Goal: Task Accomplishment & Management: Manage account settings

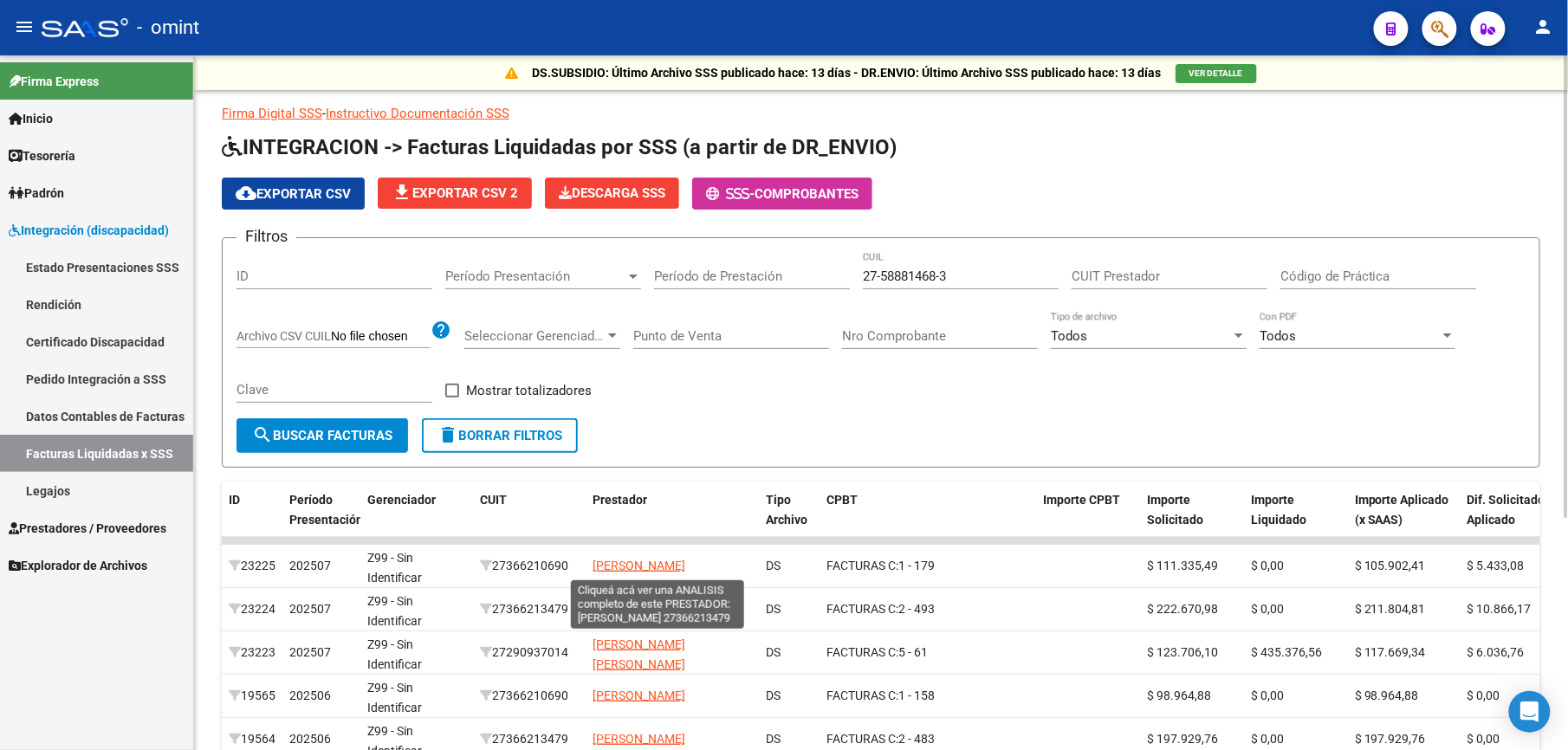
scroll to position [346, 0]
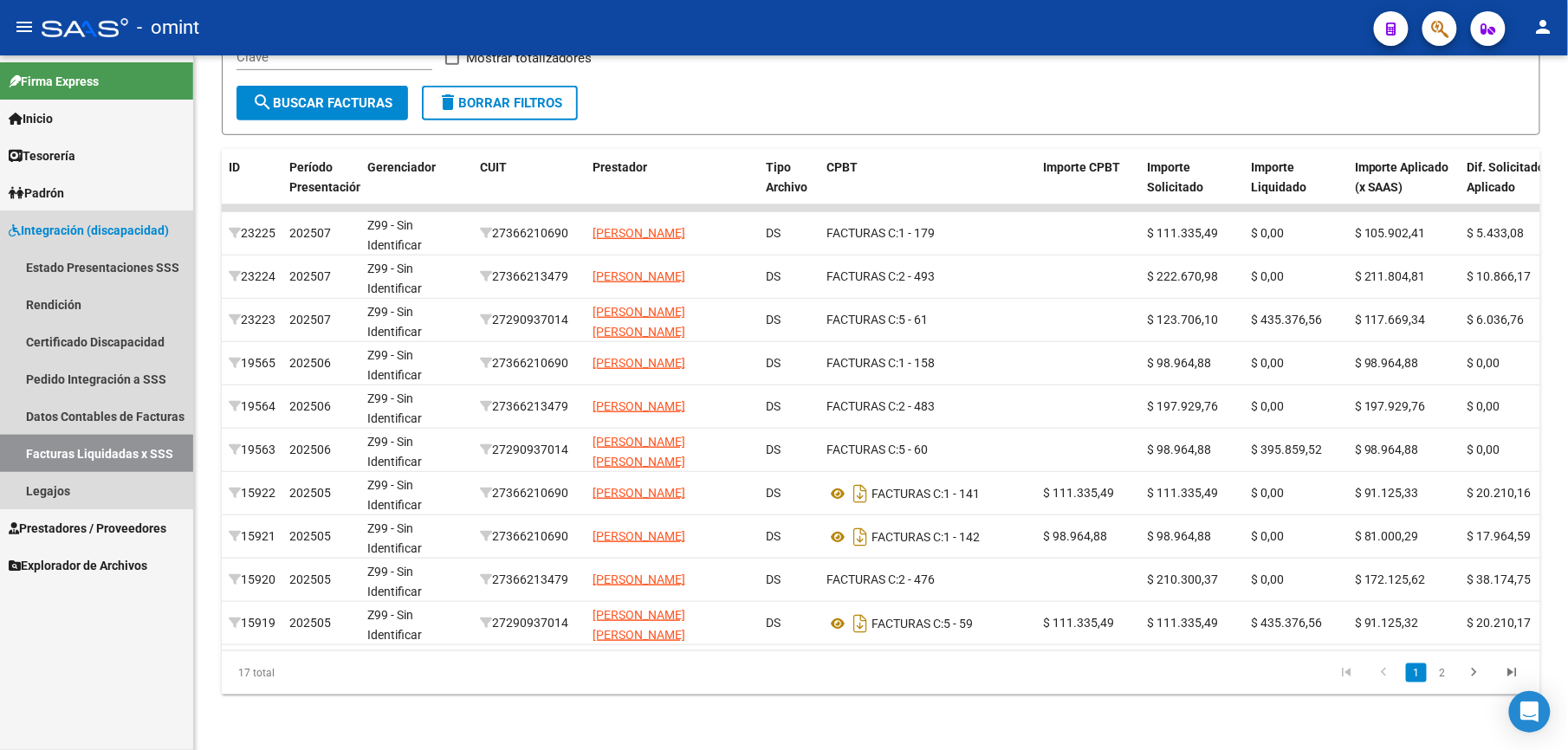
click at [138, 451] on link "Facturas Liquidadas x SSS" at bounding box center [97, 453] width 193 height 37
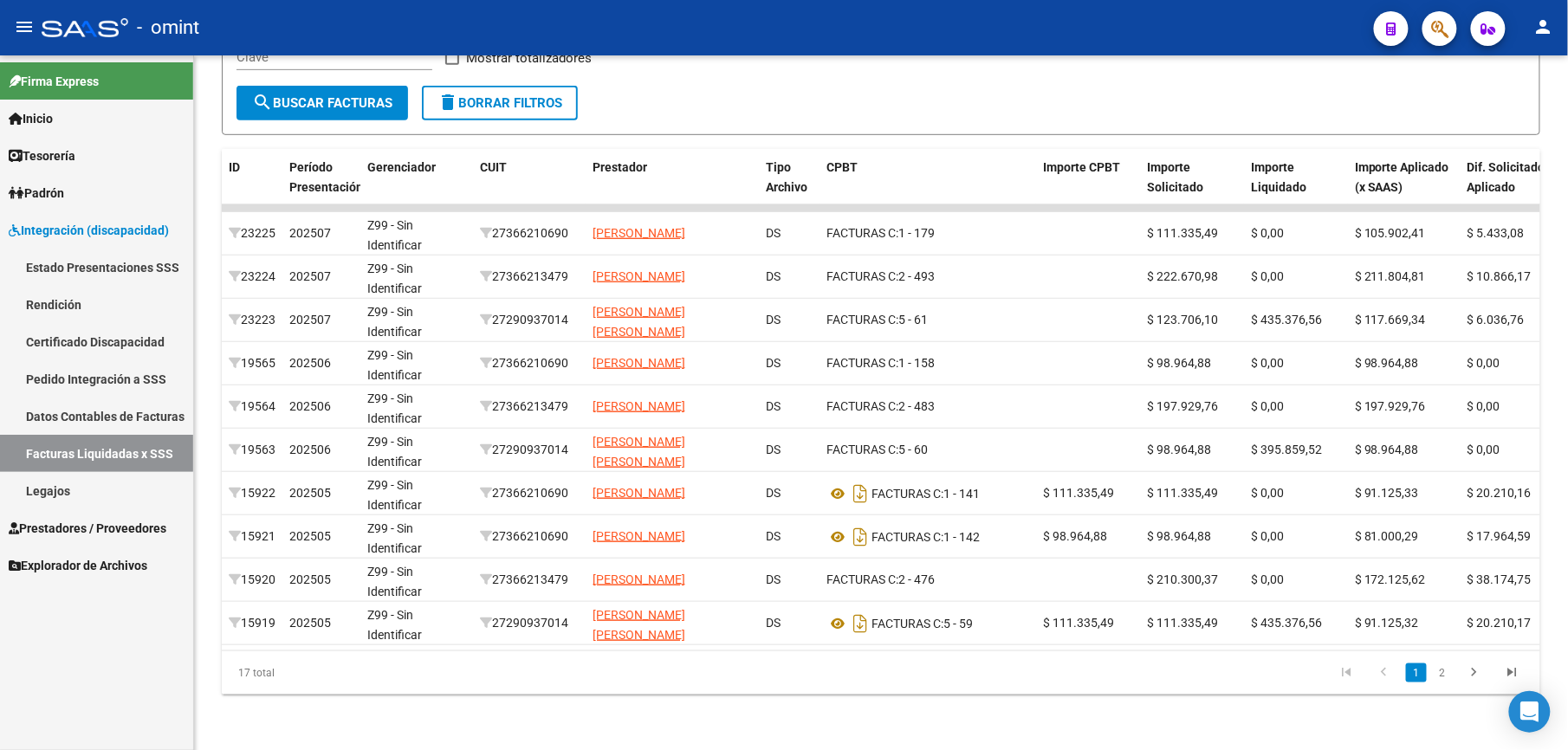
click at [45, 483] on link "Legajos" at bounding box center [97, 490] width 193 height 37
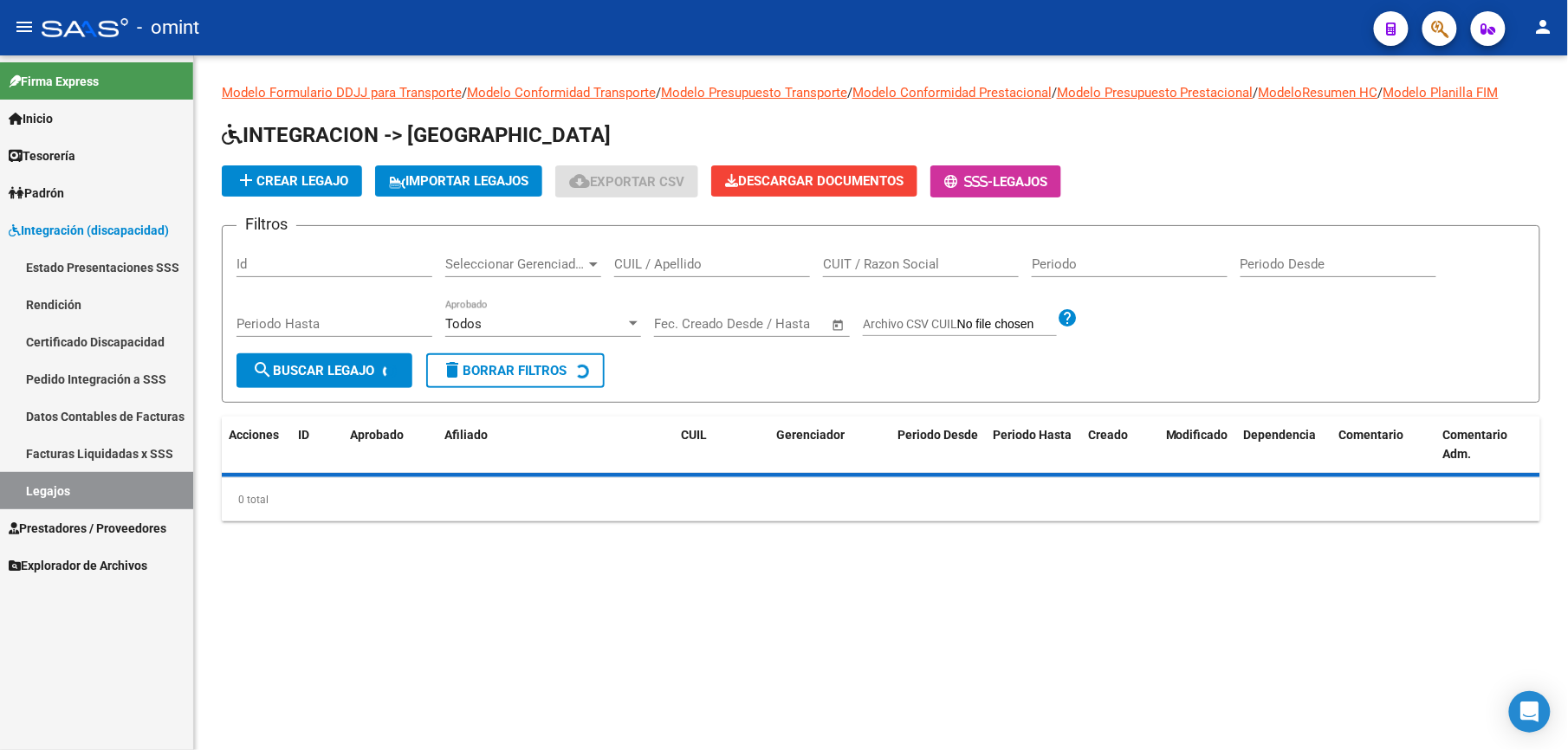
click at [697, 261] on input "CUIL / Apellido" at bounding box center [712, 264] width 196 height 15
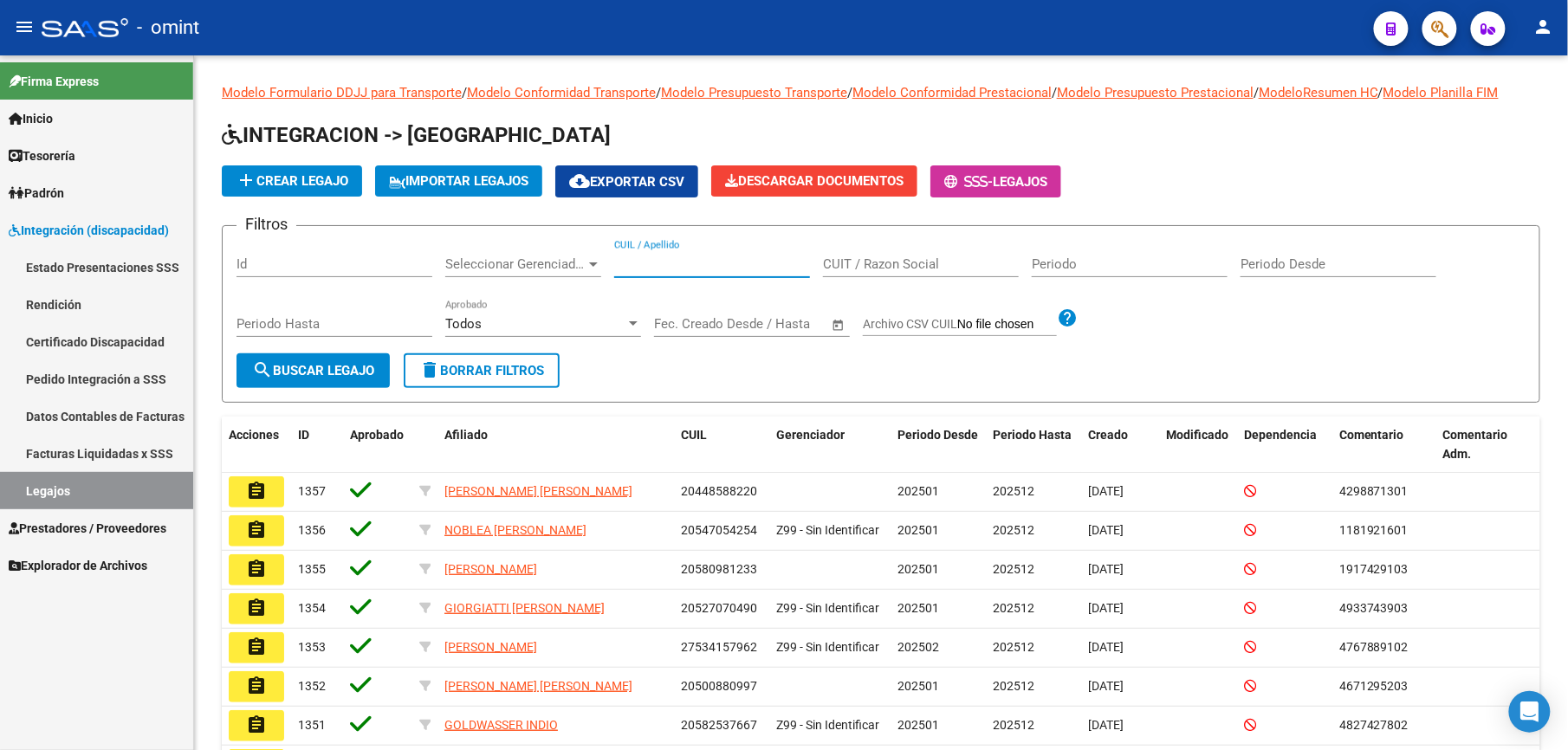
paste input "20476633967"
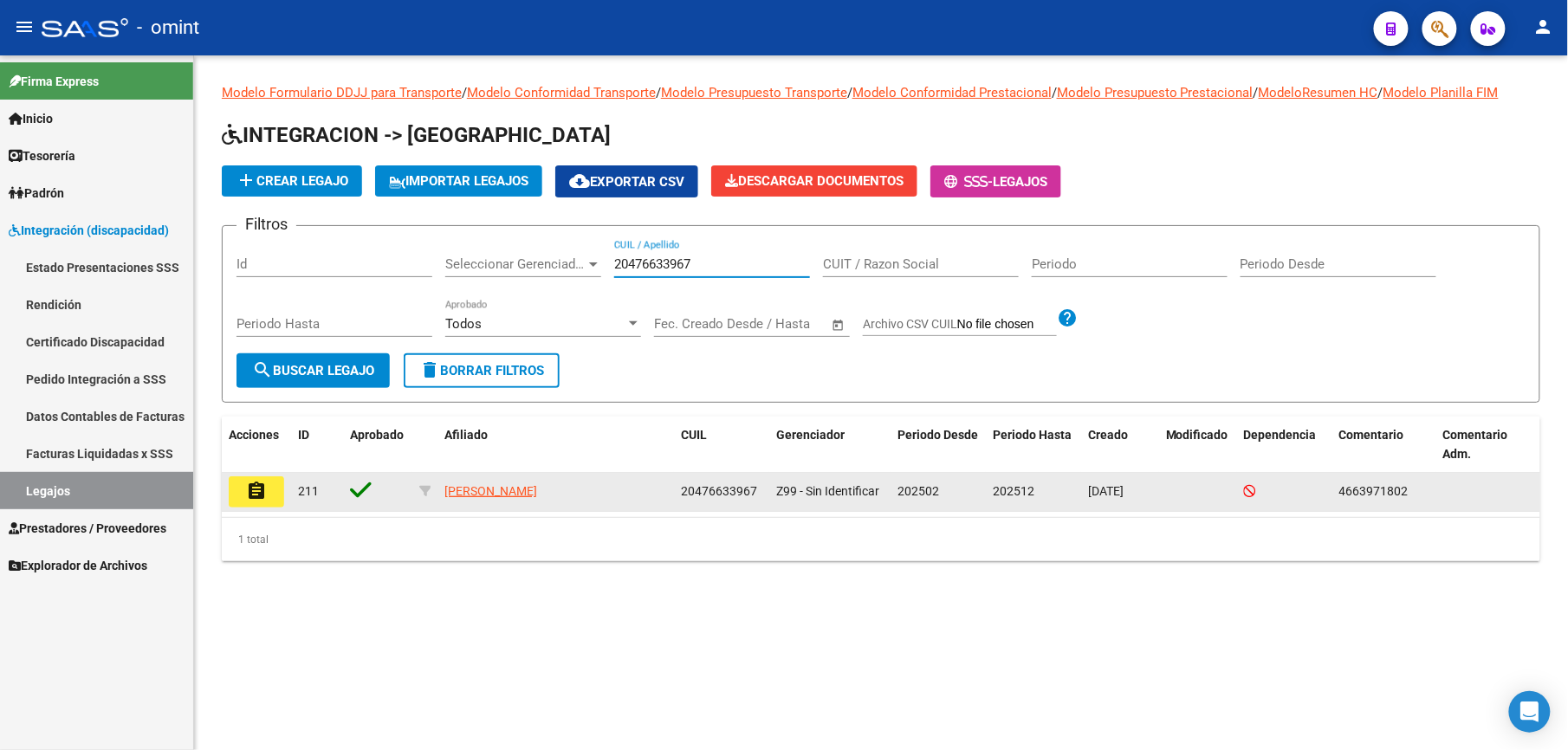
type input "20476633967"
click at [261, 486] on mat-icon "assignment" at bounding box center [256, 491] width 21 height 21
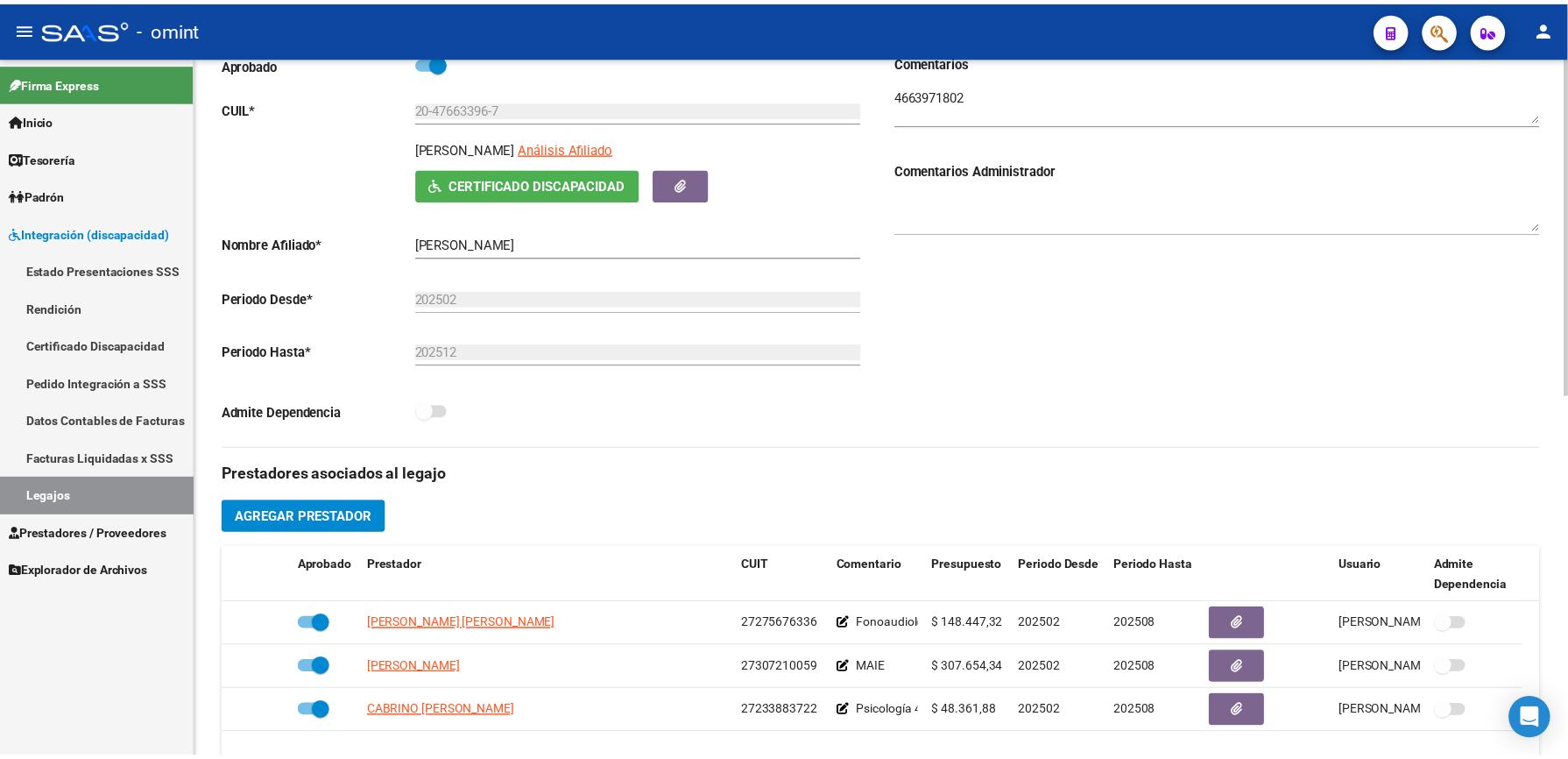
scroll to position [467, 0]
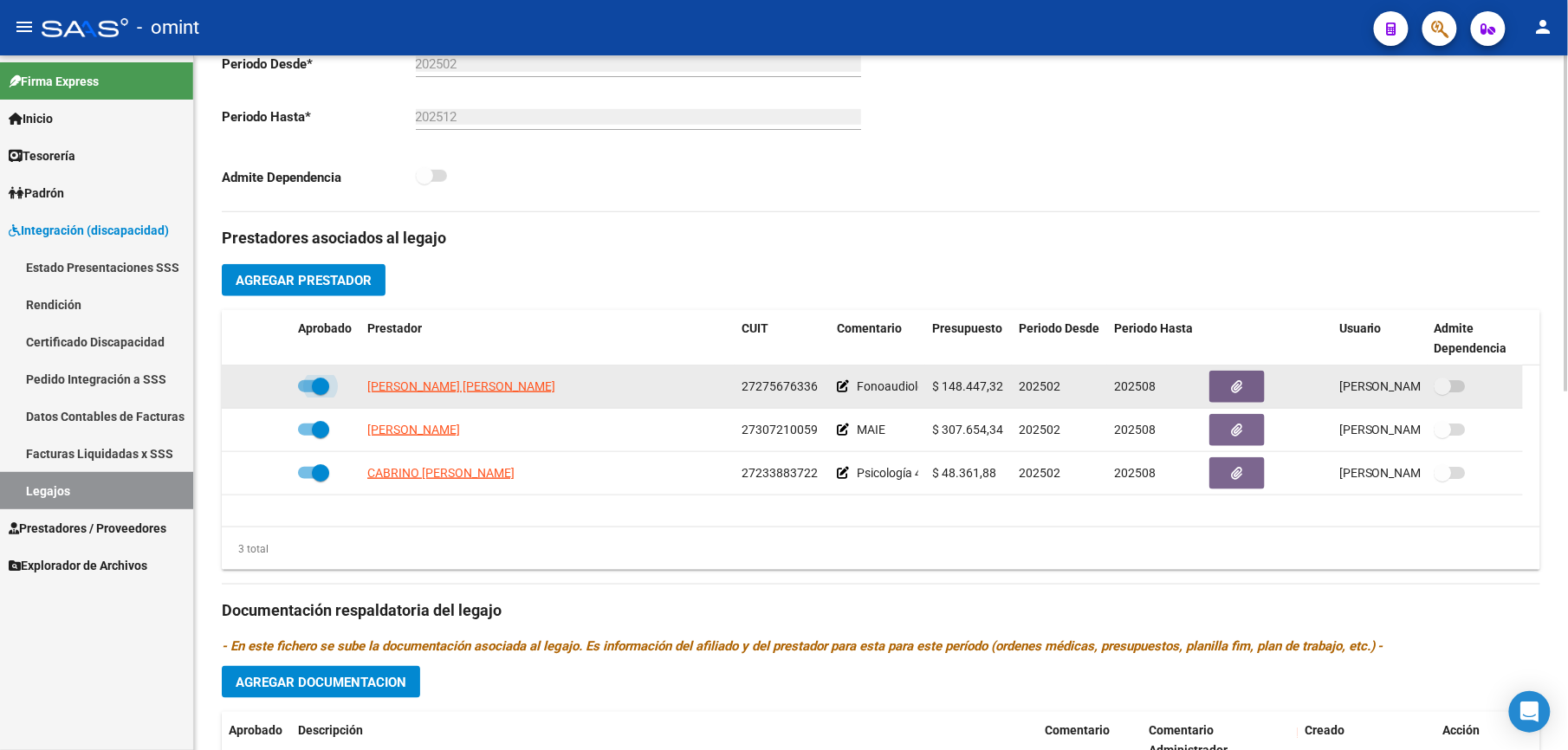
click at [305, 384] on span at bounding box center [313, 386] width 31 height 12
click at [306, 392] on input "checkbox" at bounding box center [306, 392] width 1 height 1
checkbox input "false"
click at [265, 388] on icon at bounding box center [266, 386] width 12 height 12
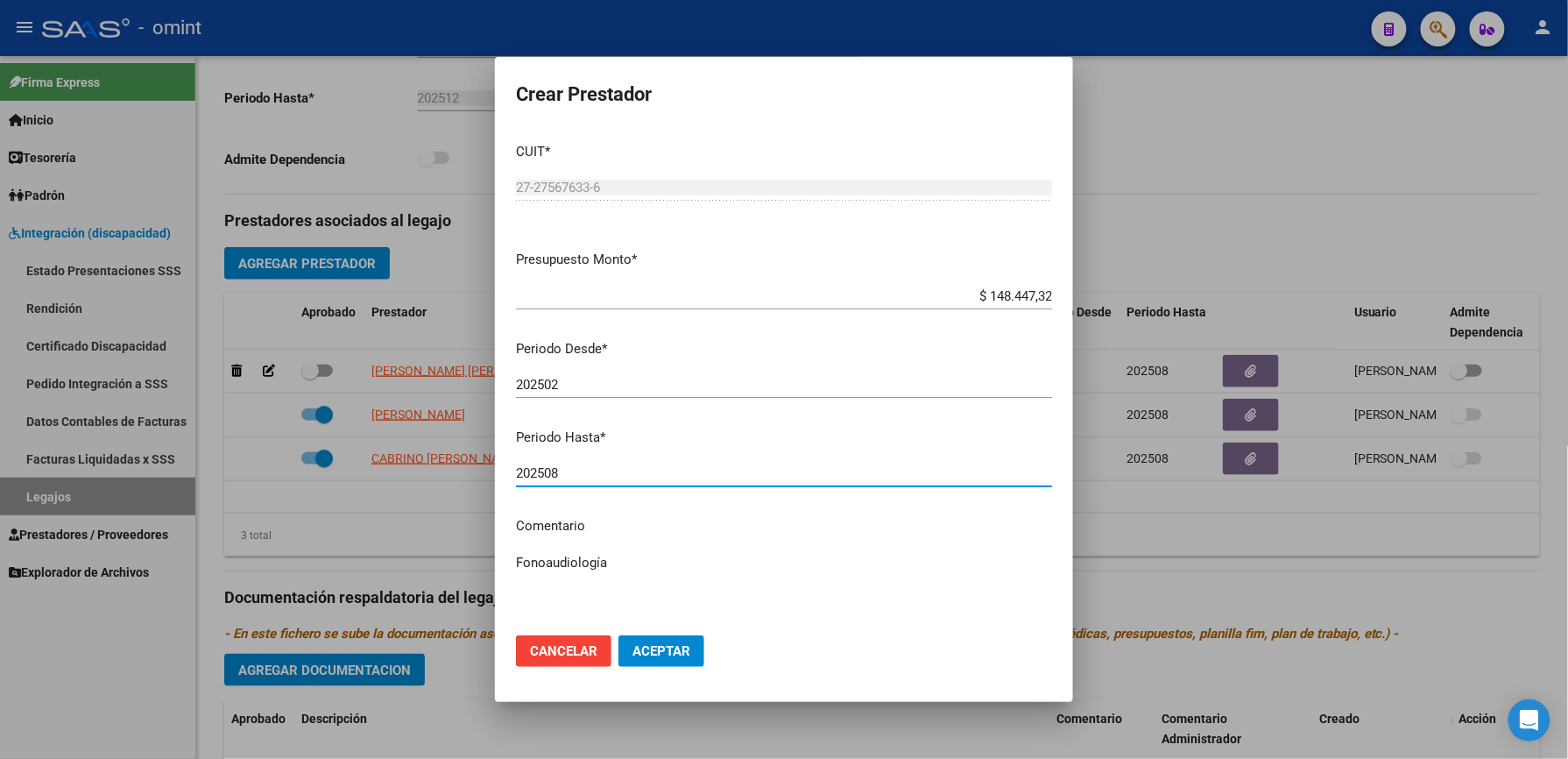
click at [573, 467] on input "202508" at bounding box center [784, 473] width 536 height 15
type input "202512"
click at [634, 565] on textarea "Fonoaudiología" at bounding box center [784, 594] width 536 height 82
paste textarea "35556459/01"
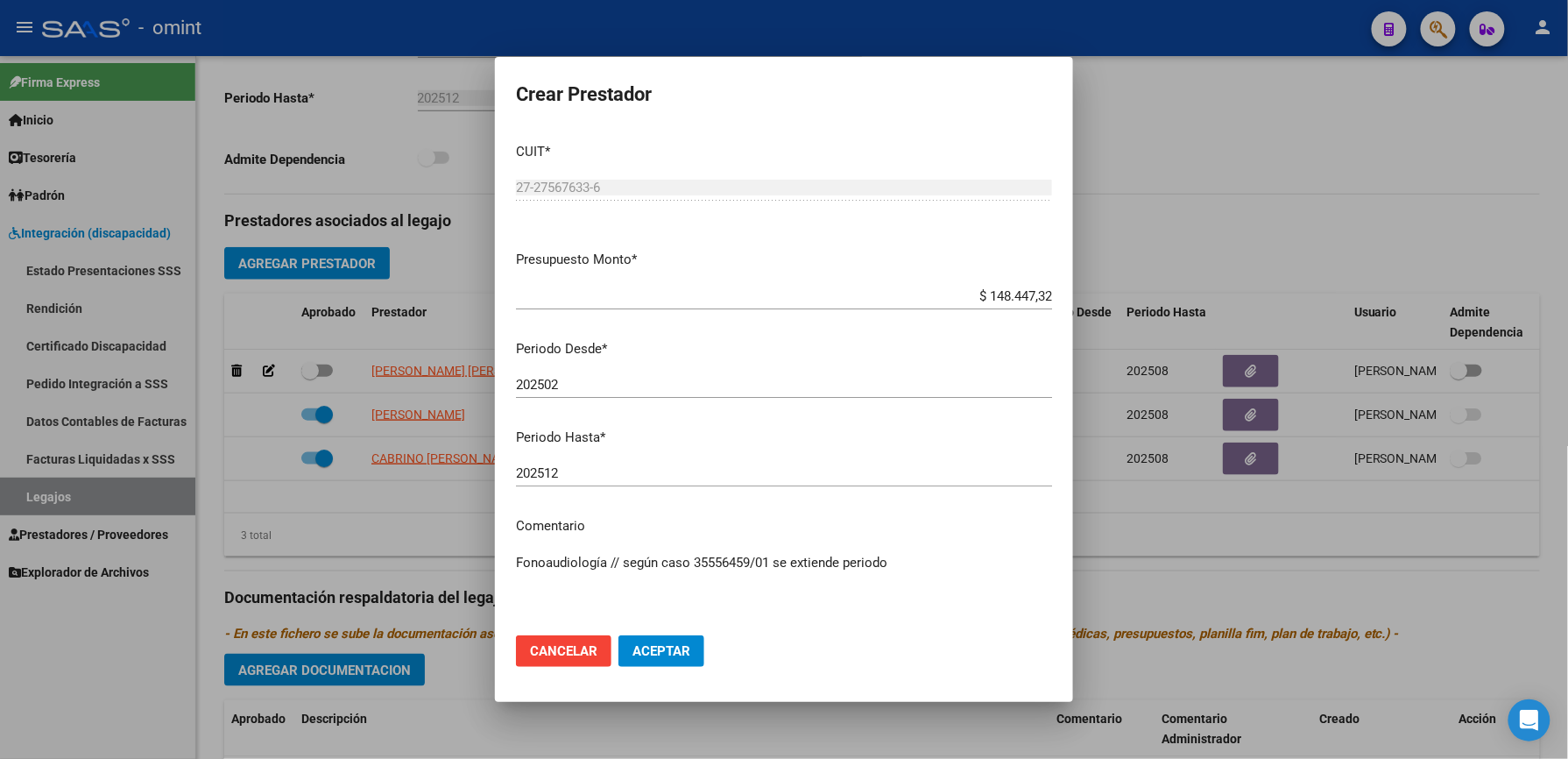
type textarea "Fonoaudiología // según caso 35556459/01 se extiende periodo"
click at [656, 652] on span "Aceptar" at bounding box center [661, 651] width 57 height 15
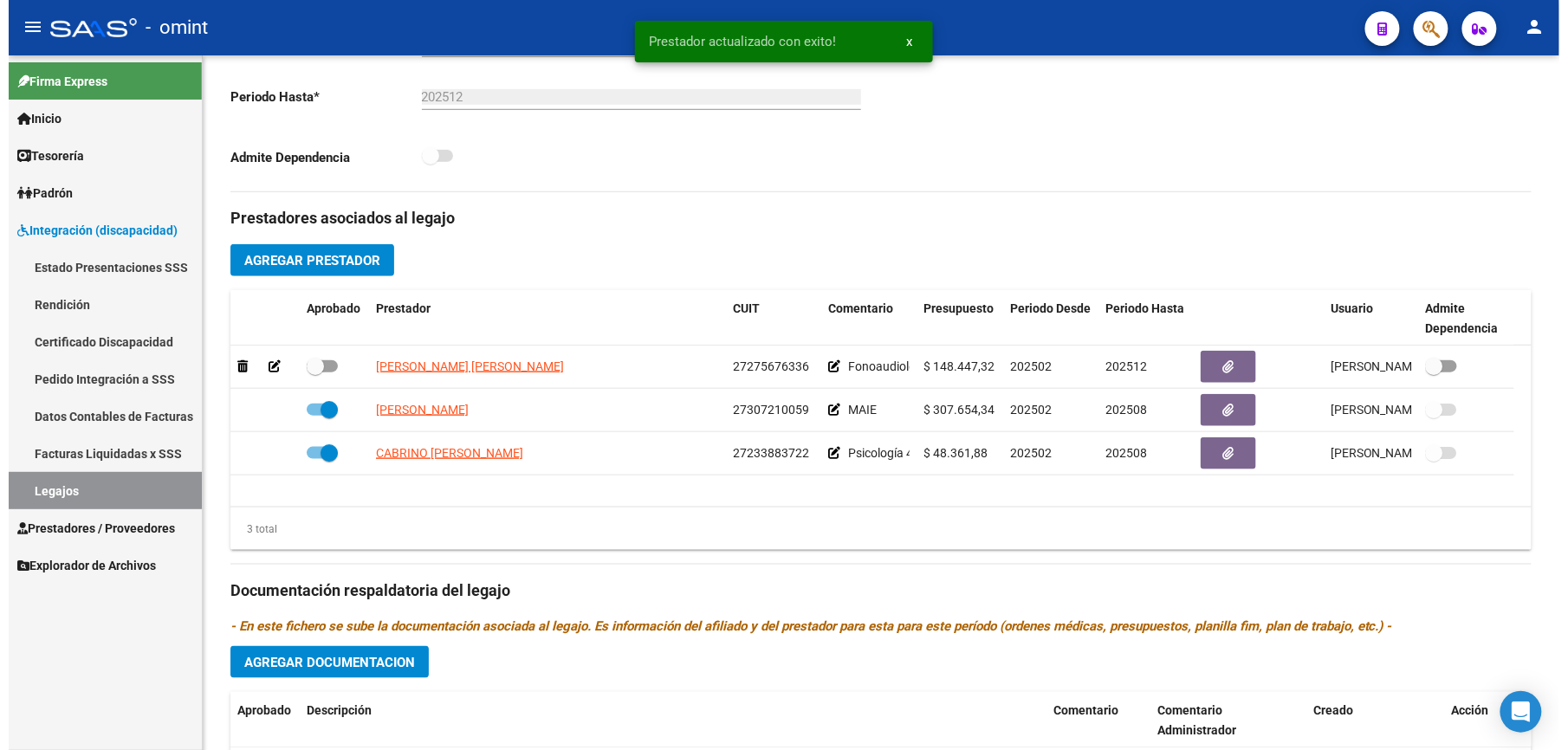
scroll to position [462, 0]
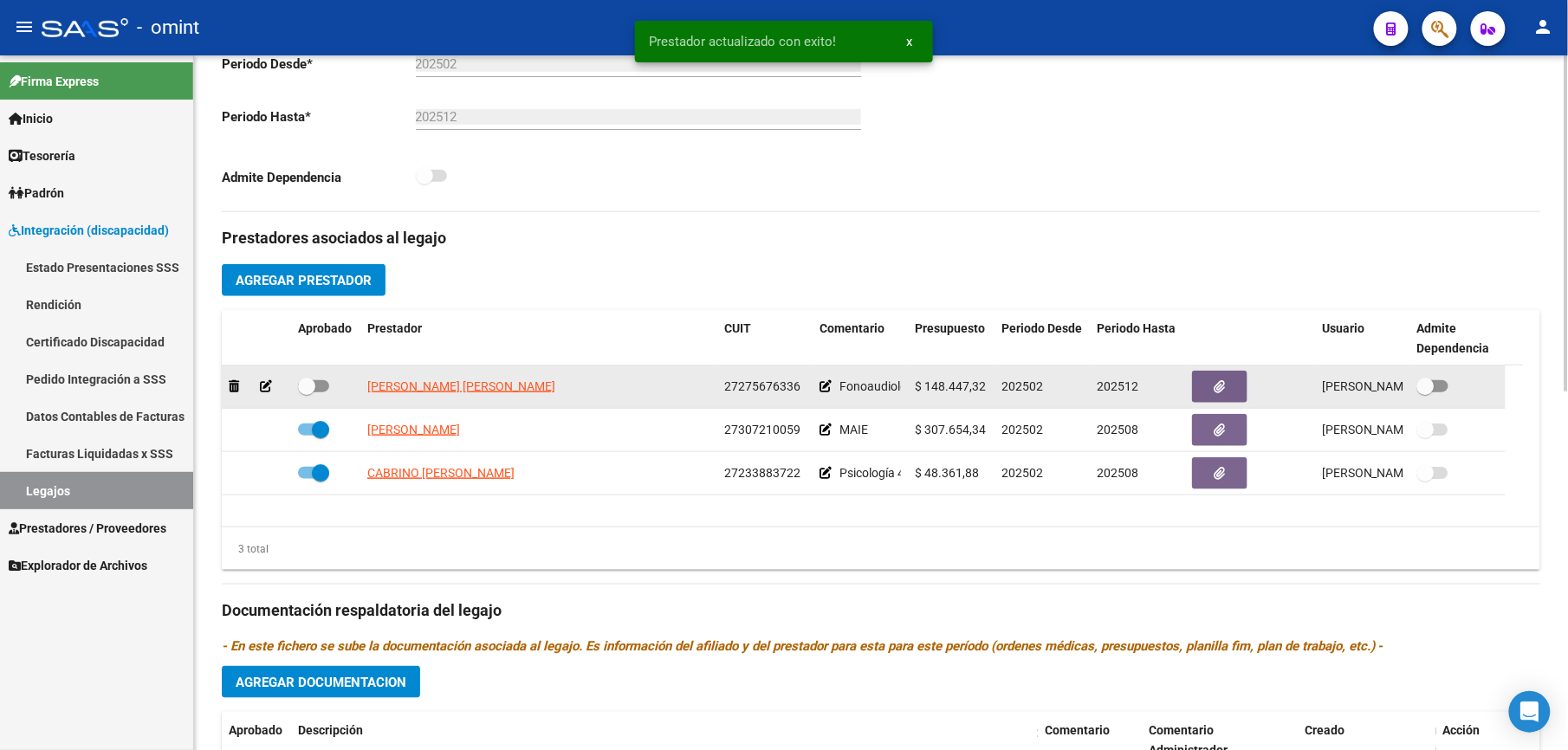
click at [323, 385] on span at bounding box center [313, 386] width 31 height 12
click at [307, 392] on input "checkbox" at bounding box center [306, 392] width 1 height 1
checkbox input "true"
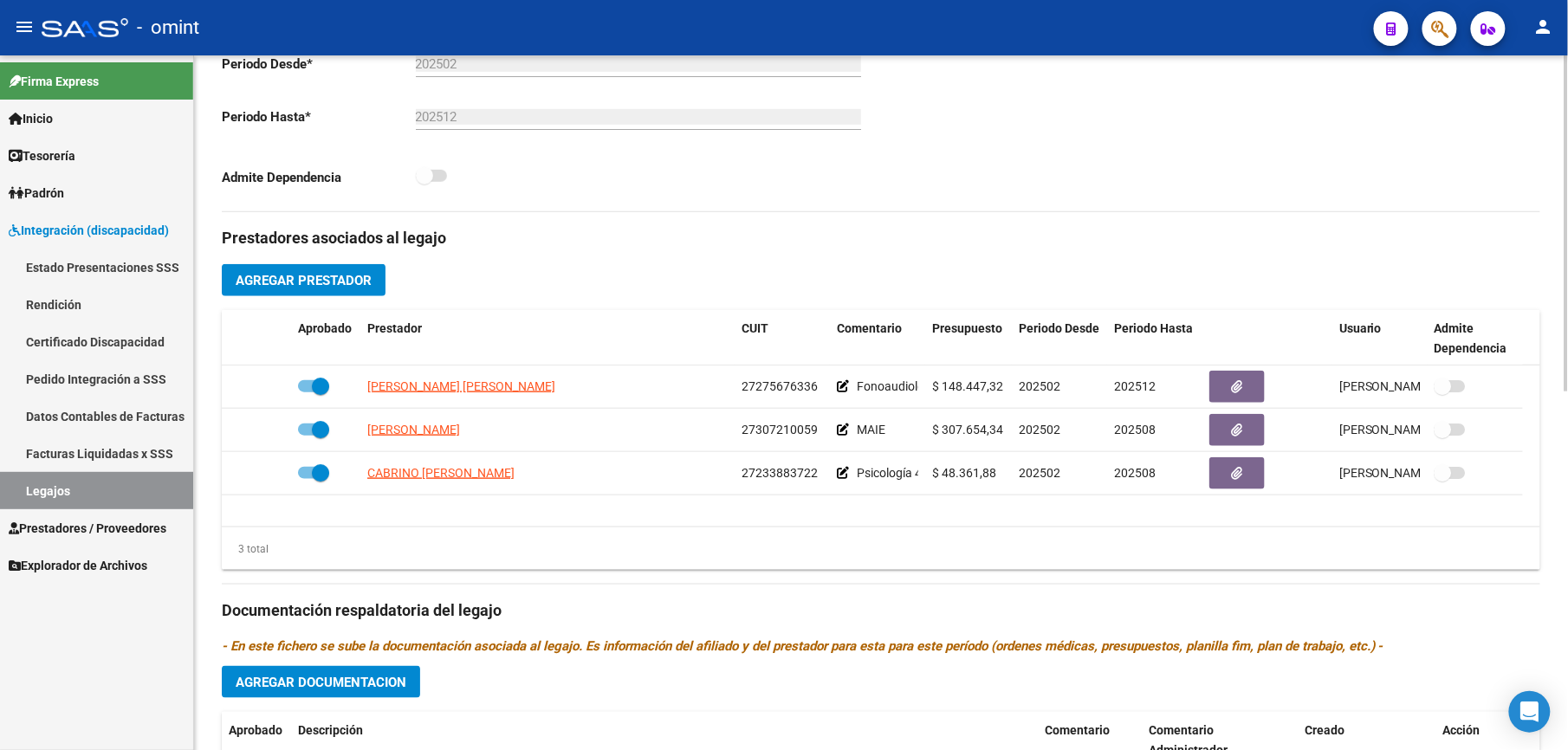
scroll to position [0, 0]
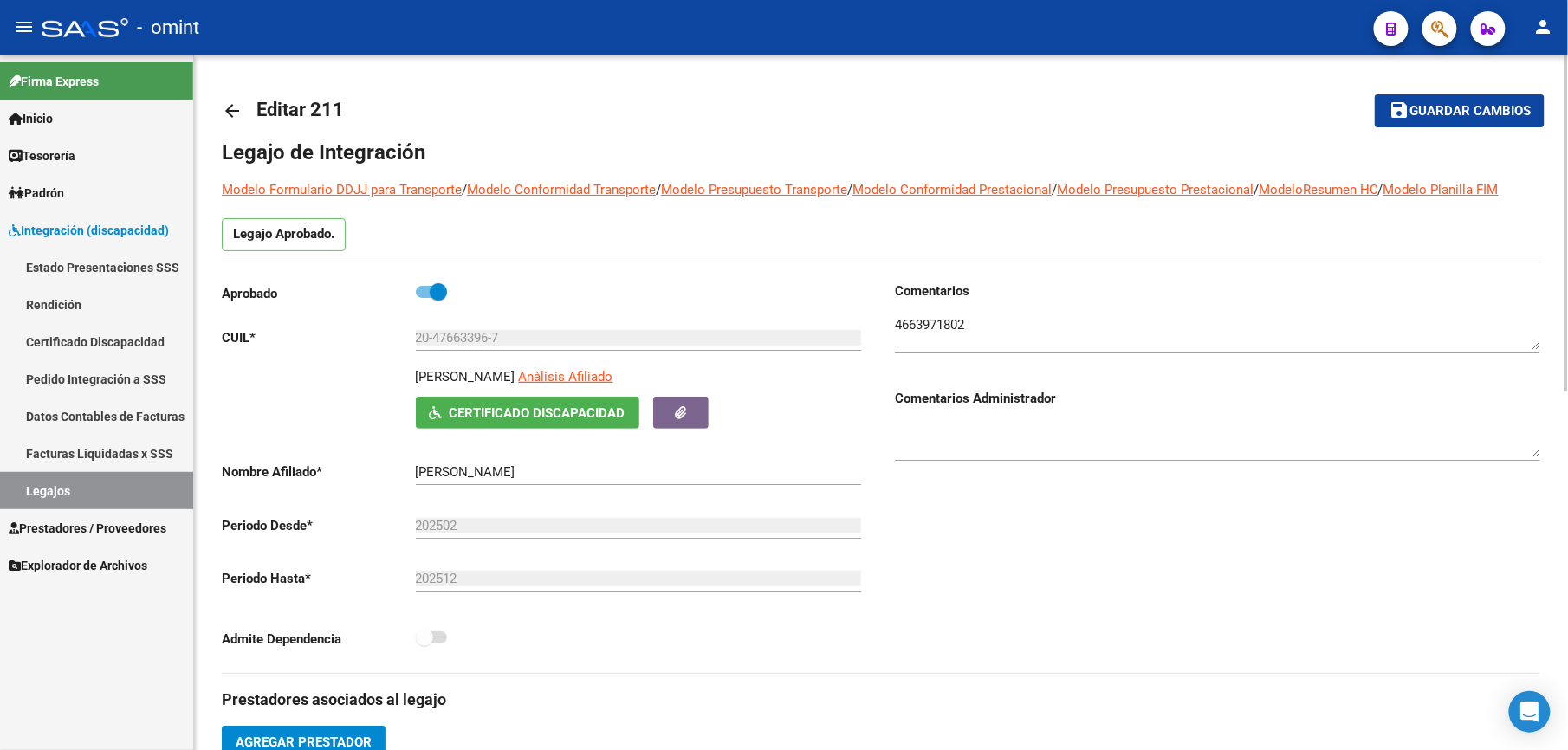
click at [1456, 108] on span "Guardar cambios" at bounding box center [1470, 112] width 121 height 15
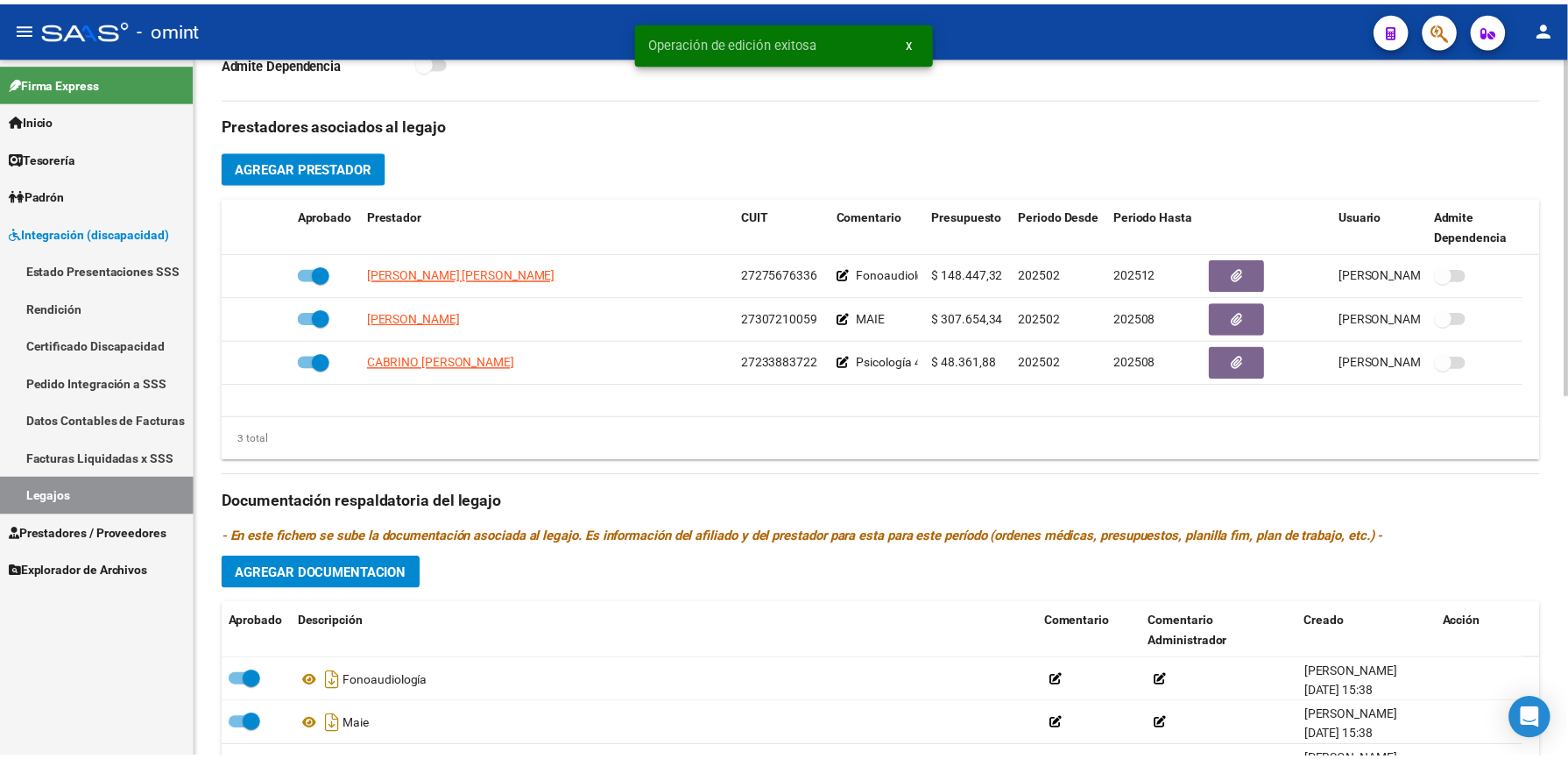
scroll to position [751, 0]
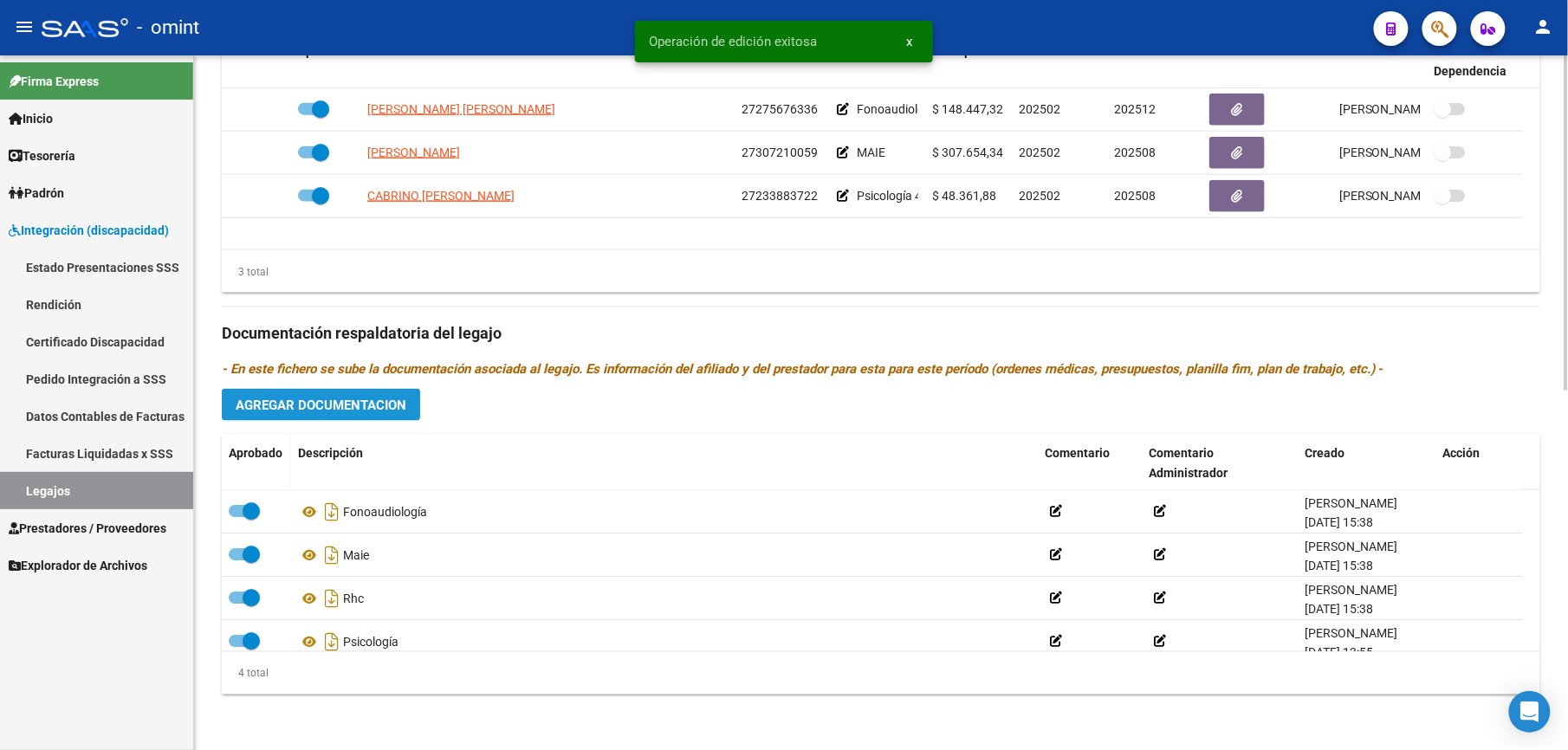
click at [346, 393] on button "Agregar Documentacion" at bounding box center [321, 405] width 199 height 32
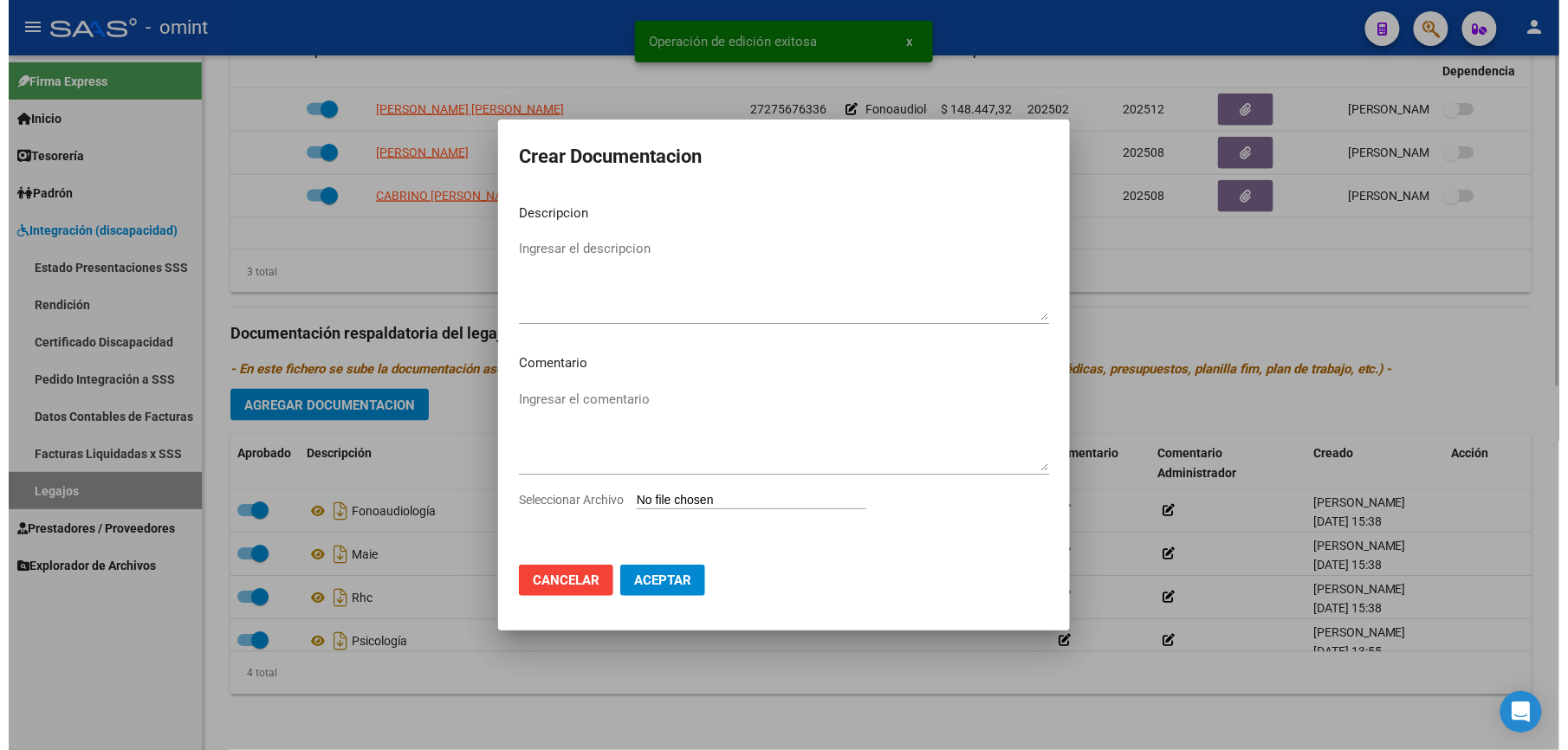
scroll to position [760, 0]
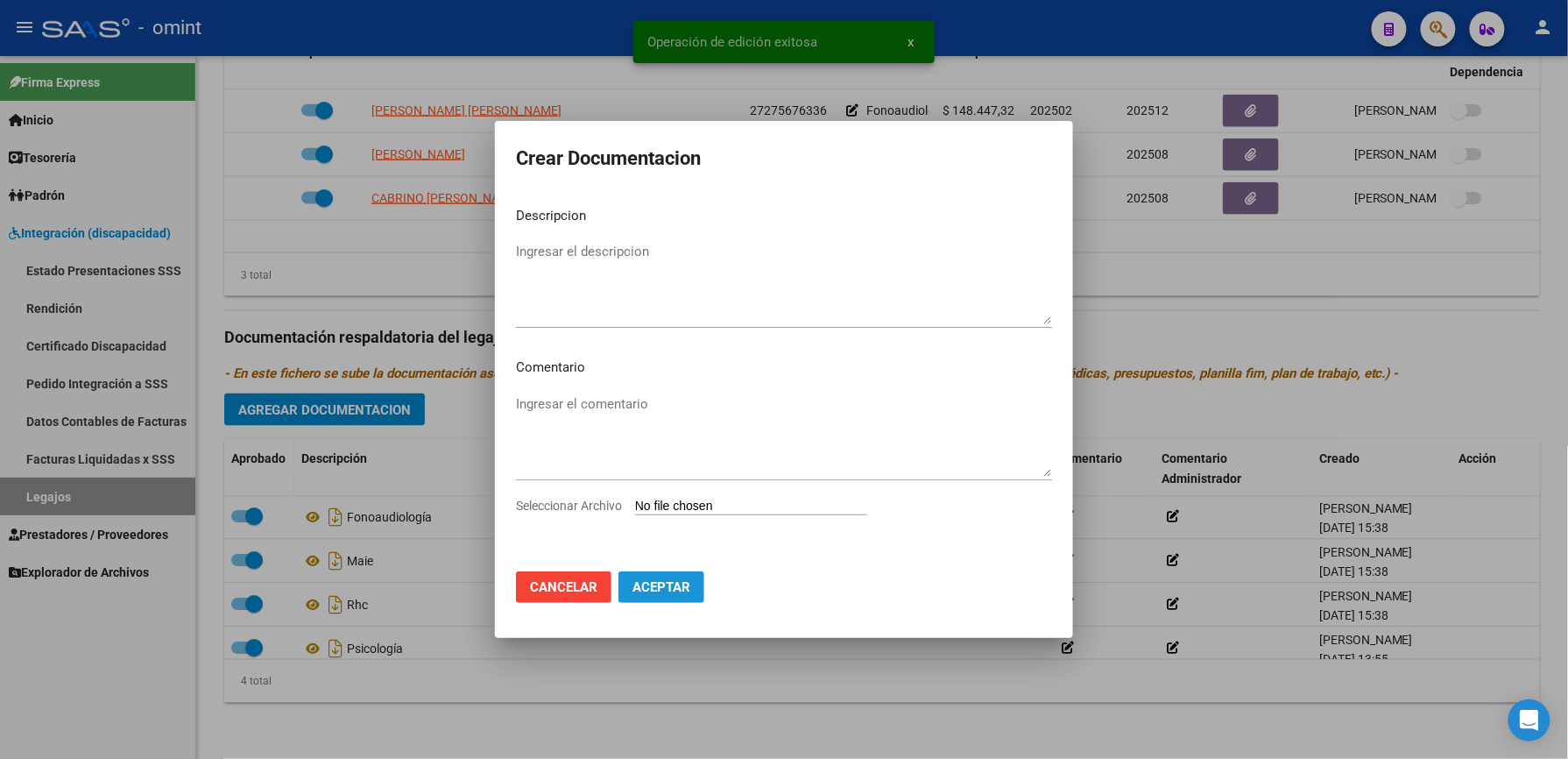
click at [660, 572] on button "Aceptar" at bounding box center [661, 587] width 86 height 32
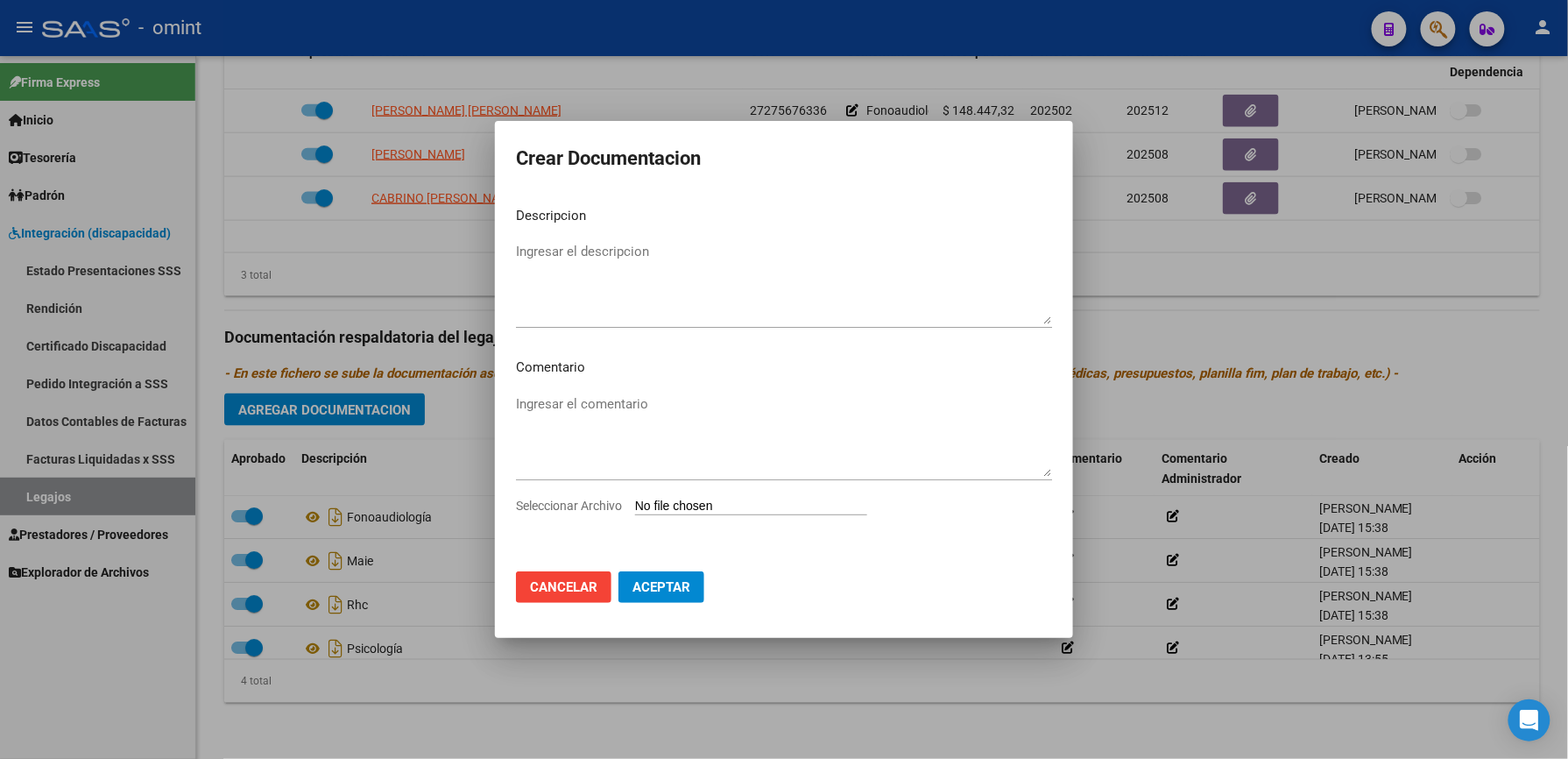
click at [710, 505] on input "Seleccionar Archivo" at bounding box center [751, 506] width 232 height 16
type input "C:\fakepath\4663971802_25081104240_form048 fono.pdf"
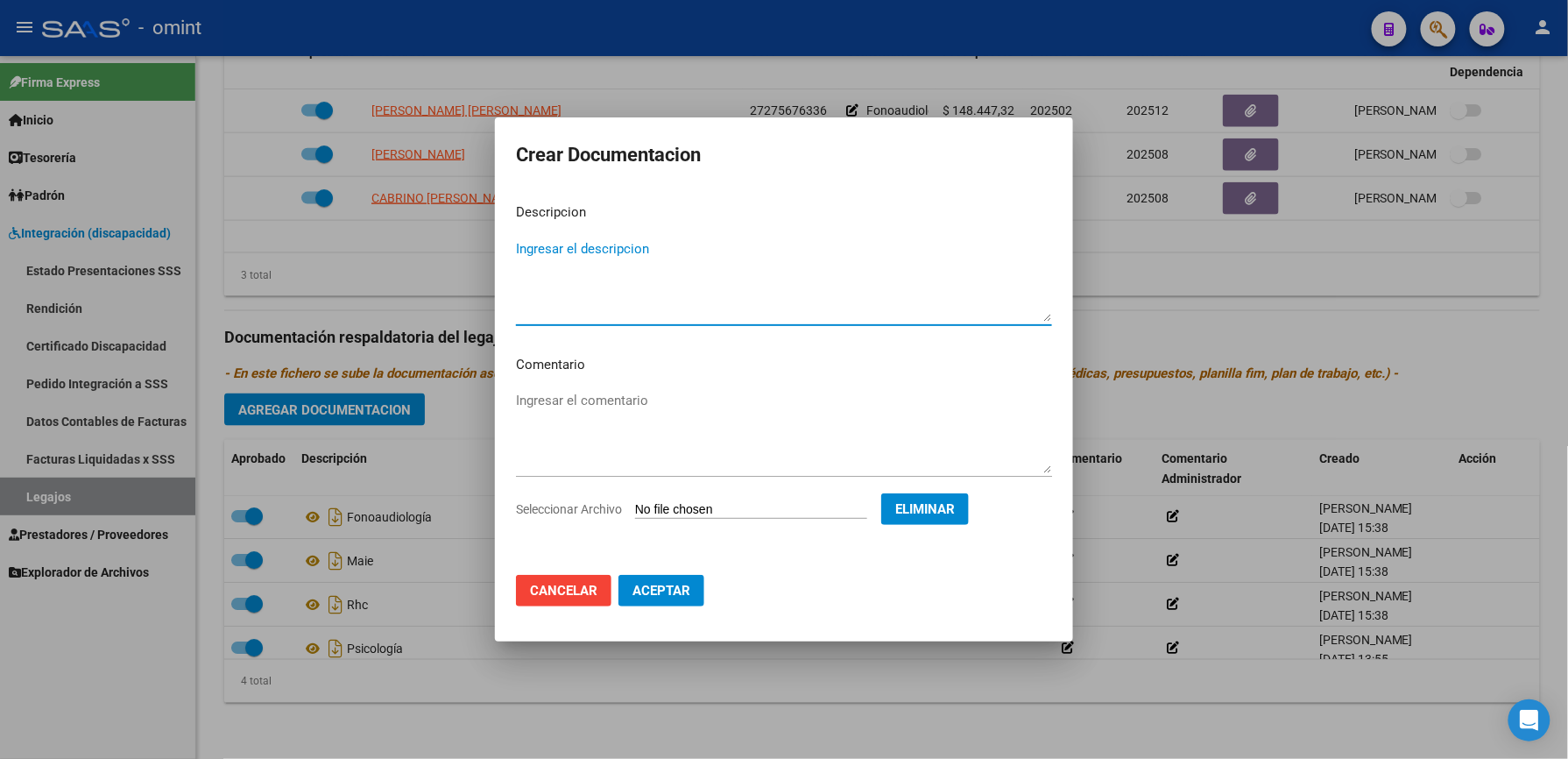
click at [559, 242] on textarea "Ingresar el descripcion" at bounding box center [784, 280] width 536 height 82
type textarea "Informe semestral FONO"
click at [647, 586] on span "Aceptar" at bounding box center [661, 591] width 57 height 15
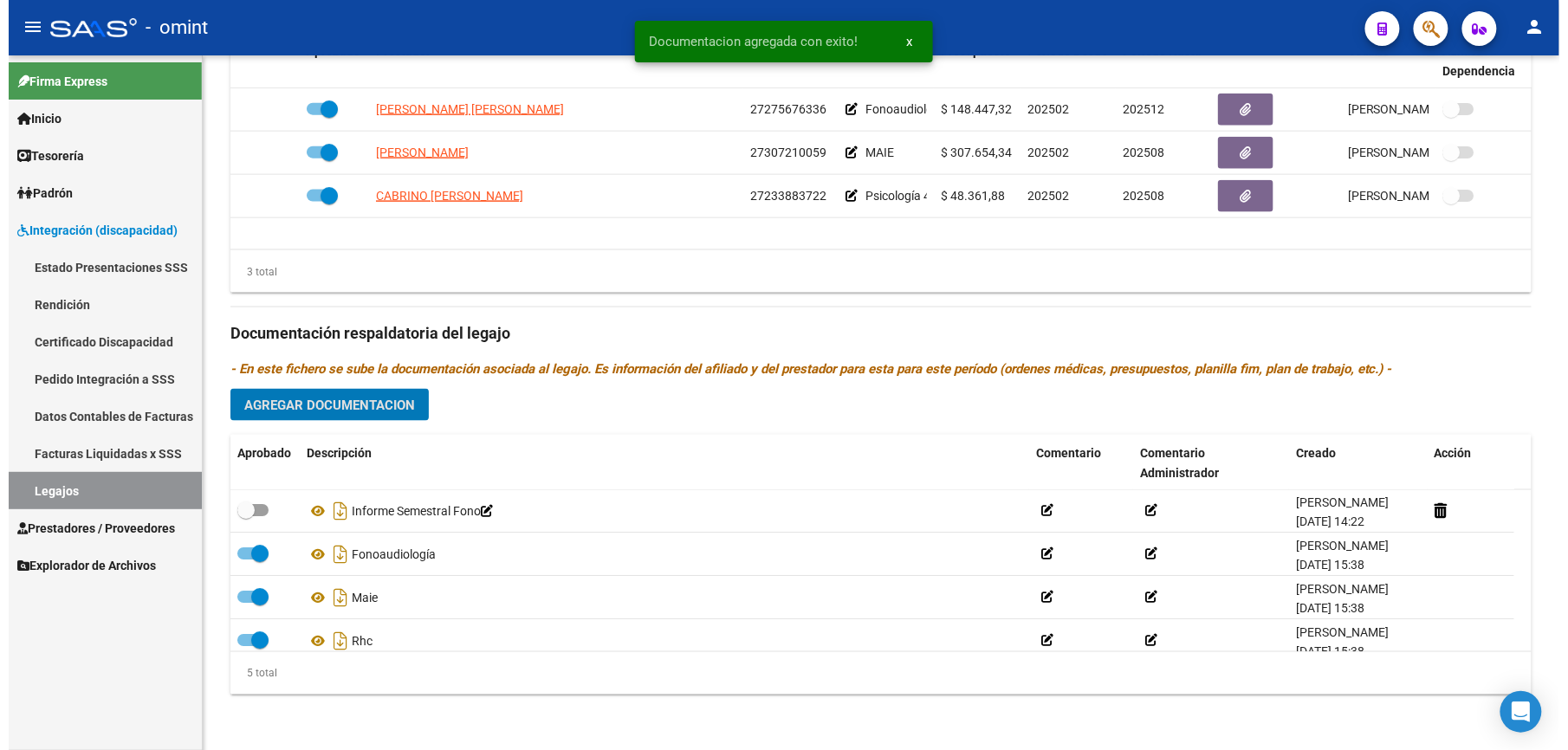
scroll to position [741, 0]
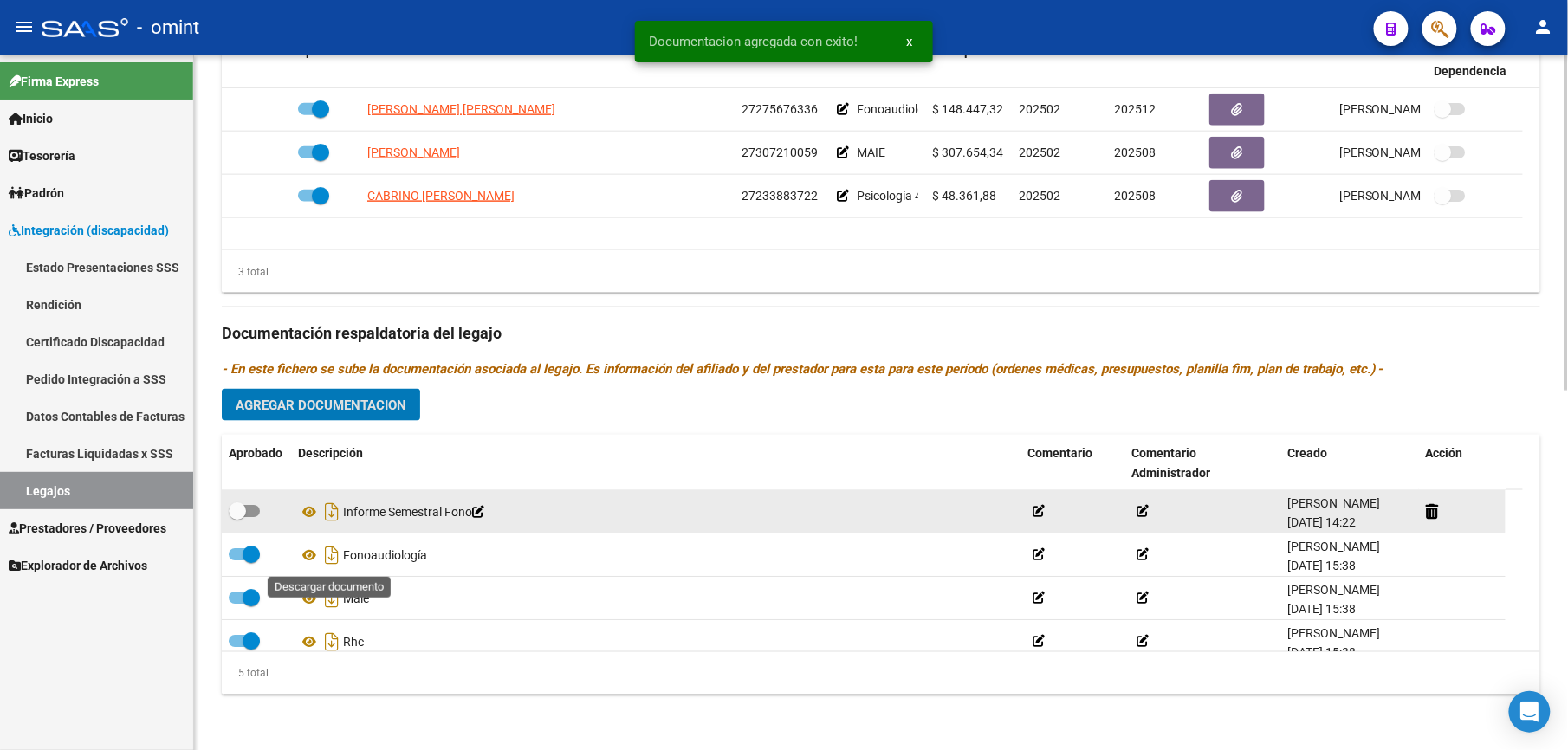
click at [582, 563] on div "Fonoaudiología" at bounding box center [656, 554] width 715 height 27
click at [251, 511] on span at bounding box center [244, 511] width 31 height 12
click at [238, 517] on input "checkbox" at bounding box center [237, 517] width 1 height 1
checkbox input "true"
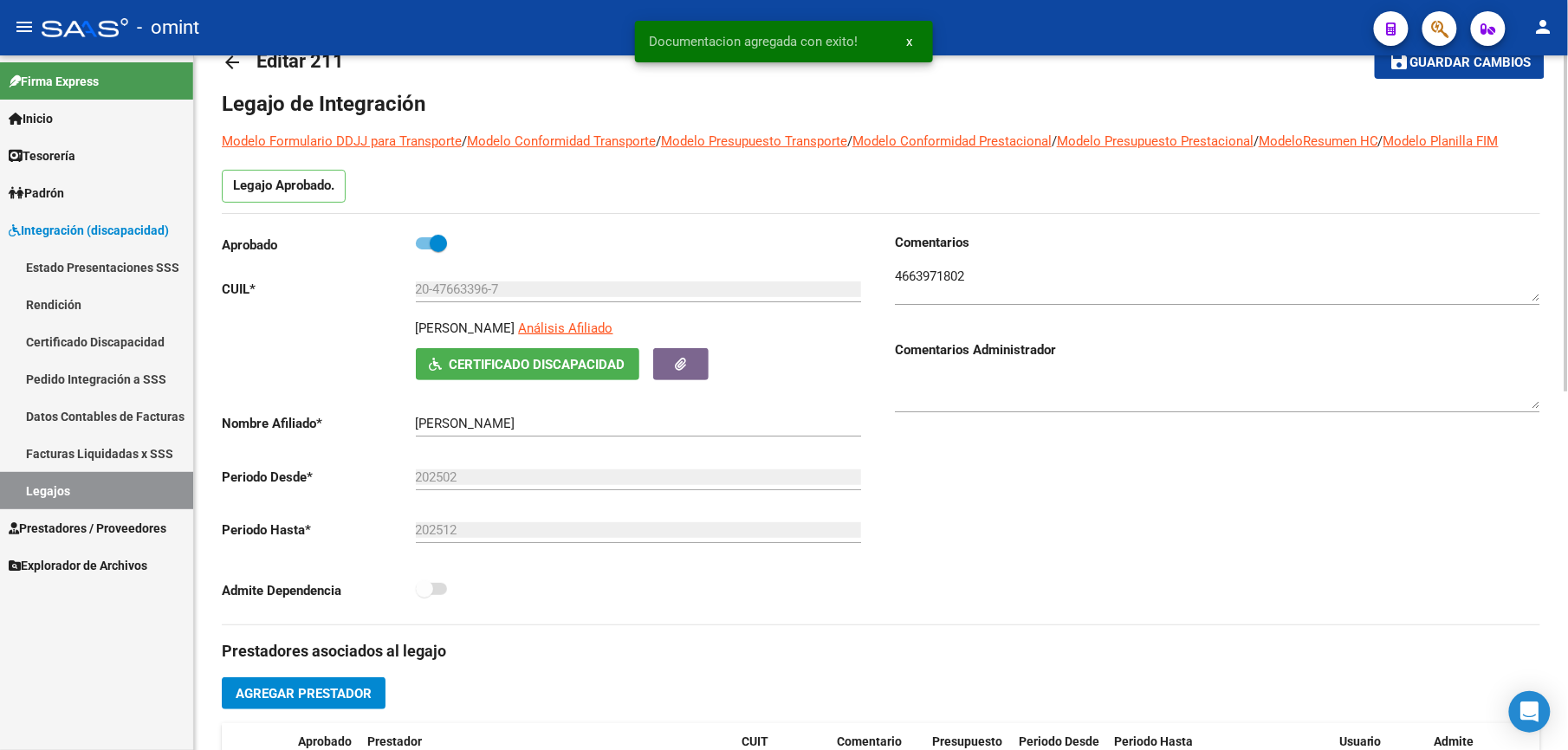
scroll to position [0, 0]
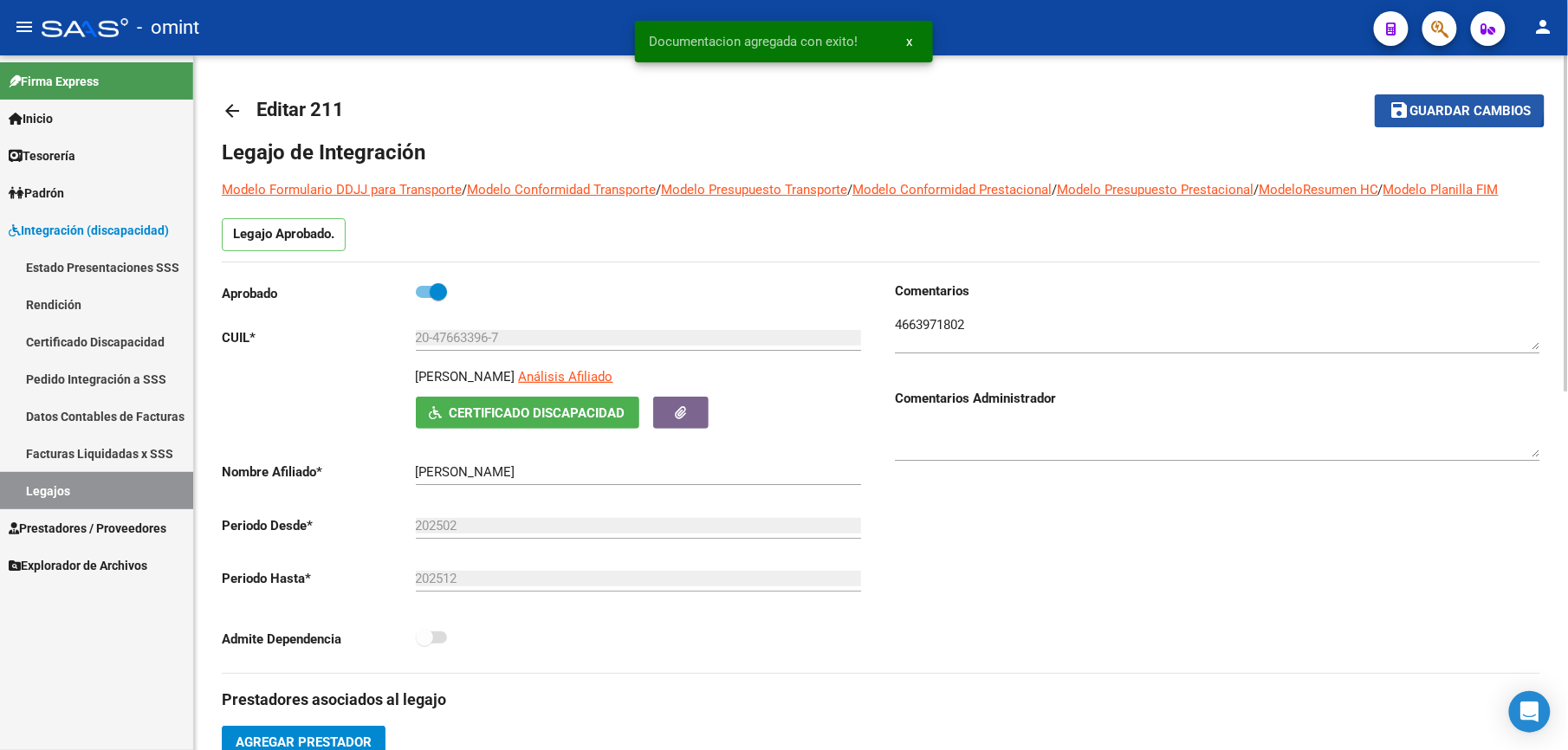
click at [1456, 101] on button "save Guardar cambios" at bounding box center [1459, 111] width 169 height 32
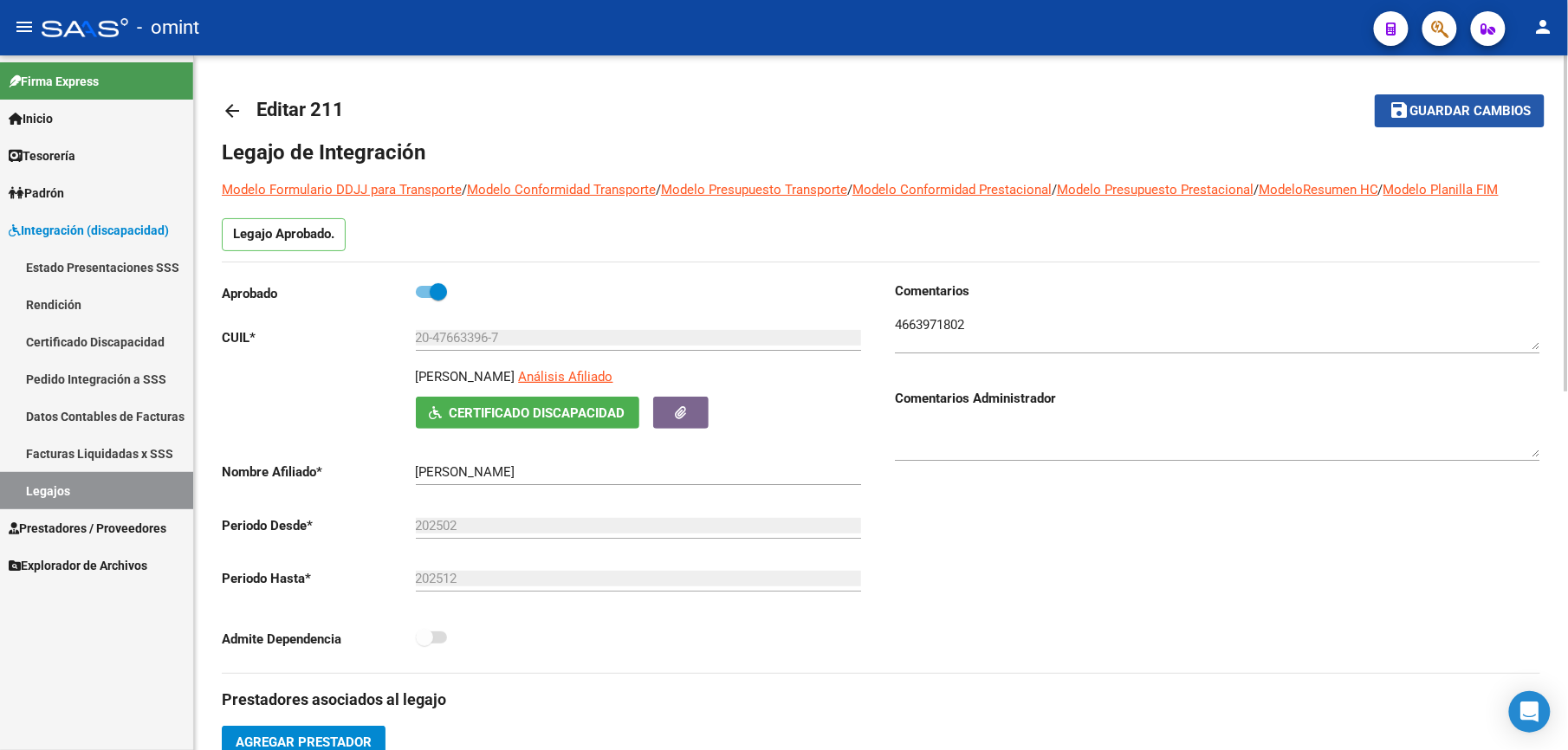
click at [1476, 121] on button "save Guardar cambios" at bounding box center [1459, 111] width 169 height 32
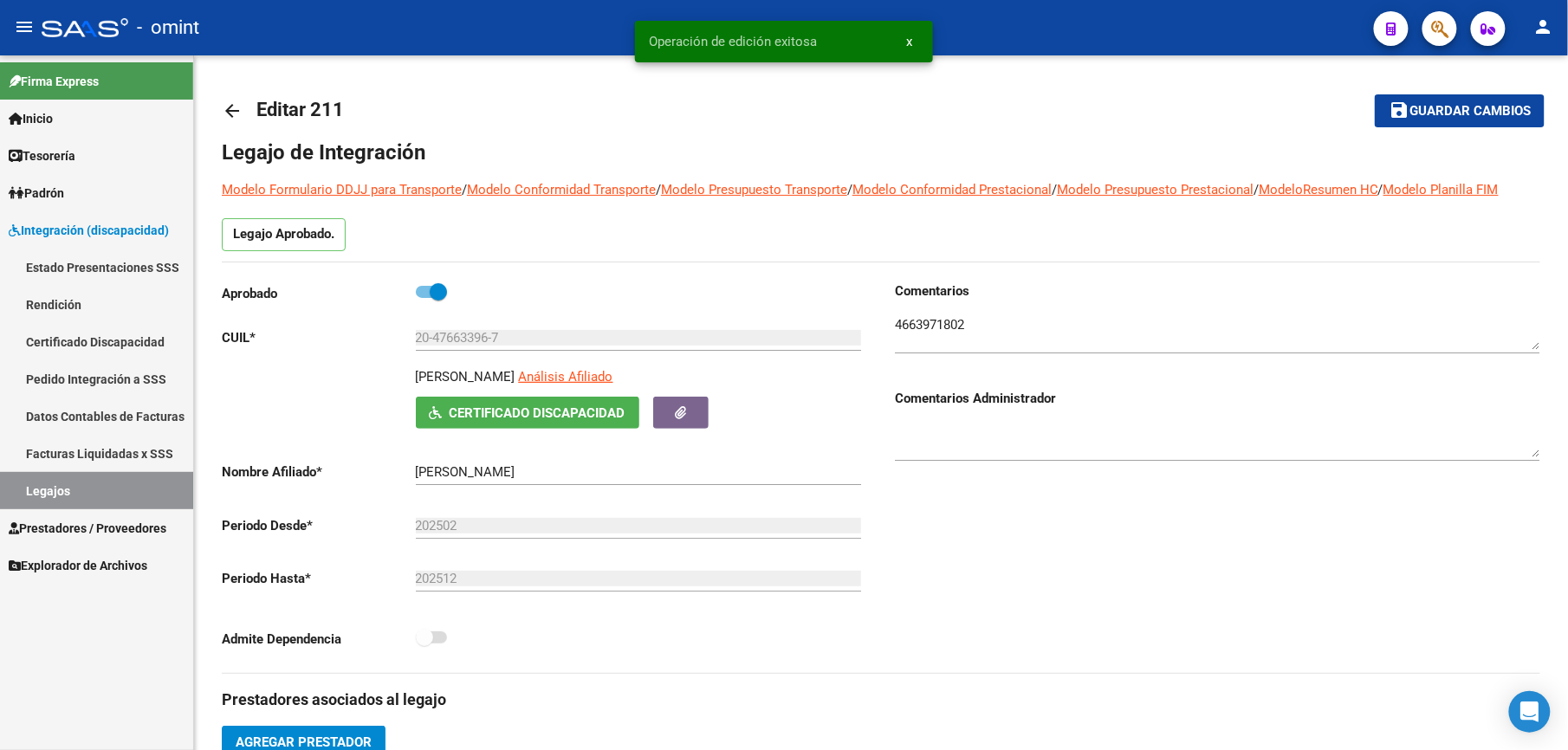
click at [57, 488] on link "Legajos" at bounding box center [97, 490] width 193 height 37
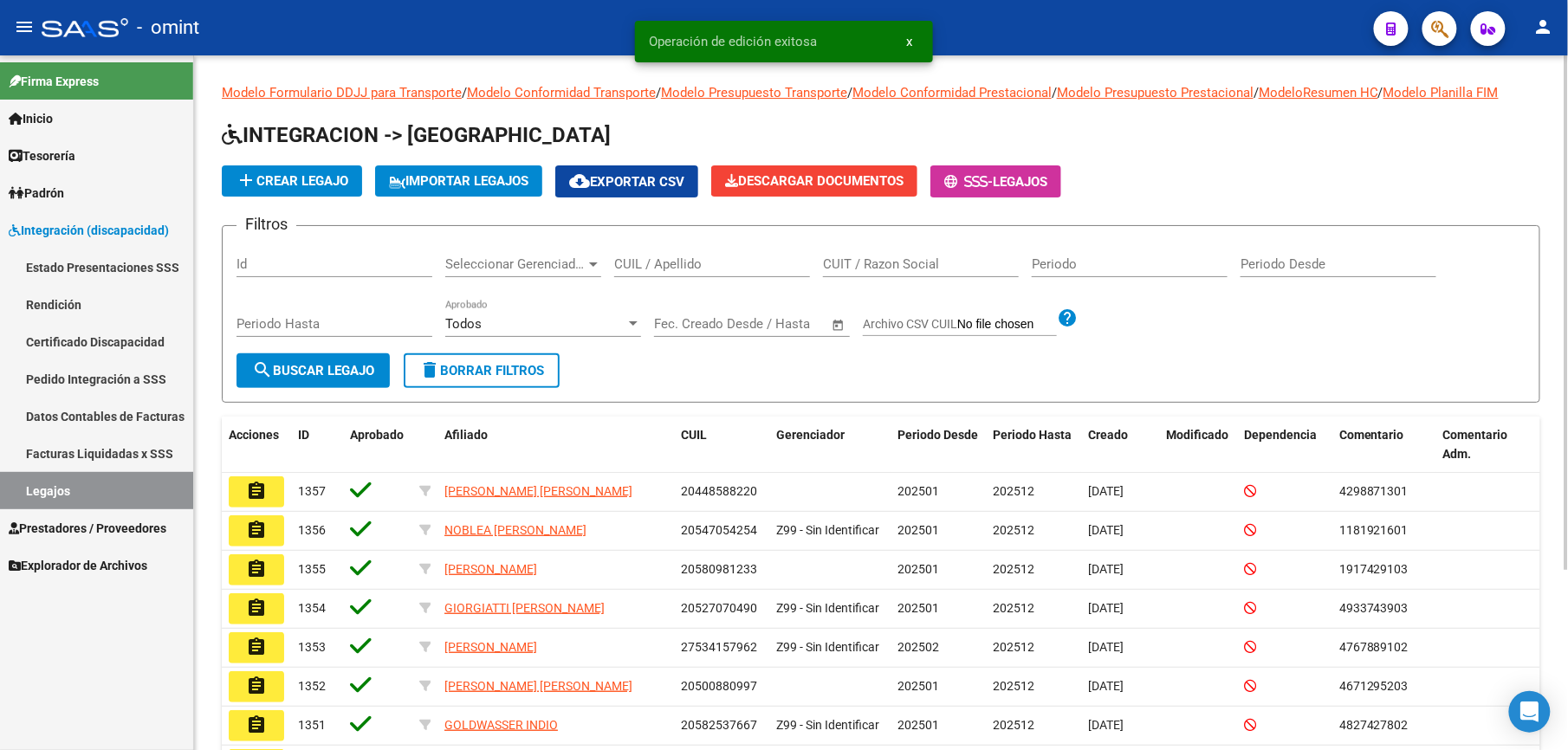
click at [757, 260] on input "CUIL / Apellido" at bounding box center [712, 264] width 196 height 15
paste input "20572681336"
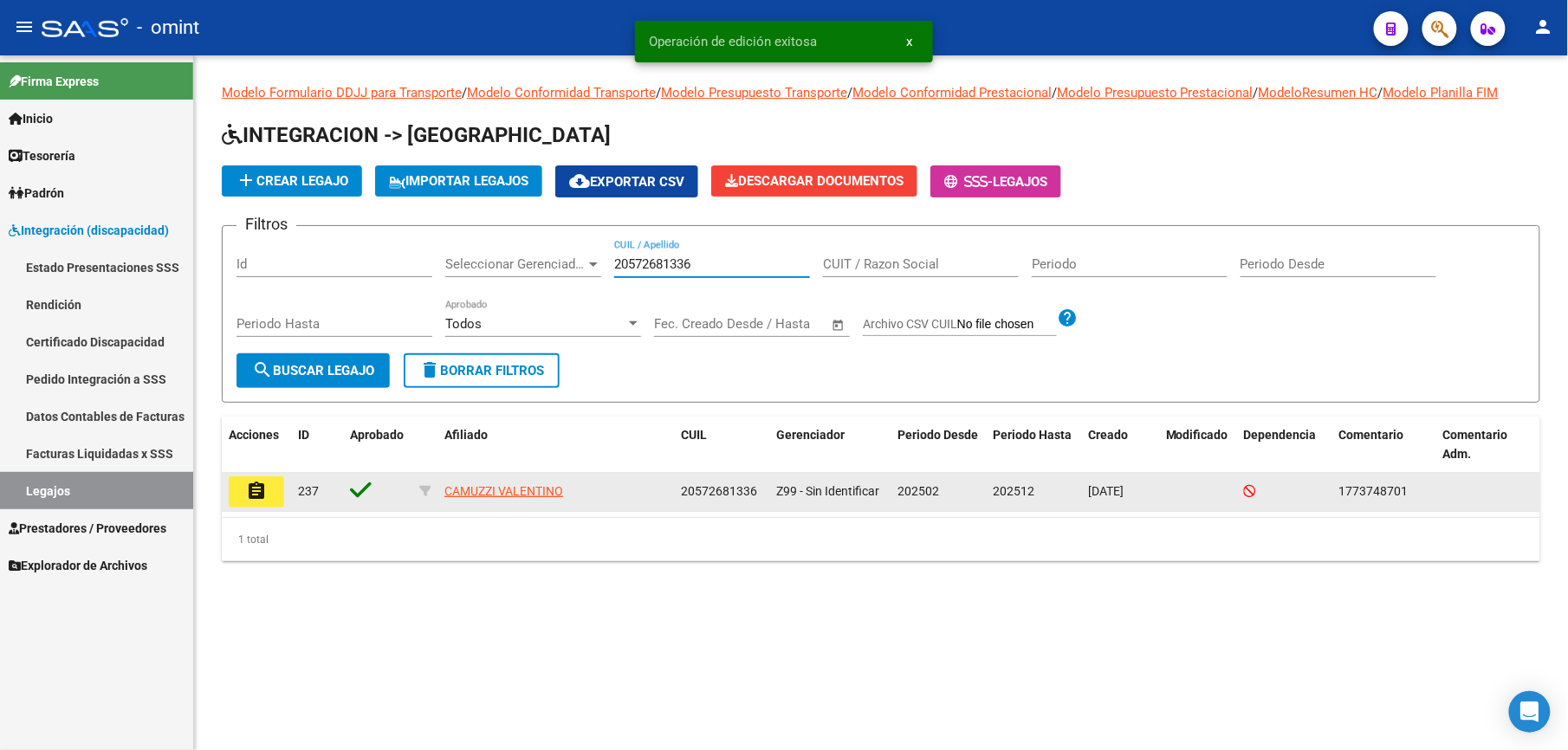
type input "20572681336"
click at [254, 496] on mat-icon "assignment" at bounding box center [256, 491] width 21 height 21
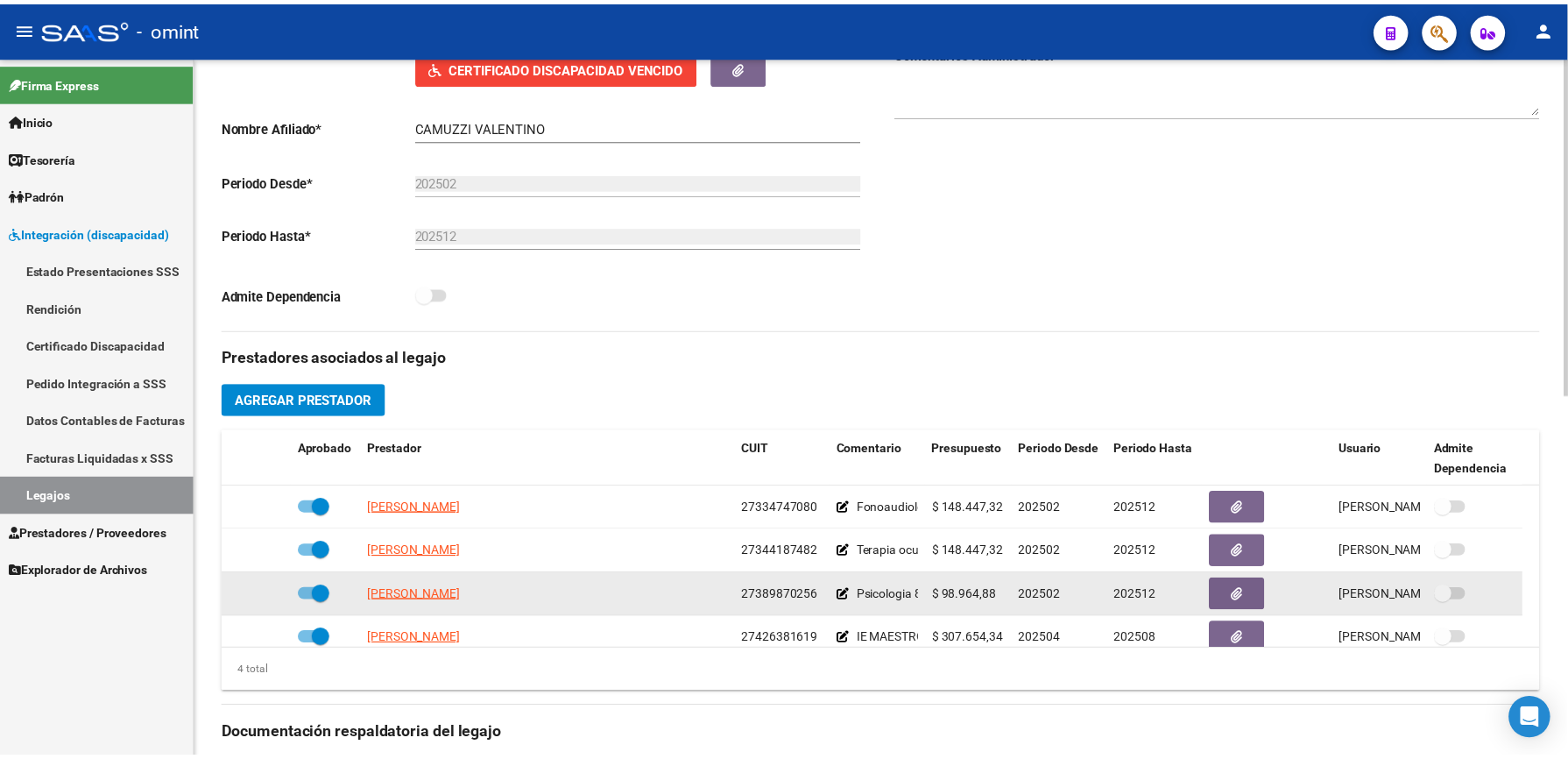
scroll to position [18, 0]
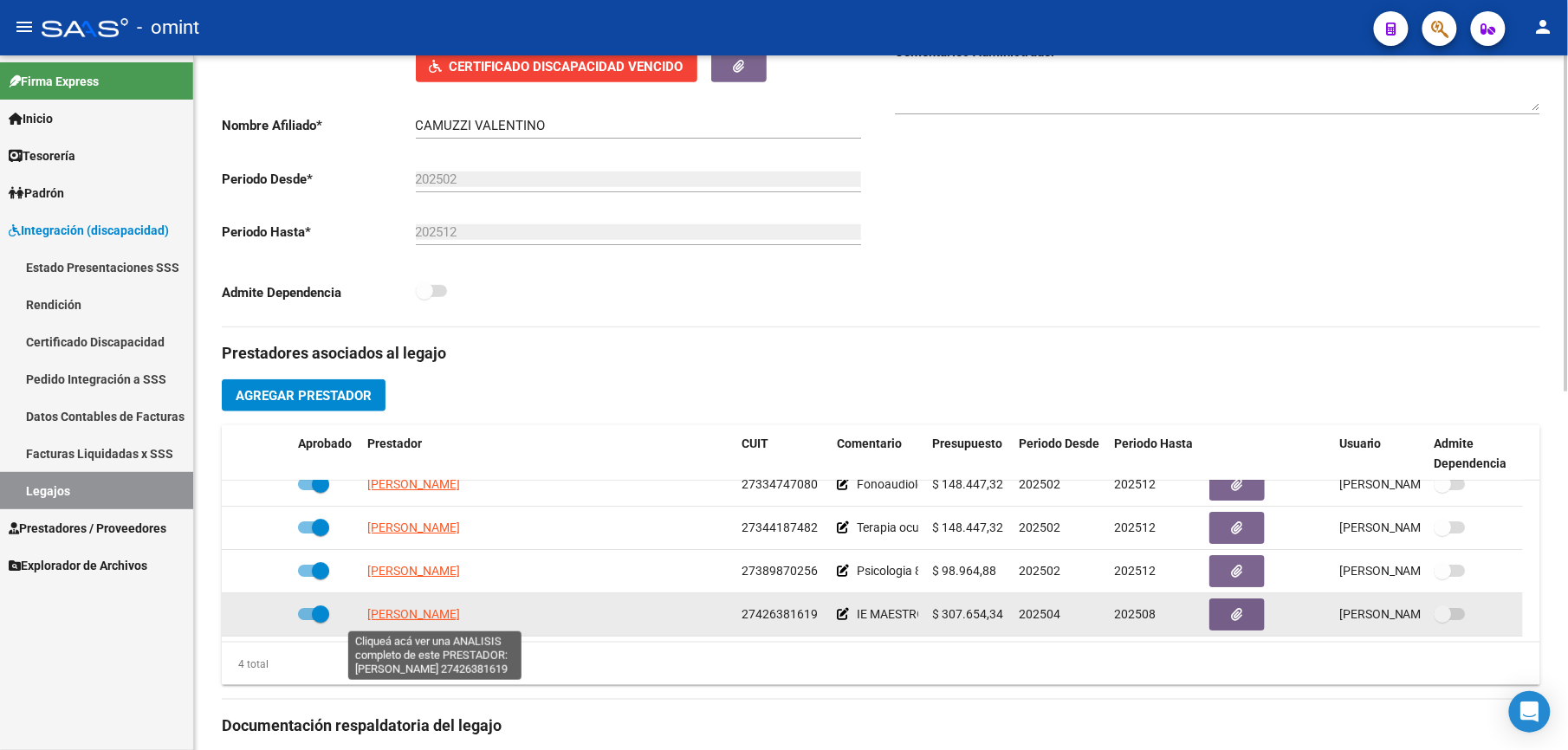
click at [460, 615] on span "[PERSON_NAME]" at bounding box center [414, 614] width 93 height 14
type textarea "27426381619"
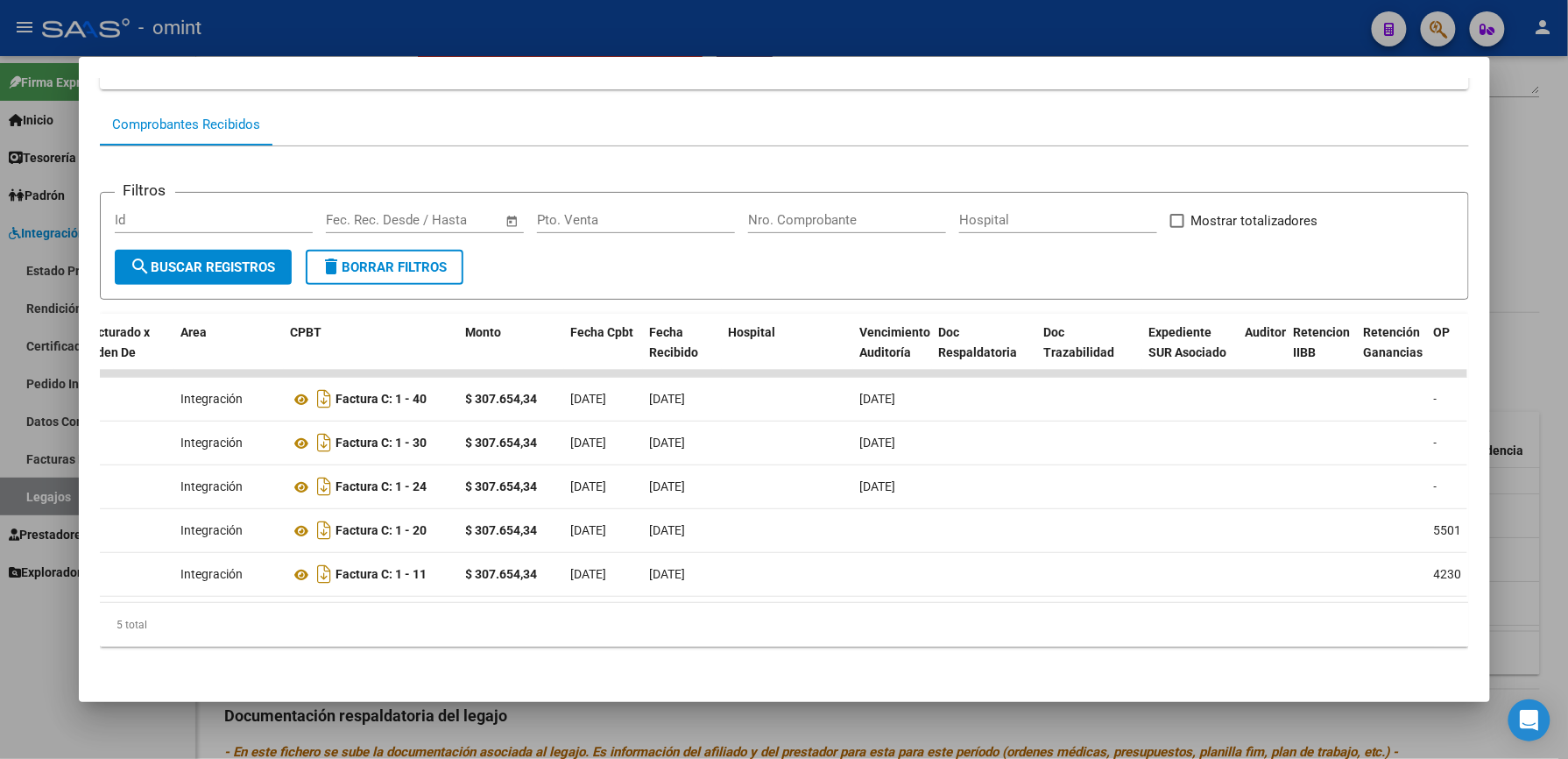
scroll to position [0, 0]
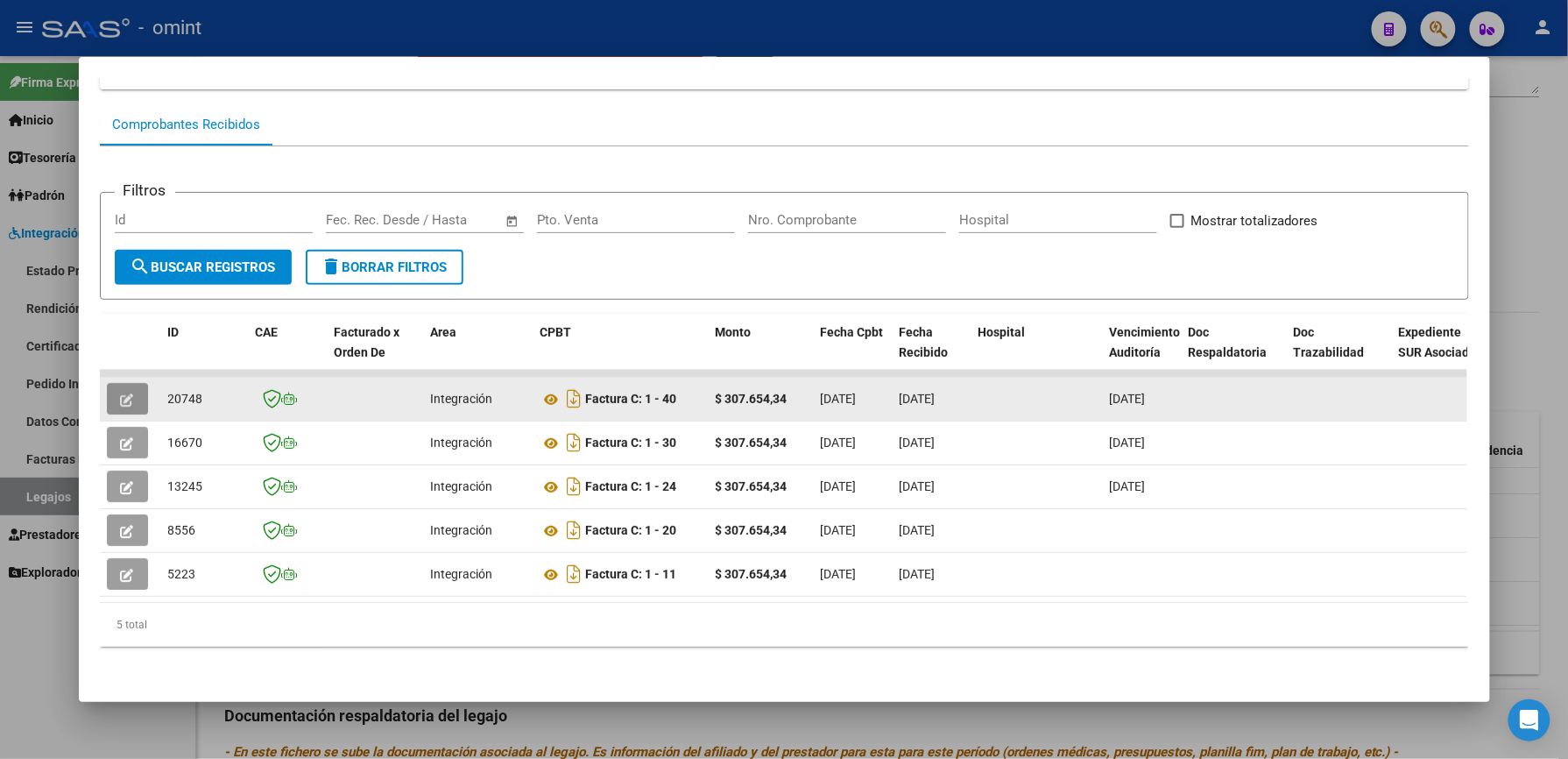
click at [121, 393] on icon "button" at bounding box center [127, 400] width 13 height 13
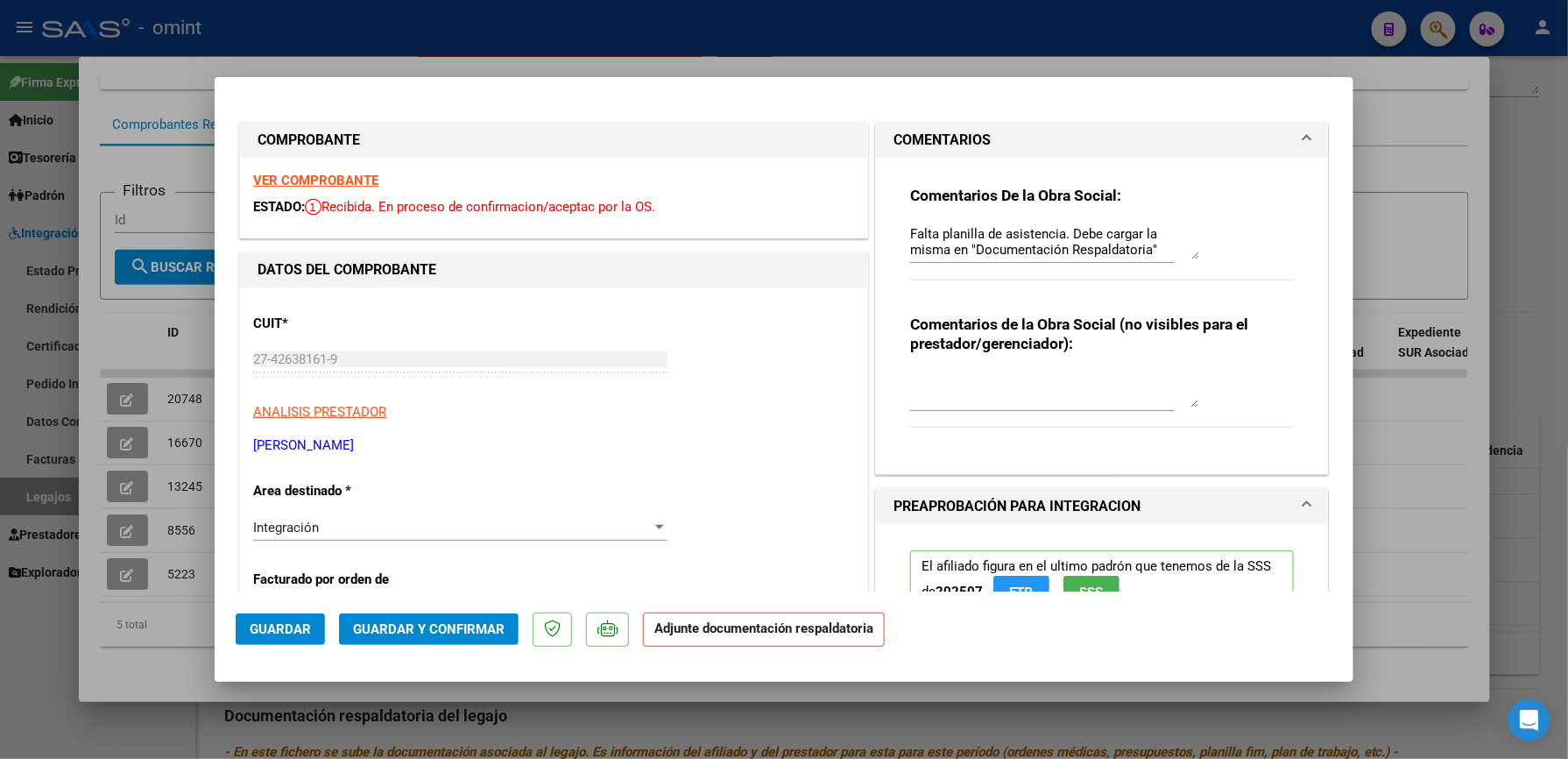
click at [1517, 150] on div at bounding box center [784, 379] width 1568 height 759
type input "$ 0,00"
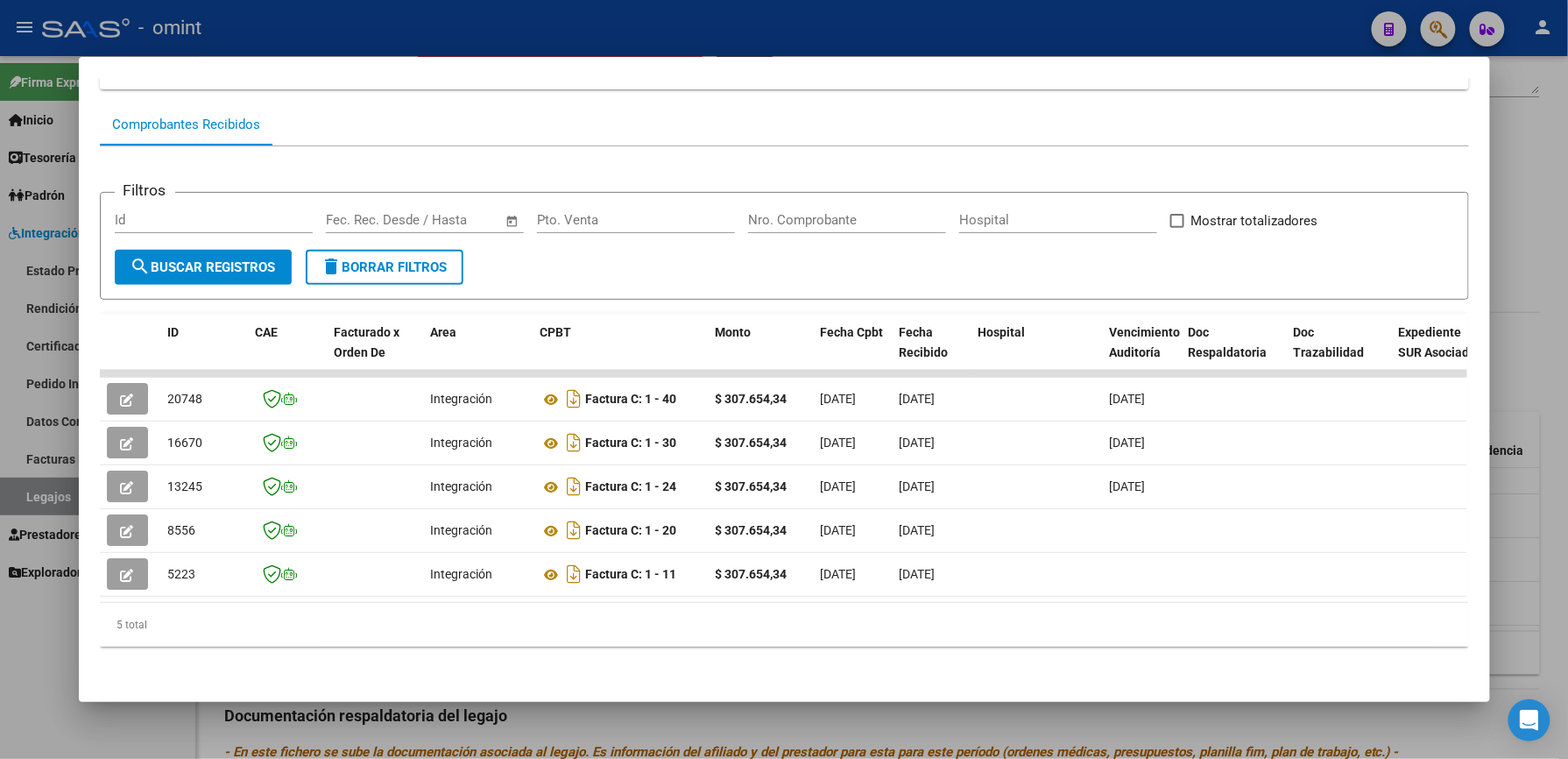
drag, startPoint x: 579, startPoint y: 606, endPoint x: 681, endPoint y: 601, distance: 102.1
click at [681, 601] on div "ID CAE Facturado x Orden De Area CPBT Monto Fecha Cpbt Fecha Recibido Hospital …" at bounding box center [784, 480] width 1369 height 334
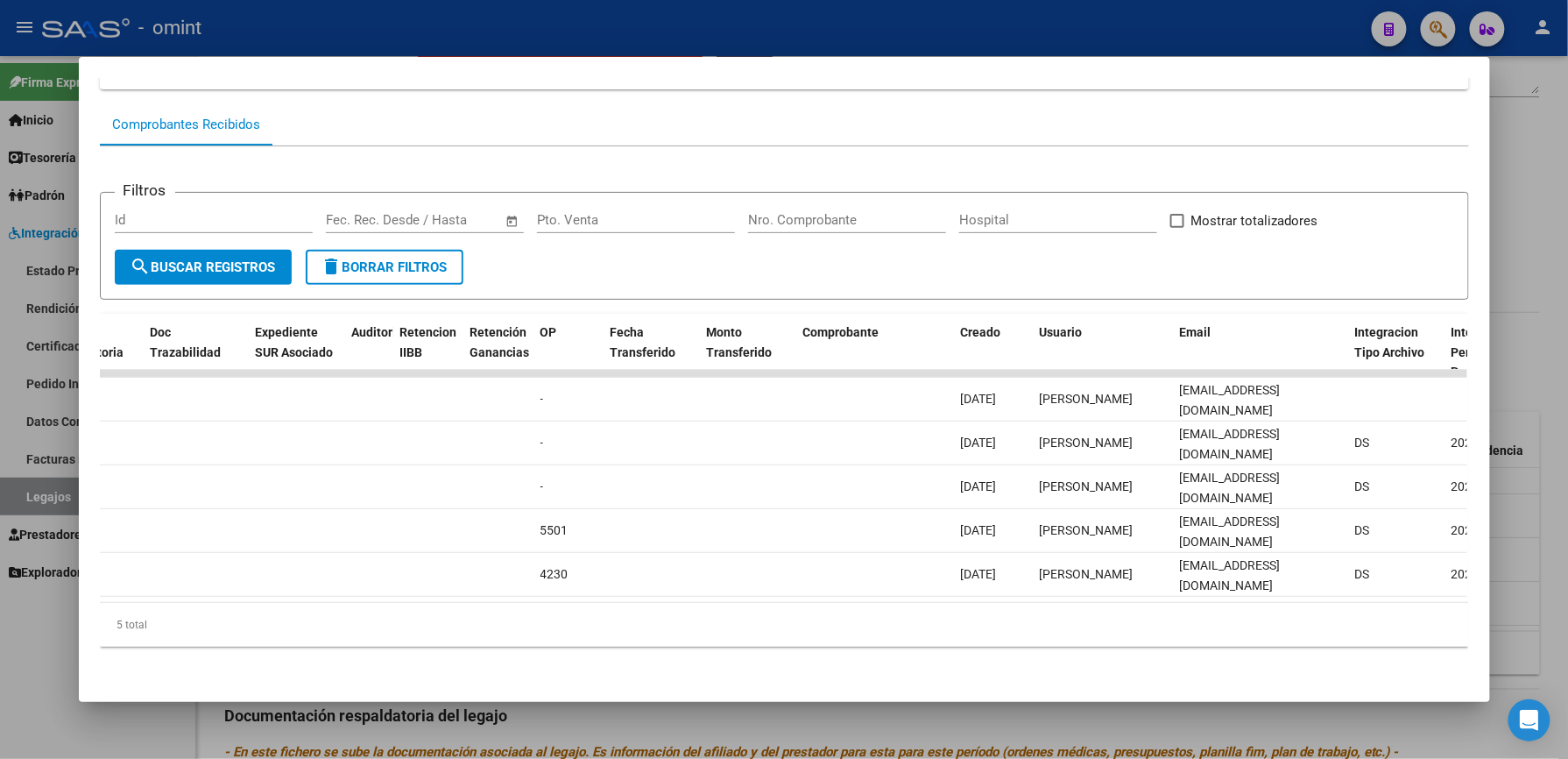
scroll to position [0, 1472]
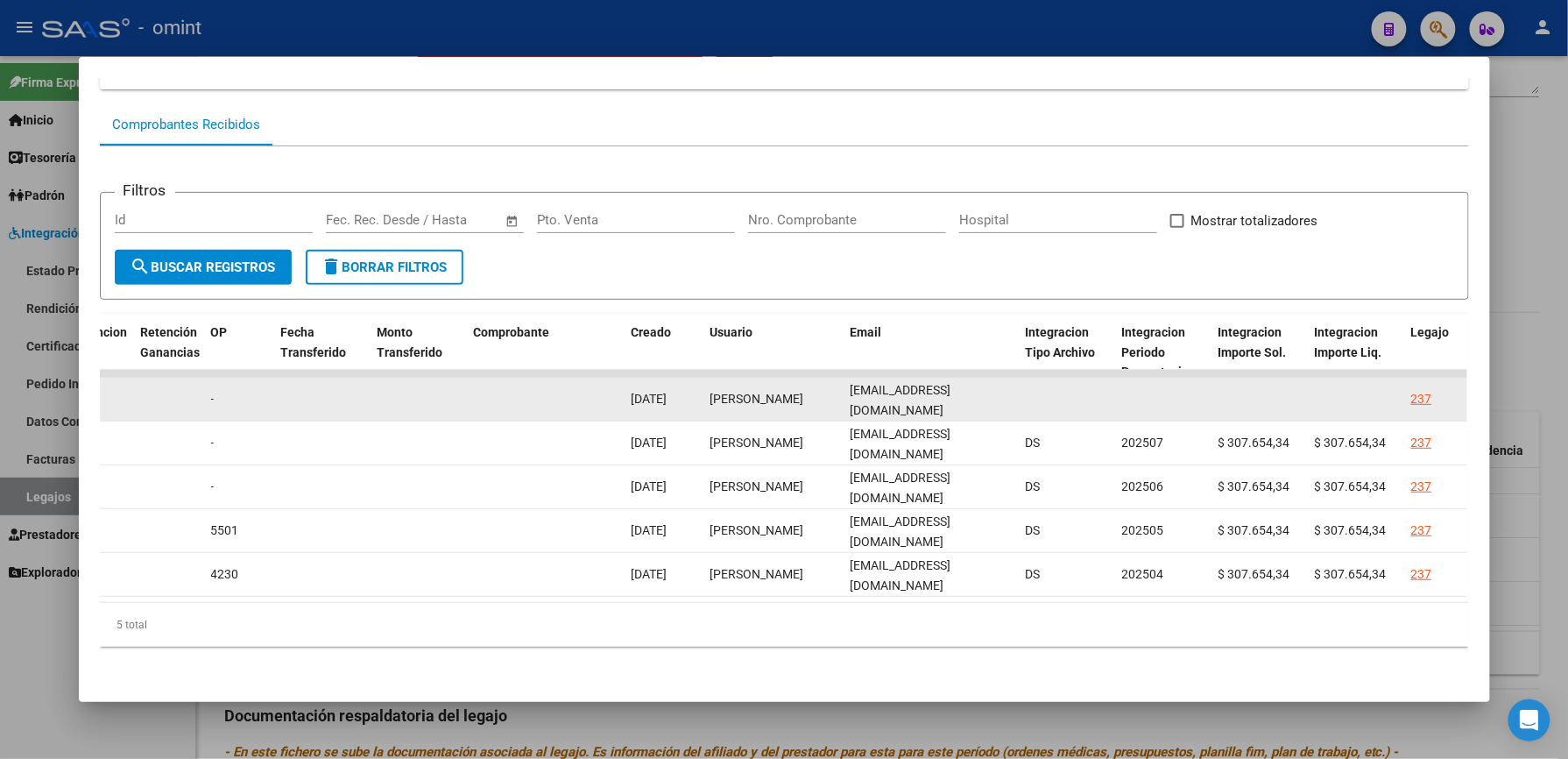
click at [1007, 384] on datatable-body-cell "[EMAIL_ADDRESS][DOMAIN_NAME]" at bounding box center [931, 399] width 175 height 43
drag, startPoint x: 843, startPoint y: 380, endPoint x: 1060, endPoint y: 394, distance: 217.5
click at [1060, 394] on div "20748 Integración Factura C: 1 - 40 $ 307.654,34 [DATE] [DATE] [DATE] - [DATE] …" at bounding box center [519, 400] width 3784 height 44
copy div "[EMAIL_ADDRESS][DOMAIN_NAME]"
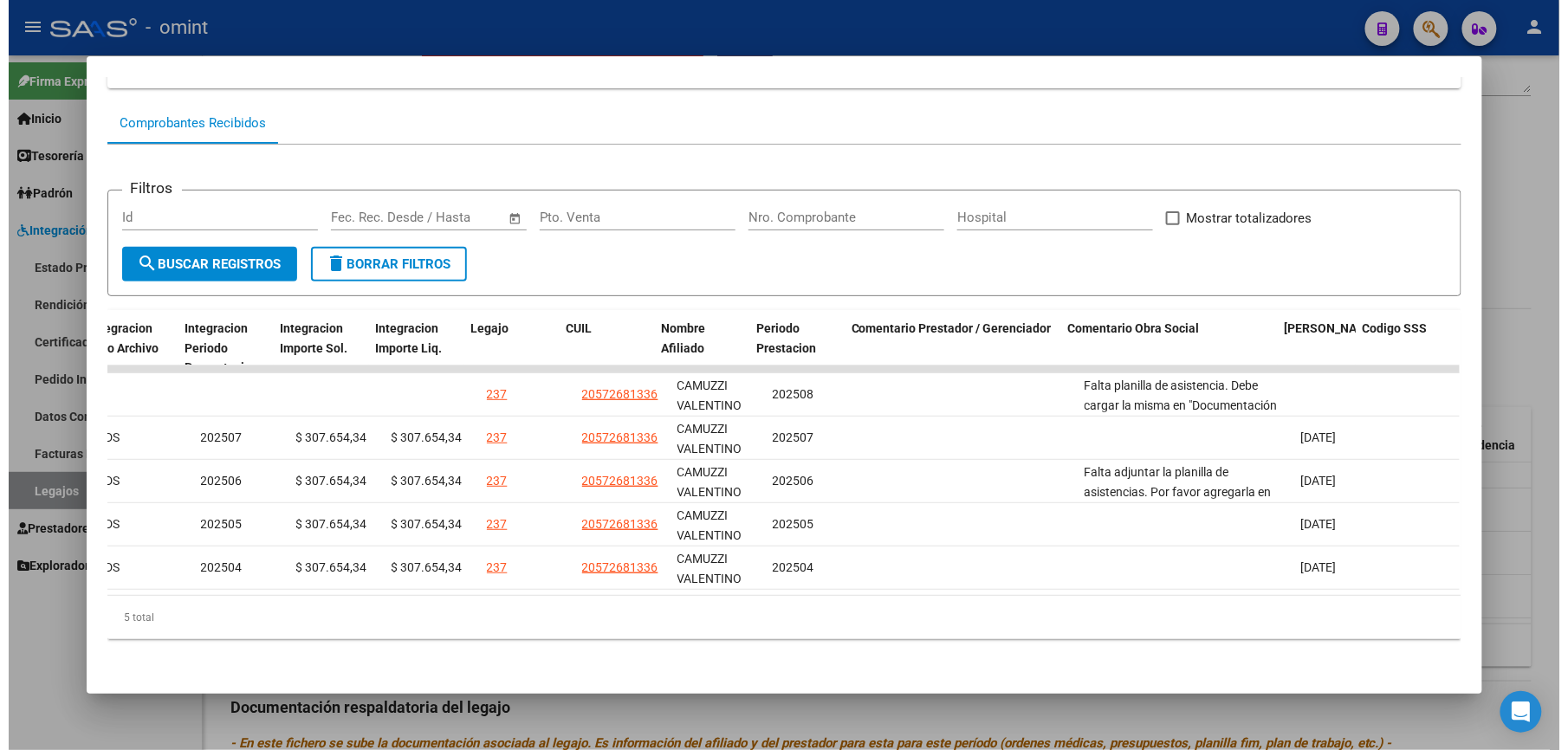
scroll to position [0, 2389]
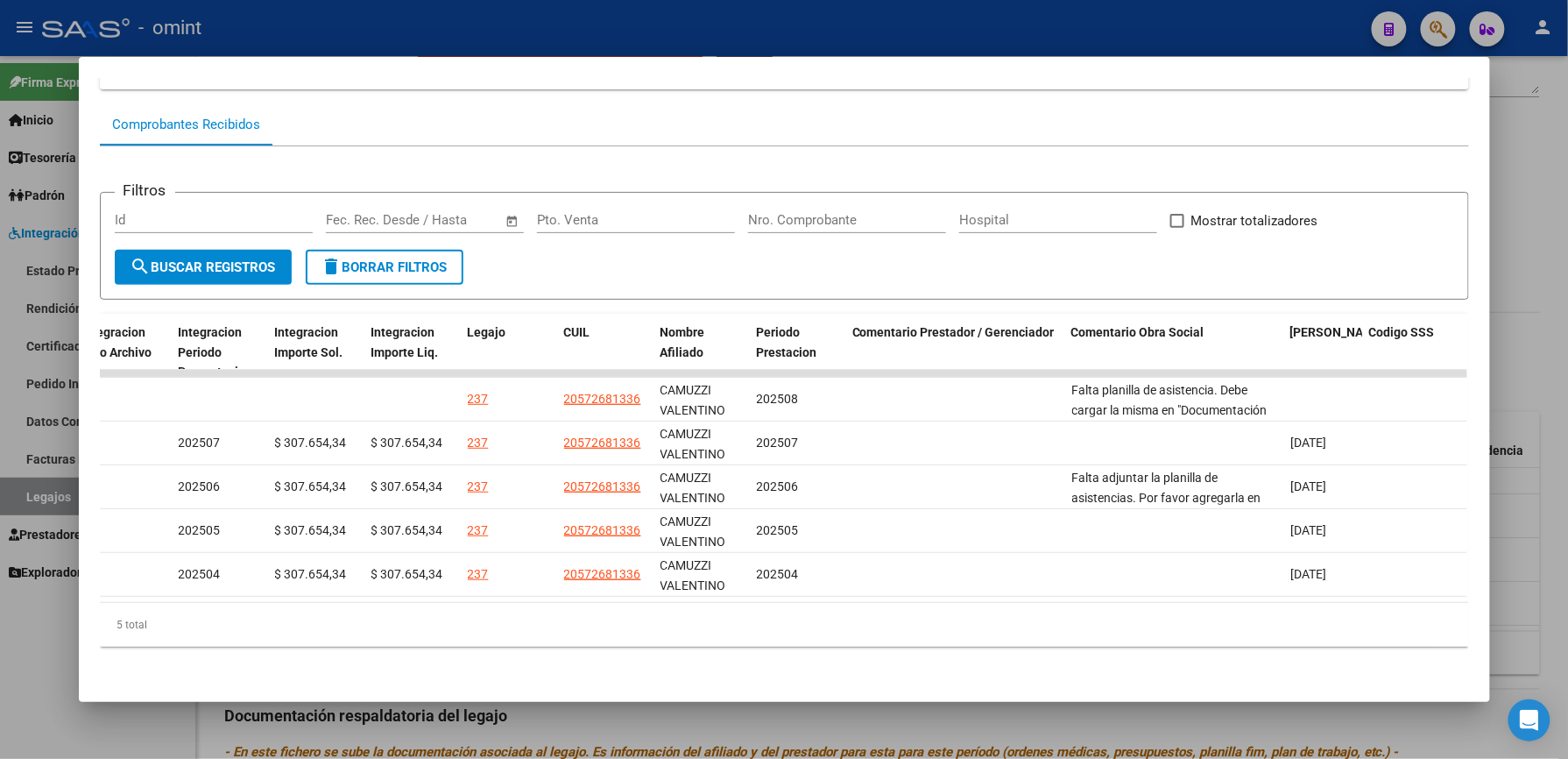
click at [1512, 354] on div at bounding box center [784, 379] width 1568 height 759
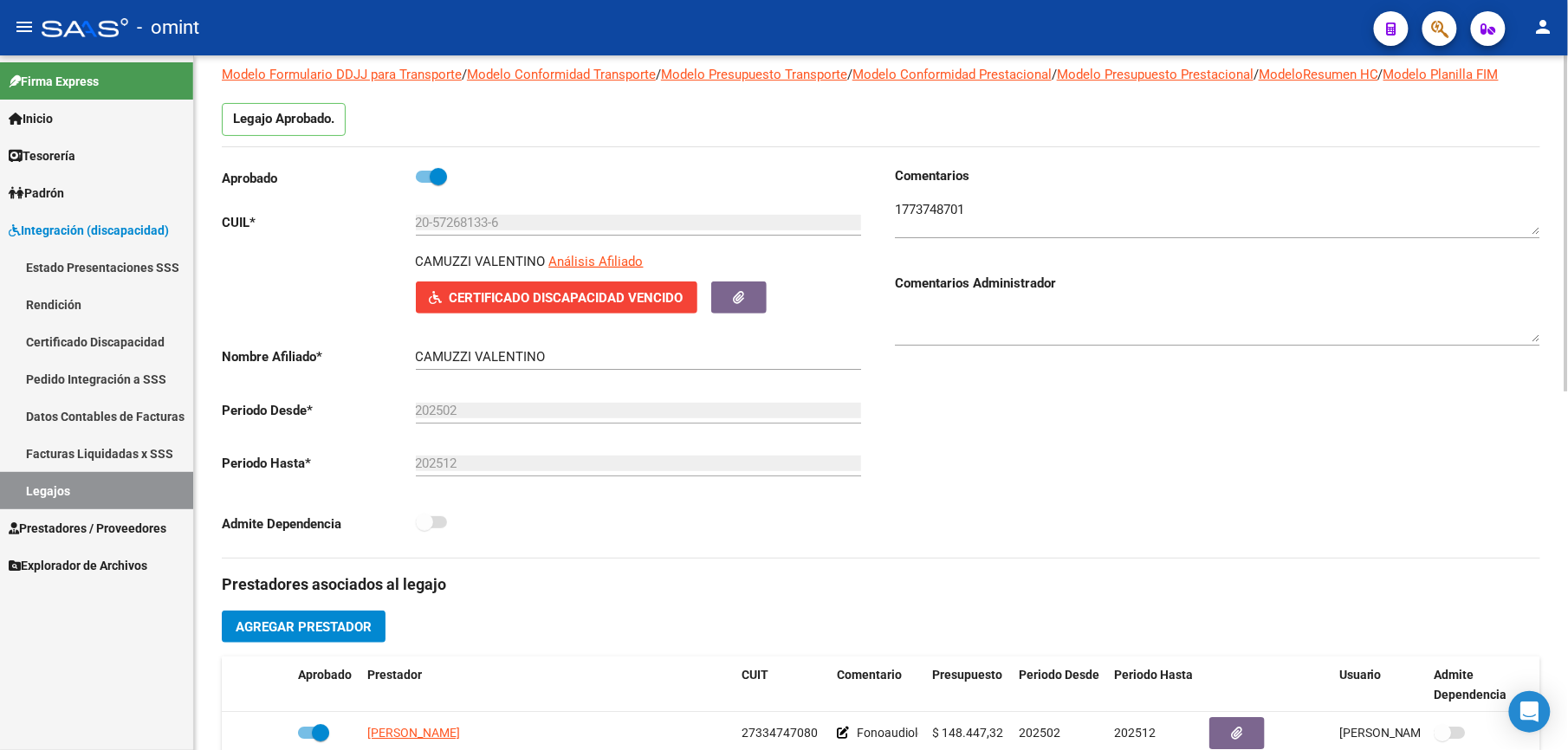
scroll to position [462, 0]
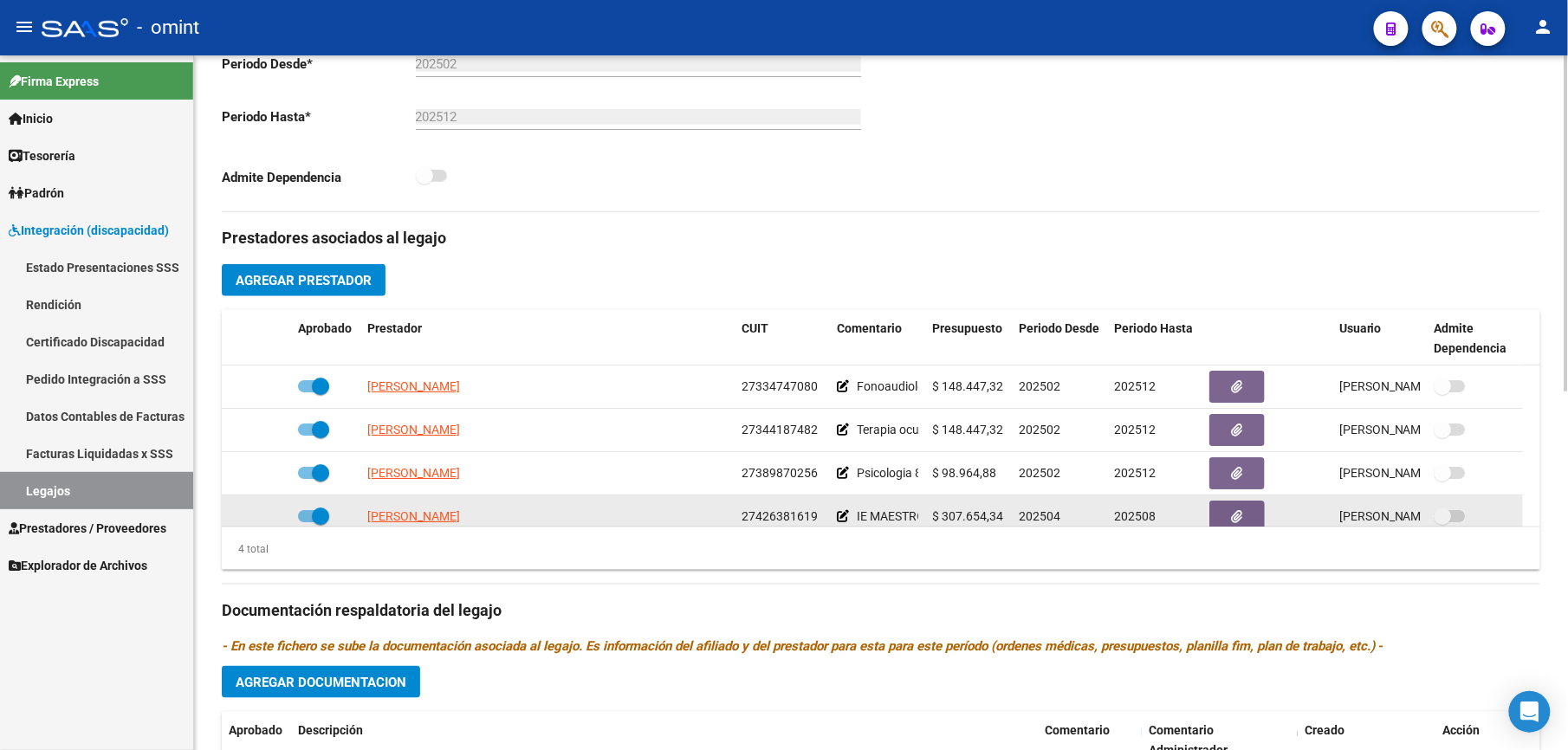
click at [305, 517] on span at bounding box center [313, 515] width 31 height 12
click at [306, 522] on input "checkbox" at bounding box center [306, 522] width 1 height 1
checkbox input "false"
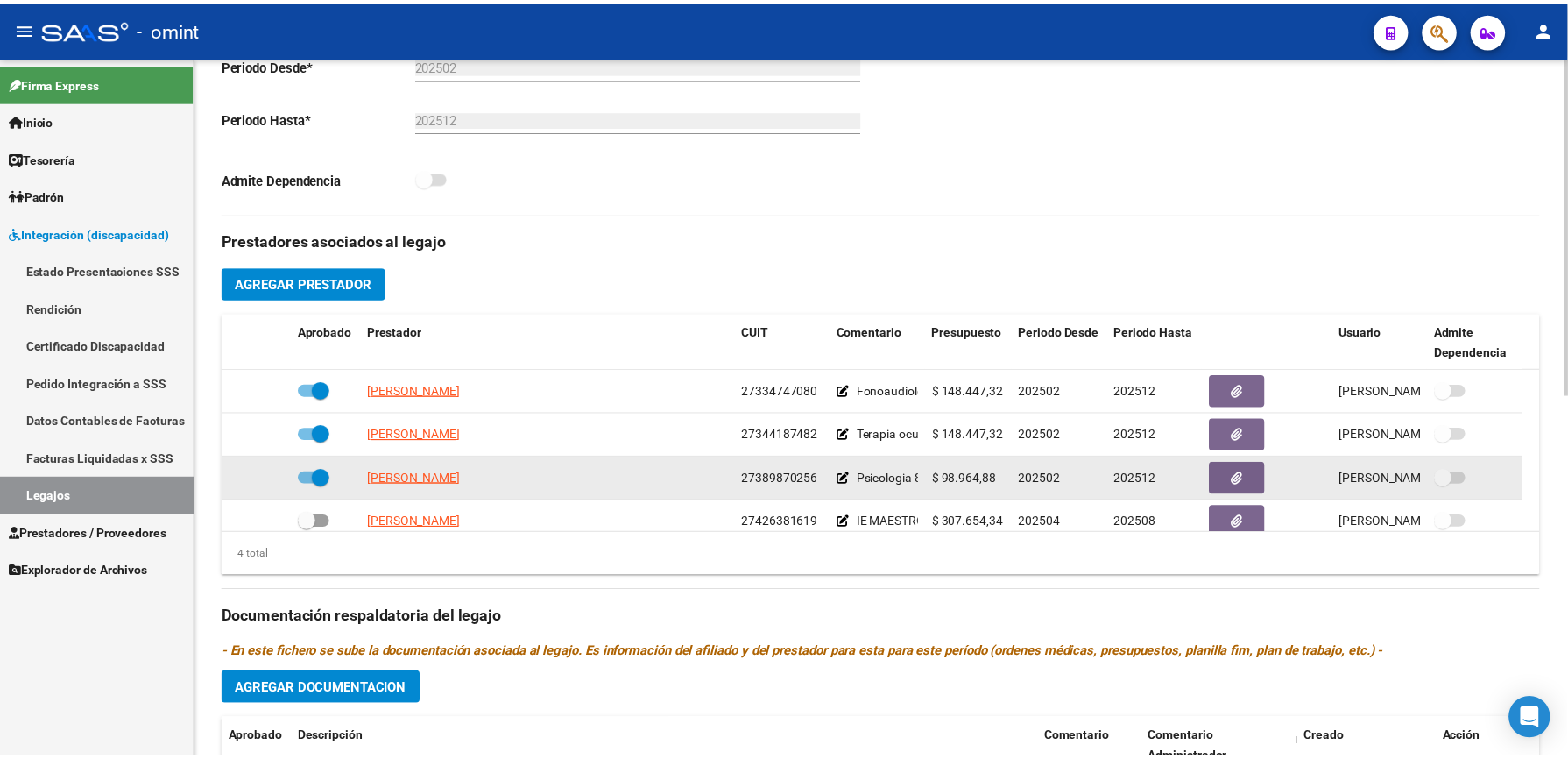
scroll to position [18, 0]
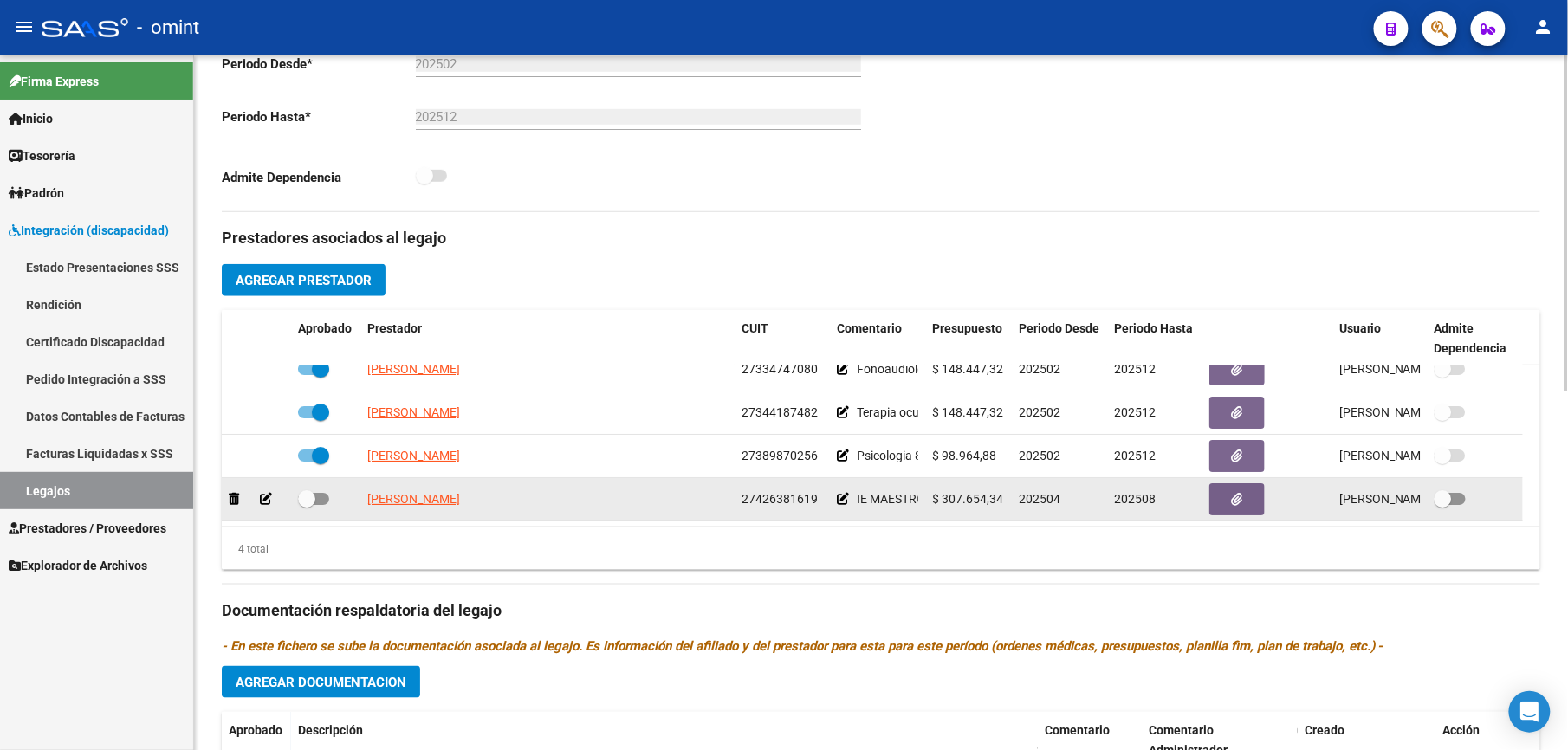
click at [263, 504] on icon at bounding box center [266, 498] width 12 height 12
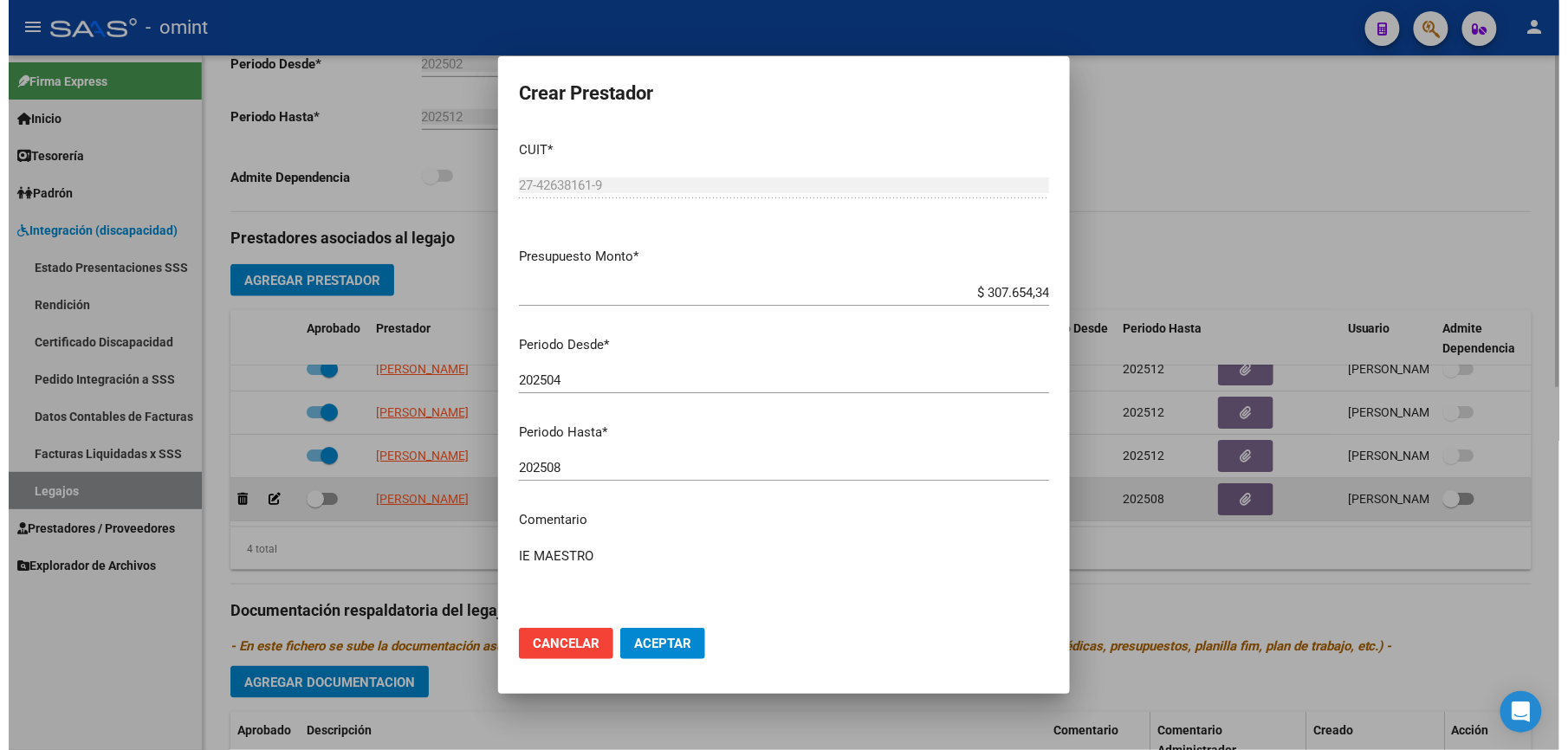
scroll to position [481, 0]
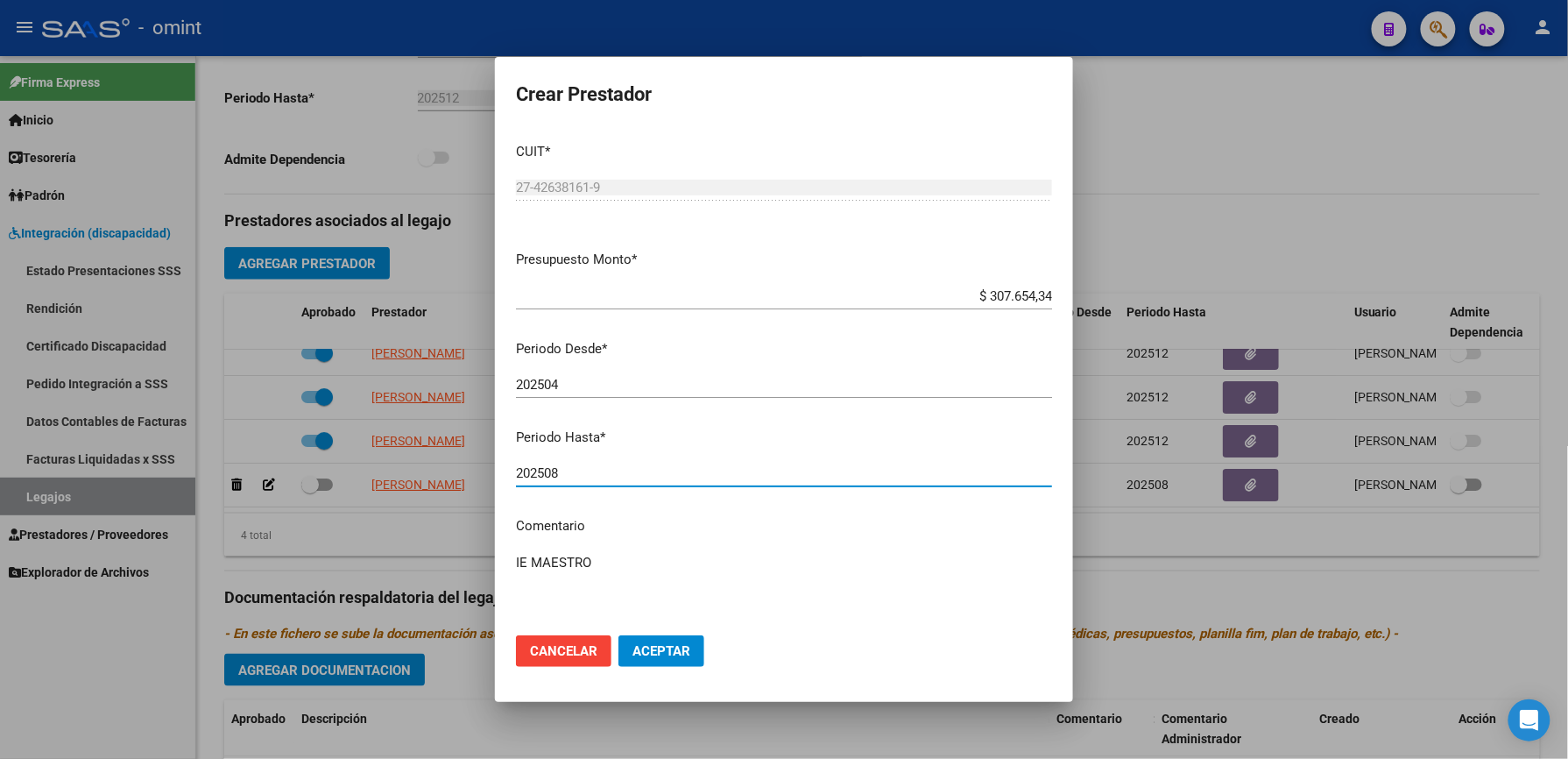
click at [568, 475] on input "202508" at bounding box center [784, 473] width 536 height 15
type input "202512"
click at [605, 555] on textarea "IE MAESTRO" at bounding box center [784, 594] width 536 height 82
paste textarea "35550289/01"
type textarea "IE MAESTRO / Según caso 35550289/01 se extiende periodo"
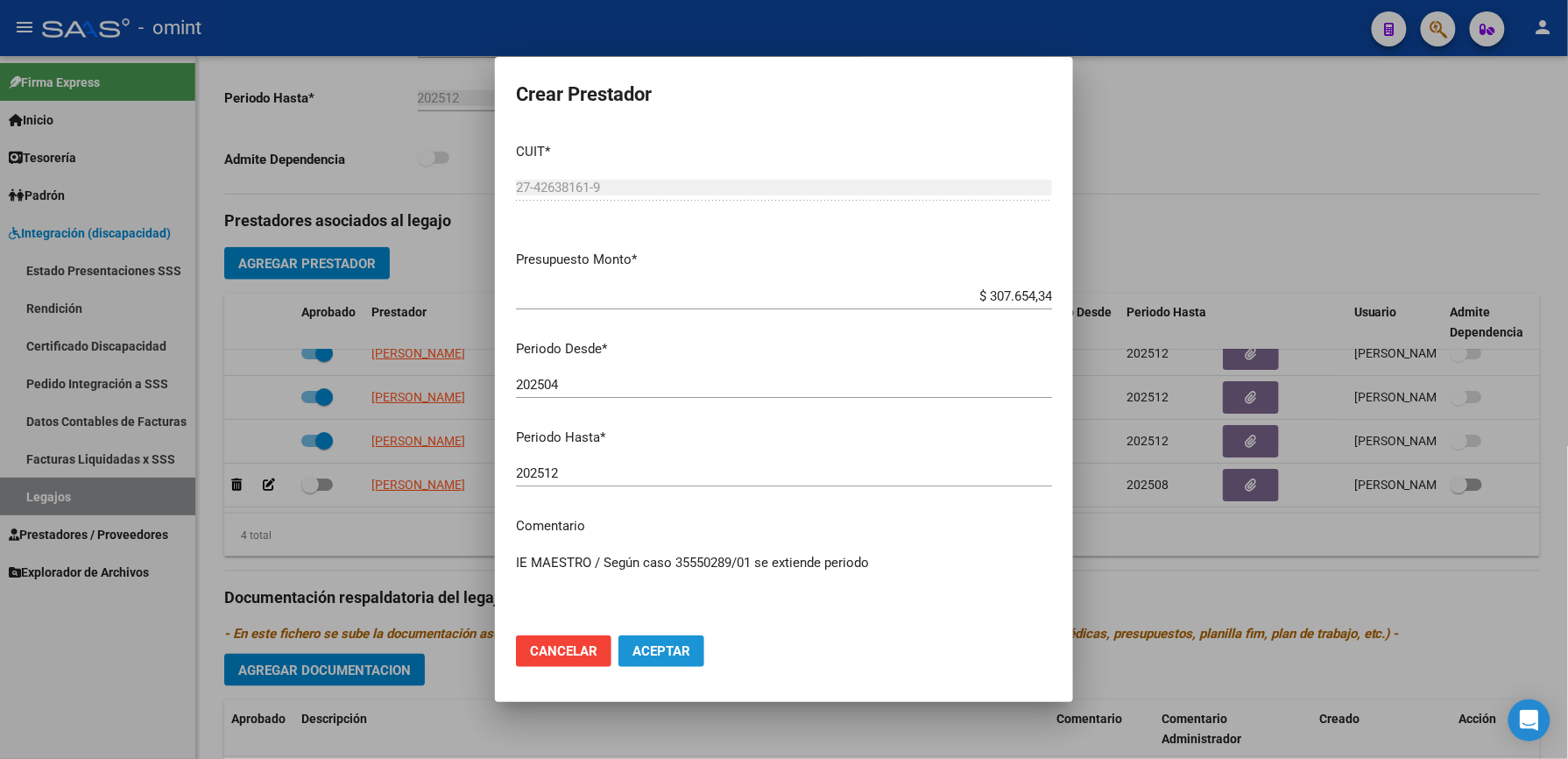
click at [657, 649] on span "Aceptar" at bounding box center [661, 651] width 57 height 15
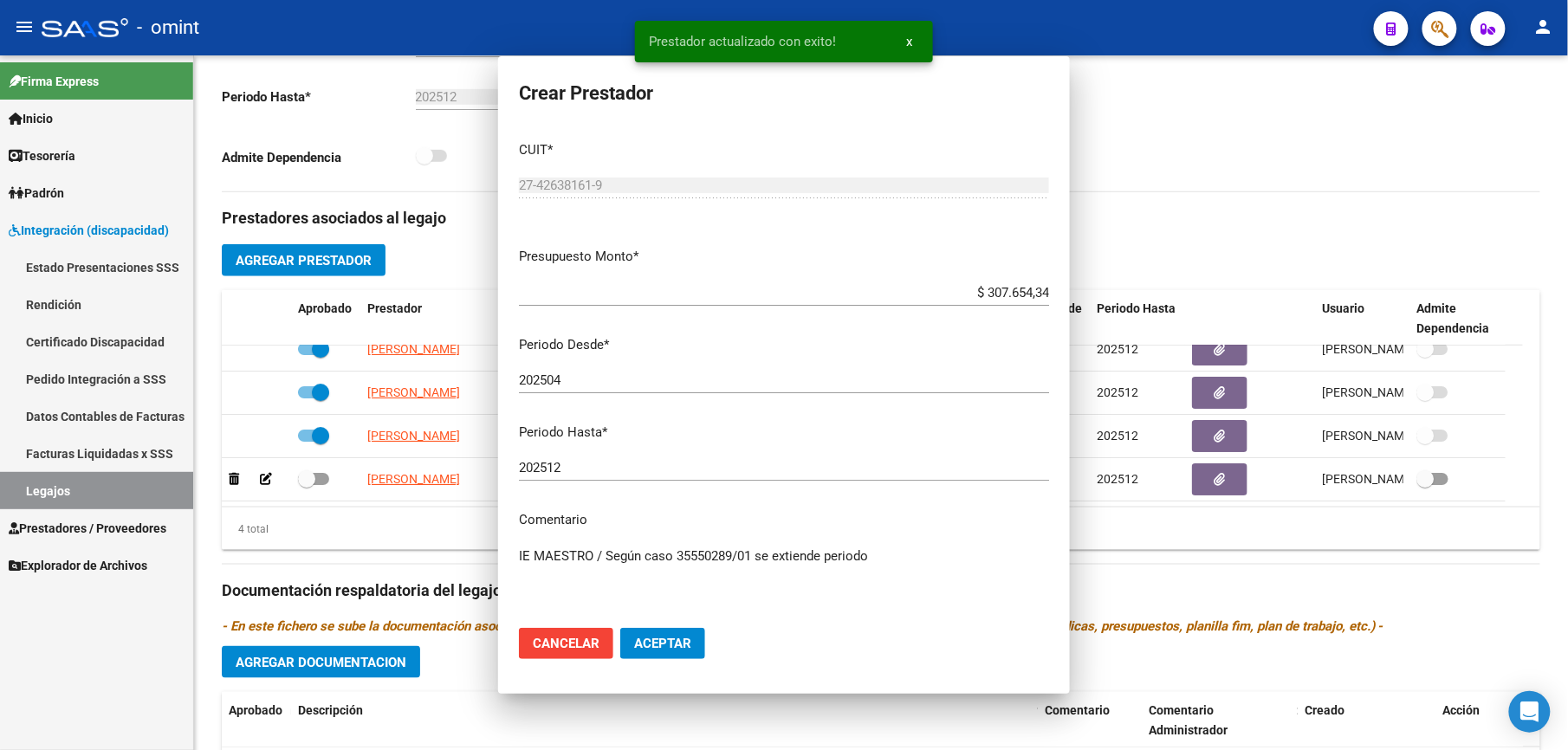
scroll to position [462, 0]
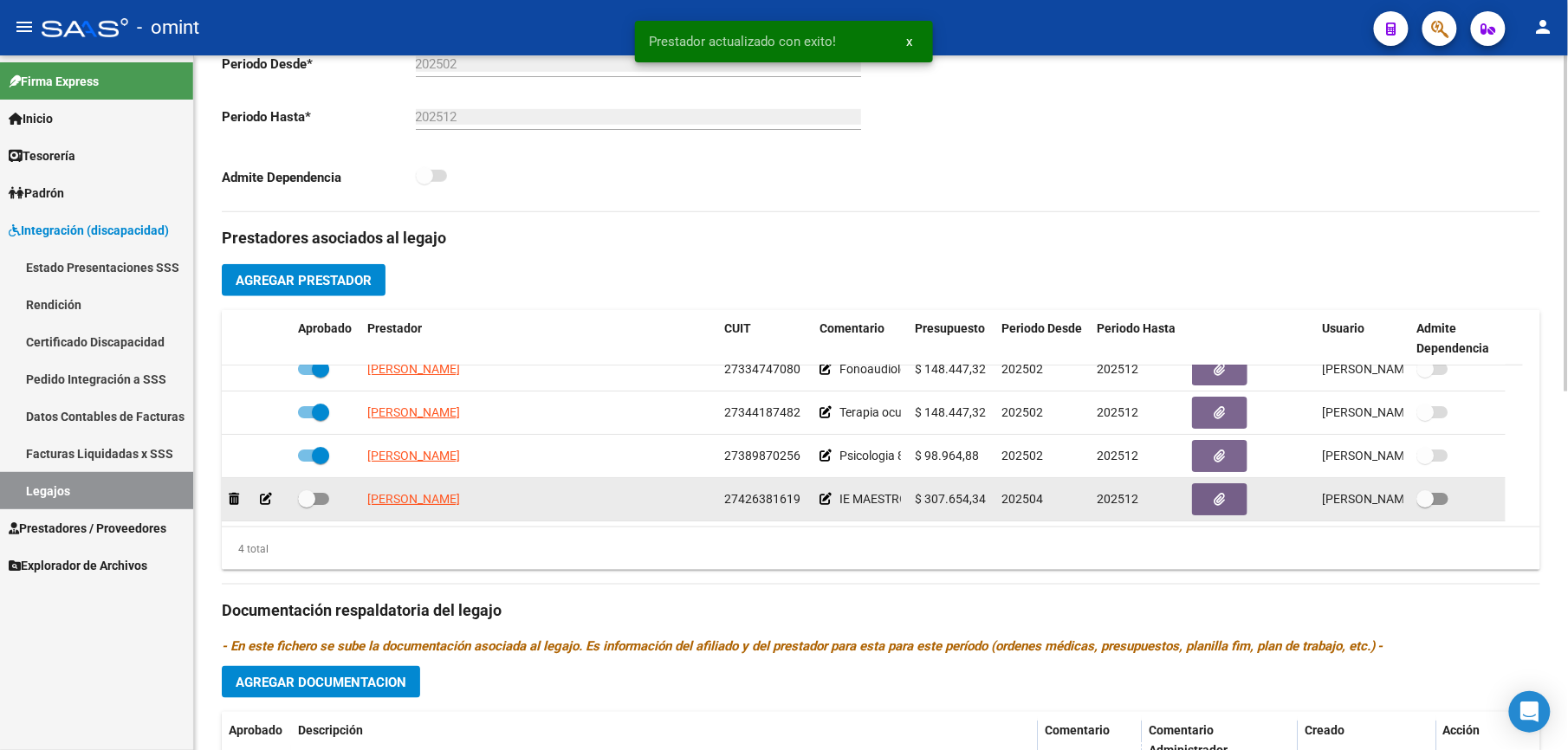
click at [326, 497] on span at bounding box center [313, 498] width 31 height 12
click at [307, 505] on input "checkbox" at bounding box center [306, 505] width 1 height 1
checkbox input "true"
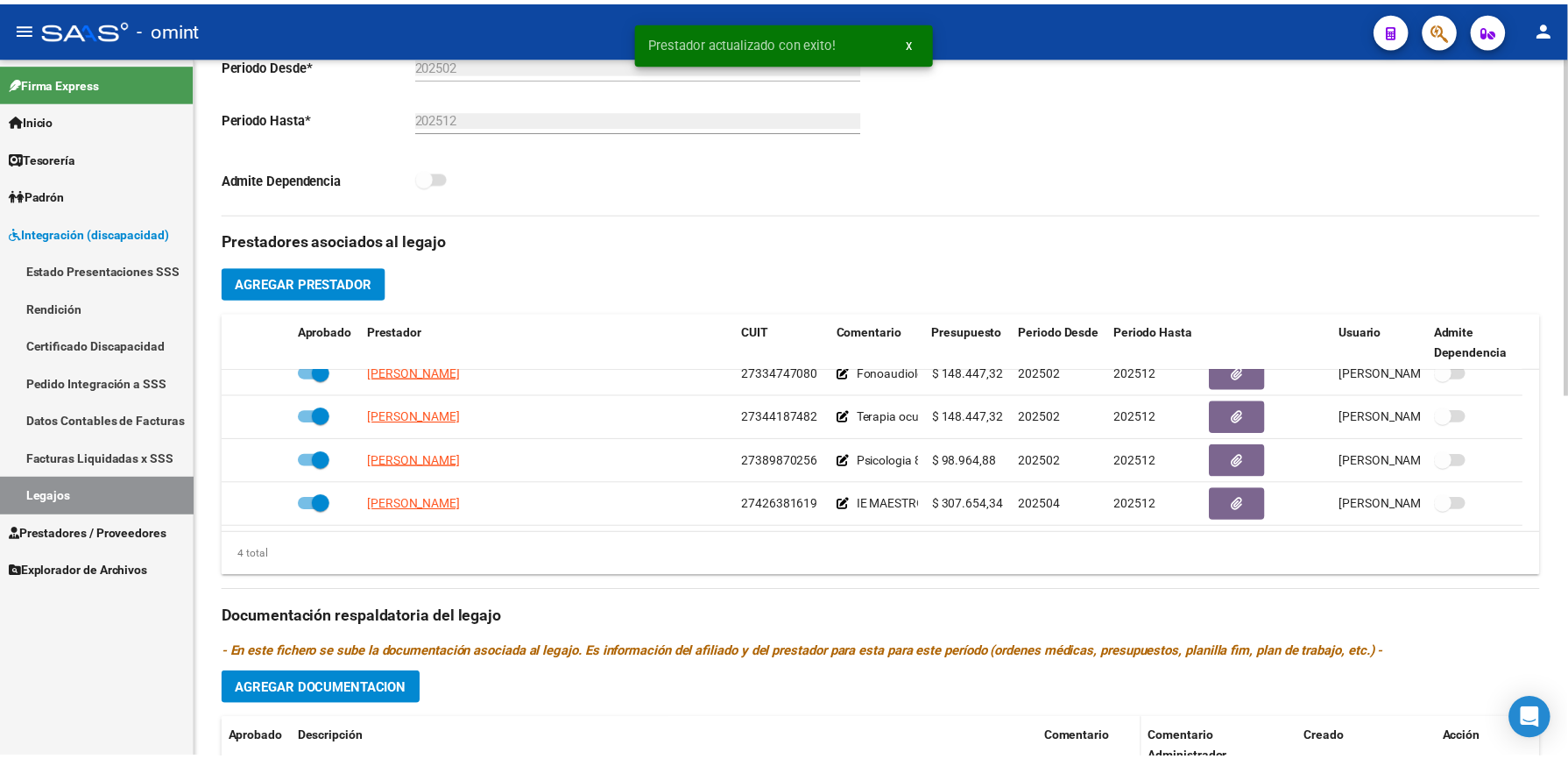
scroll to position [751, 0]
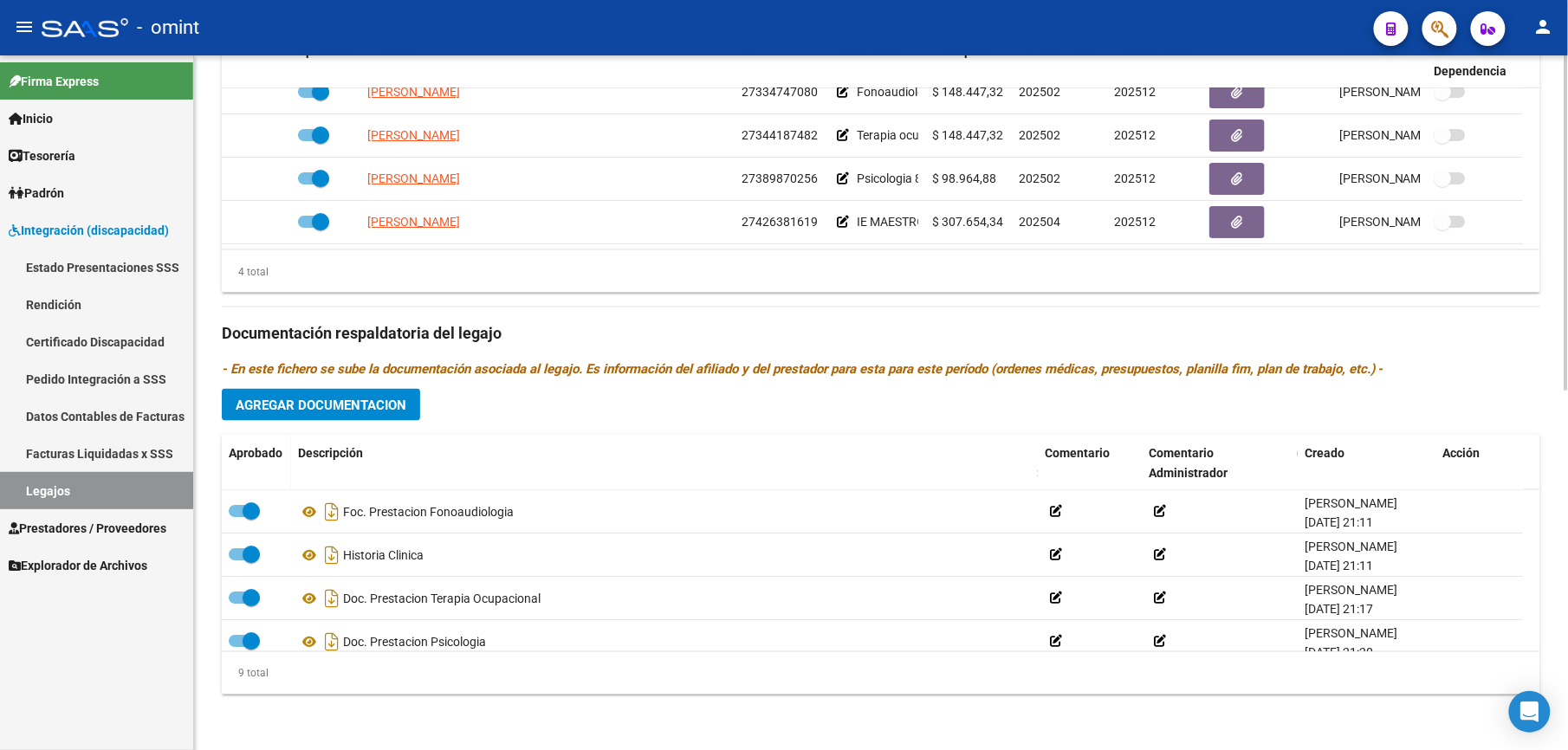
click at [361, 407] on span "Agregar Documentacion" at bounding box center [321, 405] width 170 height 15
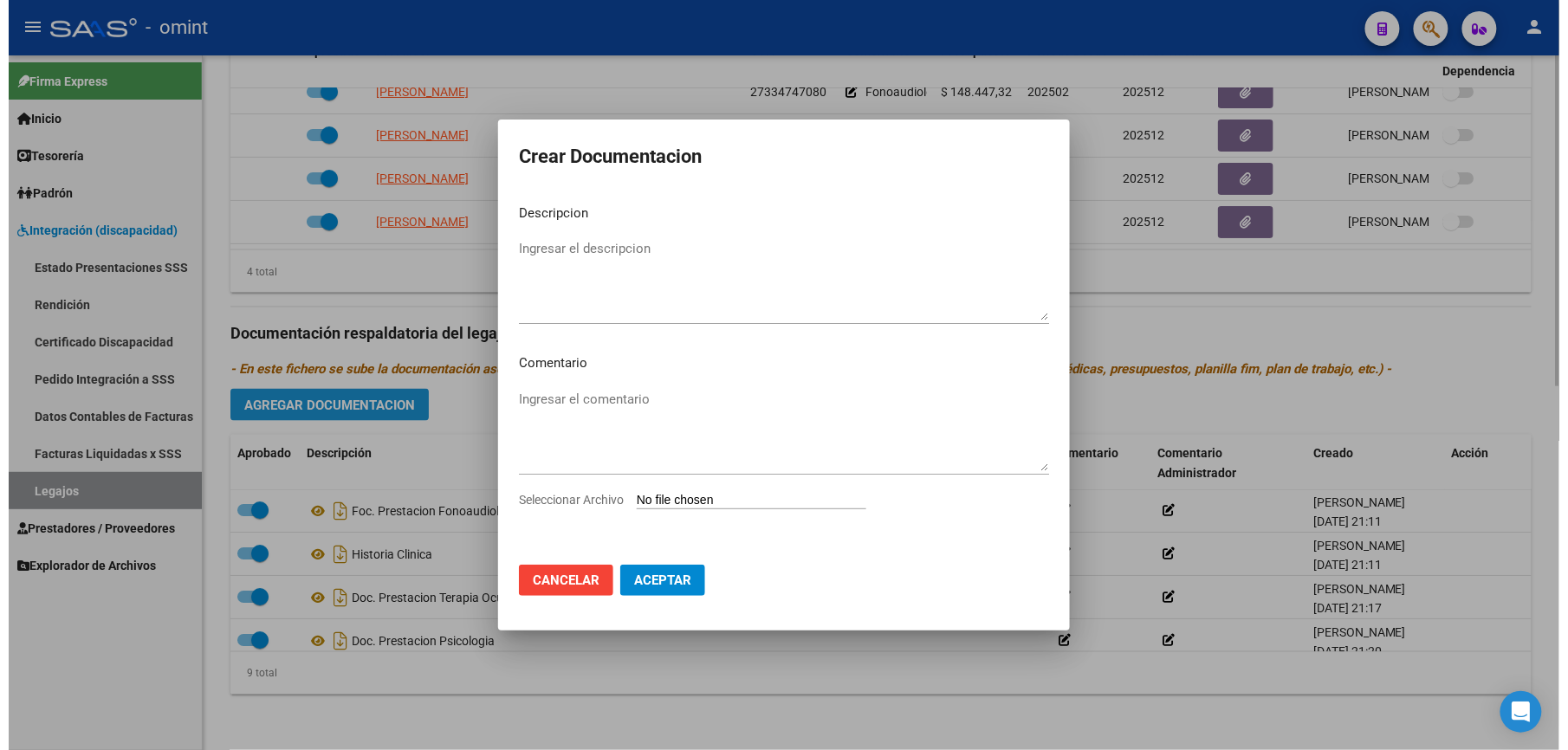
scroll to position [760, 0]
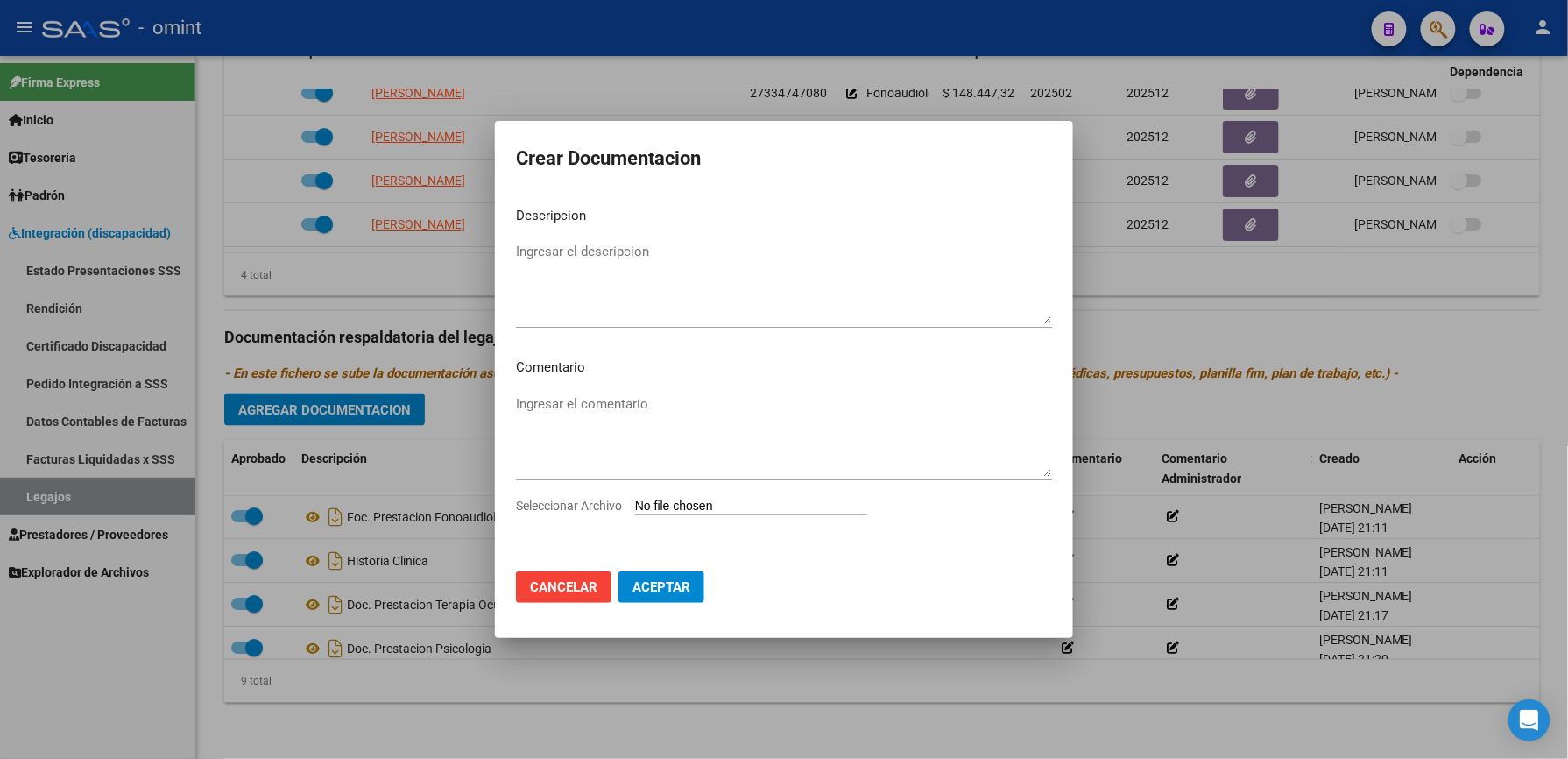
click at [753, 510] on input "Seleccionar Archivo" at bounding box center [751, 506] width 232 height 16
type input "C:\fakepath\1773748701_25081109270_inf-seg-eval-sem.pdf"
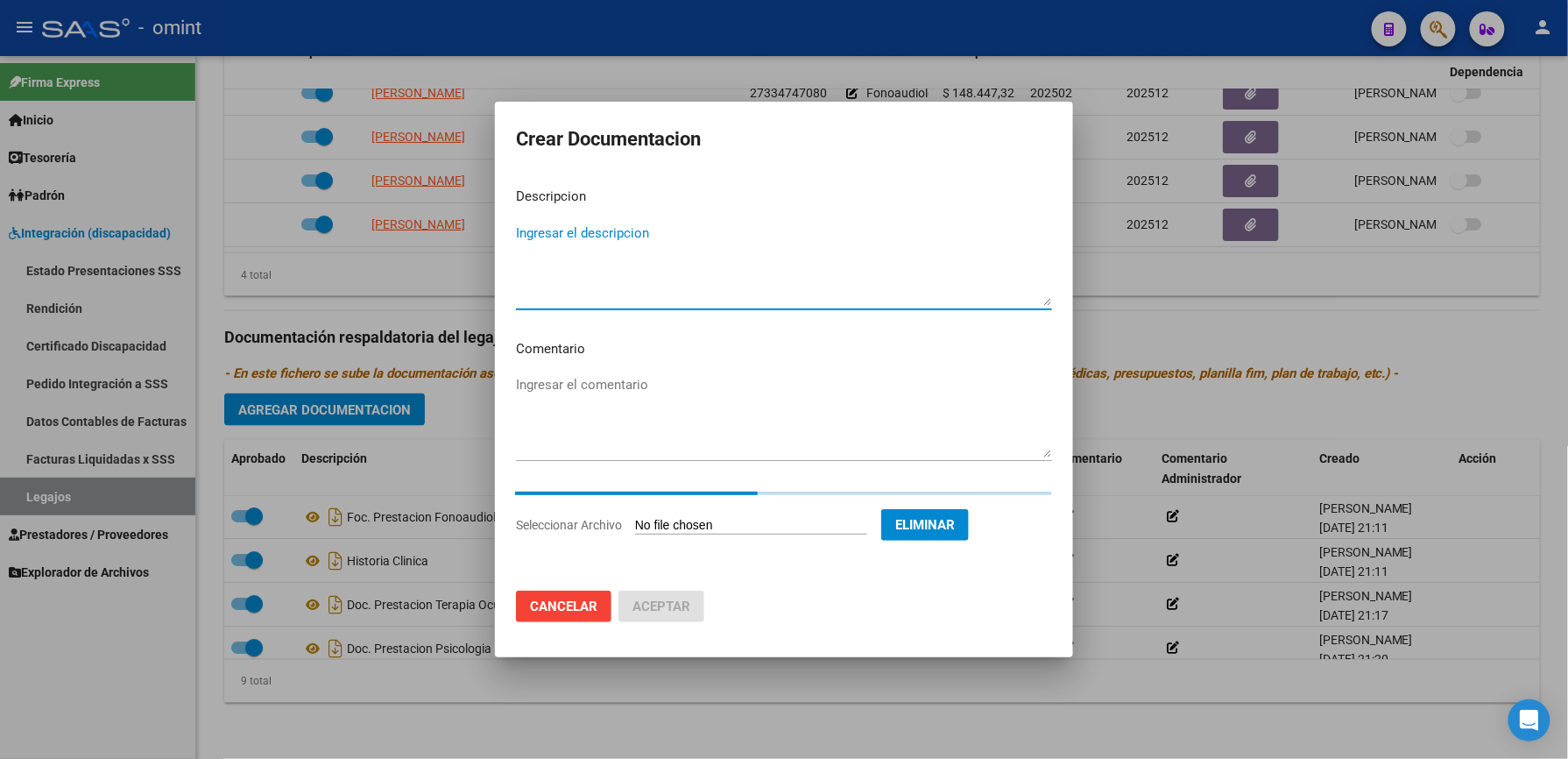
click at [583, 293] on textarea "Ingresar el descripcion" at bounding box center [784, 264] width 536 height 82
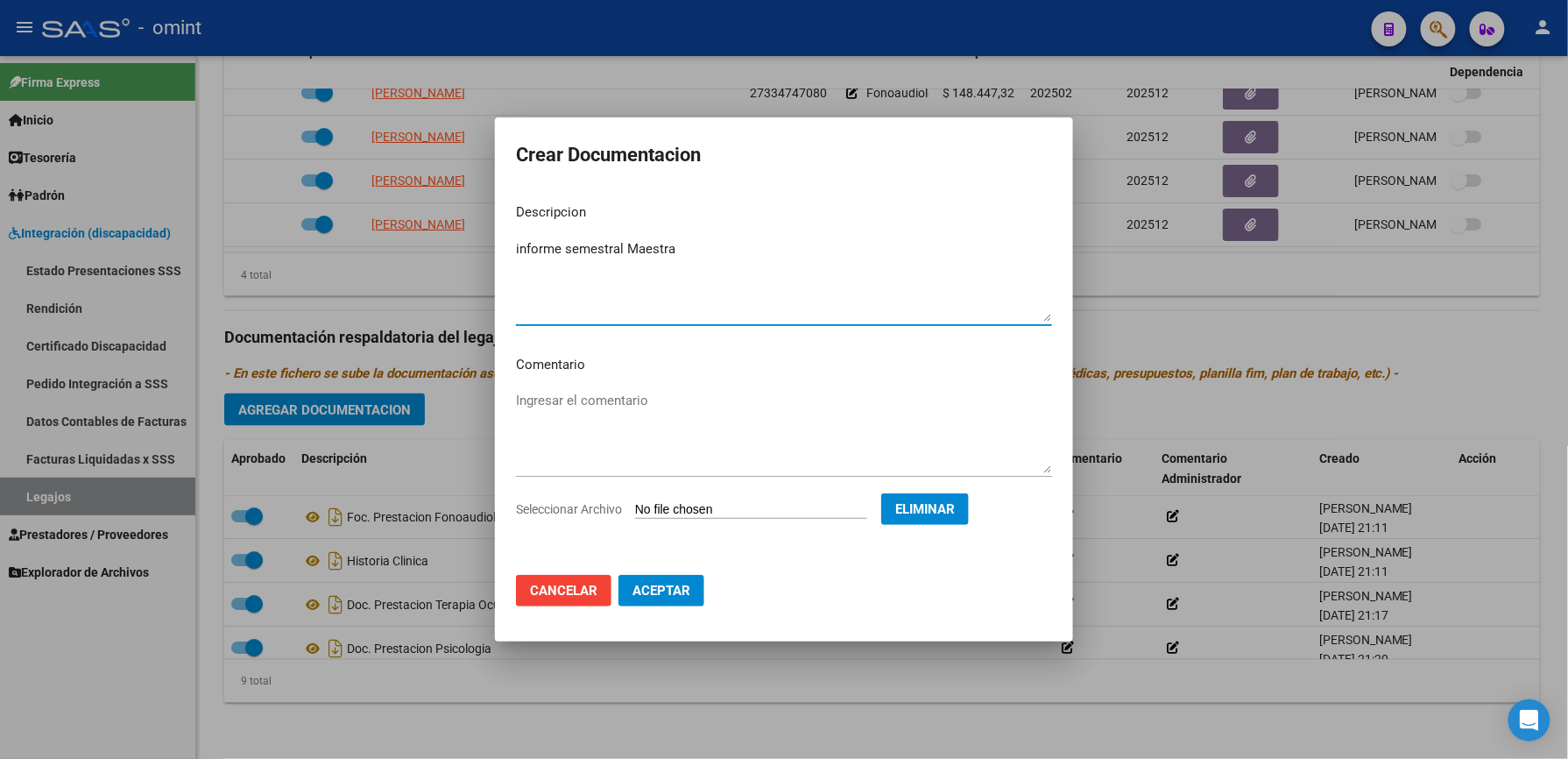
type textarea "informe semestral Maestra"
click at [674, 596] on span "Aceptar" at bounding box center [661, 591] width 57 height 15
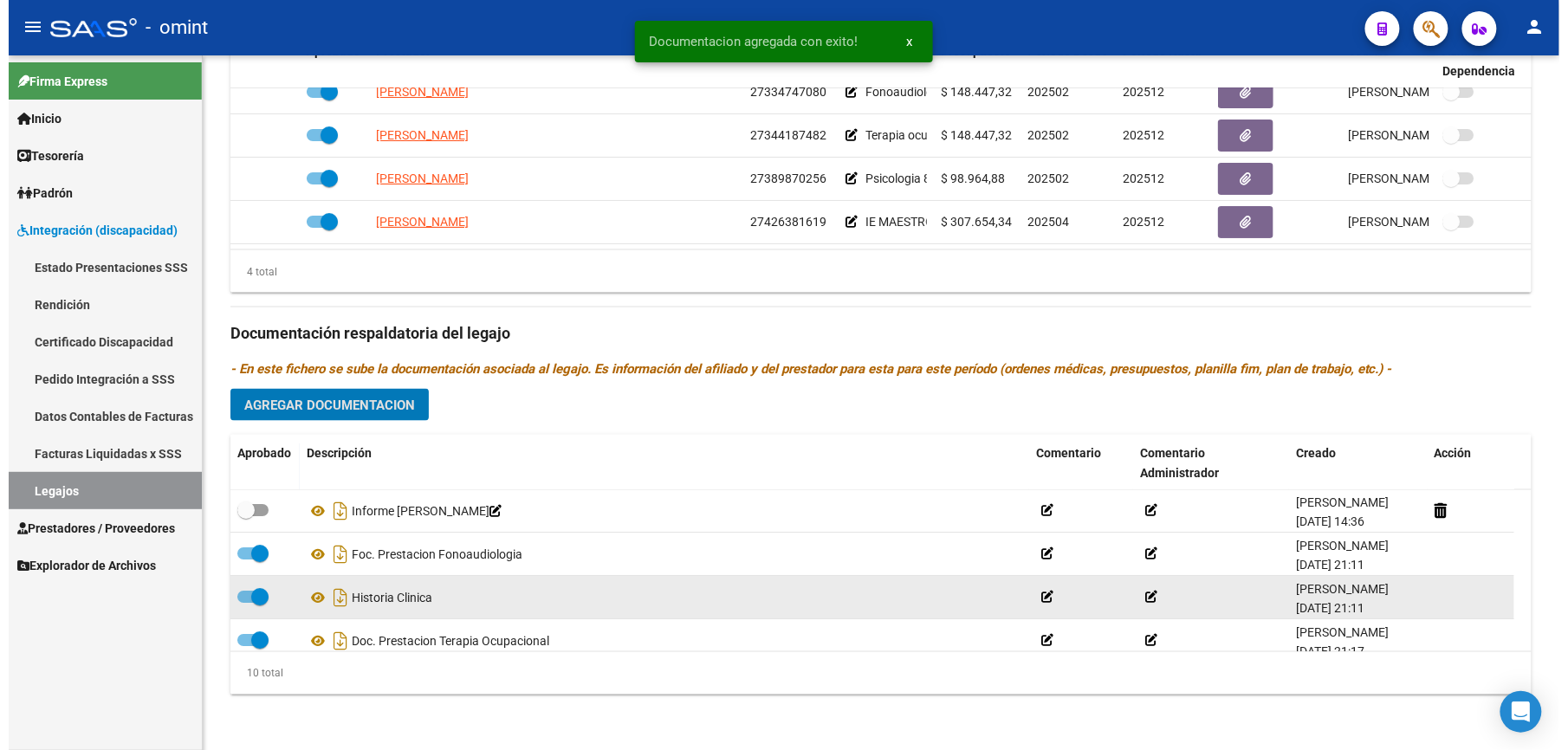
scroll to position [741, 0]
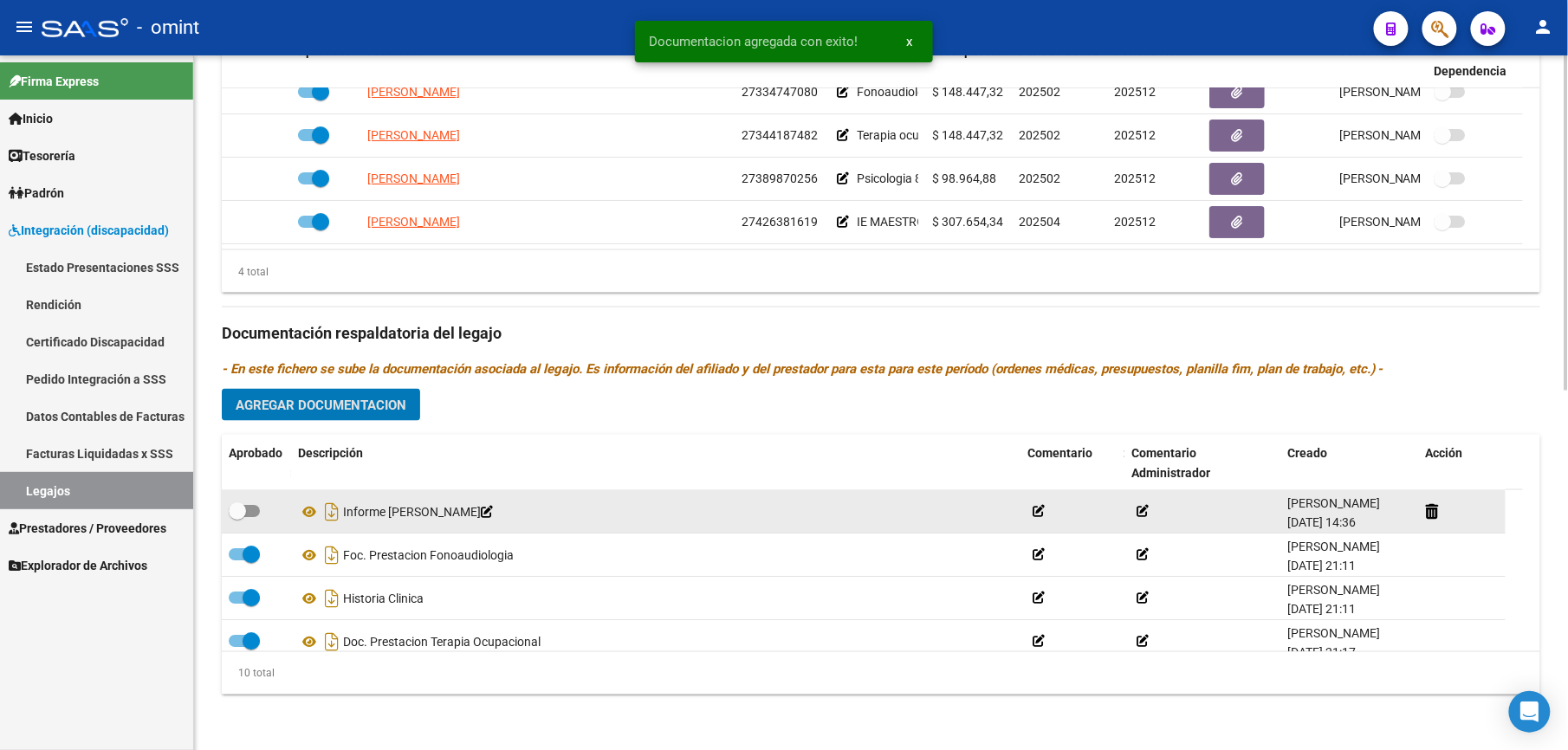
click at [254, 514] on span at bounding box center [244, 511] width 31 height 12
click at [238, 517] on input "checkbox" at bounding box center [237, 517] width 1 height 1
checkbox input "true"
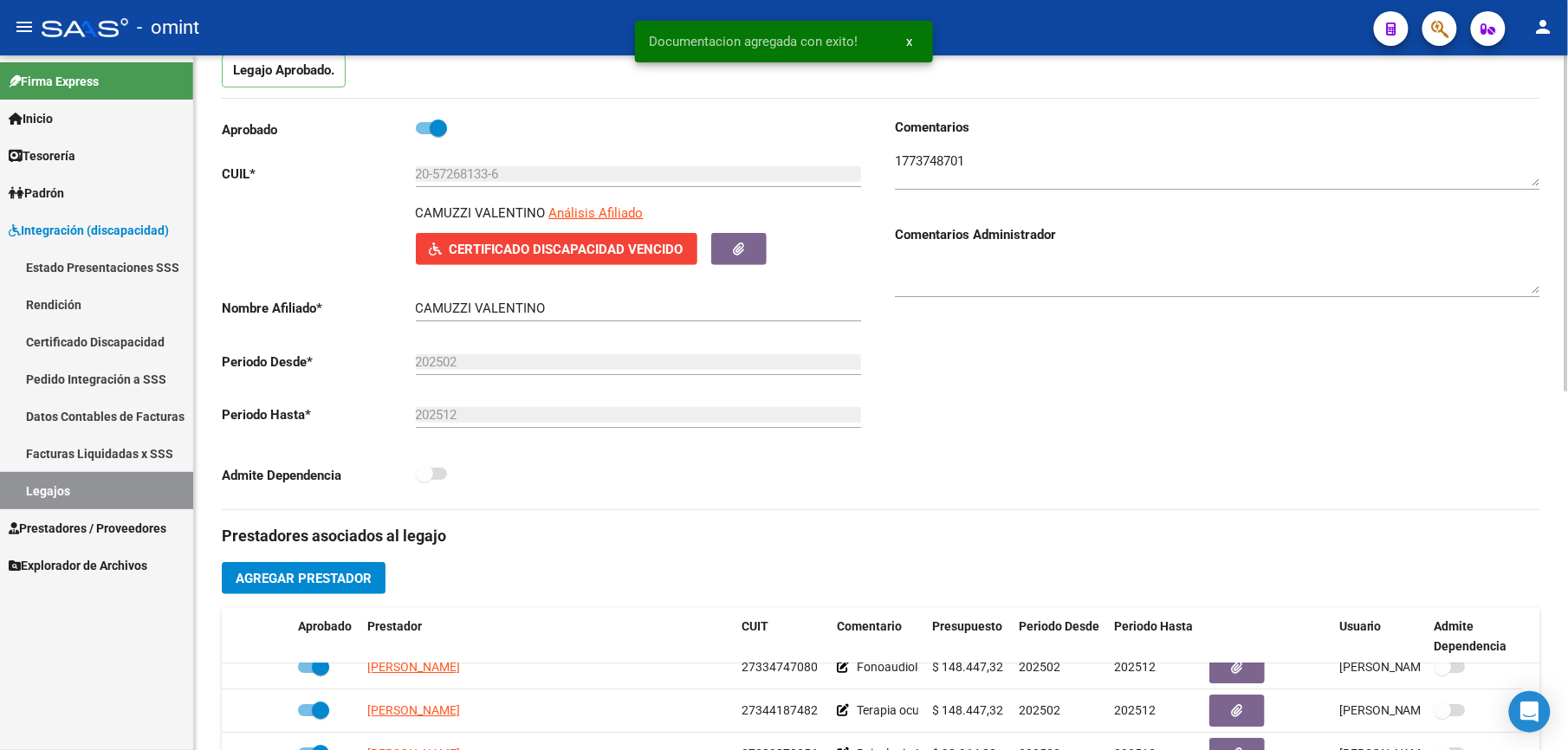
scroll to position [0, 0]
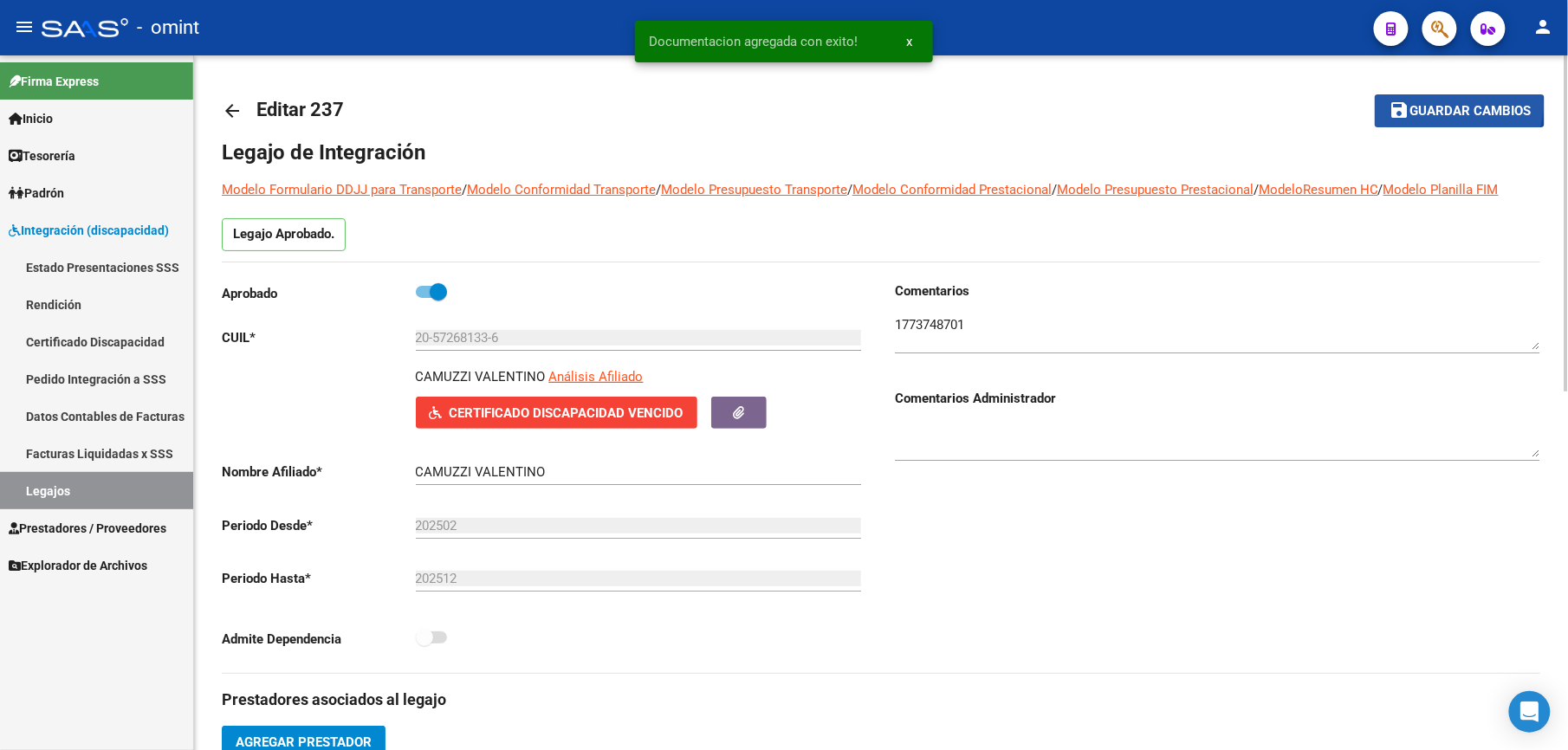
click at [1460, 106] on span "Guardar cambios" at bounding box center [1470, 112] width 121 height 15
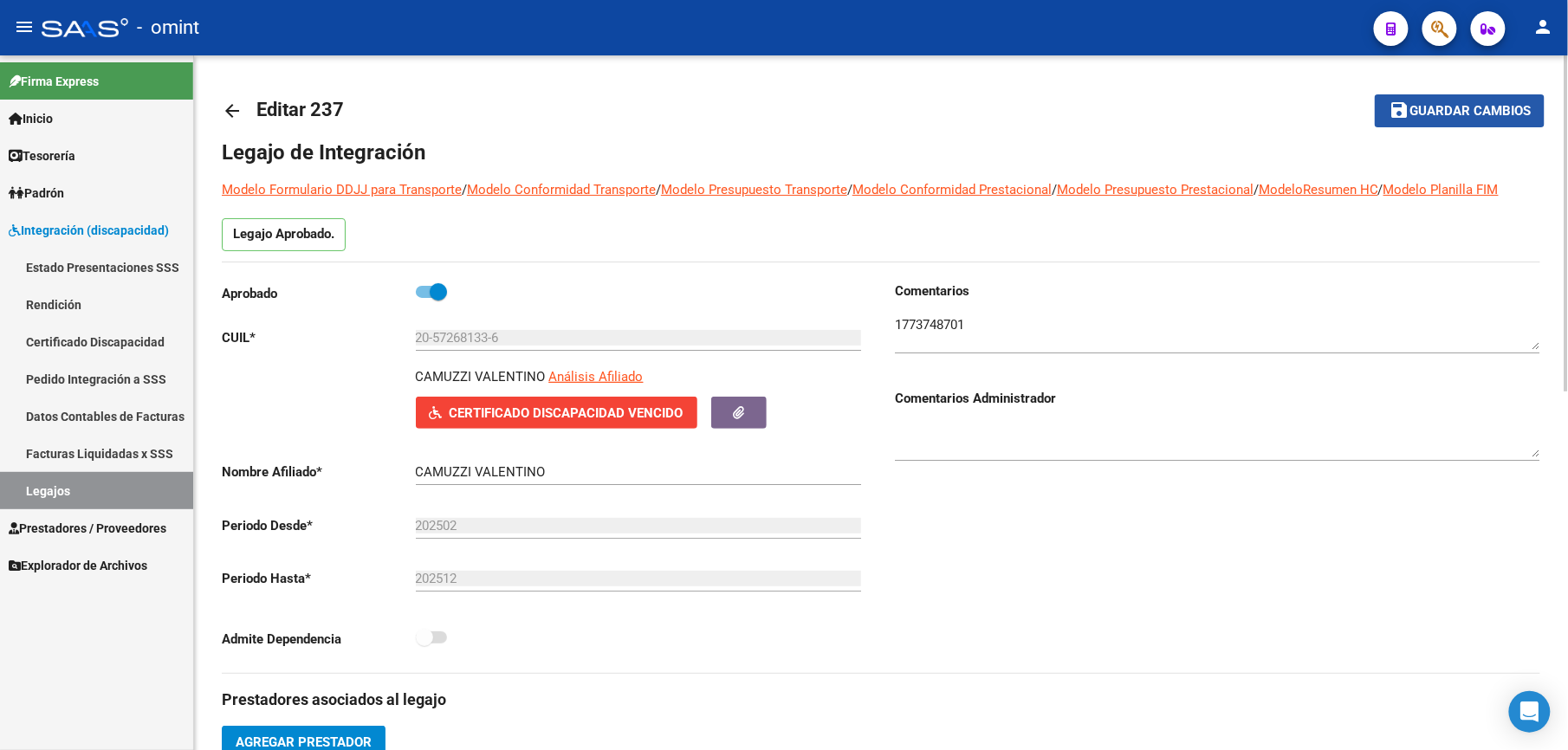
click at [1471, 112] on span "Guardar cambios" at bounding box center [1470, 112] width 121 height 15
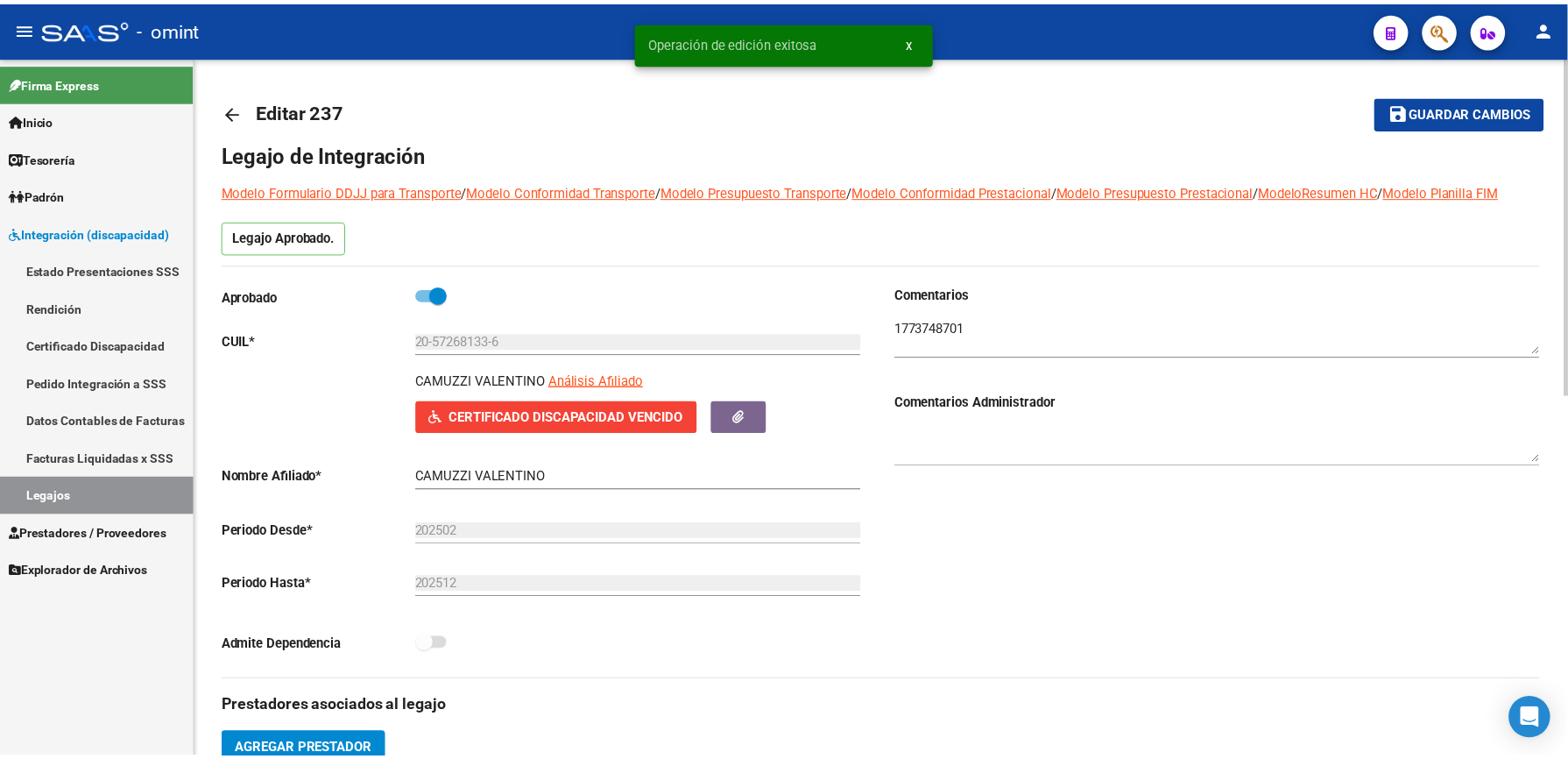
scroll to position [467, 0]
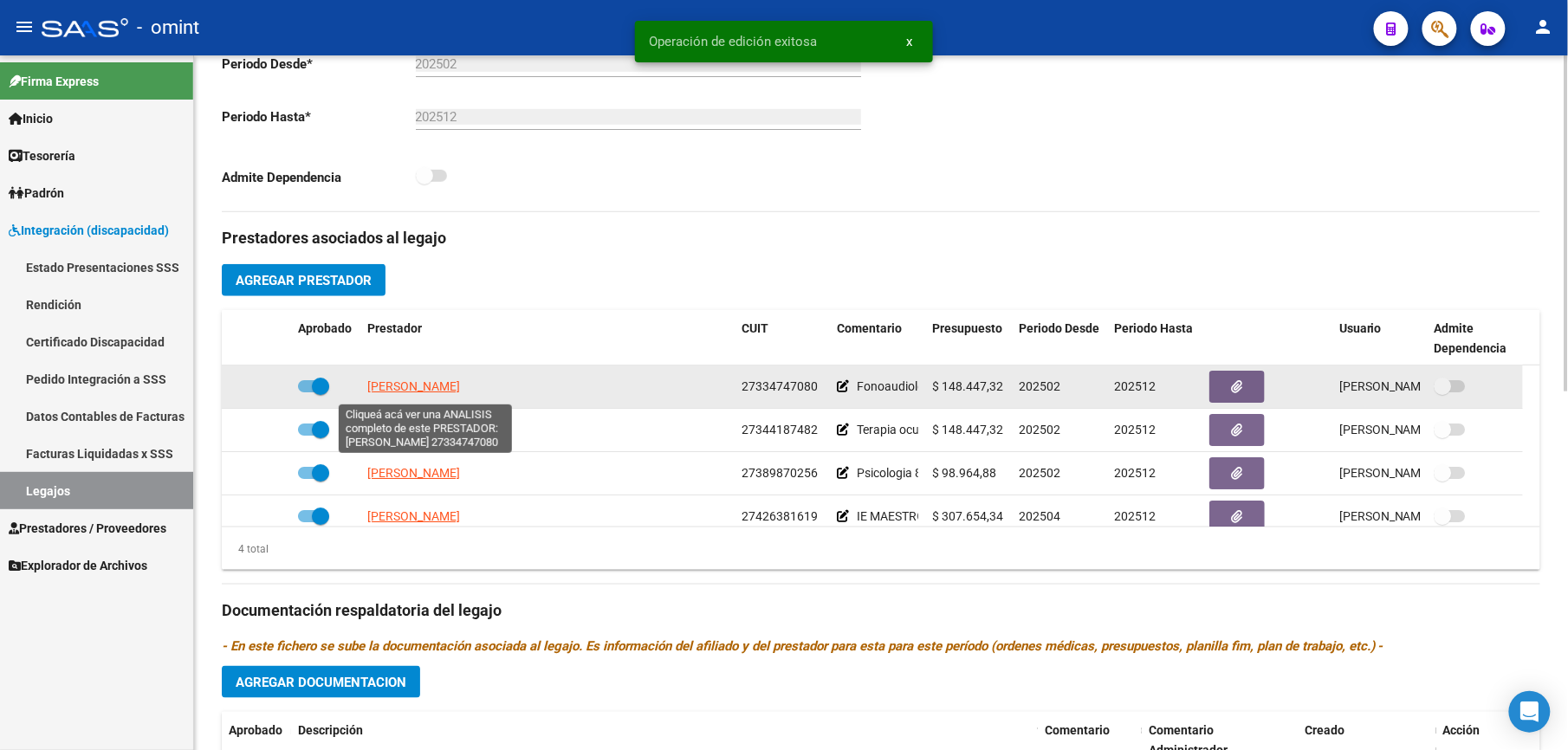
click at [436, 385] on span "[PERSON_NAME]" at bounding box center [414, 386] width 93 height 14
type textarea "27334747080"
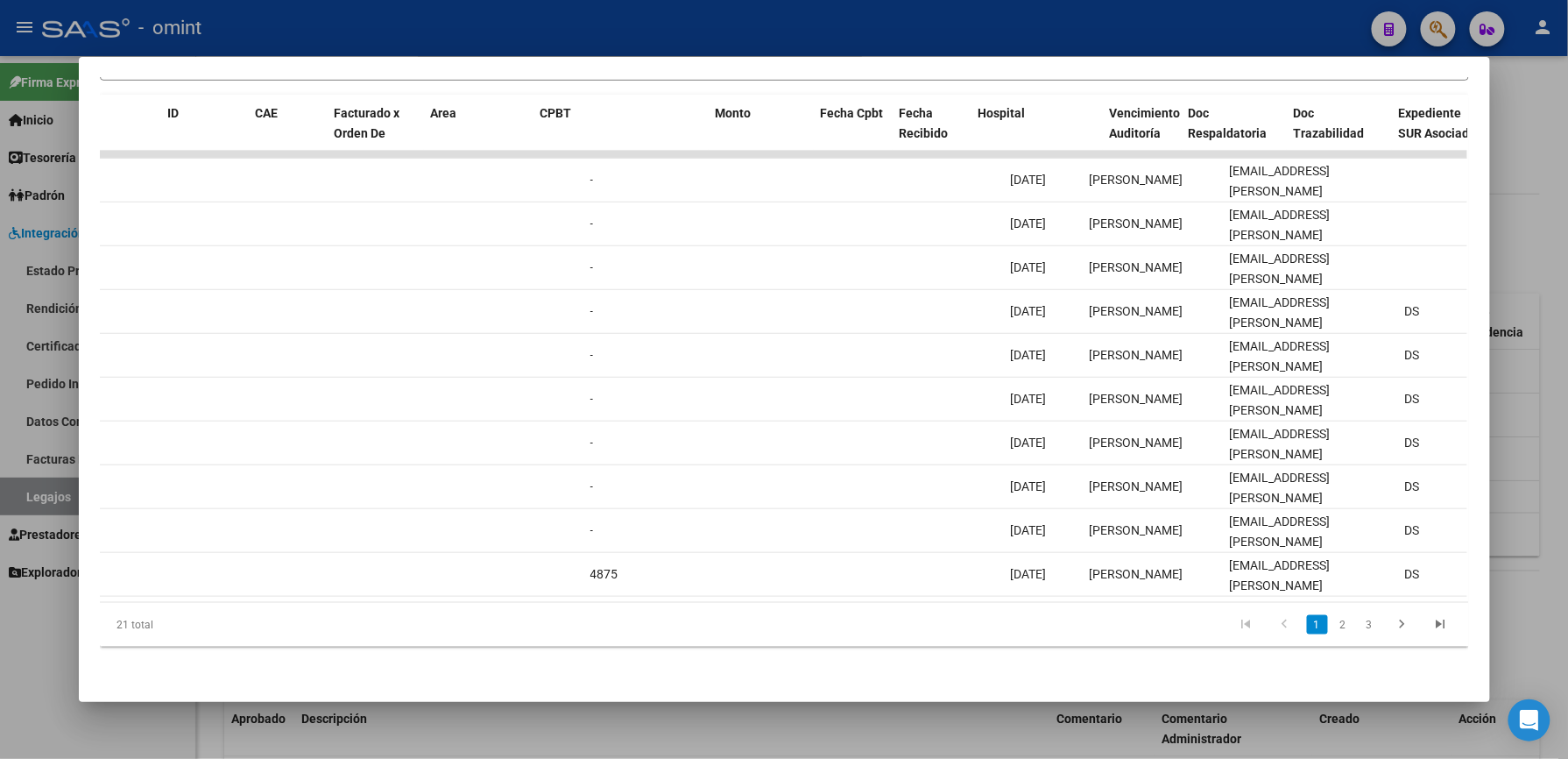
scroll to position [0, 0]
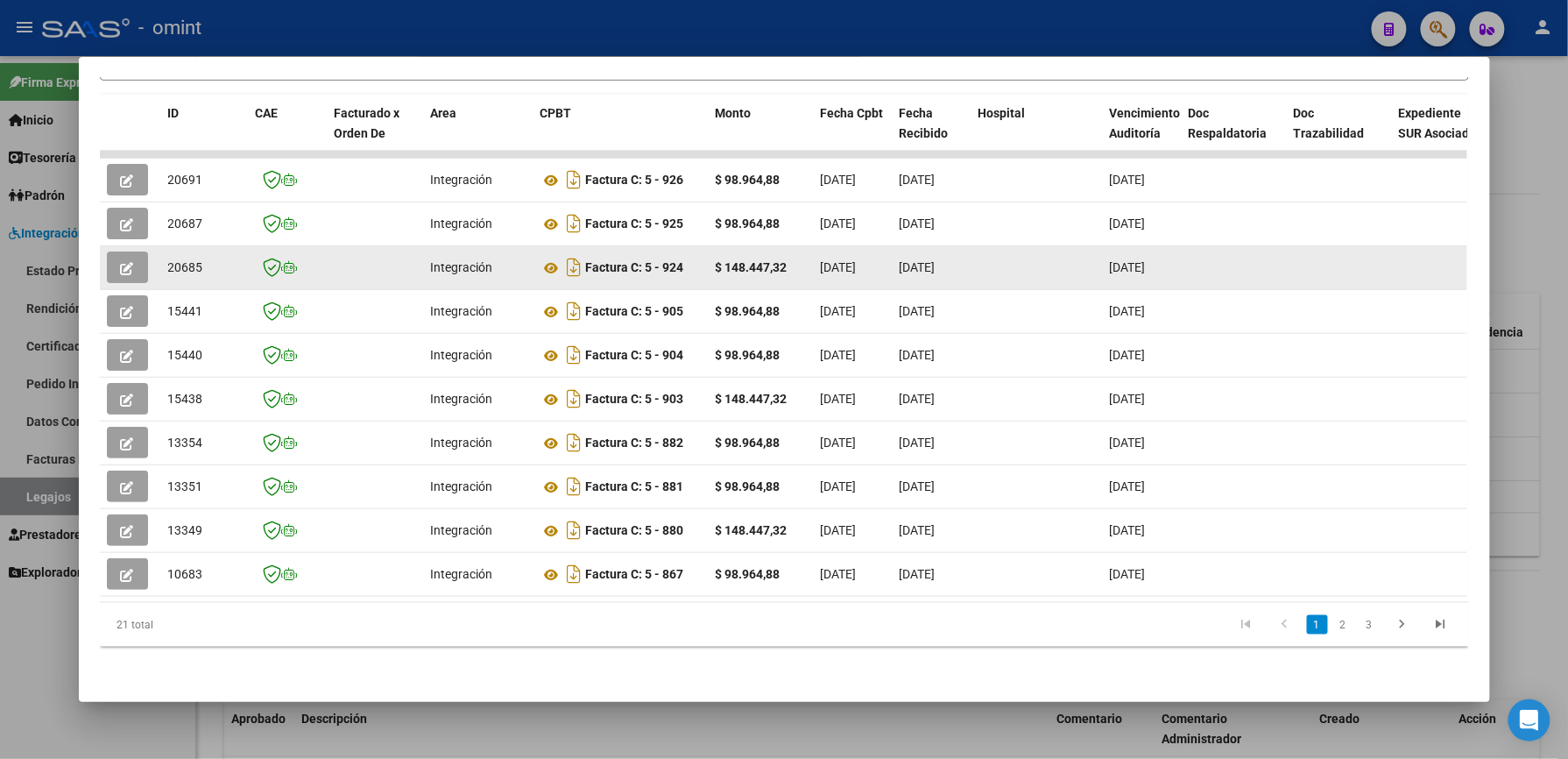
click at [129, 257] on button "button" at bounding box center [127, 267] width 41 height 32
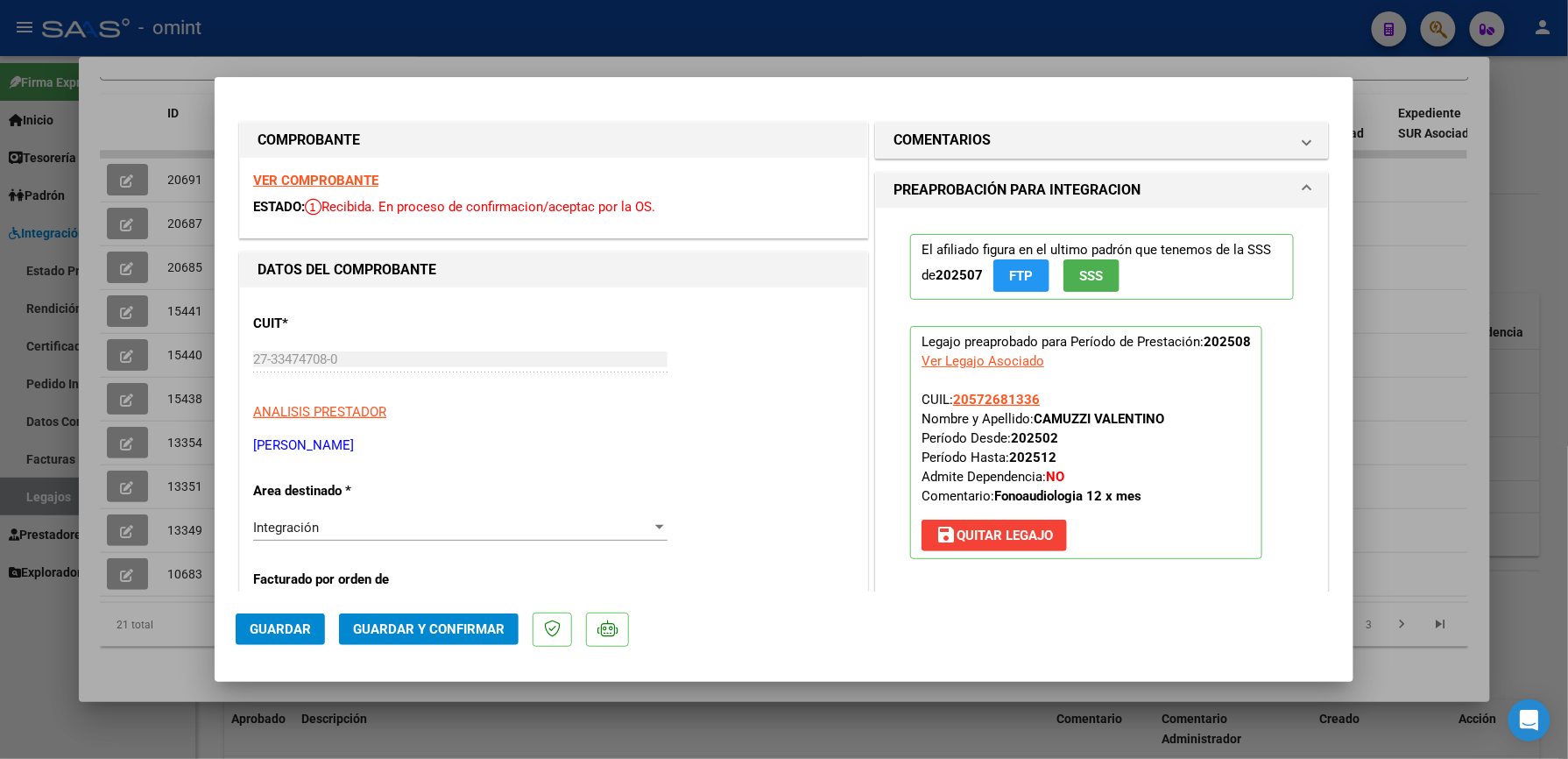
click at [330, 176] on strong "VER COMPROBANTE" at bounding box center [316, 180] width 125 height 15
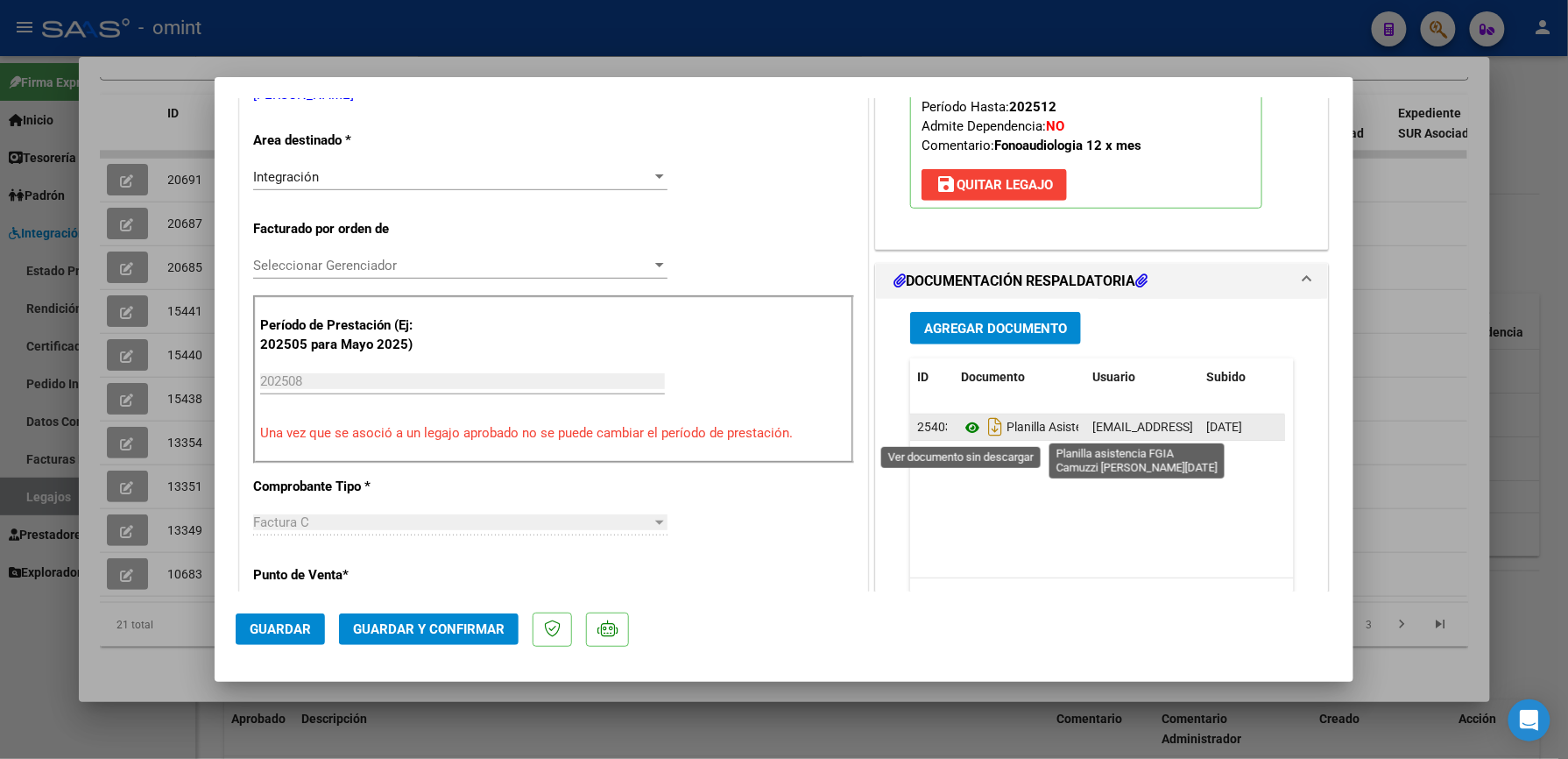
click at [963, 421] on icon at bounding box center [972, 428] width 23 height 21
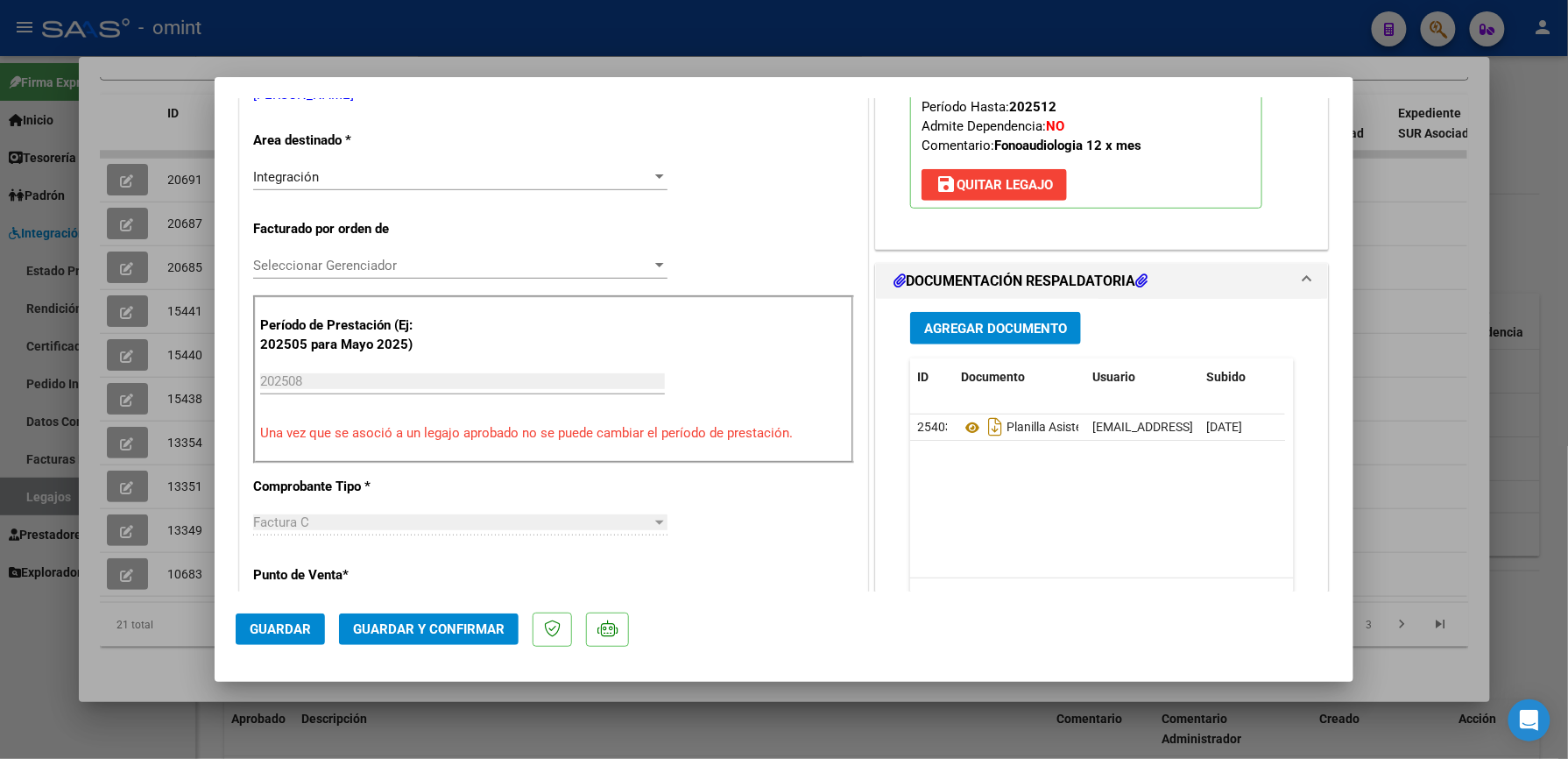
click at [424, 636] on span "Guardar y Confirmar" at bounding box center [429, 629] width 151 height 15
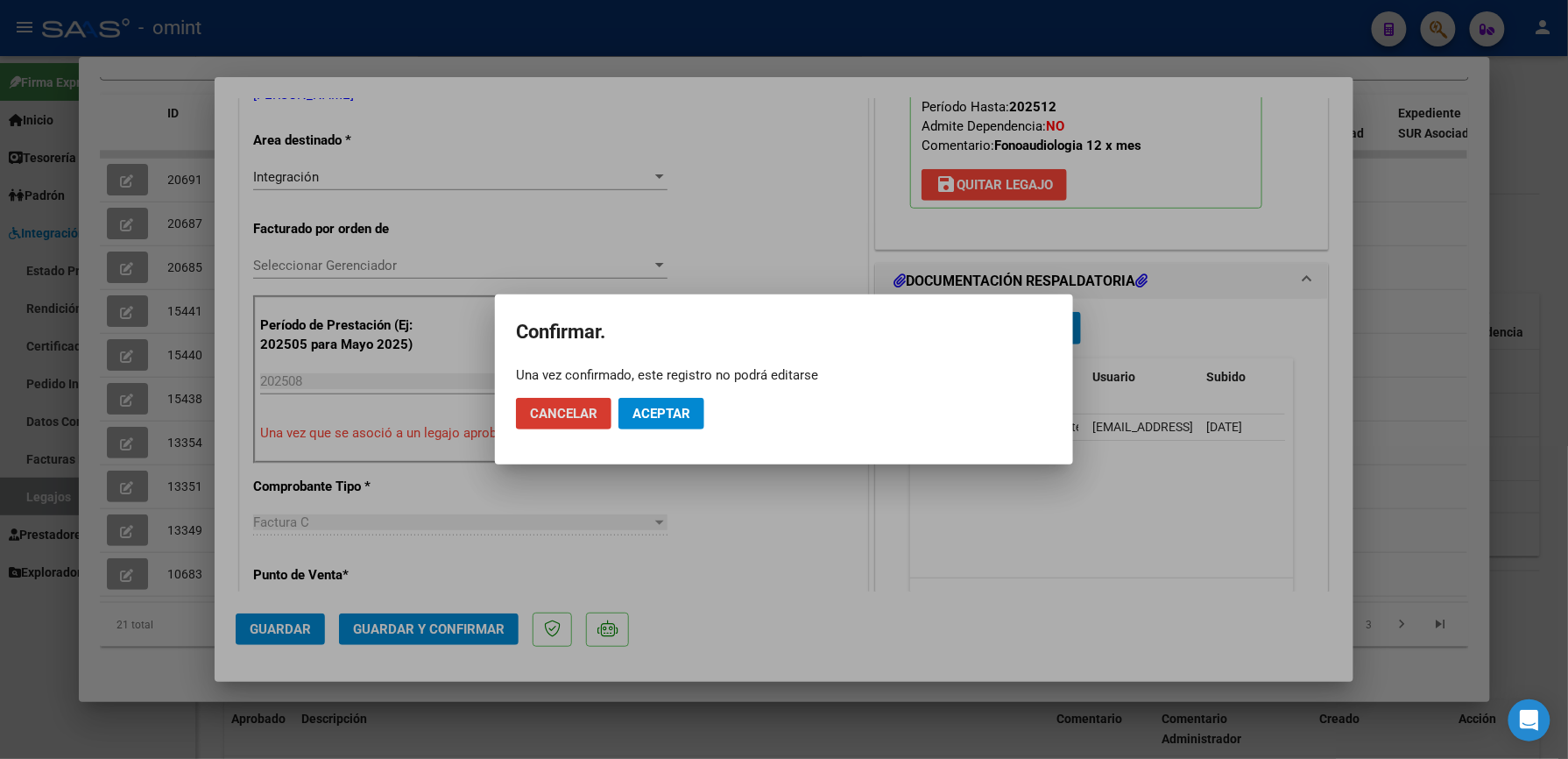
click at [650, 413] on span "Aceptar" at bounding box center [661, 413] width 57 height 15
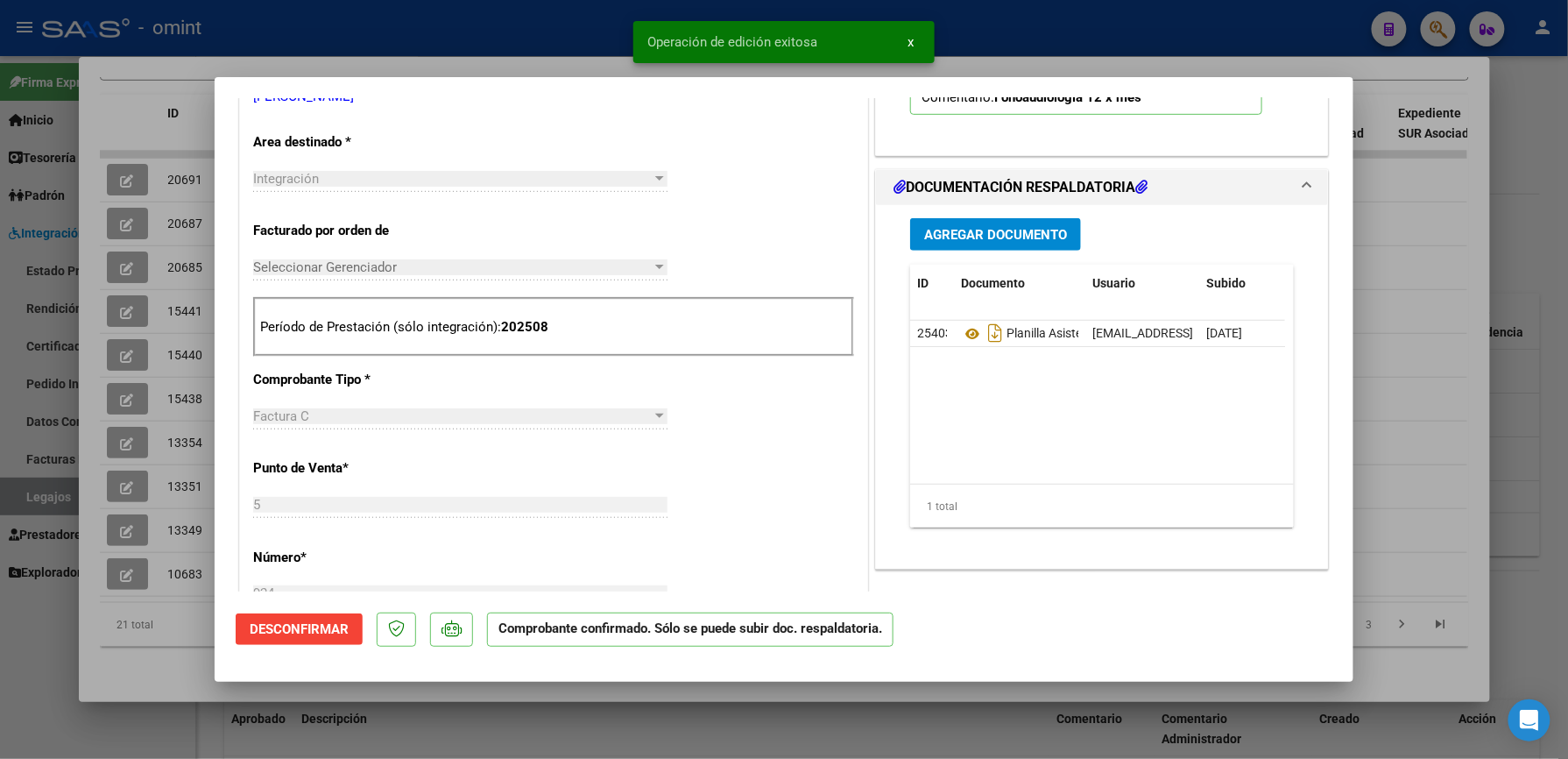
click at [1425, 208] on div at bounding box center [784, 379] width 1568 height 759
type input "$ 0,00"
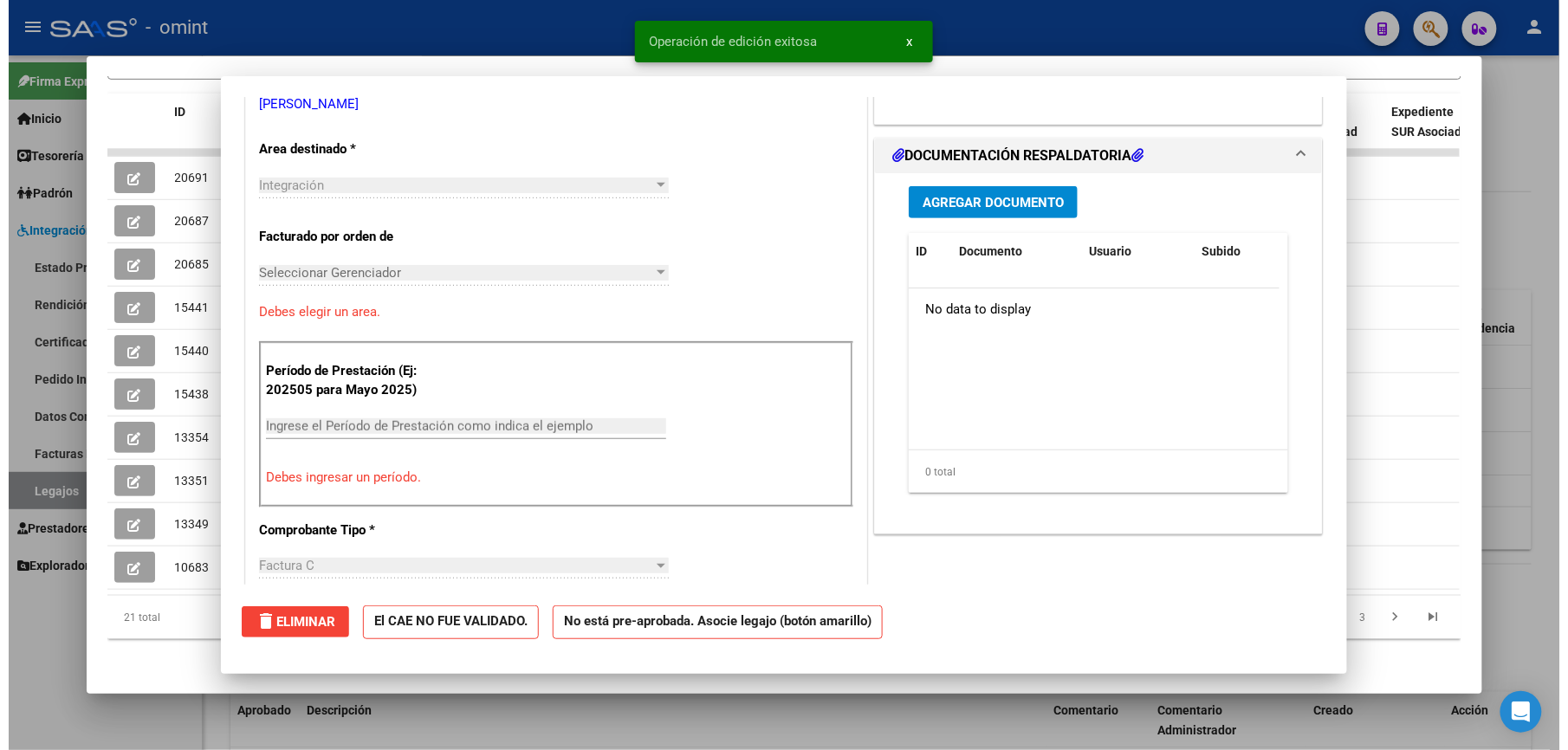
scroll to position [354, 0]
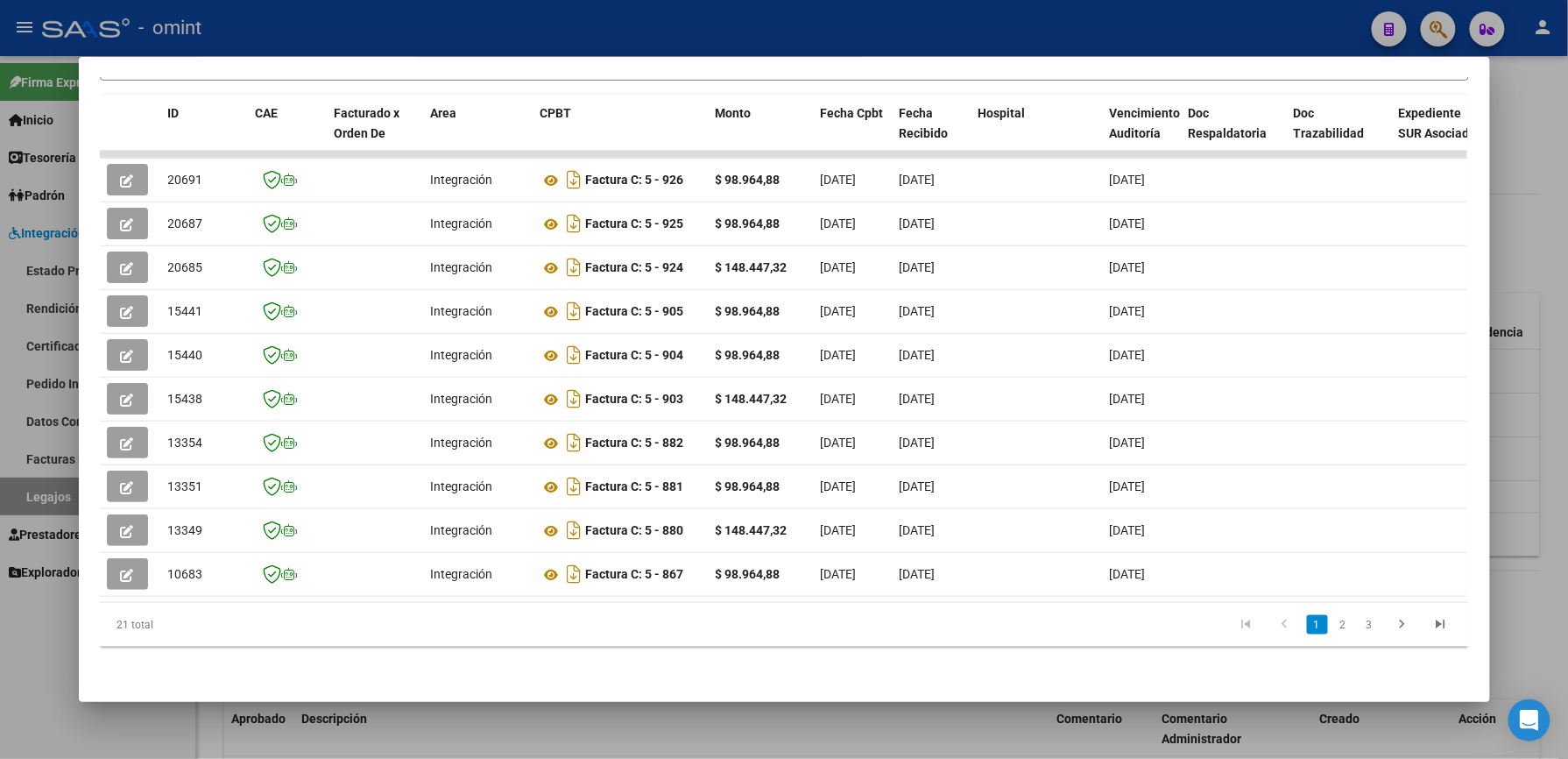
click at [1517, 373] on div at bounding box center [784, 379] width 1568 height 759
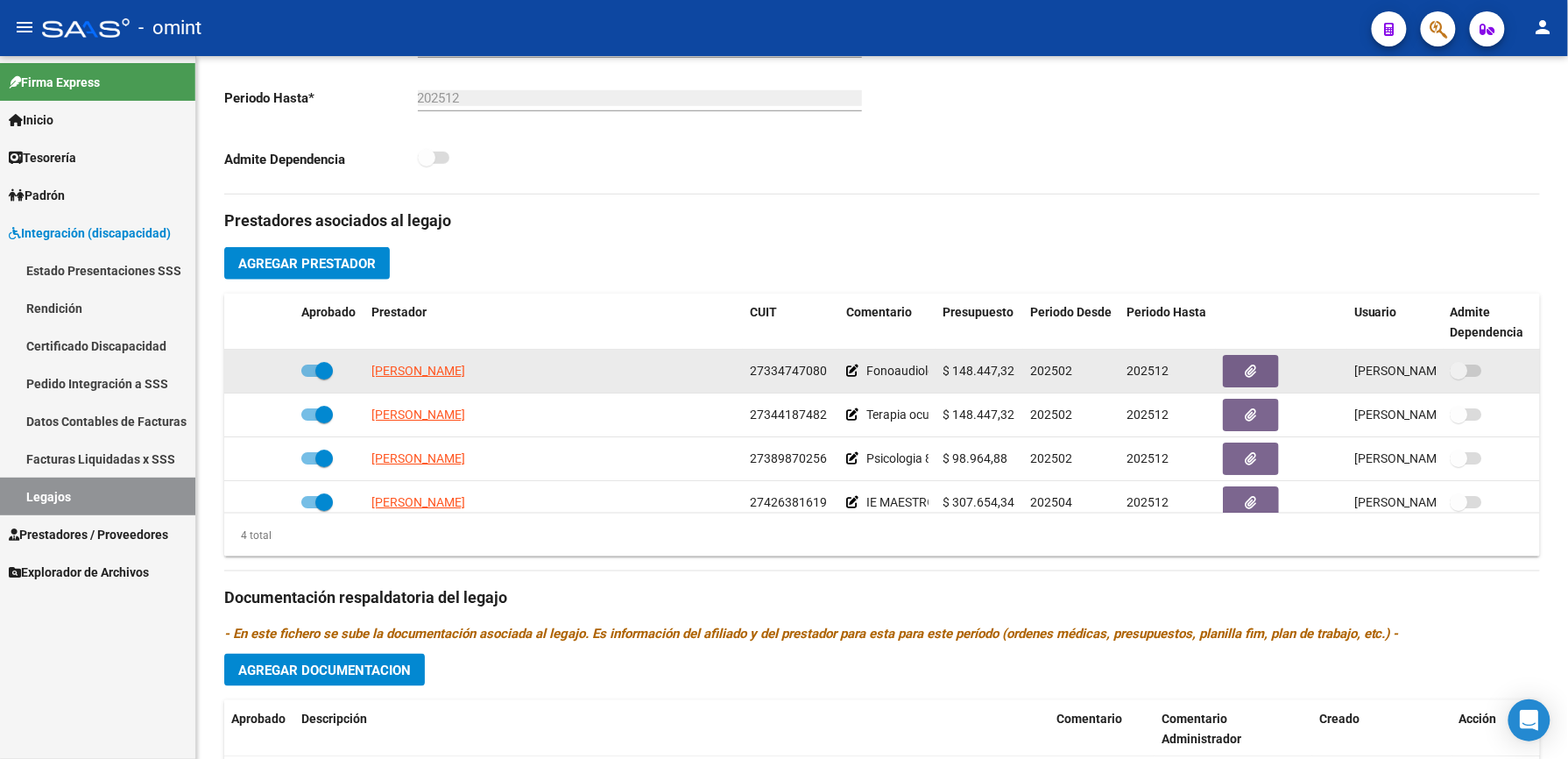
scroll to position [467, 0]
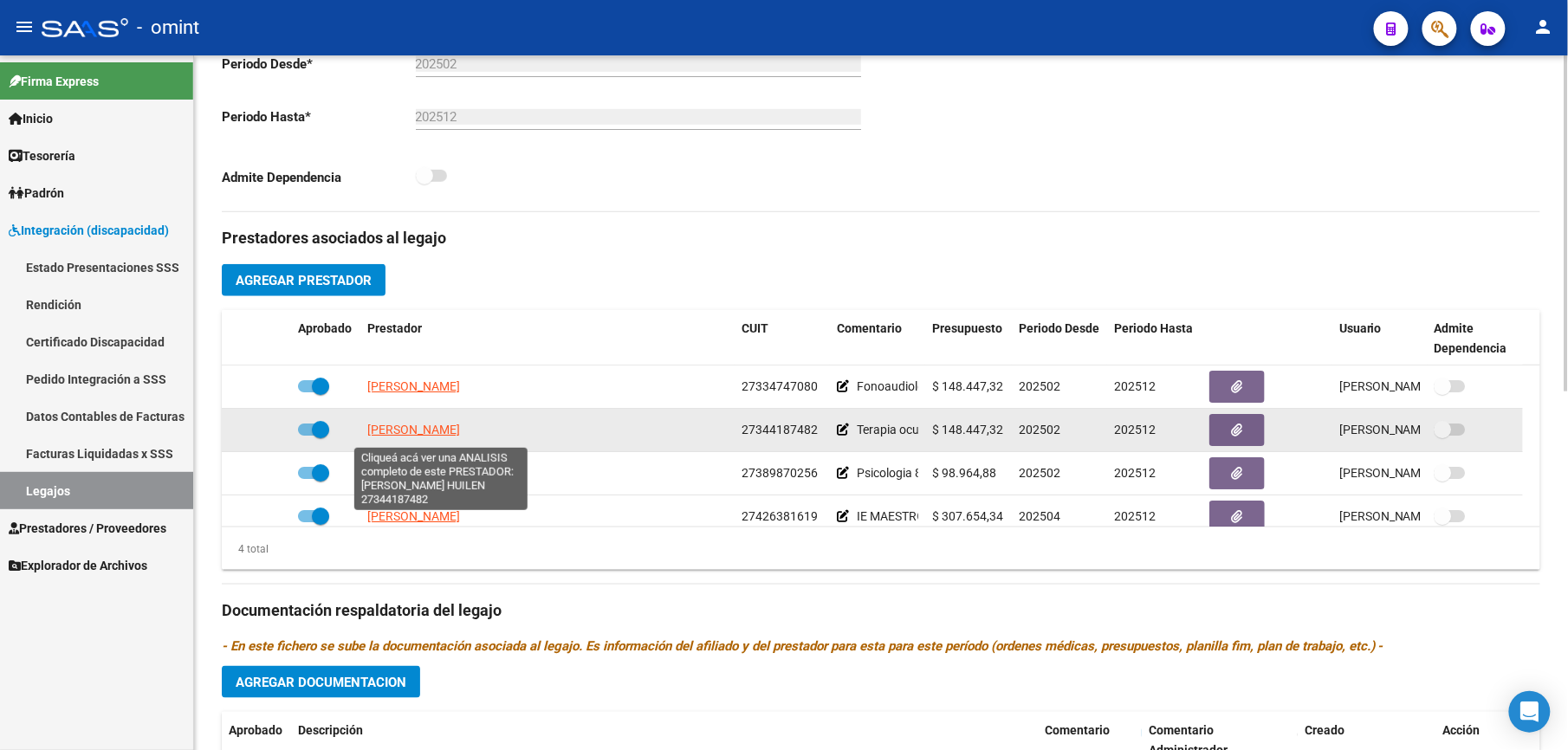
click at [390, 430] on span "[PERSON_NAME]" at bounding box center [414, 429] width 93 height 14
type textarea "27344187482"
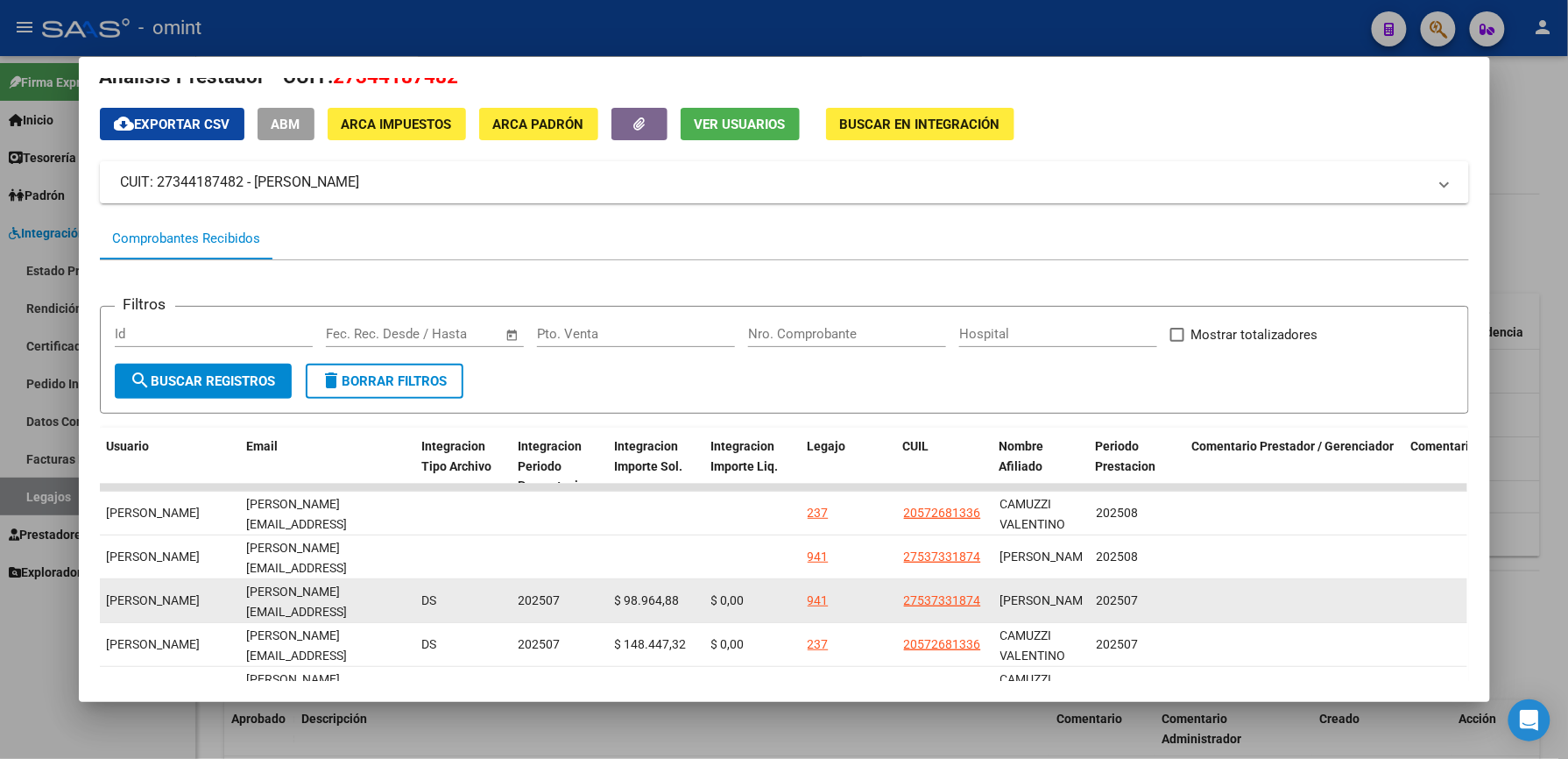
scroll to position [149, 0]
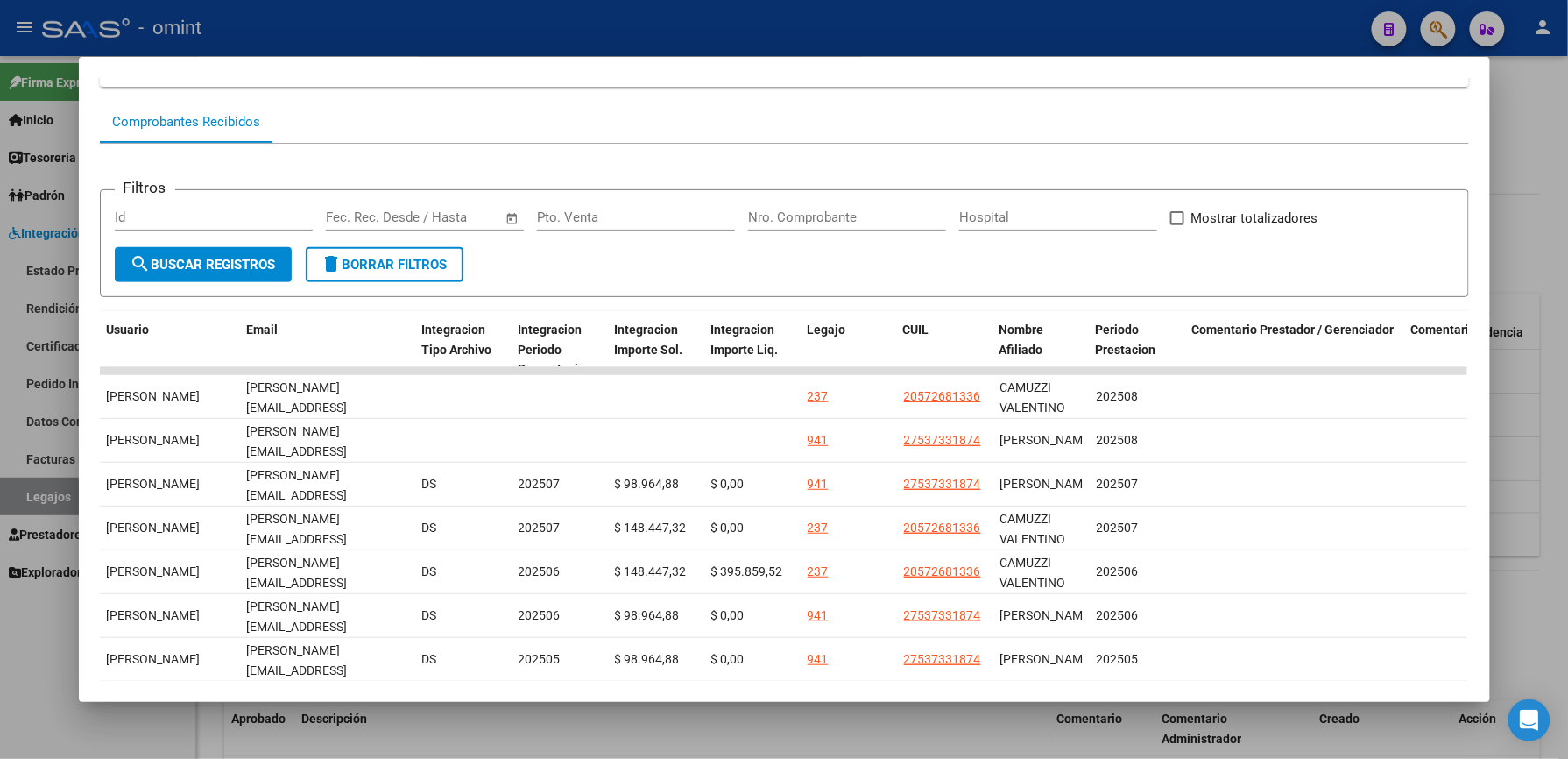
click at [1119, 696] on mat-dialog-container "Análisis Prestador - CUIT: 27344187482 cloud_download Exportar CSV ABM ARCA Imp…" at bounding box center [784, 380] width 1411 height 645
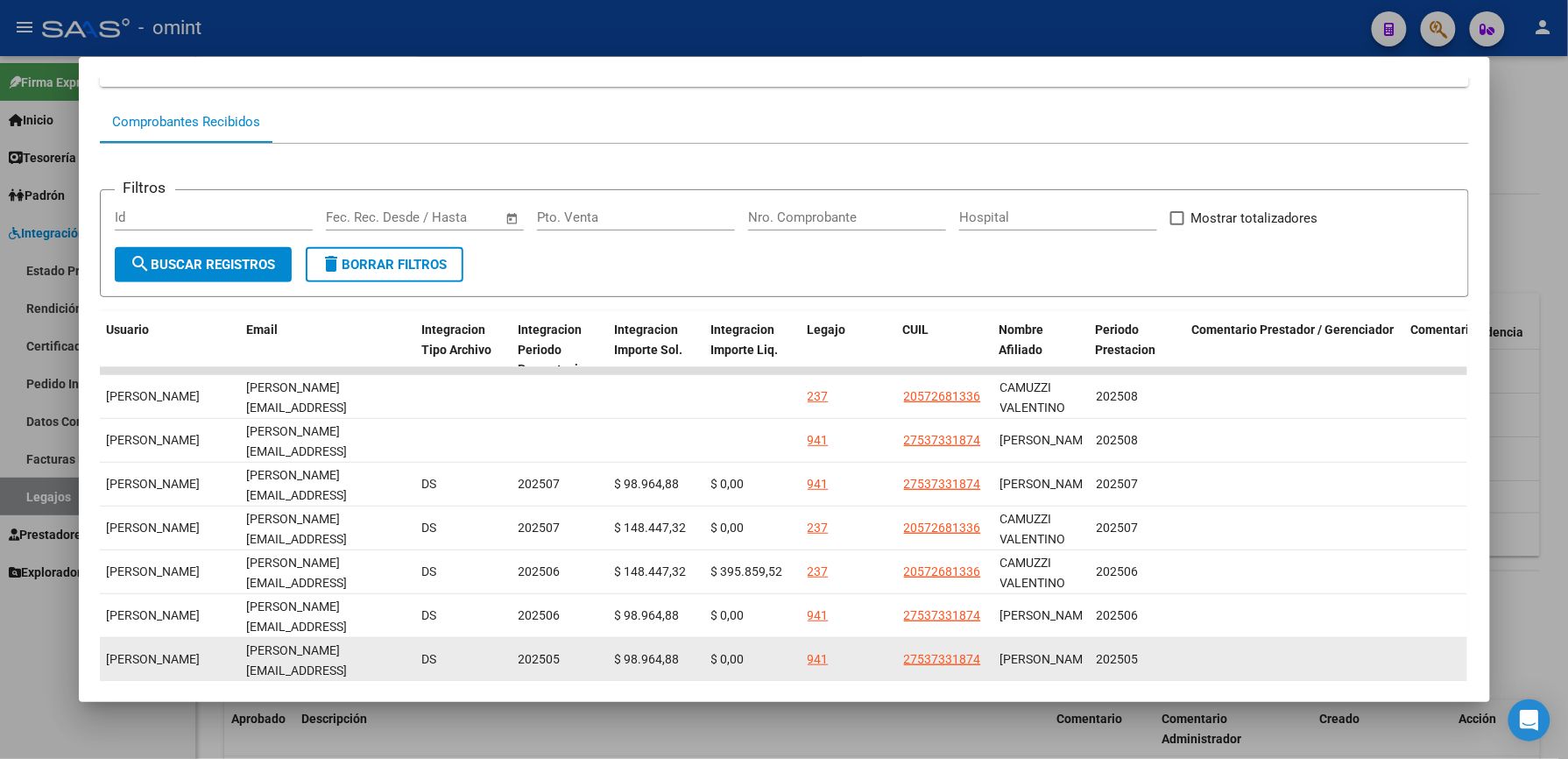
click at [711, 659] on span "$ 0,00" at bounding box center [727, 659] width 33 height 14
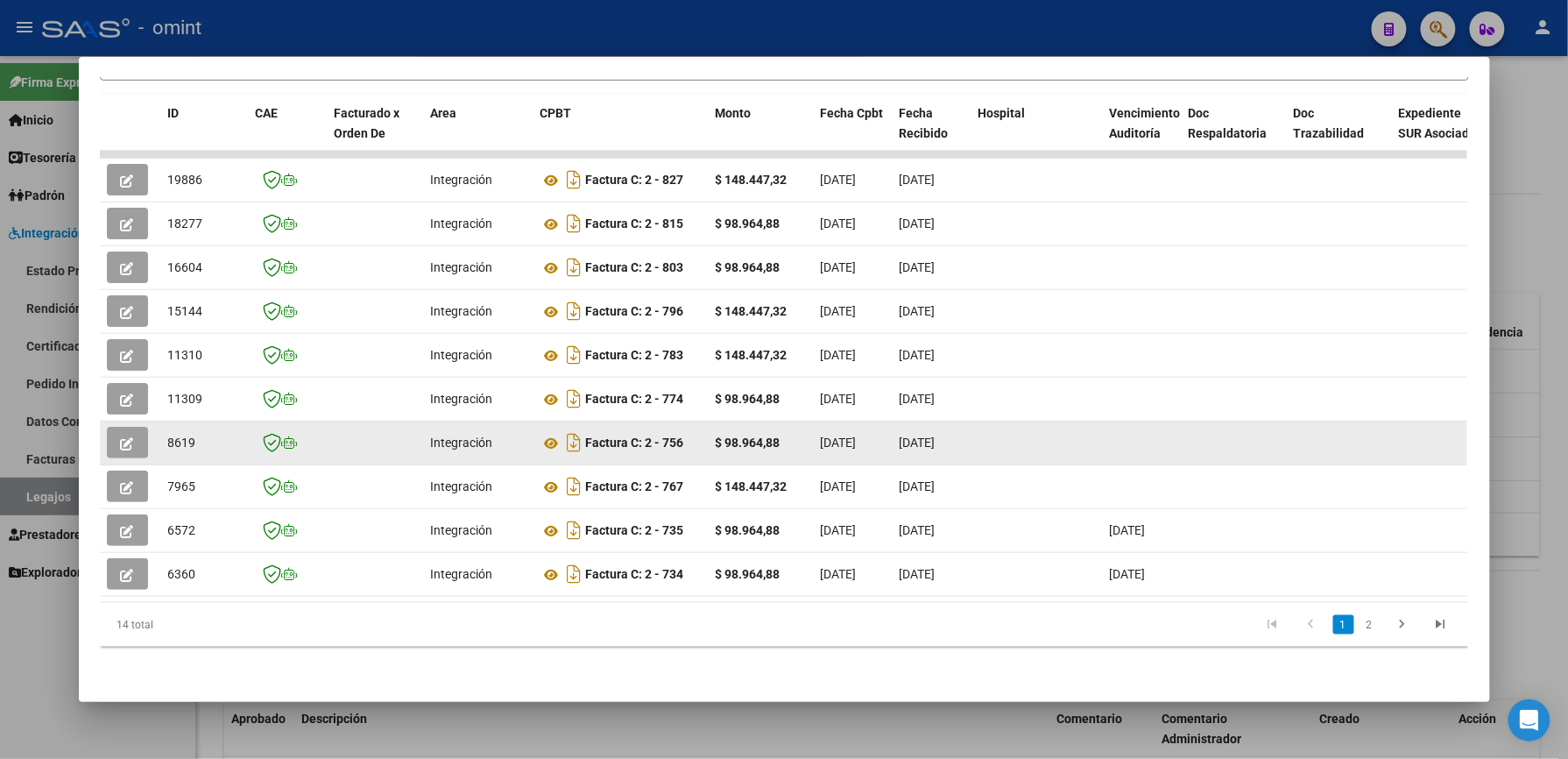
scroll to position [33, 0]
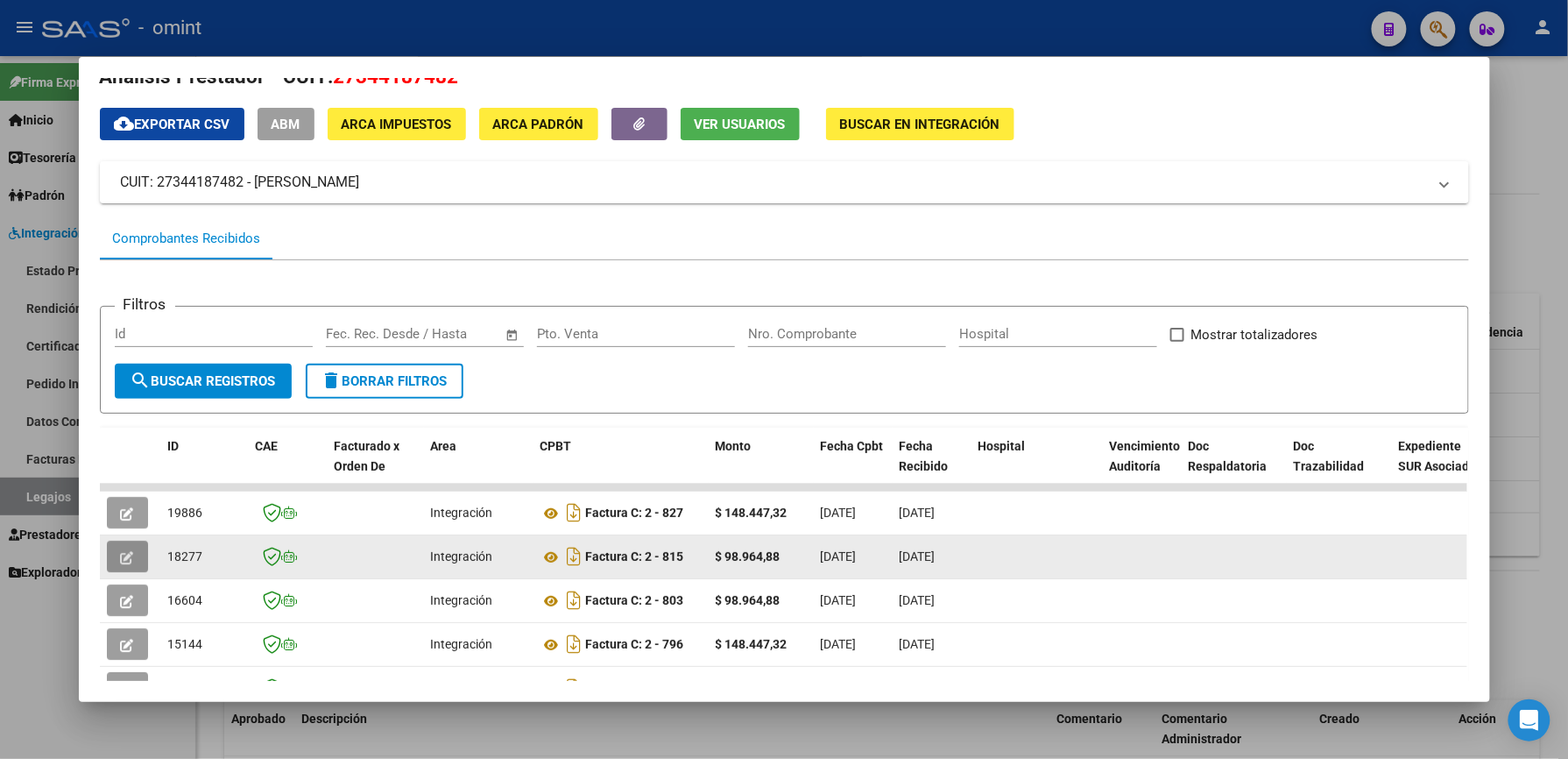
click at [113, 547] on button "button" at bounding box center [127, 556] width 41 height 32
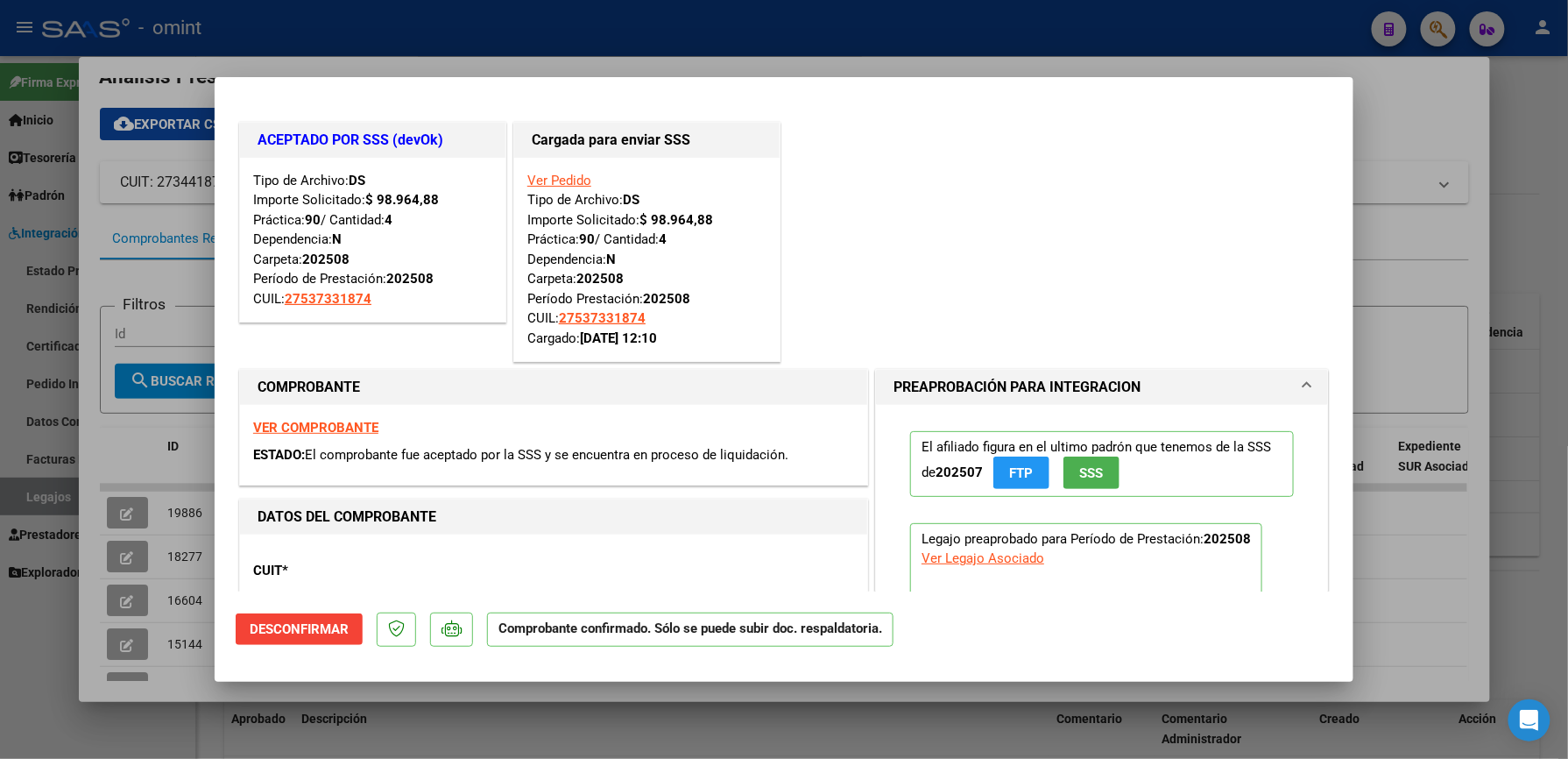
click at [1419, 247] on div at bounding box center [784, 379] width 1568 height 759
type input "$ 0,00"
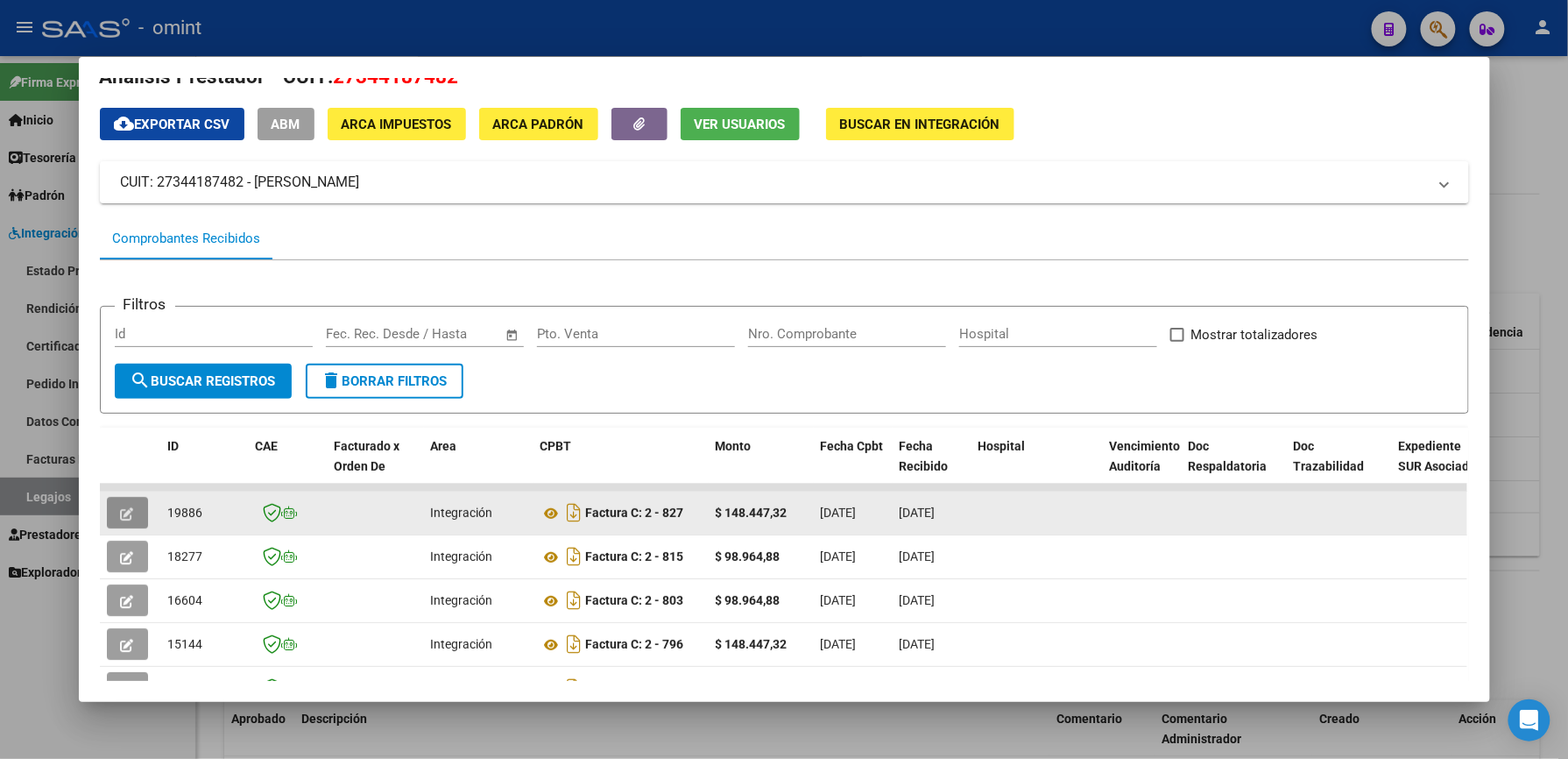
click at [110, 508] on button "button" at bounding box center [127, 512] width 41 height 32
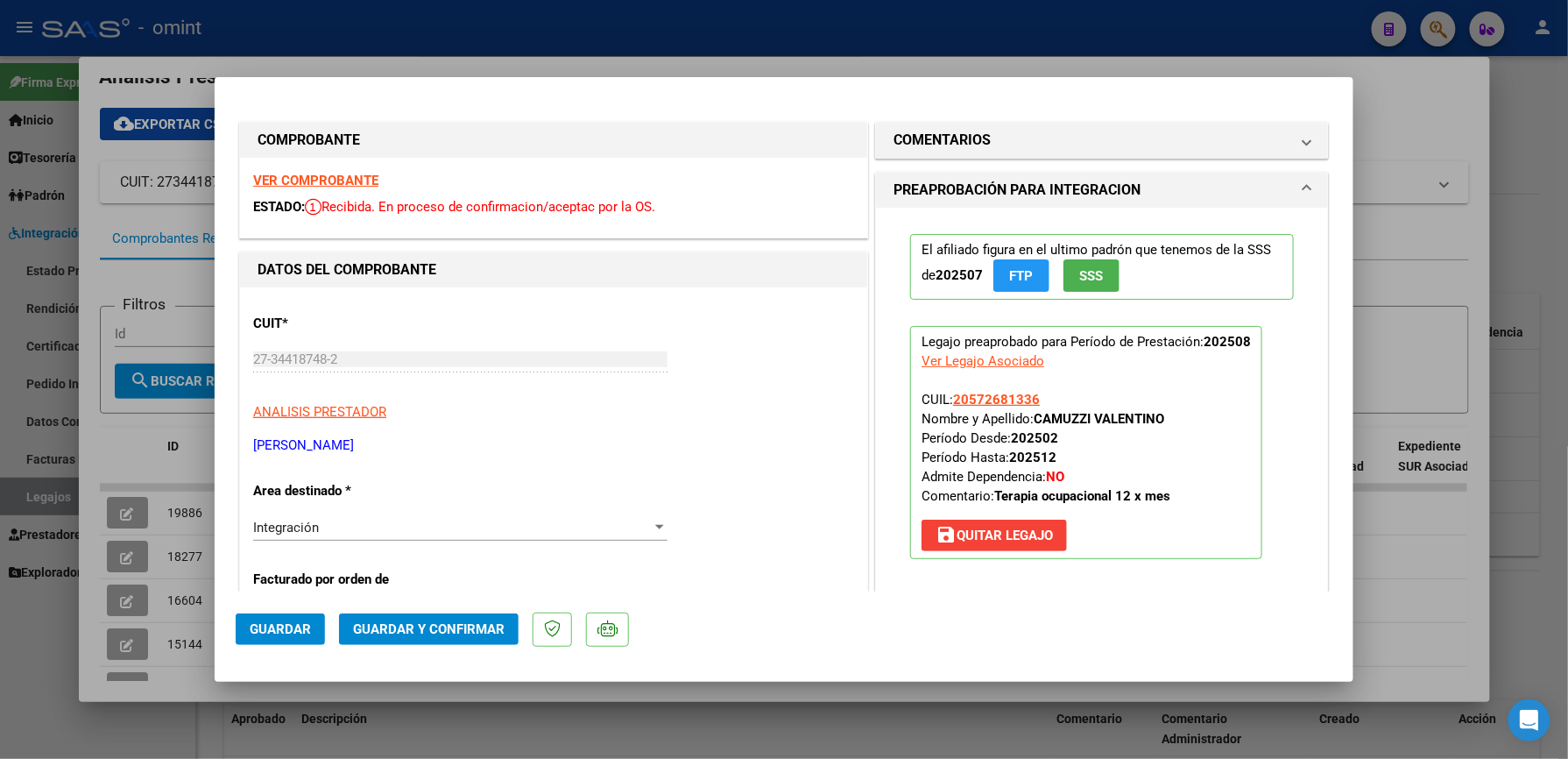
click at [320, 181] on strong "VER COMPROBANTE" at bounding box center [316, 180] width 125 height 15
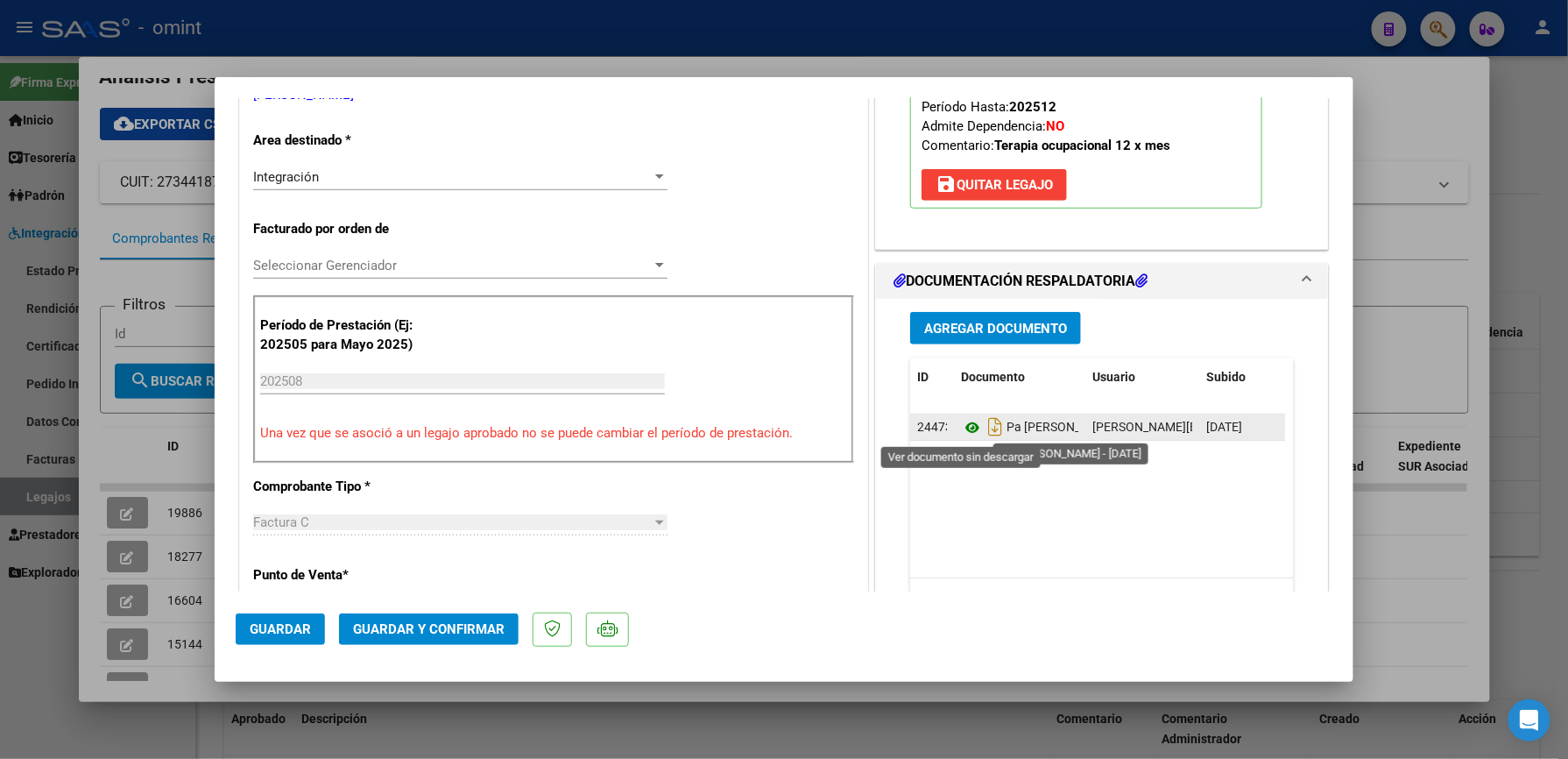
click at [970, 430] on icon at bounding box center [972, 428] width 23 height 21
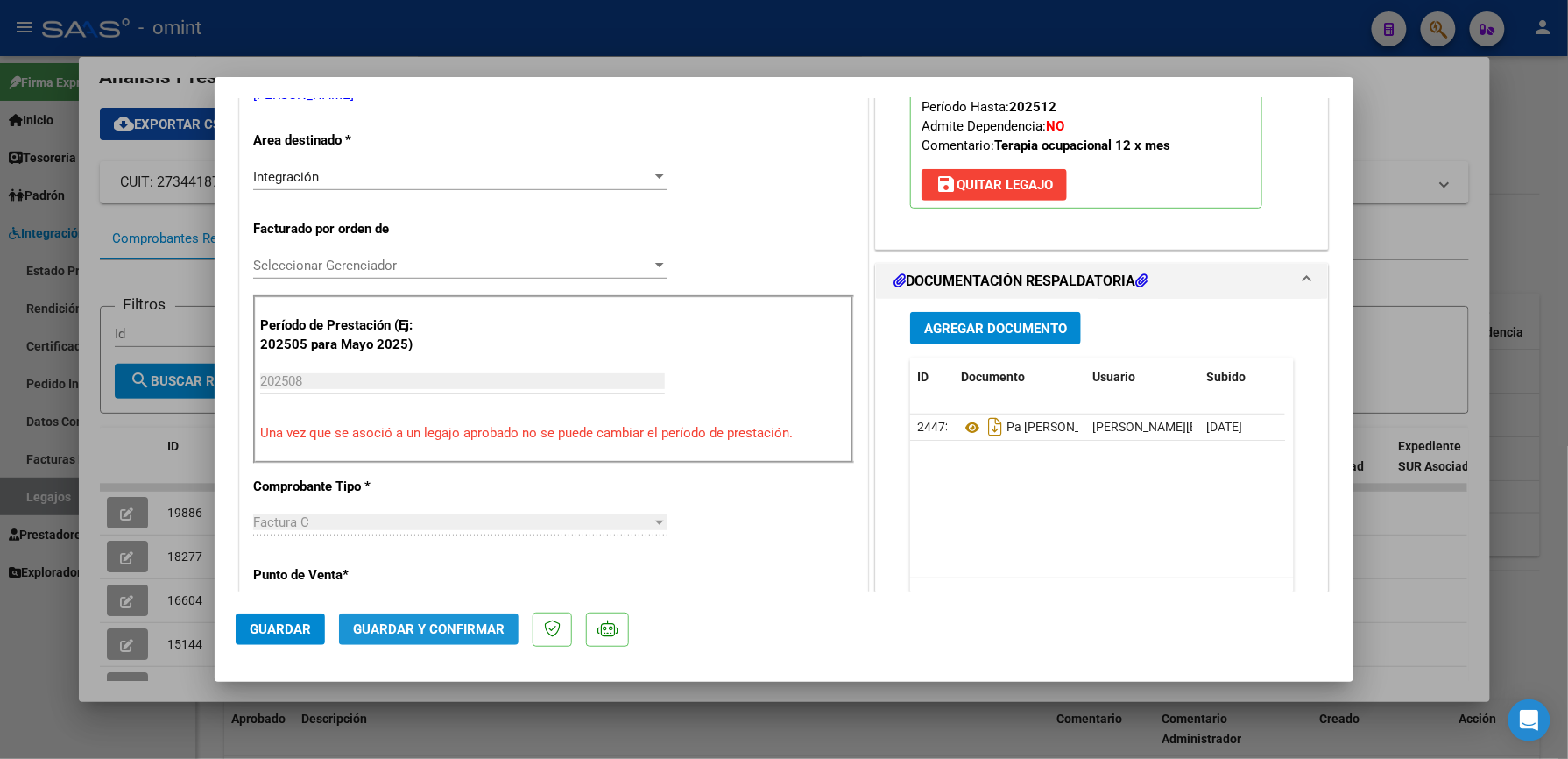
click at [431, 626] on span "Guardar y Confirmar" at bounding box center [429, 629] width 151 height 15
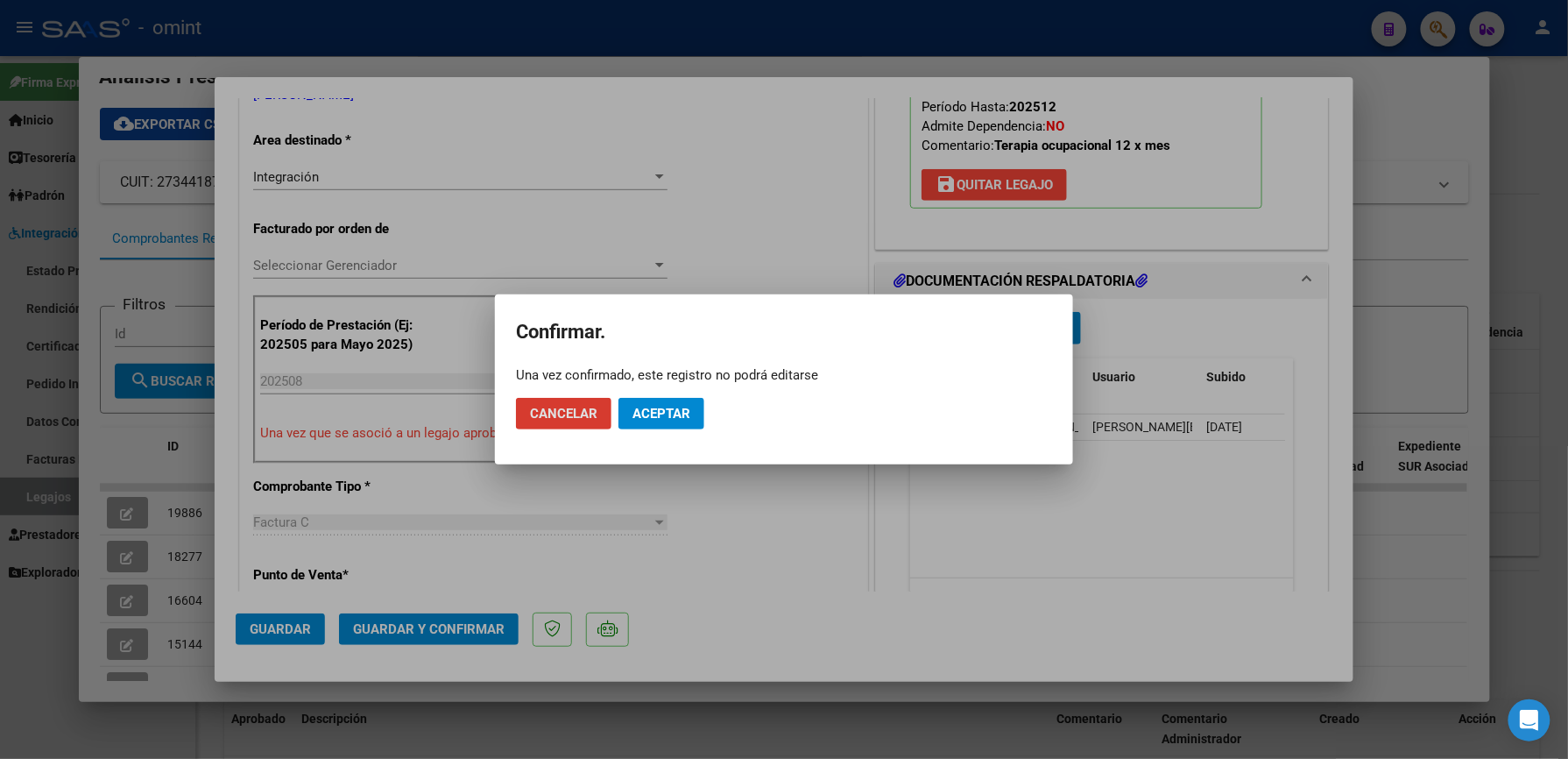
click at [649, 411] on span "Aceptar" at bounding box center [661, 413] width 57 height 15
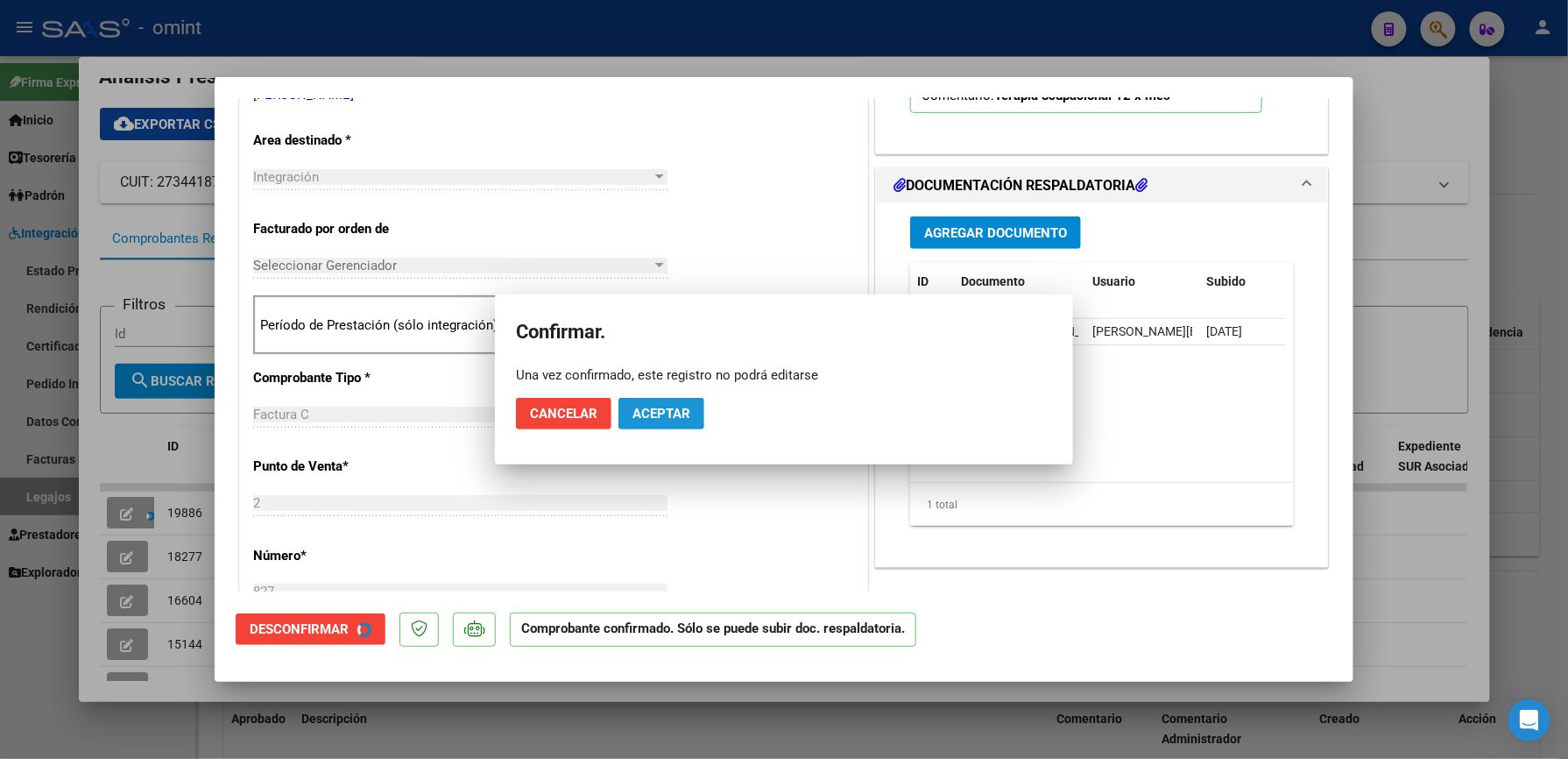
scroll to position [348, 0]
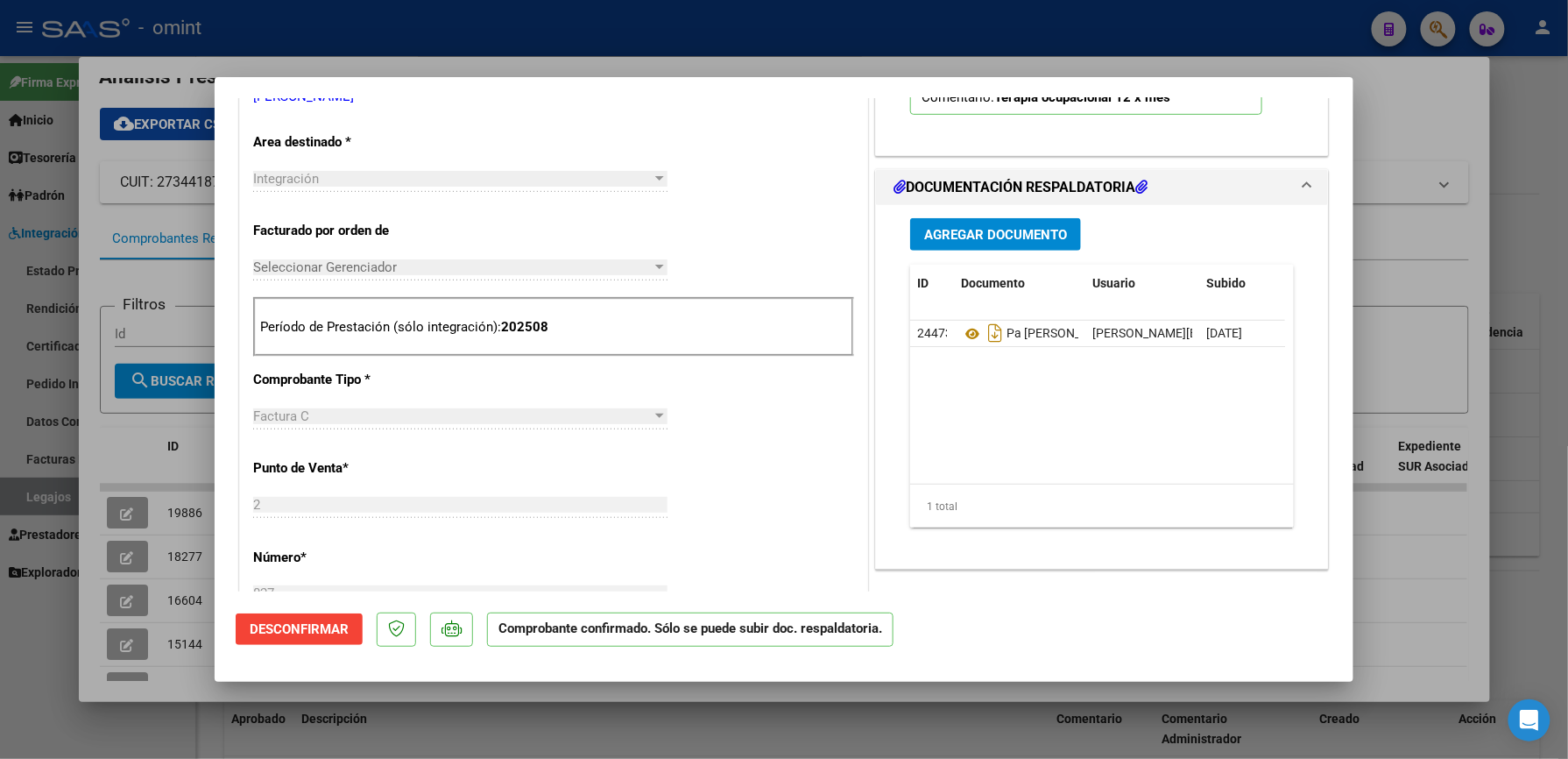
click at [1500, 492] on div at bounding box center [784, 379] width 1568 height 759
type input "$ 0,00"
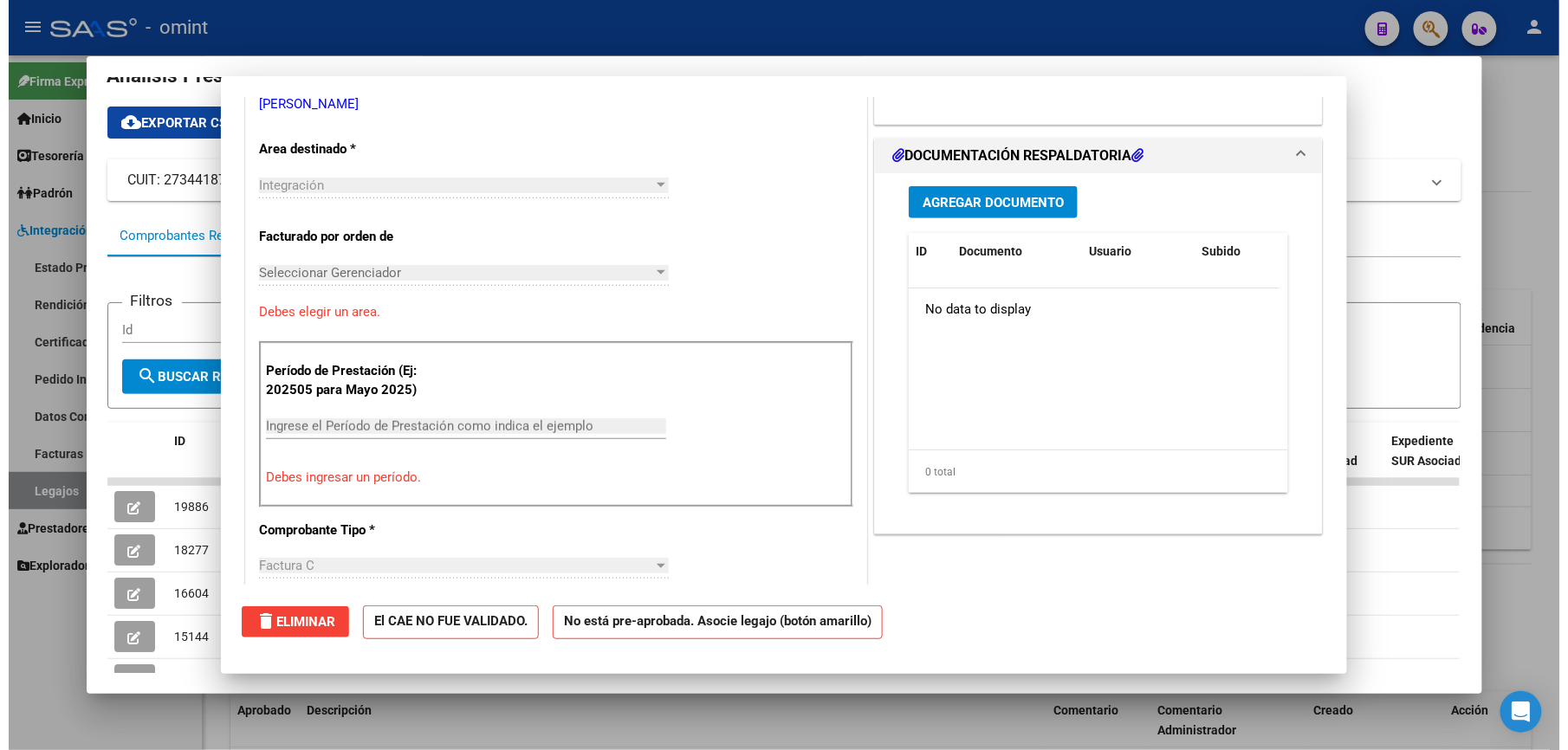
scroll to position [354, 0]
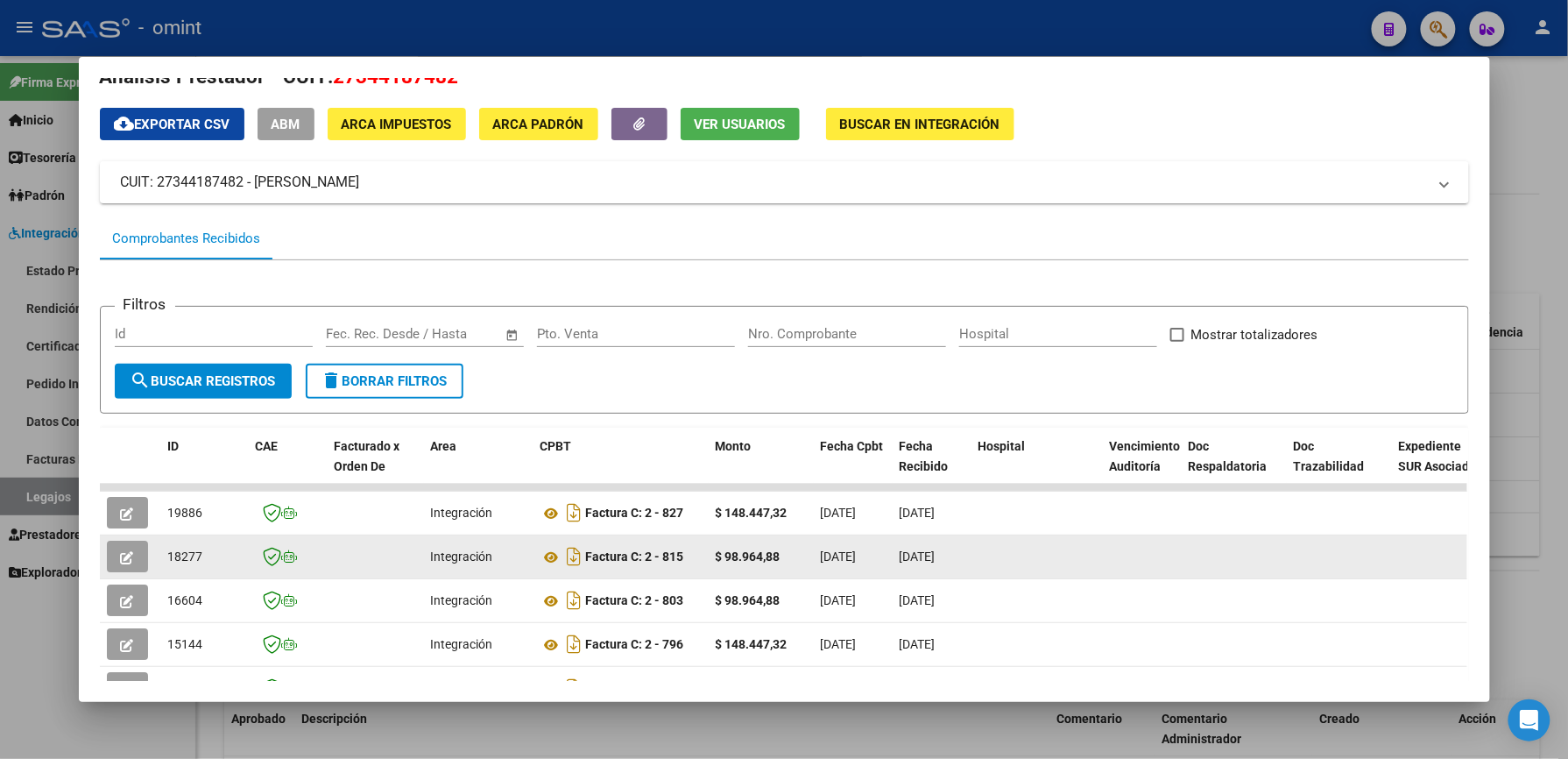
click at [1399, 544] on datatable-body-cell at bounding box center [1440, 556] width 97 height 43
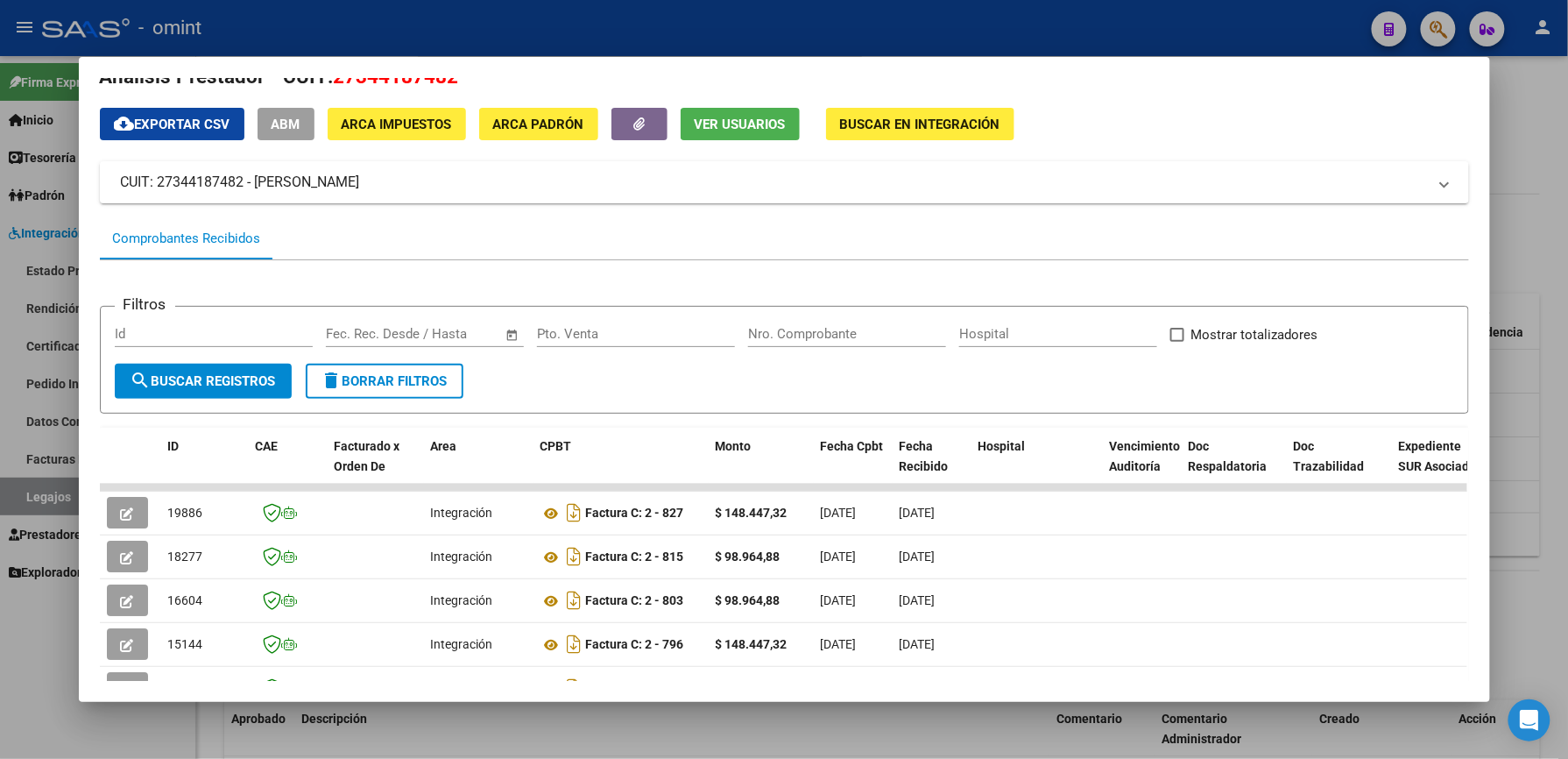
click at [1539, 499] on div at bounding box center [784, 379] width 1568 height 759
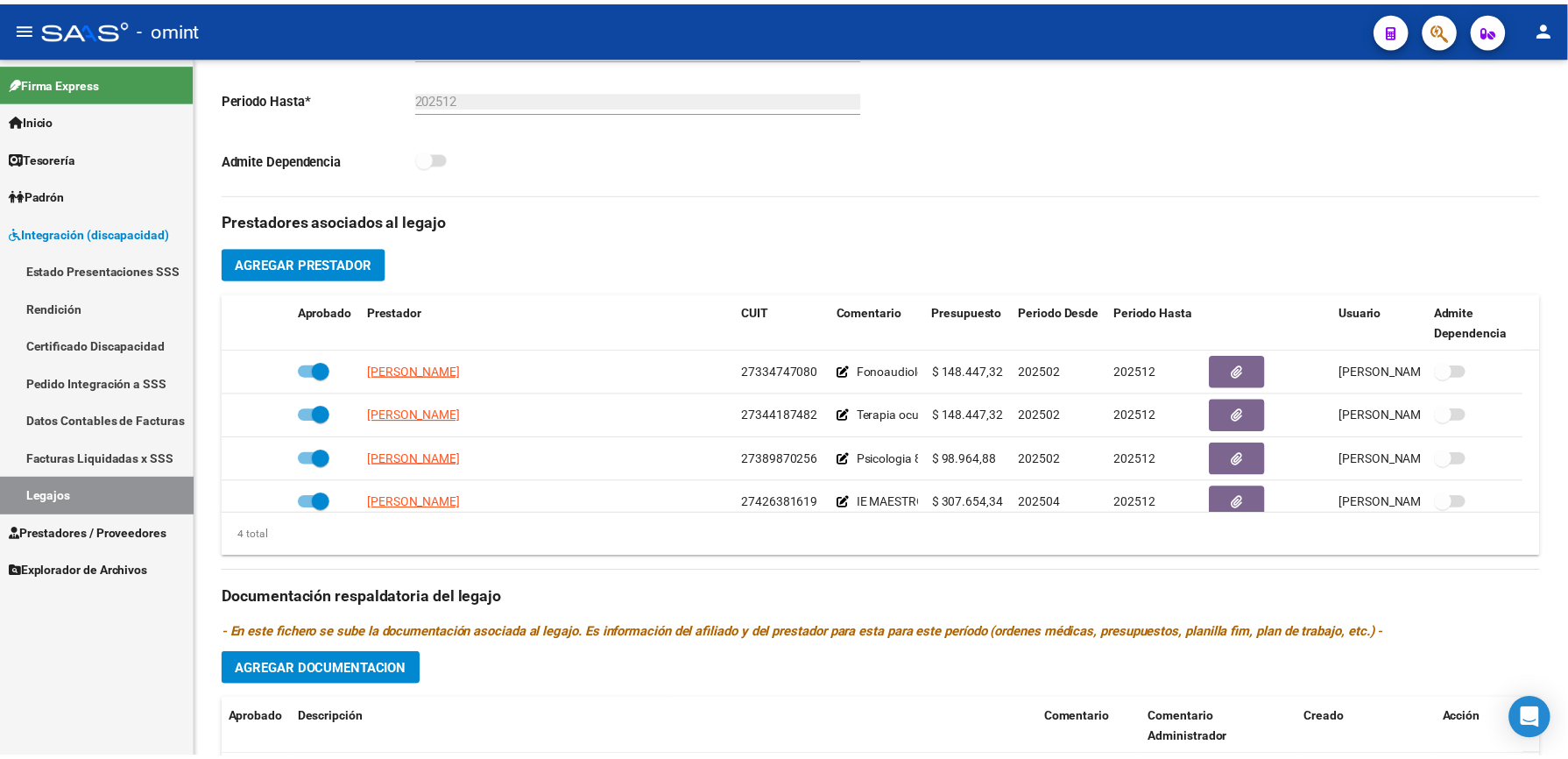
scroll to position [467, 0]
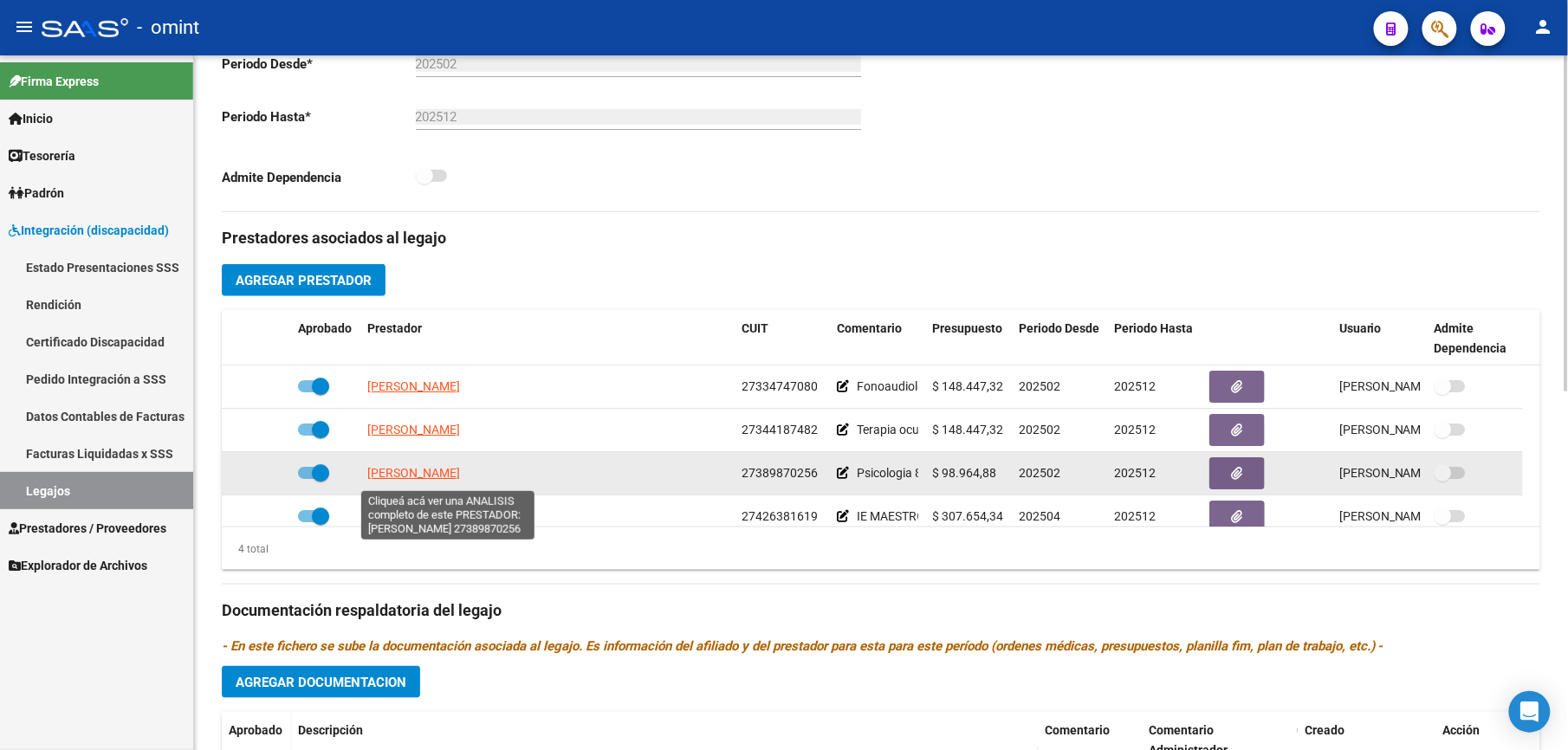
click at [409, 476] on span "[PERSON_NAME]" at bounding box center [414, 473] width 93 height 14
type textarea "27389870256"
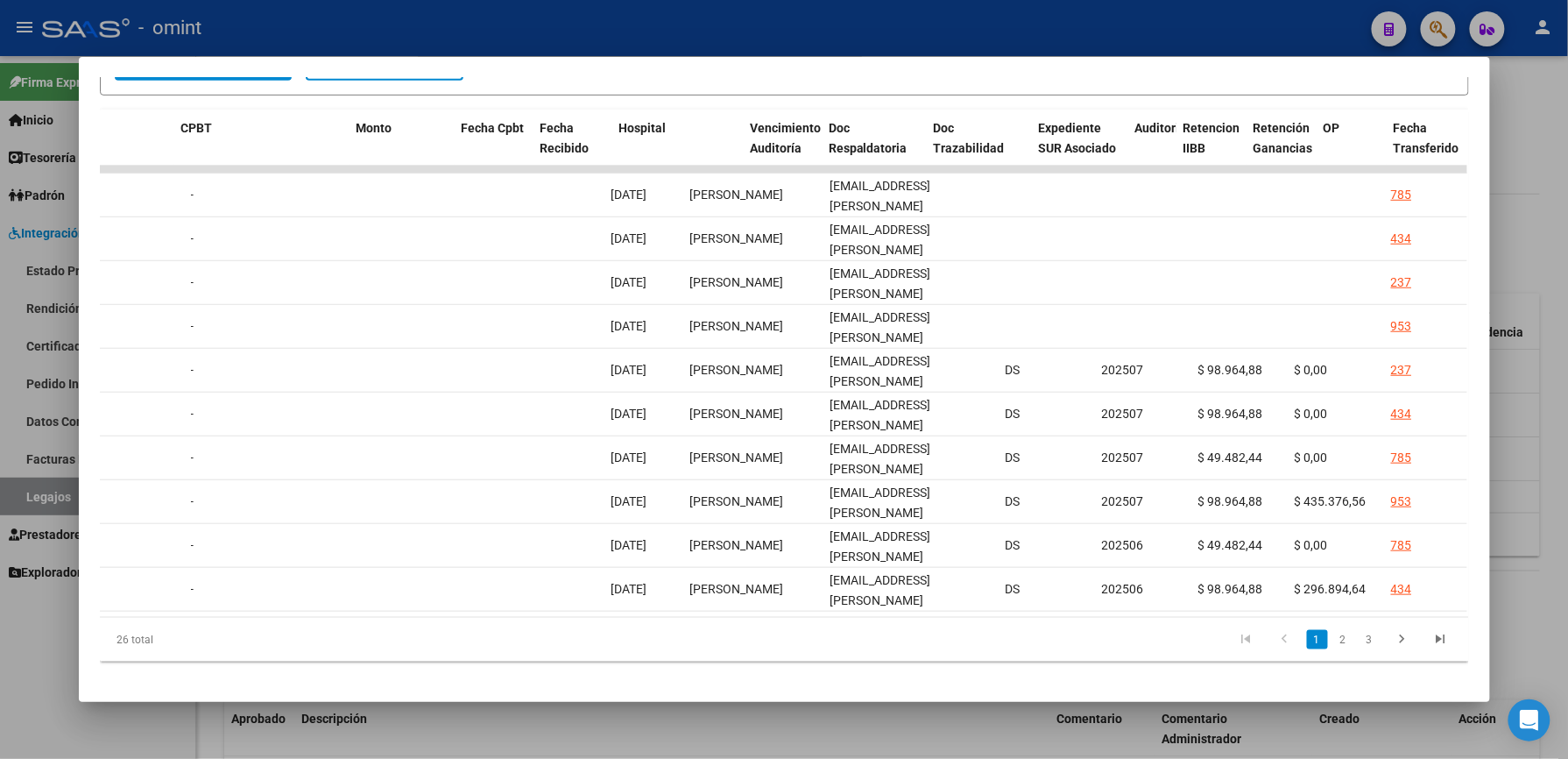
scroll to position [0, 0]
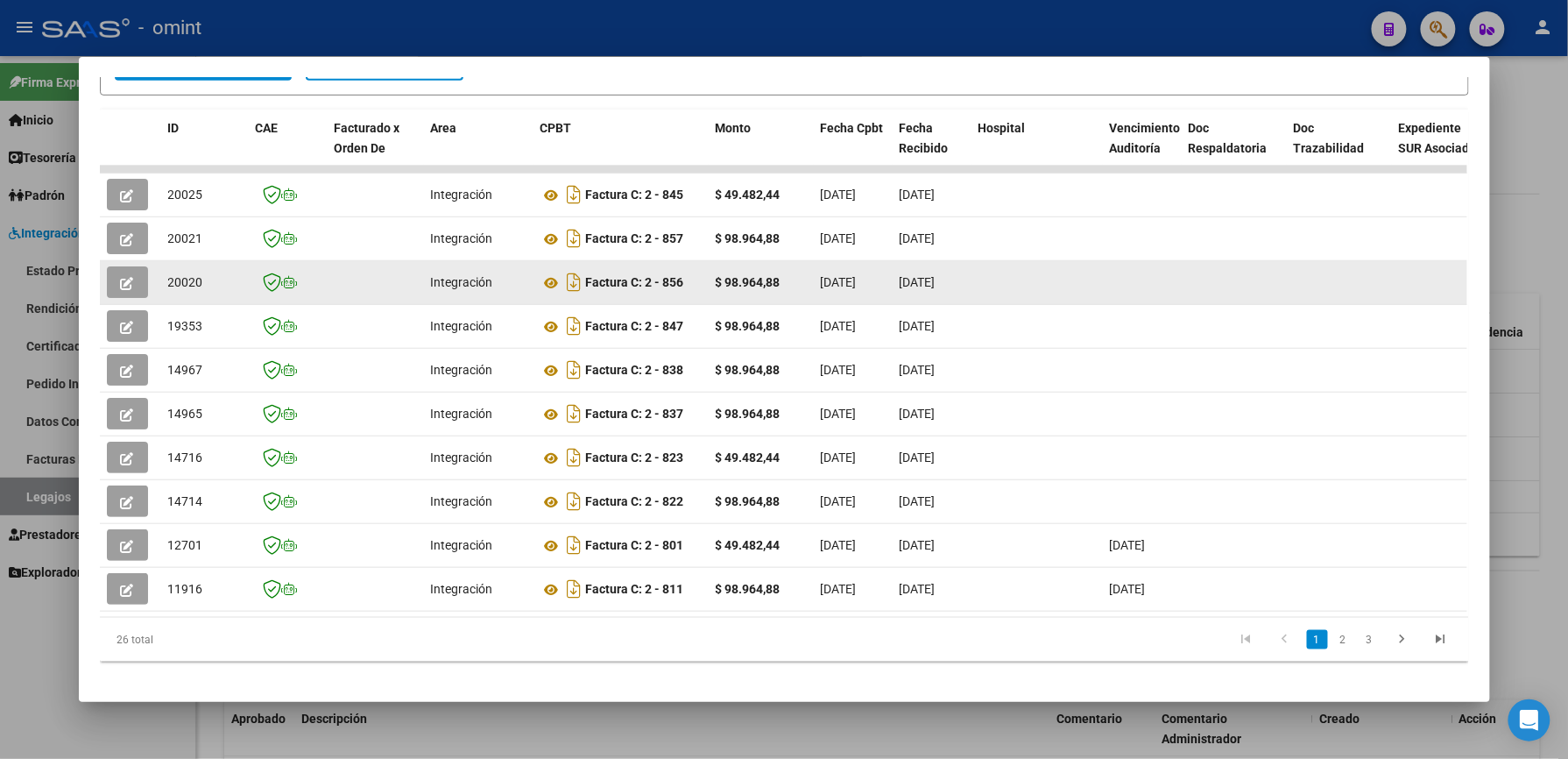
click at [121, 288] on icon "button" at bounding box center [127, 283] width 13 height 13
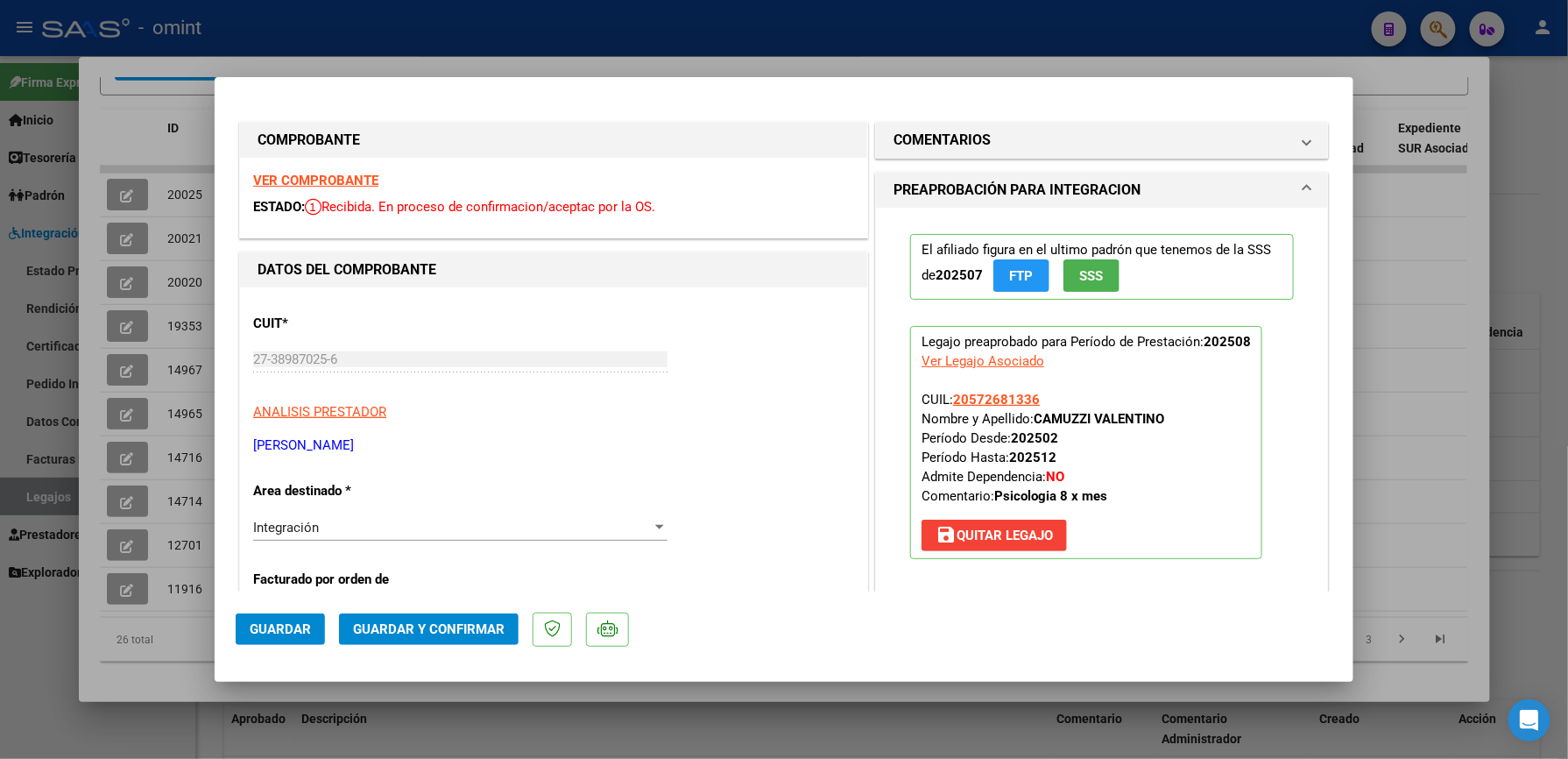
click at [329, 179] on strong "VER COMPROBANTE" at bounding box center [316, 180] width 125 height 15
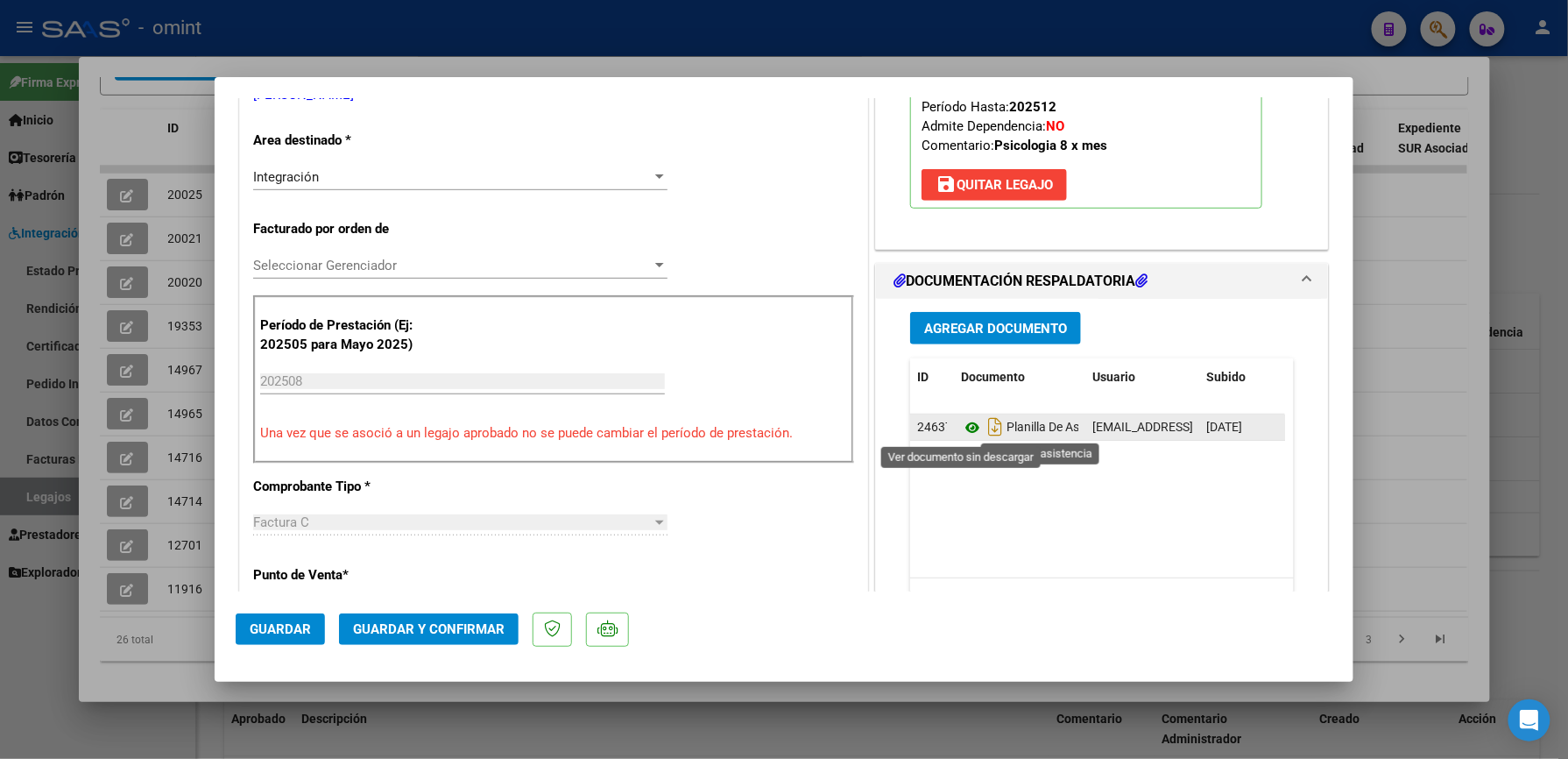
click at [961, 428] on icon at bounding box center [972, 428] width 23 height 21
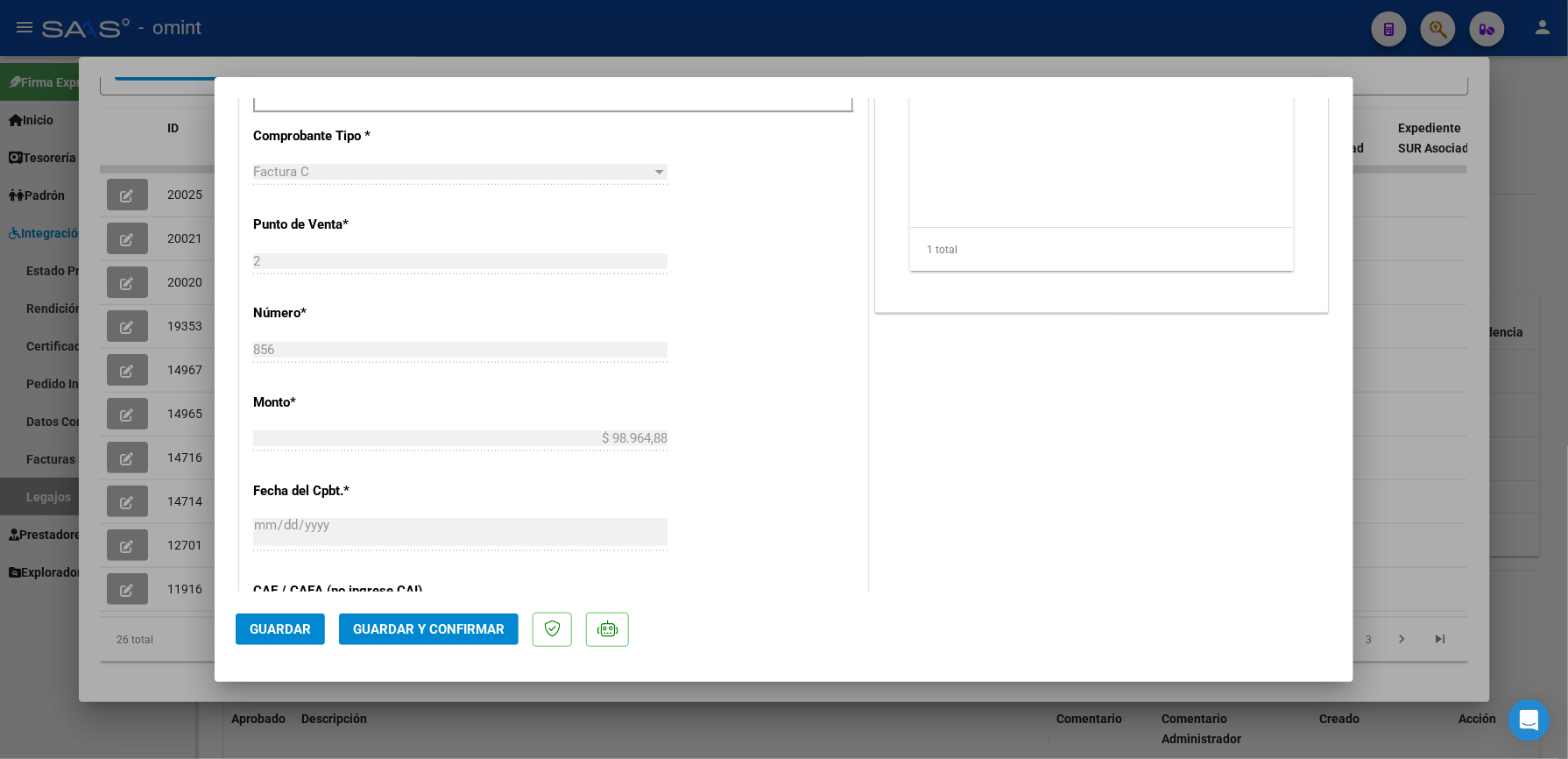
scroll to position [817, 0]
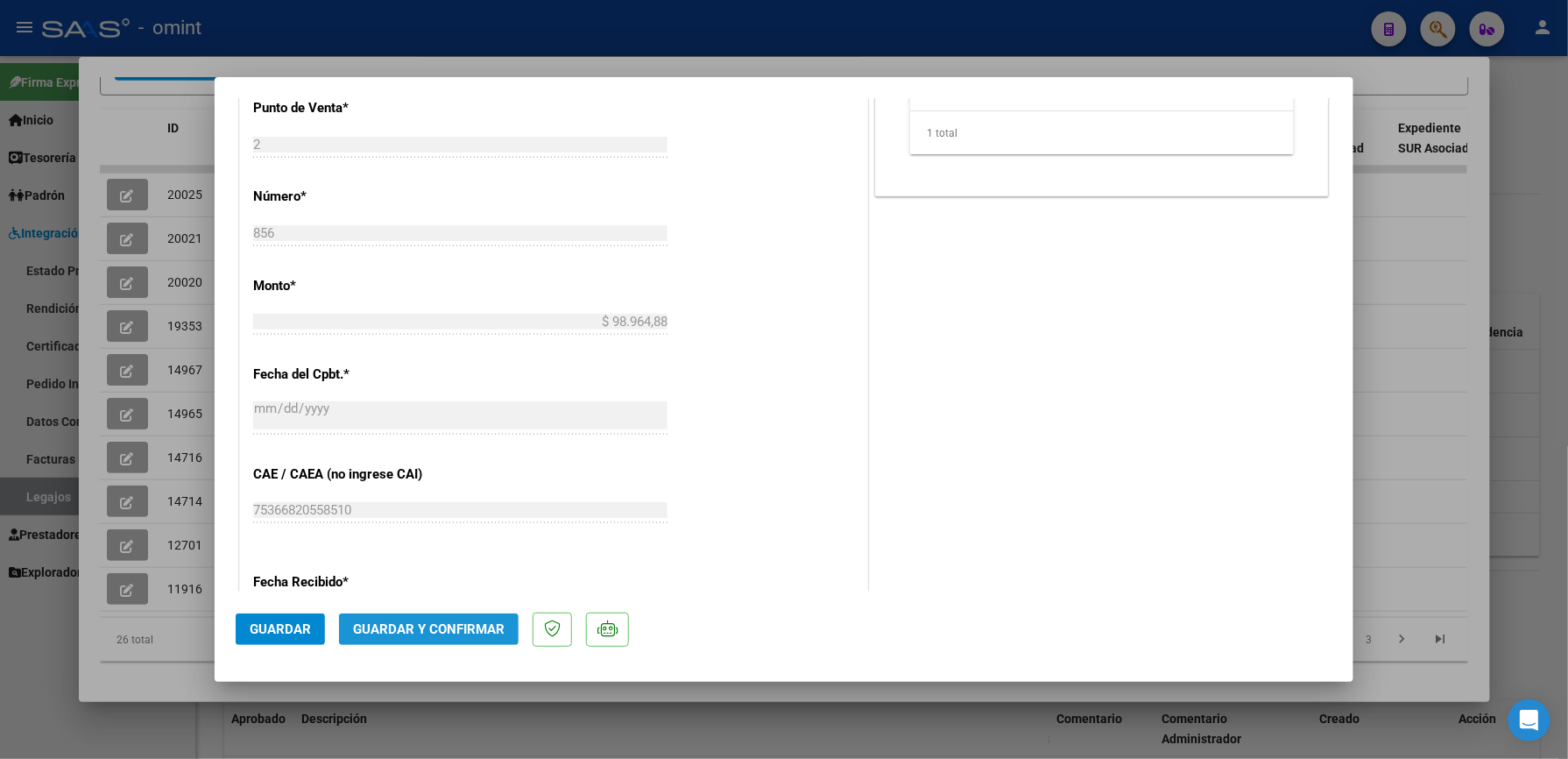
click at [456, 632] on span "Guardar y Confirmar" at bounding box center [429, 629] width 151 height 15
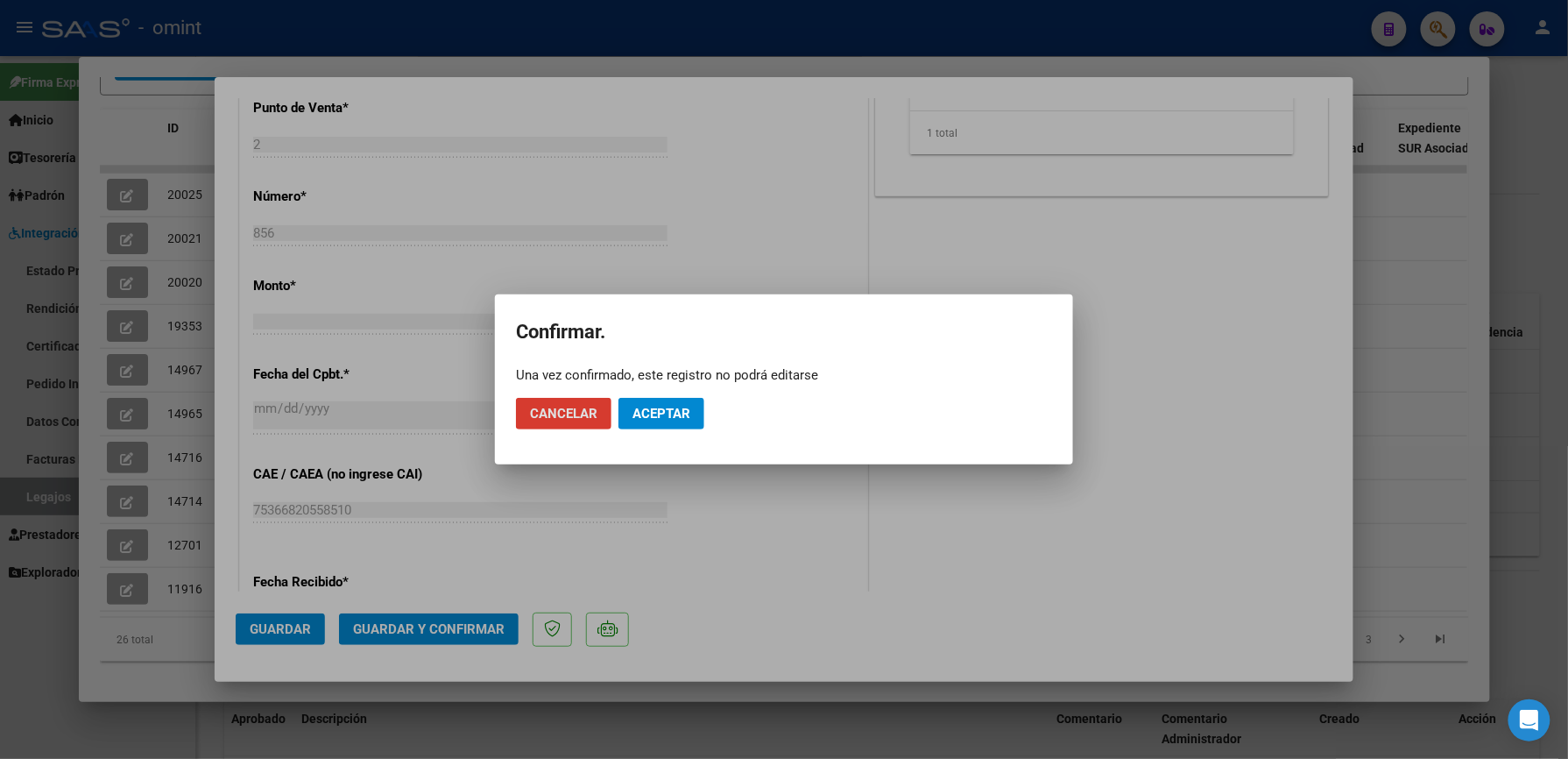
click at [668, 406] on span "Aceptar" at bounding box center [661, 413] width 57 height 15
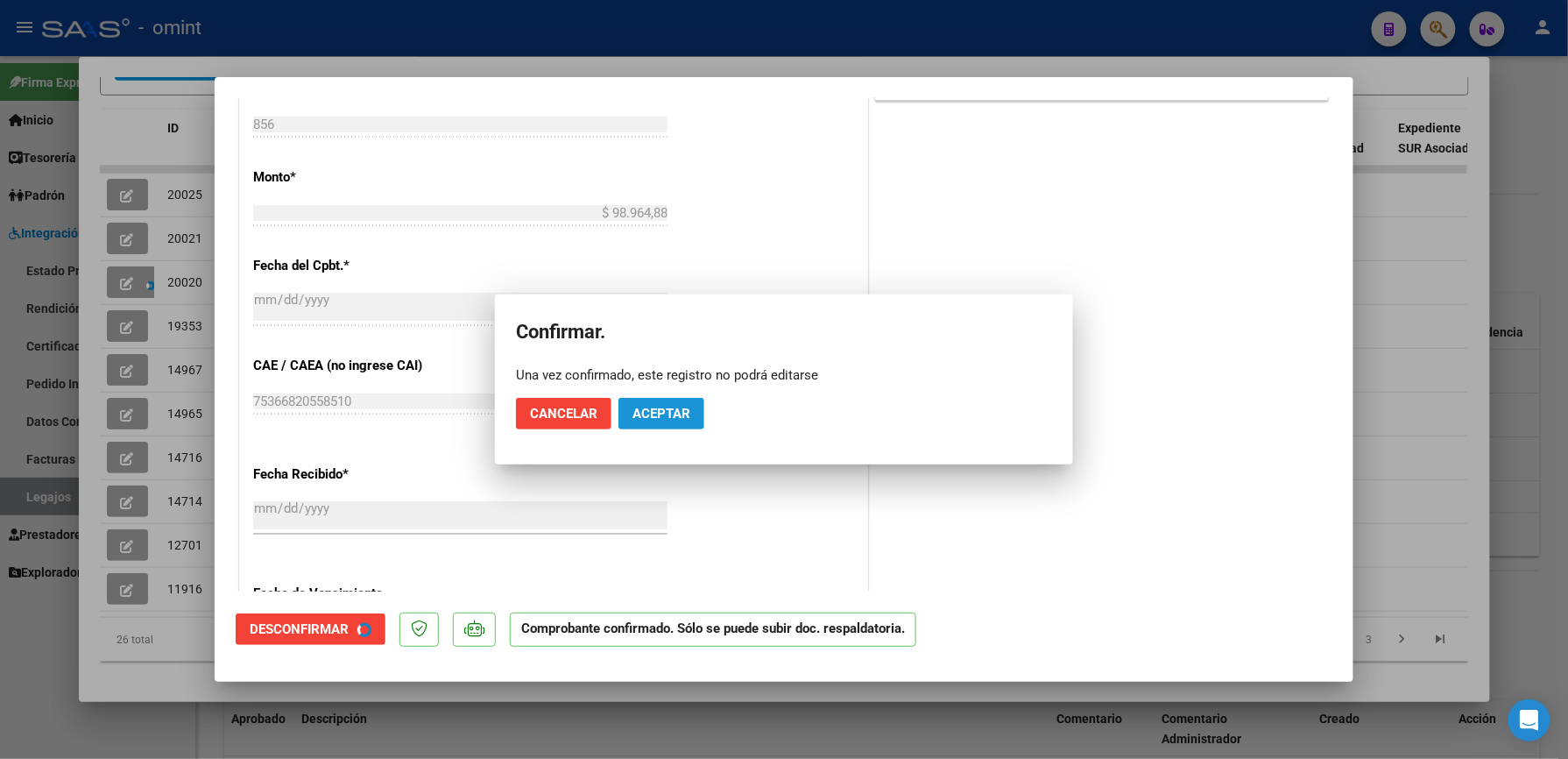
scroll to position [708, 0]
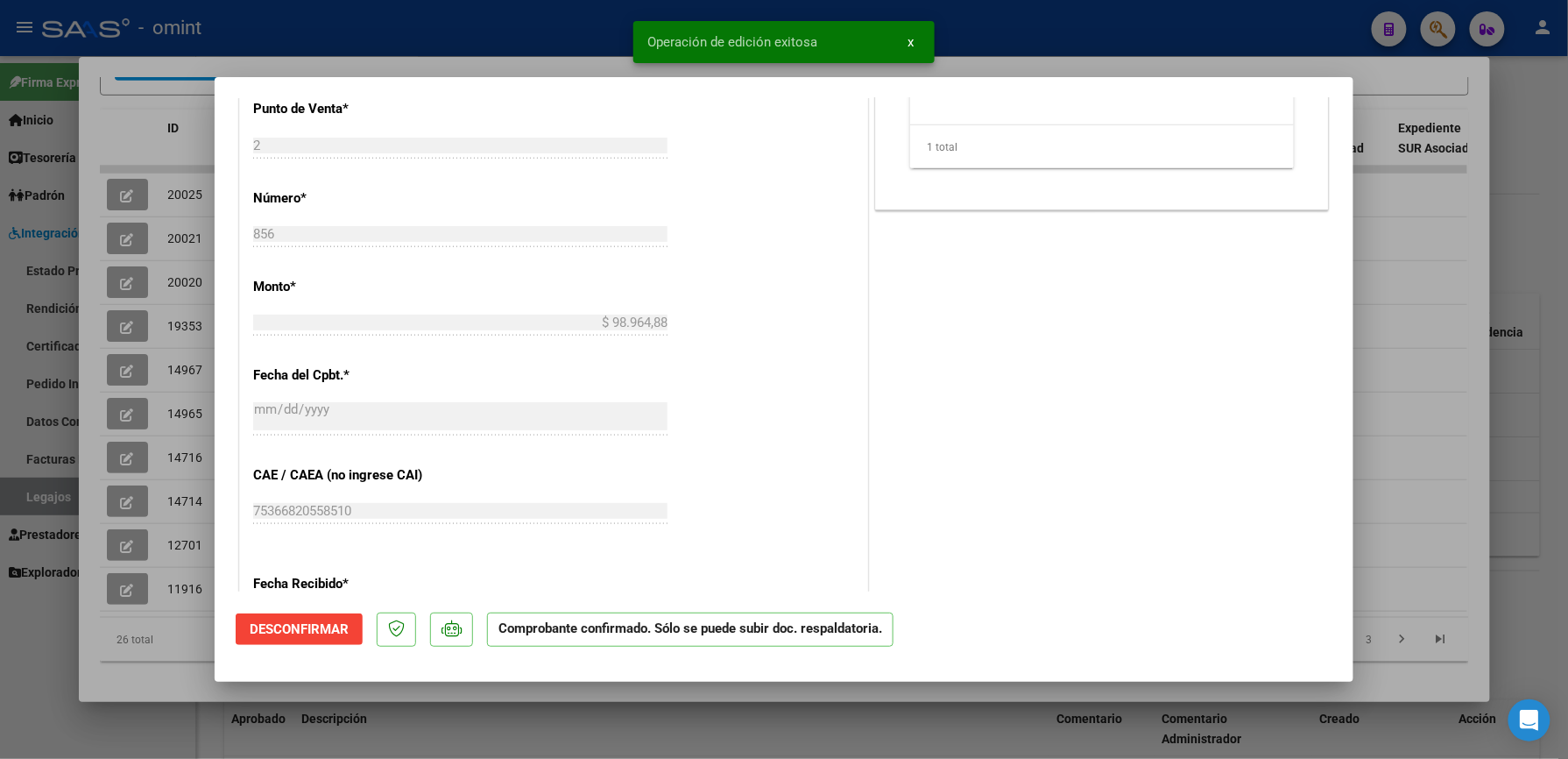
click at [1458, 254] on div at bounding box center [784, 379] width 1568 height 759
type input "$ 0,00"
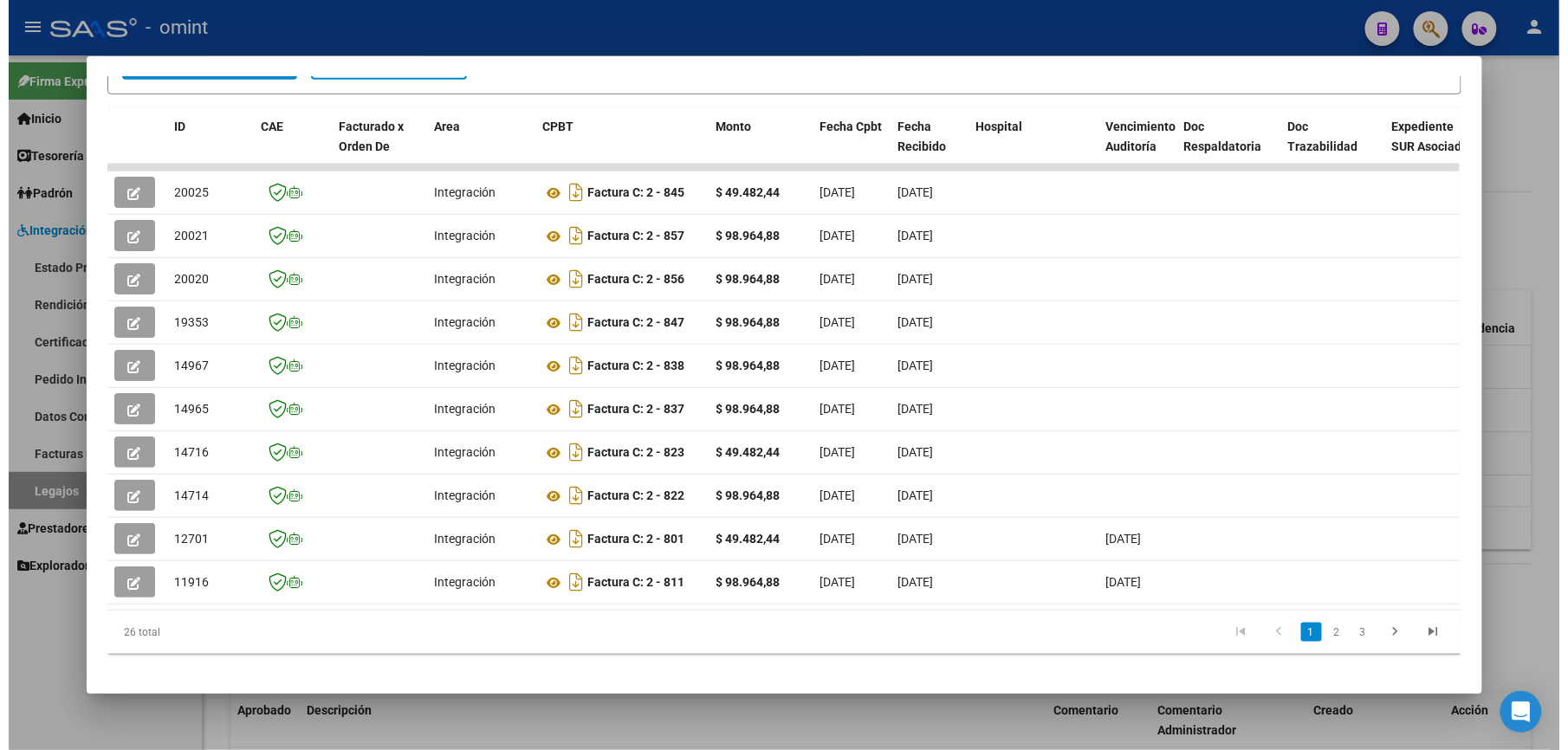
scroll to position [0, 0]
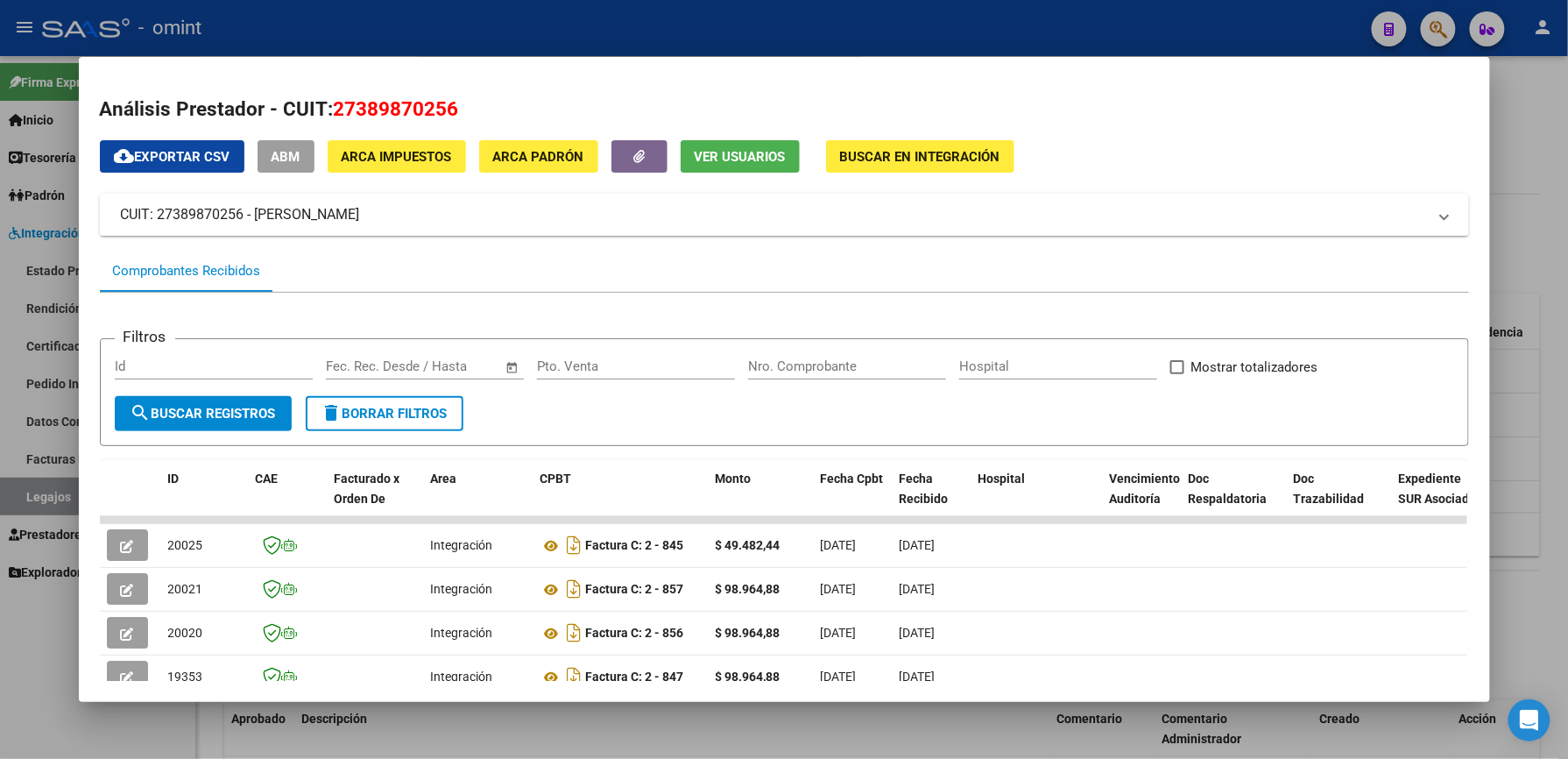
click at [1515, 215] on div at bounding box center [784, 379] width 1568 height 759
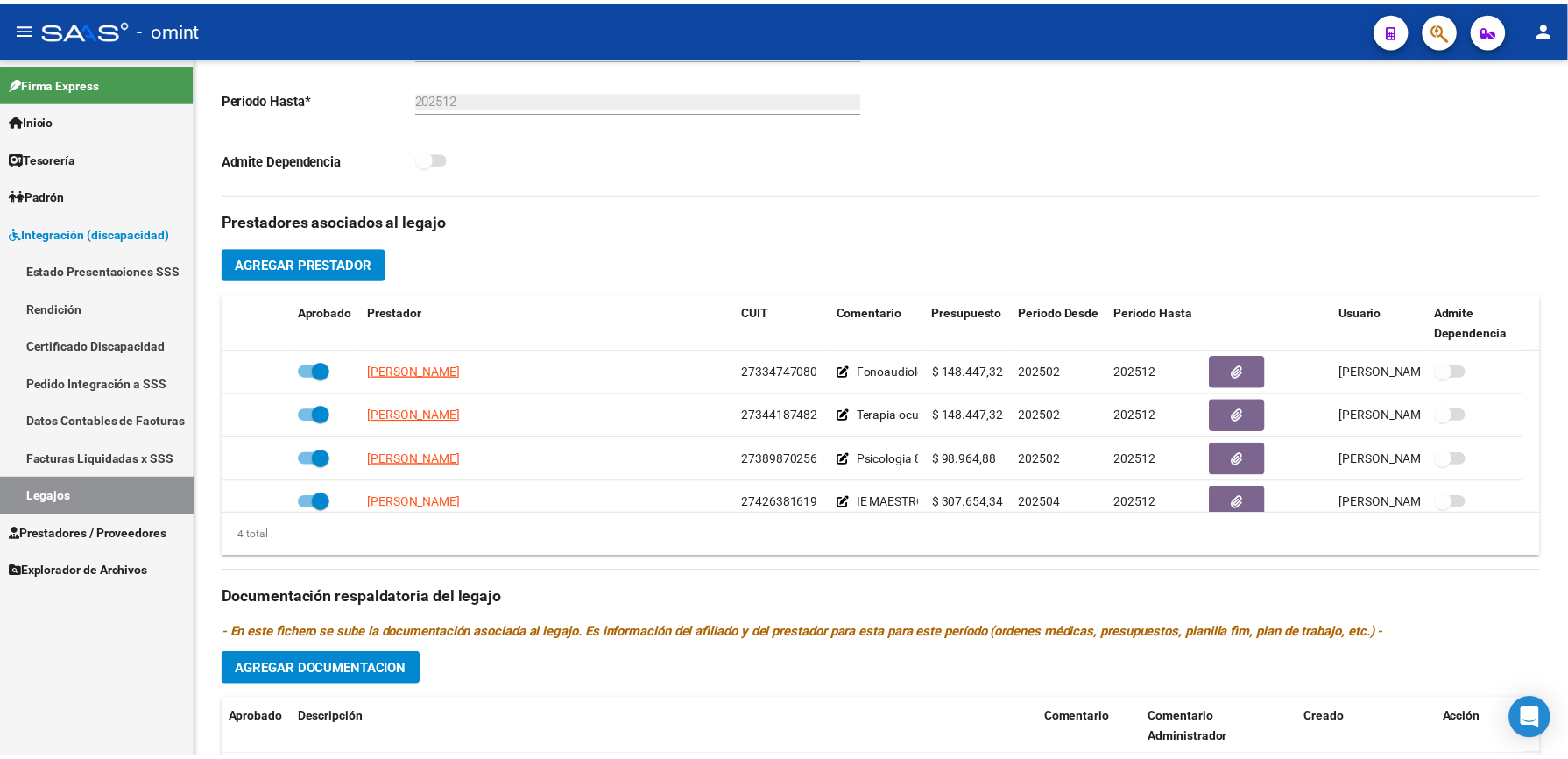
scroll to position [467, 0]
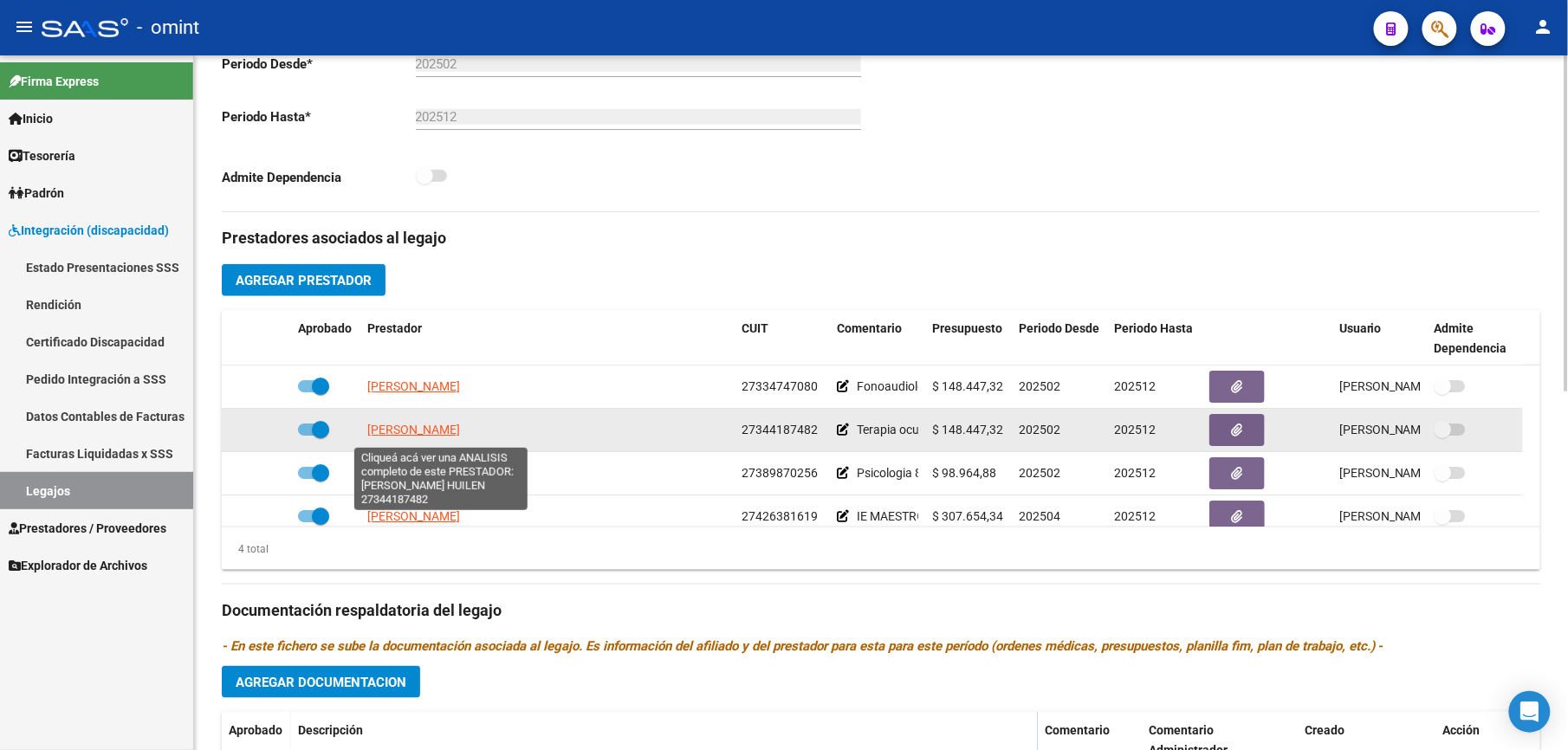
click at [432, 436] on span "[PERSON_NAME]" at bounding box center [414, 429] width 93 height 14
type textarea "27344187482"
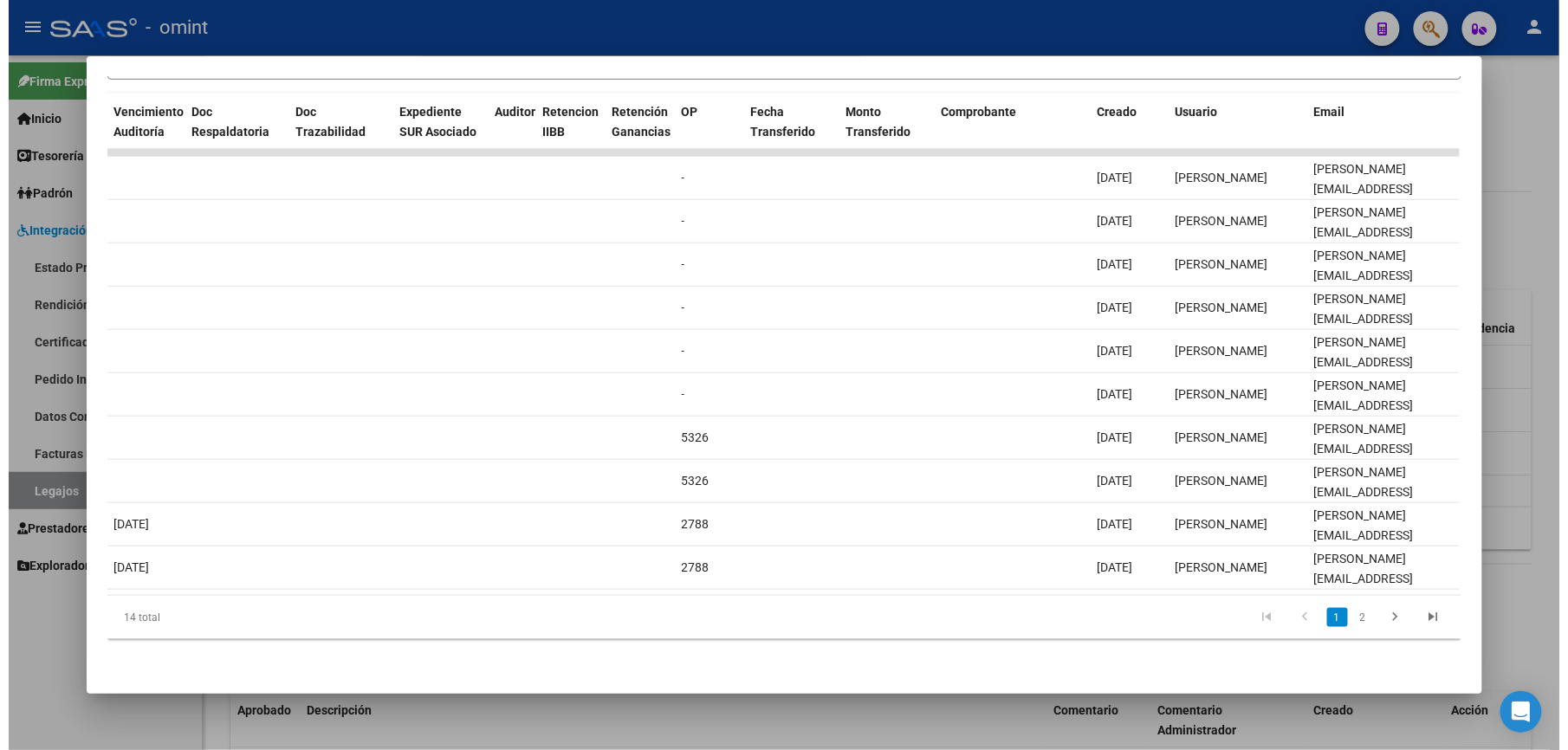
scroll to position [0, 0]
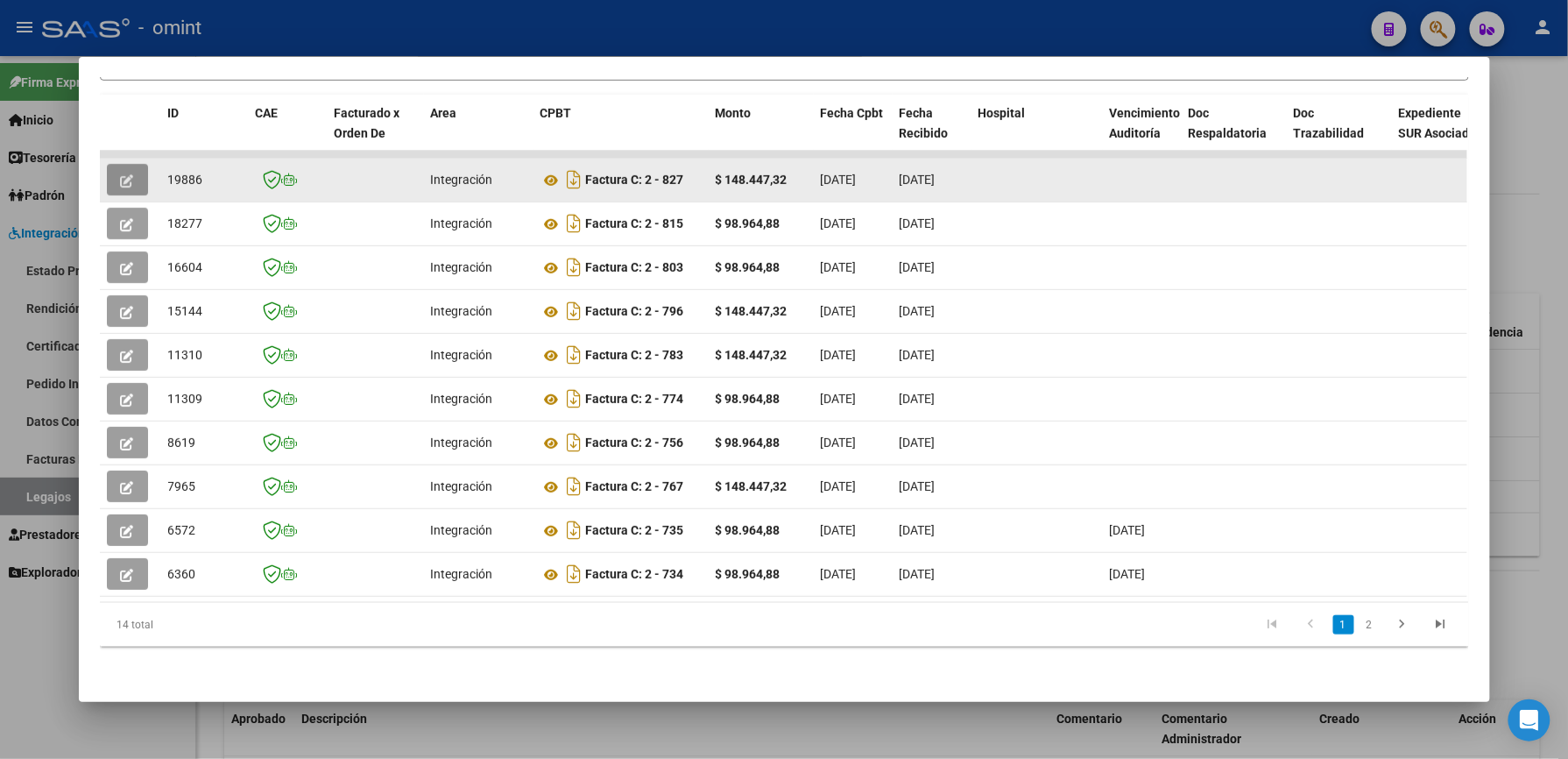
click at [121, 174] on icon "button" at bounding box center [127, 181] width 13 height 13
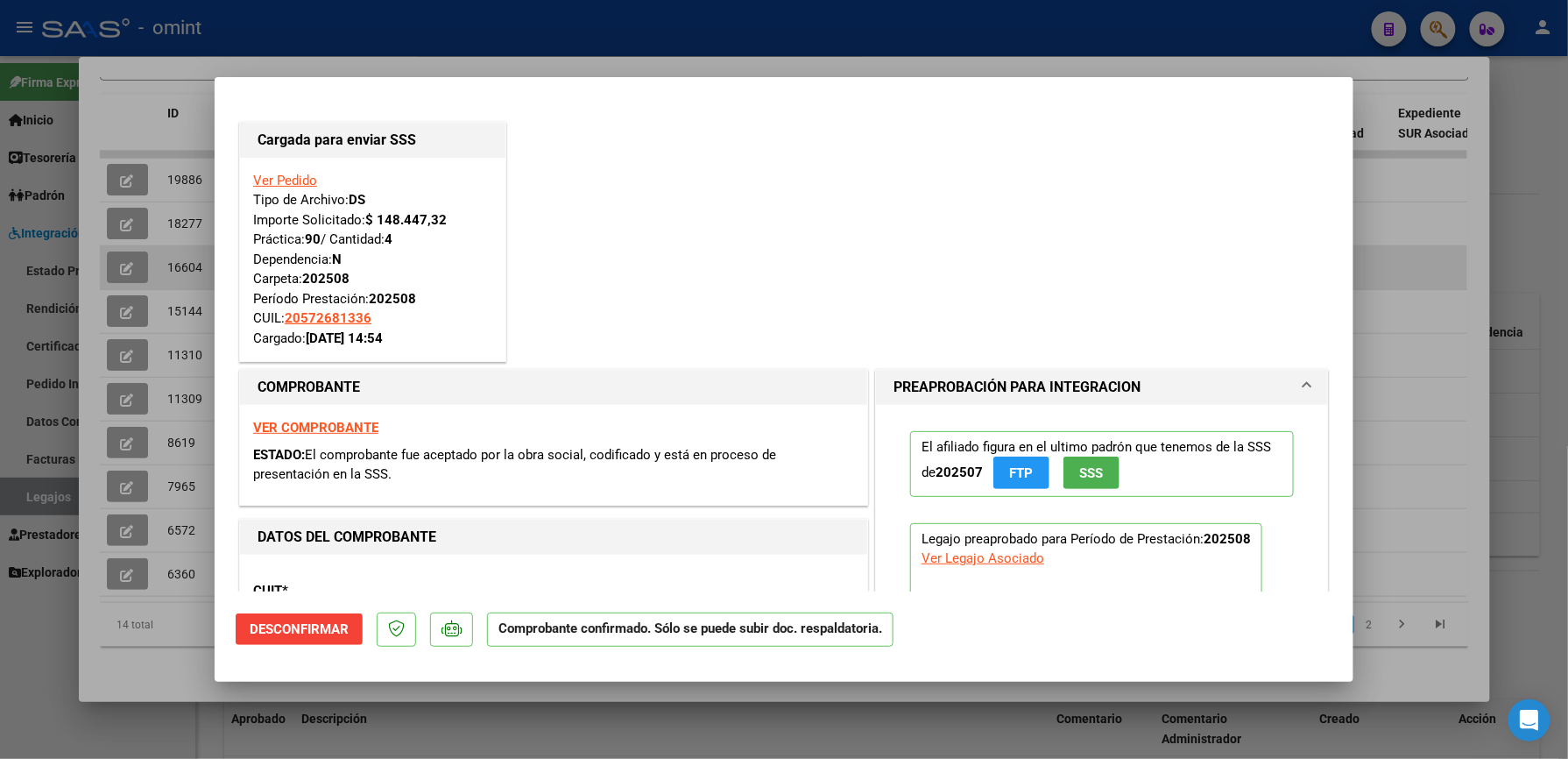
click at [1403, 253] on div at bounding box center [784, 379] width 1568 height 759
type input "$ 0,00"
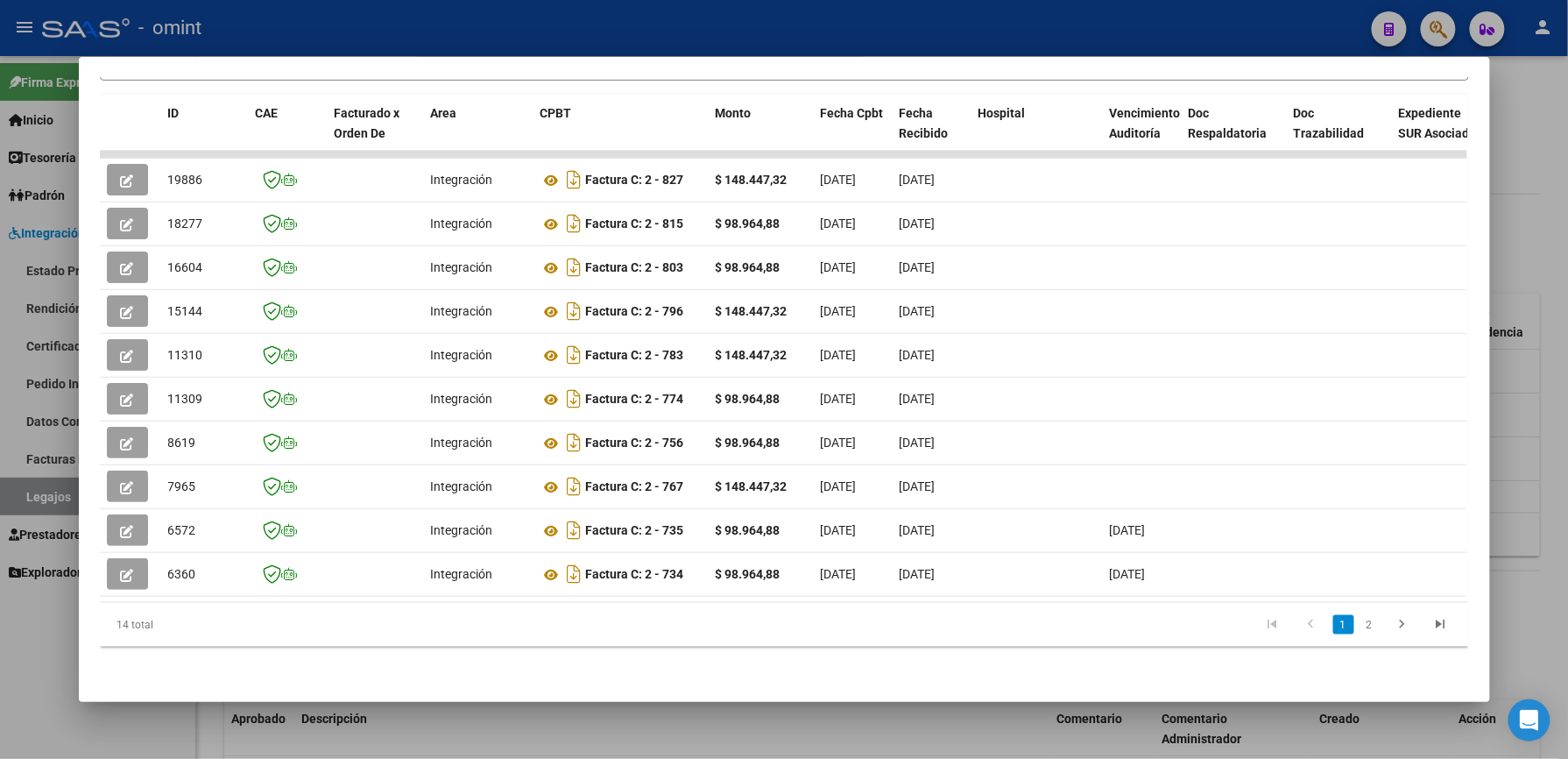
click at [1521, 144] on div at bounding box center [784, 379] width 1568 height 759
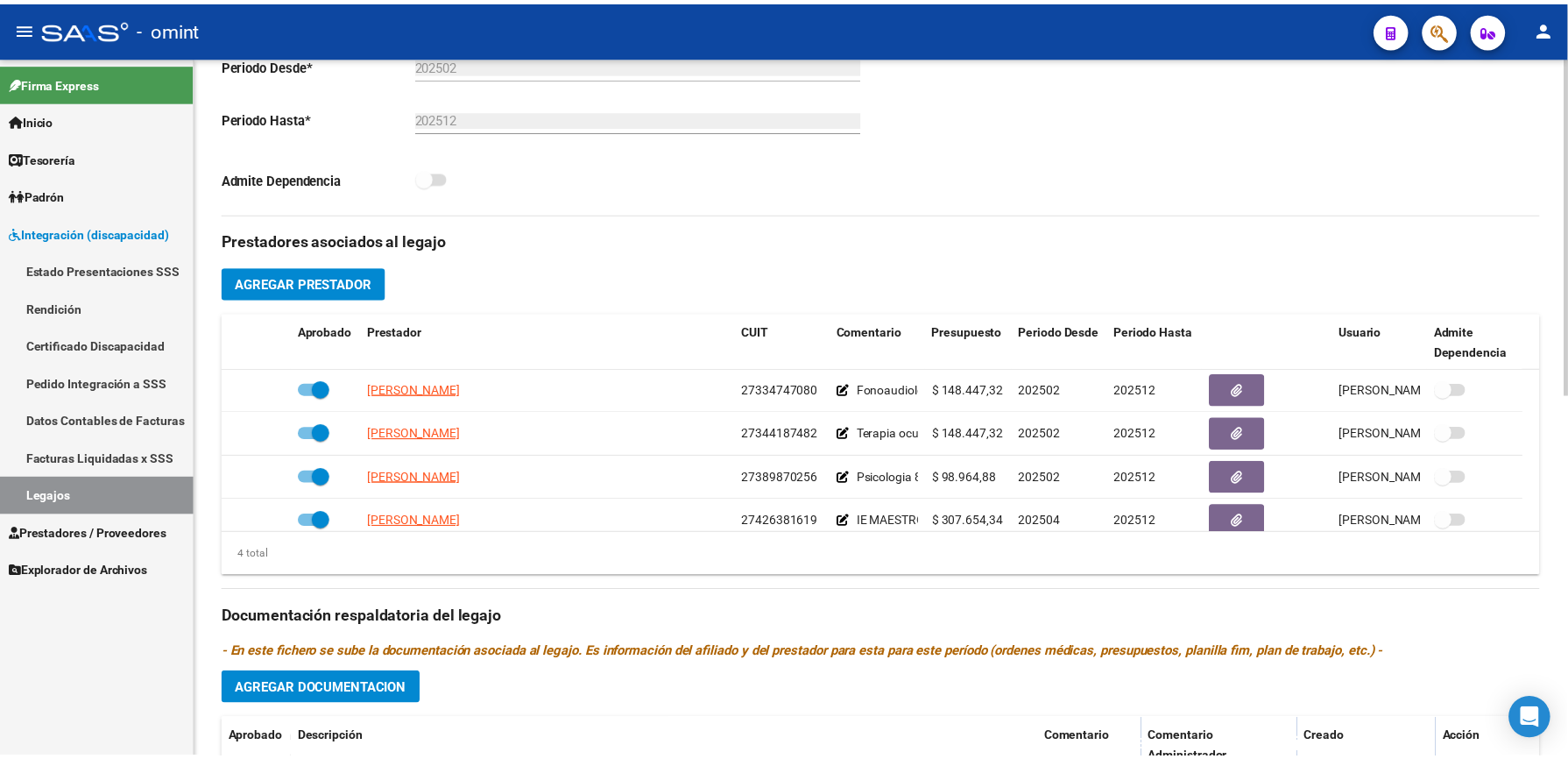
scroll to position [18, 0]
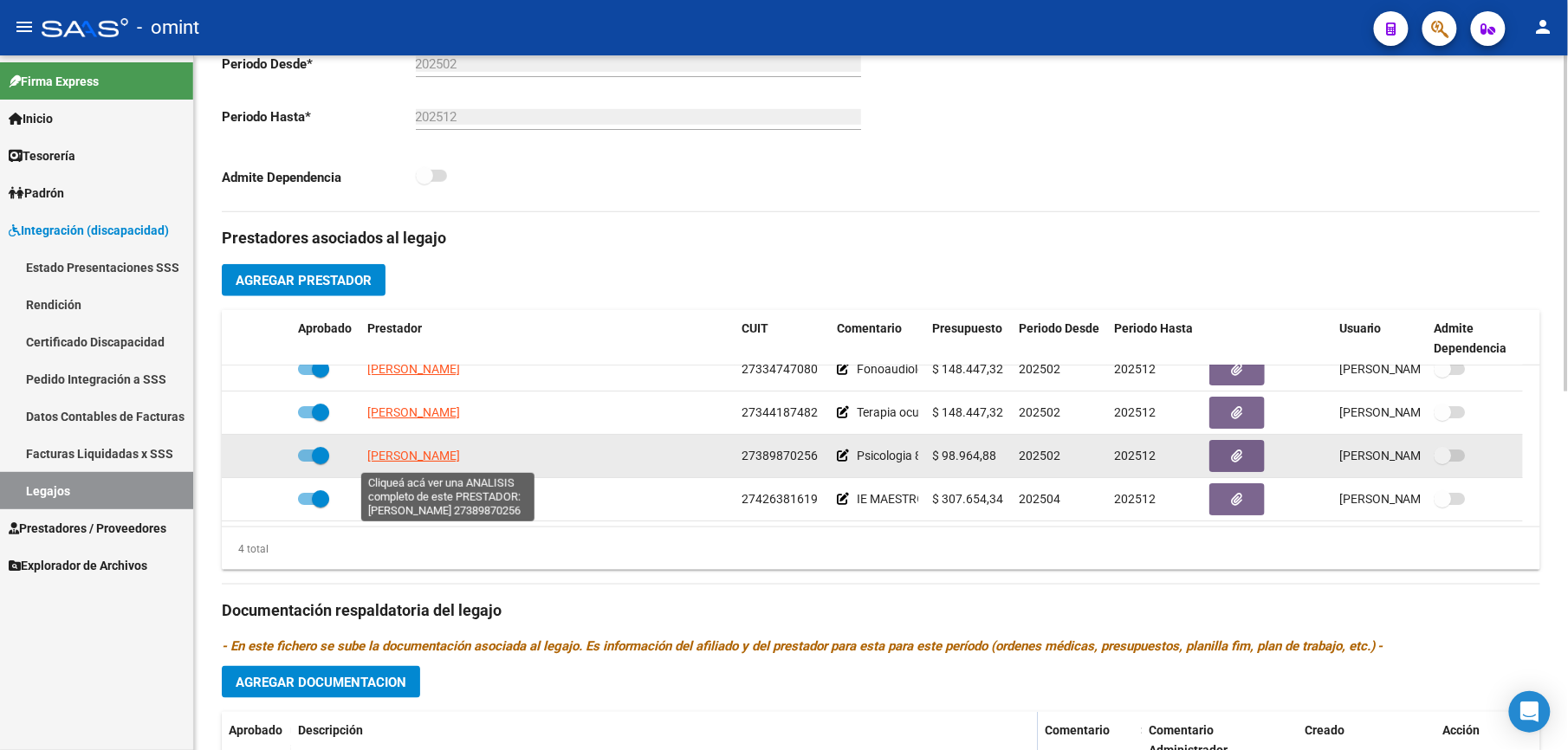
click at [426, 461] on span "[PERSON_NAME]" at bounding box center [414, 455] width 93 height 14
type textarea "27389870256"
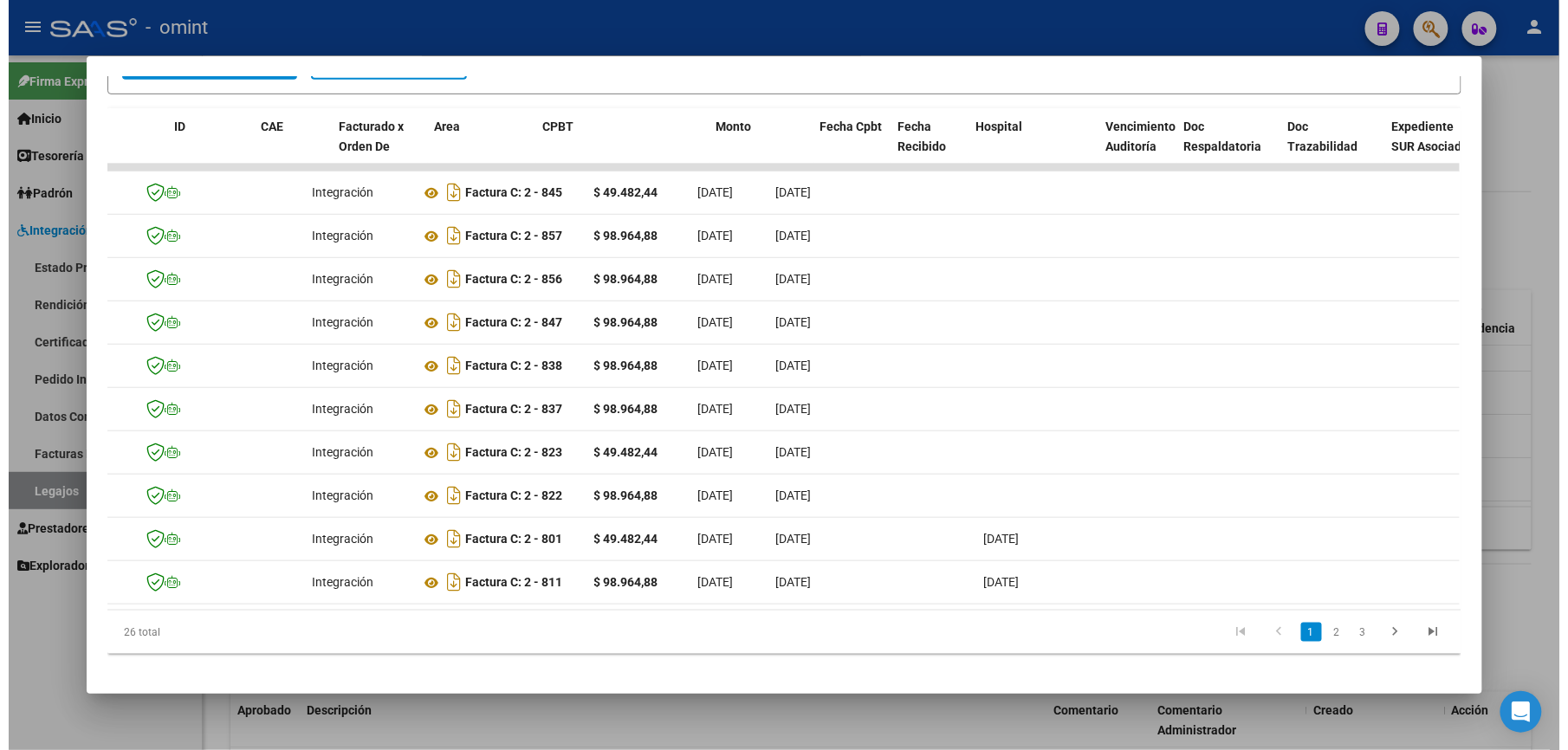
scroll to position [0, 0]
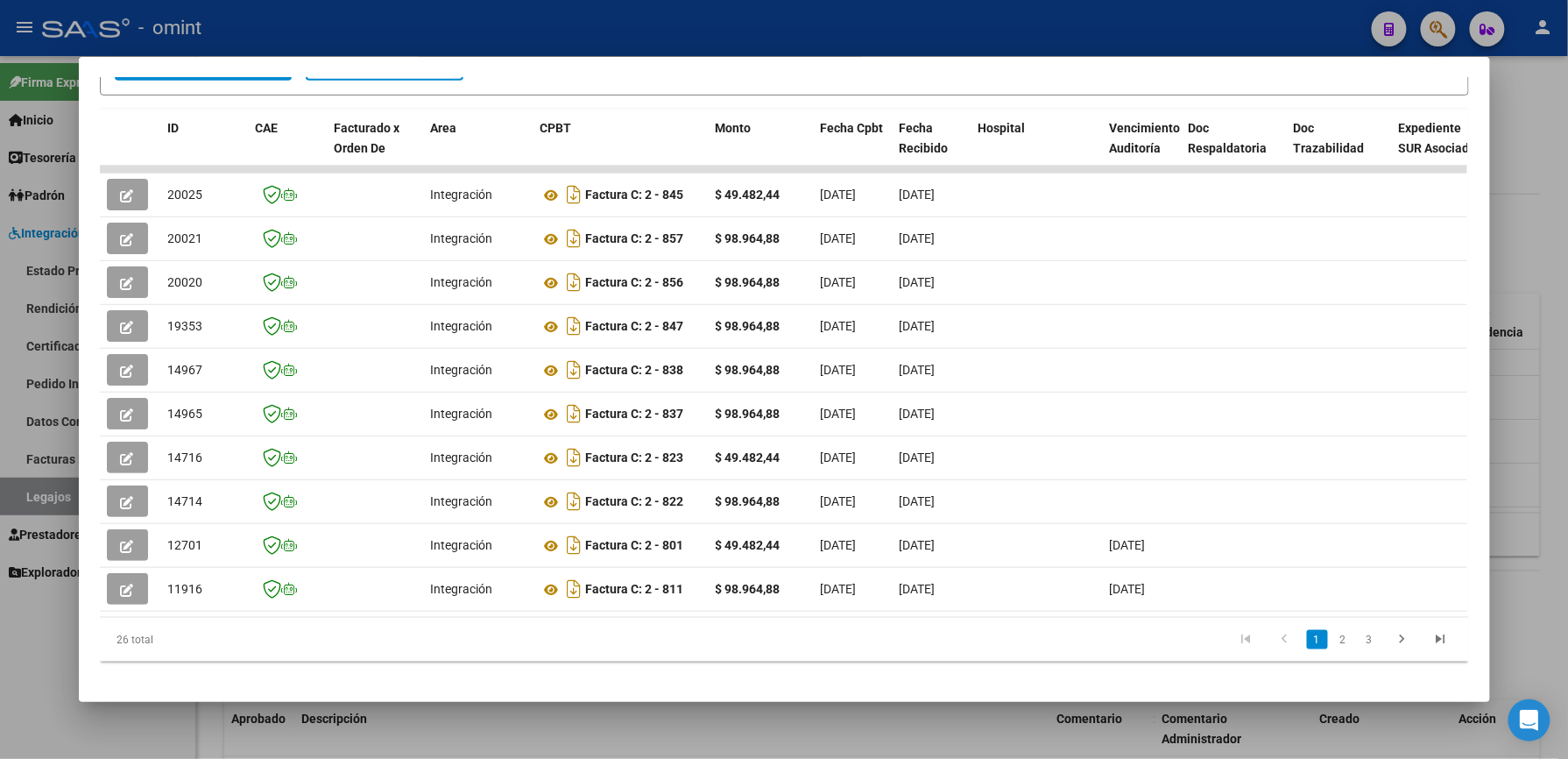
click at [1504, 232] on div at bounding box center [784, 379] width 1568 height 759
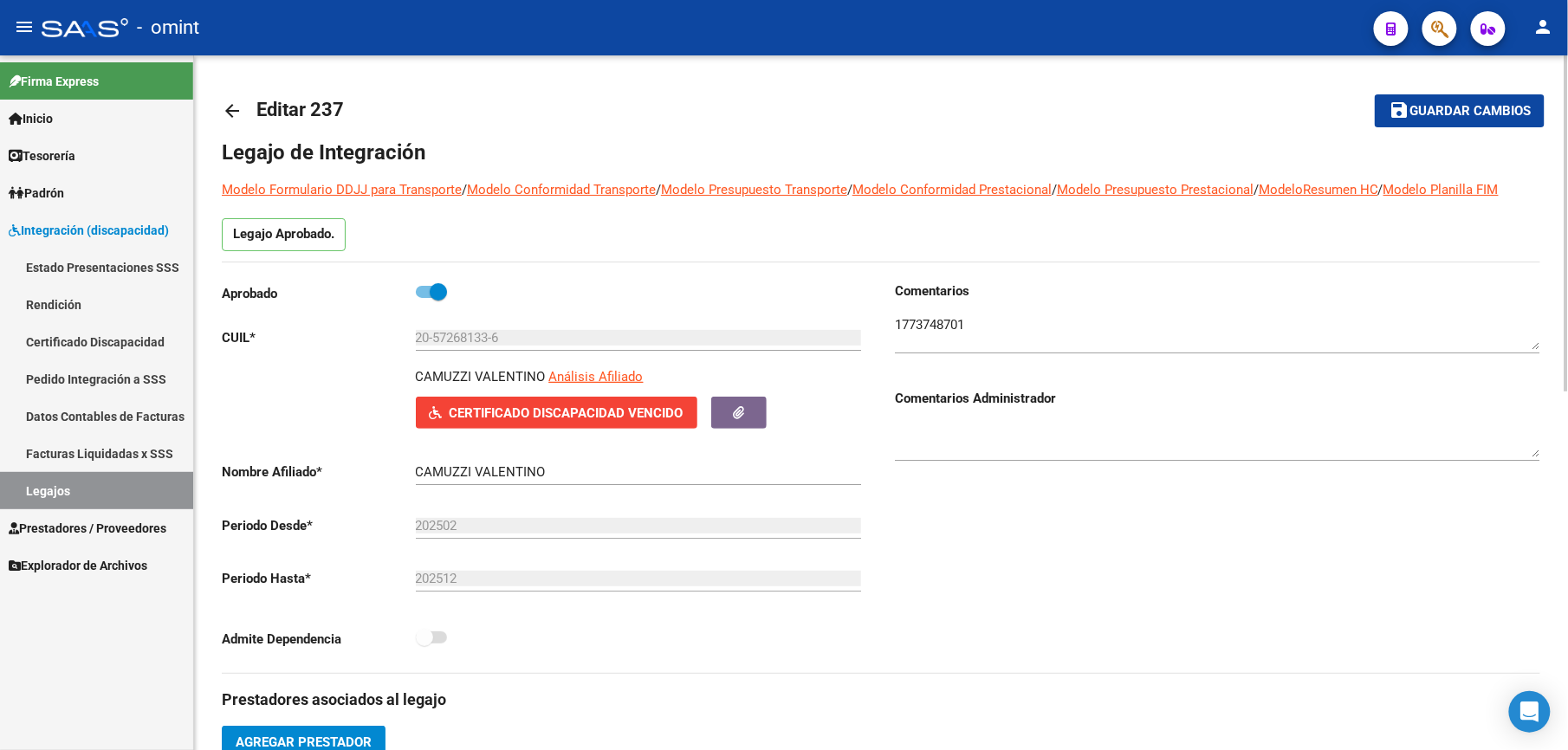
click at [1511, 91] on mat-toolbar-row "save Guardar cambios" at bounding box center [1406, 111] width 275 height 56
click at [1501, 113] on span "Guardar cambios" at bounding box center [1470, 112] width 121 height 15
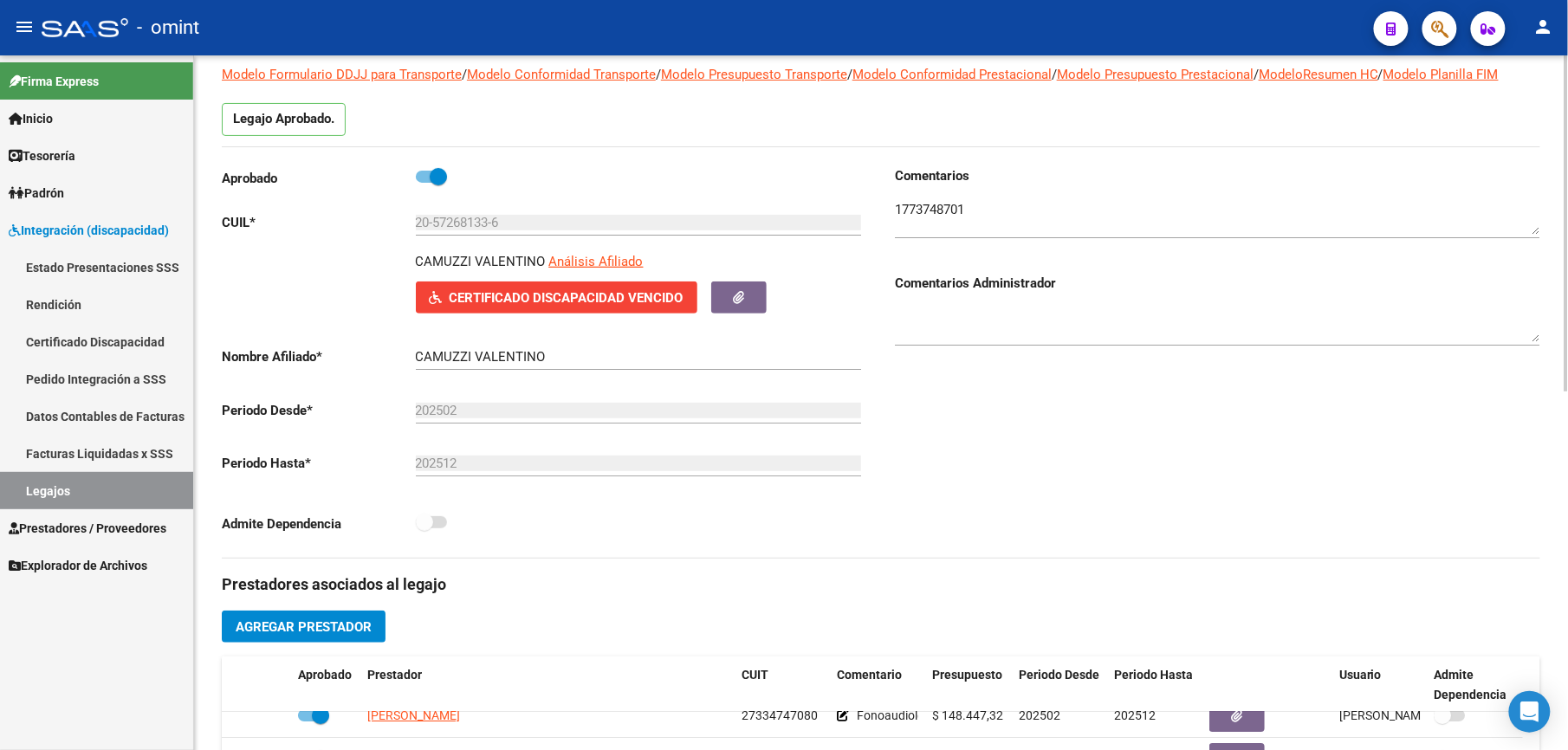
scroll to position [231, 0]
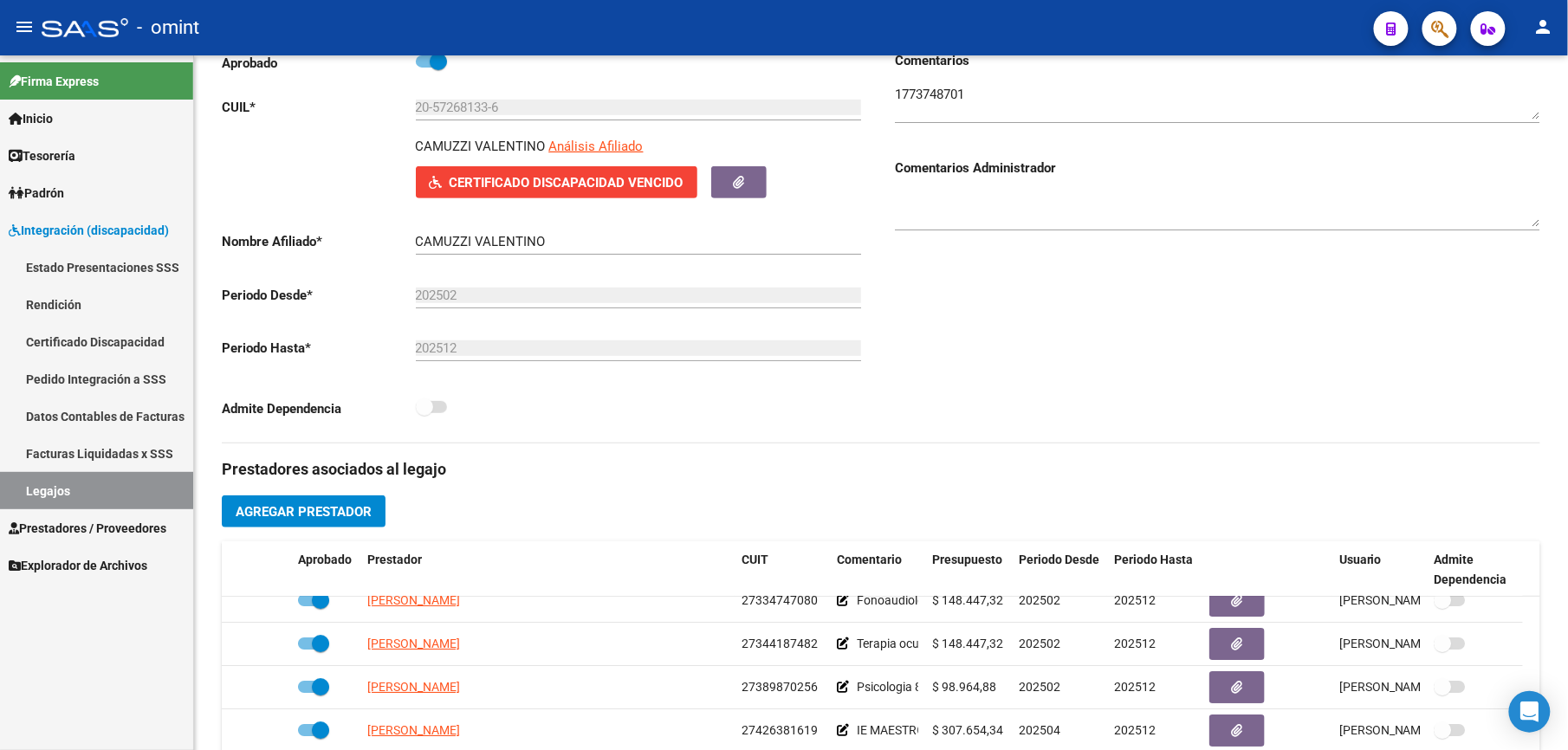
click at [25, 482] on link "Legajos" at bounding box center [97, 490] width 193 height 37
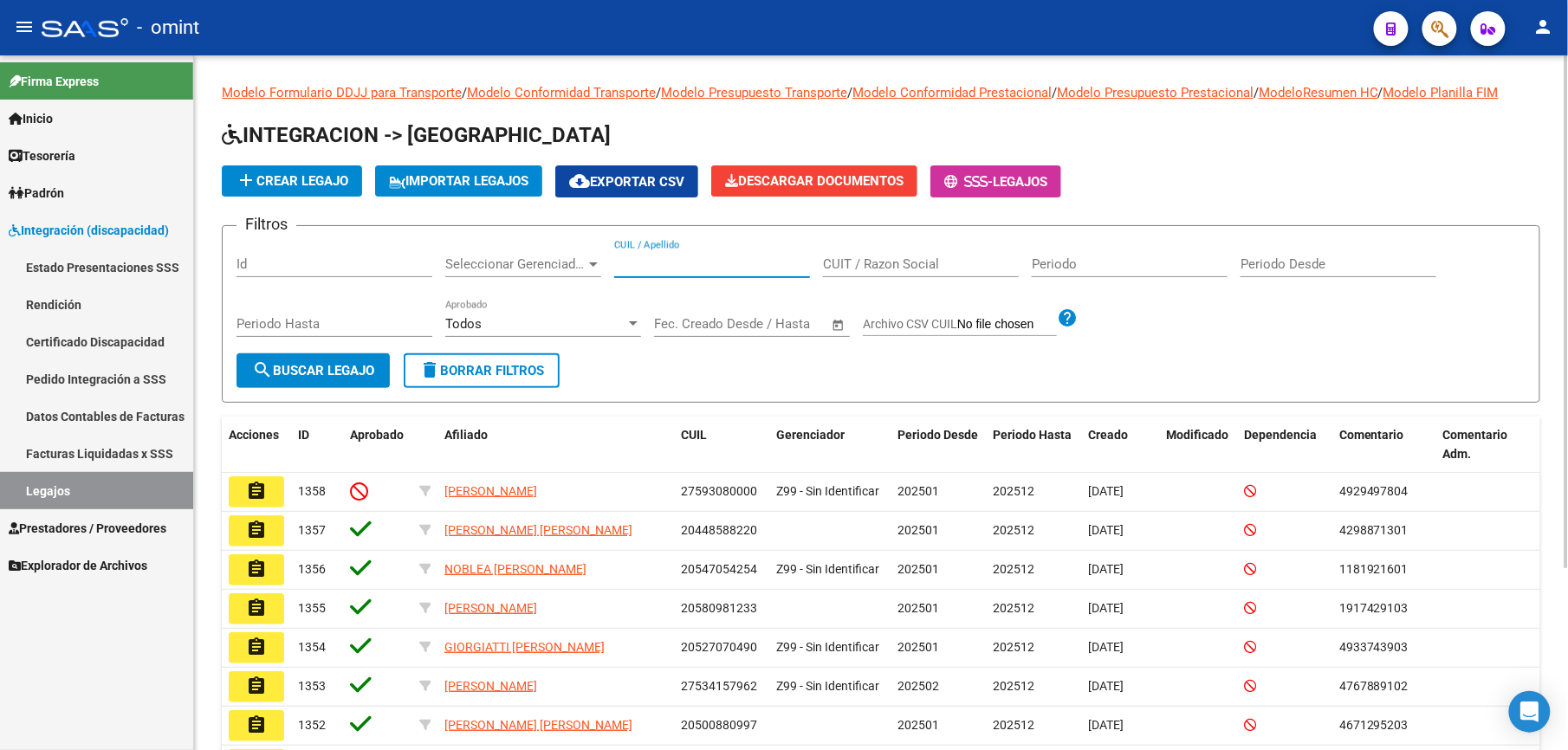
click at [655, 261] on input "CUIL / Apellido" at bounding box center [712, 264] width 196 height 15
paste input "35555187/01"
type input "35555187/01"
click at [279, 363] on span "search Buscar Legajo" at bounding box center [312, 371] width 122 height 15
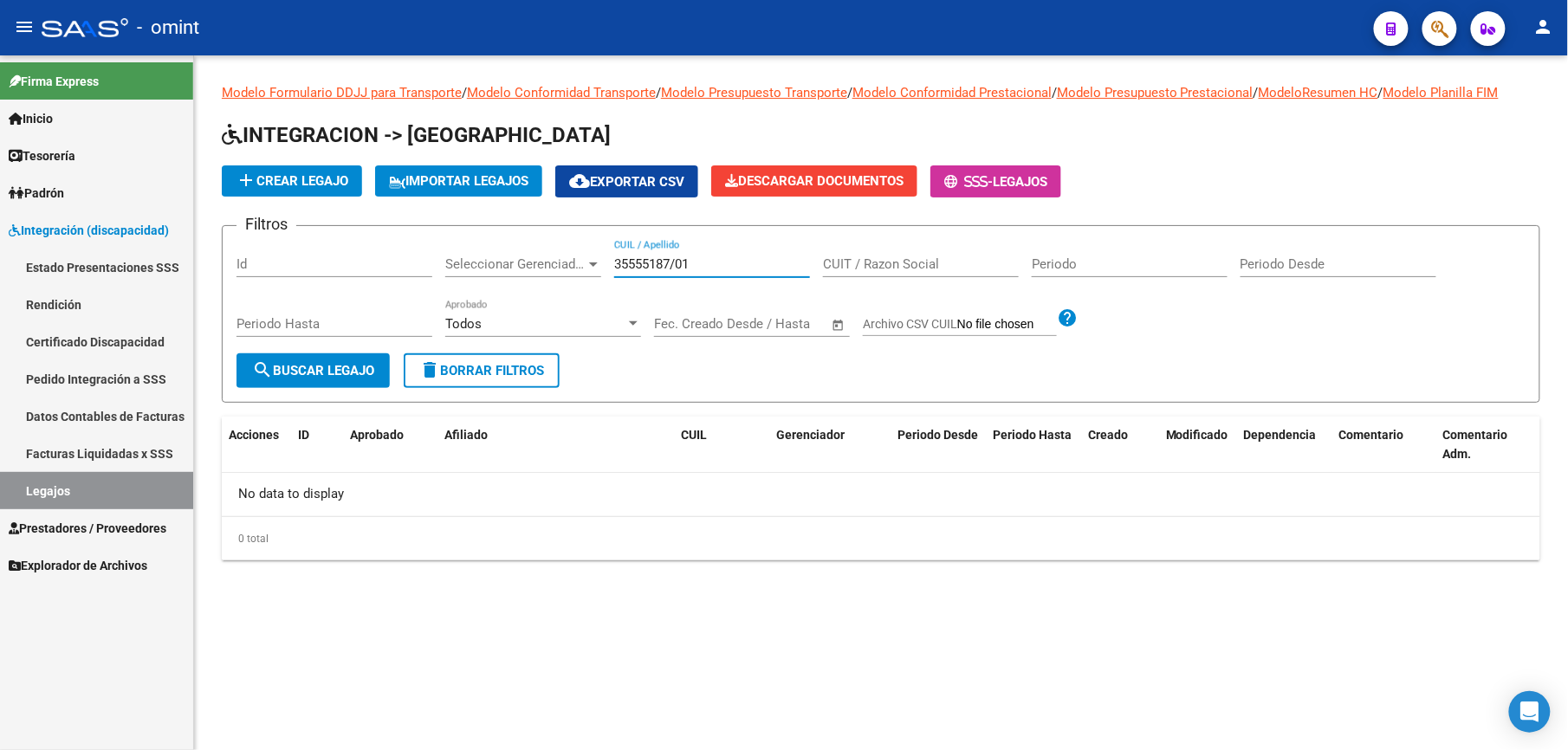
drag, startPoint x: 704, startPoint y: 258, endPoint x: 513, endPoint y: 260, distance: 191.0
click at [513, 260] on div "Filtros Id Seleccionar Gerenciador Seleccionar Gerenciador 35555187/01 CUIL / A…" at bounding box center [881, 297] width 1289 height 113
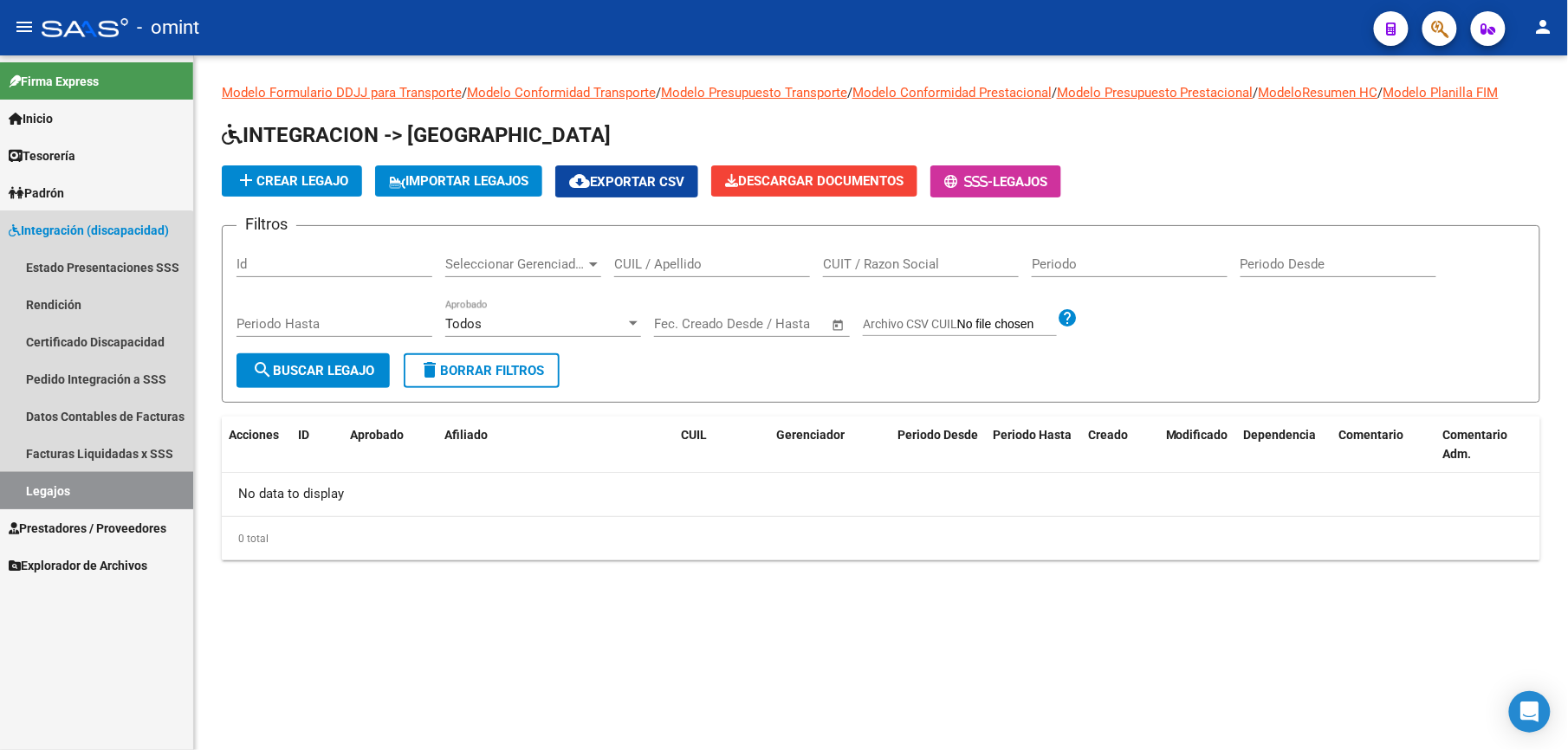
click at [61, 486] on link "Legajos" at bounding box center [97, 490] width 193 height 37
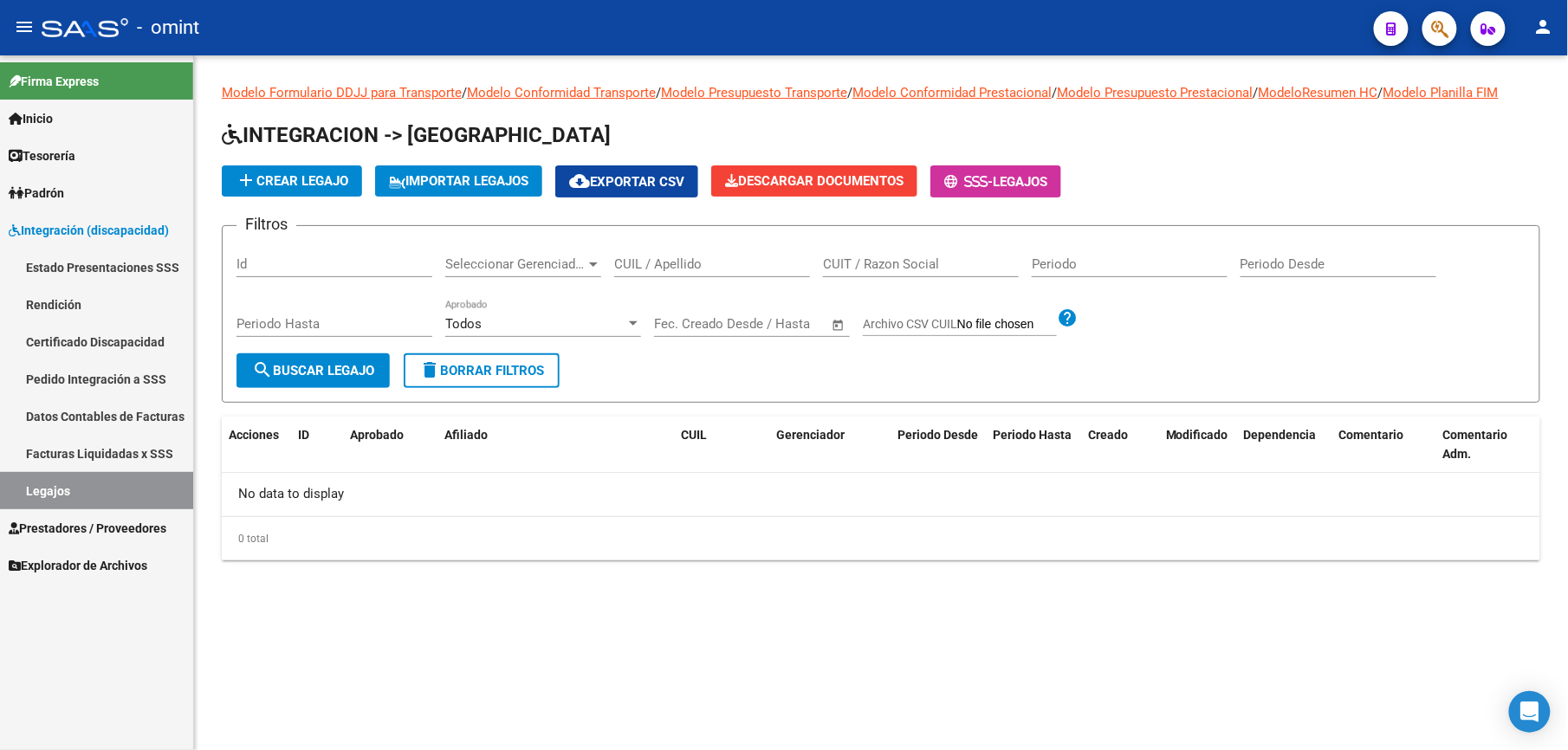
click at [61, 486] on link "Legajos" at bounding box center [97, 490] width 193 height 37
click at [701, 261] on input "CUIL / Apellido" at bounding box center [712, 264] width 196 height 15
paste input "20547660448"
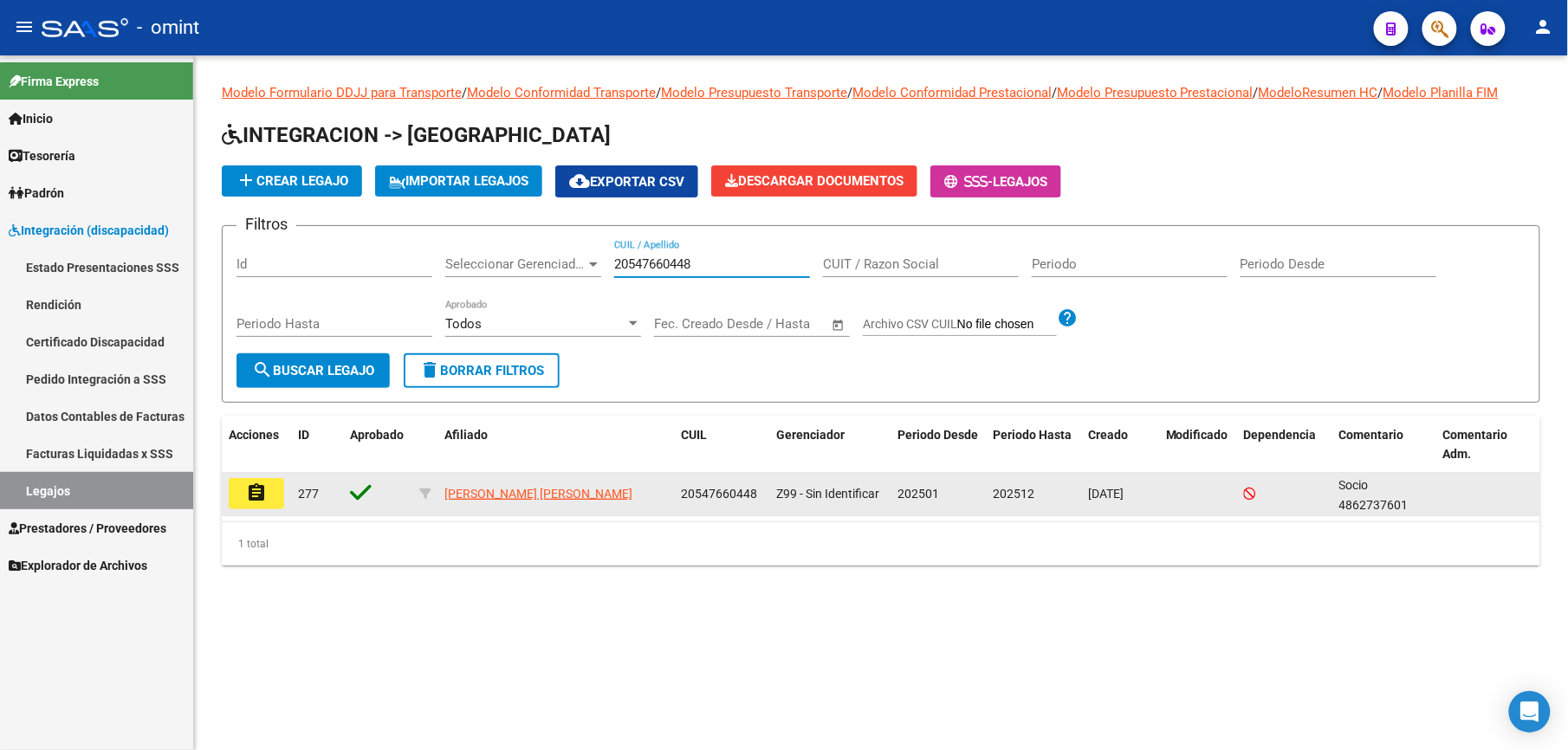
type input "20547660448"
click at [258, 482] on mat-icon "assignment" at bounding box center [256, 493] width 21 height 21
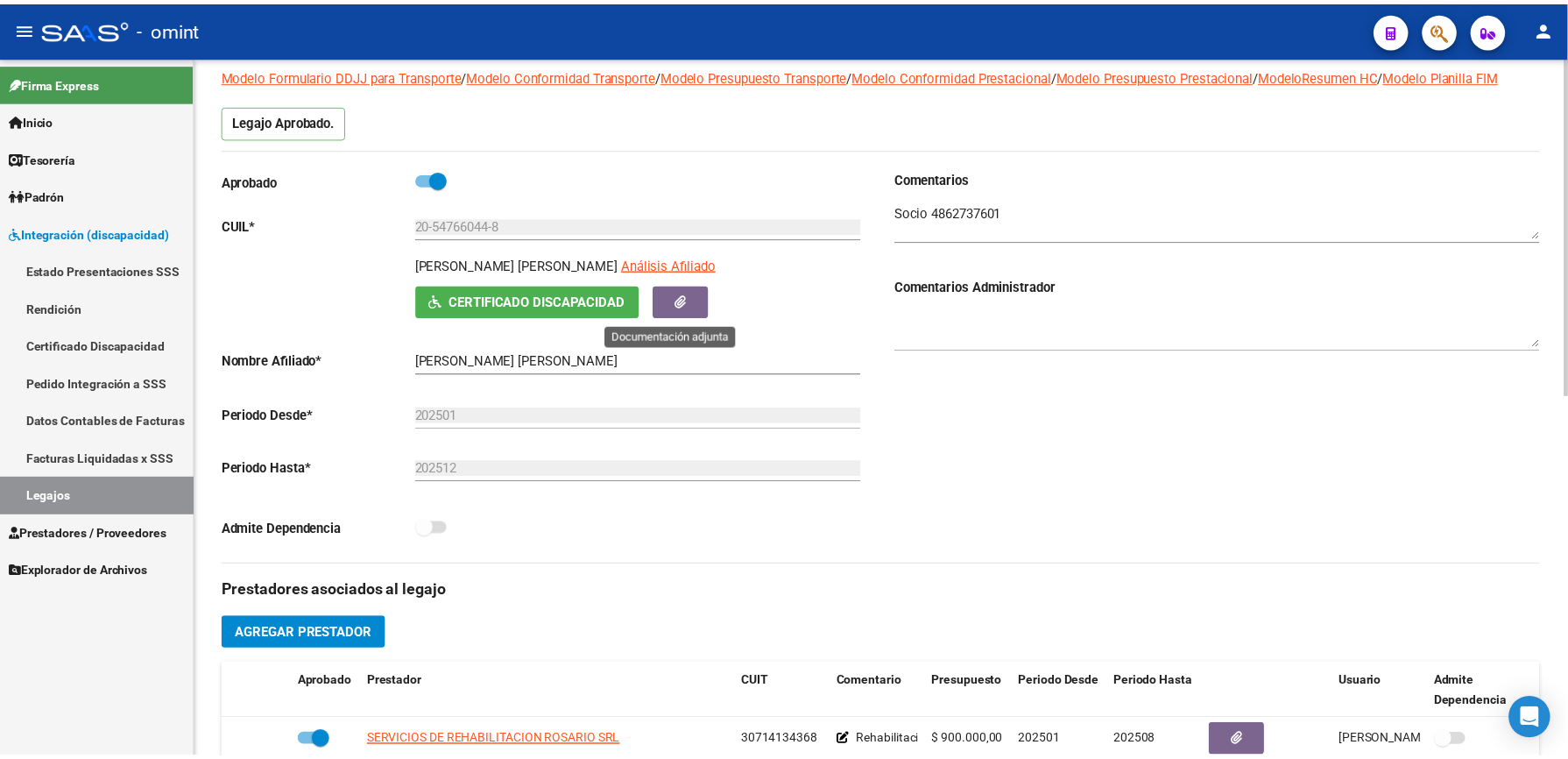
scroll to position [350, 0]
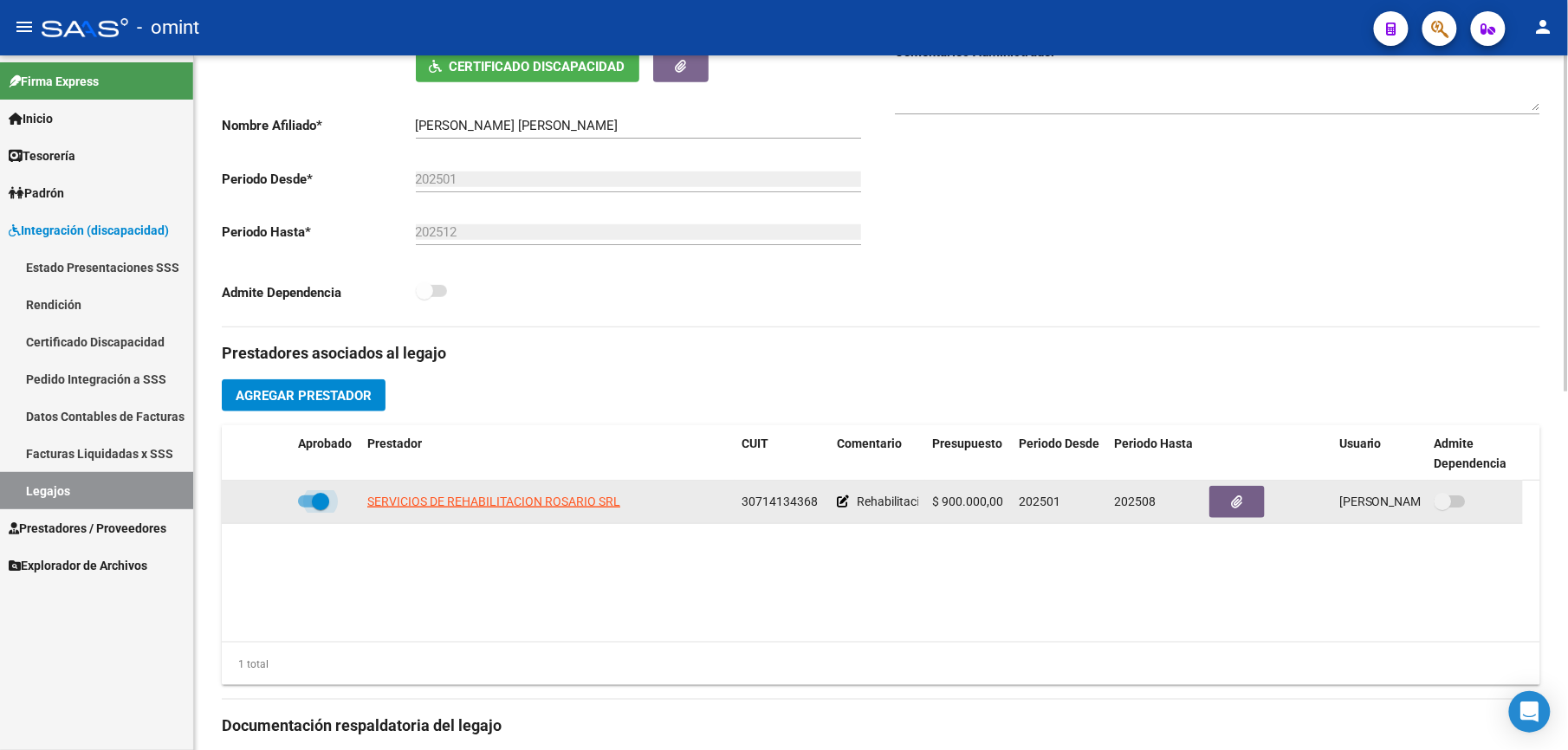
click at [302, 502] on span at bounding box center [313, 501] width 31 height 12
click at [306, 507] on input "checkbox" at bounding box center [306, 507] width 1 height 1
checkbox input "false"
click at [268, 502] on icon at bounding box center [266, 501] width 12 height 12
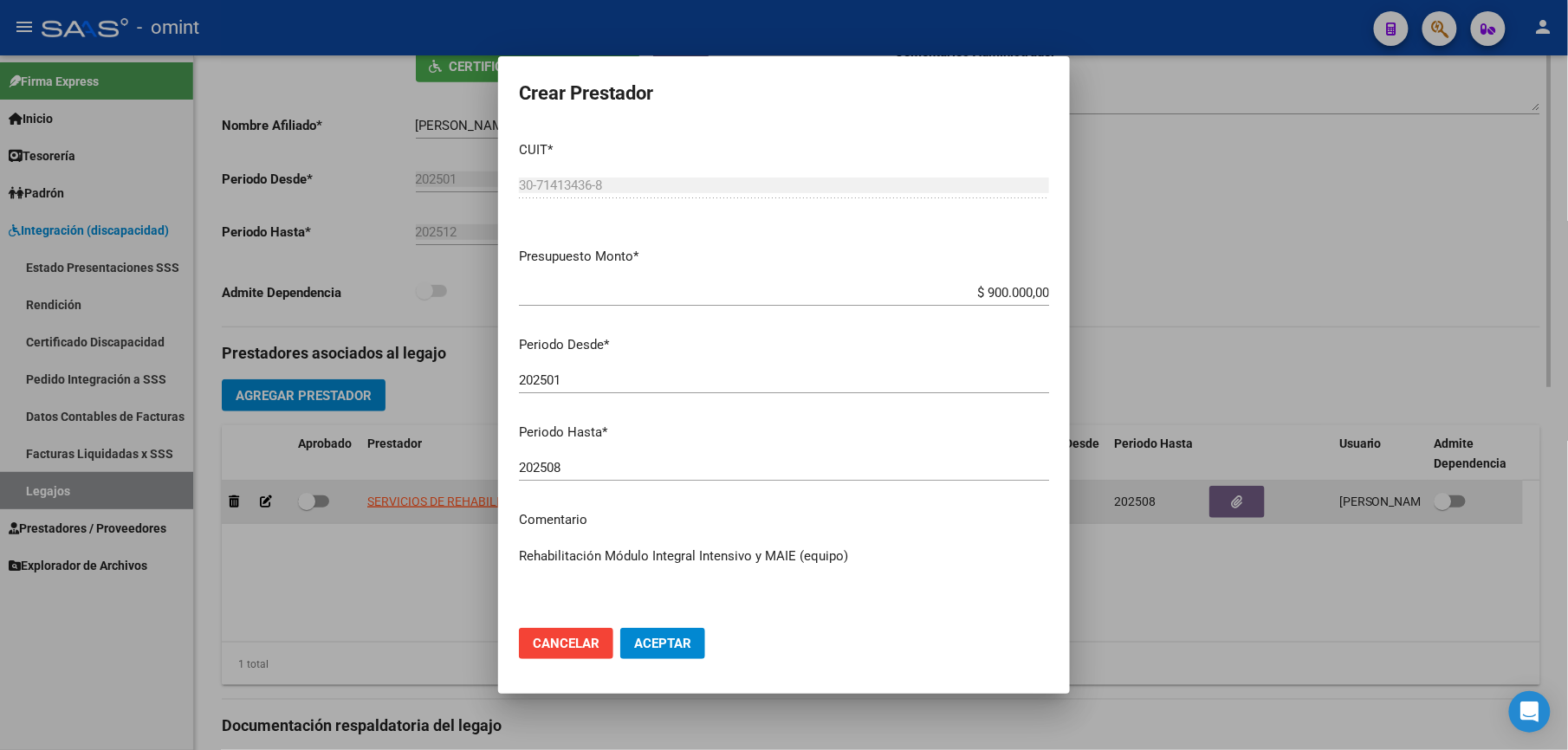
scroll to position [364, 0]
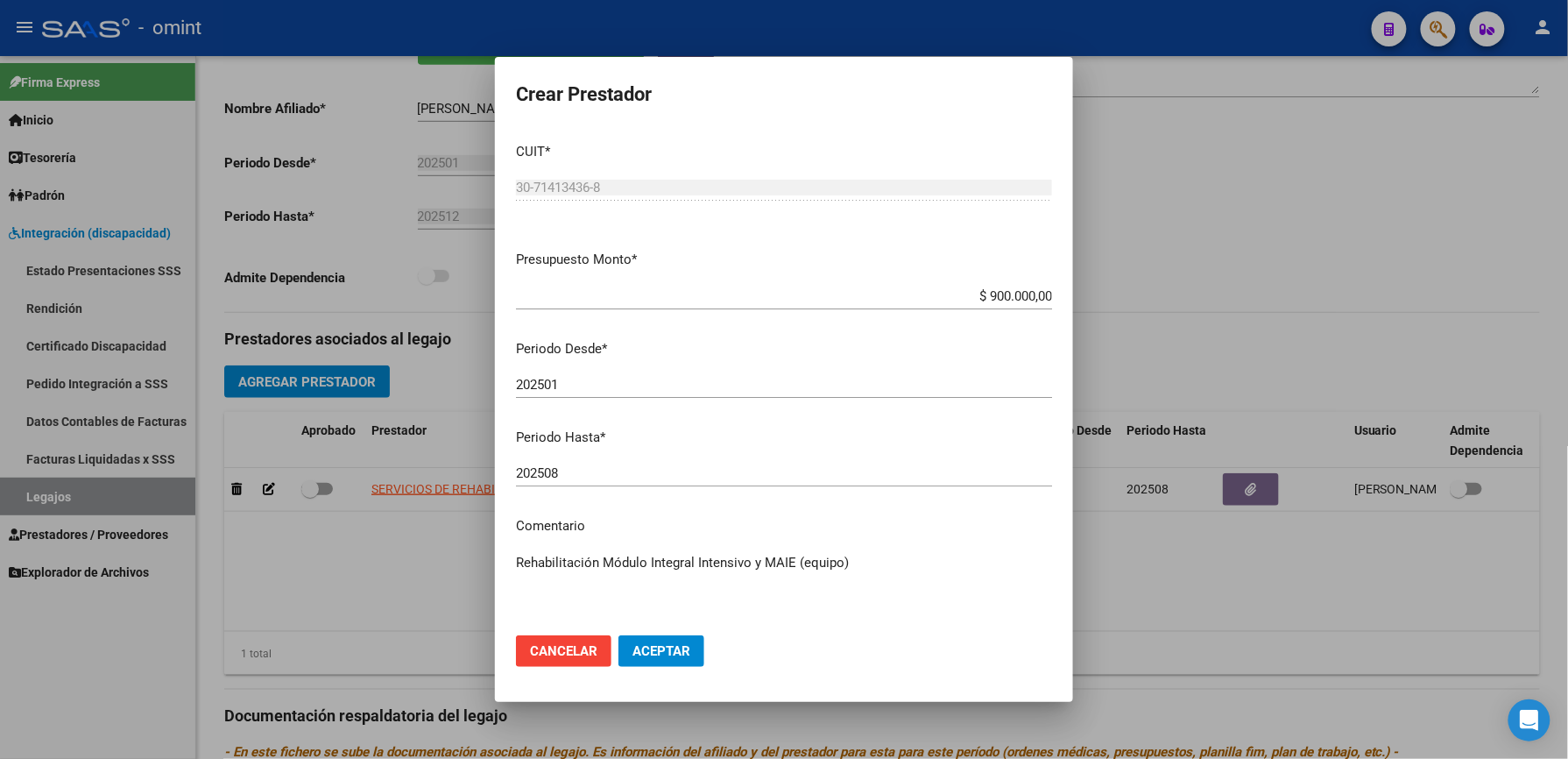
click at [873, 568] on textarea "Rehabilitación Módulo Integral Intensivo y MAIE (equipo)" at bounding box center [784, 594] width 536 height 82
paste textarea "35555187/01"
click at [1027, 557] on textarea "Rehabilitación Módulo Integral Intensivo y MAIE (equipo) // según caso 35555187…" at bounding box center [784, 594] width 536 height 82
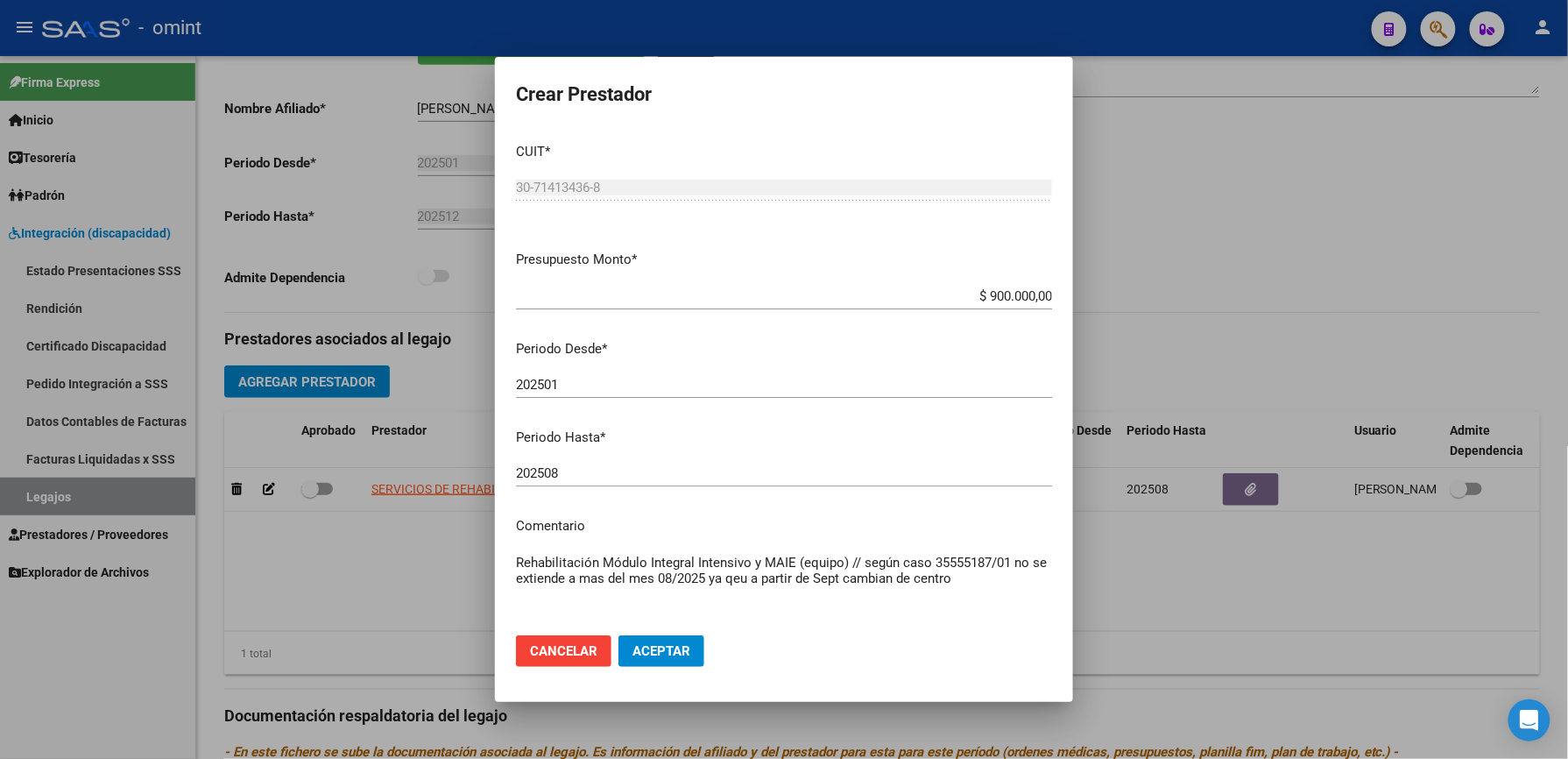
type textarea "Rehabilitación Módulo Integral Intensivo y MAIE (equipo) // según caso 35555187…"
click at [647, 648] on span "Aceptar" at bounding box center [661, 651] width 57 height 15
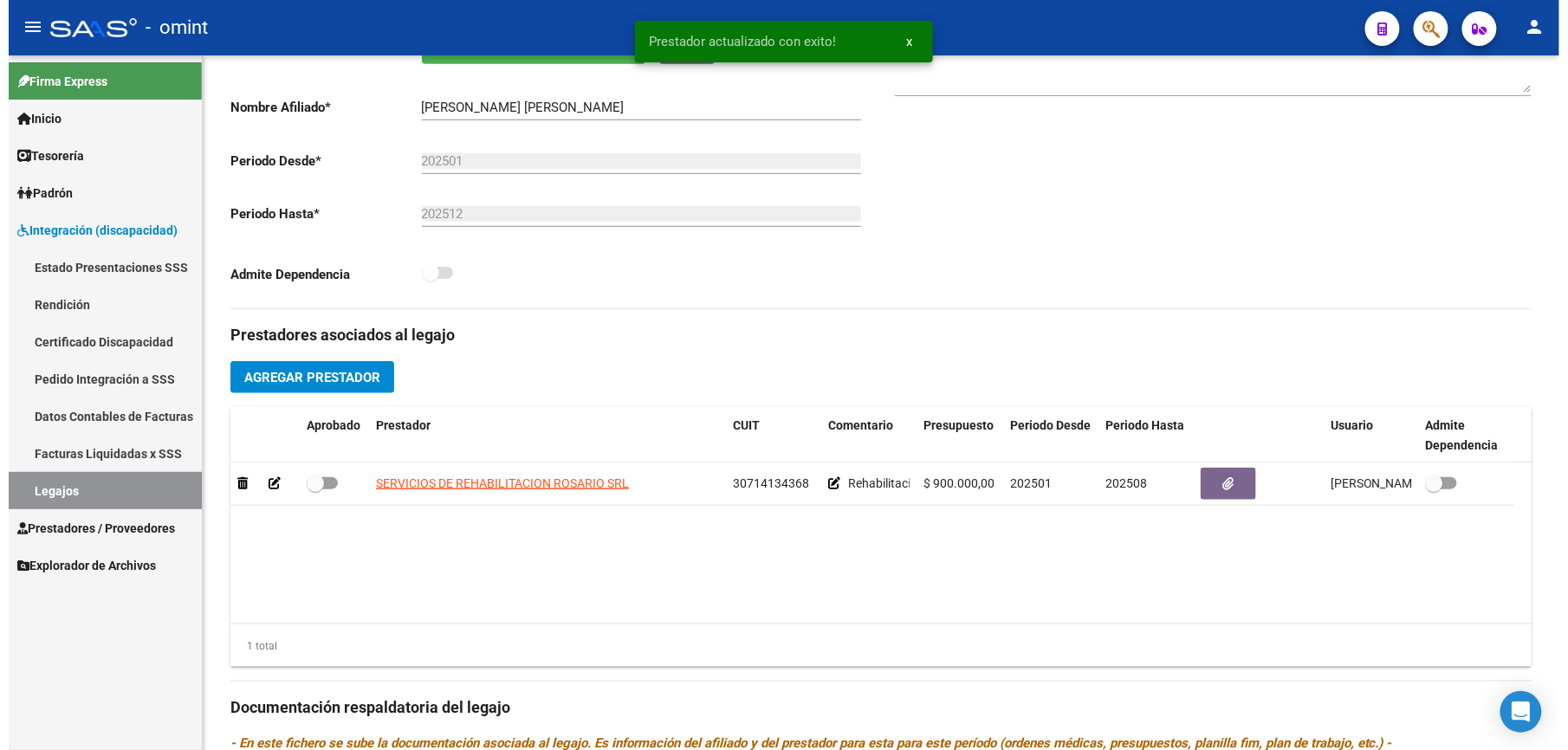
scroll to position [346, 0]
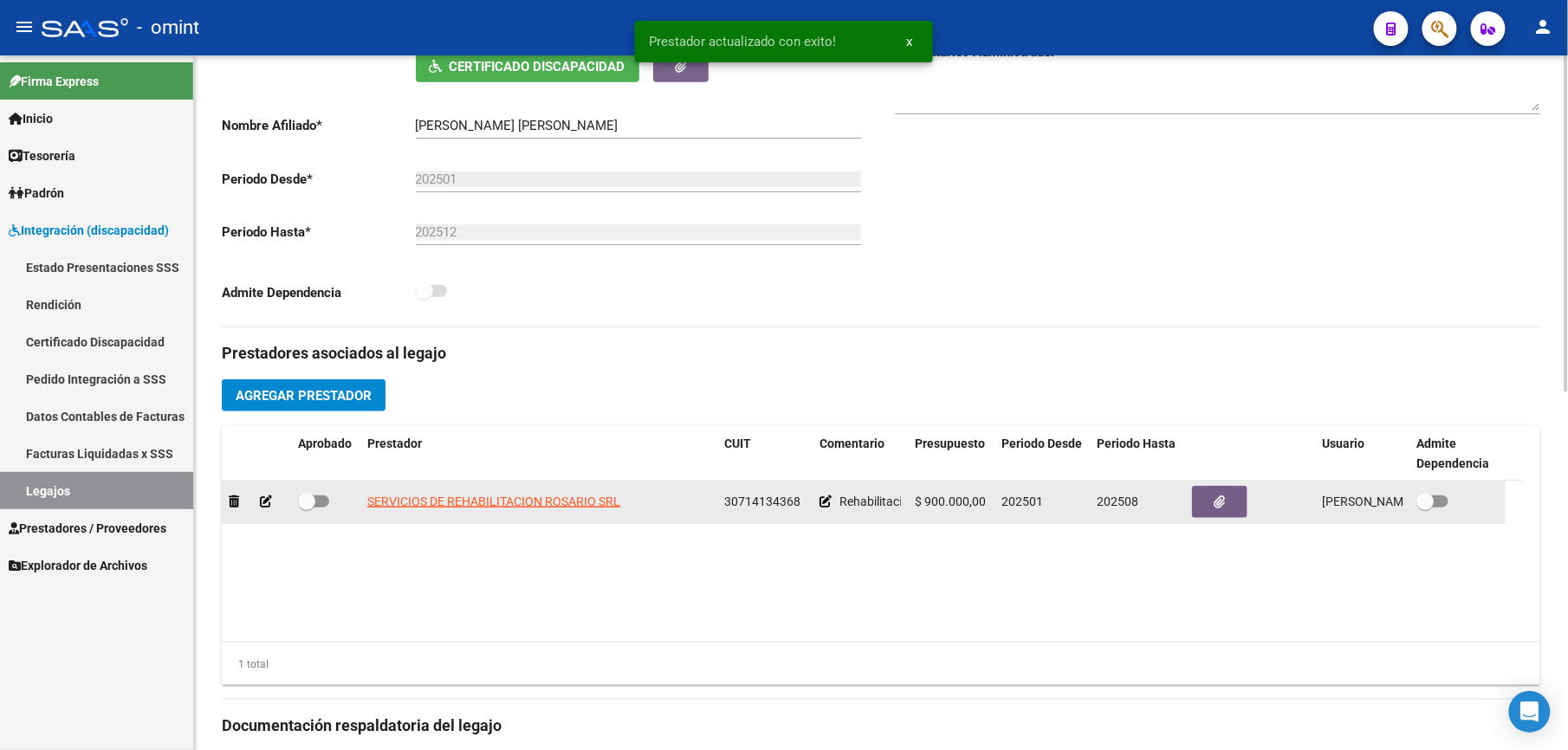
click at [319, 500] on span at bounding box center [313, 501] width 31 height 12
click at [307, 507] on input "checkbox" at bounding box center [306, 507] width 1 height 1
checkbox input "true"
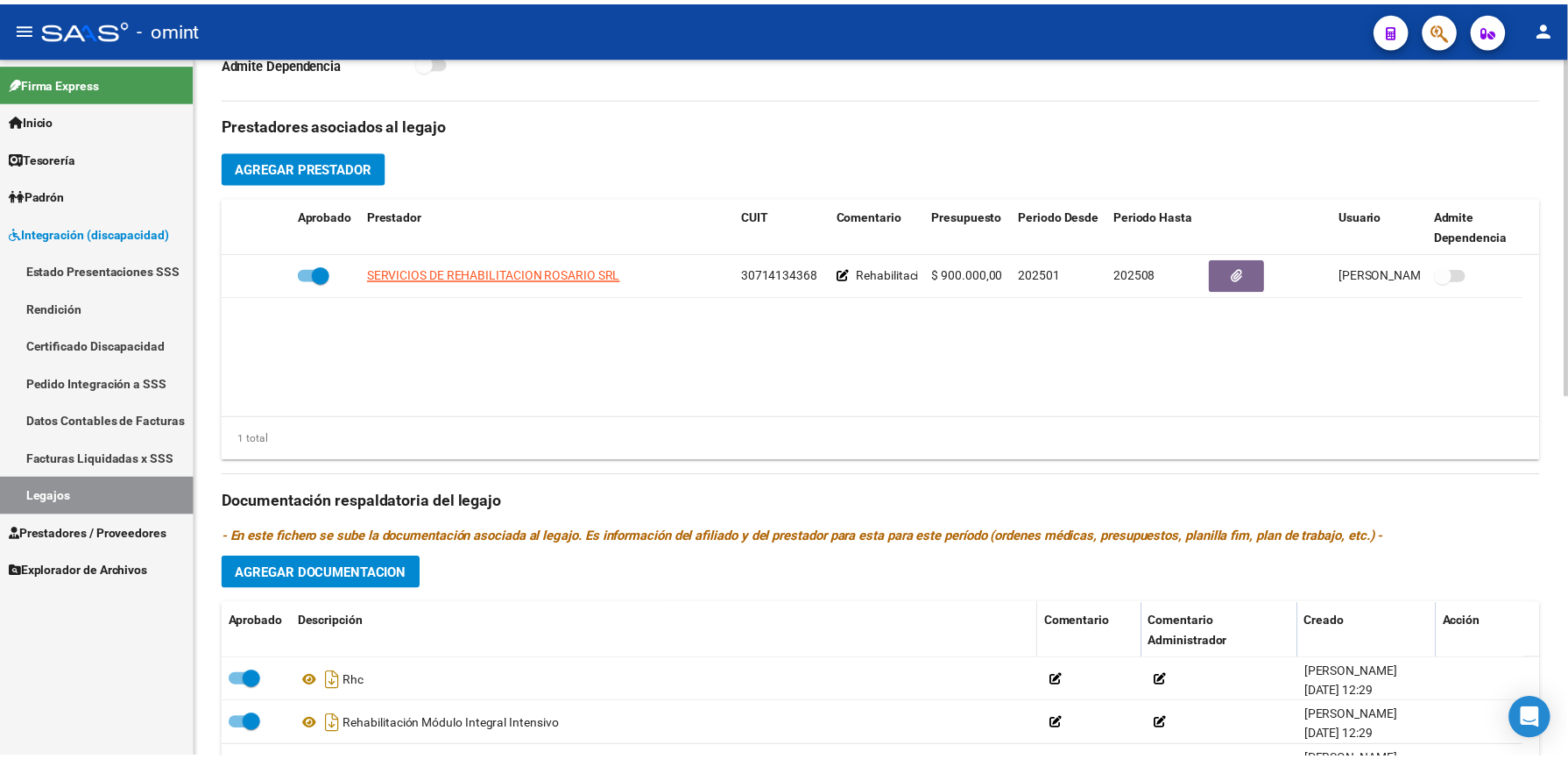
scroll to position [751, 0]
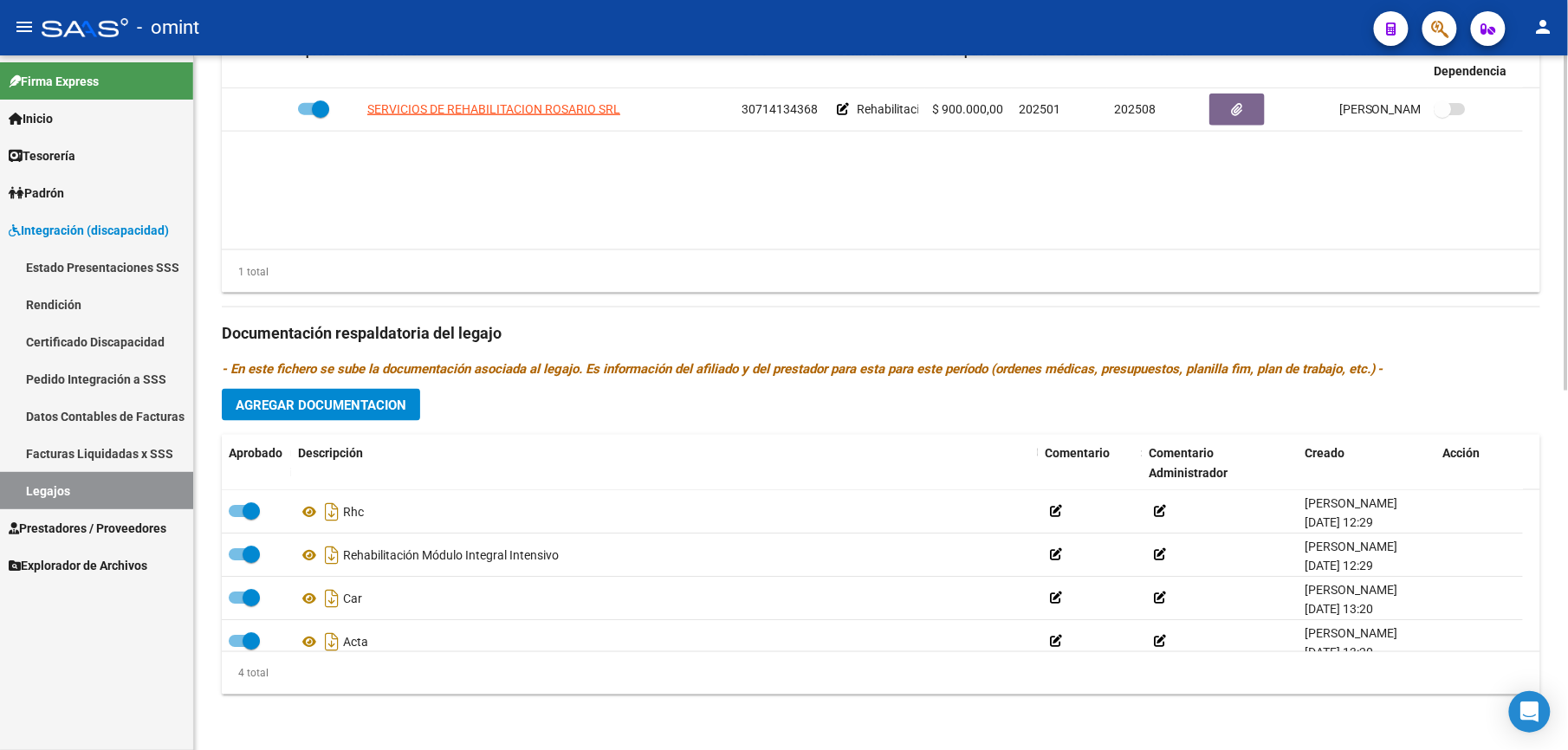
click at [313, 410] on span "Agregar Documentacion" at bounding box center [321, 405] width 170 height 15
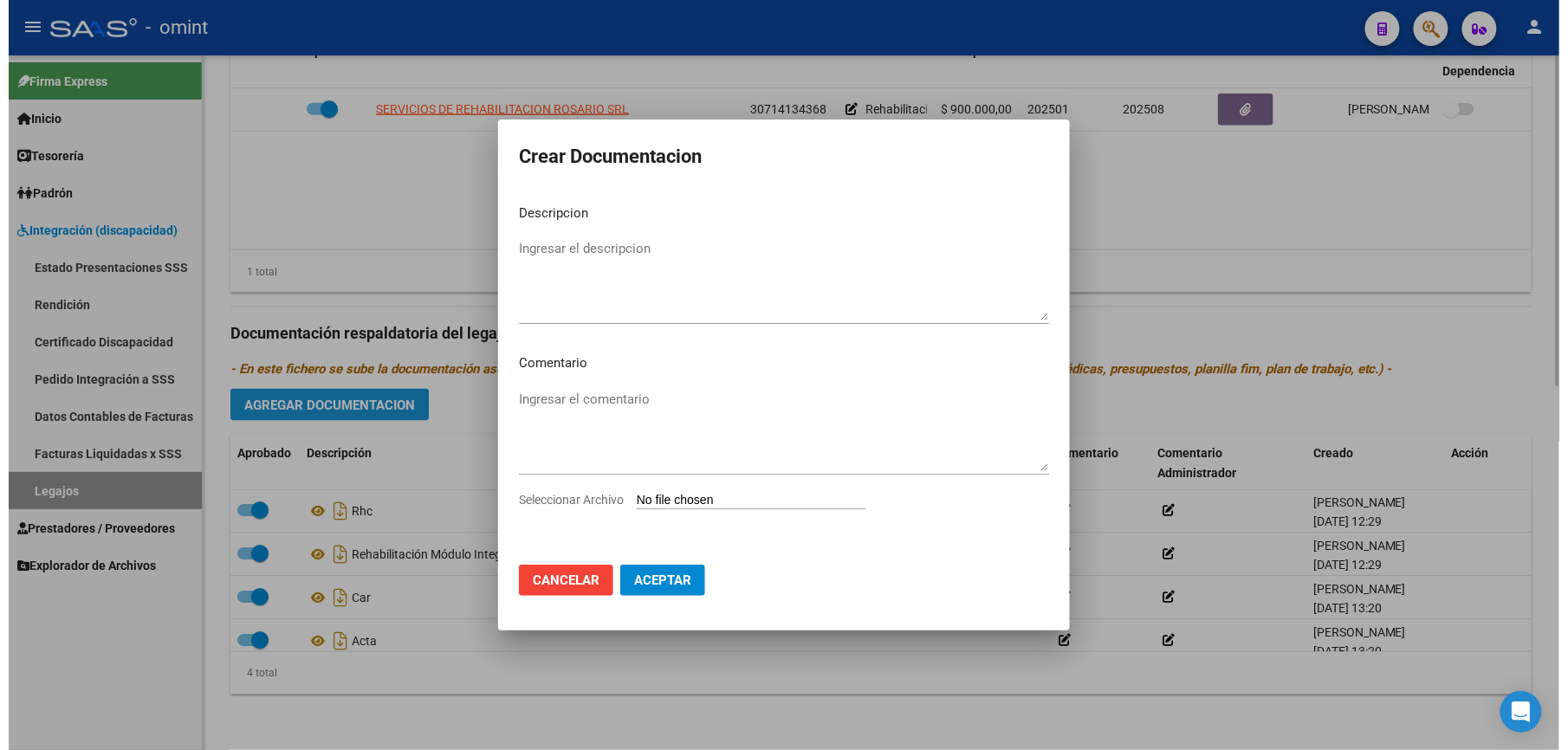
scroll to position [760, 0]
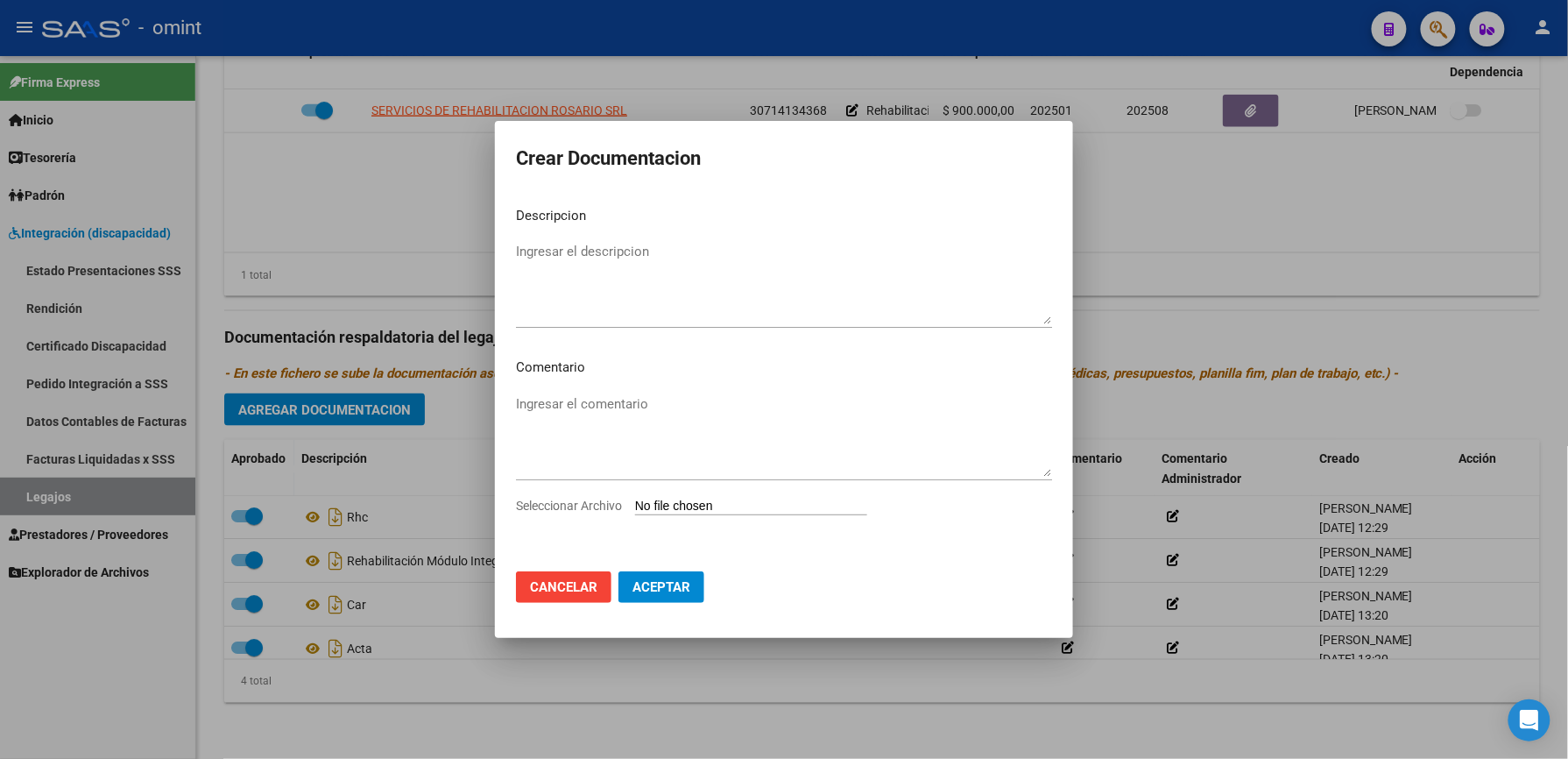
click at [738, 508] on input "Seleccionar Archivo" at bounding box center [751, 506] width 232 height 16
click at [578, 583] on span "Cancelar" at bounding box center [563, 587] width 67 height 15
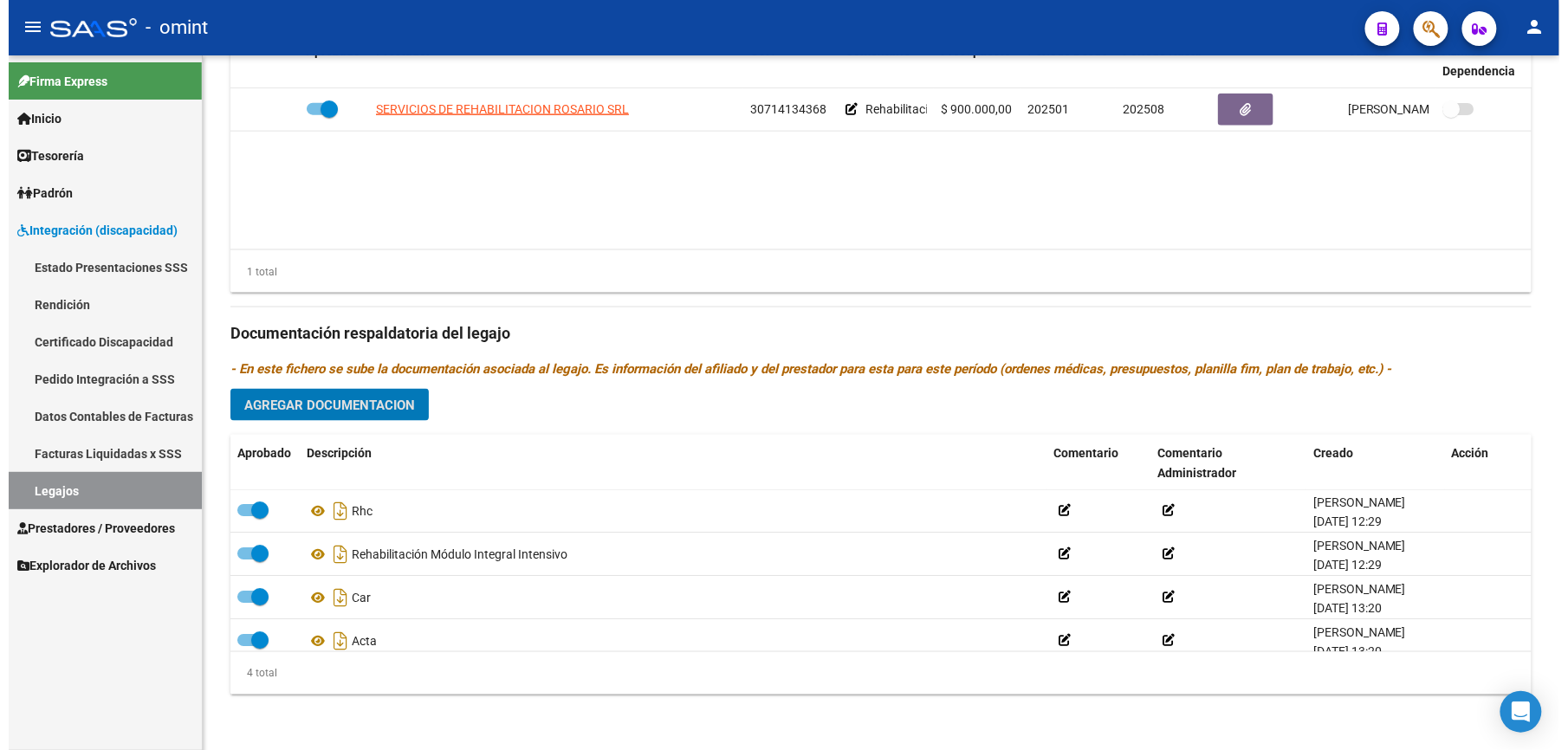
scroll to position [741, 0]
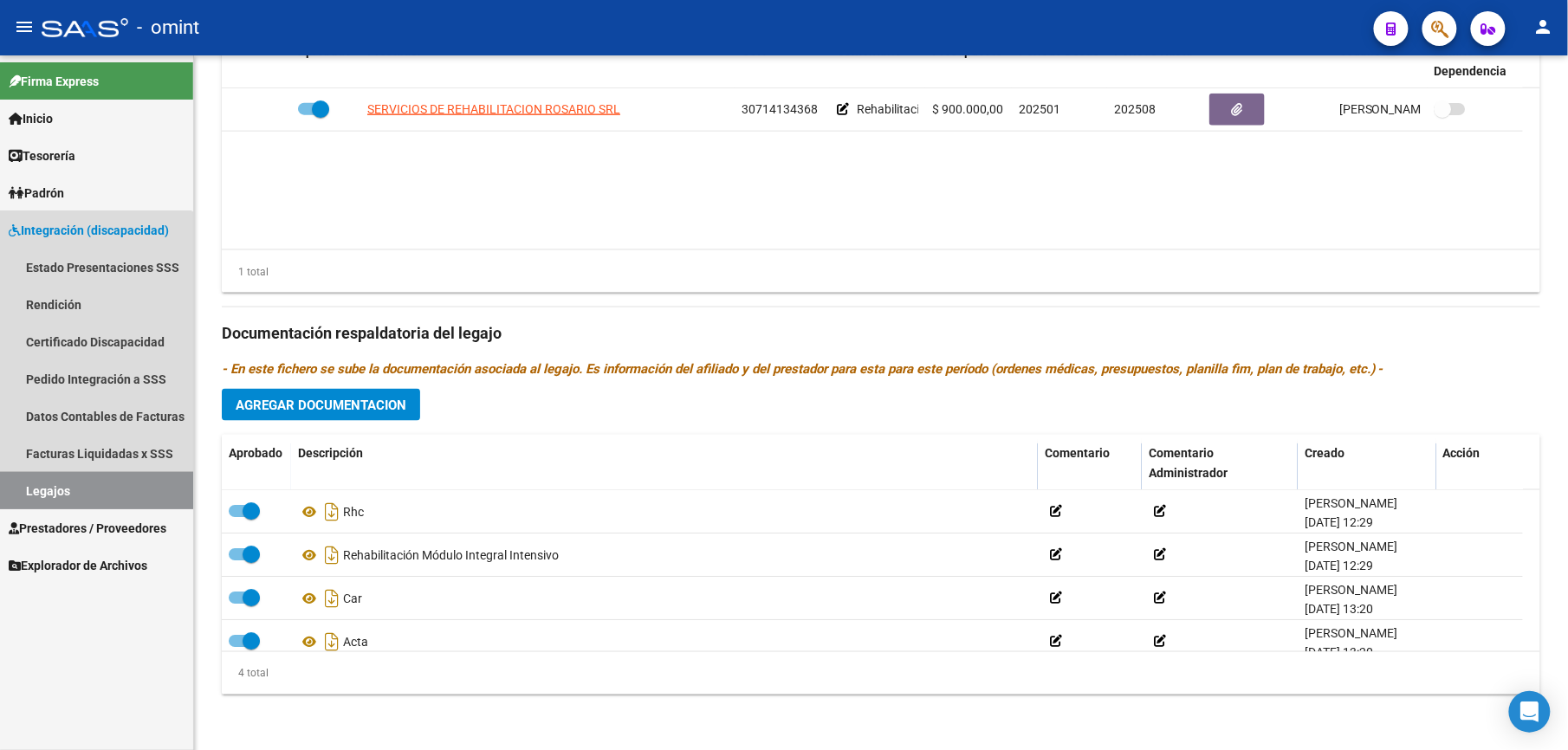
click at [45, 479] on link "Legajos" at bounding box center [97, 490] width 193 height 37
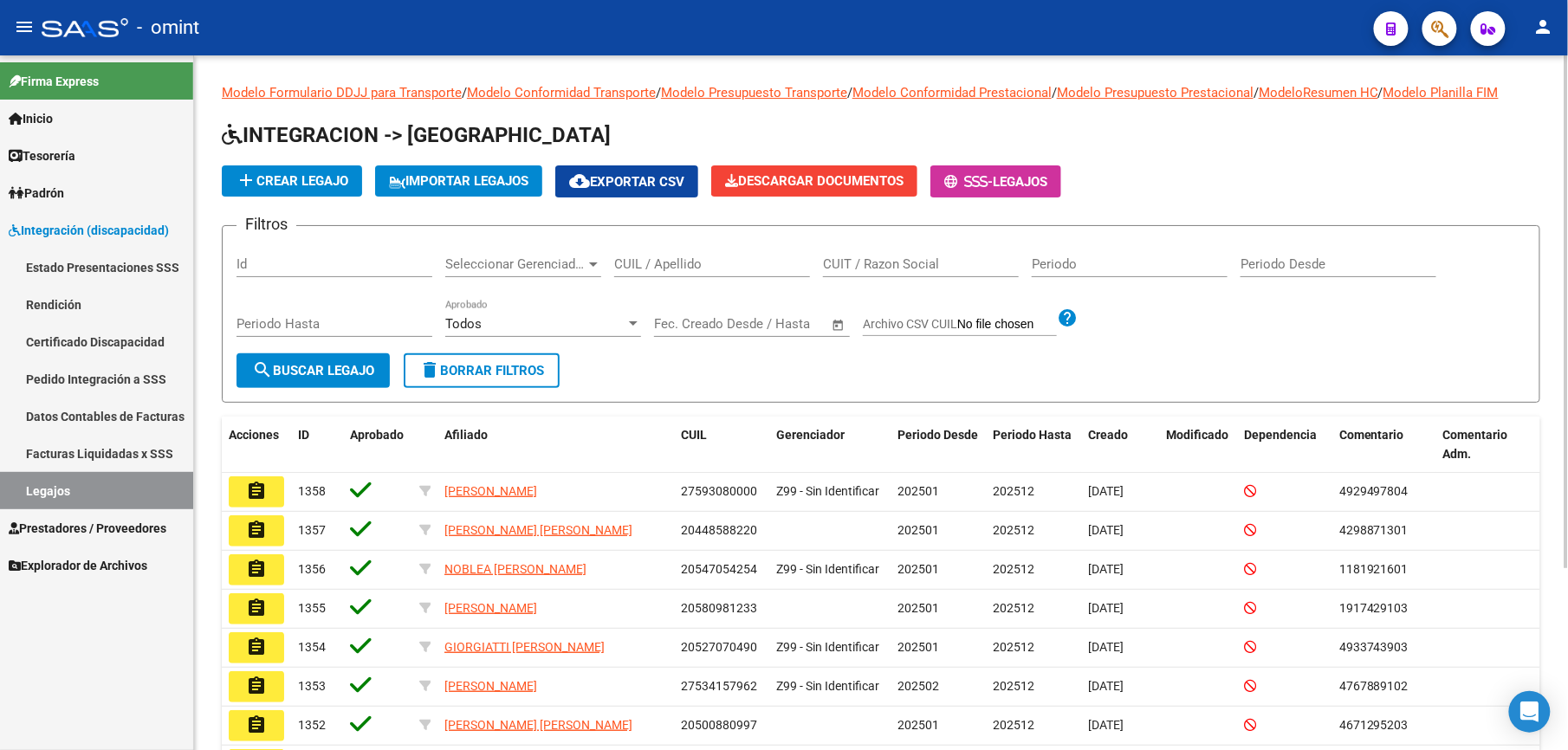
click at [703, 257] on input "CUIL / Apellido" at bounding box center [712, 264] width 196 height 15
paste input "20532637911"
type input "20532637911"
click at [310, 363] on span "search Buscar Legajo" at bounding box center [312, 371] width 122 height 15
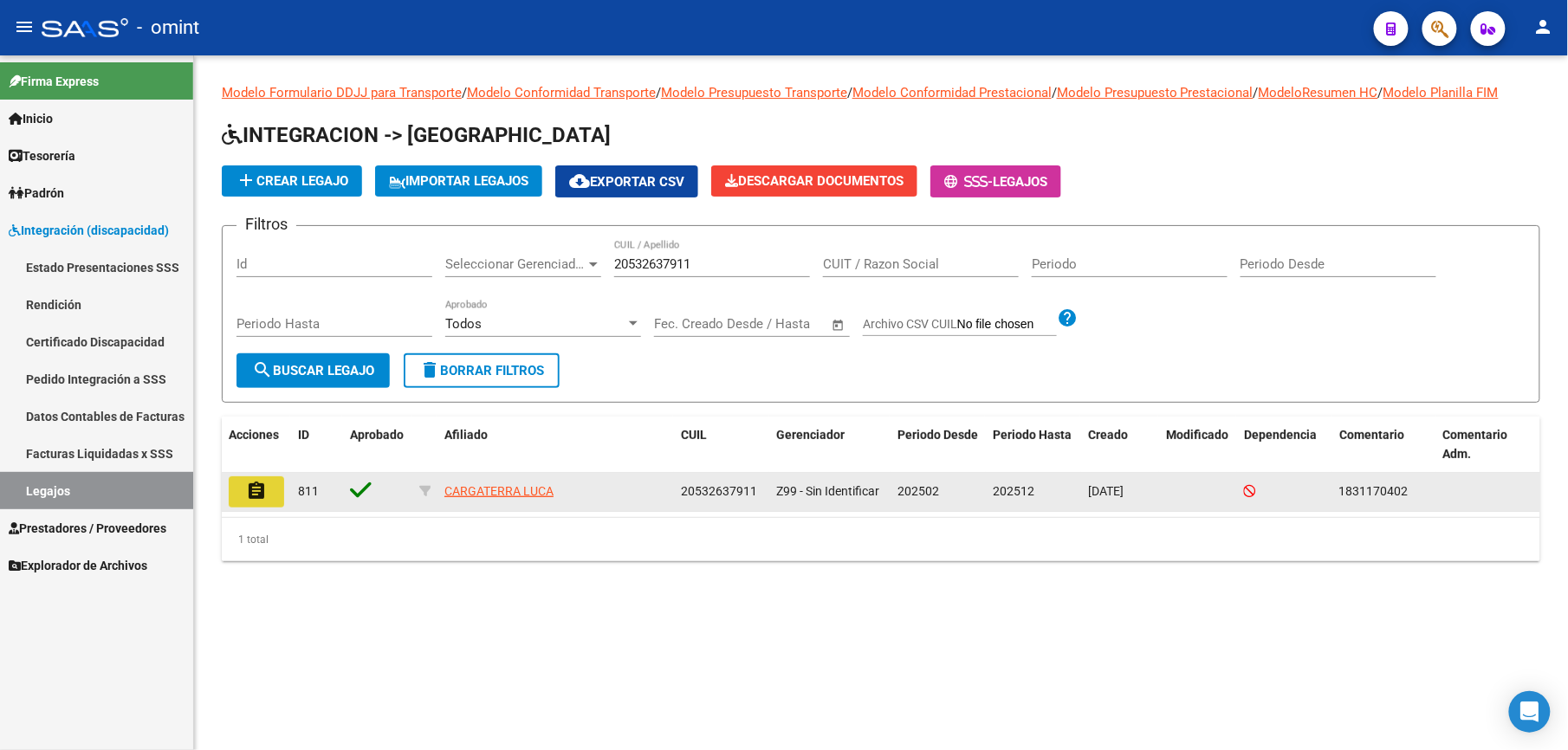
click at [240, 496] on button "assignment" at bounding box center [256, 491] width 56 height 31
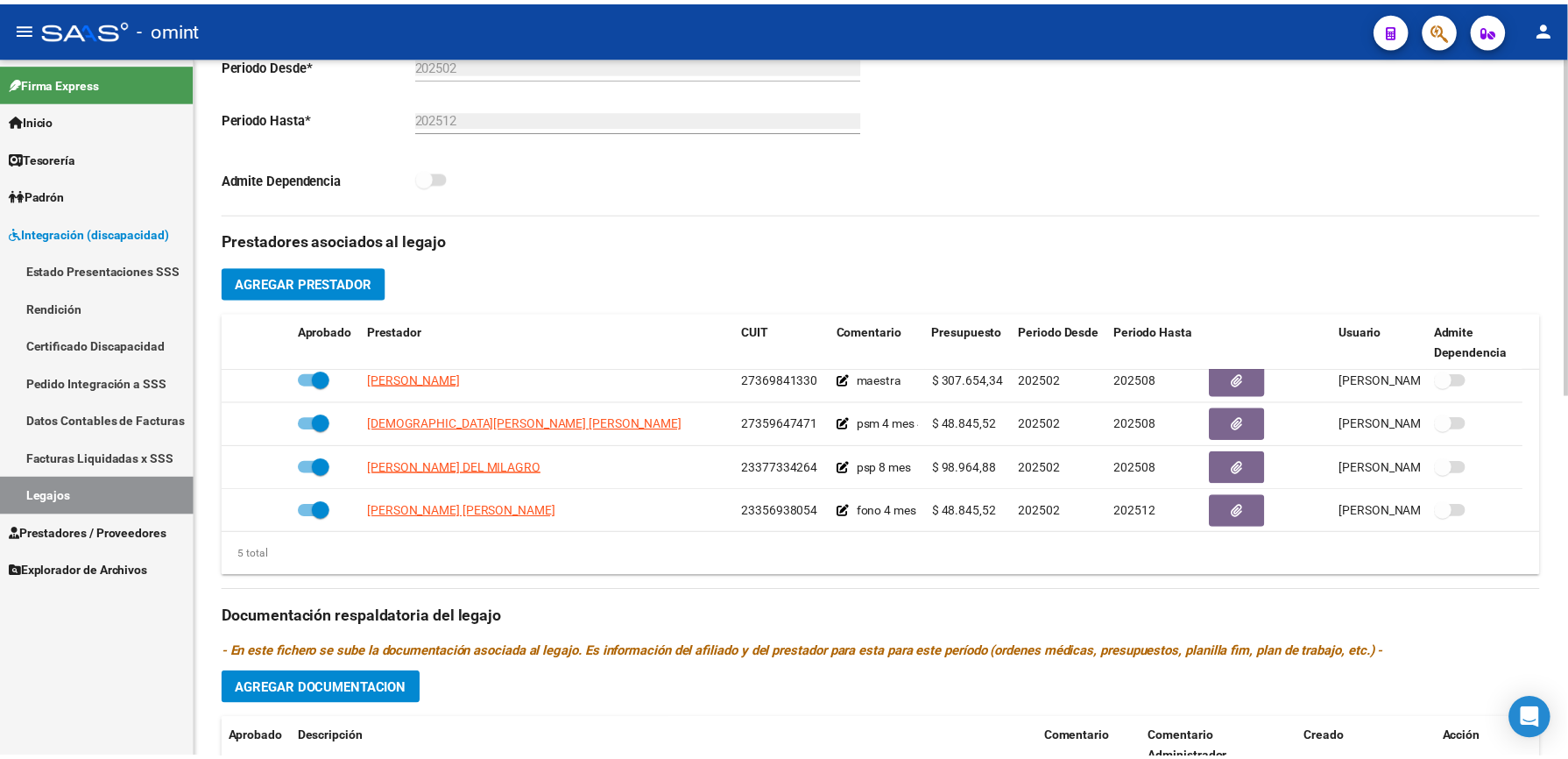
scroll to position [61, 0]
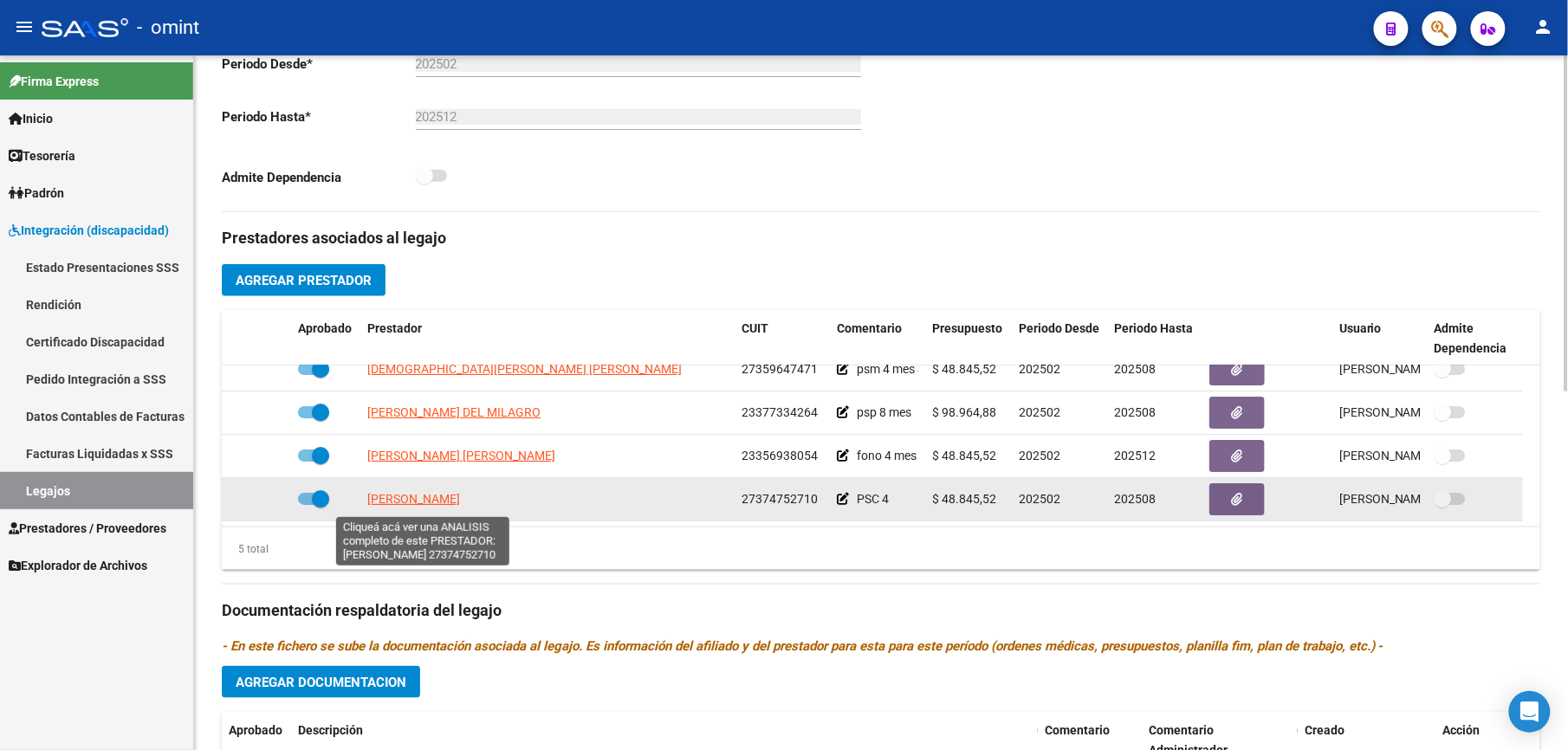
click at [417, 506] on span "[PERSON_NAME]" at bounding box center [414, 498] width 93 height 14
type textarea "27374752710"
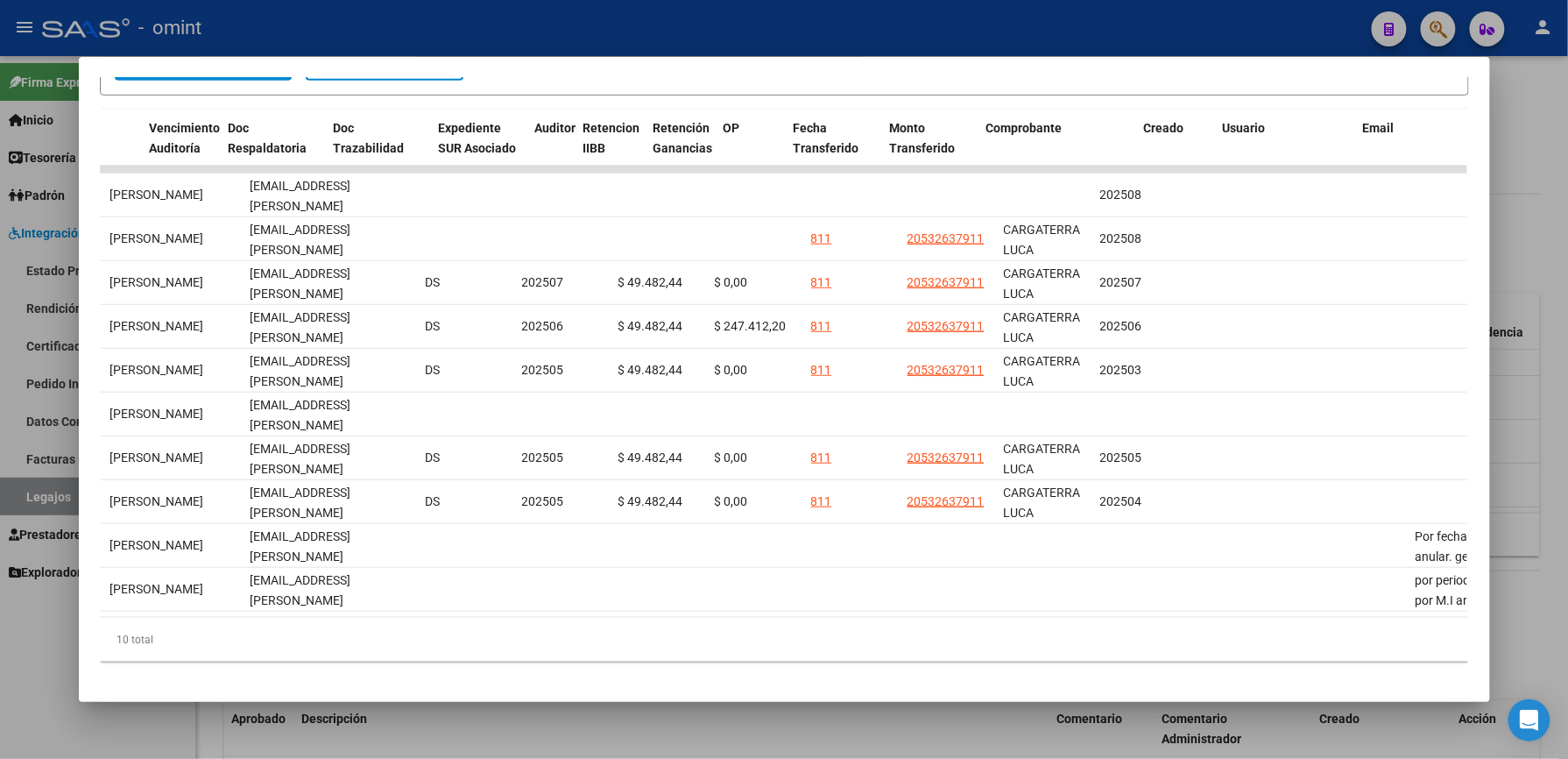
scroll to position [0, 0]
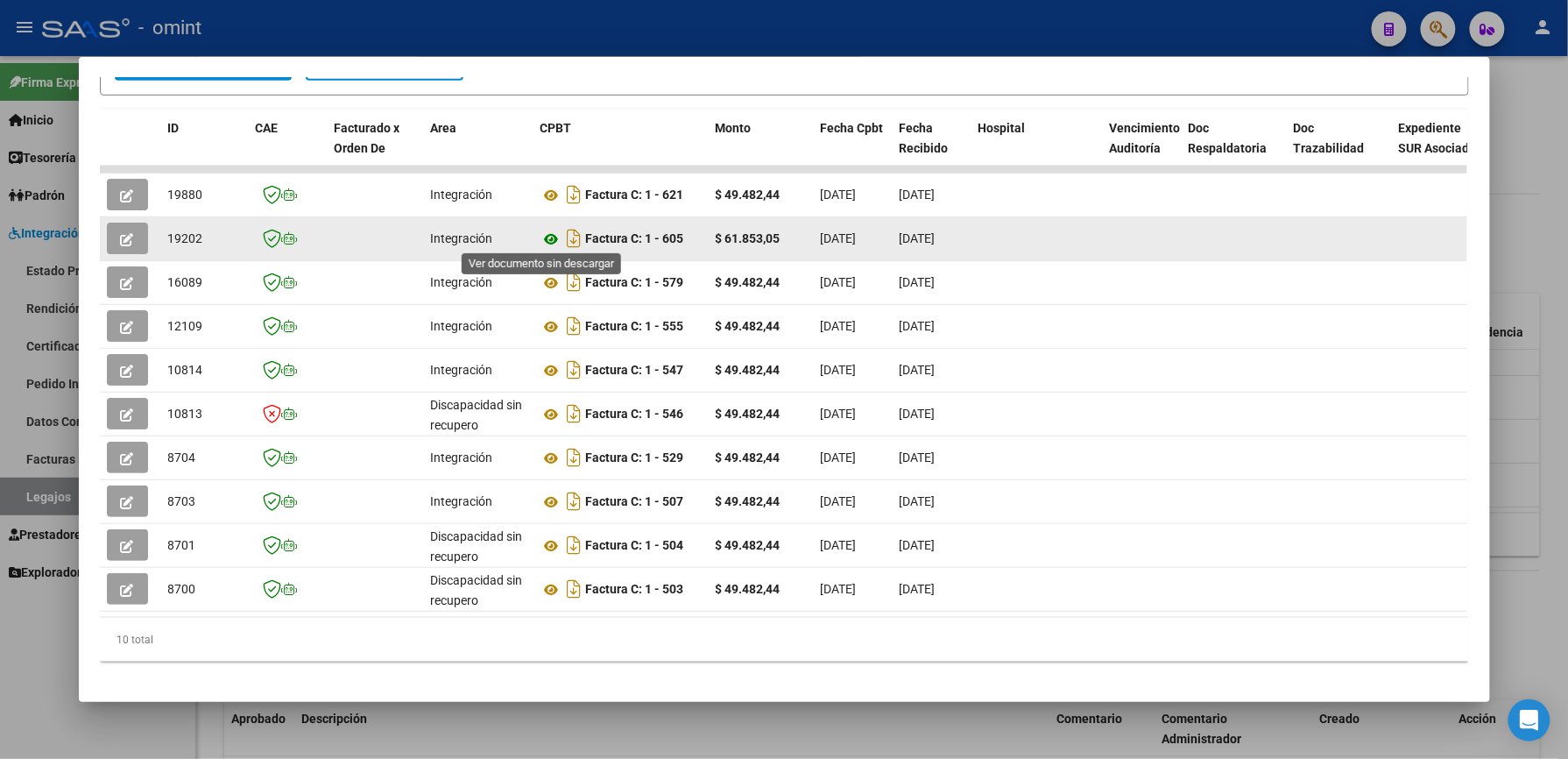
click at [541, 233] on icon at bounding box center [552, 239] width 23 height 21
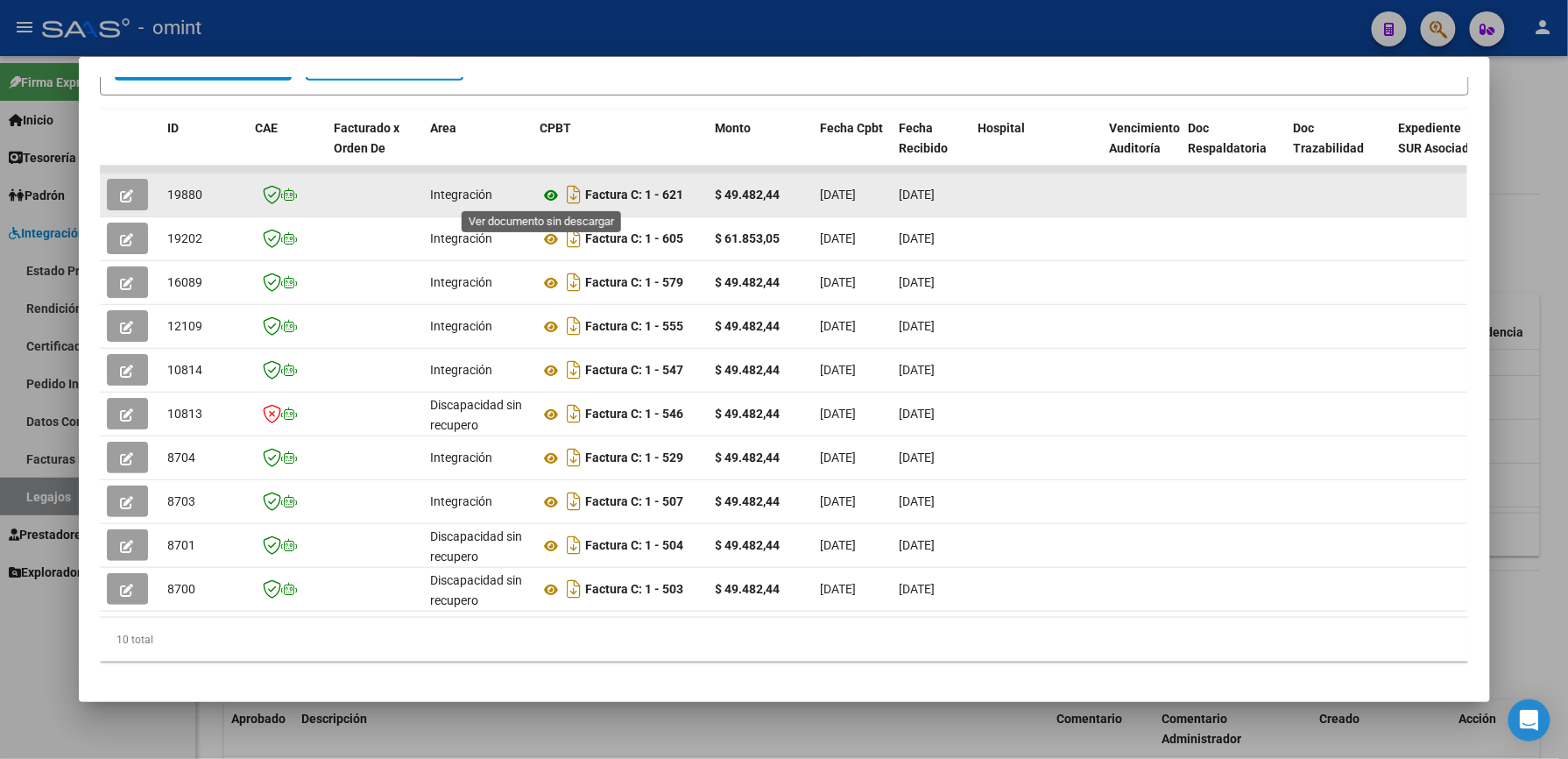
click at [546, 191] on icon at bounding box center [552, 195] width 23 height 21
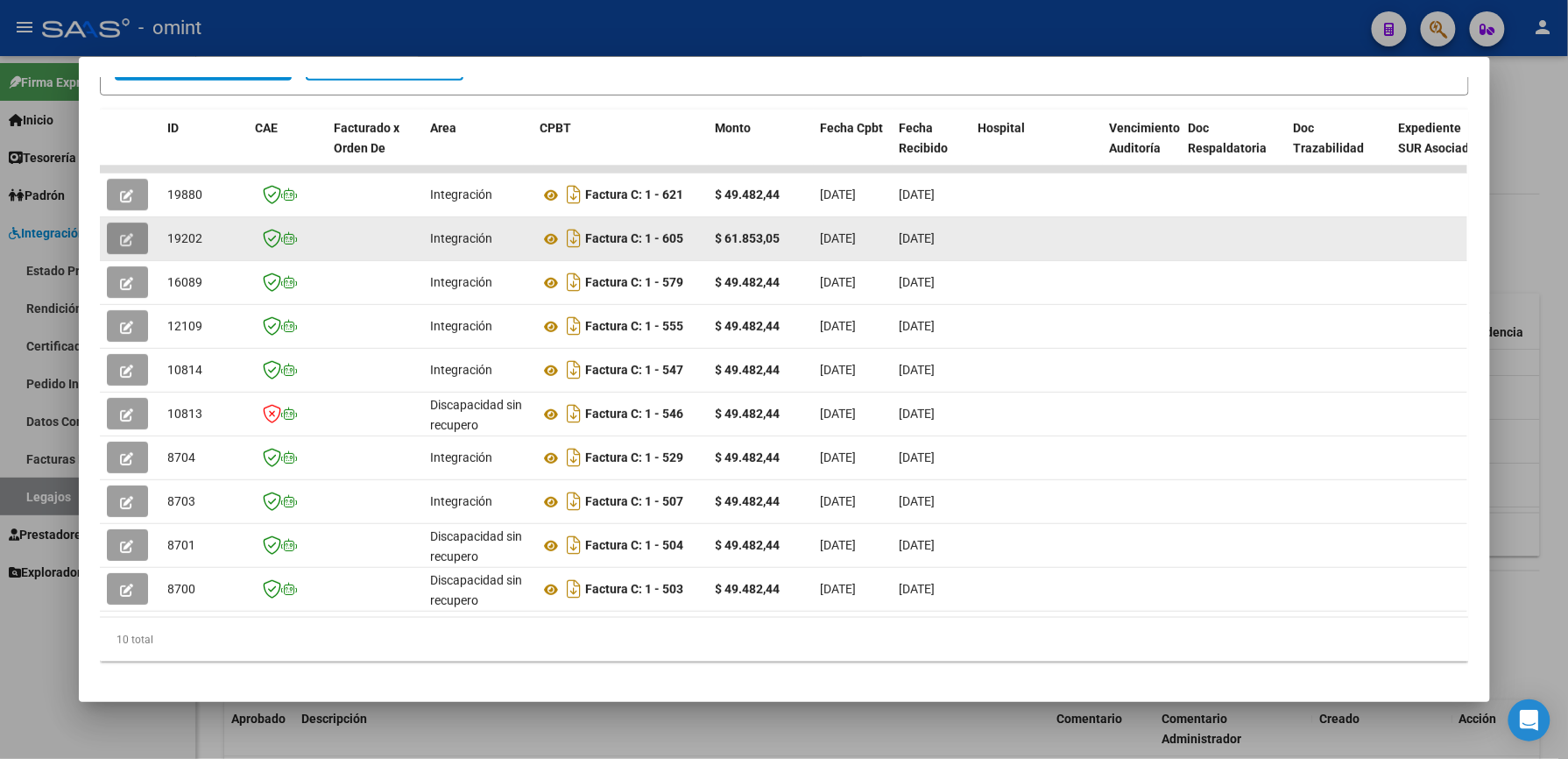
click at [126, 232] on button "button" at bounding box center [127, 238] width 41 height 32
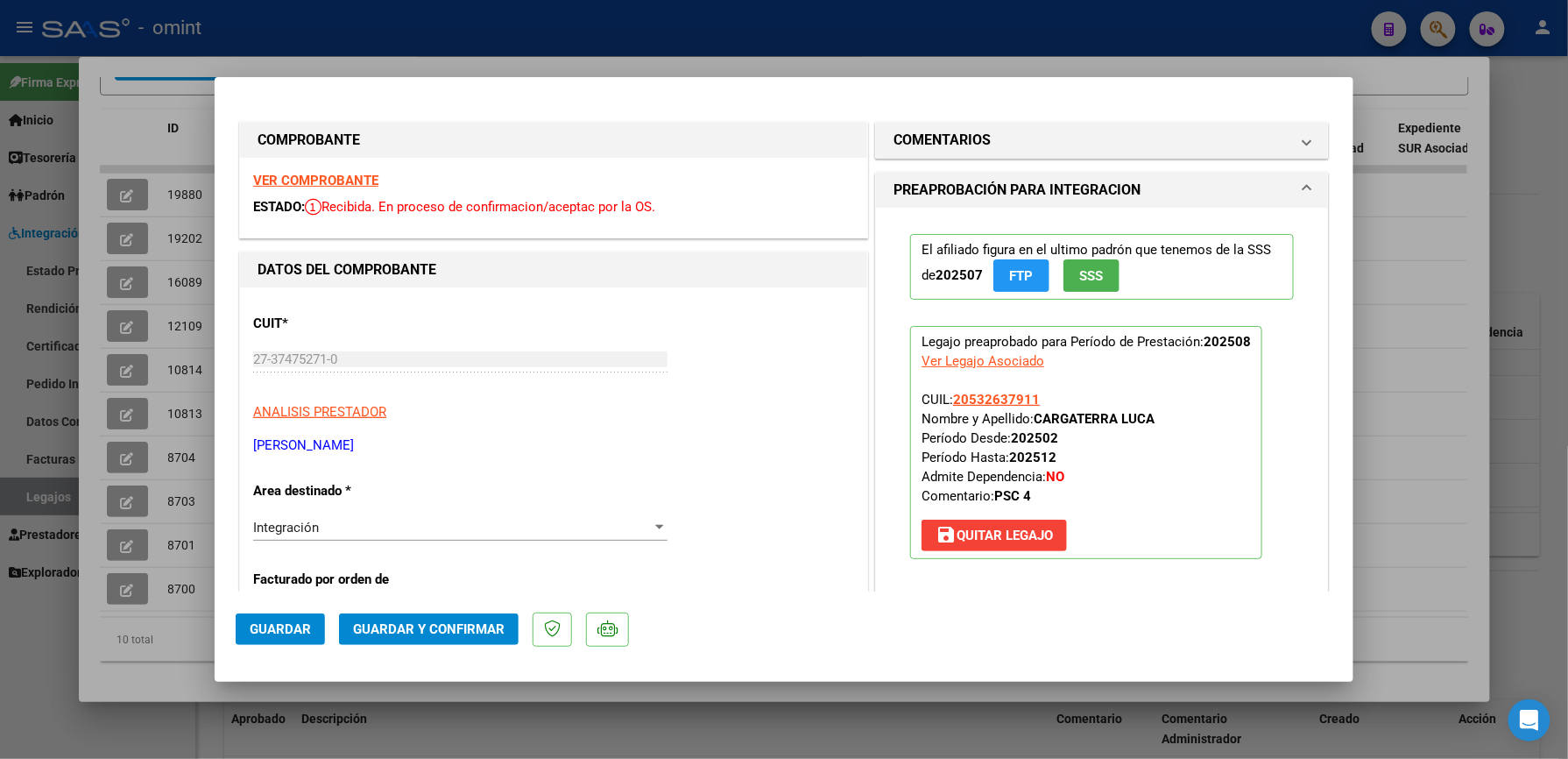
scroll to position [234, 0]
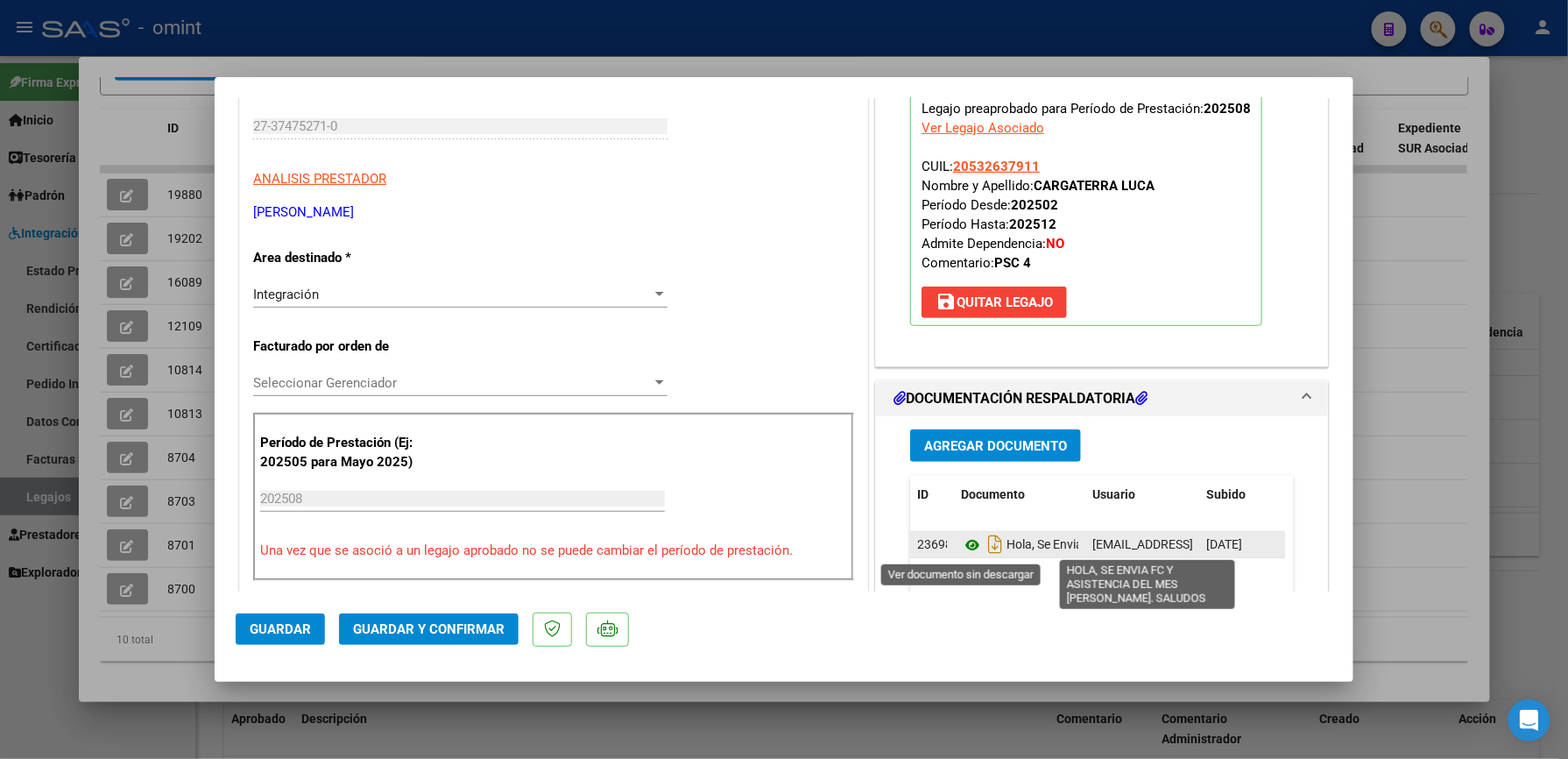
click at [964, 544] on icon at bounding box center [972, 545] width 23 height 21
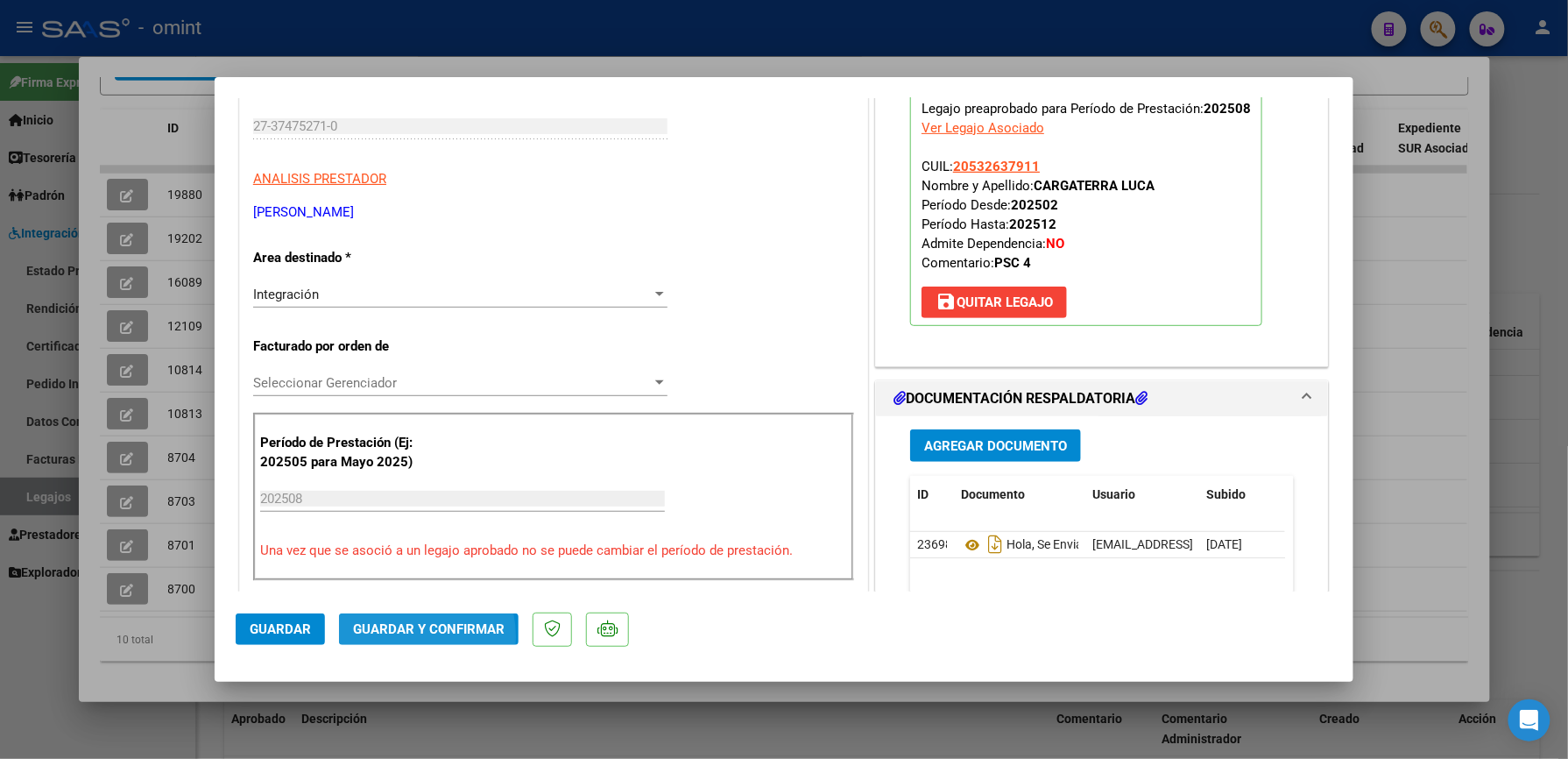
click at [386, 637] on button "Guardar y Confirmar" at bounding box center [429, 629] width 180 height 32
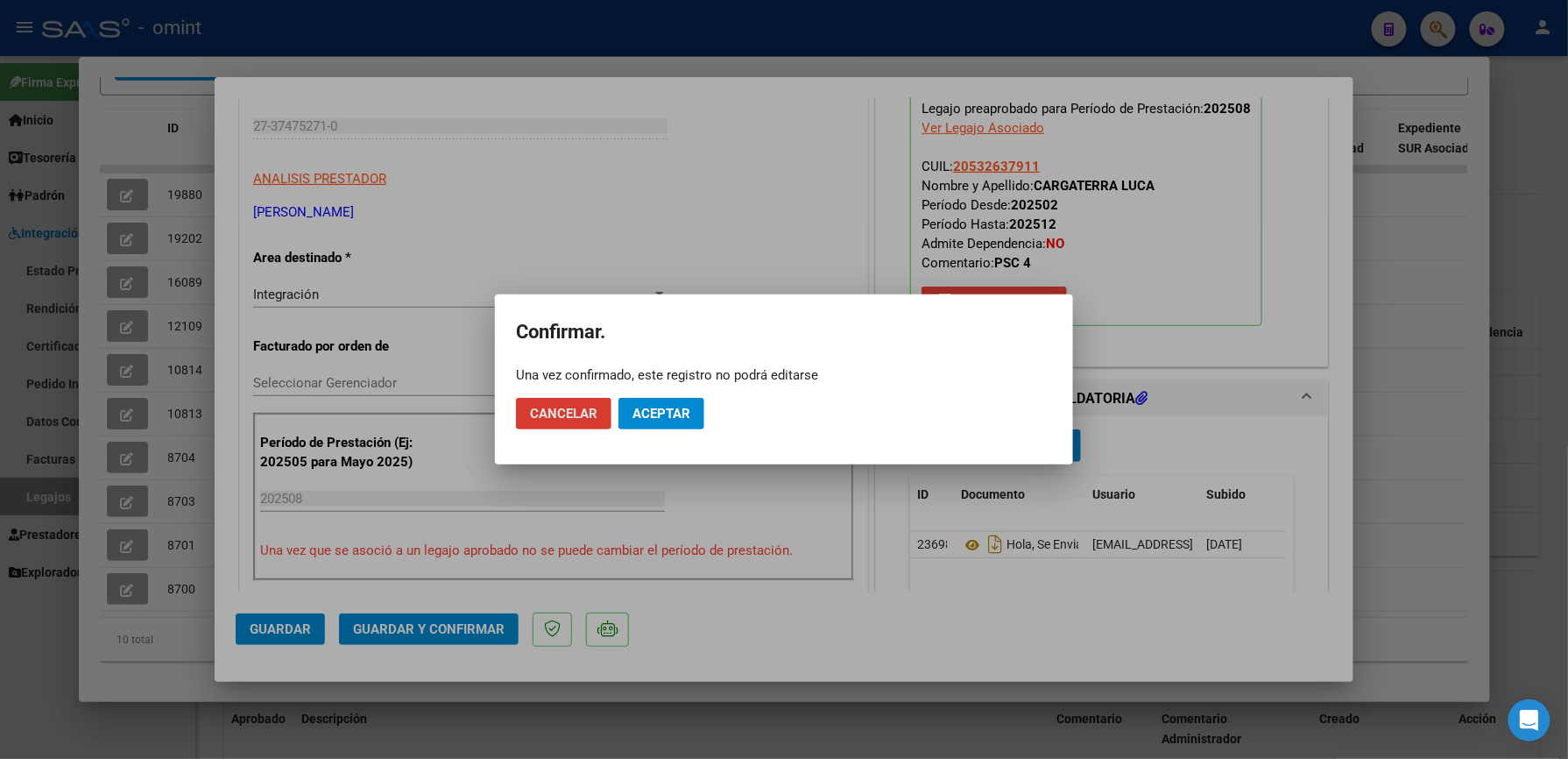
click at [632, 408] on span "Aceptar" at bounding box center [661, 413] width 57 height 15
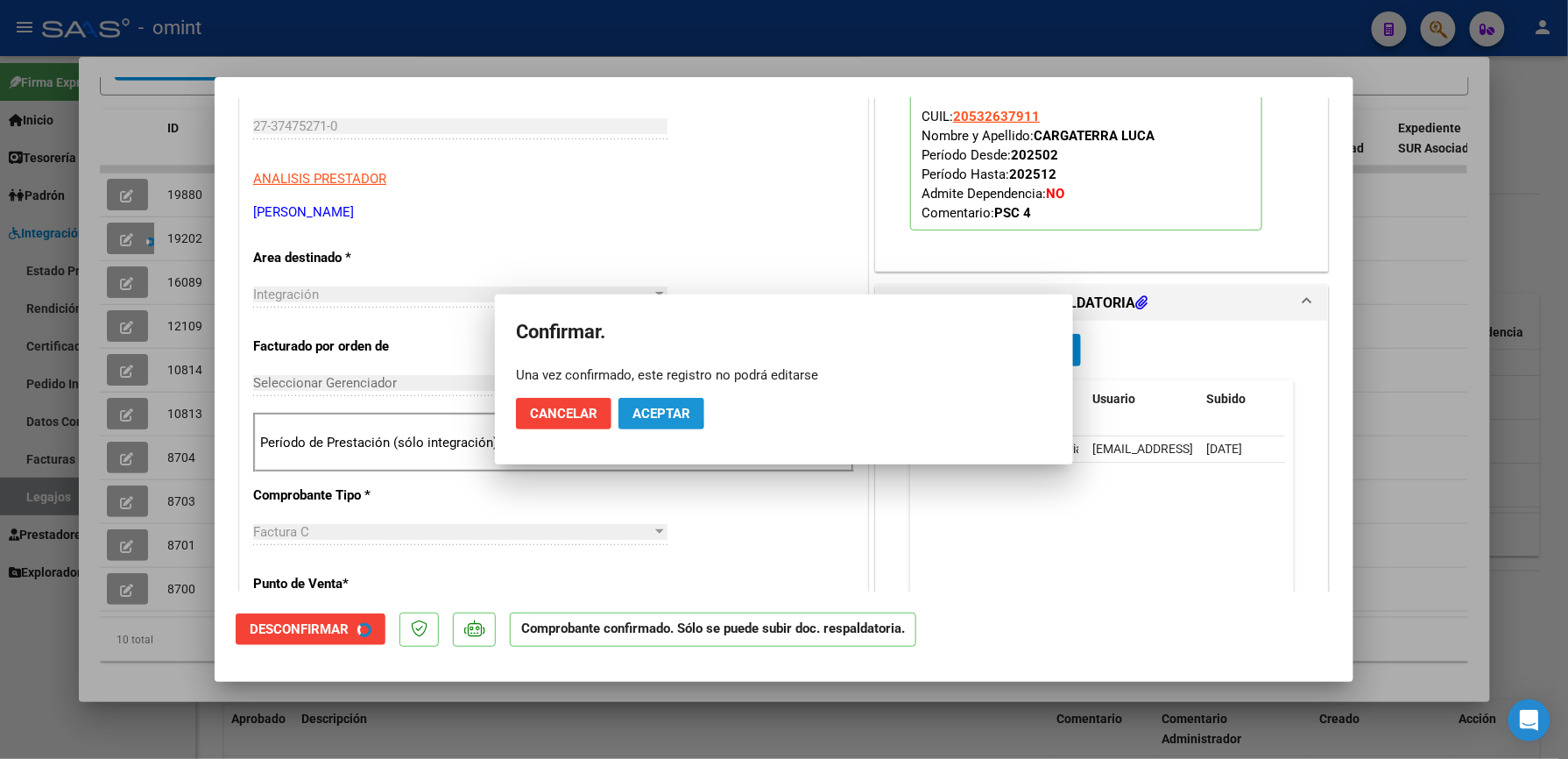
scroll to position [233, 0]
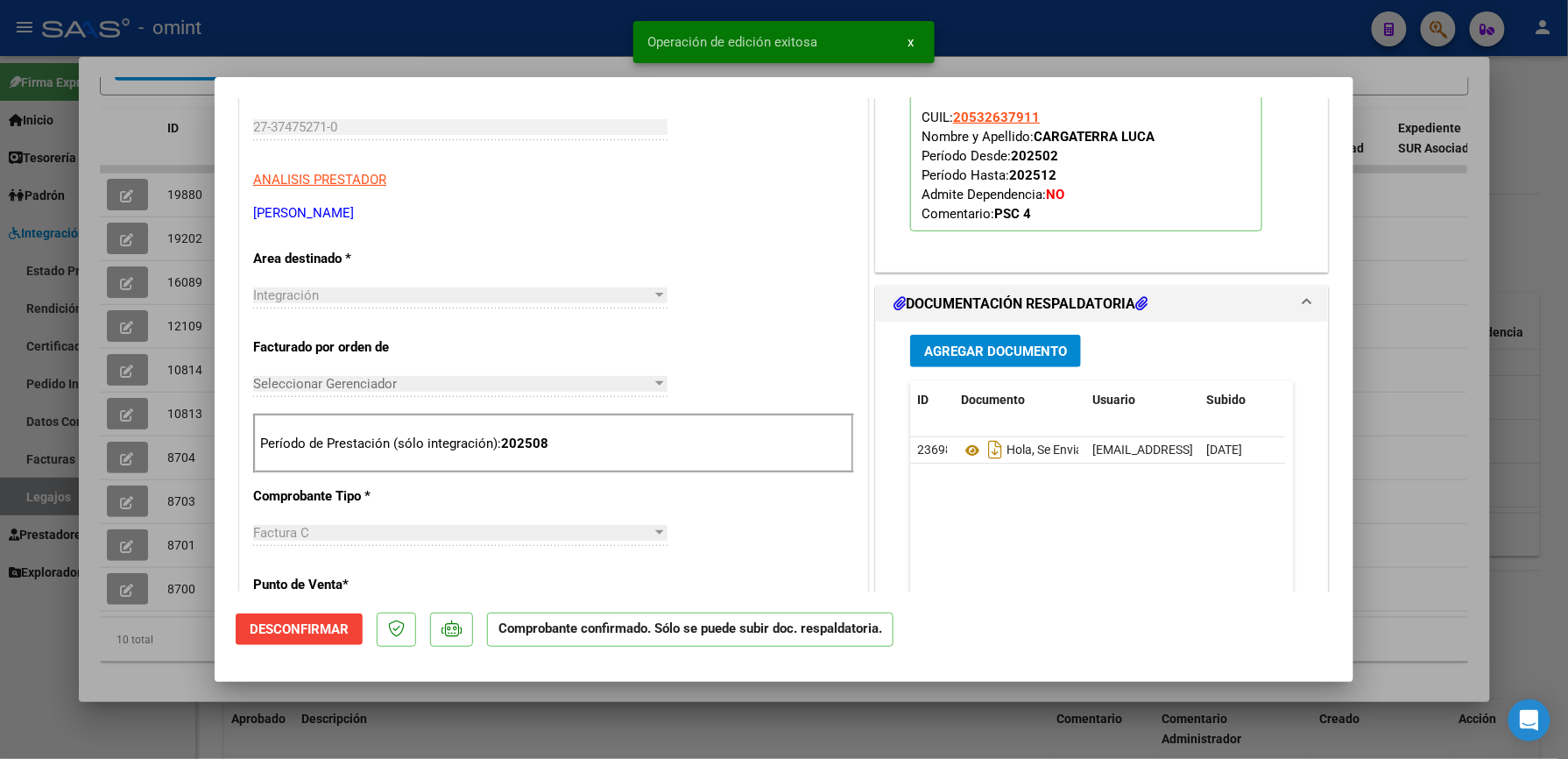
click at [1420, 261] on div at bounding box center [784, 379] width 1568 height 759
type input "$ 0,00"
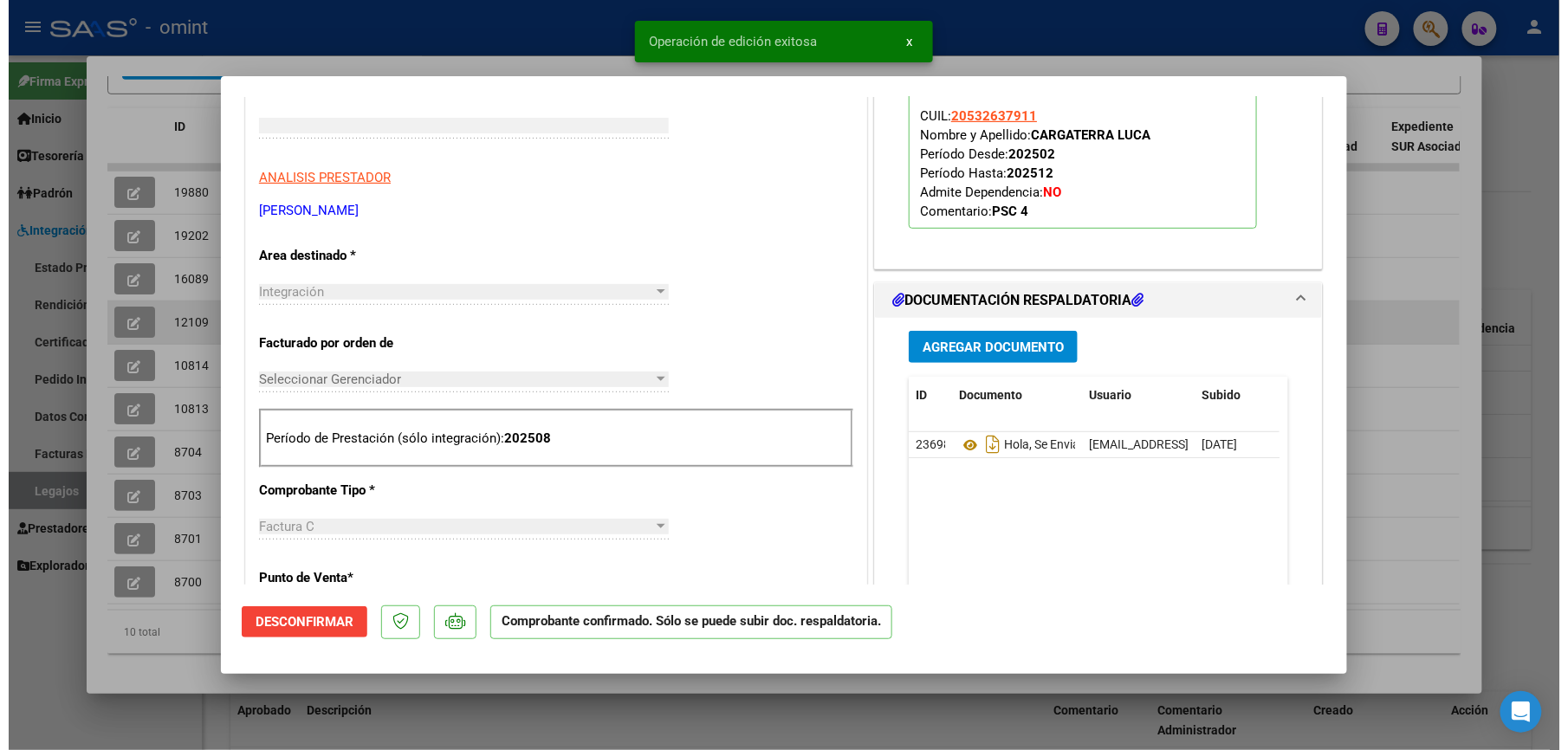
scroll to position [0, 0]
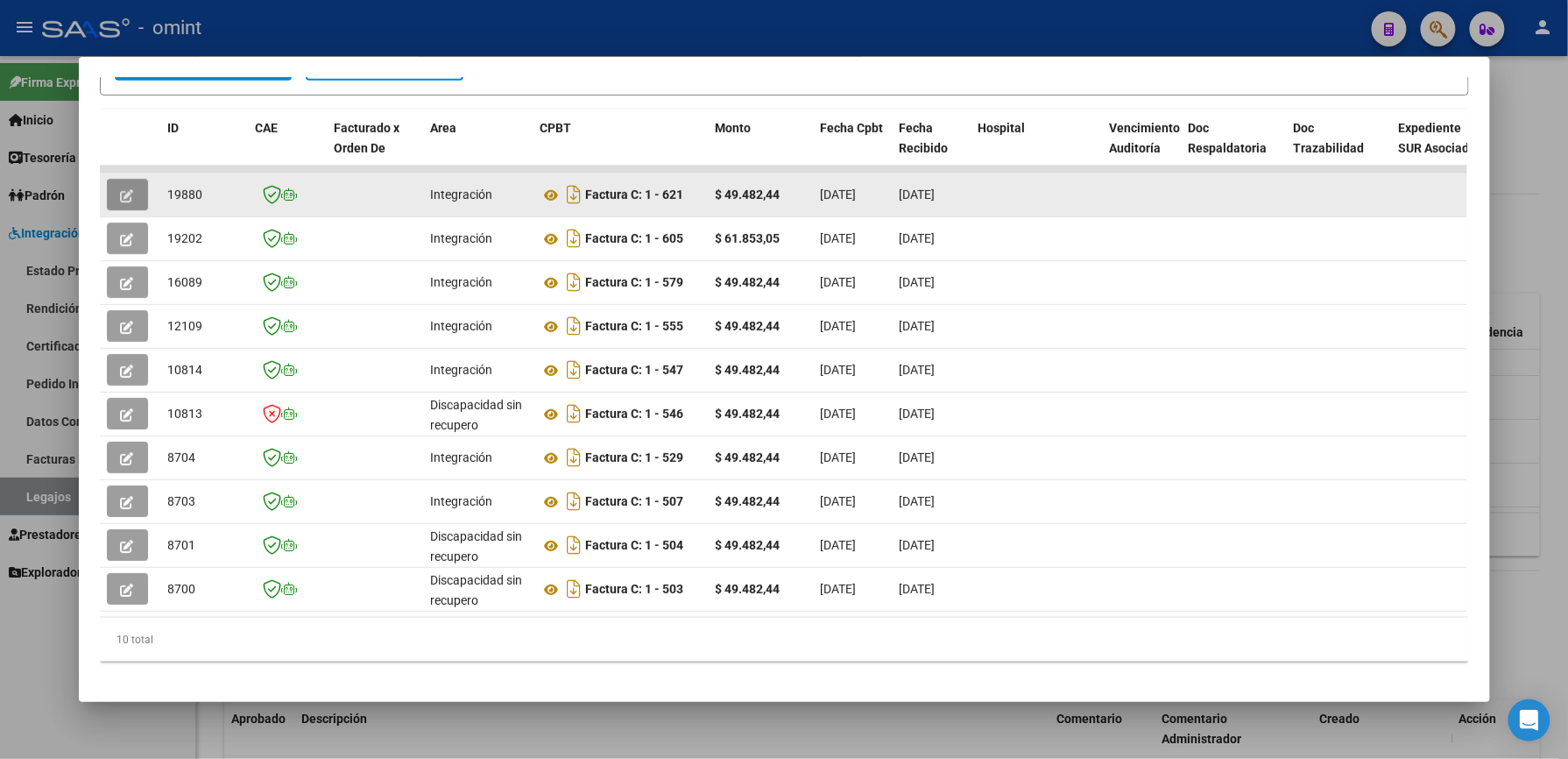
click at [107, 190] on button "button" at bounding box center [127, 194] width 41 height 32
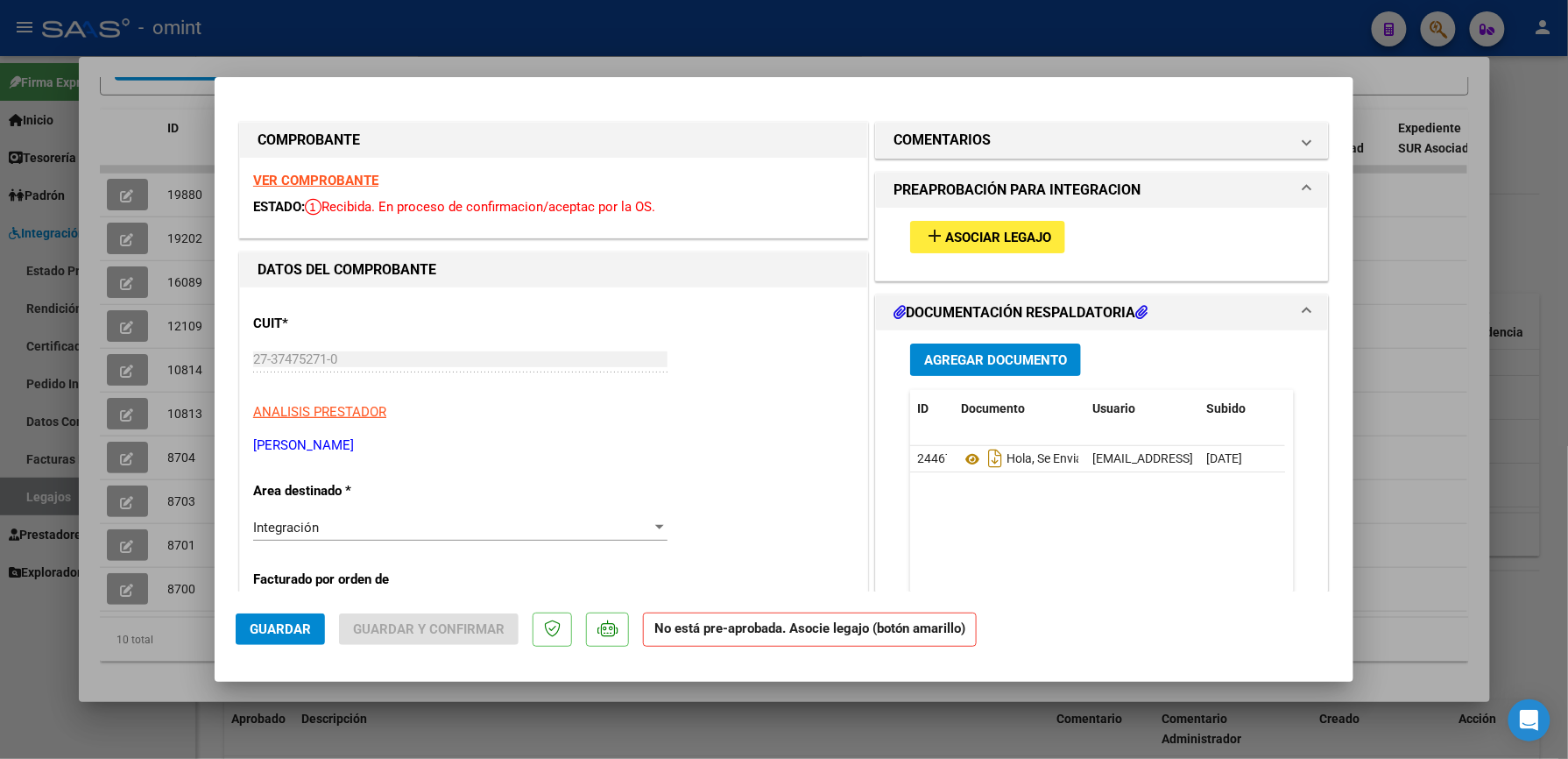
click at [317, 182] on strong "VER COMPROBANTE" at bounding box center [316, 180] width 125 height 15
click at [1433, 251] on div at bounding box center [784, 379] width 1568 height 759
type input "$ 0,00"
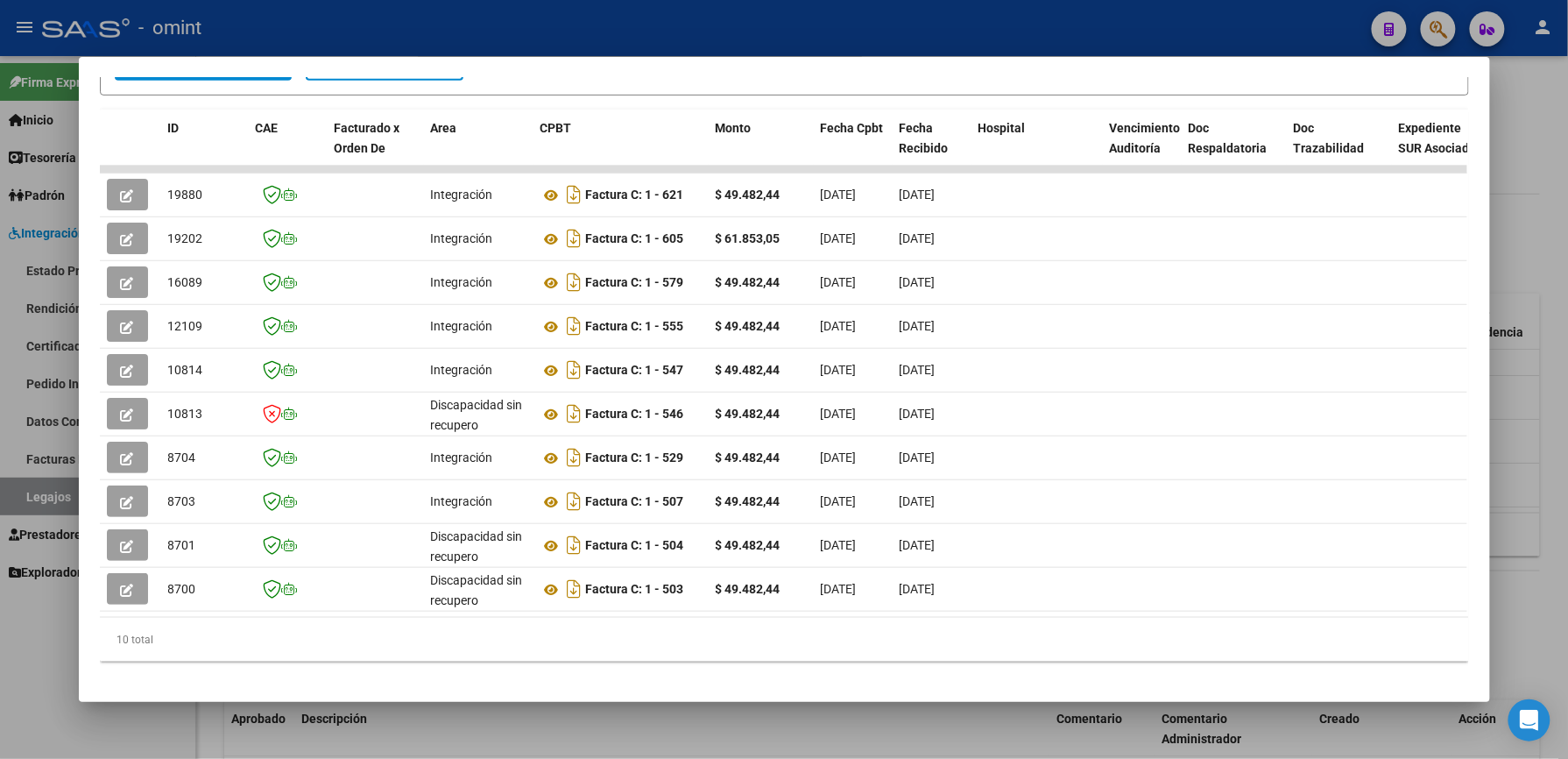
click at [1535, 228] on div at bounding box center [784, 379] width 1568 height 759
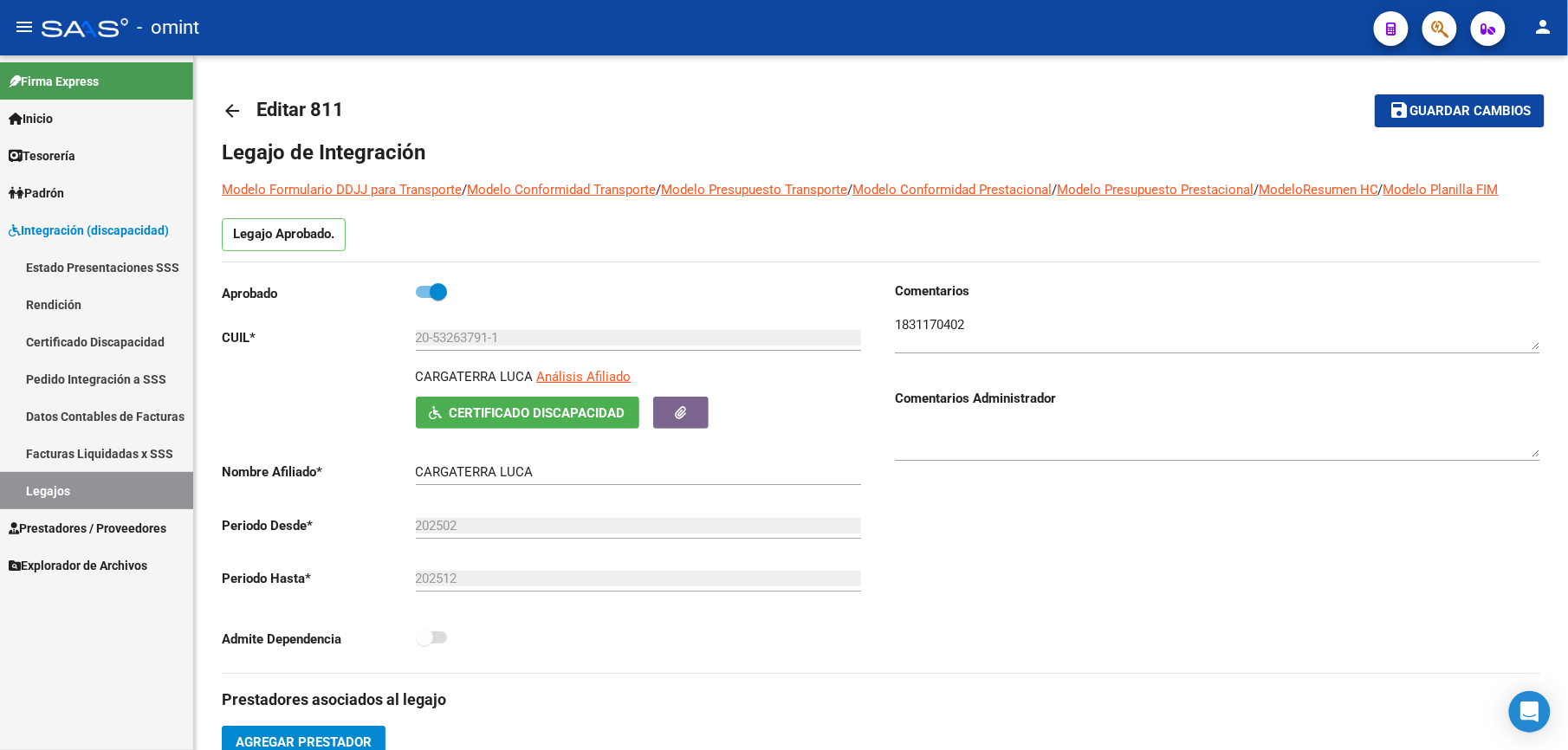
click at [36, 466] on link "Facturas Liquidadas x SSS" at bounding box center [97, 453] width 193 height 37
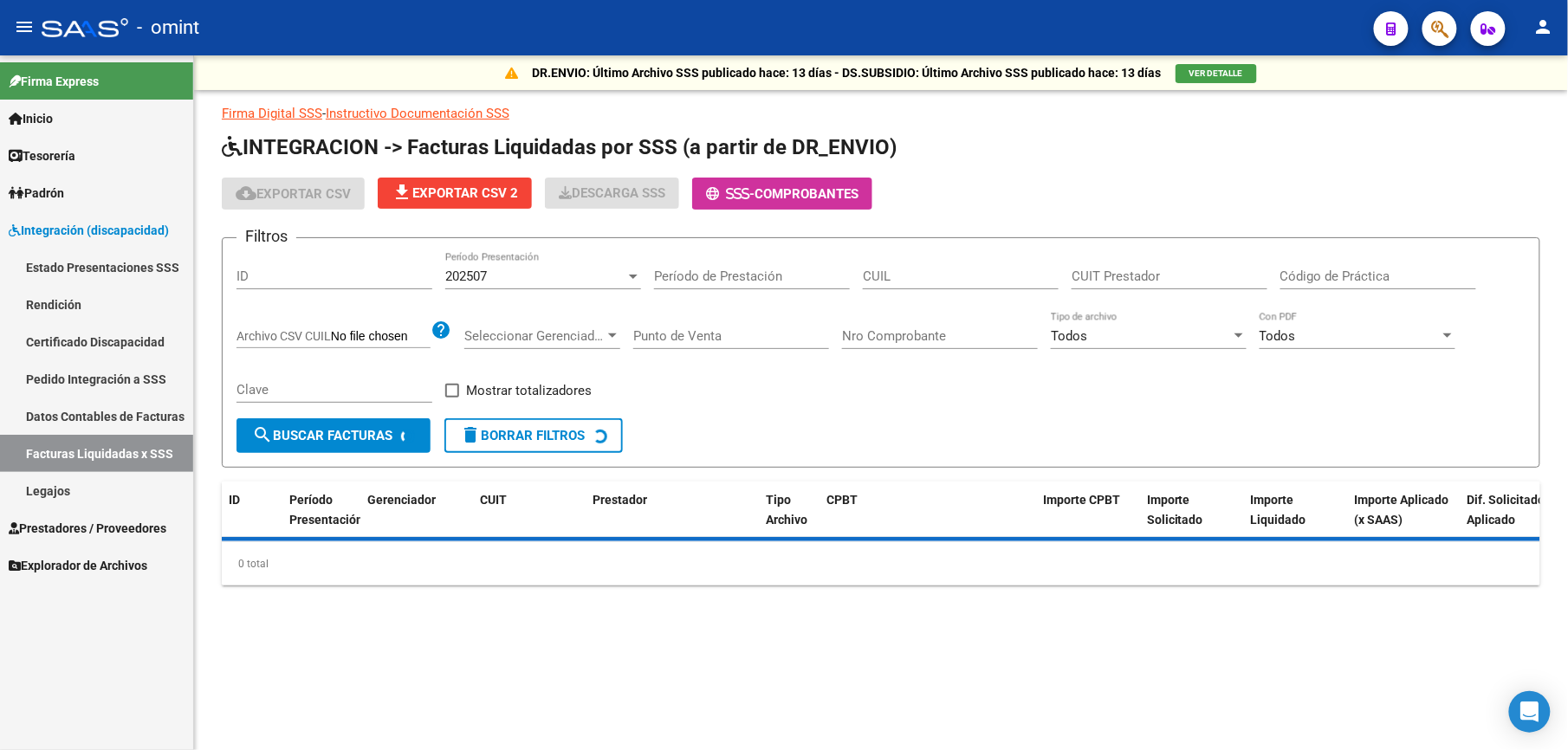
click at [40, 488] on link "Legajos" at bounding box center [97, 490] width 193 height 37
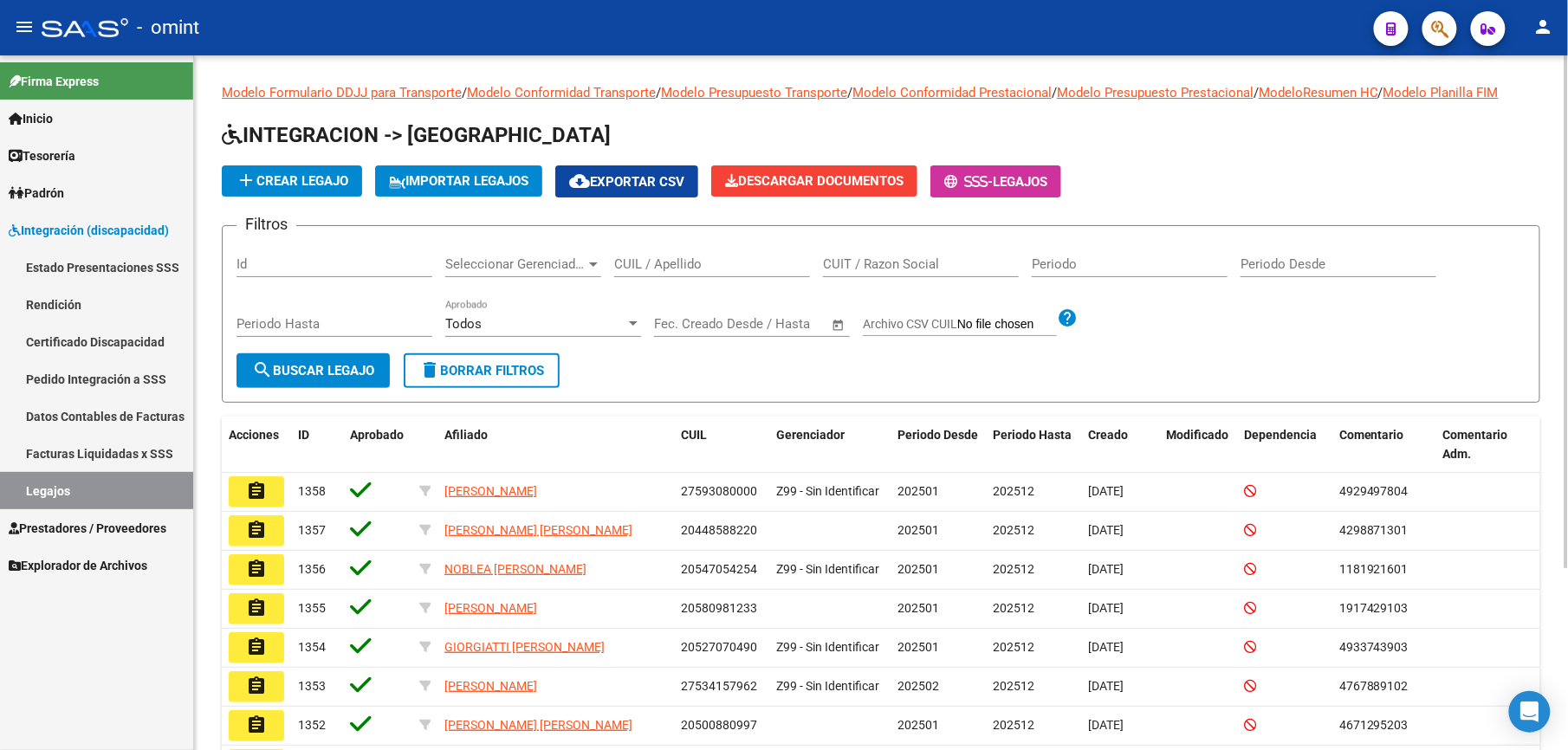
click at [690, 264] on input "CUIL / Apellido" at bounding box center [712, 264] width 196 height 15
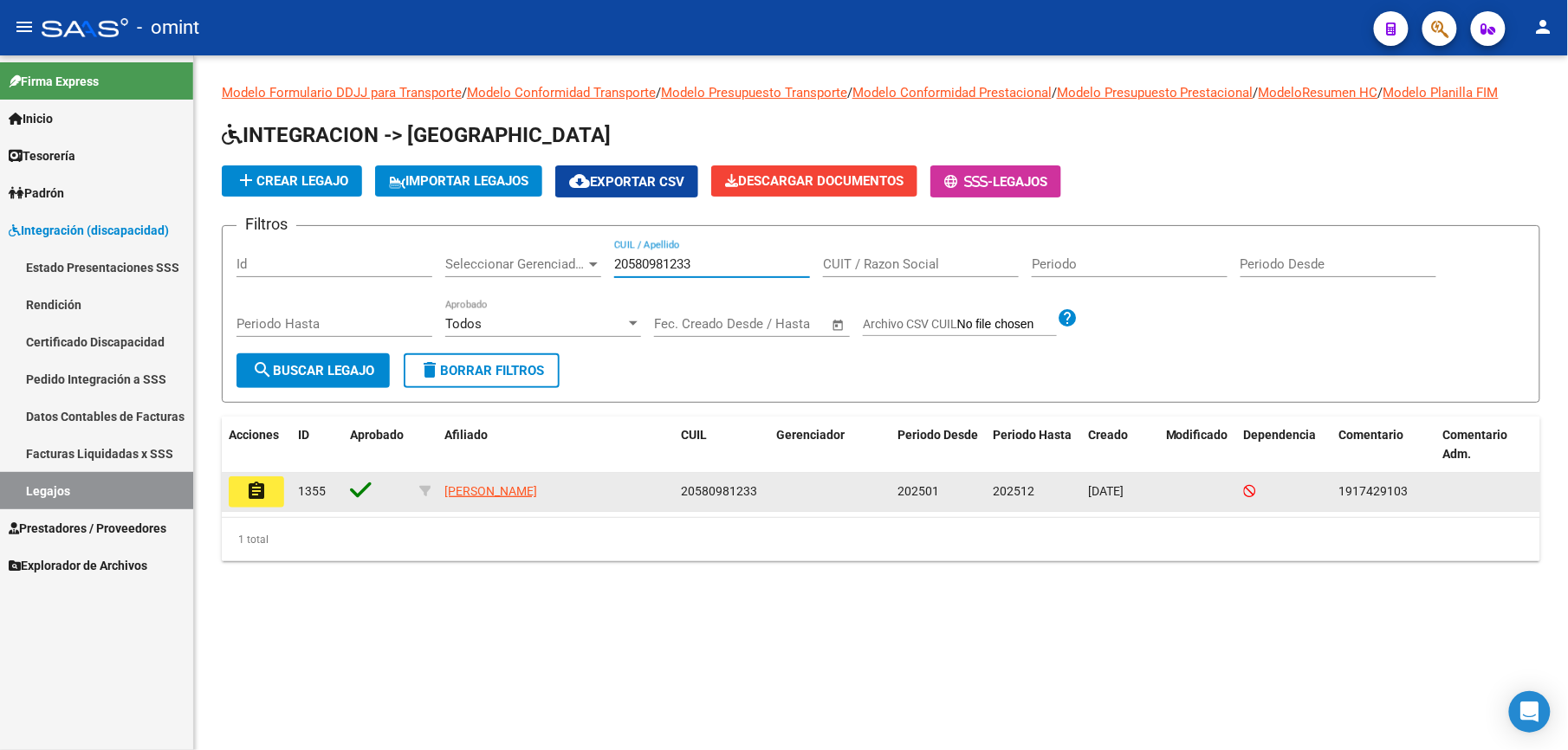
type input "20580981233"
click at [258, 494] on mat-icon "assignment" at bounding box center [256, 491] width 21 height 21
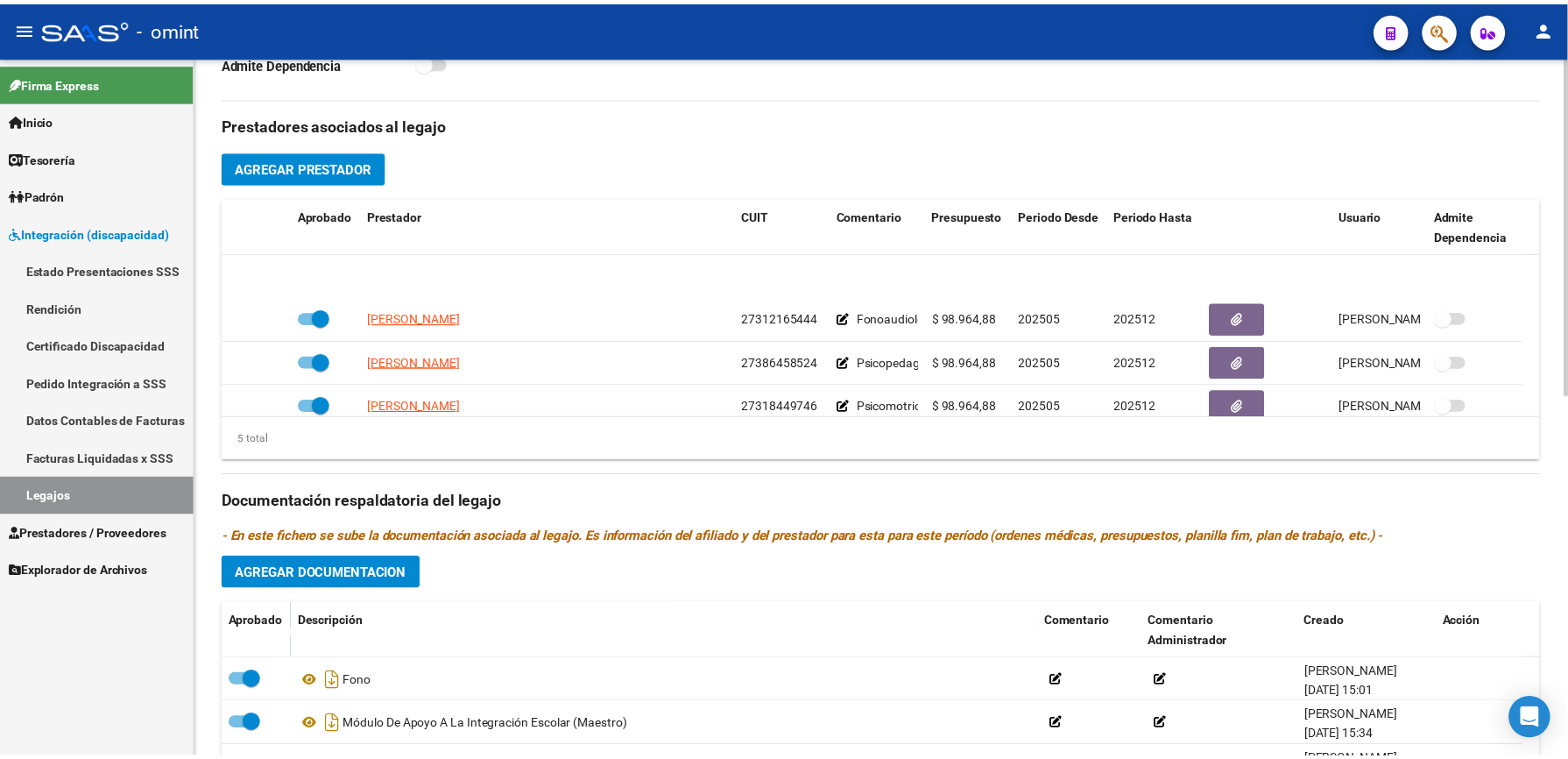
scroll to position [61, 0]
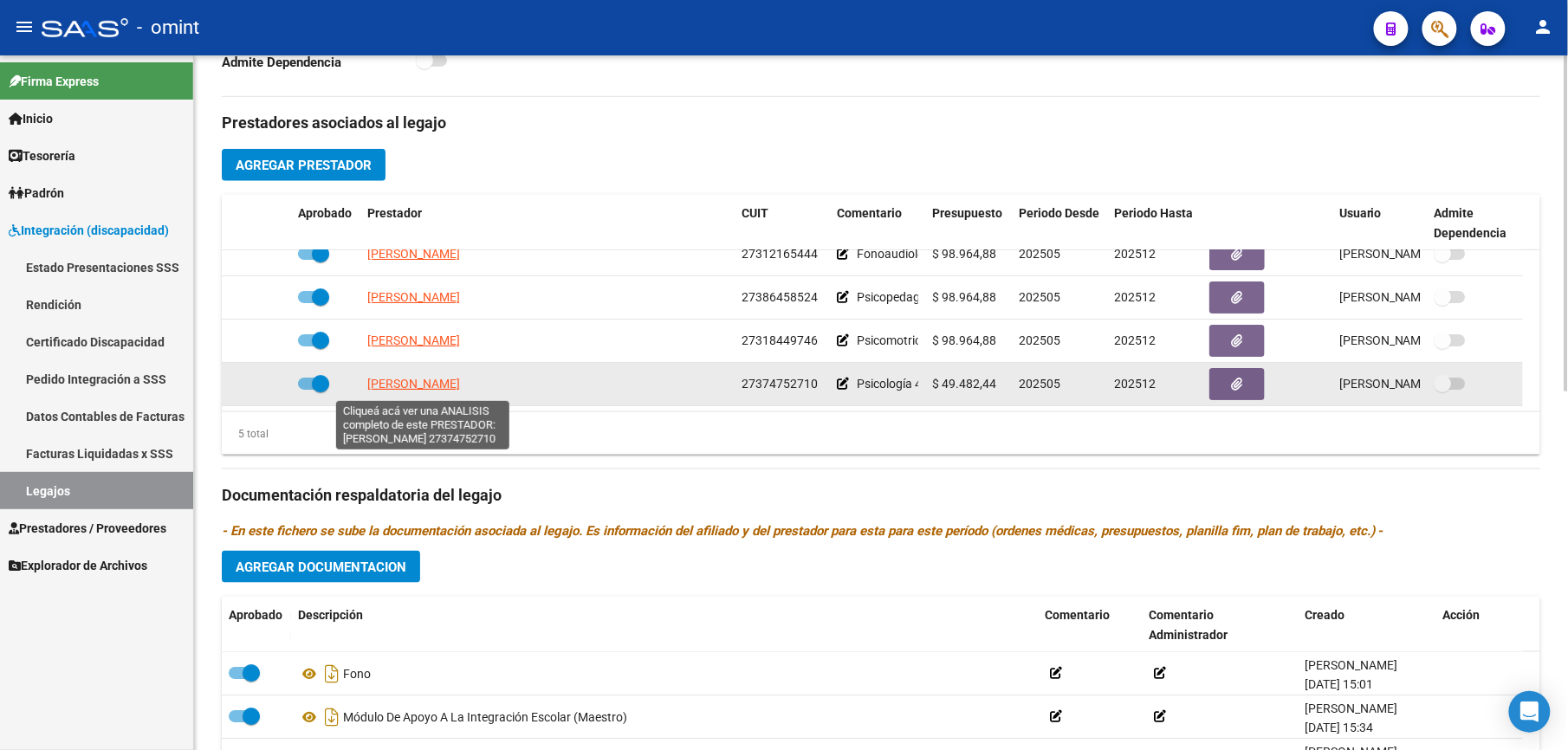
click at [389, 388] on span "[PERSON_NAME]" at bounding box center [414, 383] width 93 height 14
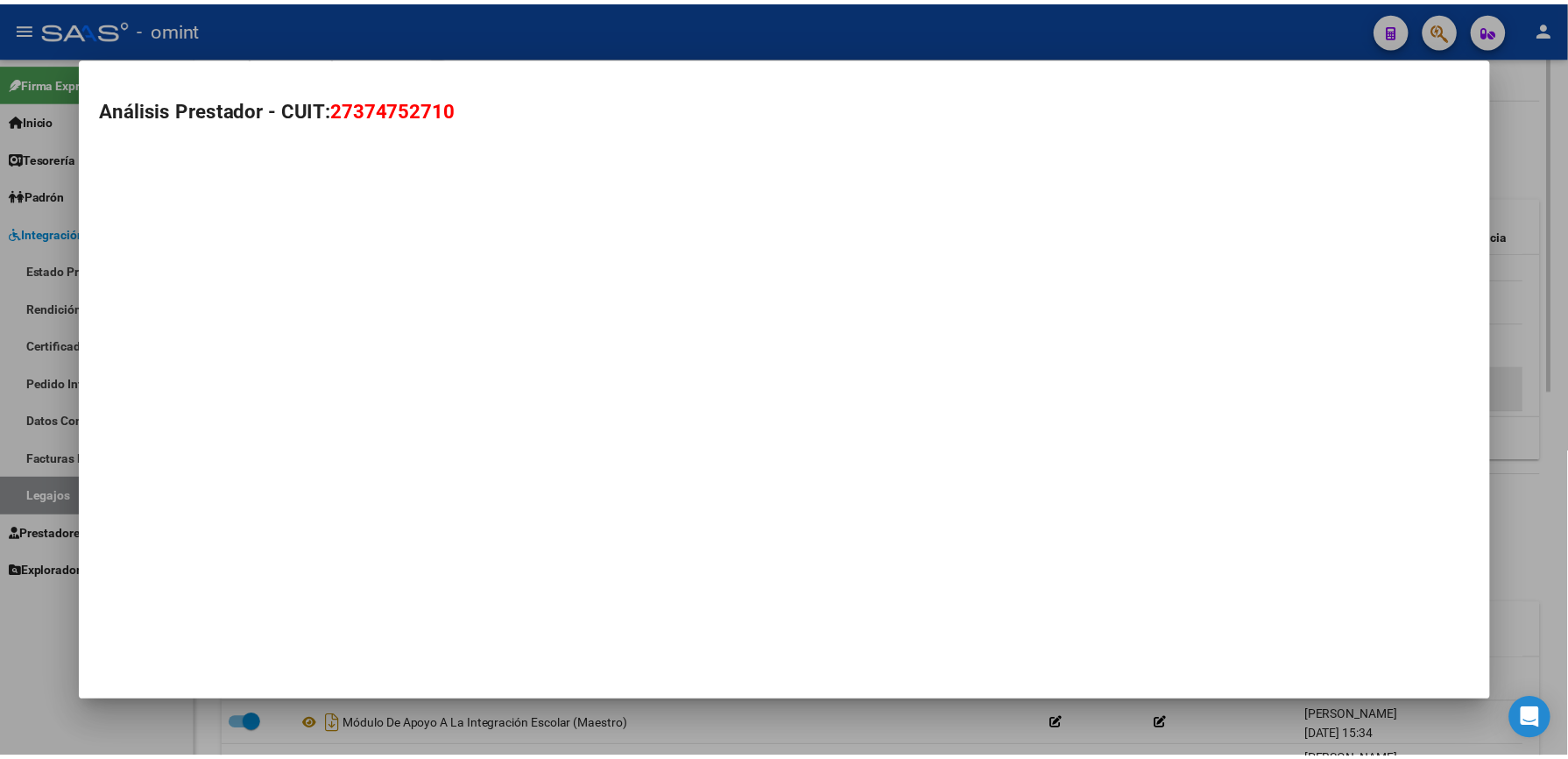
scroll to position [603, 0]
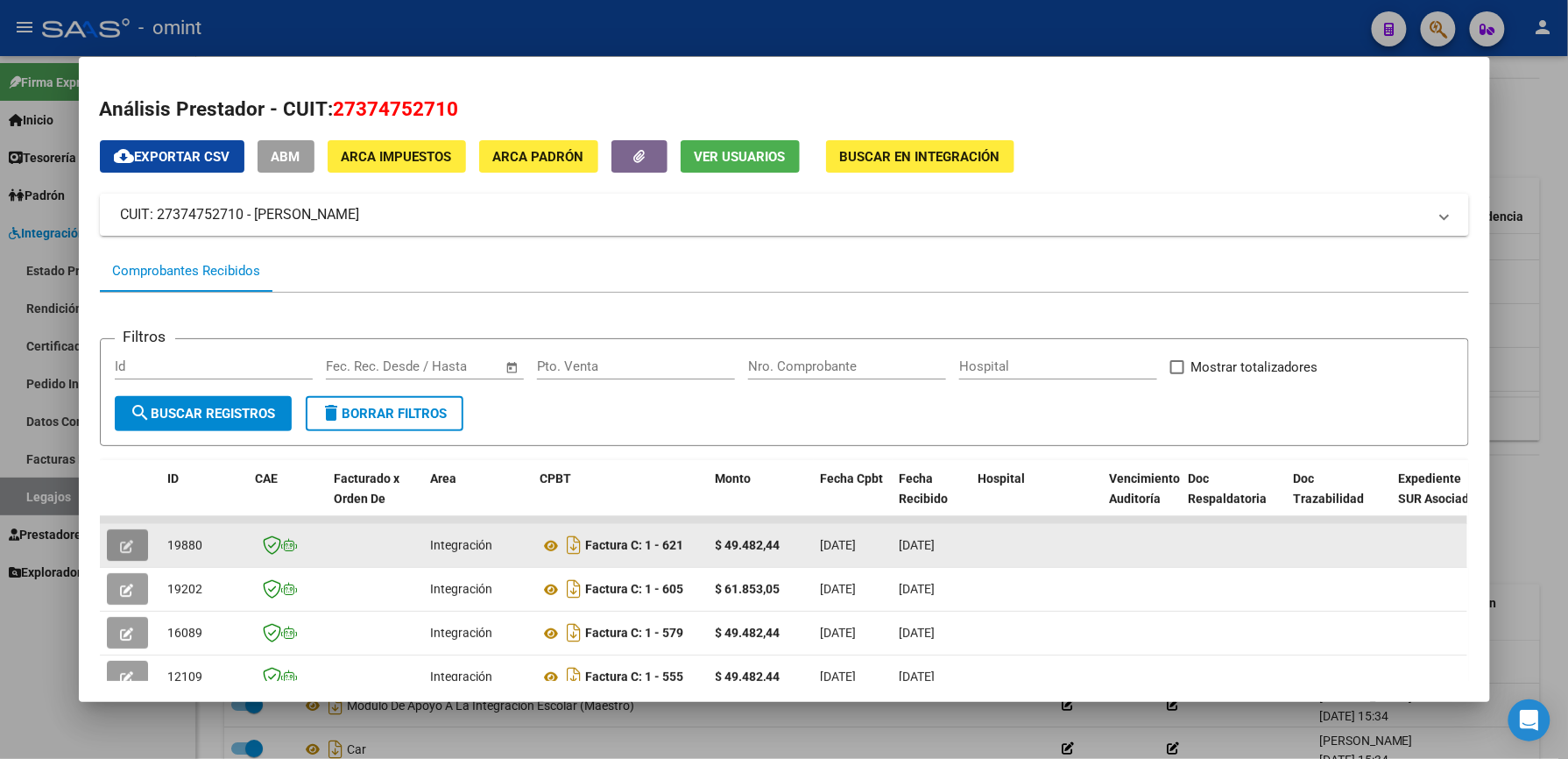
click at [121, 542] on icon "button" at bounding box center [127, 547] width 13 height 13
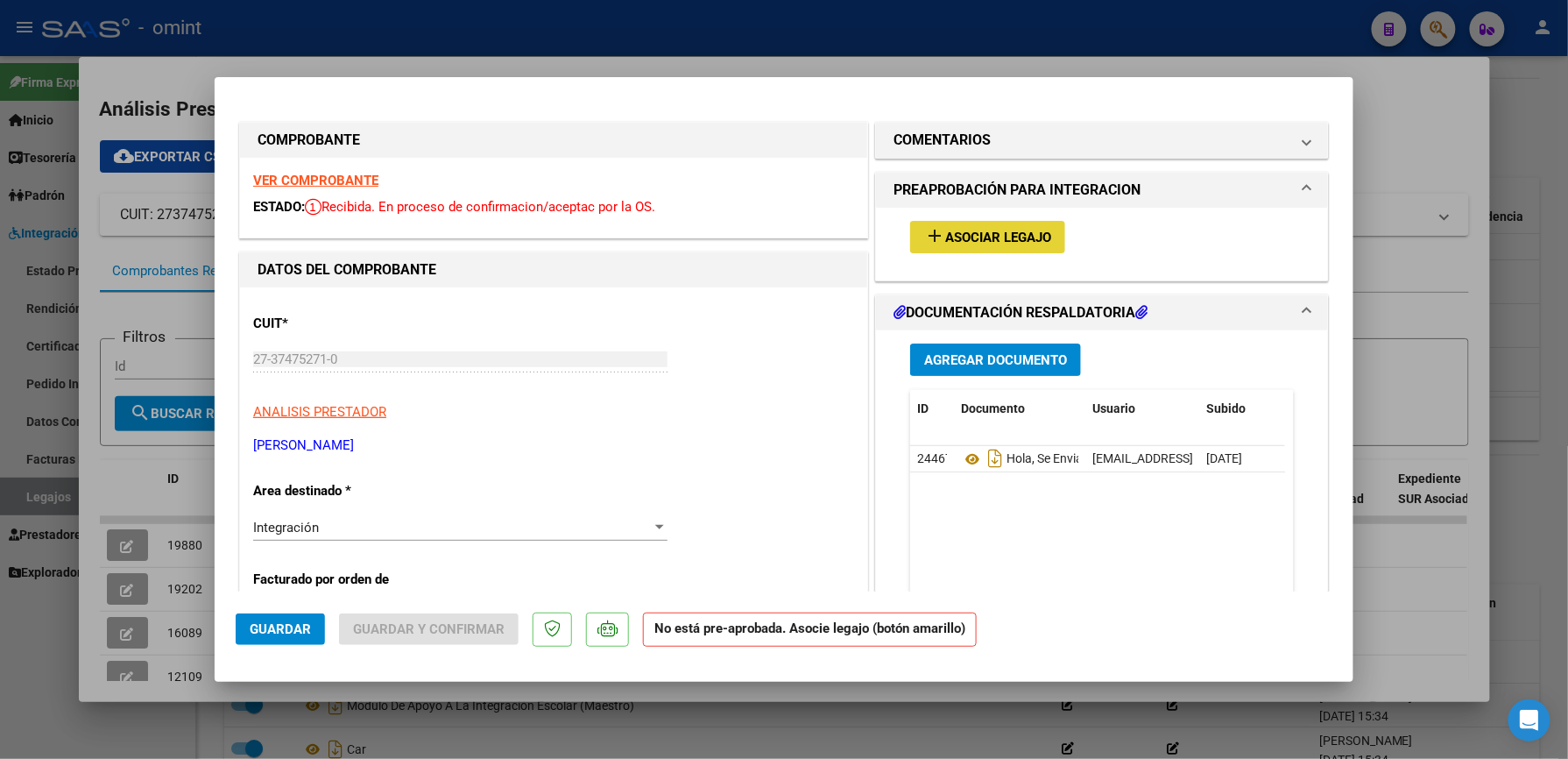
click at [985, 226] on button "add Asociar Legajo" at bounding box center [987, 237] width 155 height 33
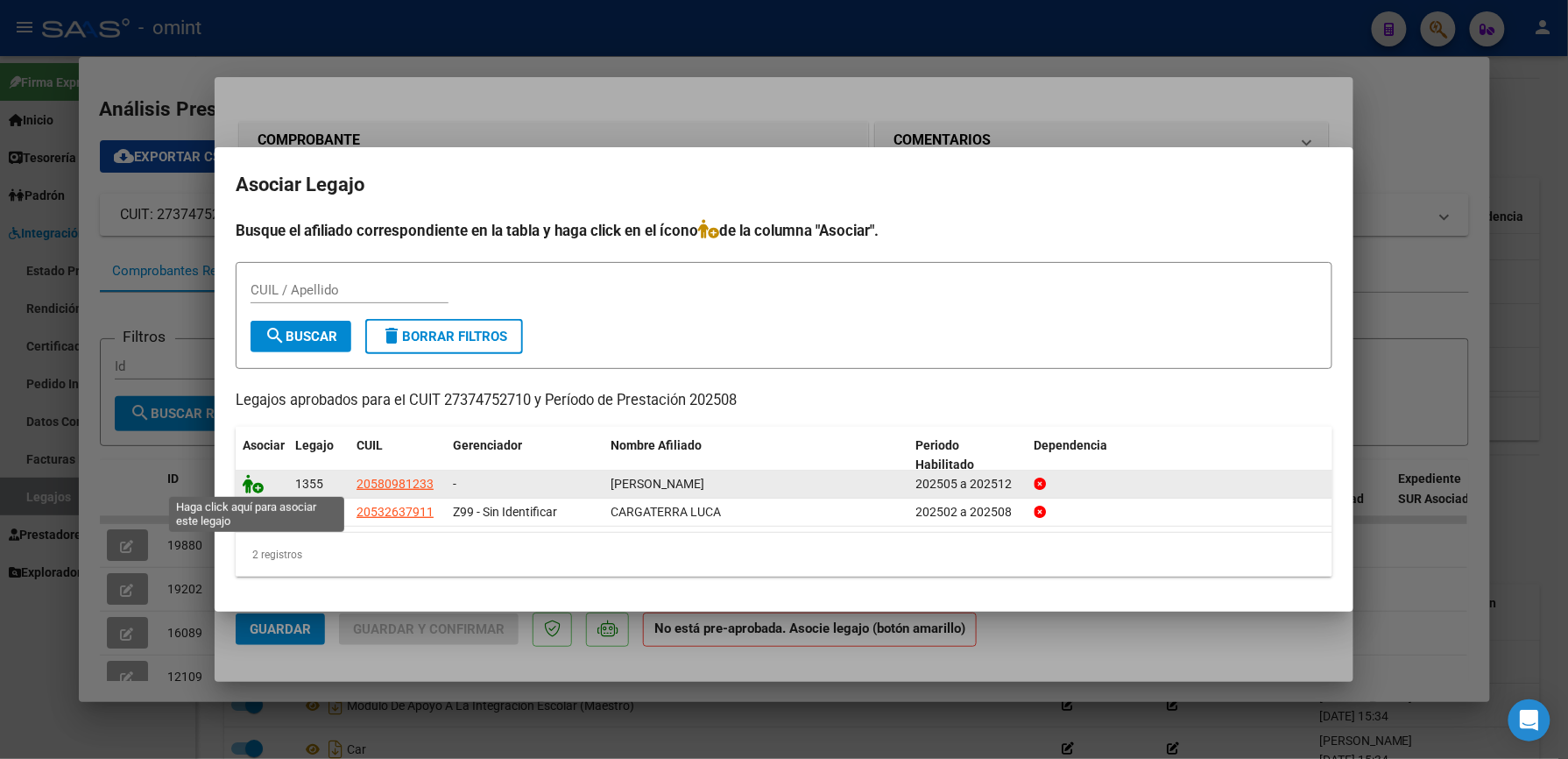
click at [254, 479] on icon at bounding box center [254, 483] width 21 height 19
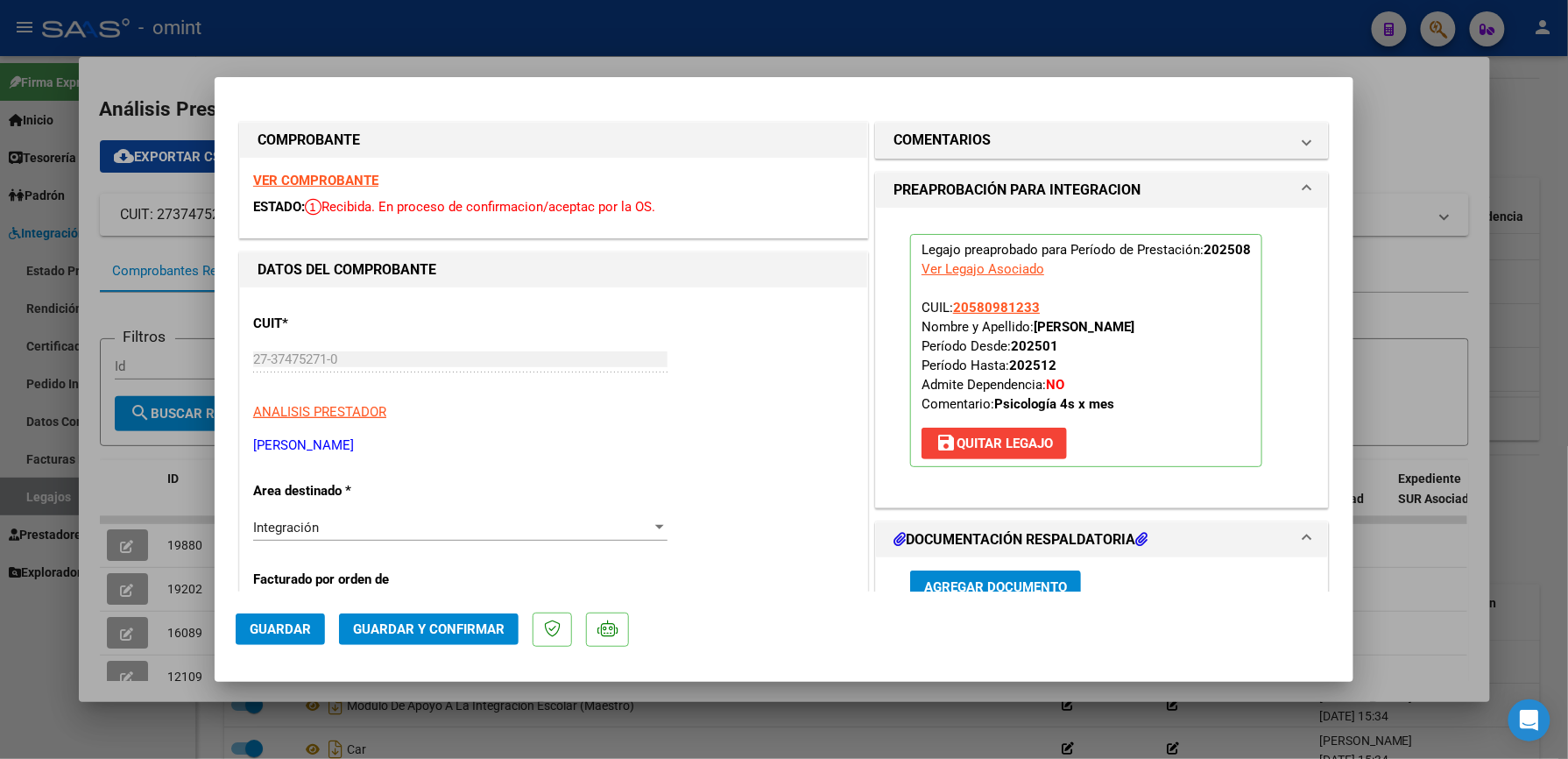
scroll to position [350, 0]
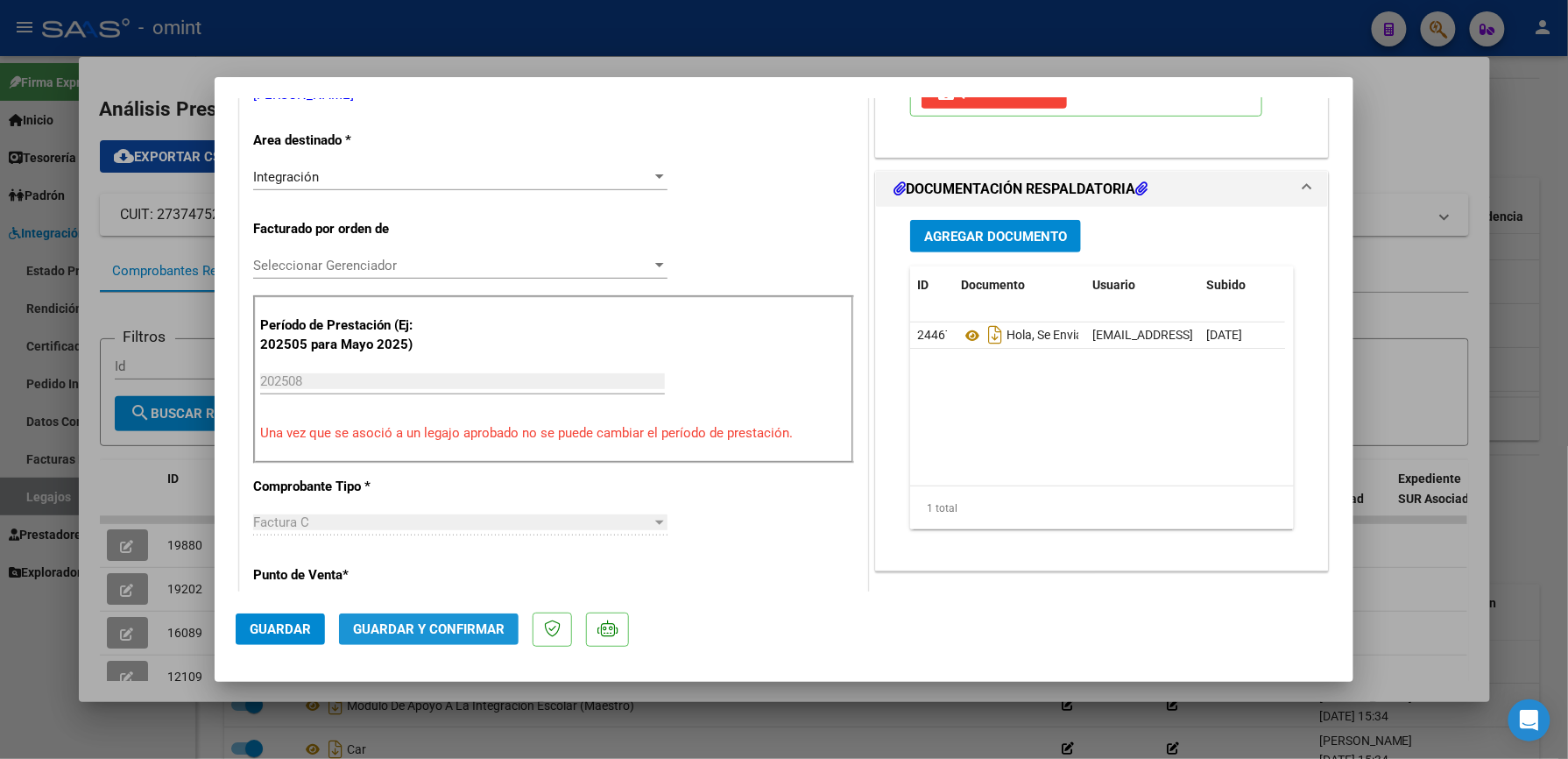
click at [456, 642] on button "Guardar y Confirmar" at bounding box center [429, 629] width 180 height 32
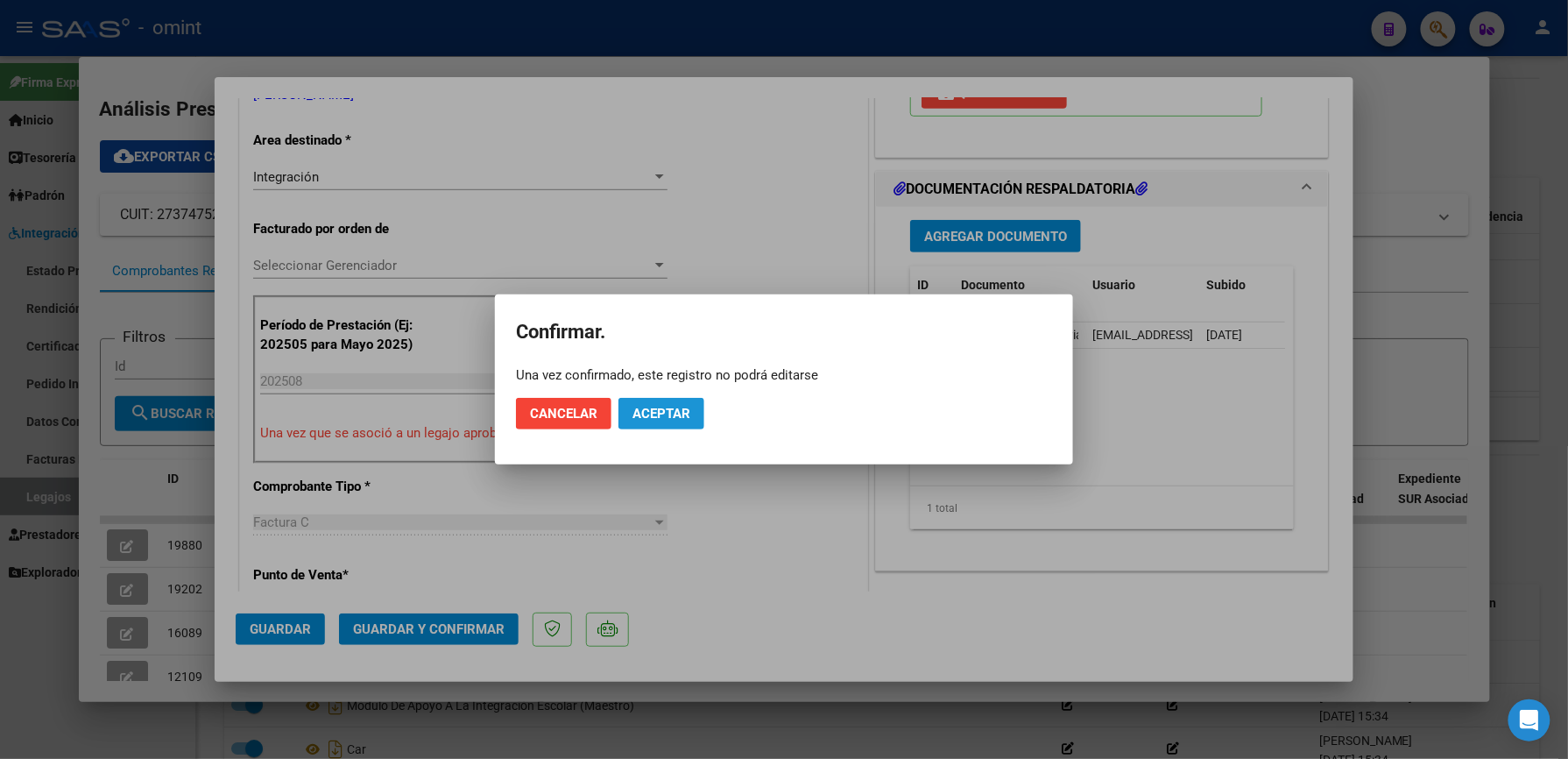
click at [676, 412] on span "Aceptar" at bounding box center [661, 413] width 57 height 15
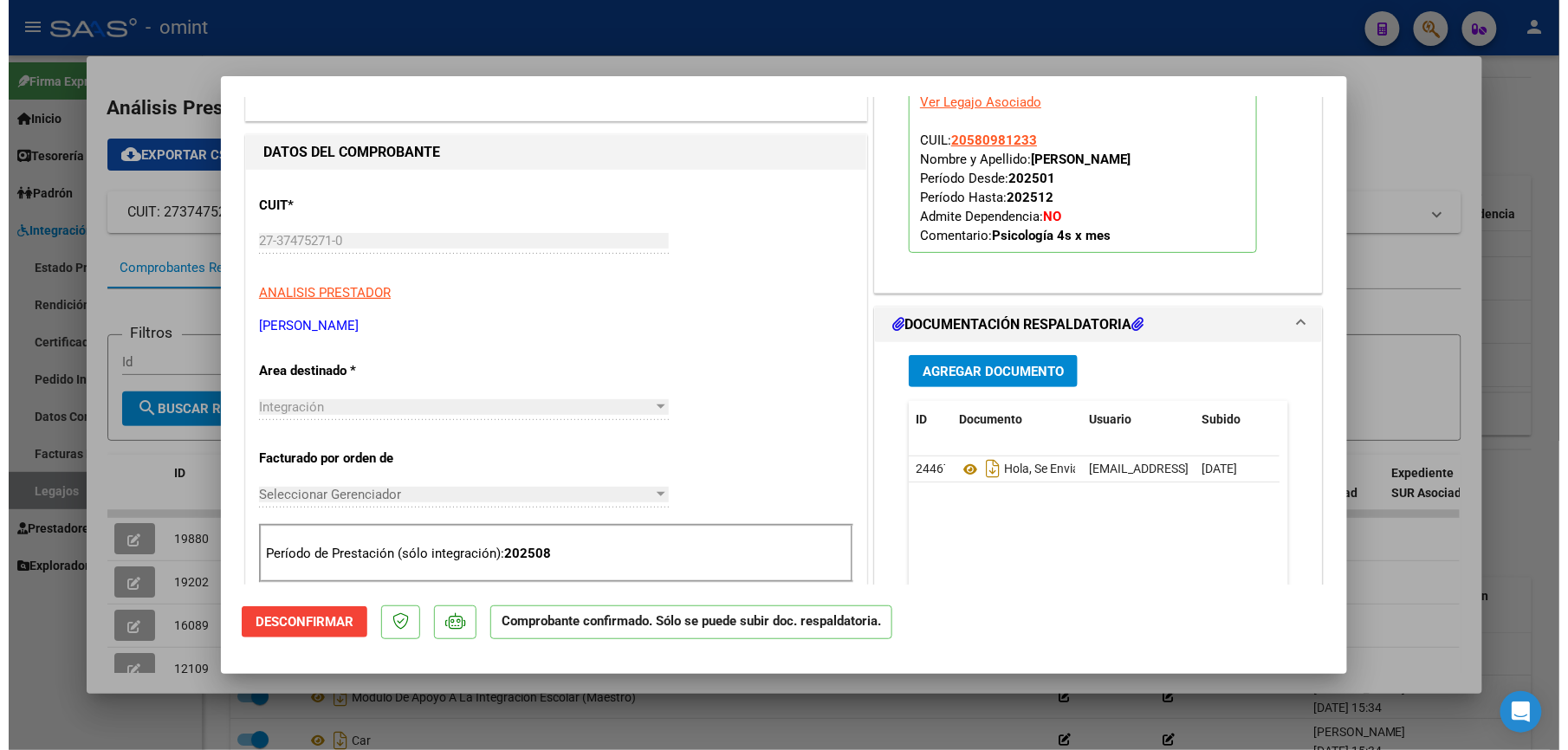
scroll to position [0, 0]
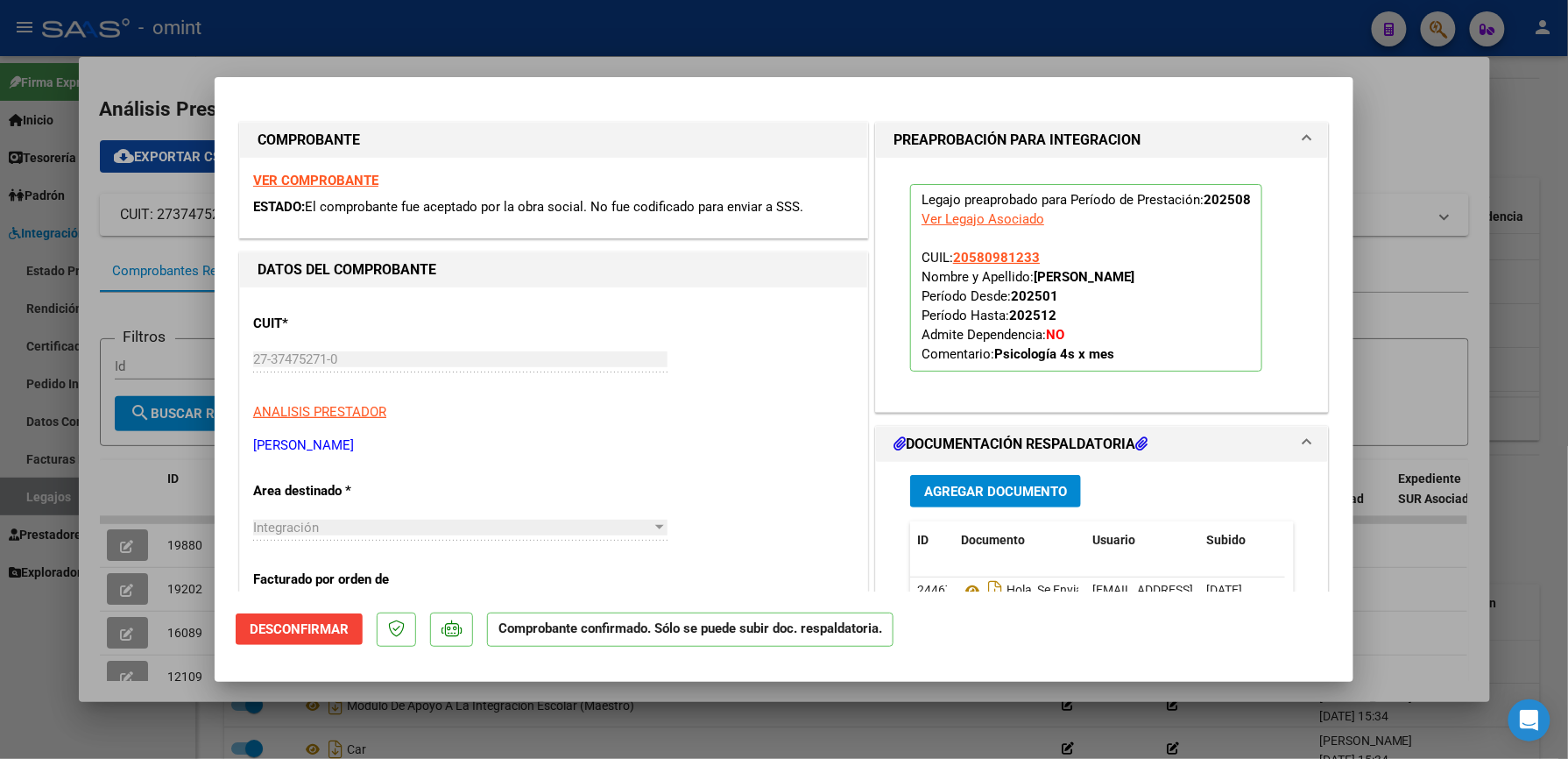
click at [1424, 182] on div at bounding box center [784, 379] width 1568 height 759
type input "$ 0,00"
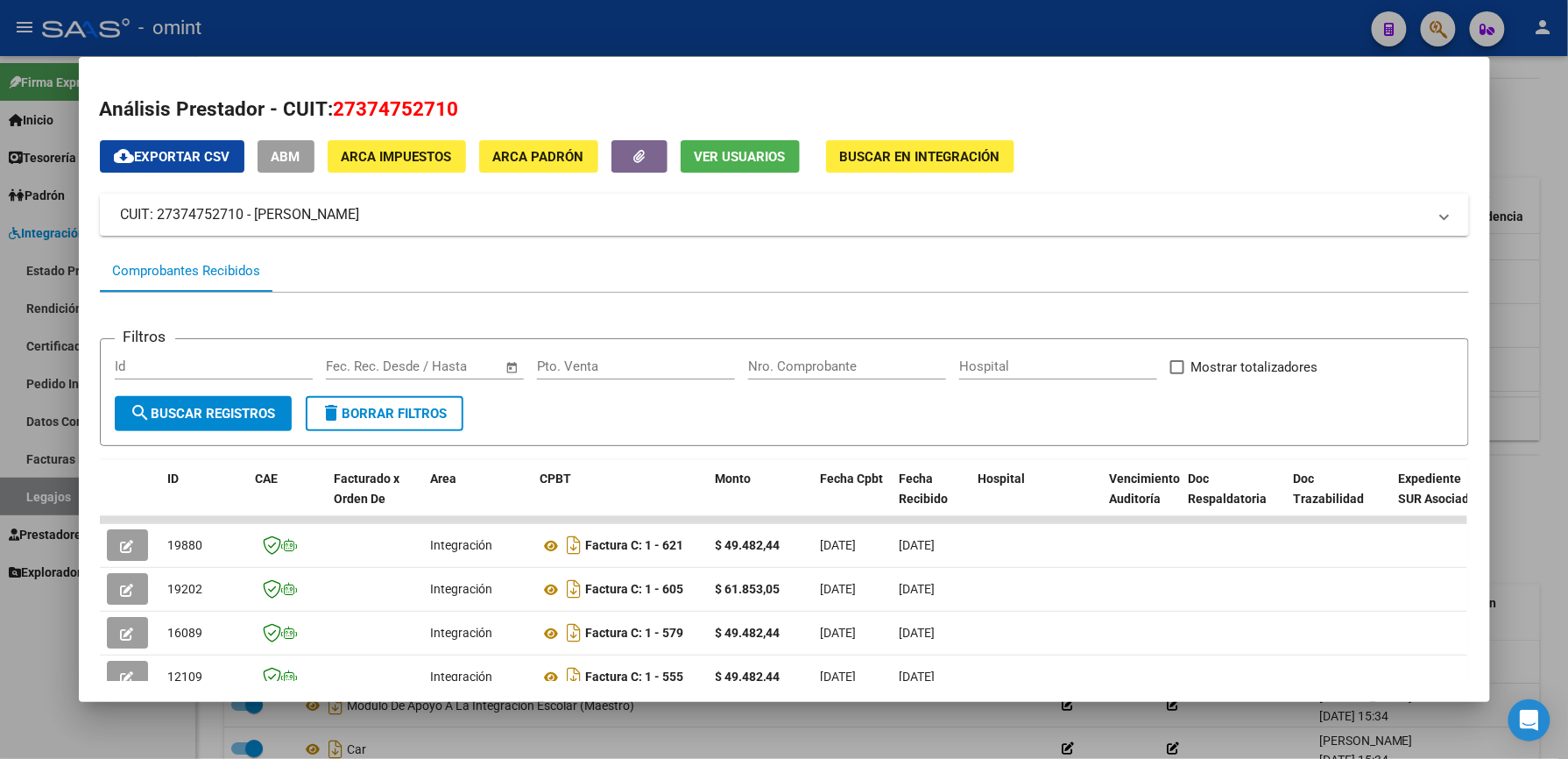
click at [1526, 377] on div at bounding box center [784, 379] width 1568 height 759
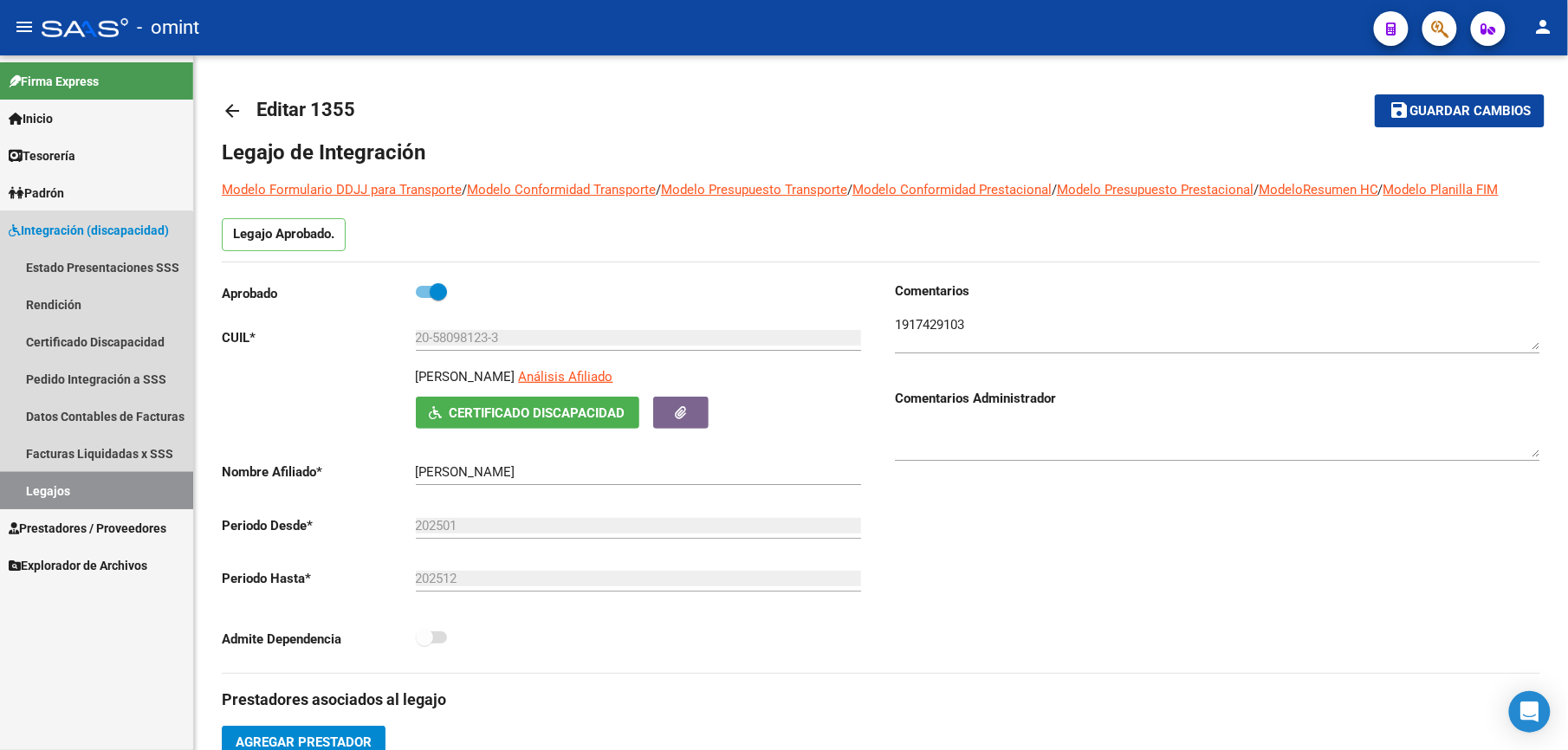
click at [31, 485] on link "Legajos" at bounding box center [97, 490] width 193 height 37
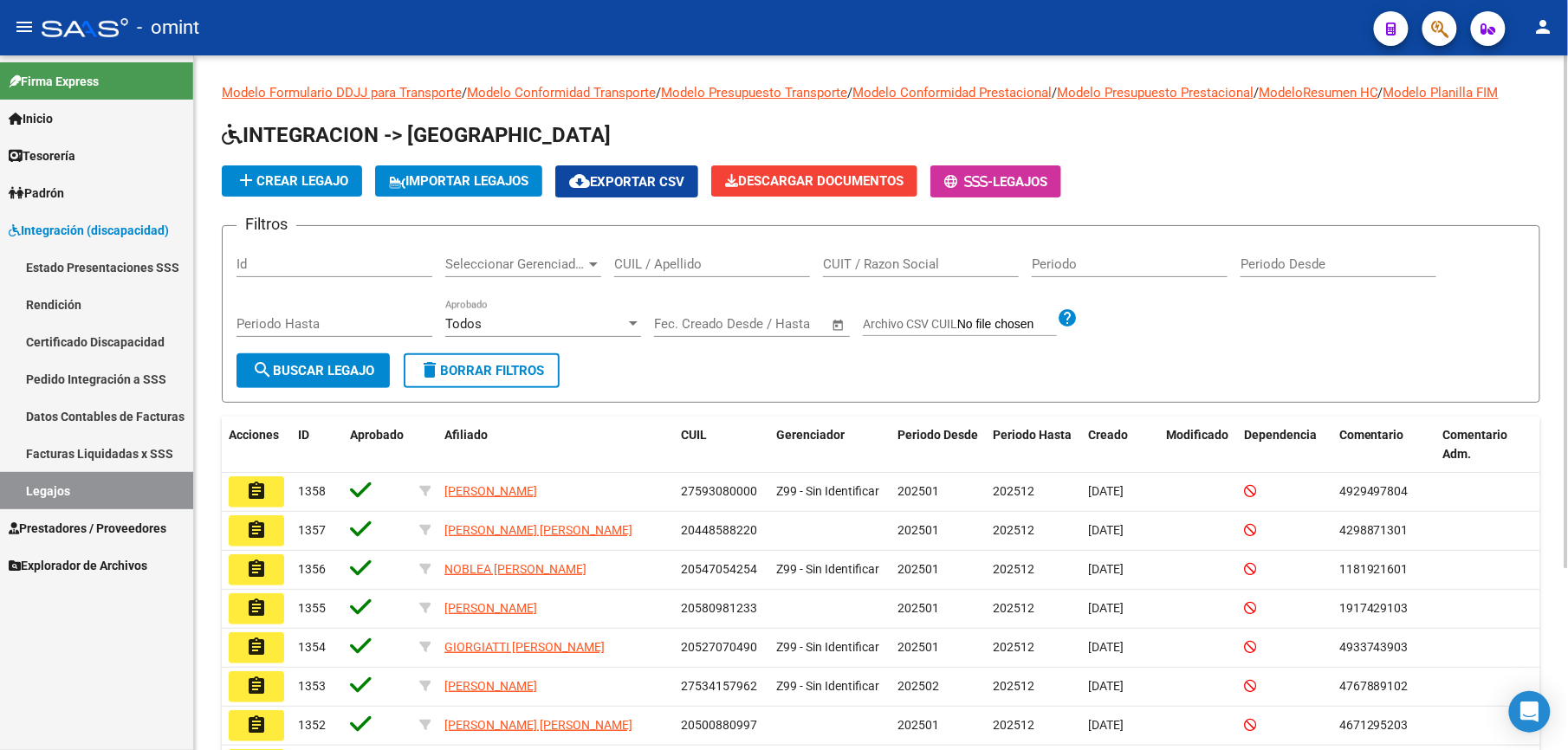
click at [679, 253] on div "CUIL / Apellido" at bounding box center [712, 258] width 196 height 37
click at [676, 264] on input "CUIL / Apellido" at bounding box center [712, 264] width 196 height 15
paste input "20532637911"
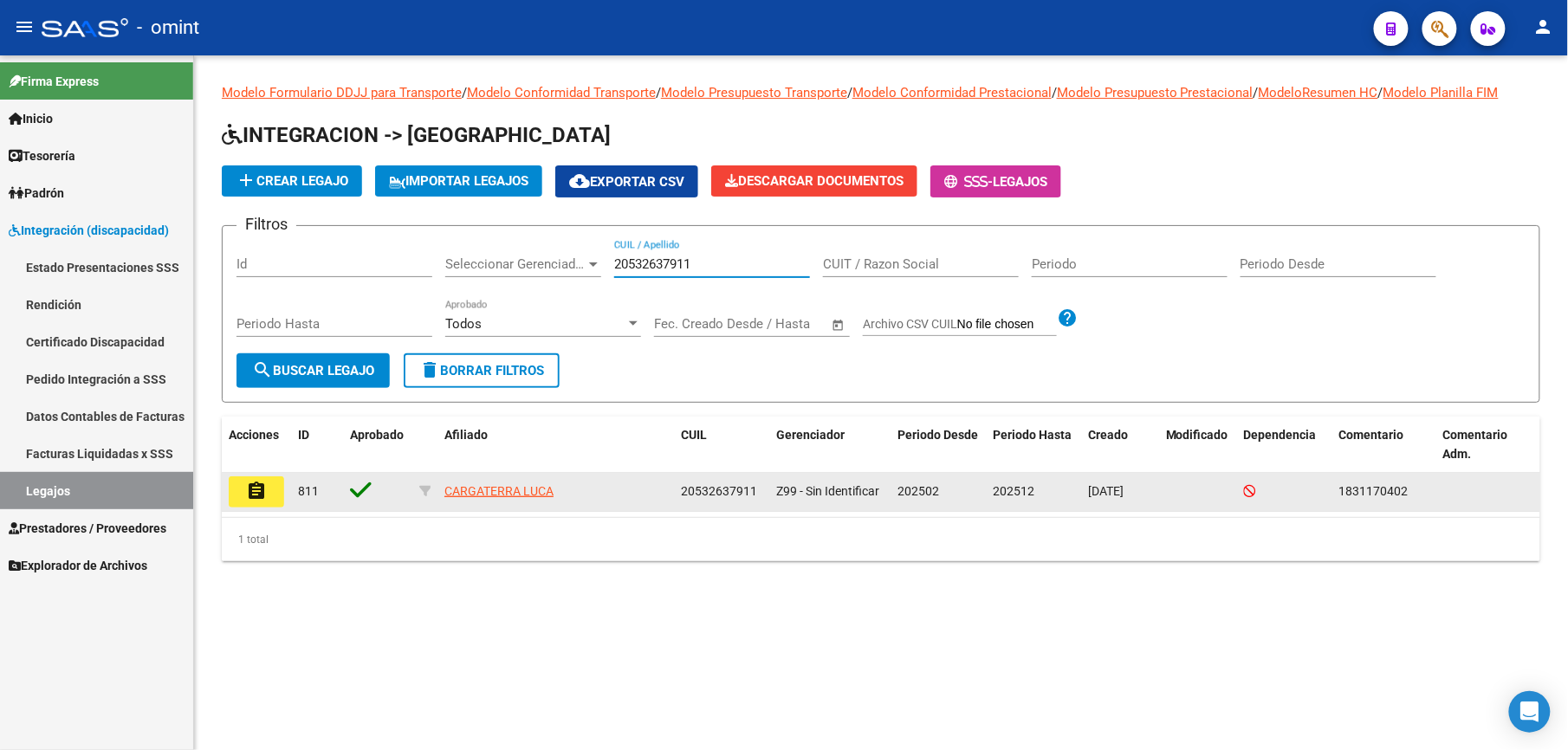
type input "20532637911"
click at [274, 486] on button "assignment" at bounding box center [256, 491] width 56 height 31
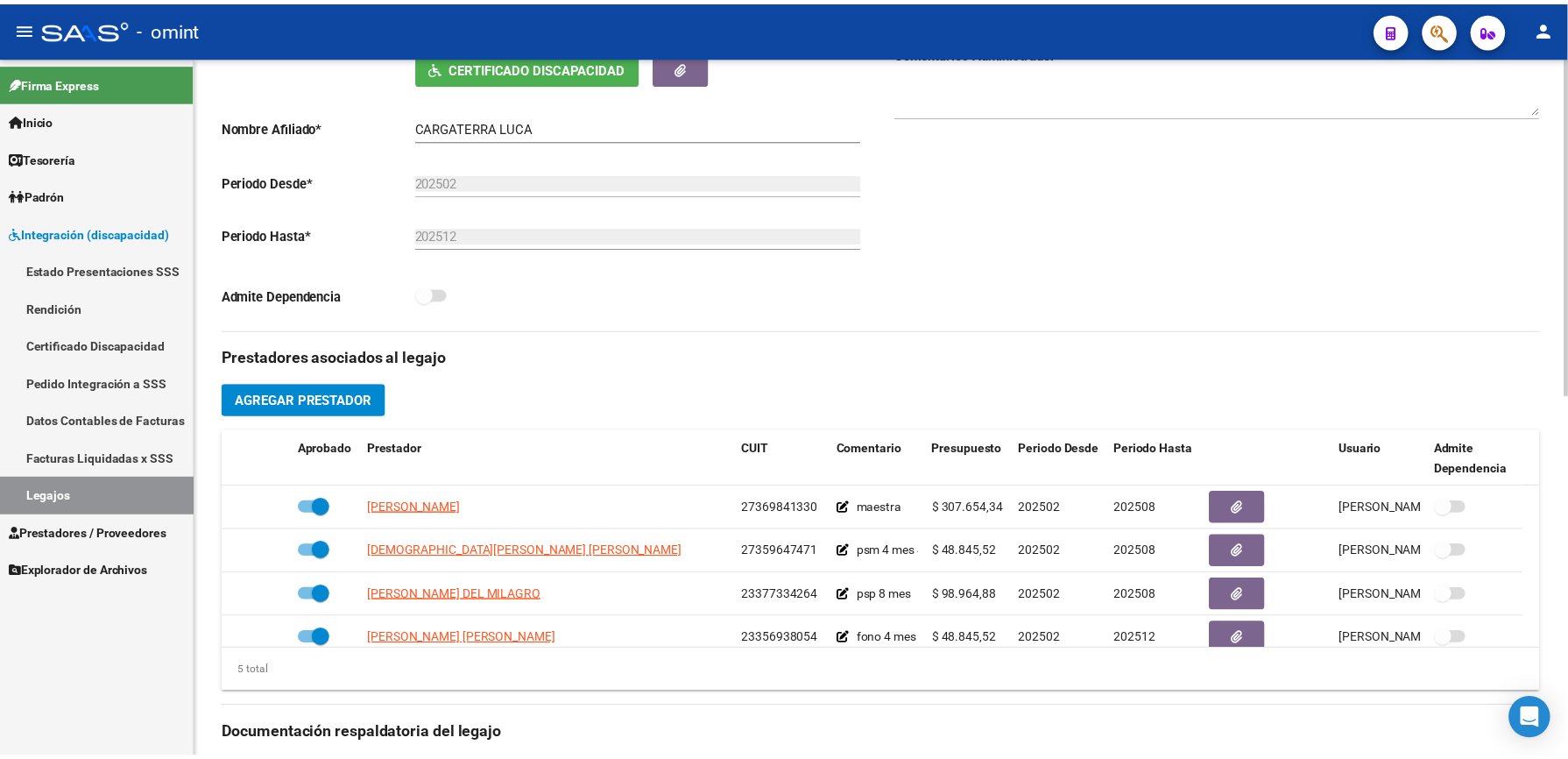
scroll to position [61, 0]
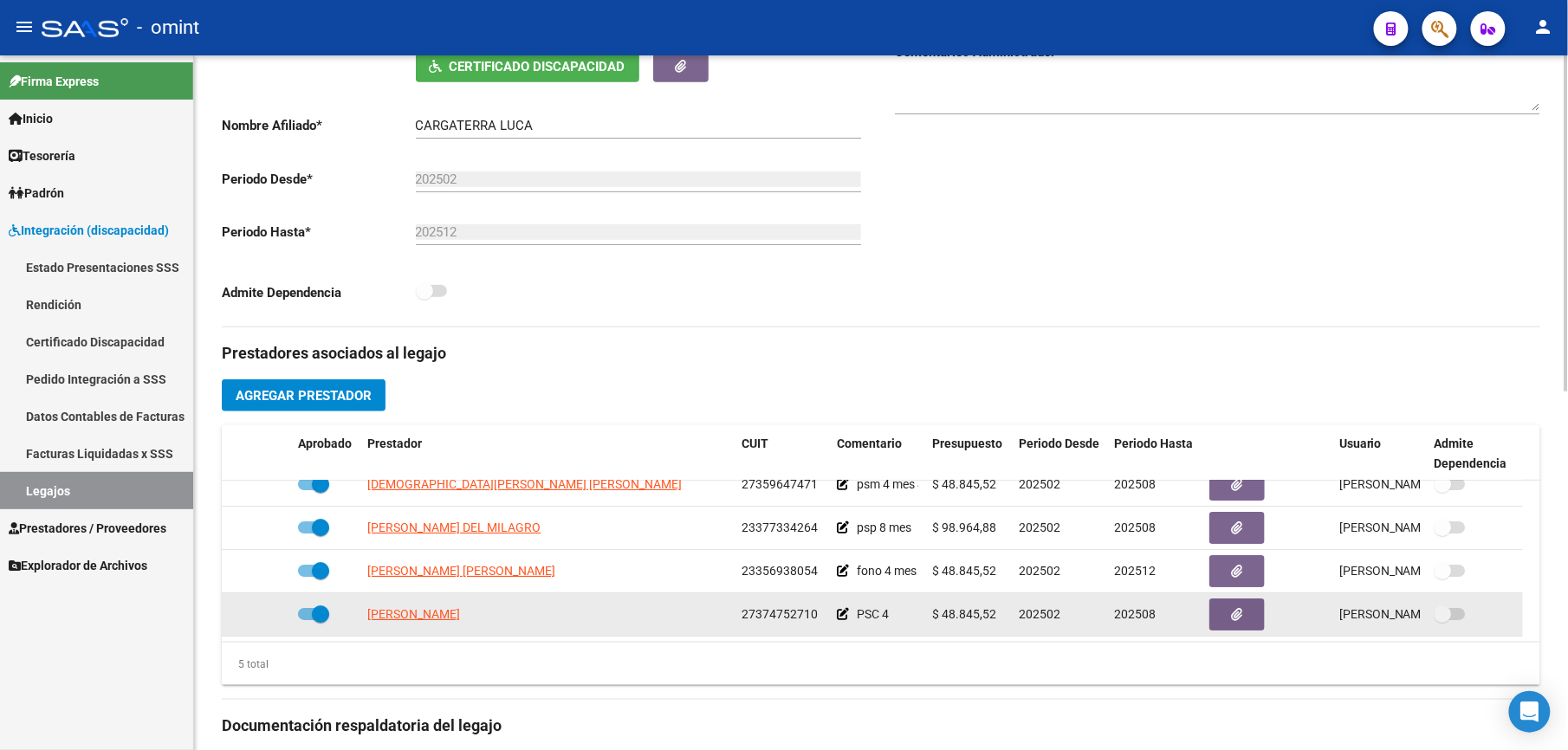
click at [296, 609] on datatable-body-cell at bounding box center [326, 614] width 69 height 43
click at [296, 619] on datatable-body-cell at bounding box center [326, 614] width 69 height 43
click at [298, 618] on span at bounding box center [313, 614] width 31 height 12
click at [306, 619] on input "checkbox" at bounding box center [306, 619] width 1 height 1
checkbox input "false"
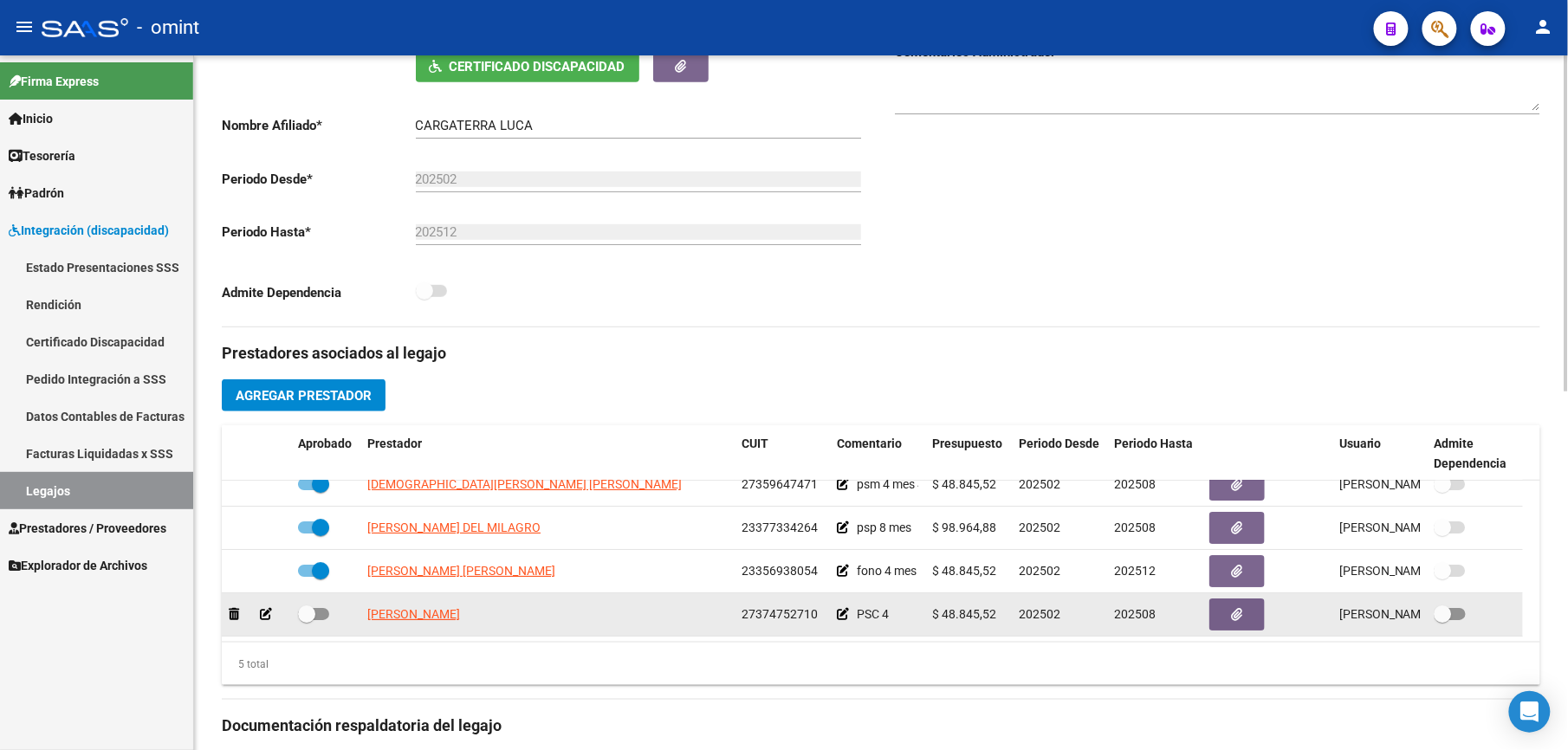
click at [263, 618] on icon at bounding box center [266, 614] width 12 height 12
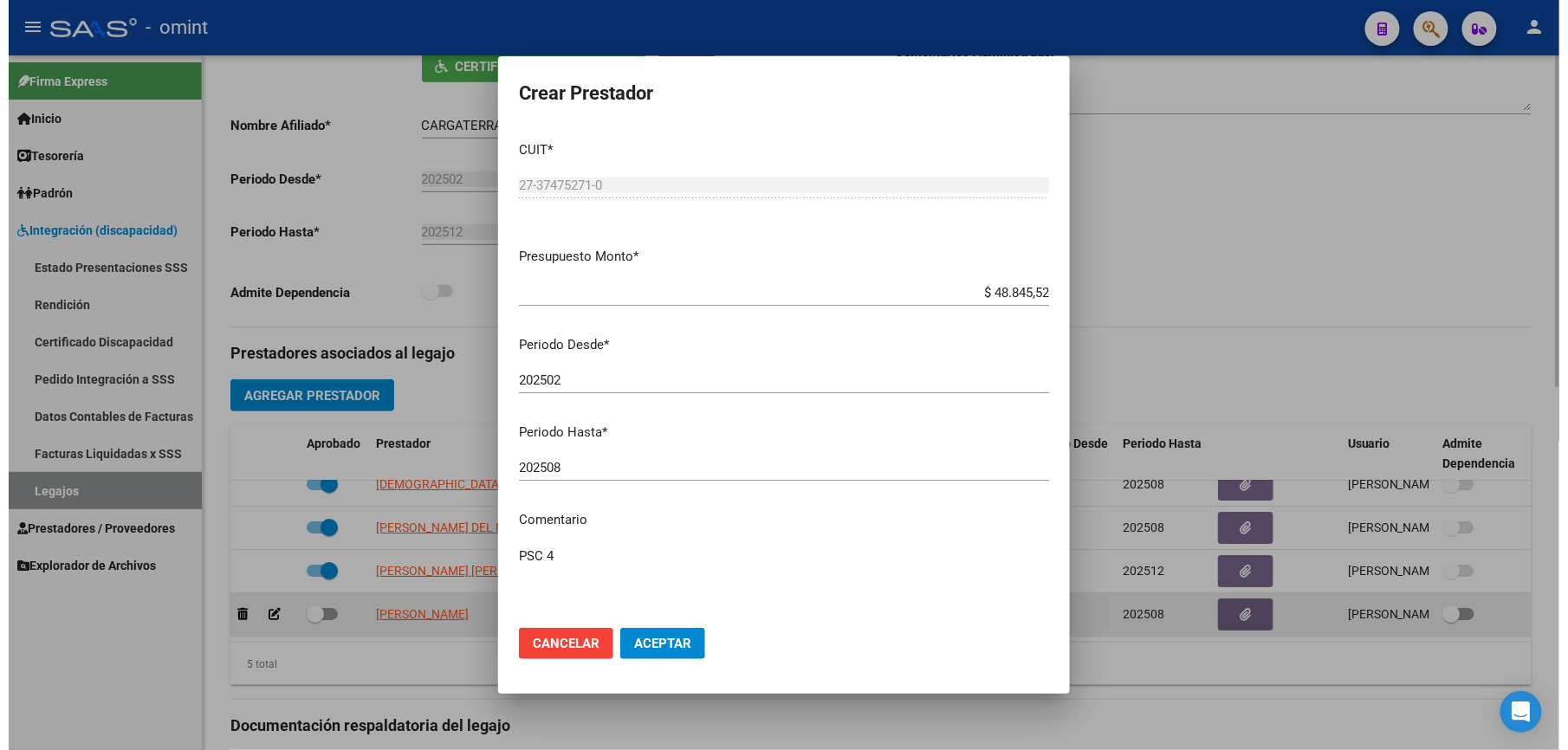
scroll to position [364, 0]
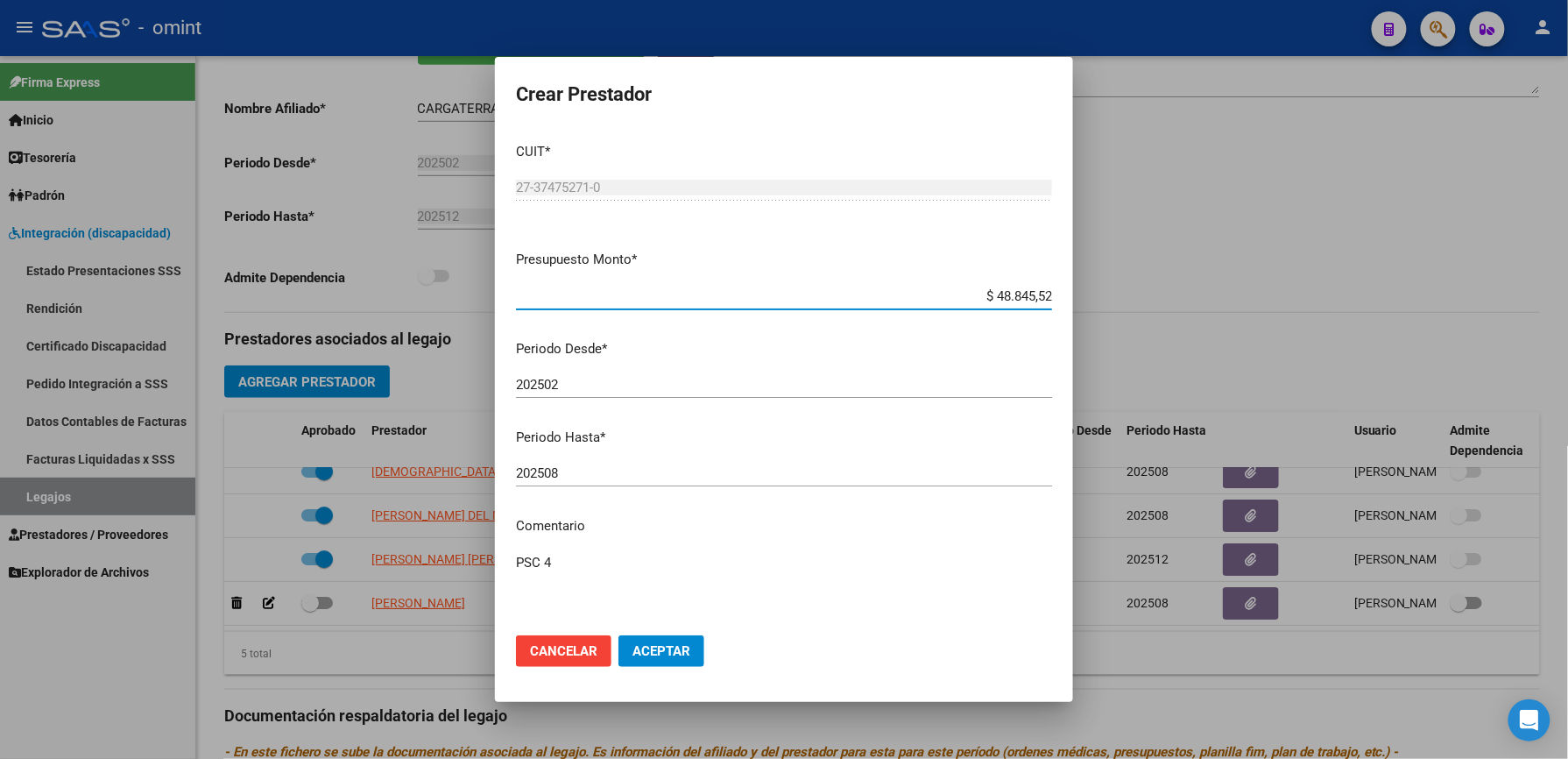
click at [585, 473] on input "202508" at bounding box center [784, 473] width 536 height 15
type input "202512"
click at [589, 559] on textarea "PSC 4" at bounding box center [784, 594] width 536 height 82
click at [652, 569] on textarea "PSC 4 // según caso" at bounding box center [784, 594] width 536 height 82
paste textarea "35559530/01"
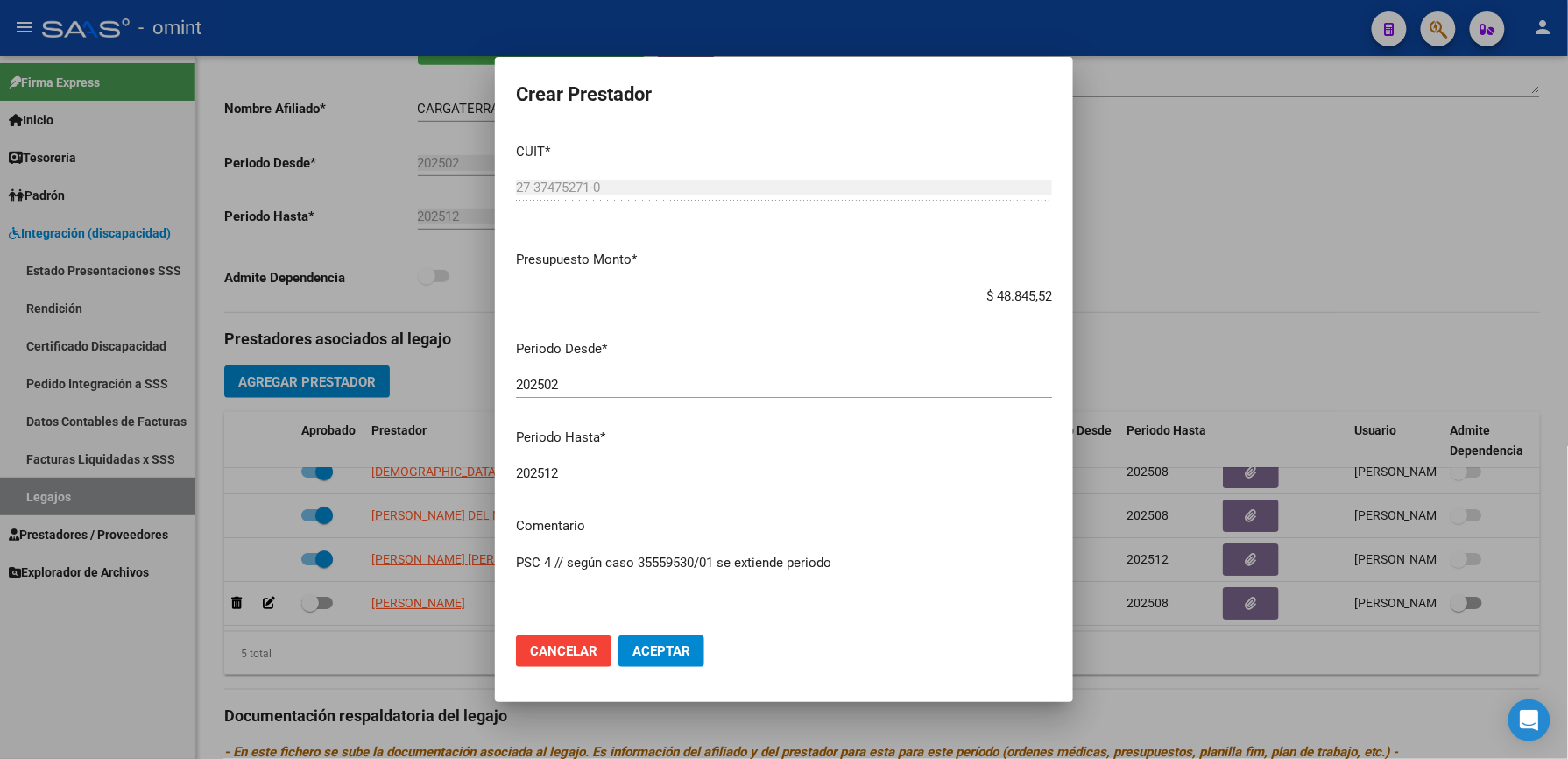
type textarea "PSC 4 // según caso 35559530/01 se extiende periodo"
click at [670, 643] on span "Aceptar" at bounding box center [661, 651] width 57 height 15
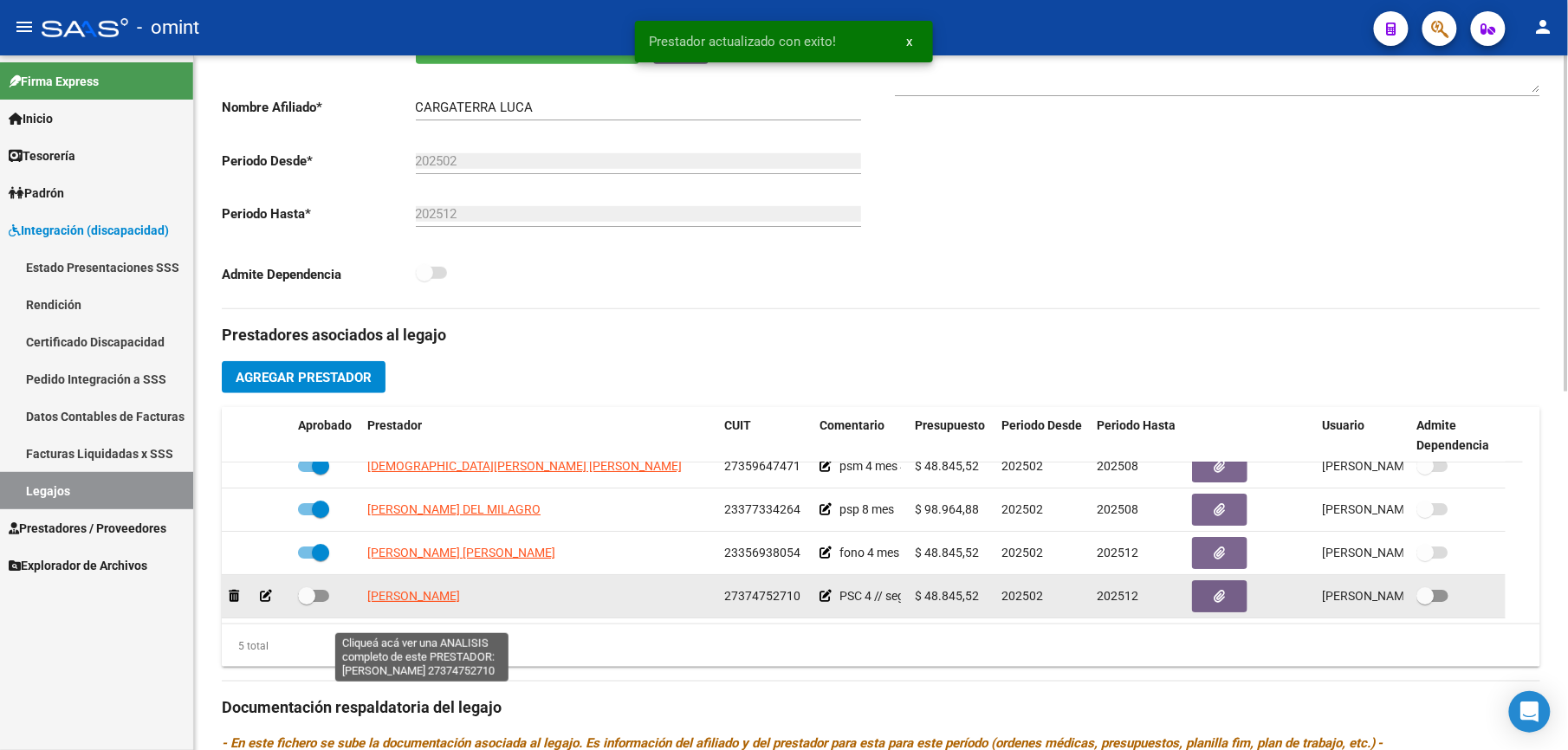
scroll to position [346, 0]
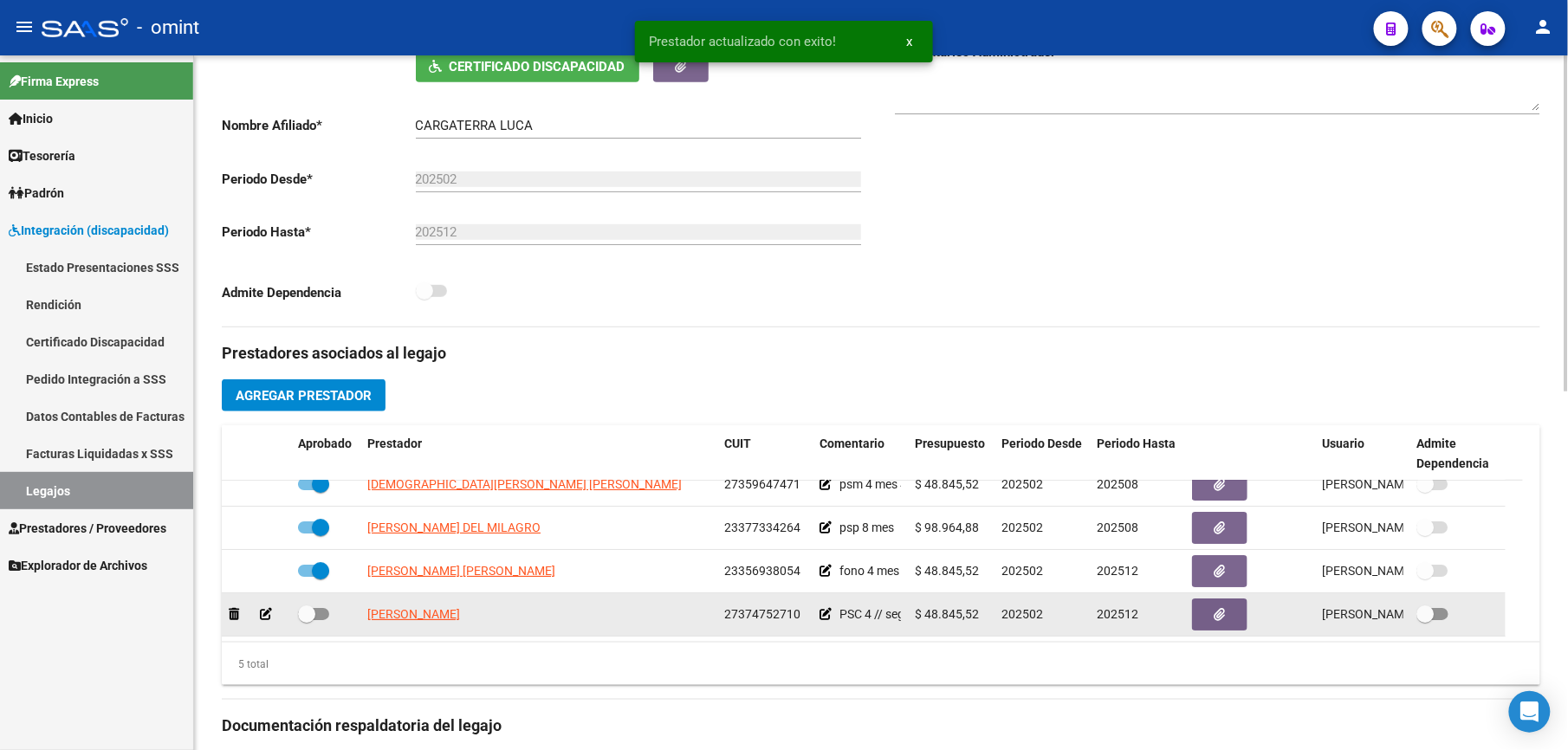
click at [326, 613] on span at bounding box center [313, 614] width 31 height 12
click at [307, 619] on input "checkbox" at bounding box center [306, 619] width 1 height 1
checkbox input "true"
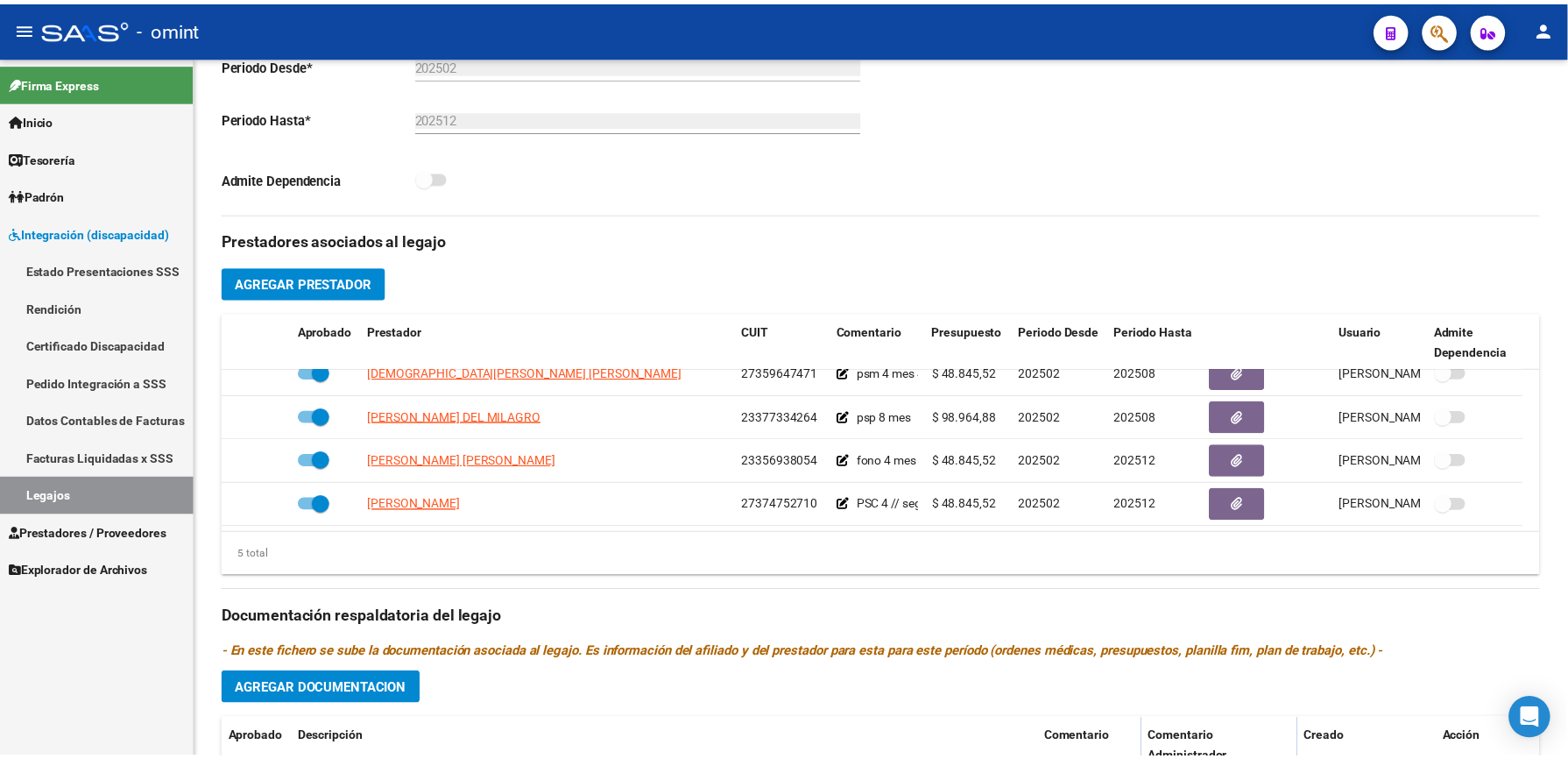
scroll to position [751, 0]
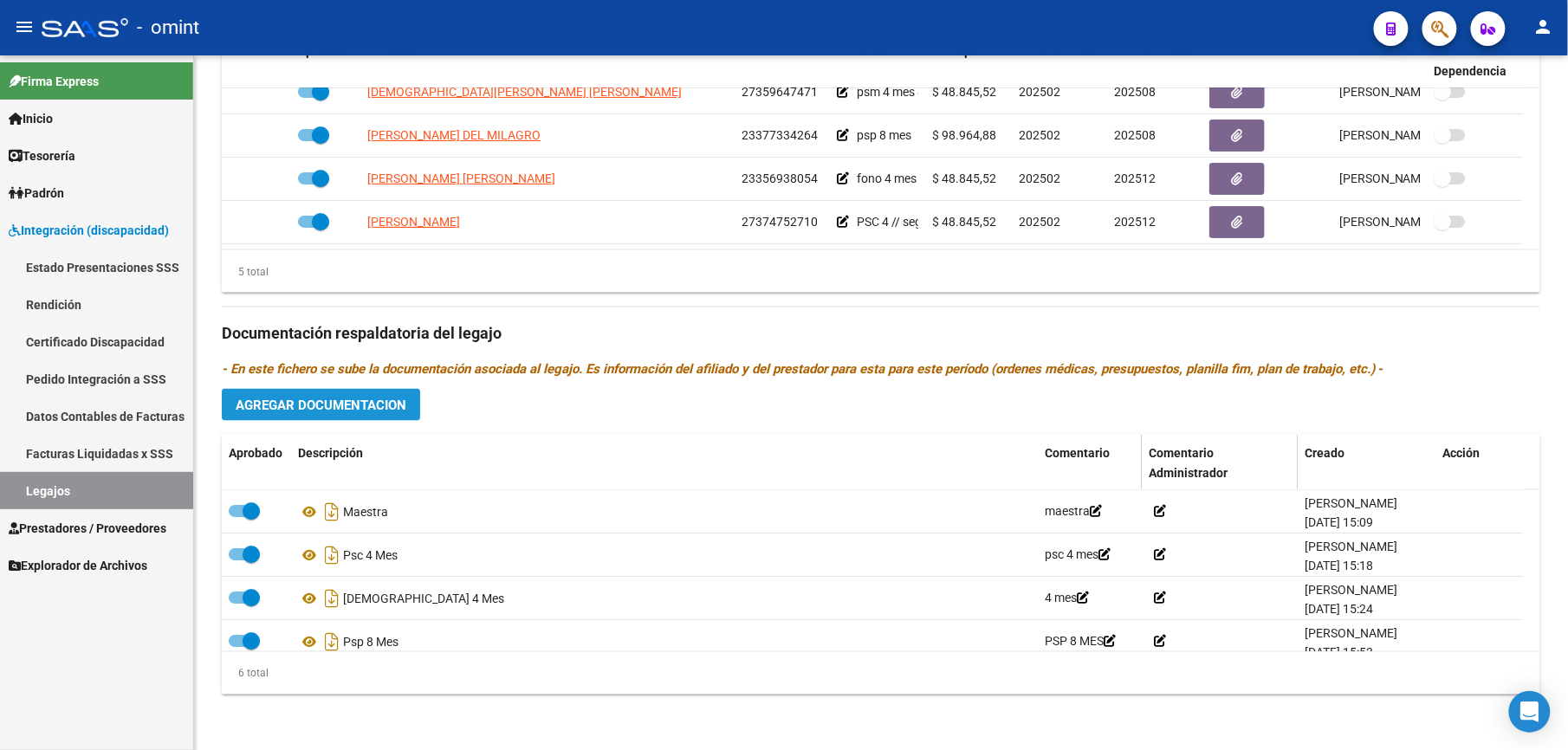
click at [352, 406] on span "Agregar Documentacion" at bounding box center [321, 405] width 170 height 15
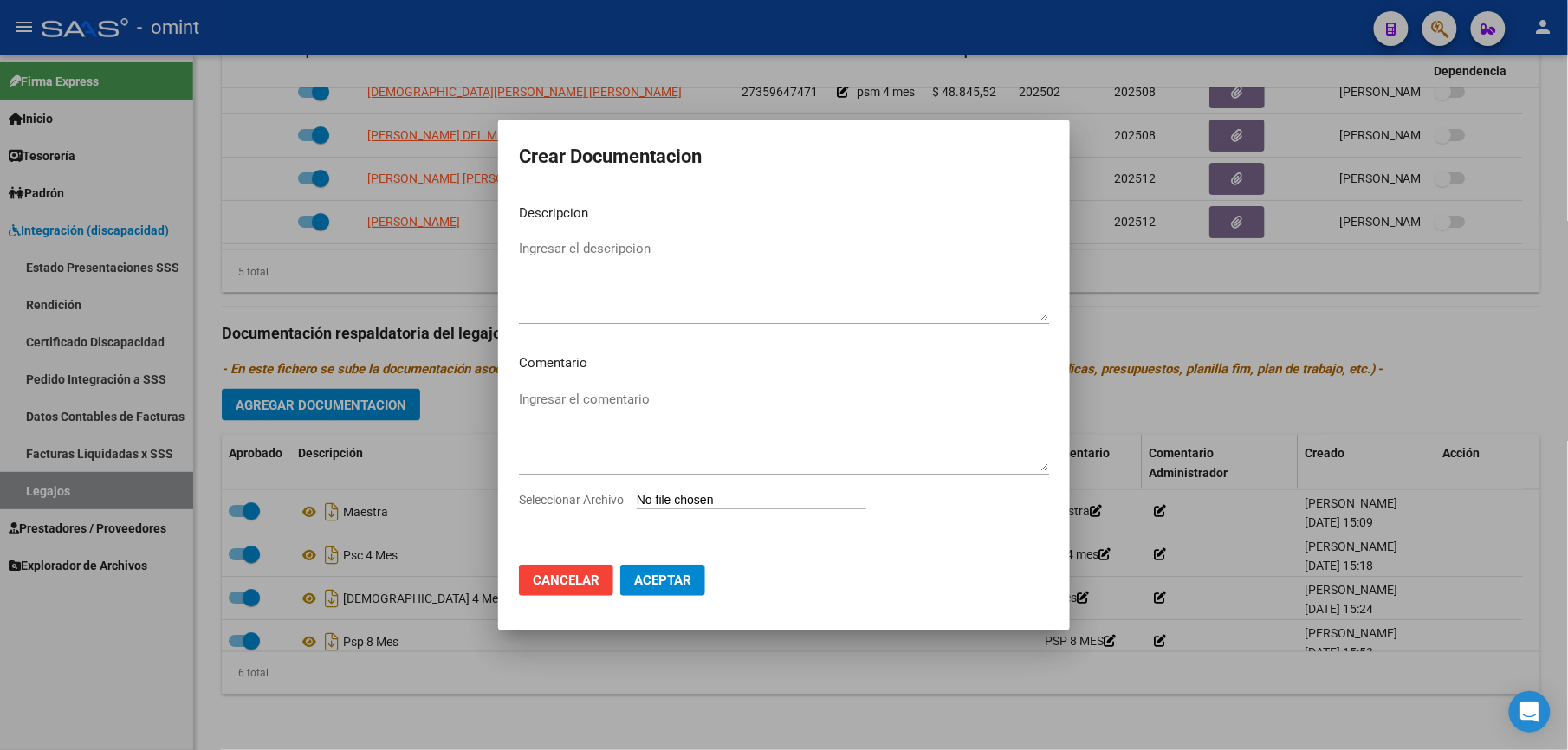
scroll to position [760, 0]
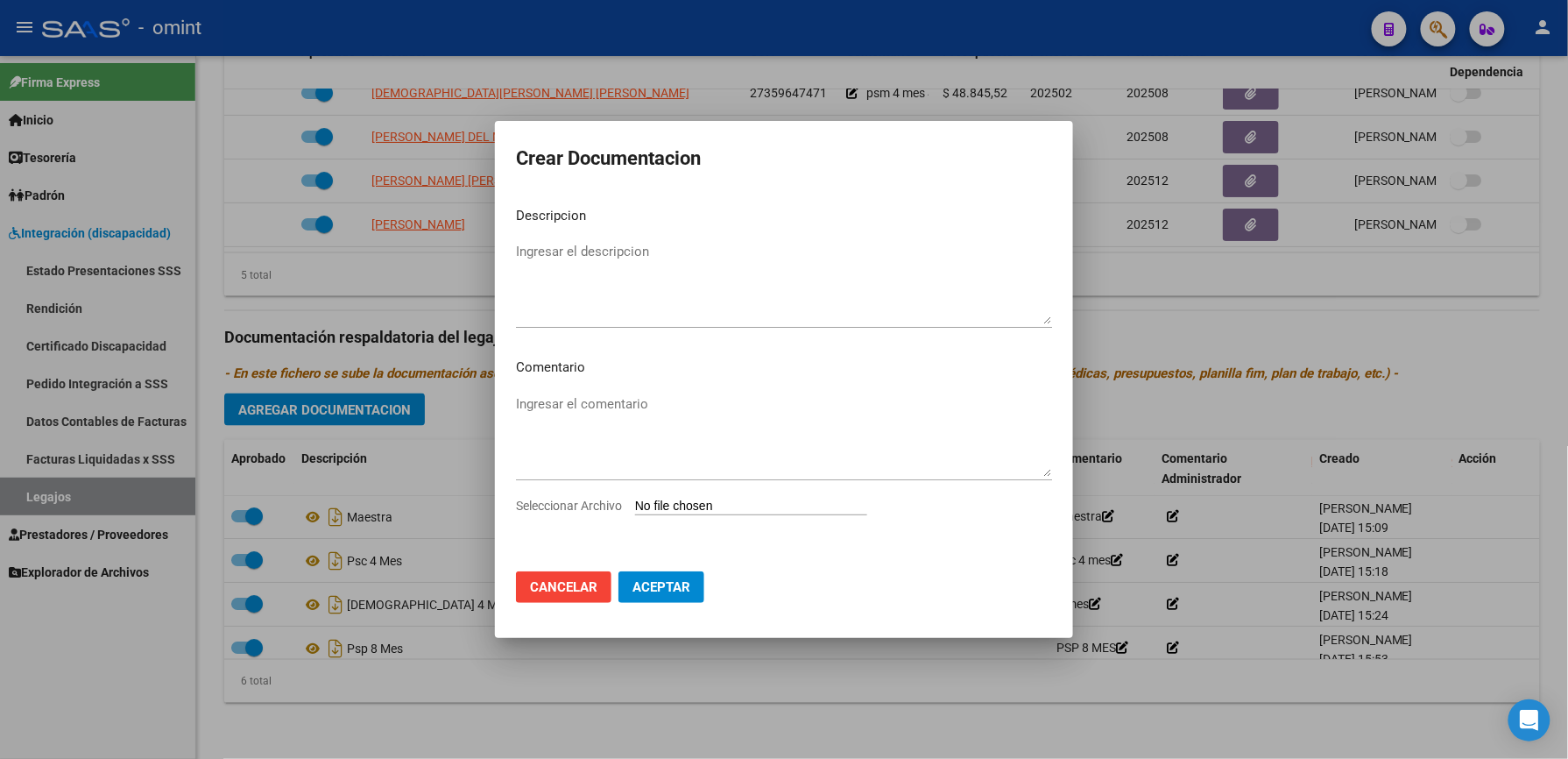
click at [722, 499] on input "Seleccionar Archivo" at bounding box center [751, 506] width 232 height 16
type input "C:\fakepath\informe semestral psicologia.pdf"
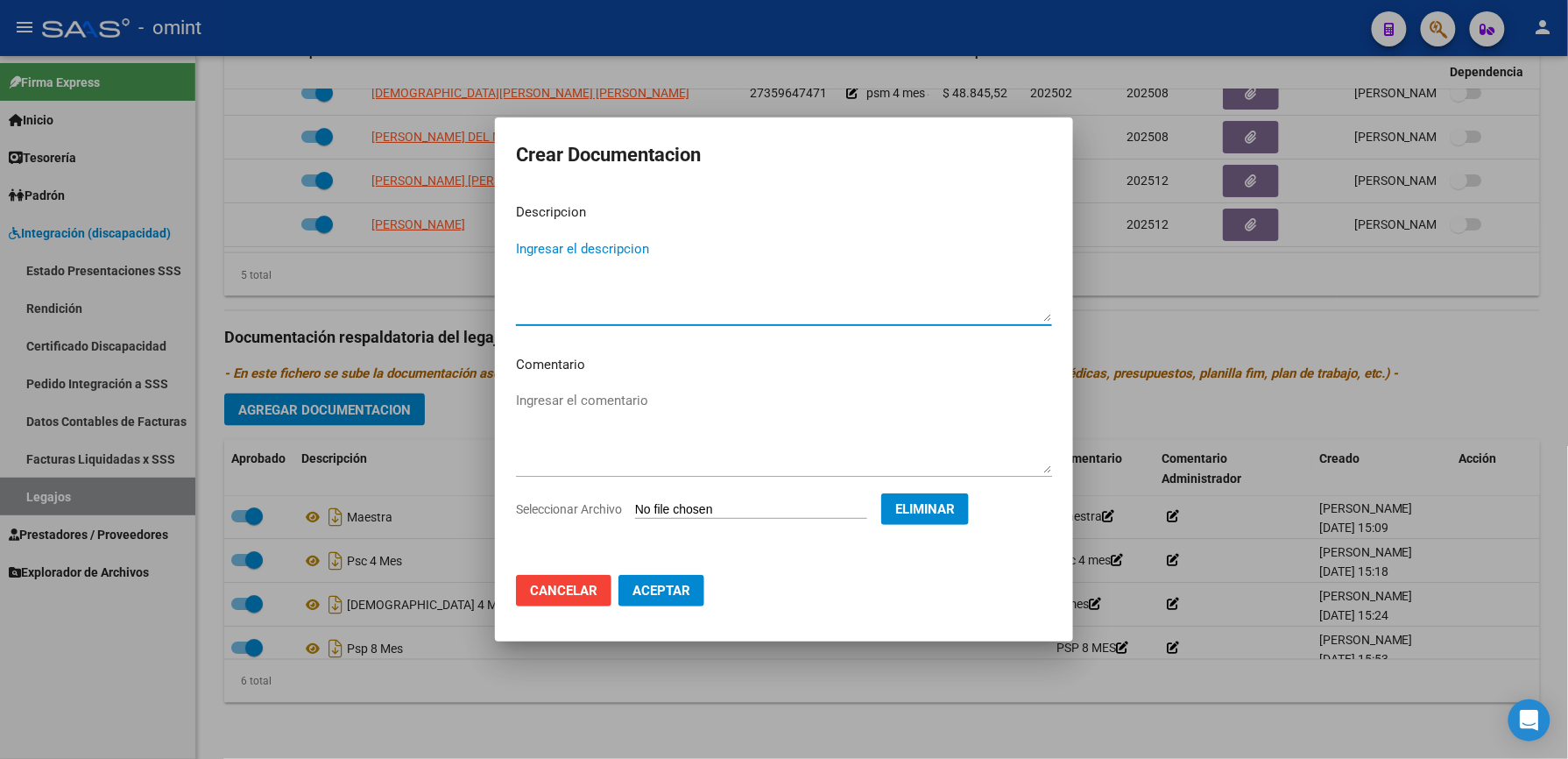
click at [557, 264] on textarea "Ingresar el descripcion" at bounding box center [784, 280] width 536 height 82
type textarea "informe semestral PSC"
click at [651, 590] on span "Aceptar" at bounding box center [661, 591] width 57 height 15
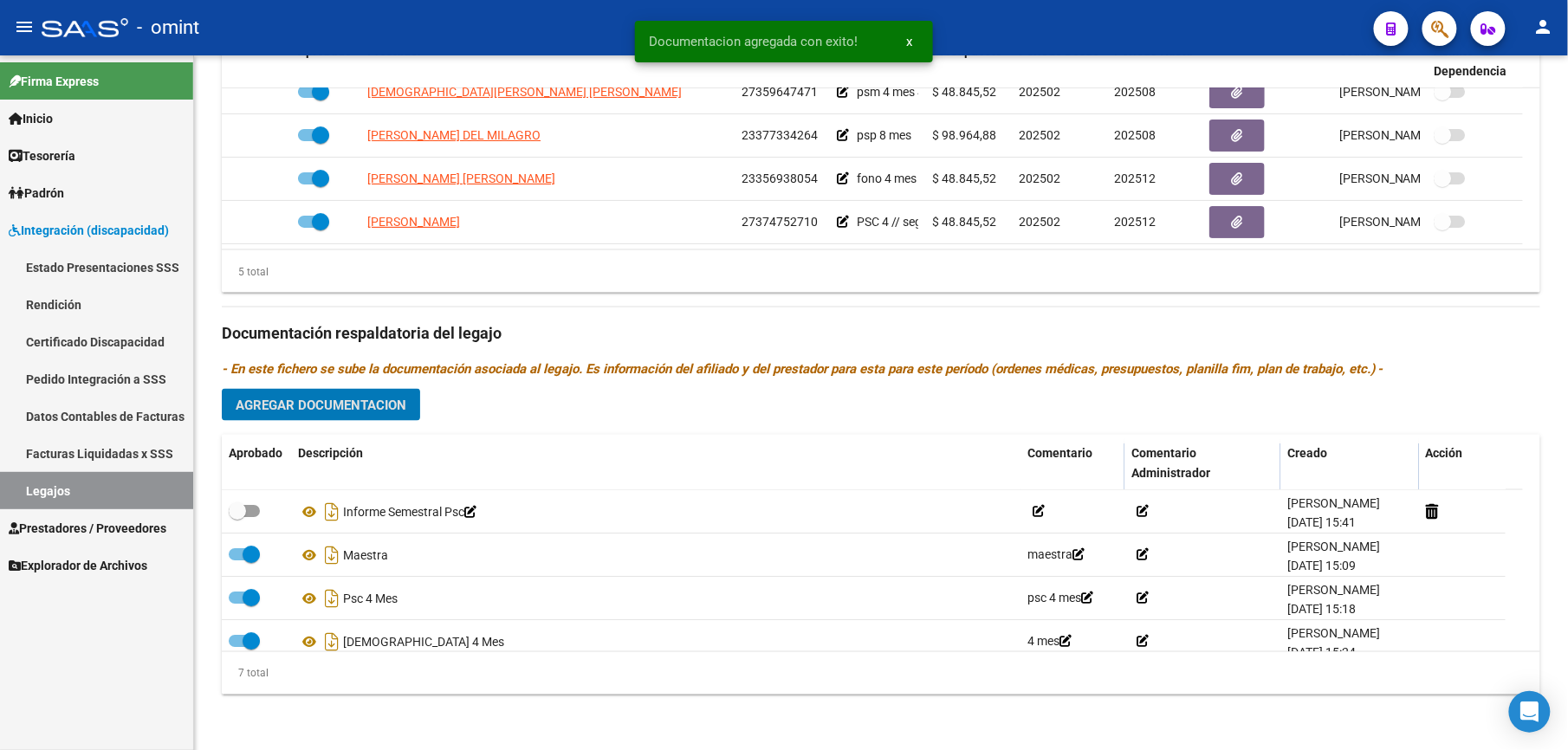
scroll to position [741, 0]
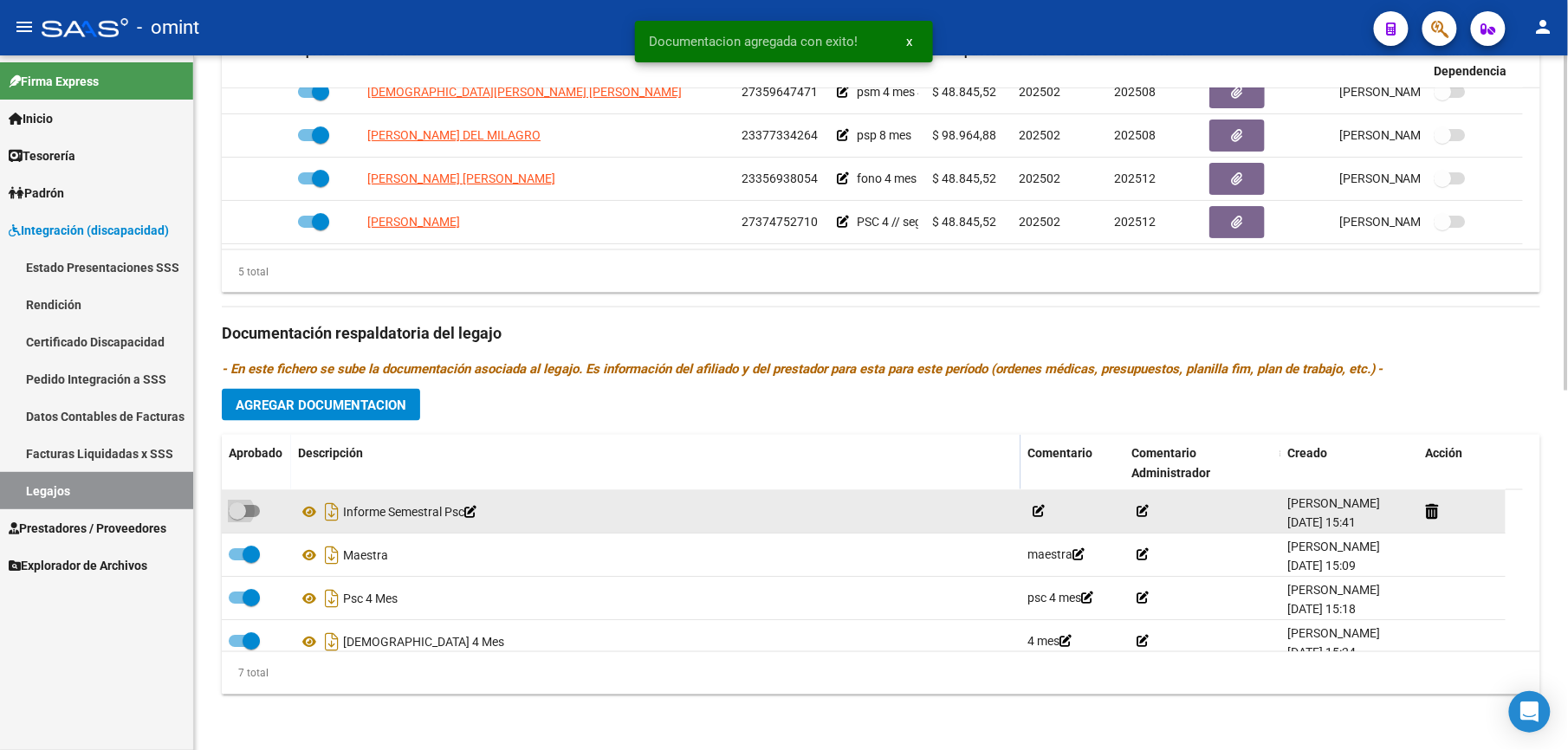
click at [255, 513] on span at bounding box center [244, 511] width 31 height 12
click at [238, 517] on input "checkbox" at bounding box center [237, 517] width 1 height 1
checkbox input "true"
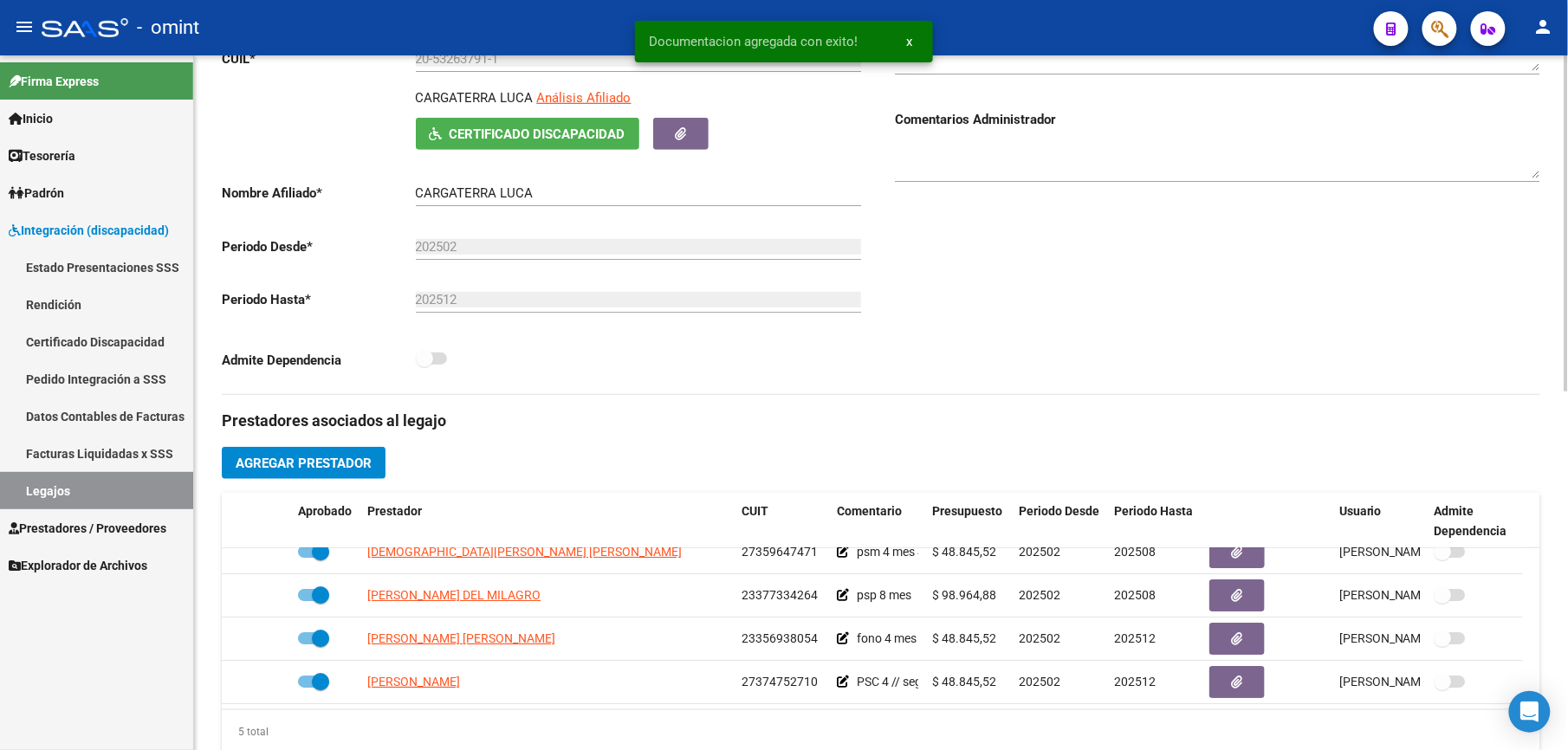
scroll to position [0, 0]
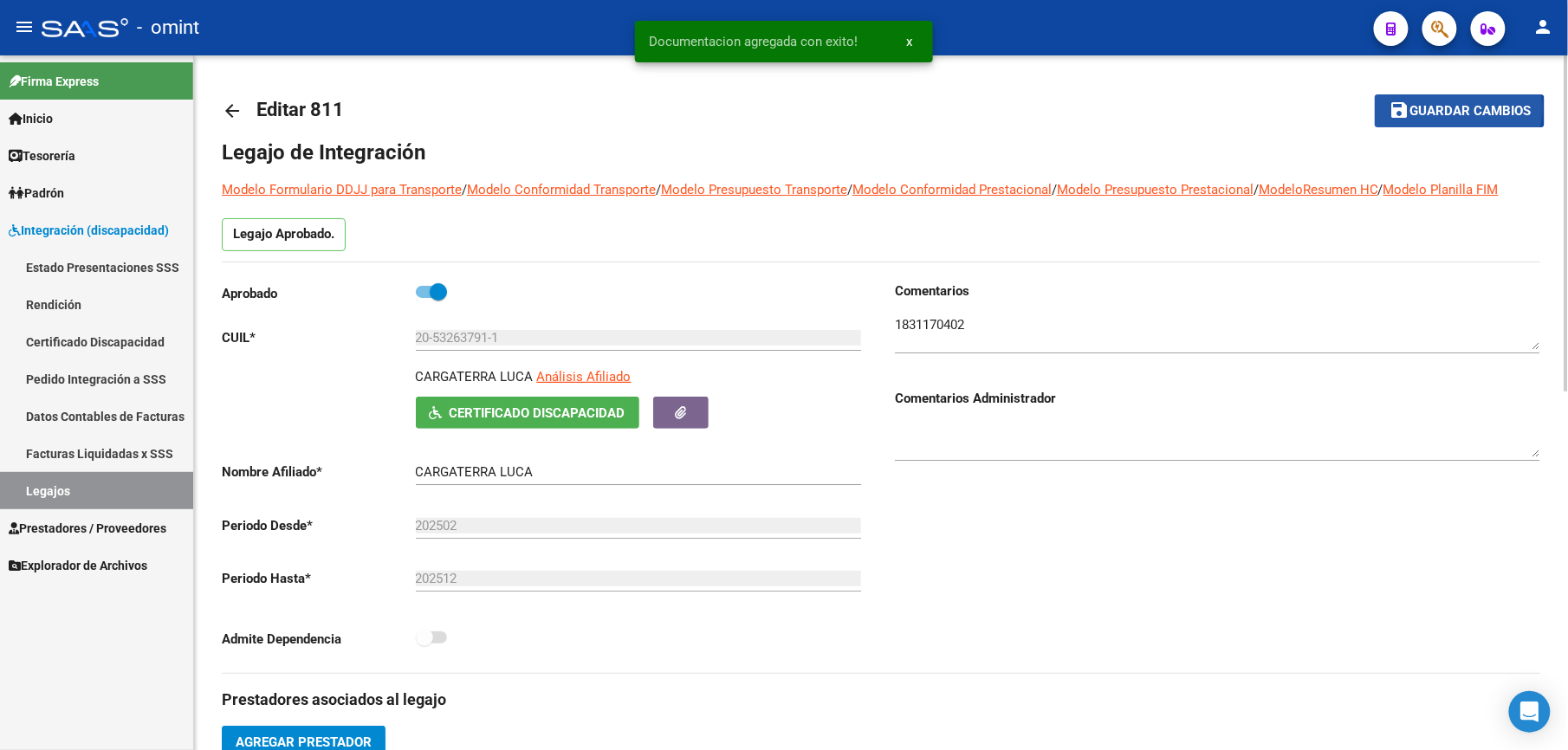
click at [1456, 108] on span "Guardar cambios" at bounding box center [1470, 112] width 121 height 15
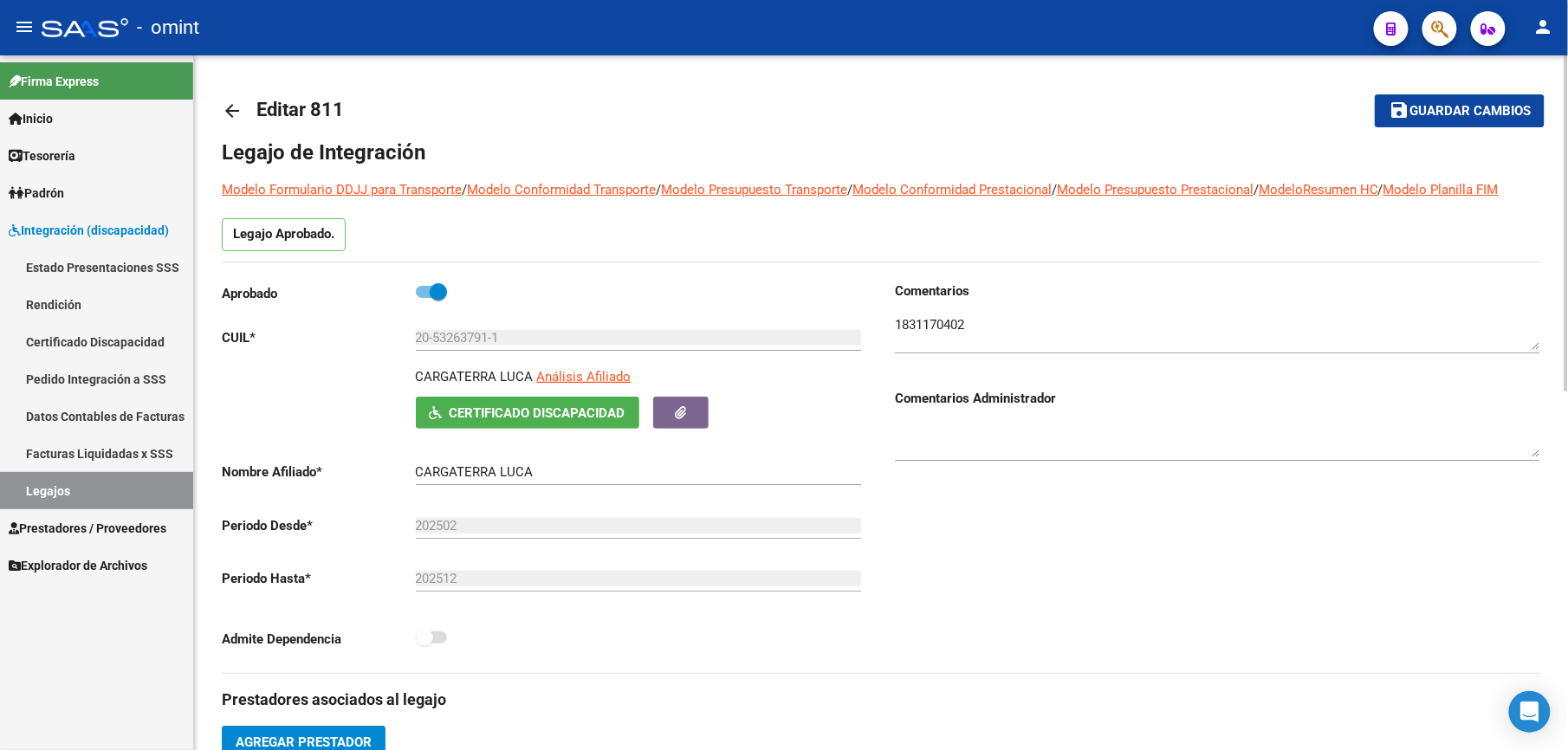
scroll to position [462, 0]
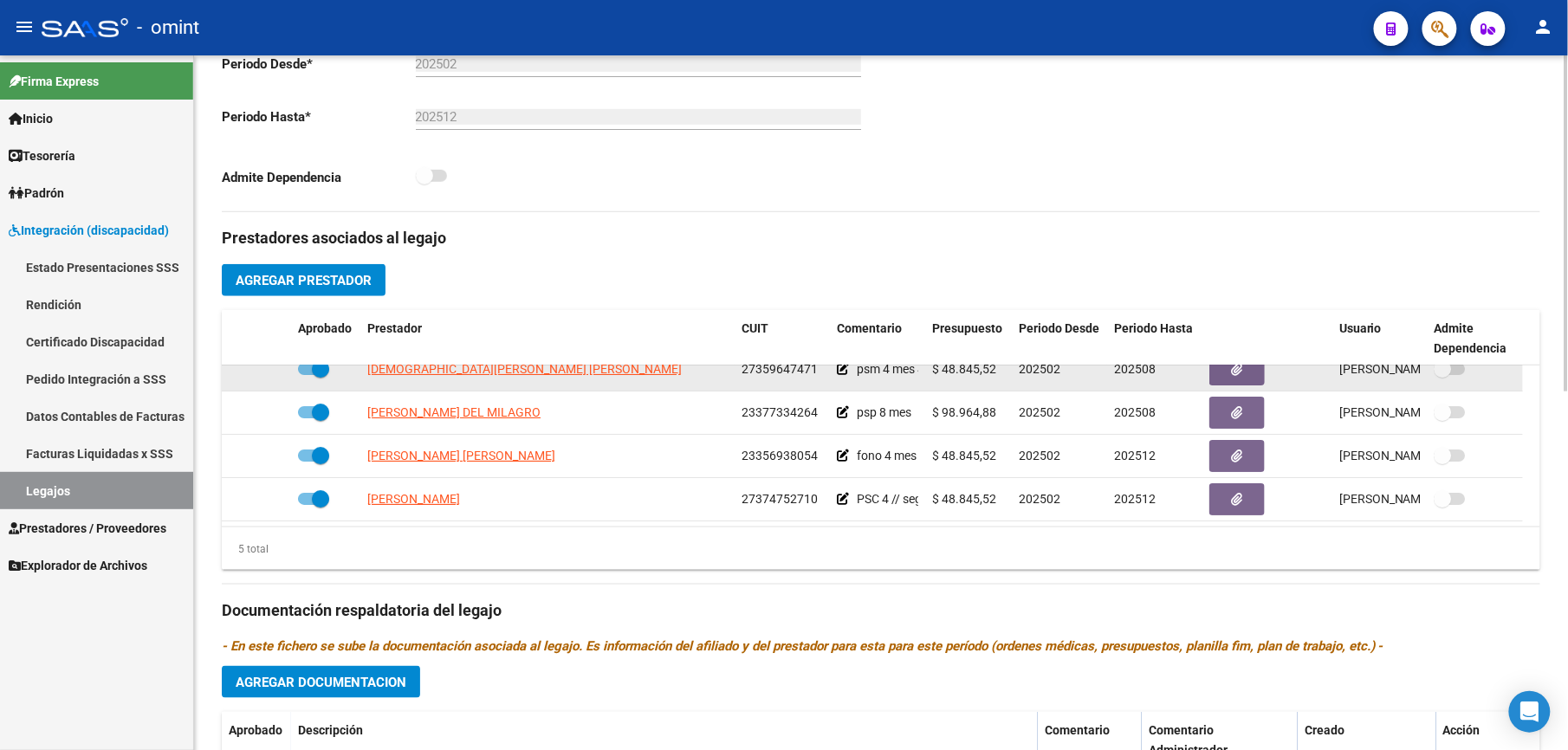
click at [302, 375] on span at bounding box center [313, 369] width 31 height 12
click at [306, 375] on input "checkbox" at bounding box center [306, 375] width 1 height 1
checkbox input "false"
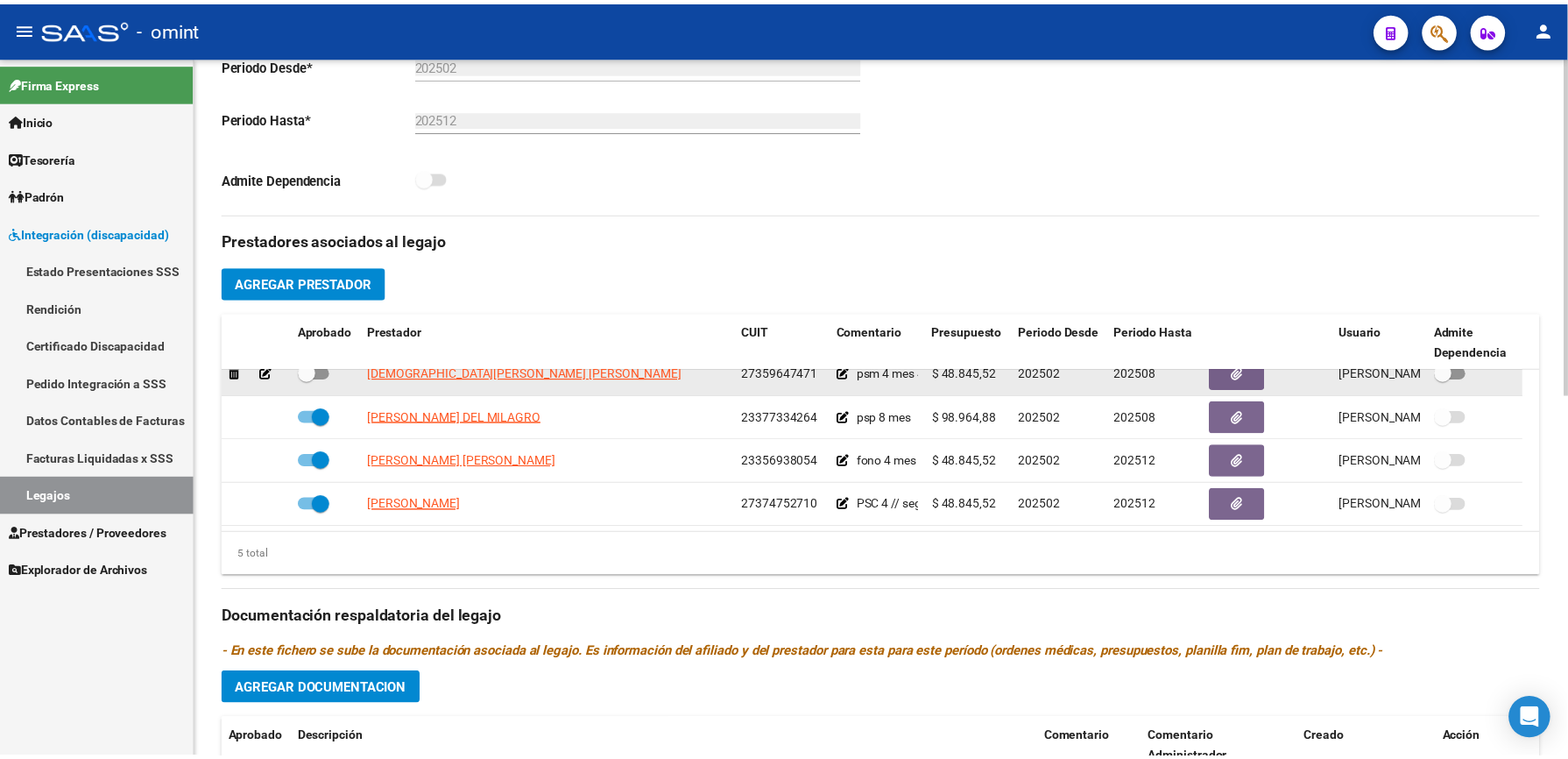
scroll to position [0, 0]
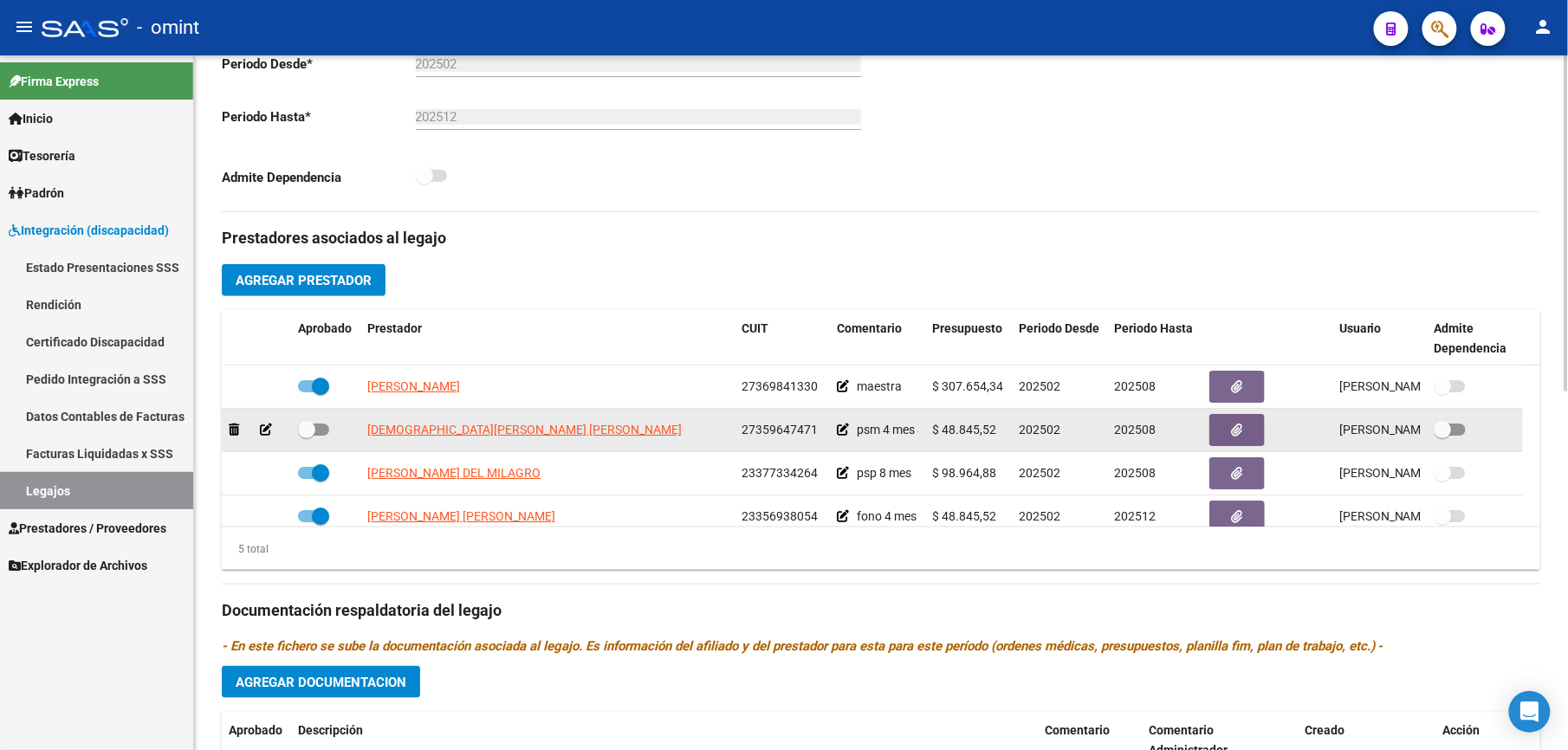
click at [265, 430] on icon at bounding box center [266, 429] width 12 height 12
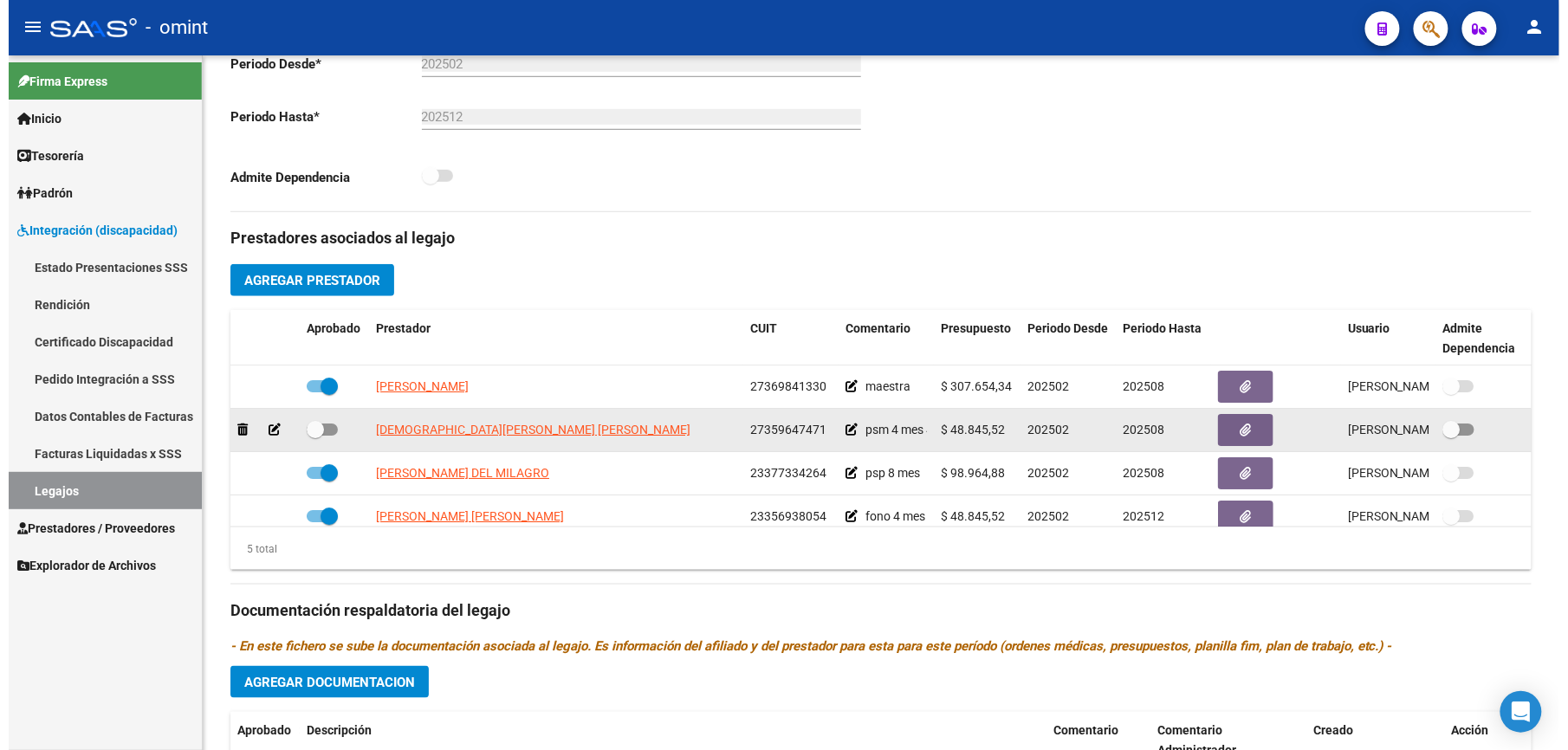
scroll to position [481, 0]
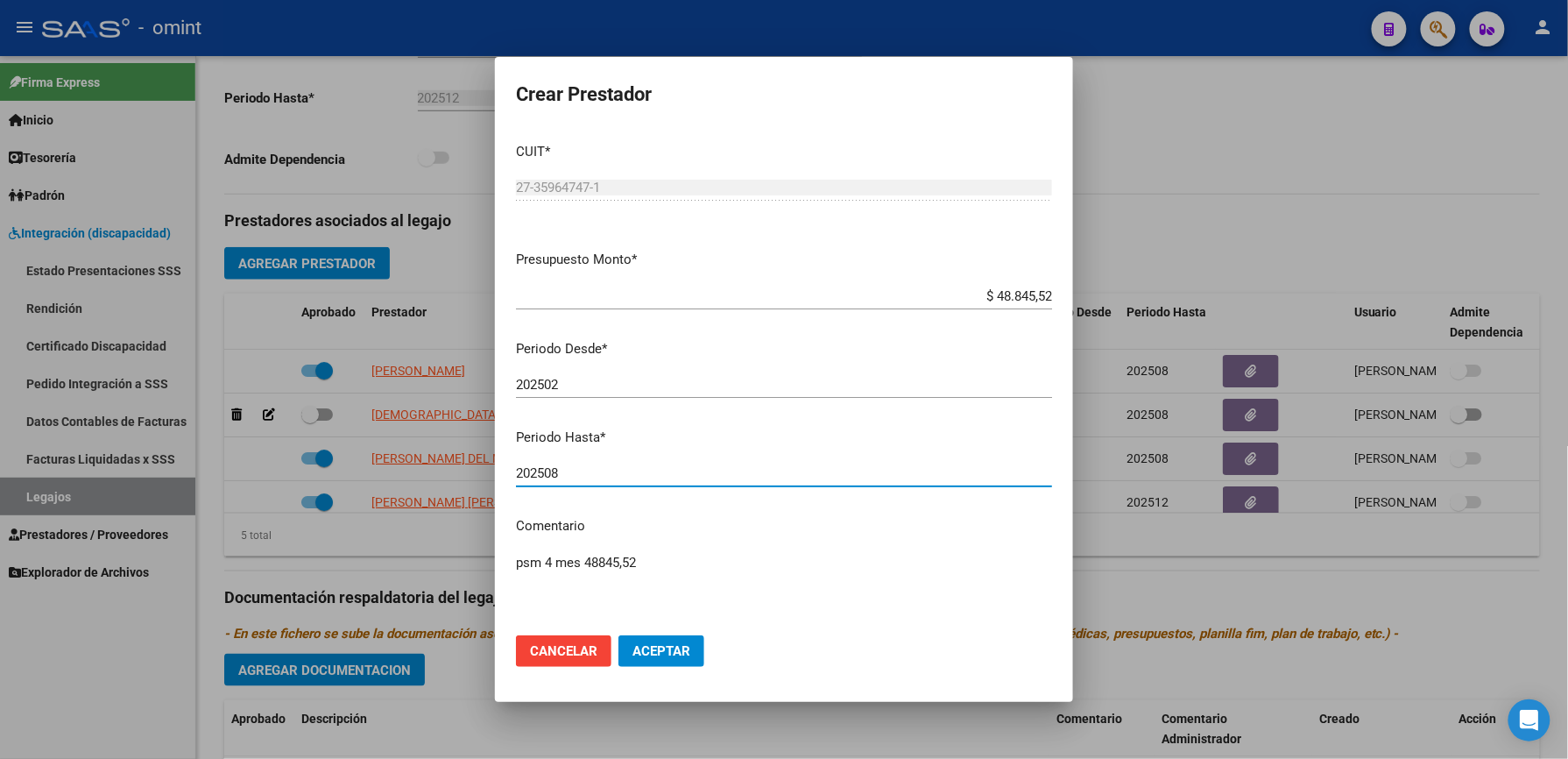
click at [567, 472] on input "202508" at bounding box center [784, 473] width 536 height 15
type input "202512"
click at [677, 563] on textarea "psm 4 mes 48845,52" at bounding box center [784, 594] width 536 height 82
paste textarea "35559561/01"
type textarea "psm 4 mes 48845,52 // según caso 35559561/01 se extiende periodo"
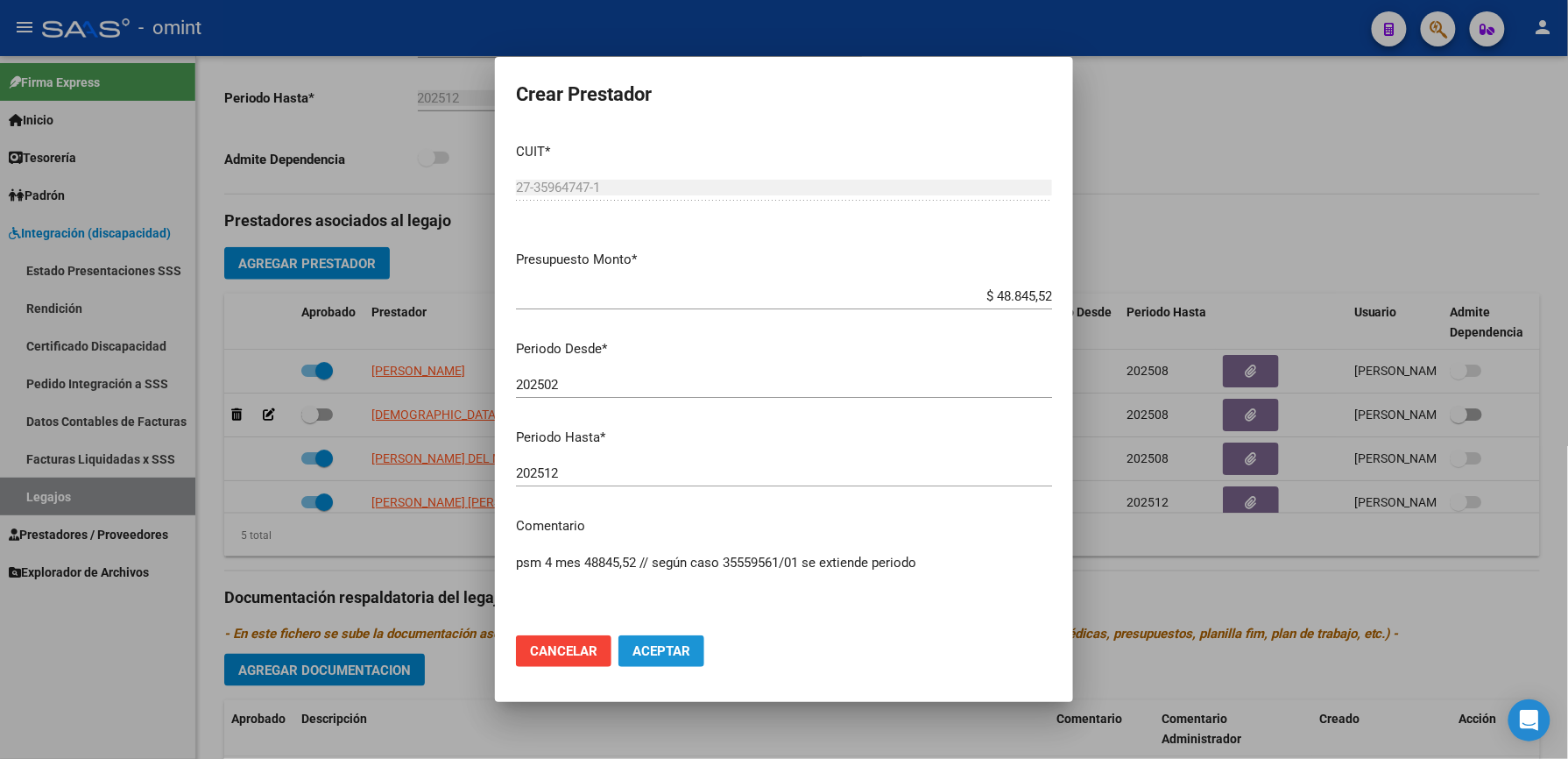
click at [669, 649] on span "Aceptar" at bounding box center [661, 651] width 57 height 15
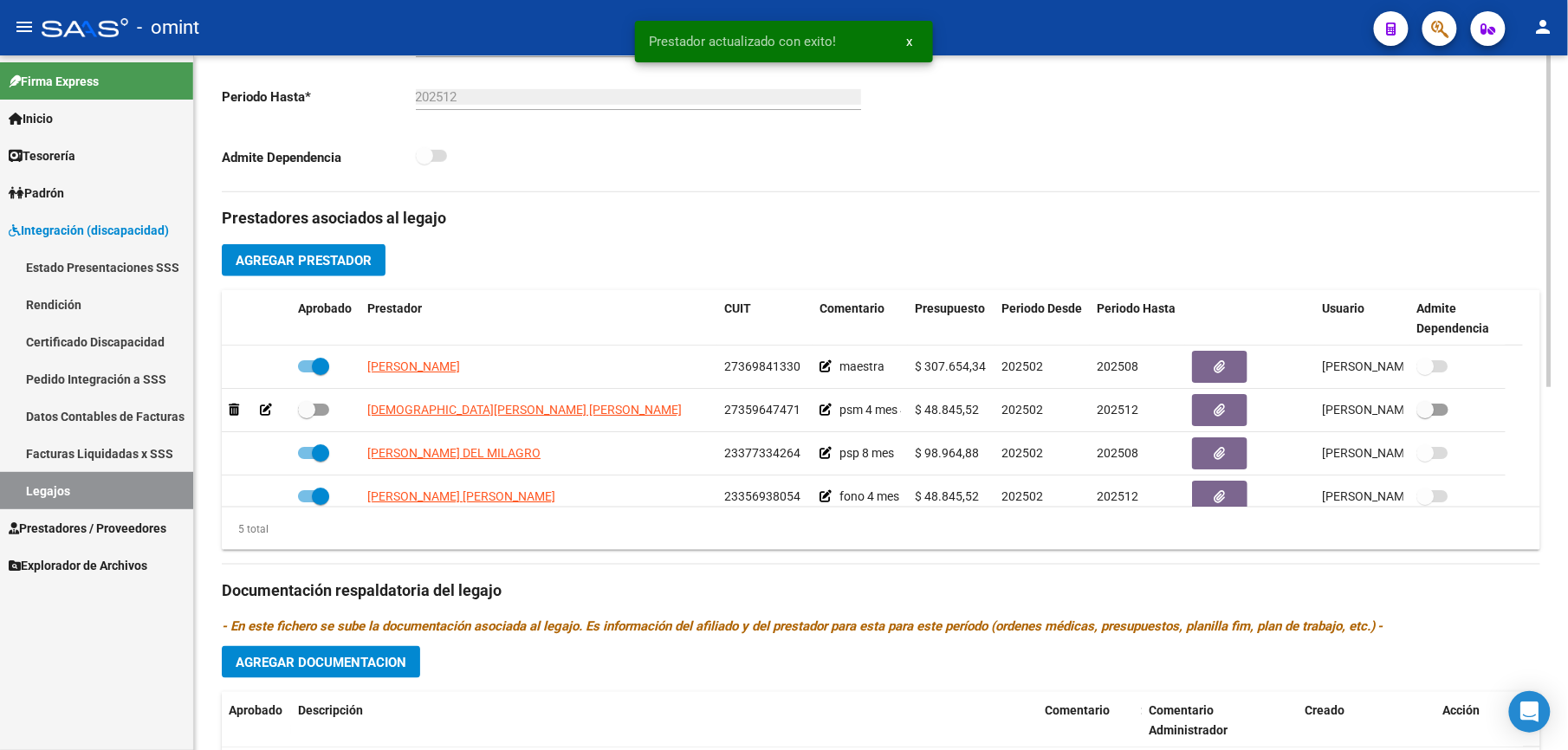
scroll to position [462, 0]
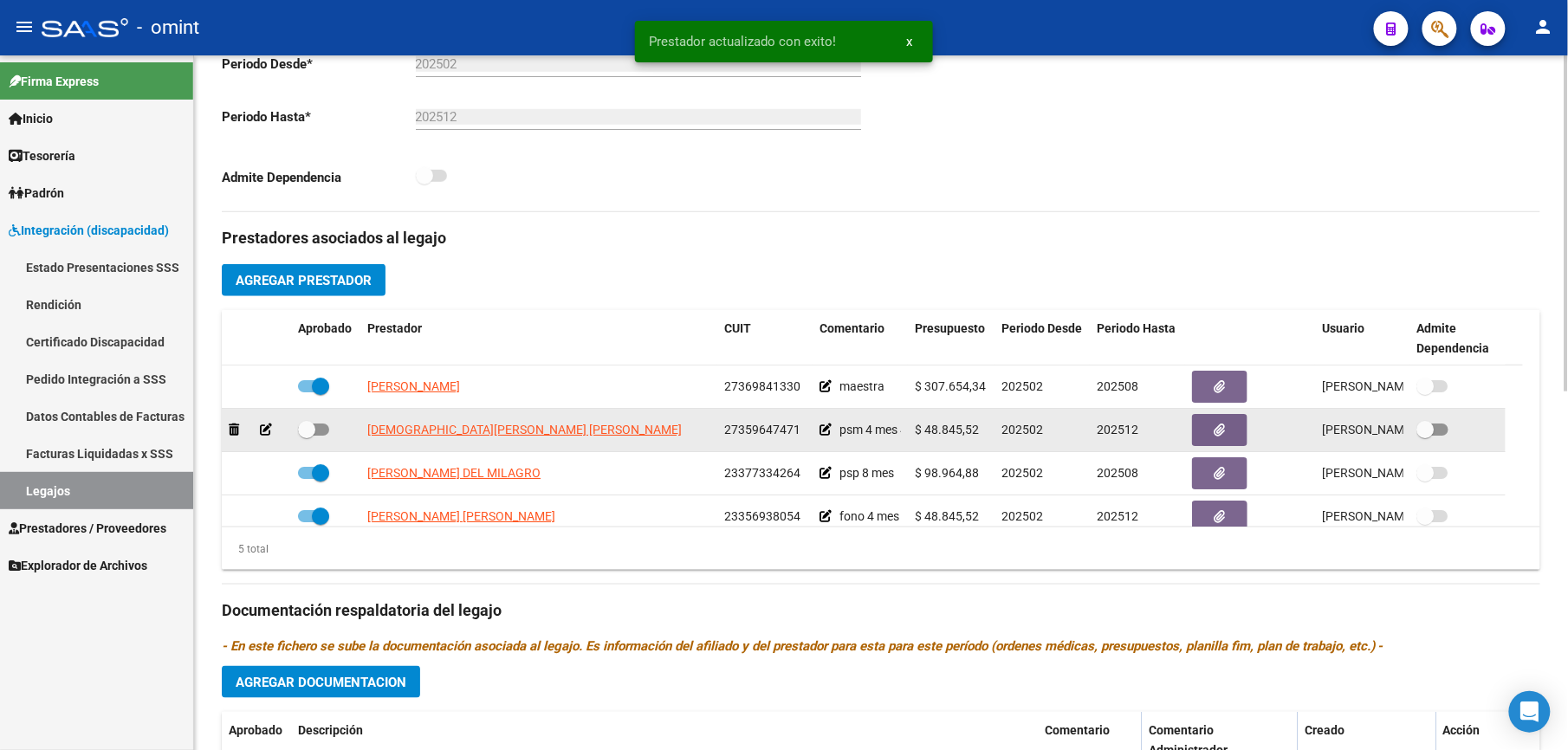
click at [330, 431] on div at bounding box center [326, 430] width 56 height 23
click at [326, 433] on span at bounding box center [313, 429] width 31 height 12
click at [307, 435] on input "checkbox" at bounding box center [306, 435] width 1 height 1
checkbox input "true"
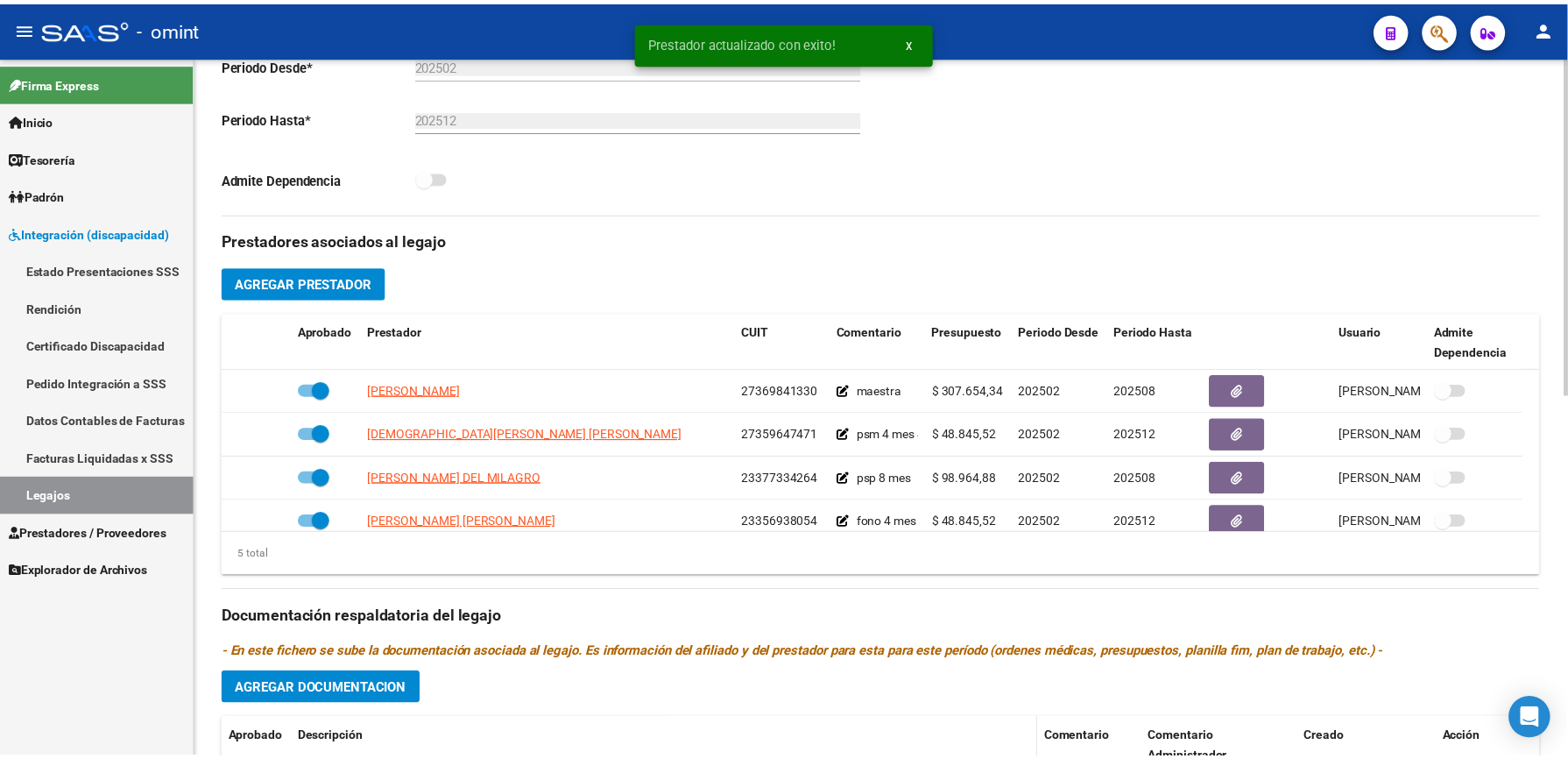
scroll to position [751, 0]
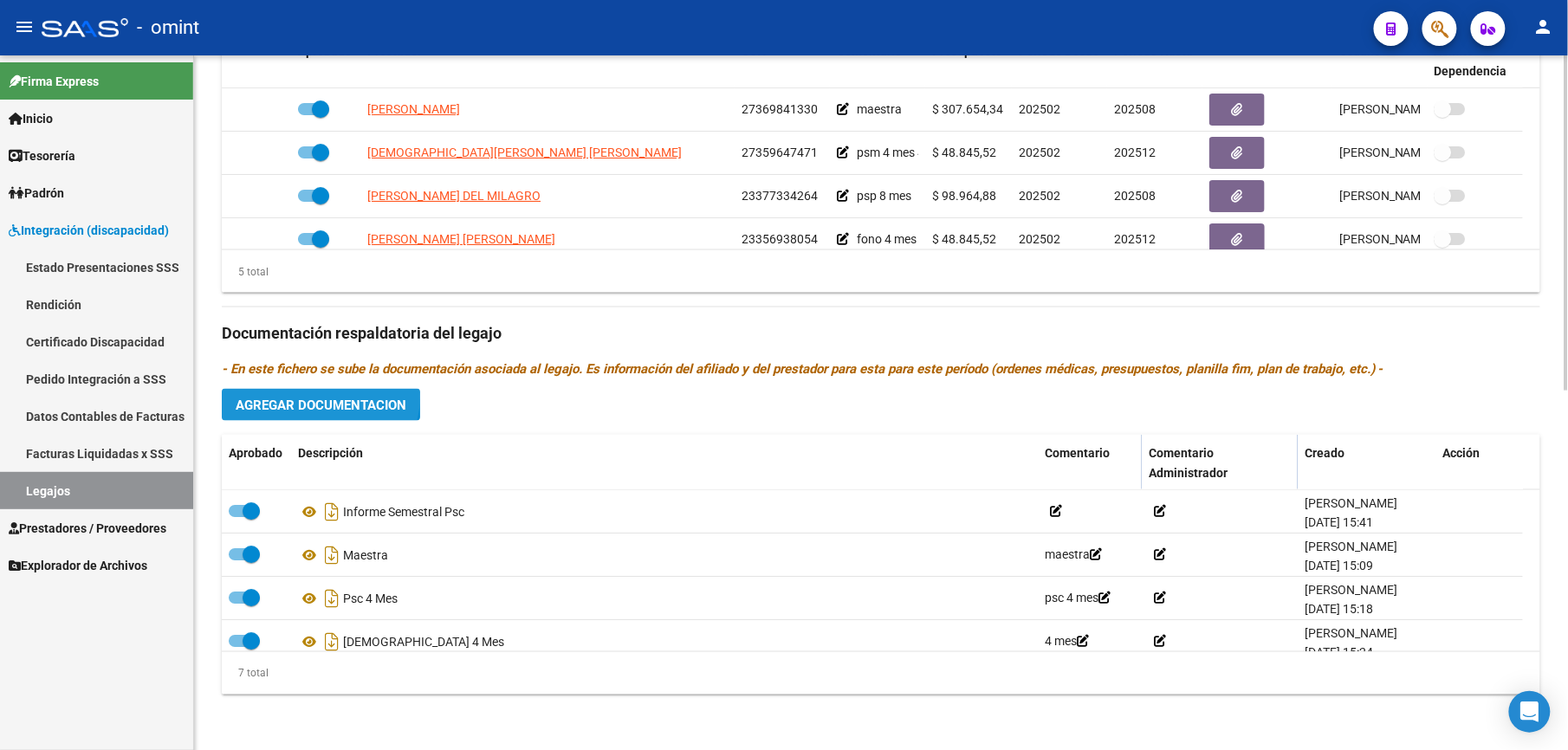
click at [312, 397] on span "Agregar Documentacion" at bounding box center [321, 405] width 170 height 15
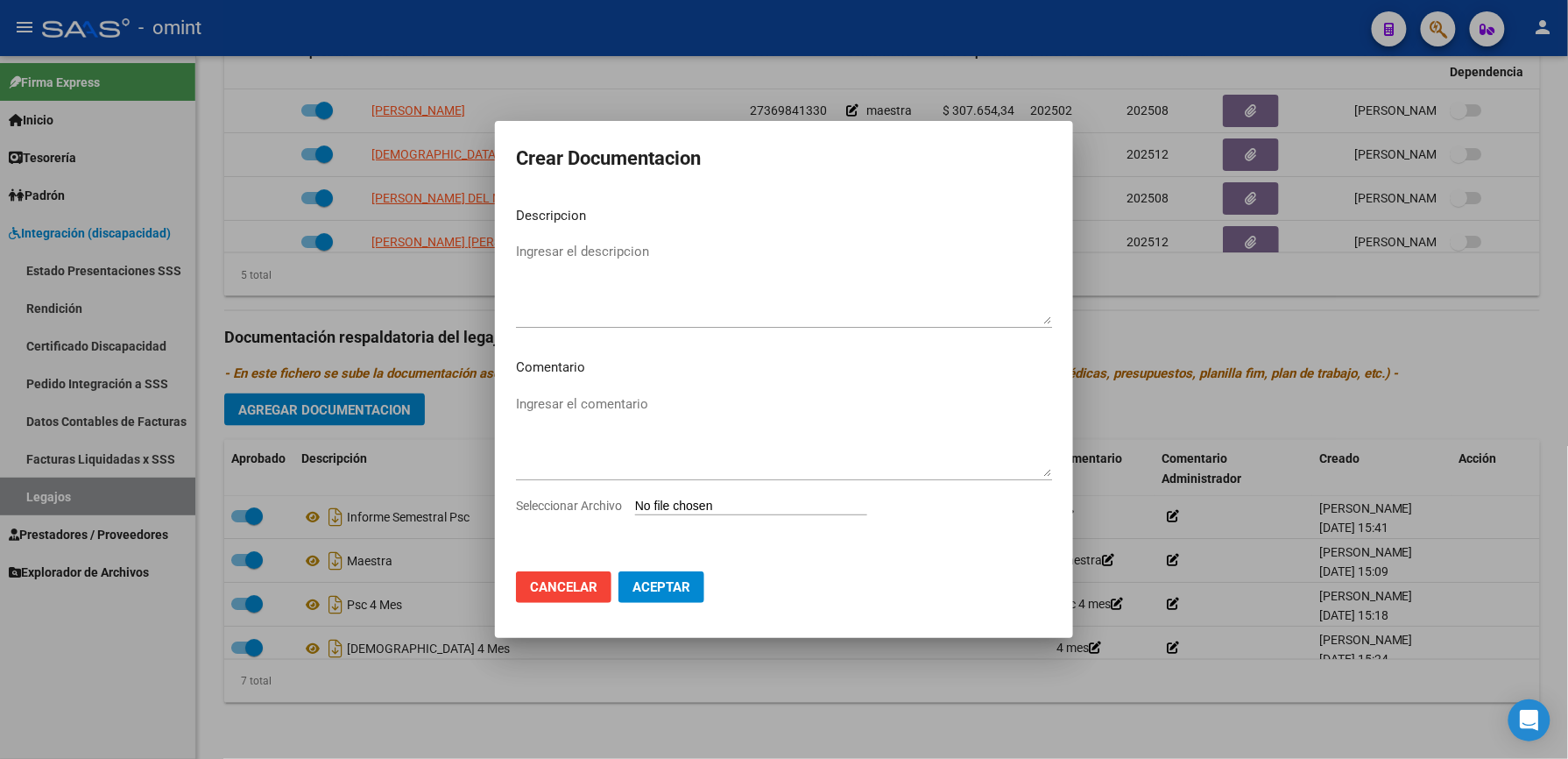
click at [816, 510] on input "Seleccionar Archivo" at bounding box center [751, 506] width 232 height 16
type input "C:\fakepath\informe semestral [MEDICAL_DATA].pdf"
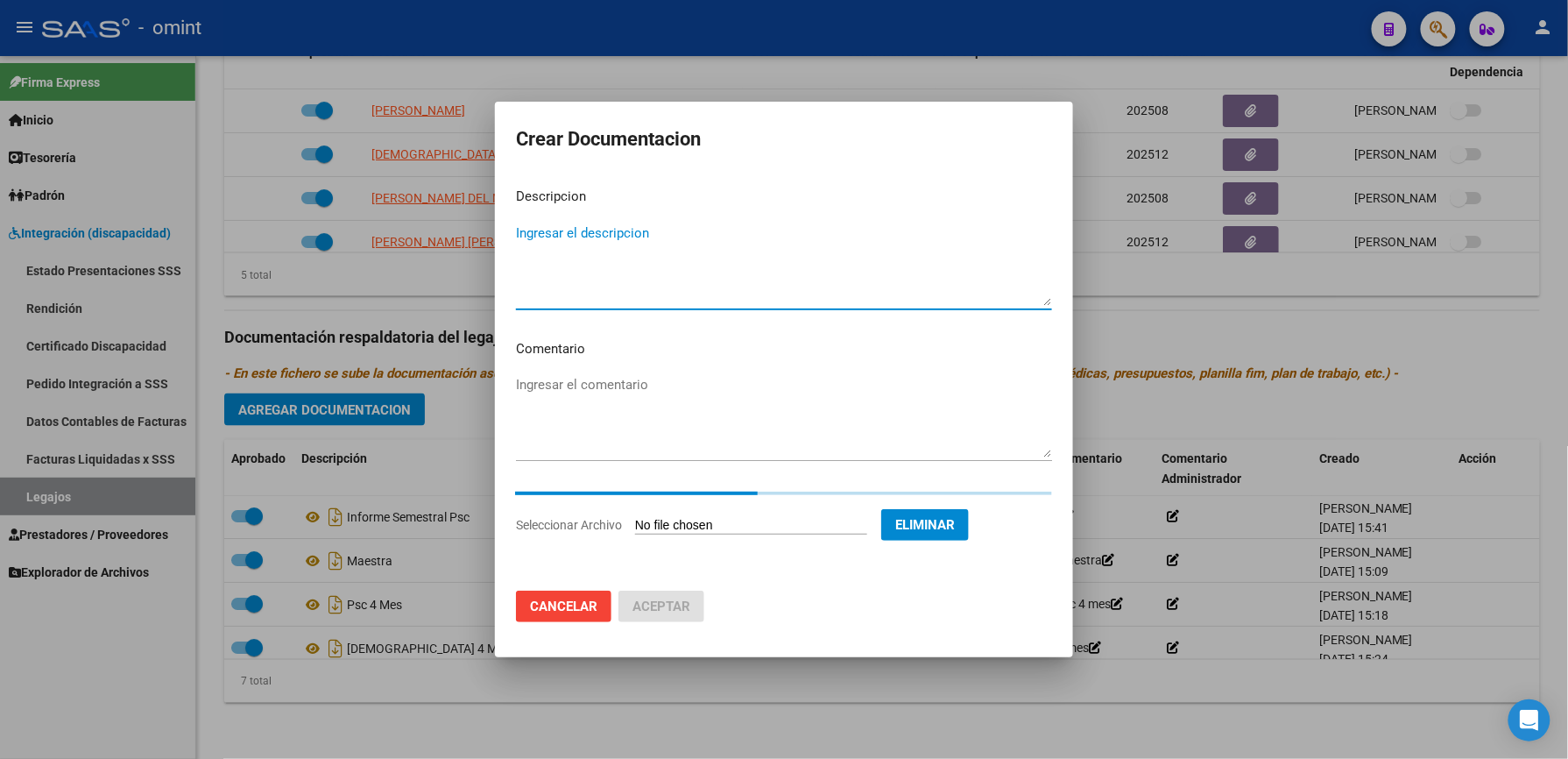
click at [548, 242] on textarea "Ingresar el descripcion" at bounding box center [784, 264] width 536 height 82
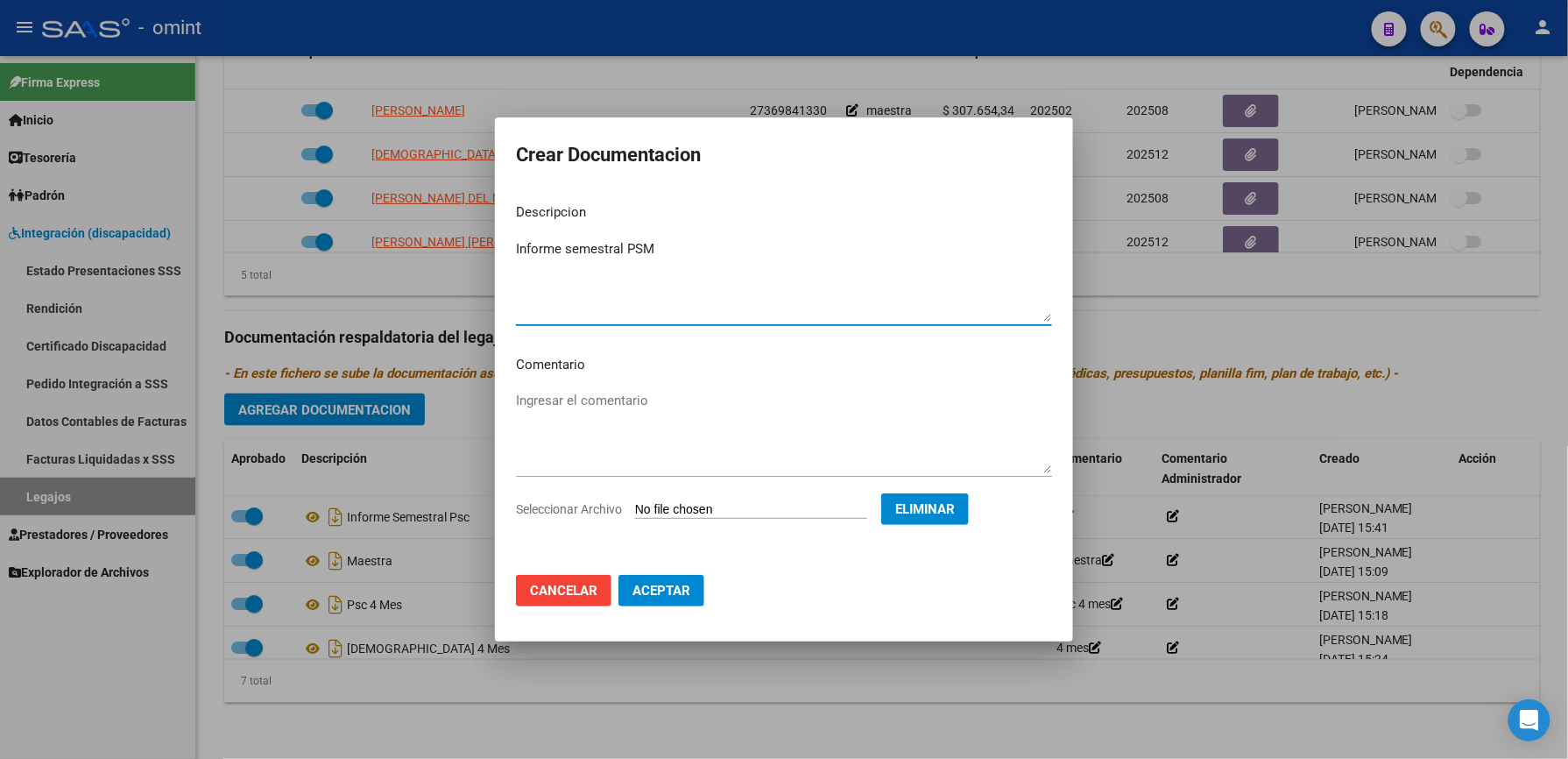
type textarea "Informe semestral PSM"
click at [641, 584] on span "Aceptar" at bounding box center [661, 591] width 57 height 15
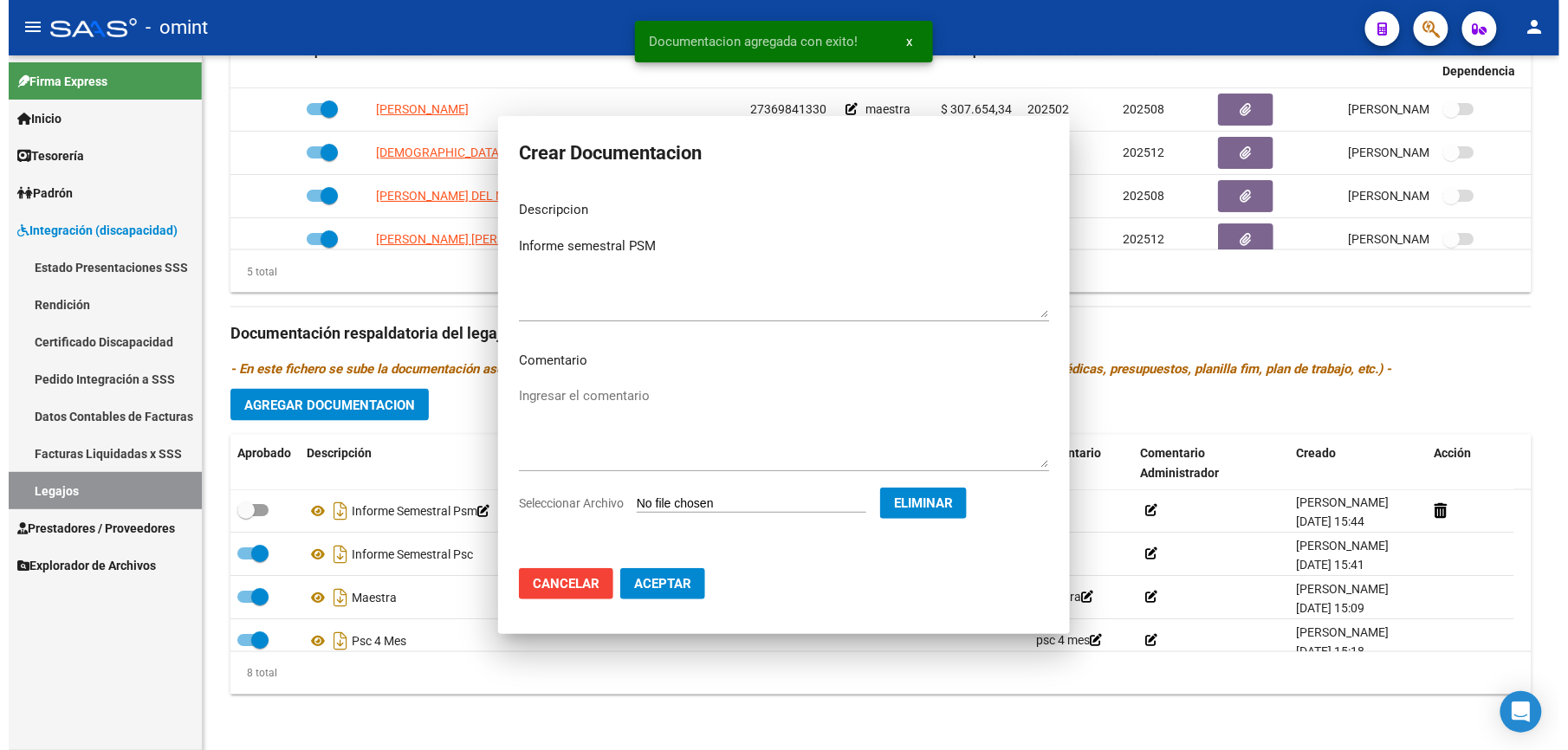
scroll to position [741, 0]
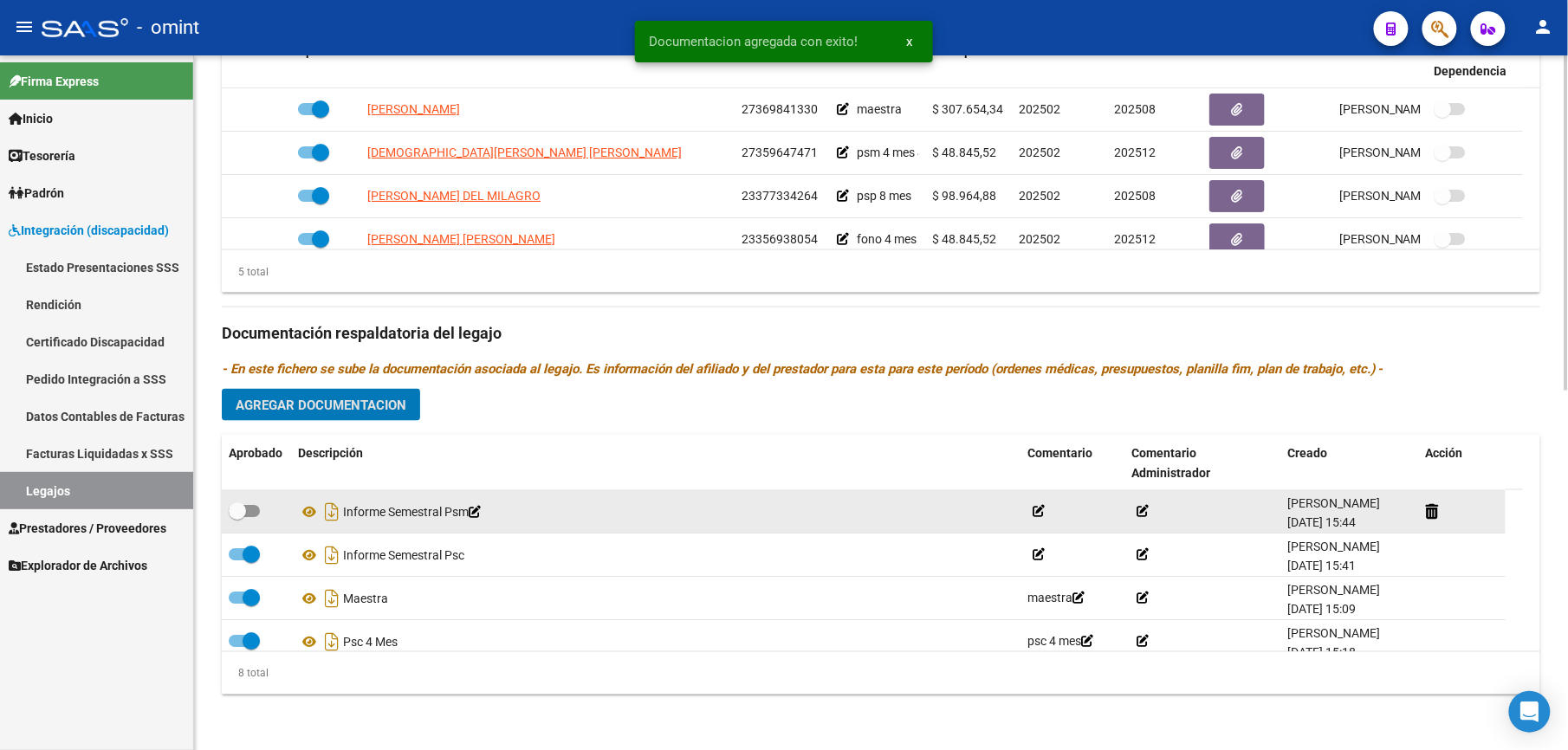
click at [258, 506] on label at bounding box center [244, 511] width 31 height 21
click at [238, 517] on input "checkbox" at bounding box center [237, 517] width 1 height 1
checkbox input "true"
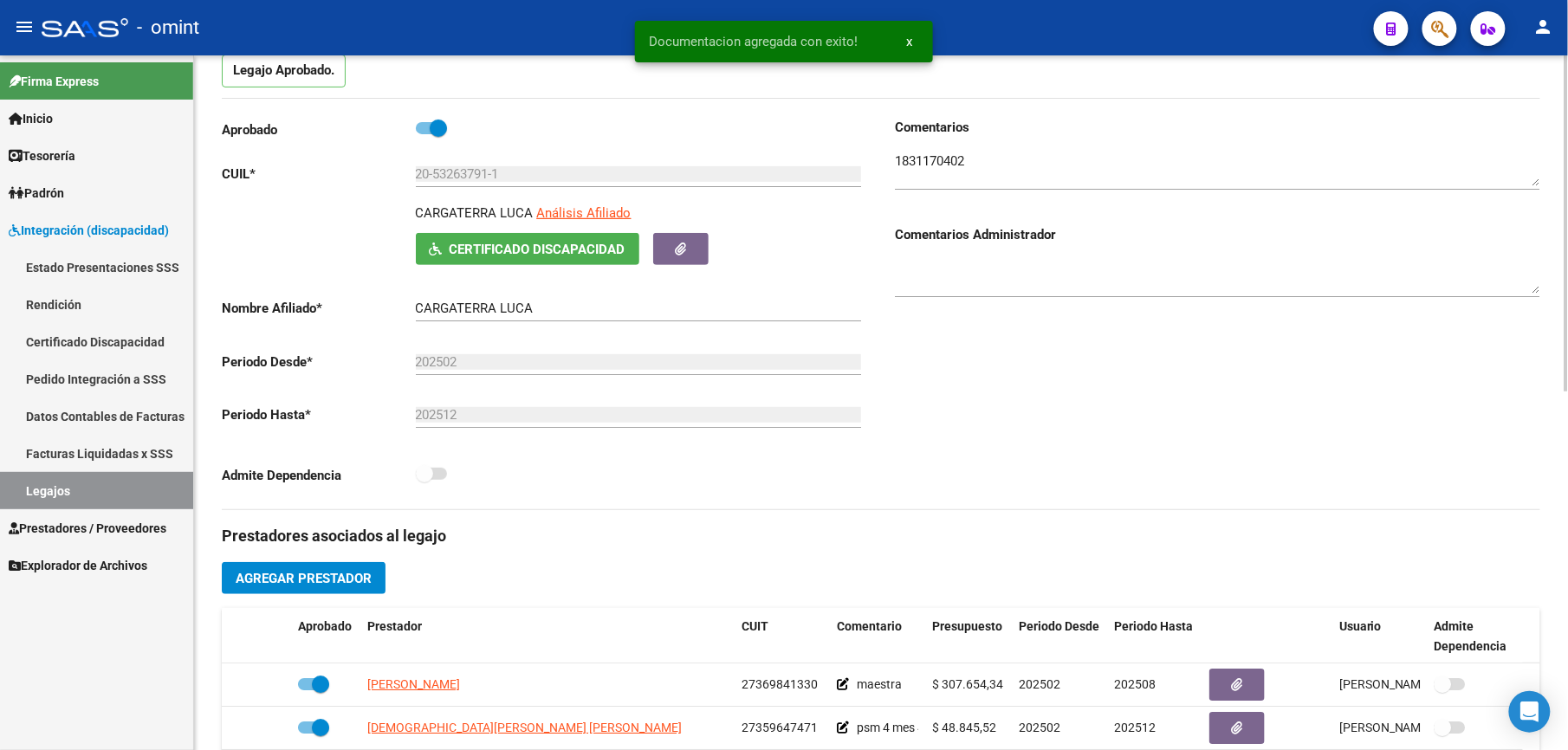
scroll to position [0, 0]
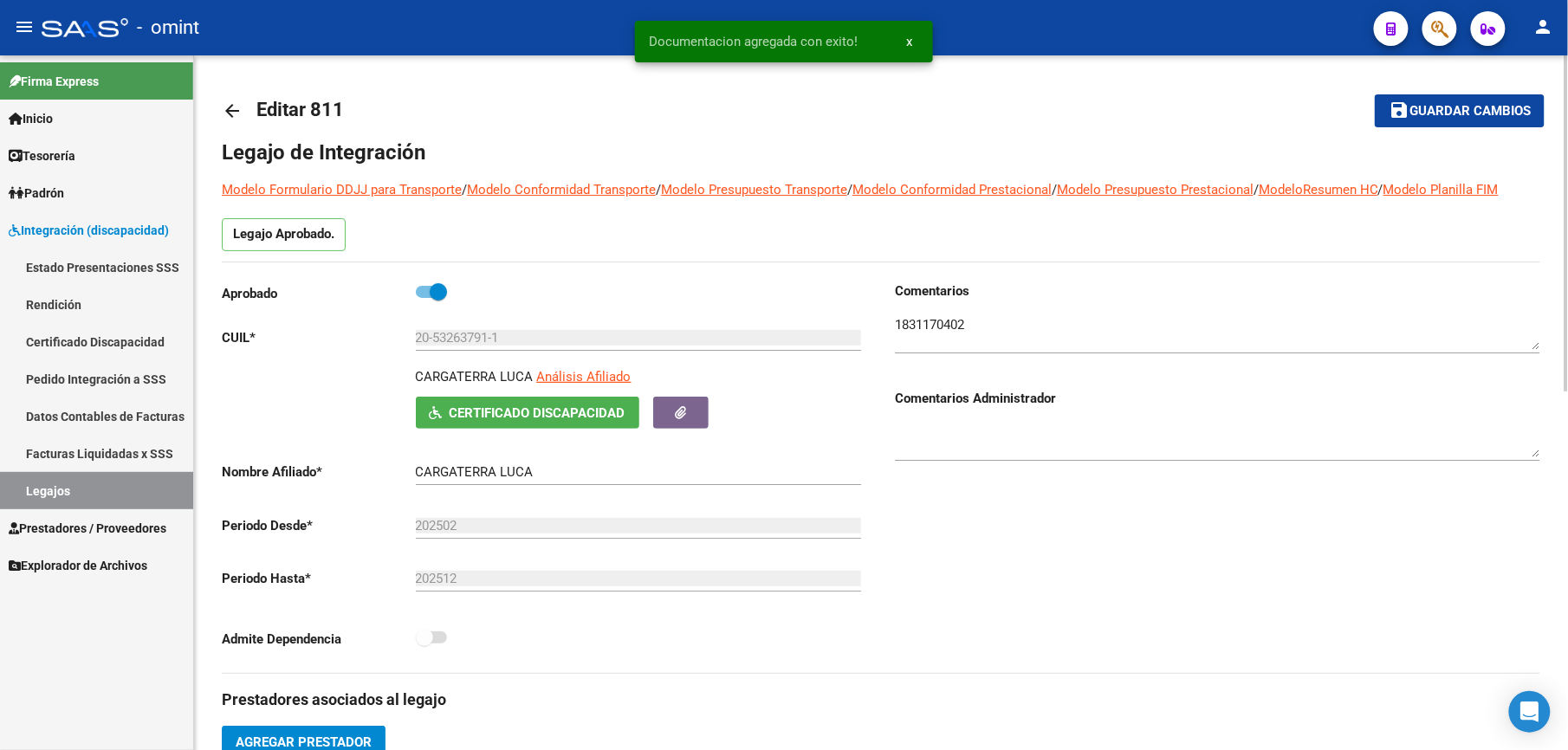
click at [1460, 104] on span "Guardar cambios" at bounding box center [1470, 112] width 121 height 15
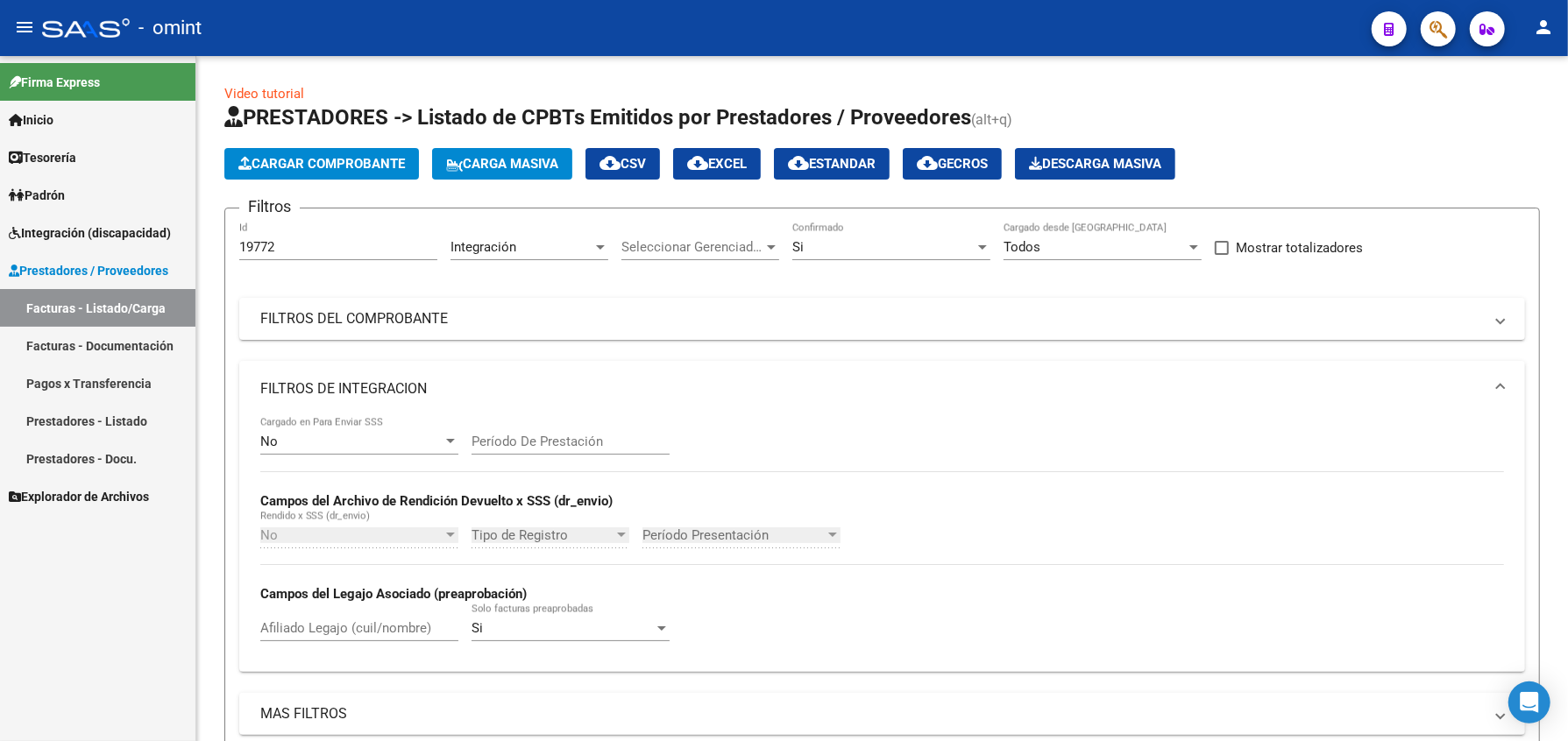
scroll to position [350, 0]
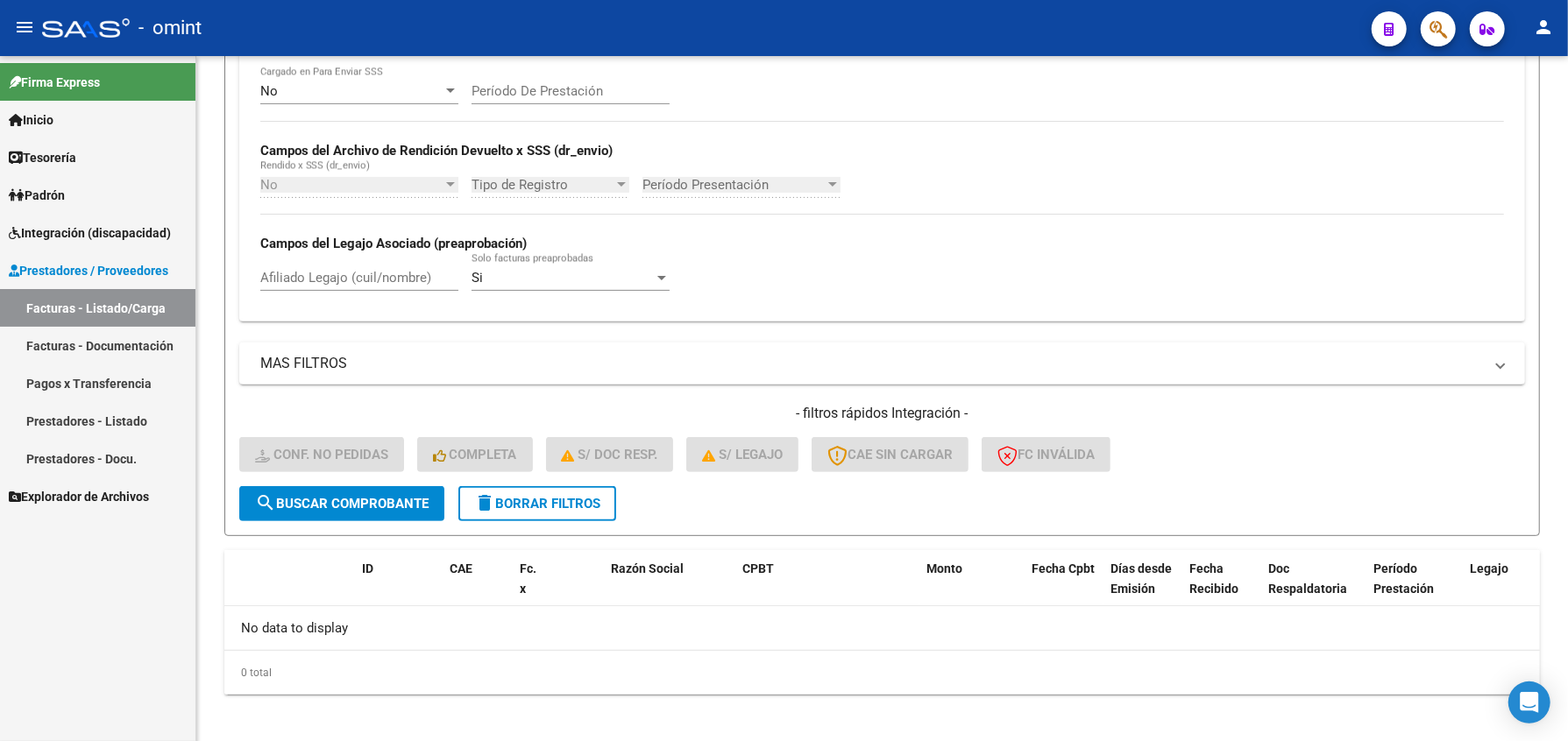
click at [47, 303] on link "Facturas - Listado/Carga" at bounding box center [98, 307] width 195 height 37
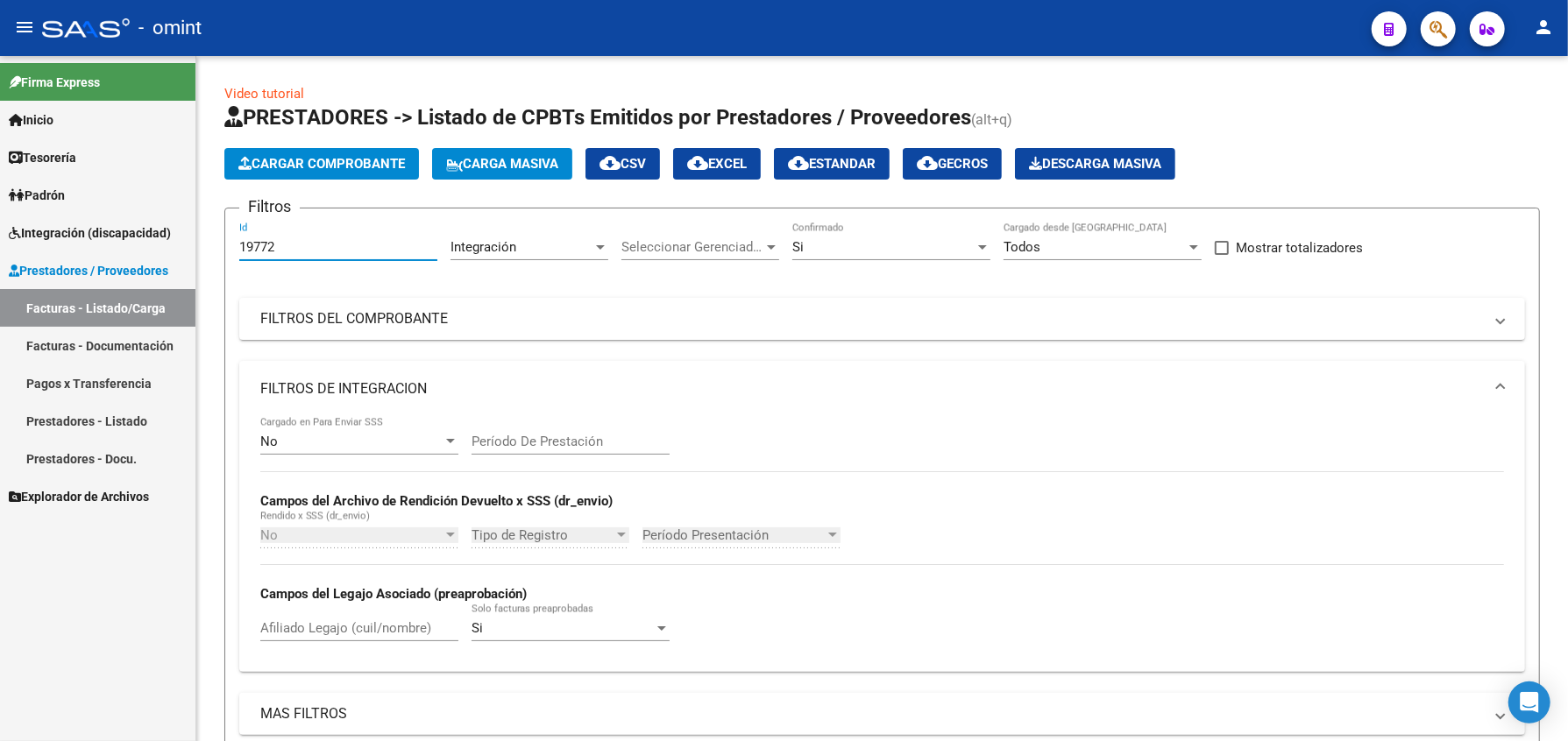
drag, startPoint x: 282, startPoint y: 246, endPoint x: 105, endPoint y: 223, distance: 178.5
click at [105, 223] on mat-sidenav-container "Firma Express Inicio Calendario SSS Instructivos Contacto OS Tesorería Extracto…" at bounding box center [784, 399] width 1568 height 685
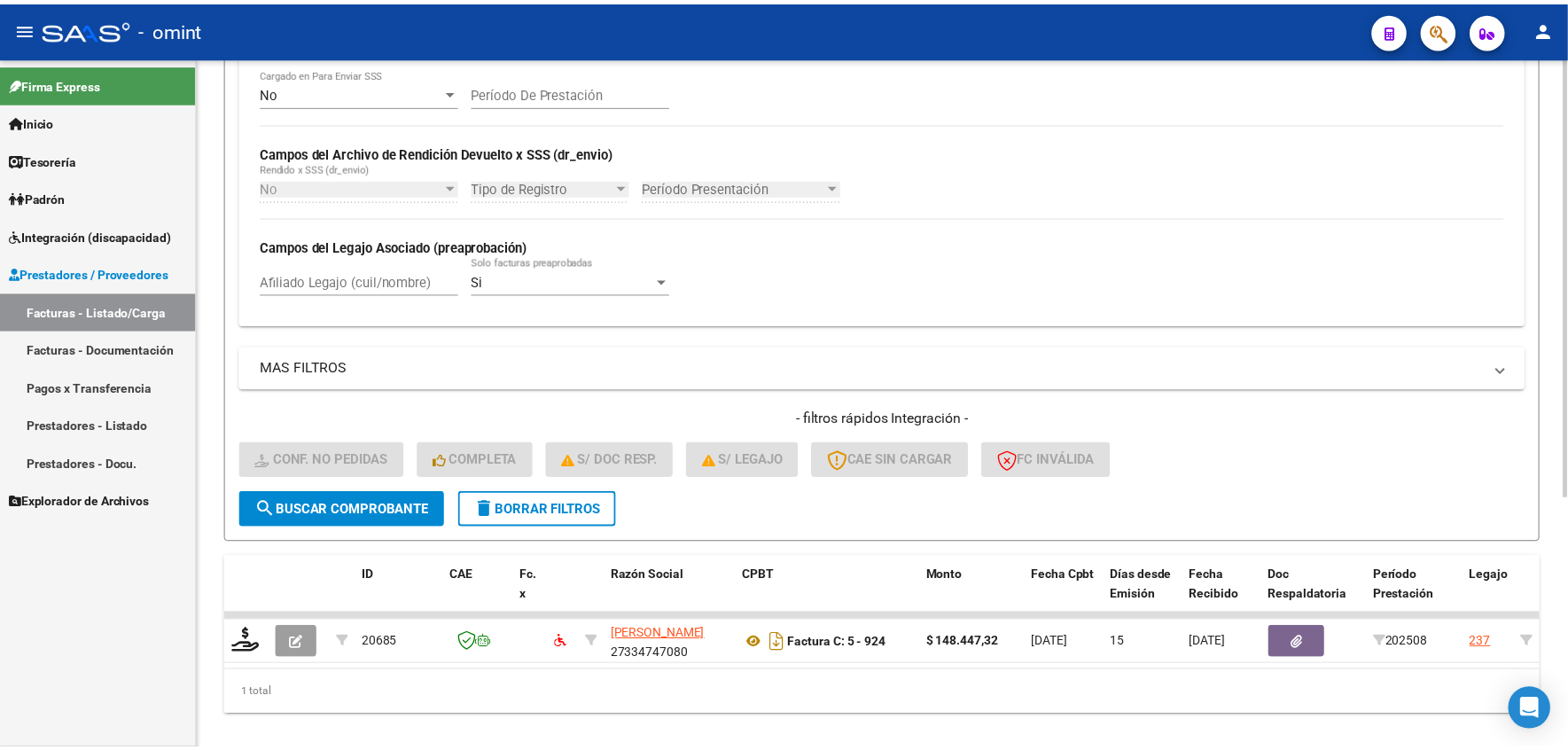
scroll to position [395, 0]
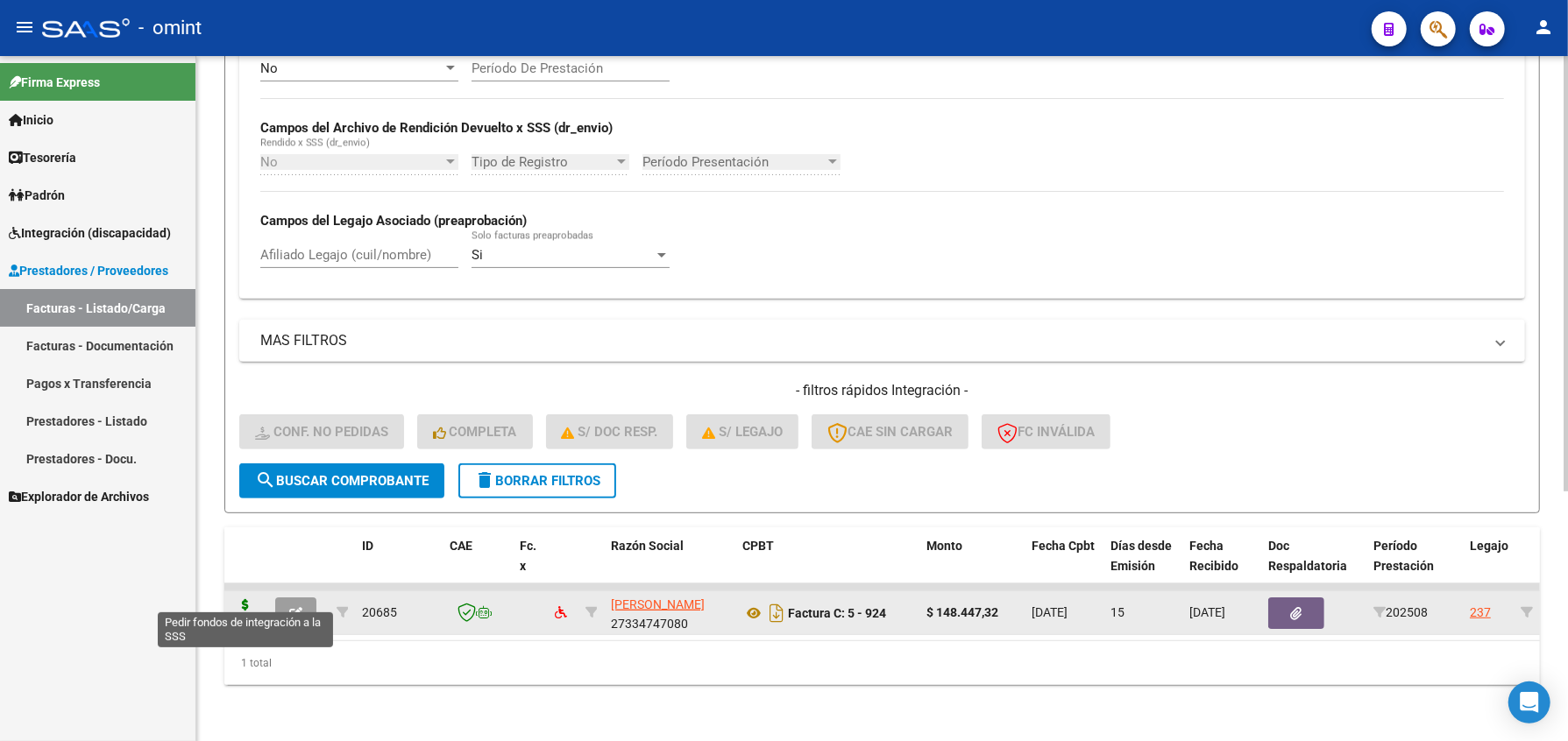
type input "20685"
click at [242, 599] on icon at bounding box center [245, 612] width 28 height 25
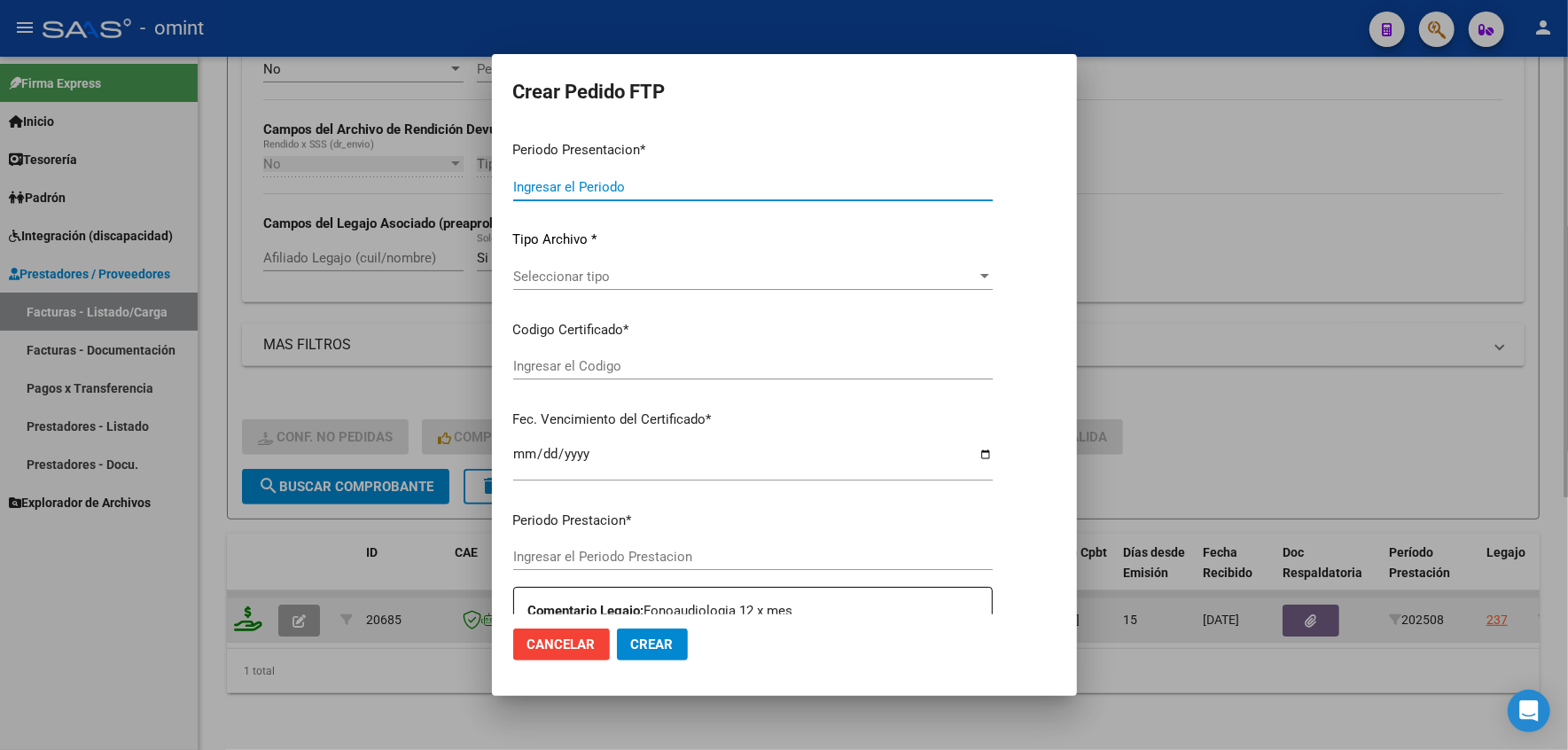
type input "202508"
type input "$ 148.447,32"
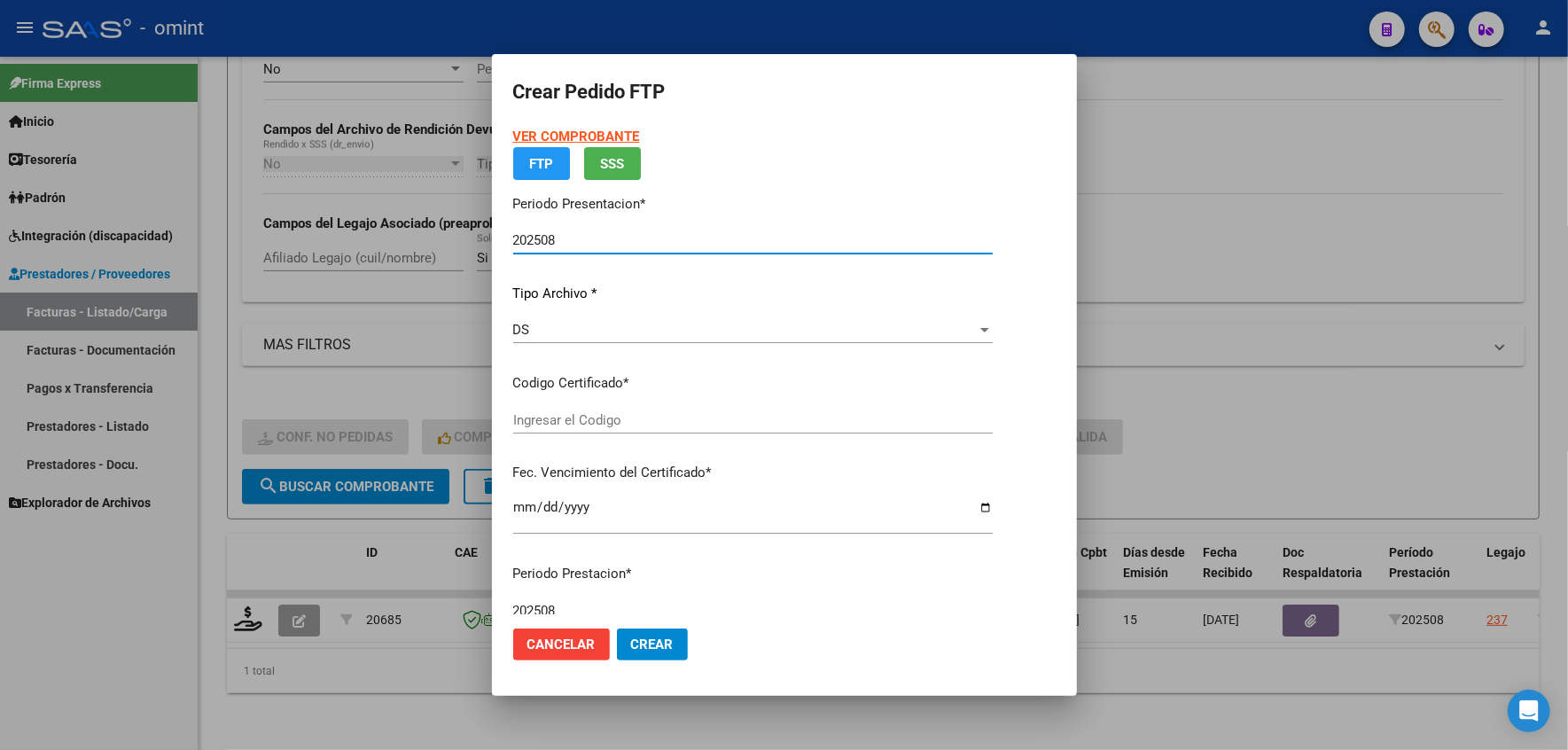
type input "57268133"
type input "2025-05-14"
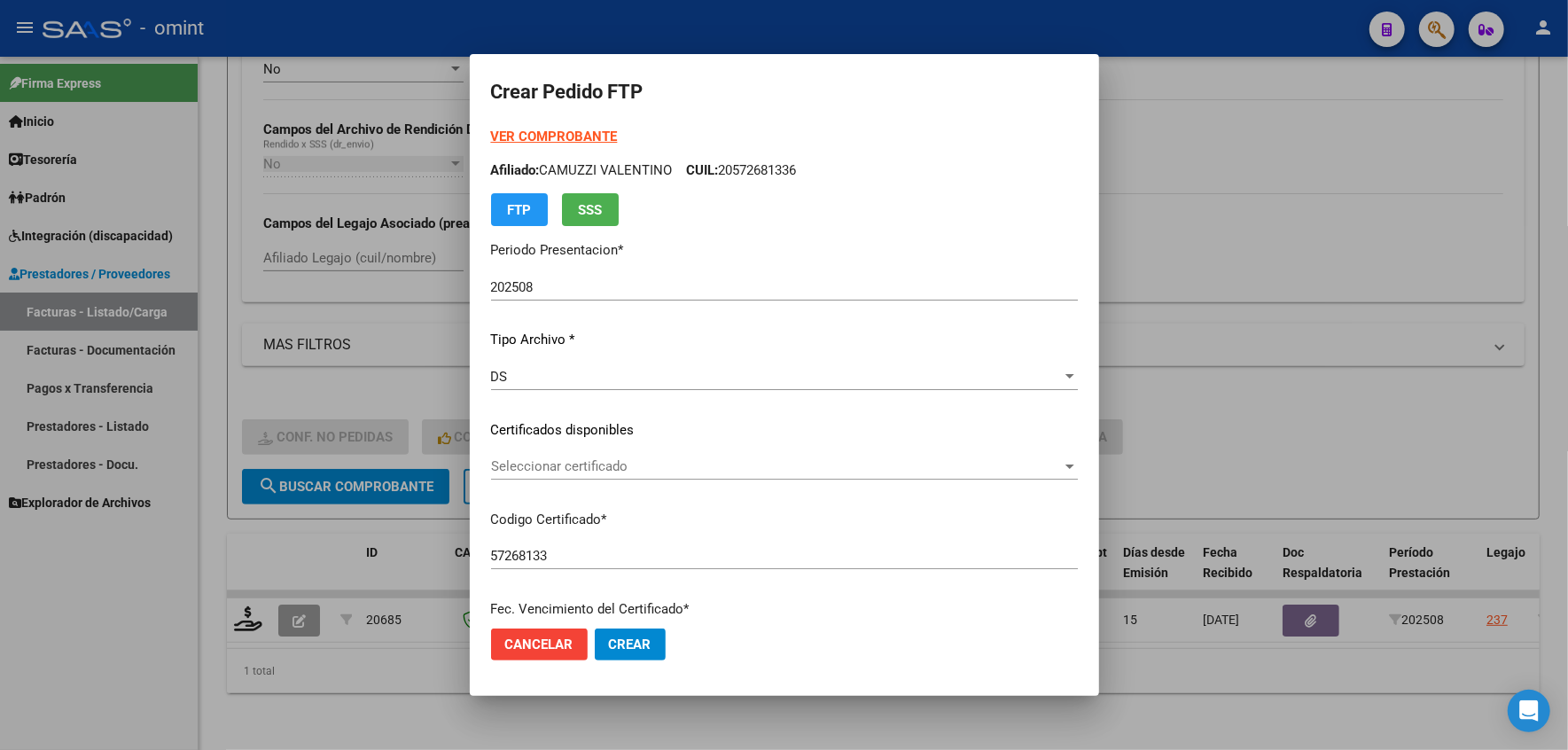
click at [572, 139] on strong "VER COMPROBANTE" at bounding box center [554, 137] width 127 height 16
click at [569, 468] on span "Seleccionar certificado" at bounding box center [777, 466] width 571 height 16
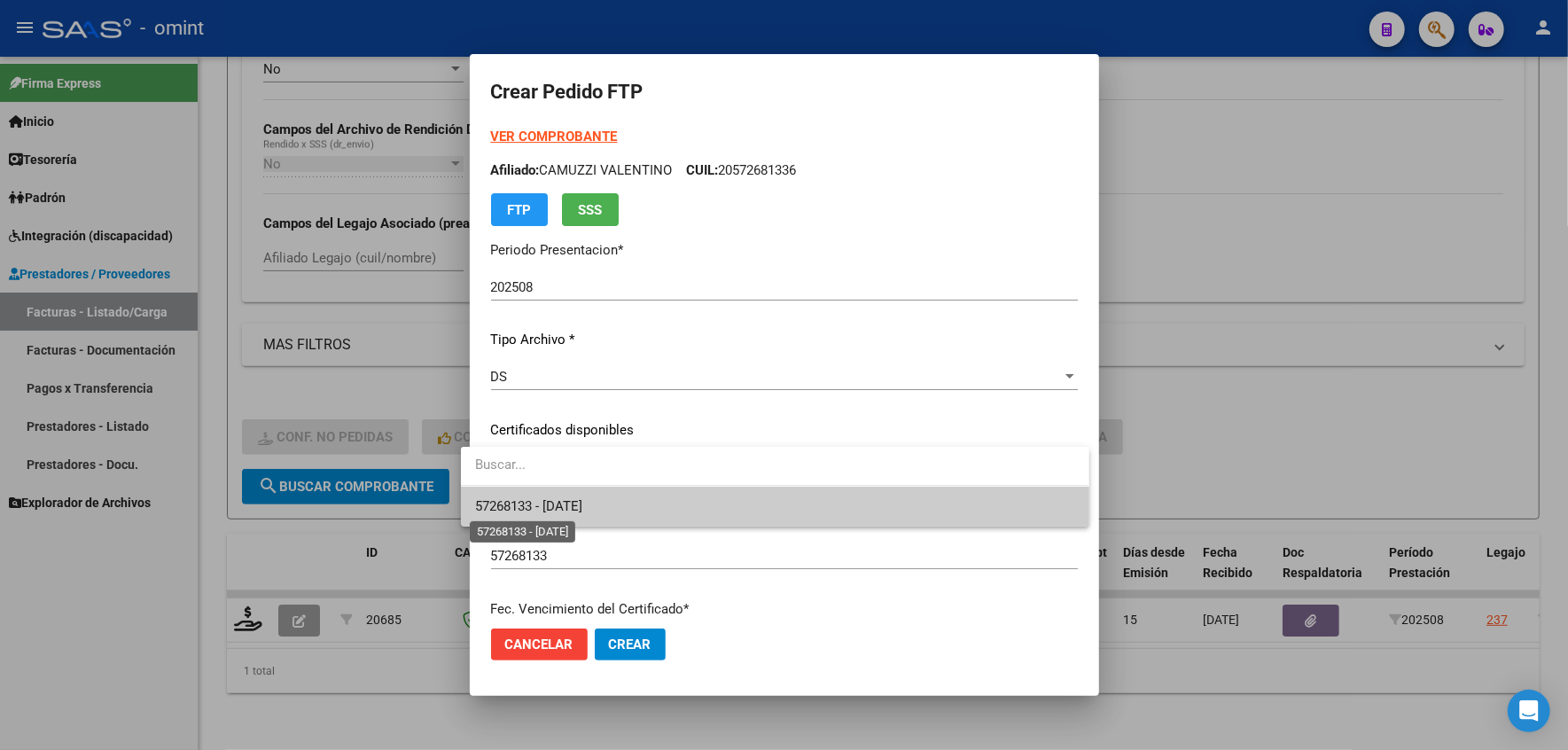
click at [540, 498] on span "57268133 - 2025-05-14" at bounding box center [529, 506] width 108 height 16
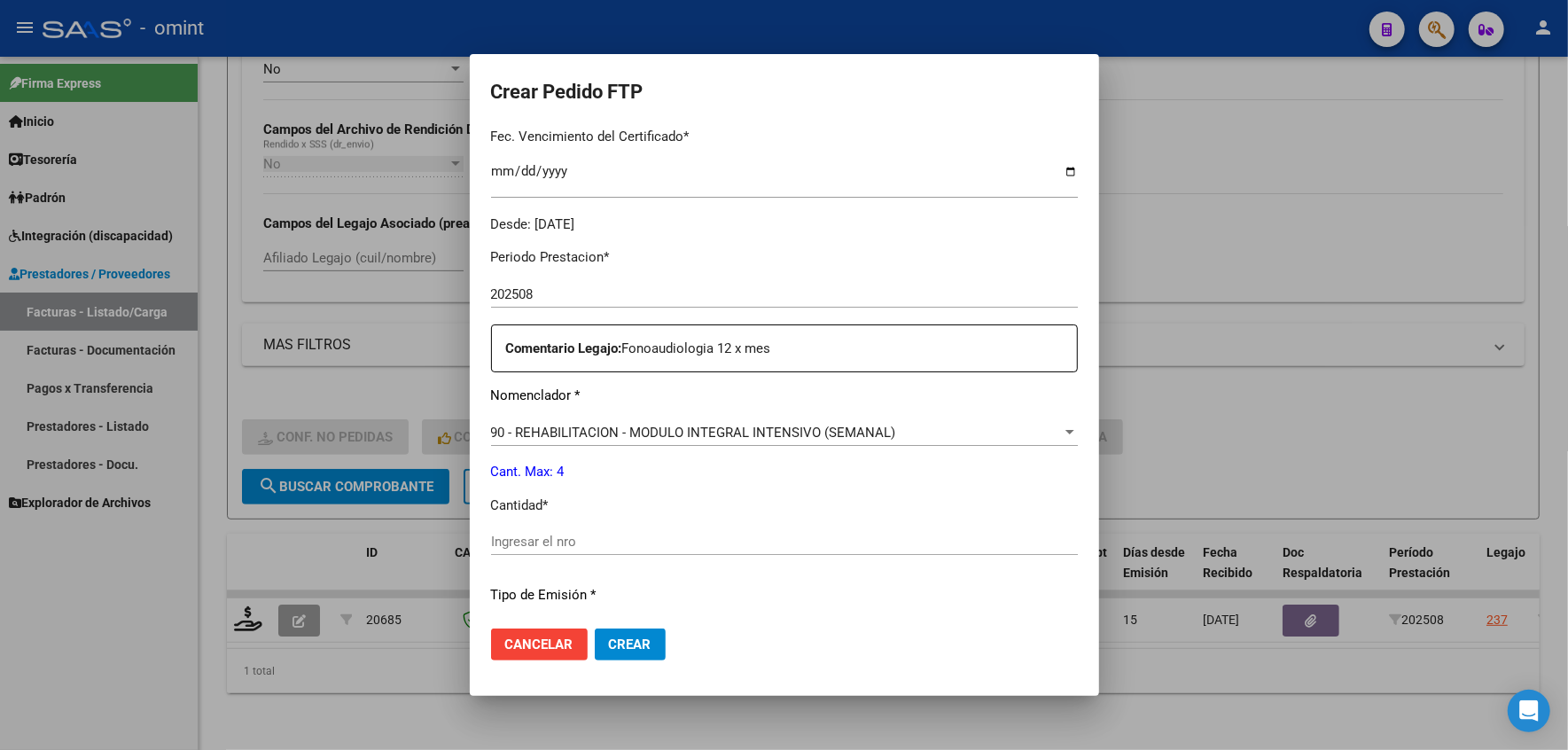
scroll to position [699, 0]
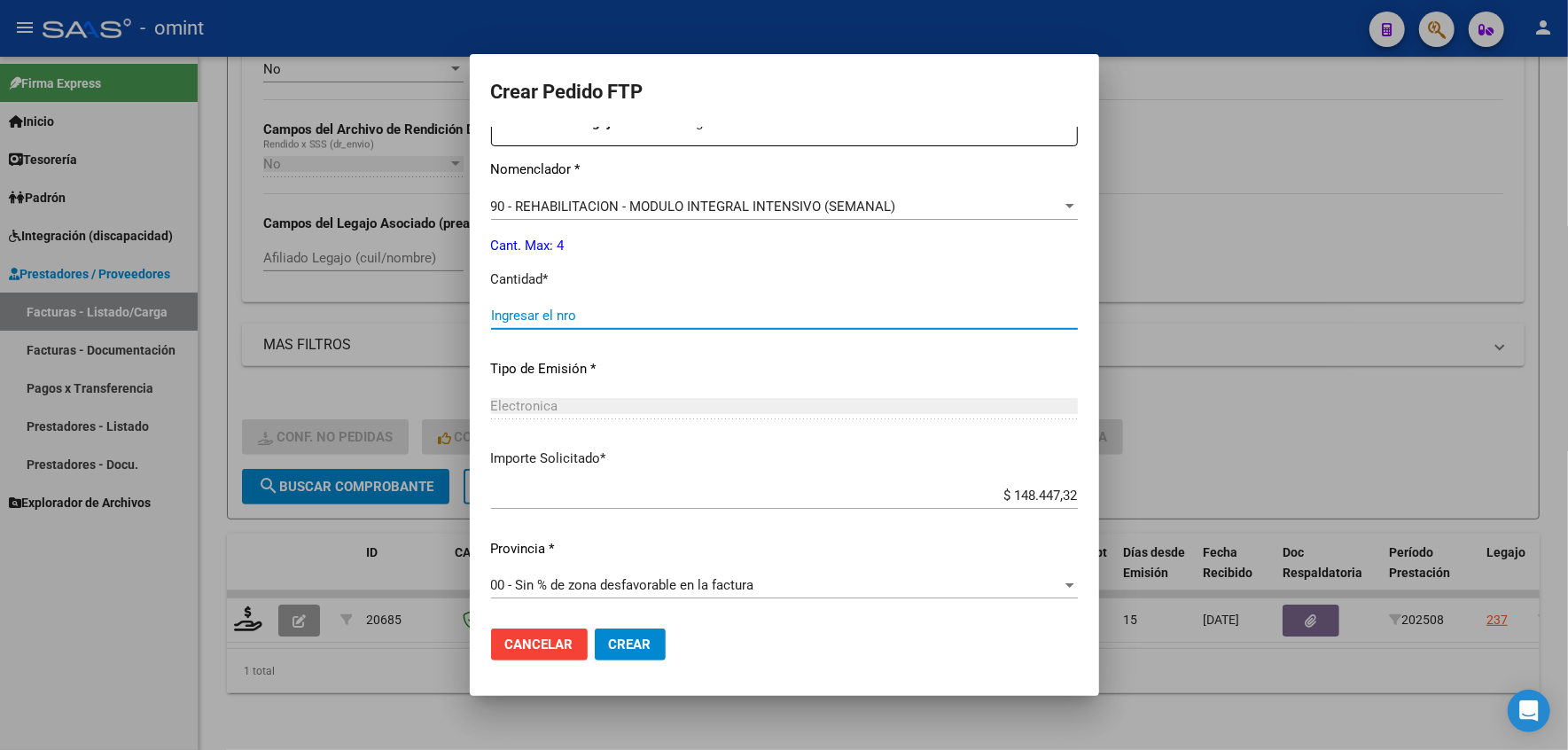
click at [491, 310] on input "Ingresar el nro" at bounding box center [784, 316] width 587 height 16
type input "4"
click at [619, 646] on span "Crear" at bounding box center [630, 644] width 43 height 16
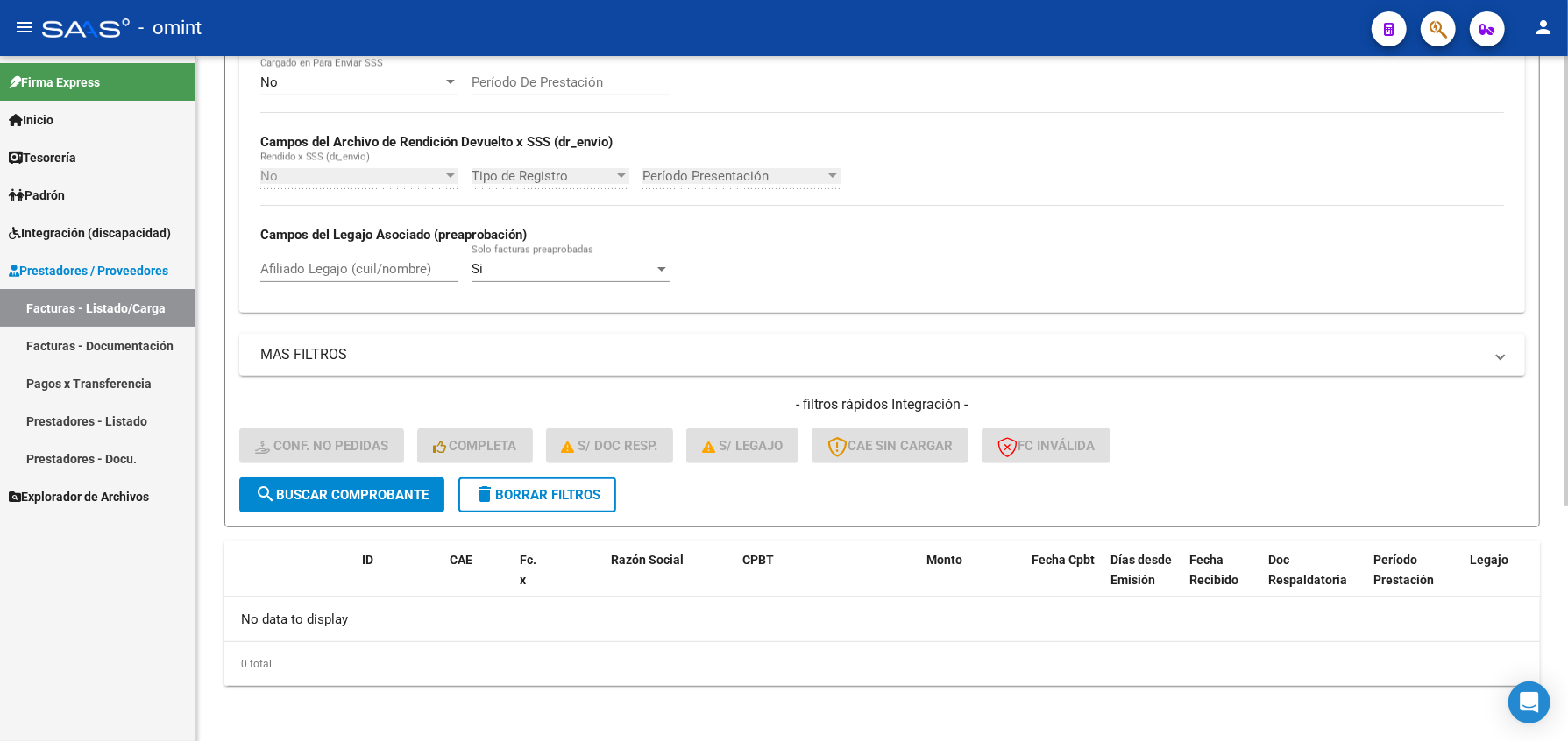
scroll to position [0, 0]
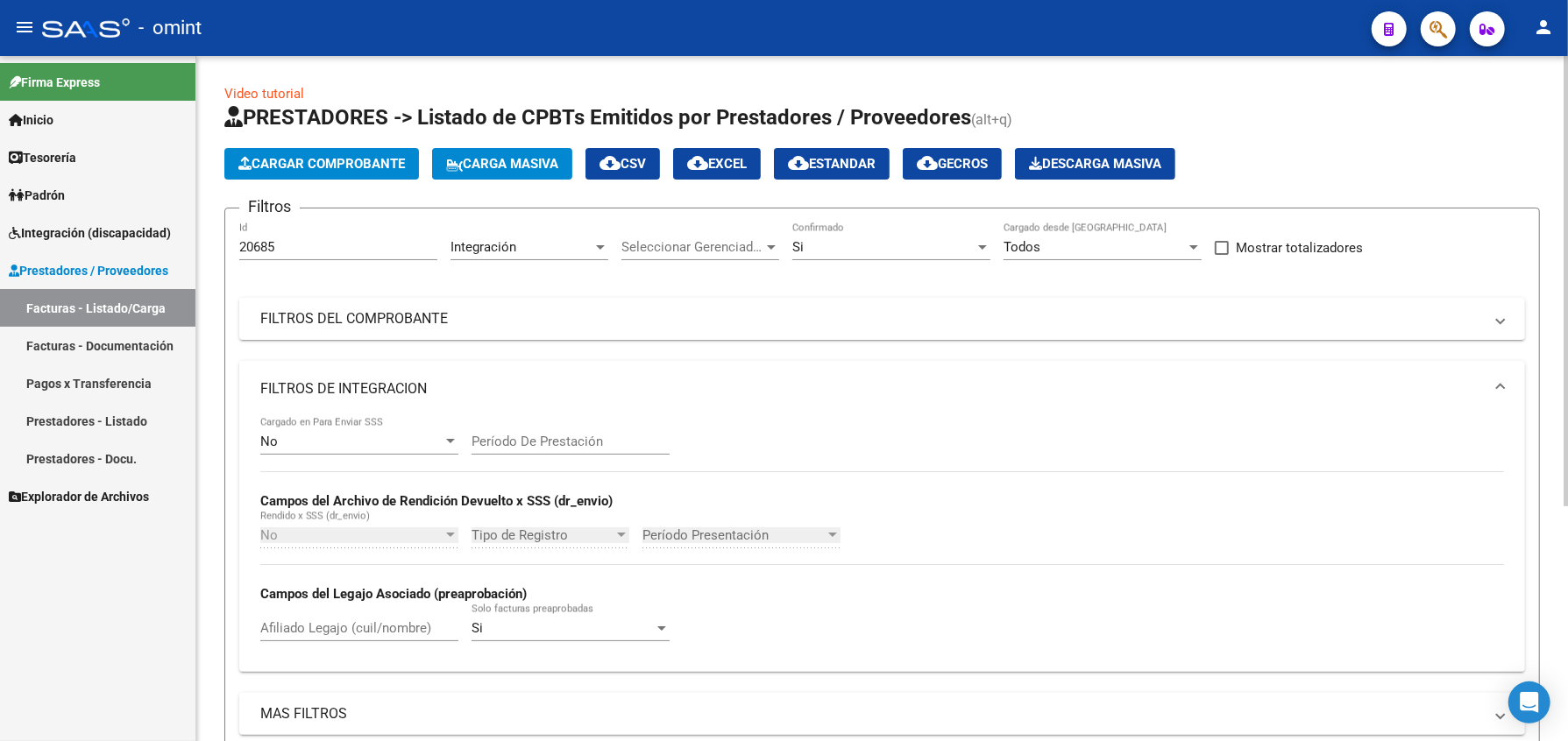
click at [293, 243] on input "20685" at bounding box center [338, 247] width 198 height 15
drag, startPoint x: 275, startPoint y: 247, endPoint x: 205, endPoint y: 247, distance: 70.0
click at [205, 247] on div "Video tutorial PRESTADORES -> Listado de CPBTs Emitidos por Prestadores / Prove…" at bounding box center [882, 579] width 1372 height 1045
drag, startPoint x: 250, startPoint y: 239, endPoint x: 503, endPoint y: 242, distance: 253.0
click at [341, 239] on input "18886" at bounding box center [338, 247] width 198 height 15
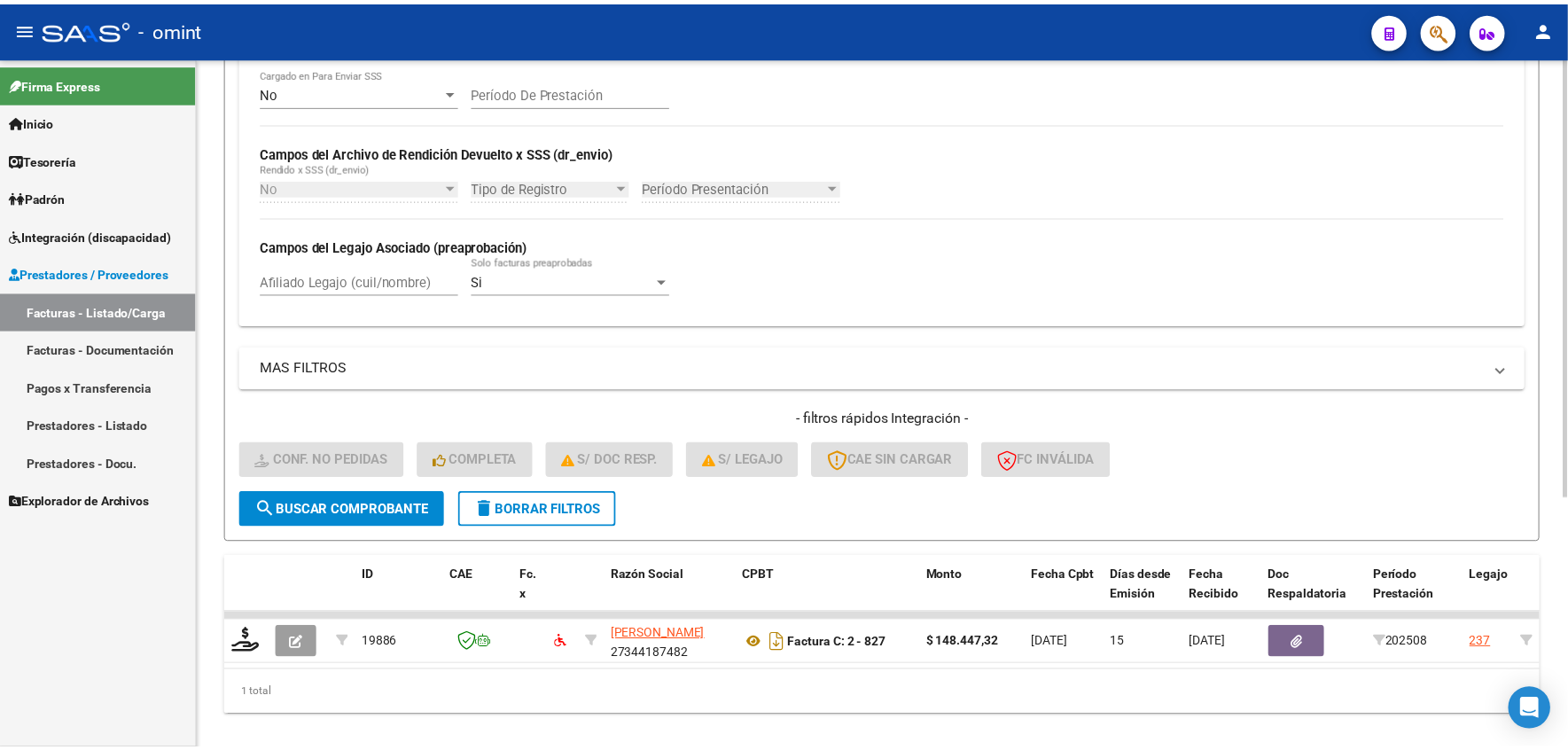
scroll to position [395, 0]
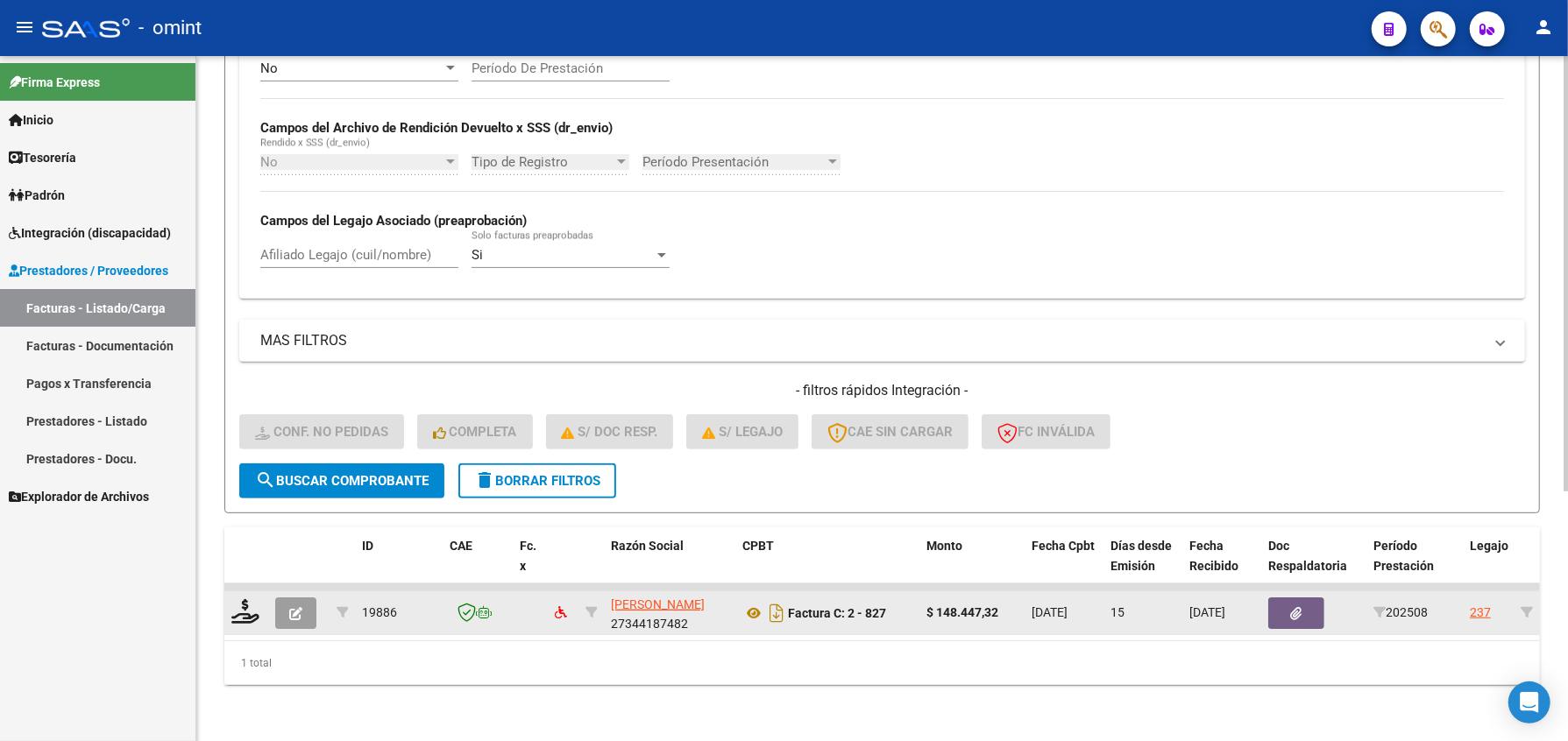
type input "19886"
click at [257, 599] on icon at bounding box center [245, 612] width 28 height 25
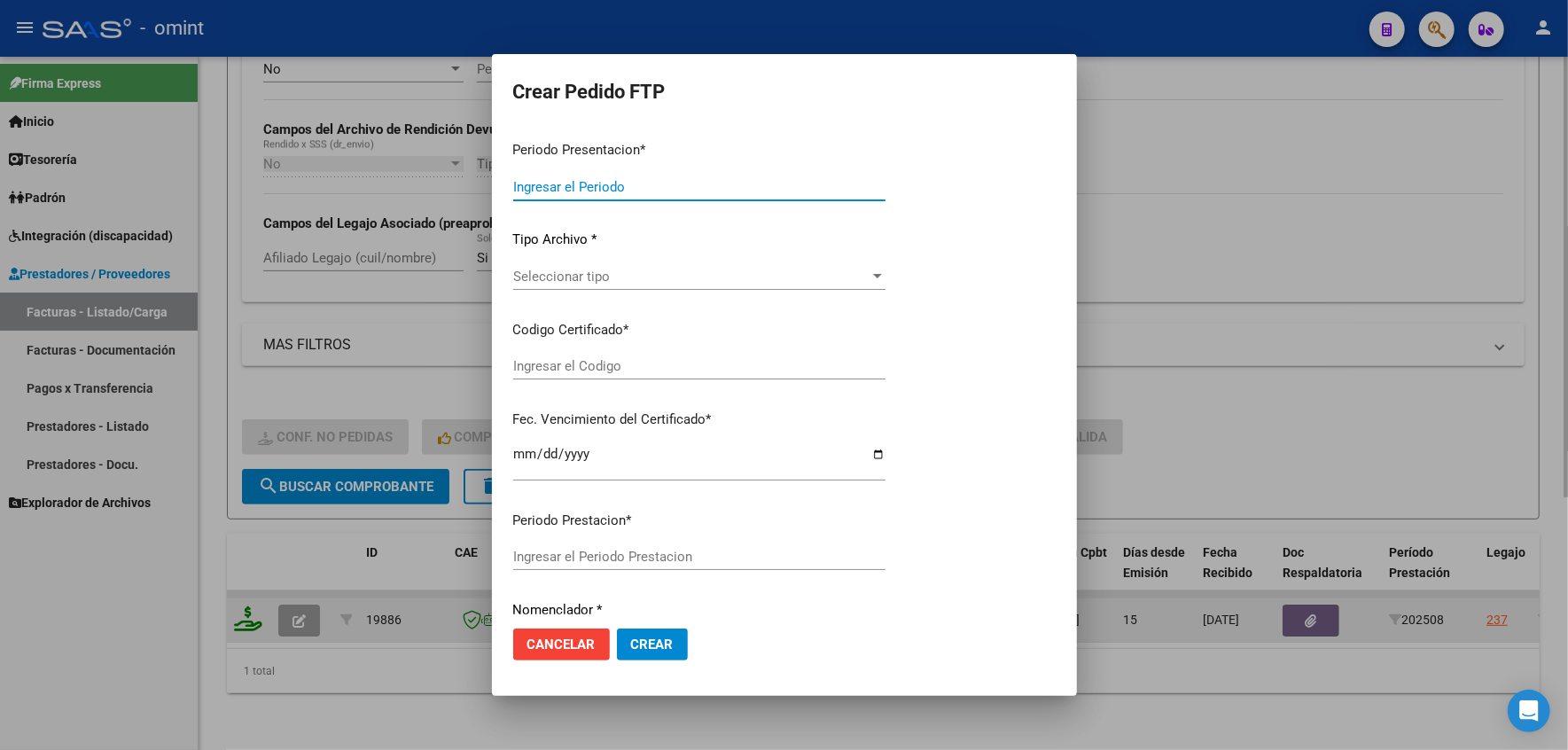
type input "202508"
type input "$ 148.447,32"
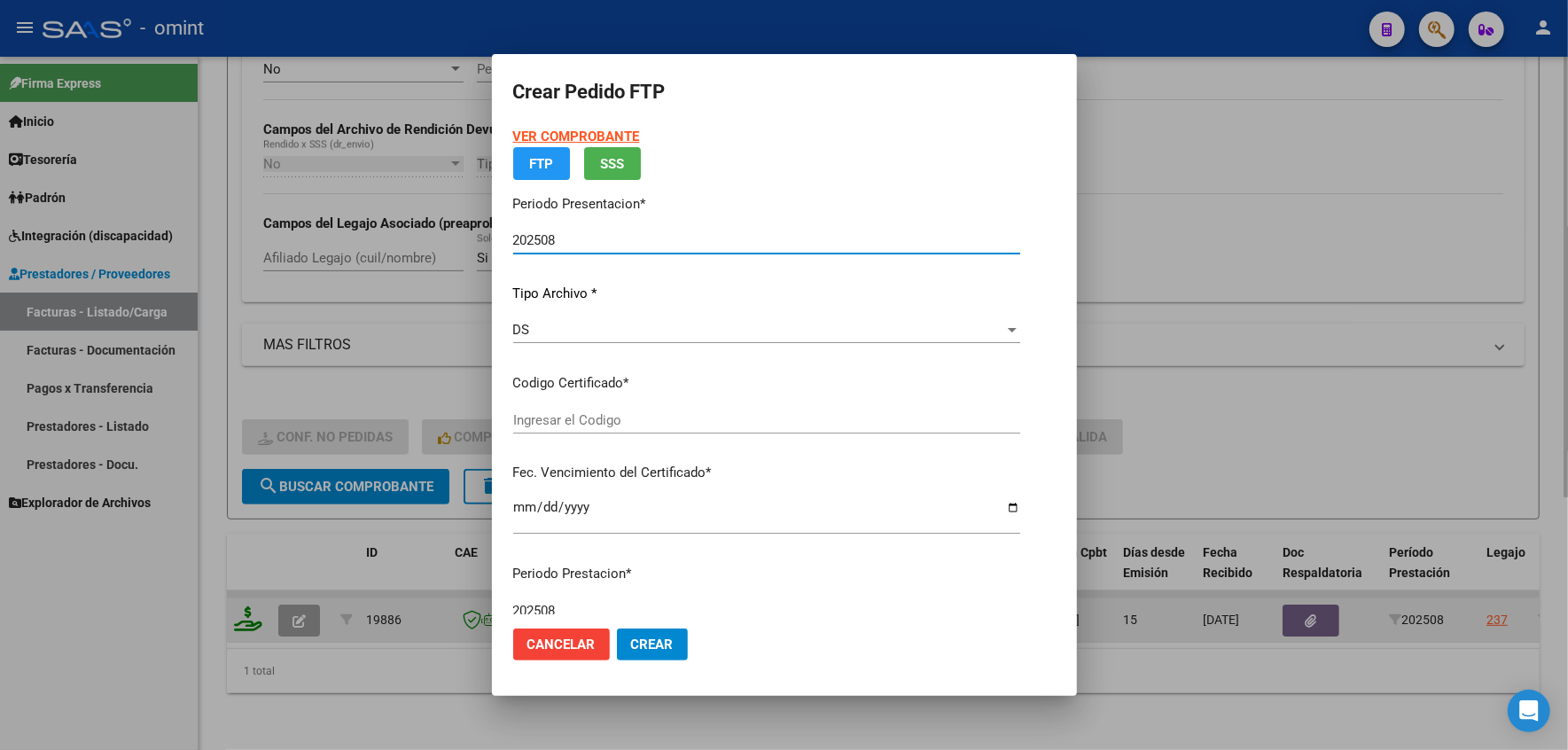
type input "57268133"
type input "2025-05-14"
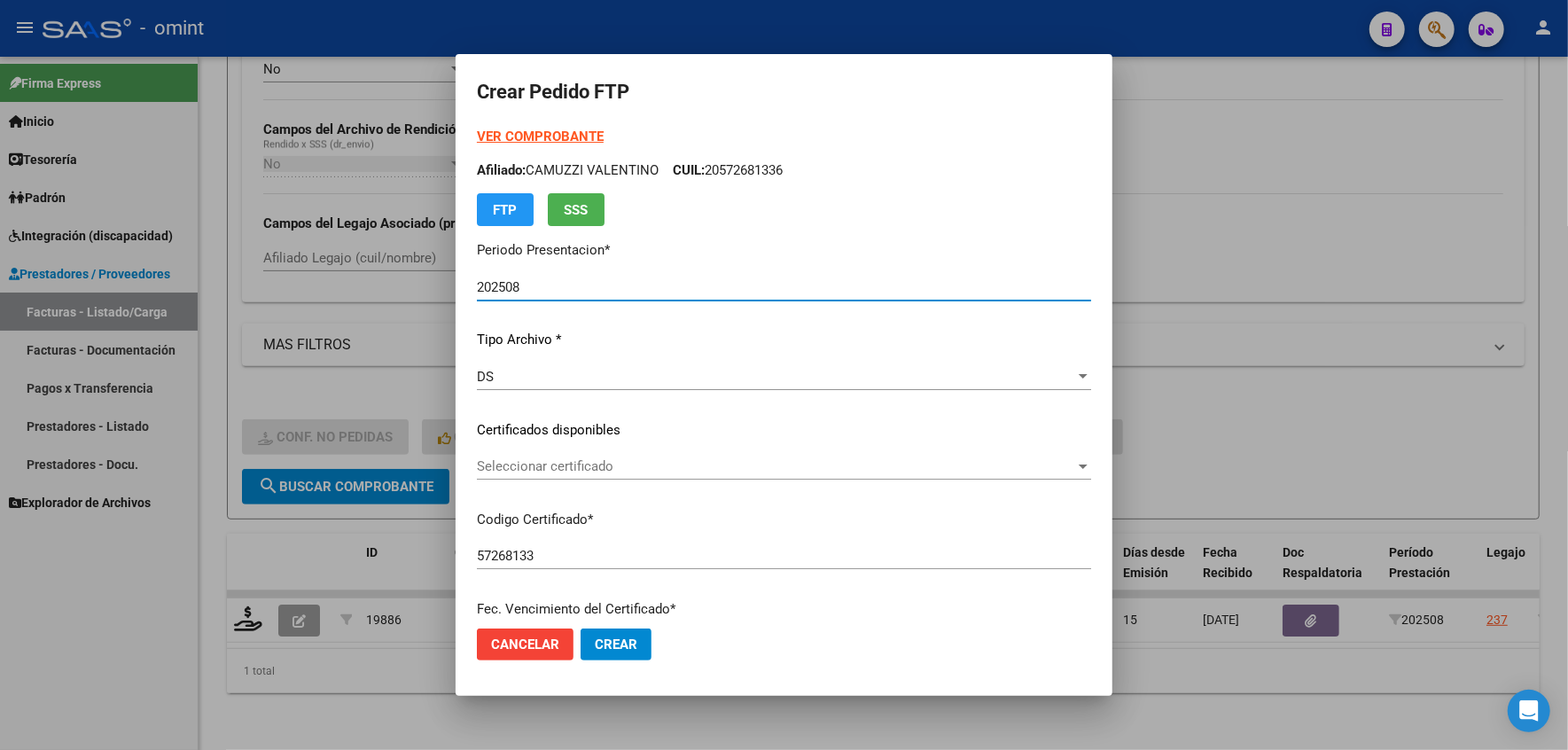
click at [534, 472] on span "Seleccionar certificado" at bounding box center [777, 466] width 599 height 16
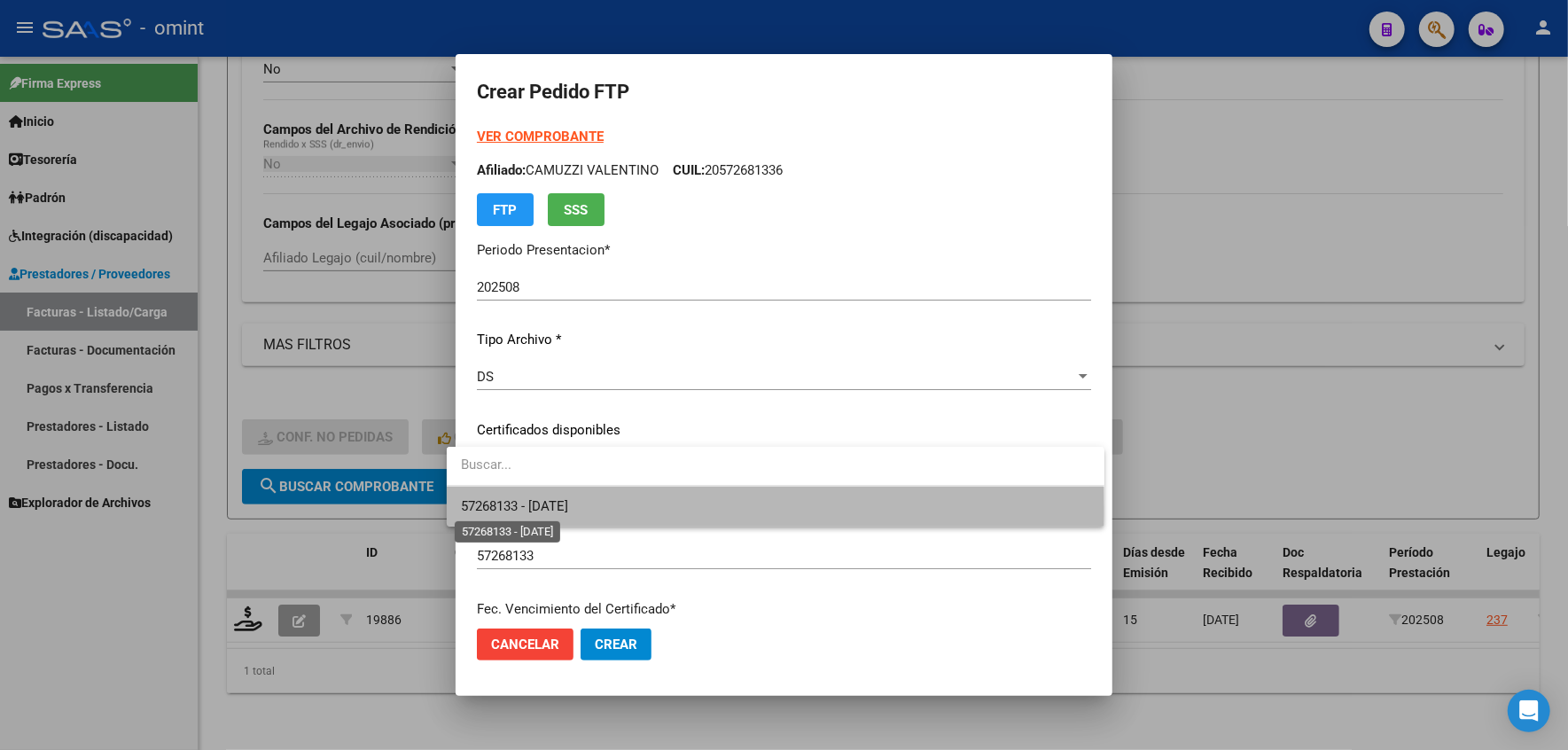
click at [534, 512] on span "57268133 - 2025-05-14" at bounding box center [514, 506] width 108 height 16
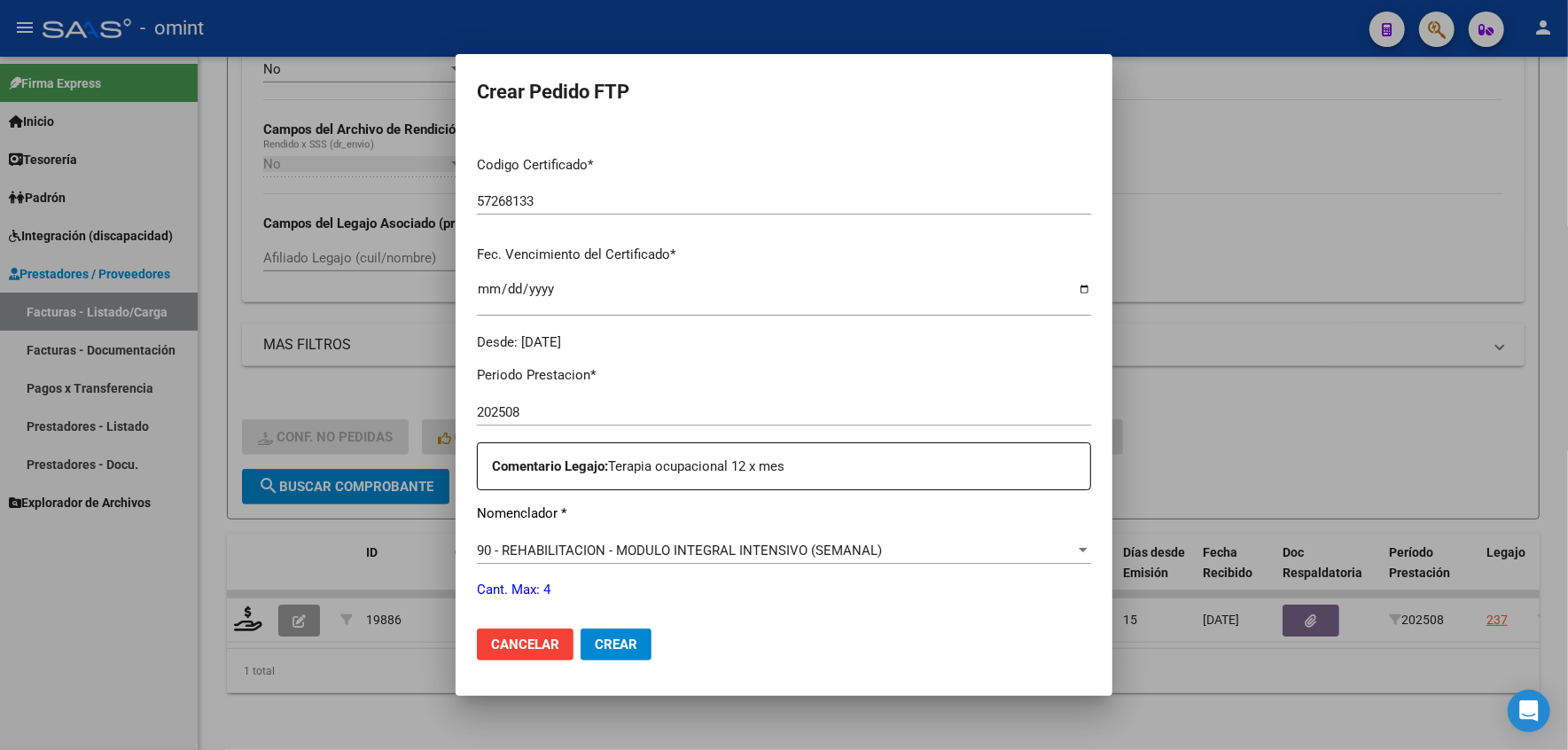
scroll to position [591, 0]
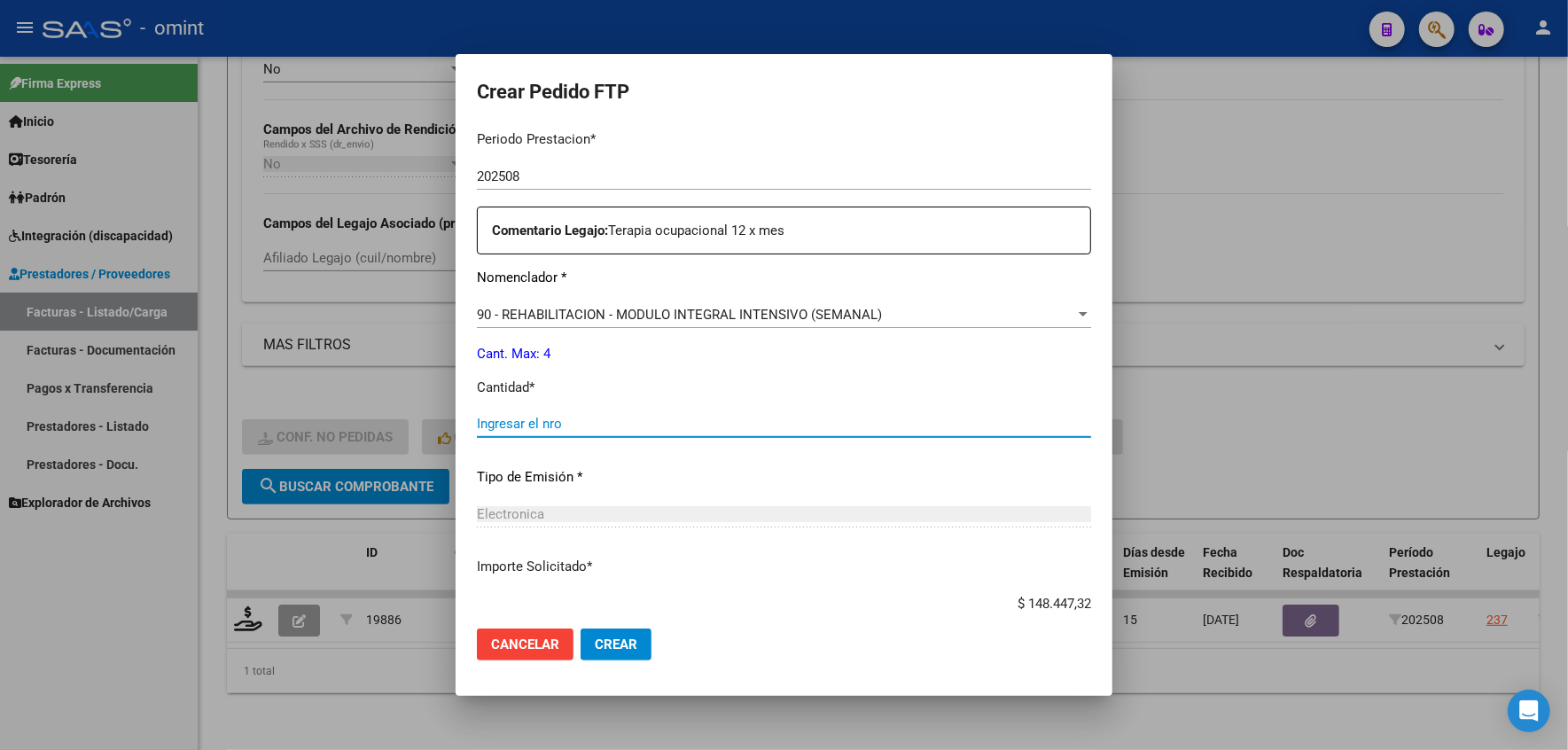
click at [516, 420] on input "Ingresar el nro" at bounding box center [784, 423] width 614 height 16
type input "4"
click at [595, 646] on span "Crear" at bounding box center [616, 644] width 43 height 16
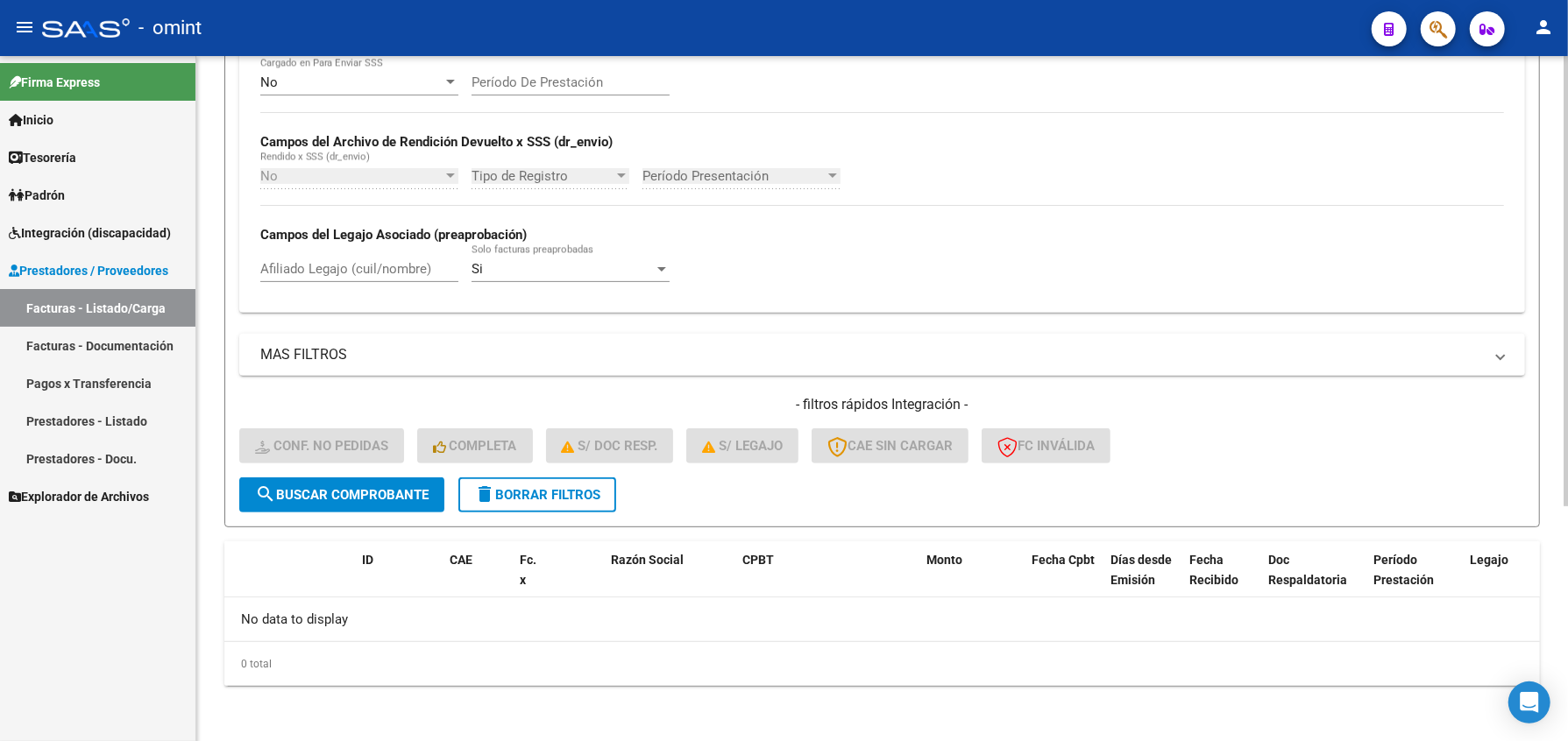
scroll to position [0, 0]
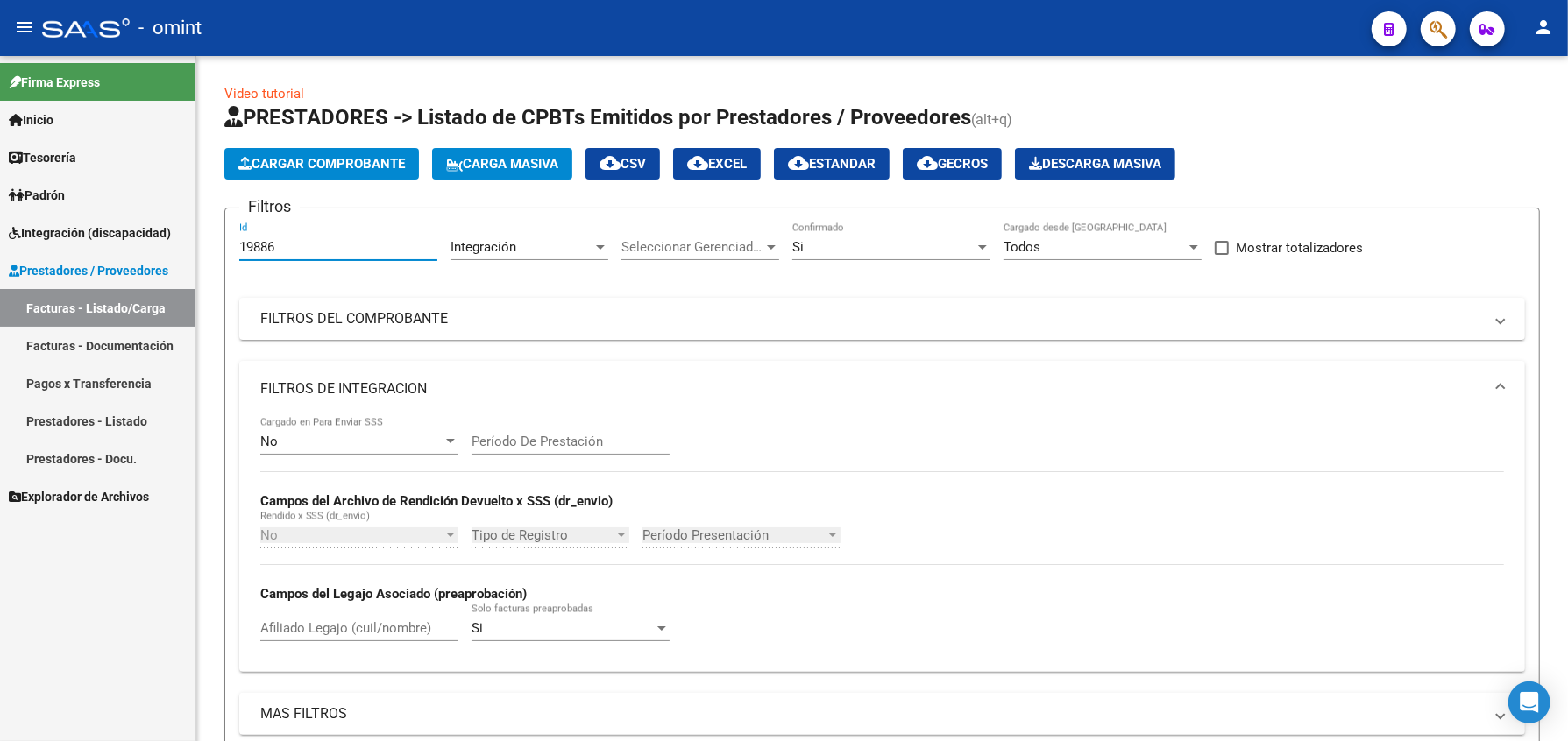
drag, startPoint x: 291, startPoint y: 246, endPoint x: 181, endPoint y: 247, distance: 110.0
click at [181, 247] on mat-sidenav-container "Firma Express Inicio Calendario SSS Instructivos Contacto OS Tesorería Extracto…" at bounding box center [784, 399] width 1568 height 685
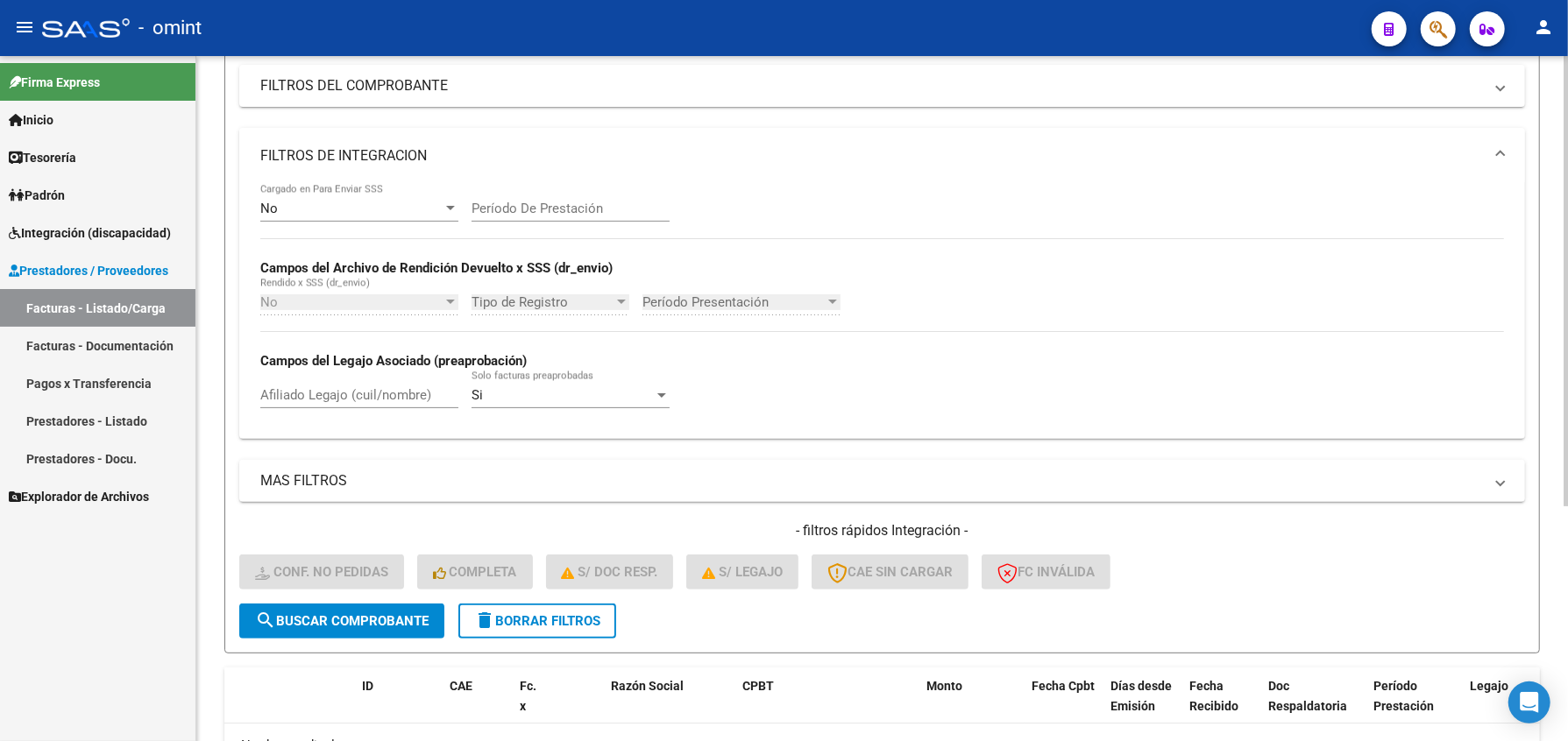
scroll to position [350, 0]
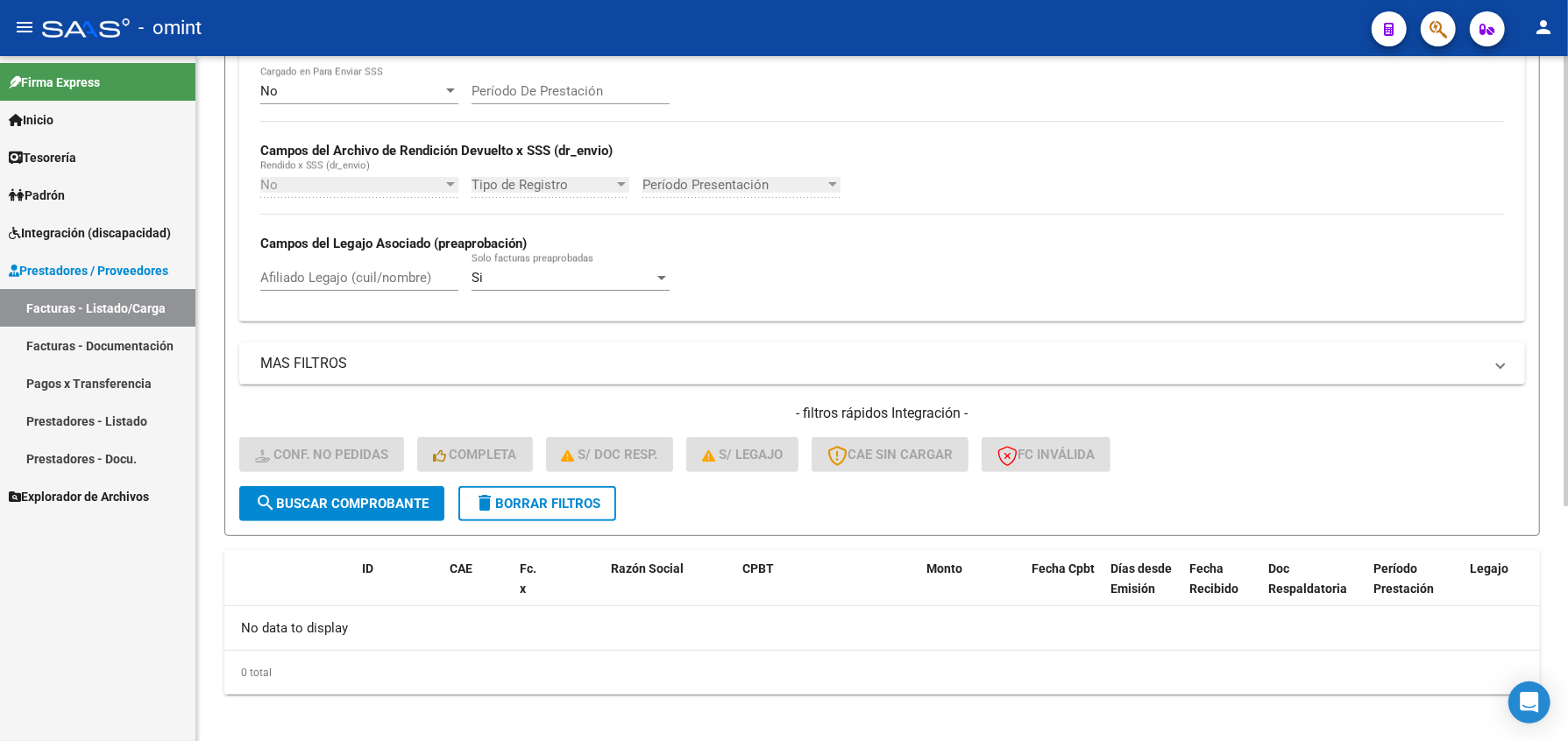
type input "20020"
click at [338, 510] on span "search Buscar Comprobante" at bounding box center [341, 504] width 173 height 15
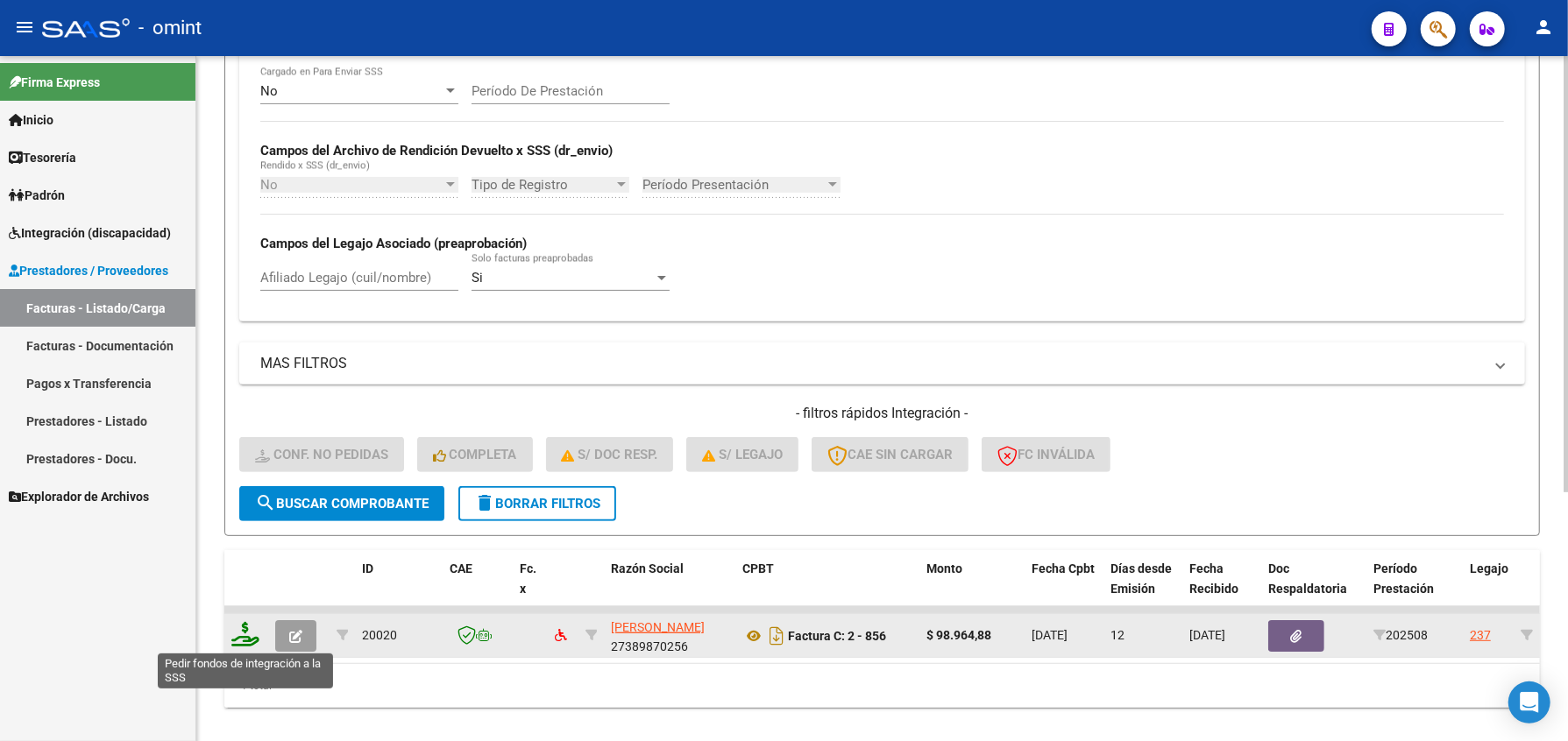
click at [242, 639] on icon at bounding box center [245, 635] width 28 height 25
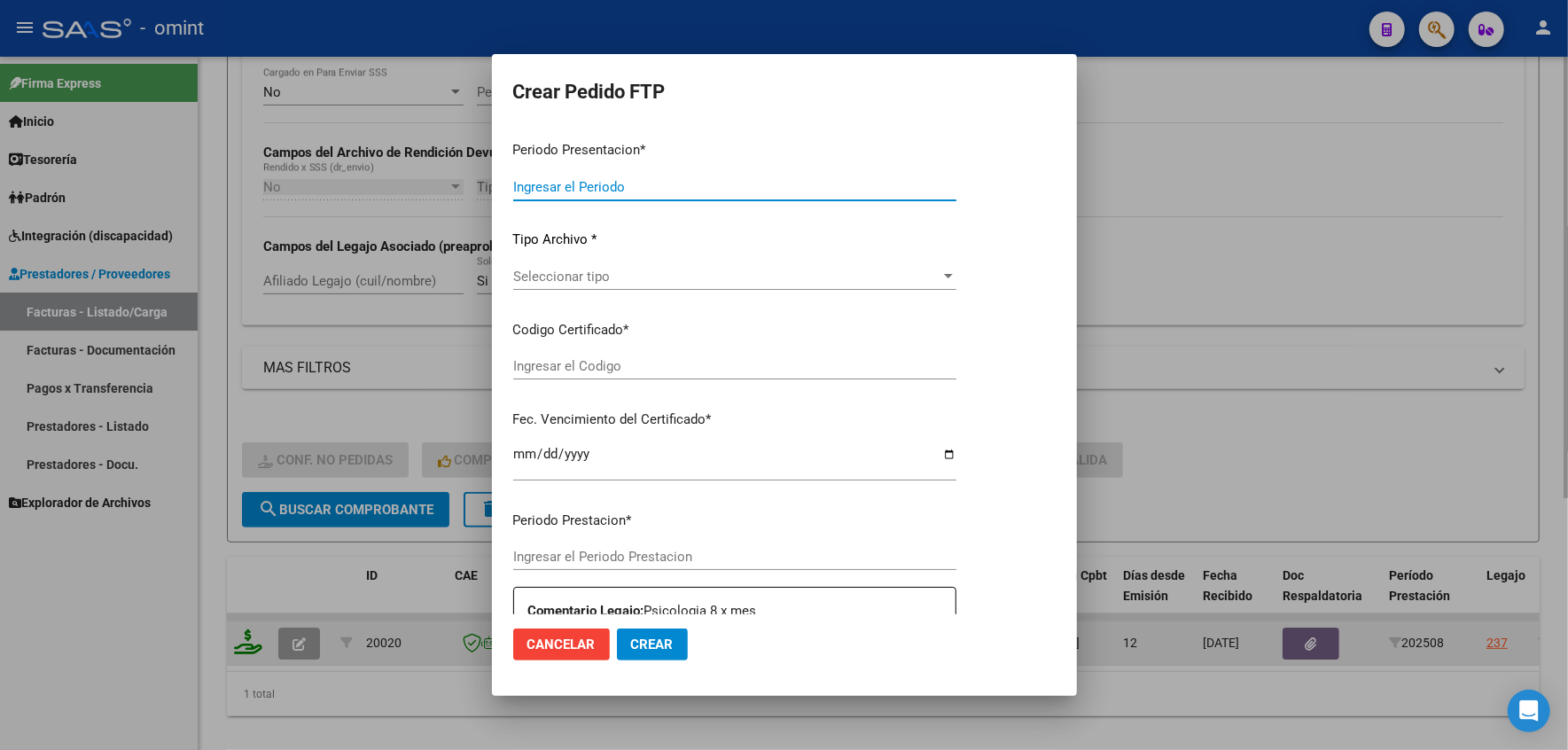
type input "202508"
type input "$ 98.964,88"
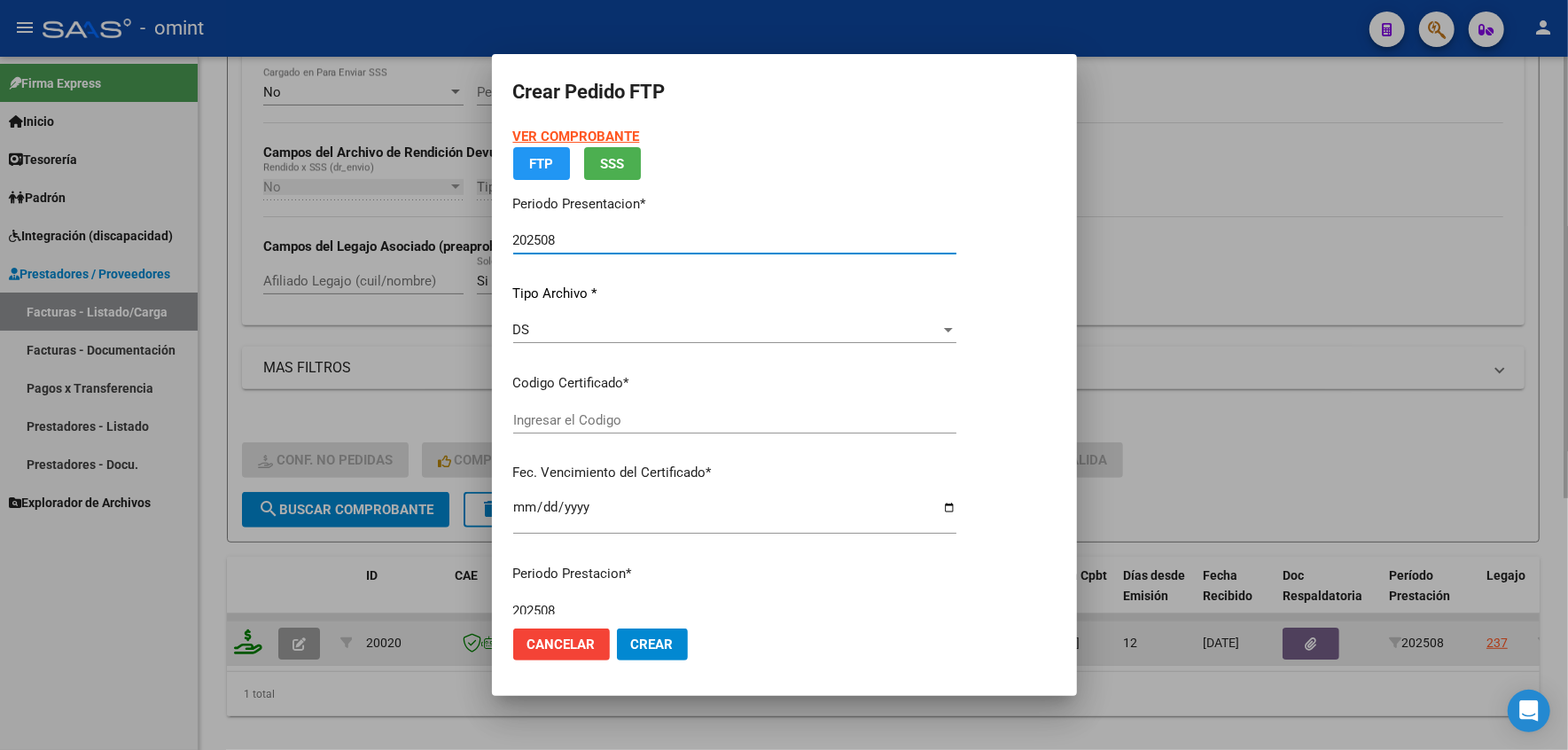
type input "57268133"
type input "2025-05-14"
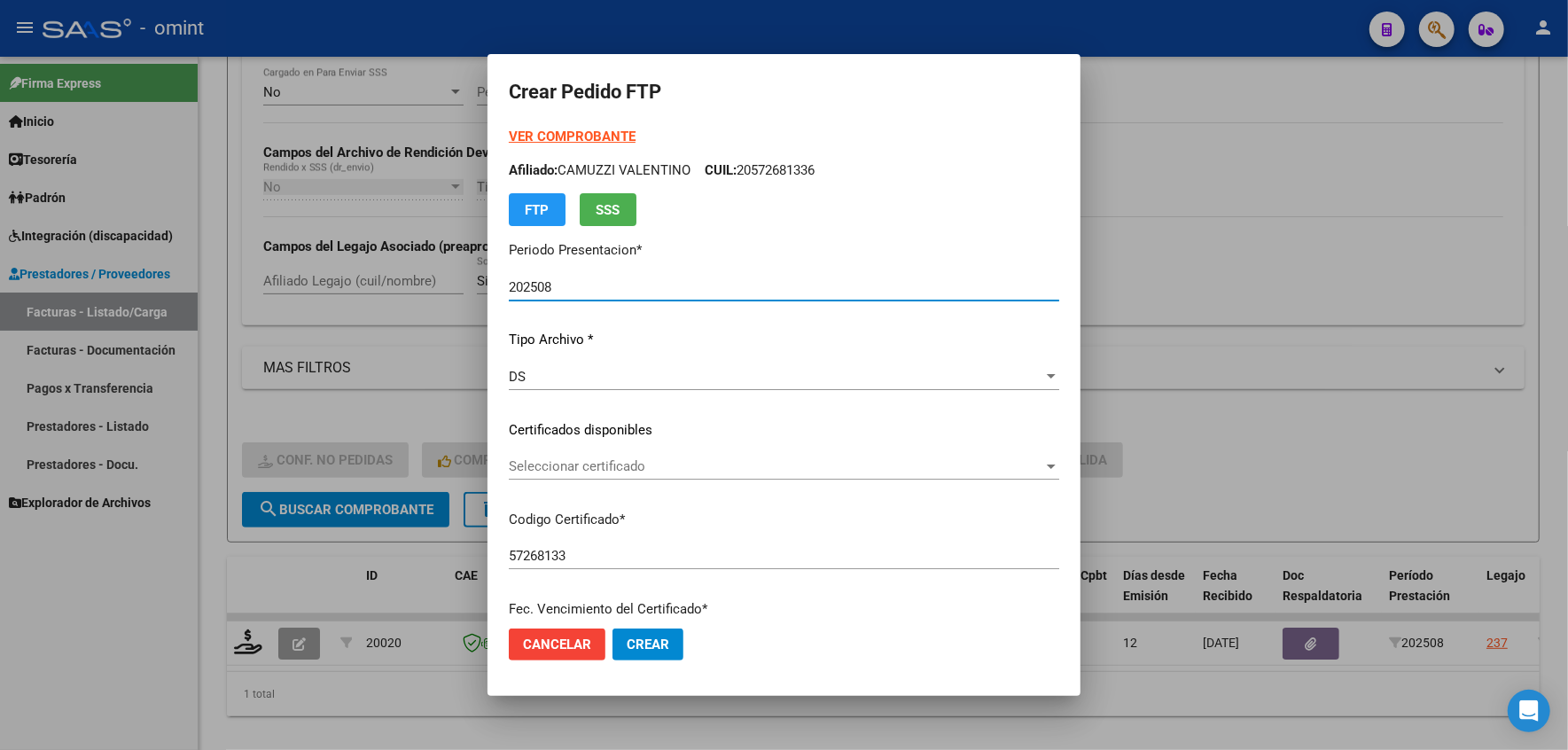
click at [555, 452] on div "VER COMPROBANTE ARCA Padrón Afiliado: CAMUZZI VALENTINO CUIL: 20572681336 FTP S…" at bounding box center [784, 417] width 550 height 580
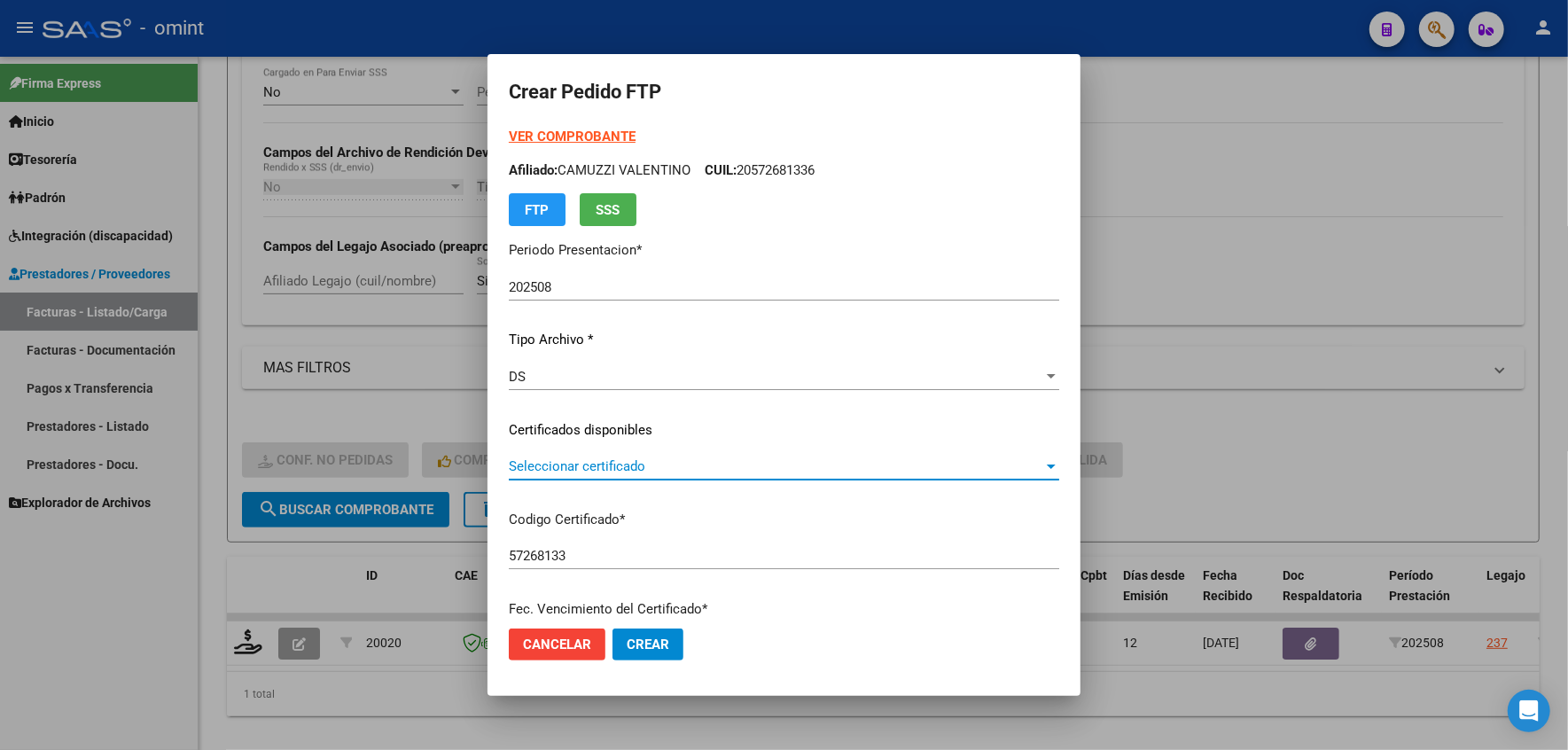
click at [558, 458] on span "Seleccionar certificado" at bounding box center [776, 466] width 535 height 16
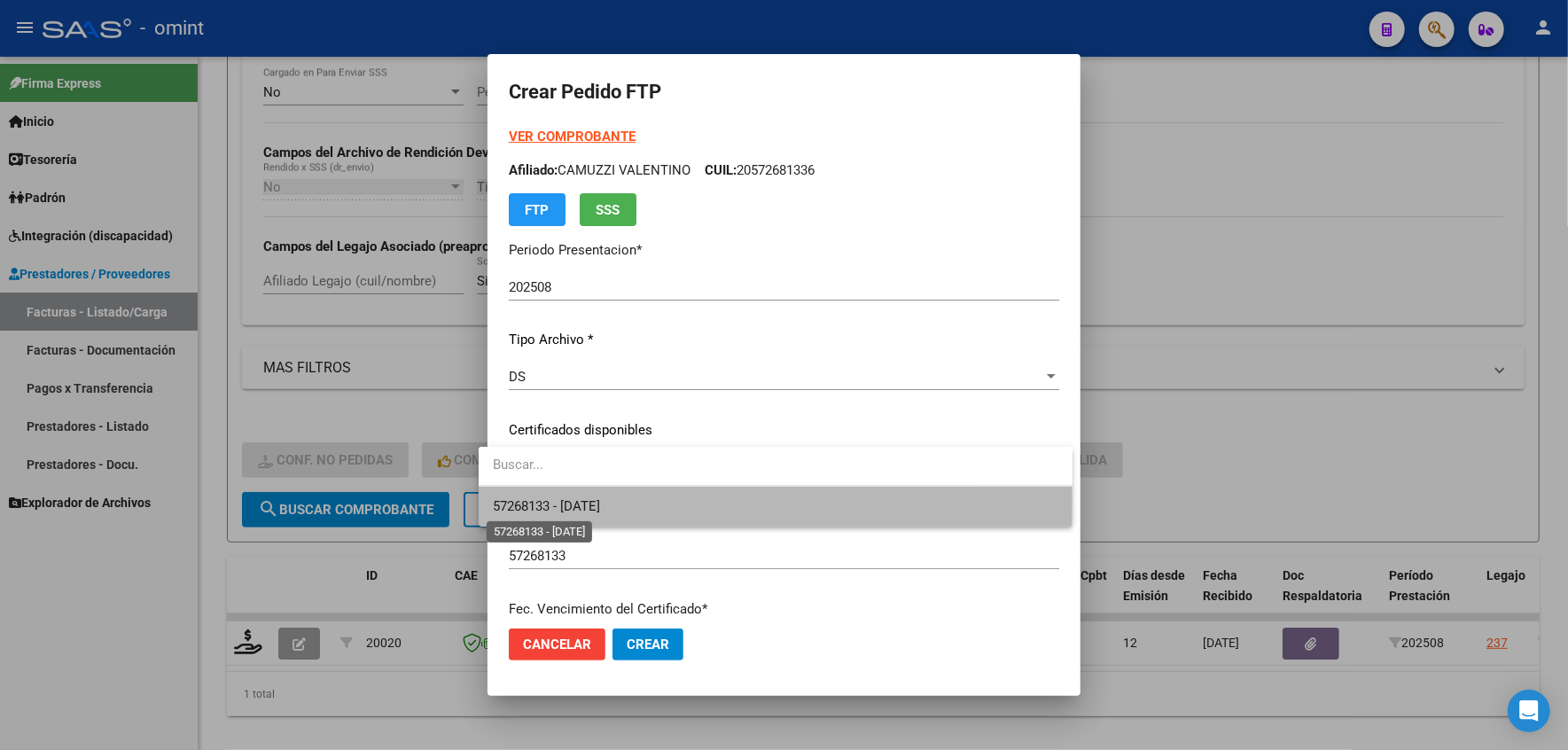
click at [571, 500] on span "57268133 - 2025-05-14" at bounding box center [546, 506] width 108 height 16
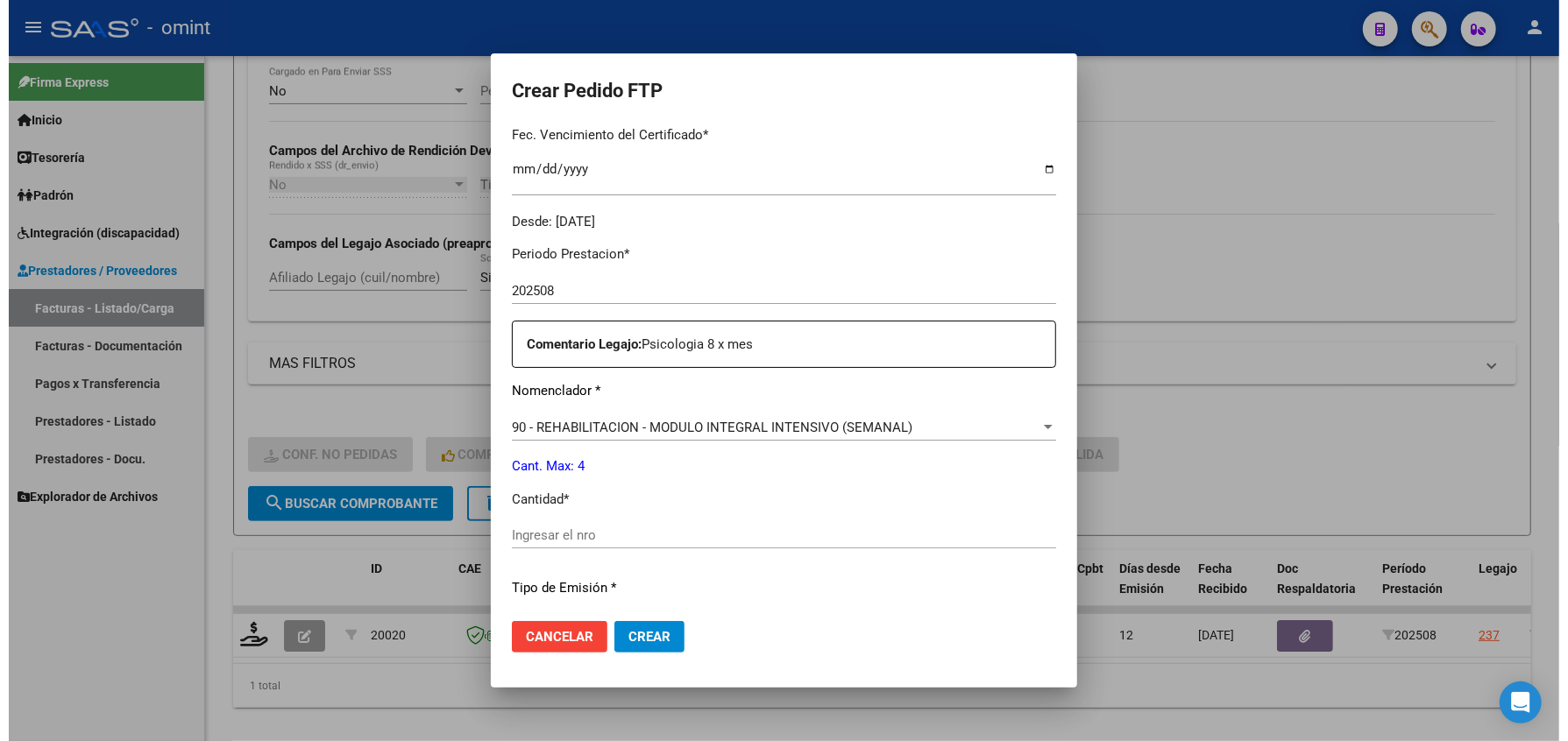
scroll to position [584, 0]
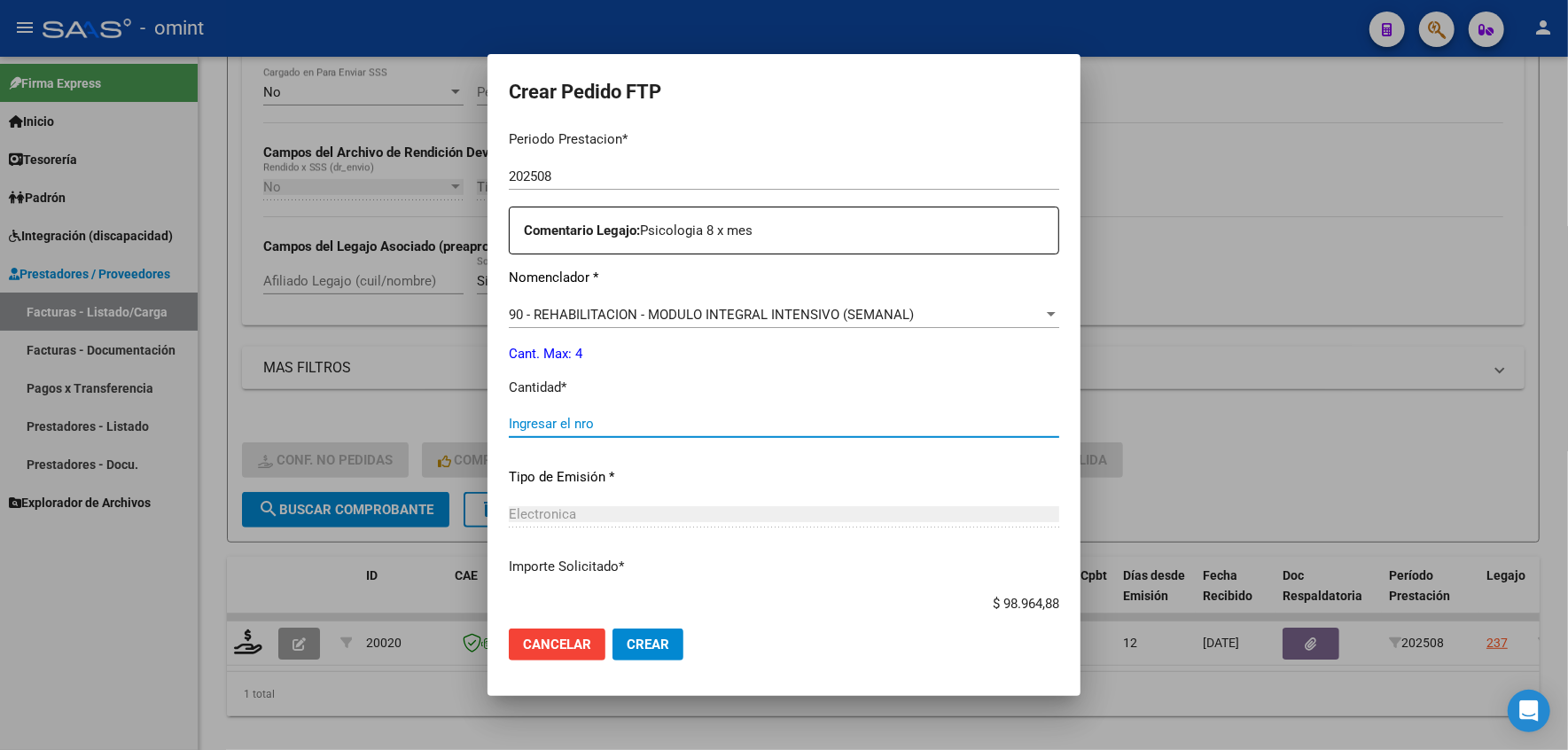
click at [548, 419] on input "Ingresar el nro" at bounding box center [784, 423] width 550 height 16
type input "4"
click at [639, 649] on span "Crear" at bounding box center [648, 644] width 43 height 16
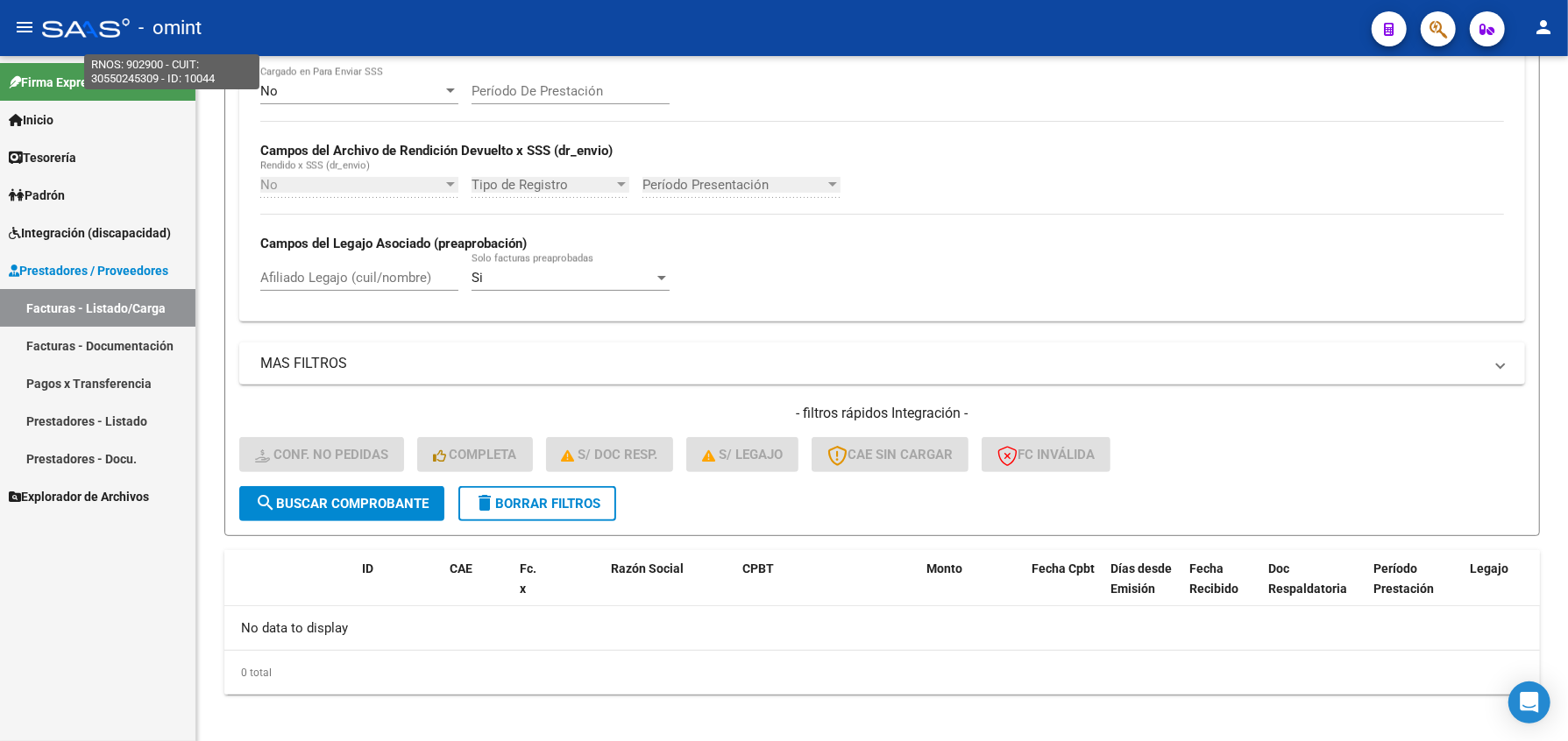
click at [183, 29] on span "- omint" at bounding box center [170, 28] width 63 height 38
click at [1239, 270] on div "No Cargado en Para Enviar SSS Período De Prestación Campos del Archivo de Rendi…" at bounding box center [882, 188] width 1243 height 241
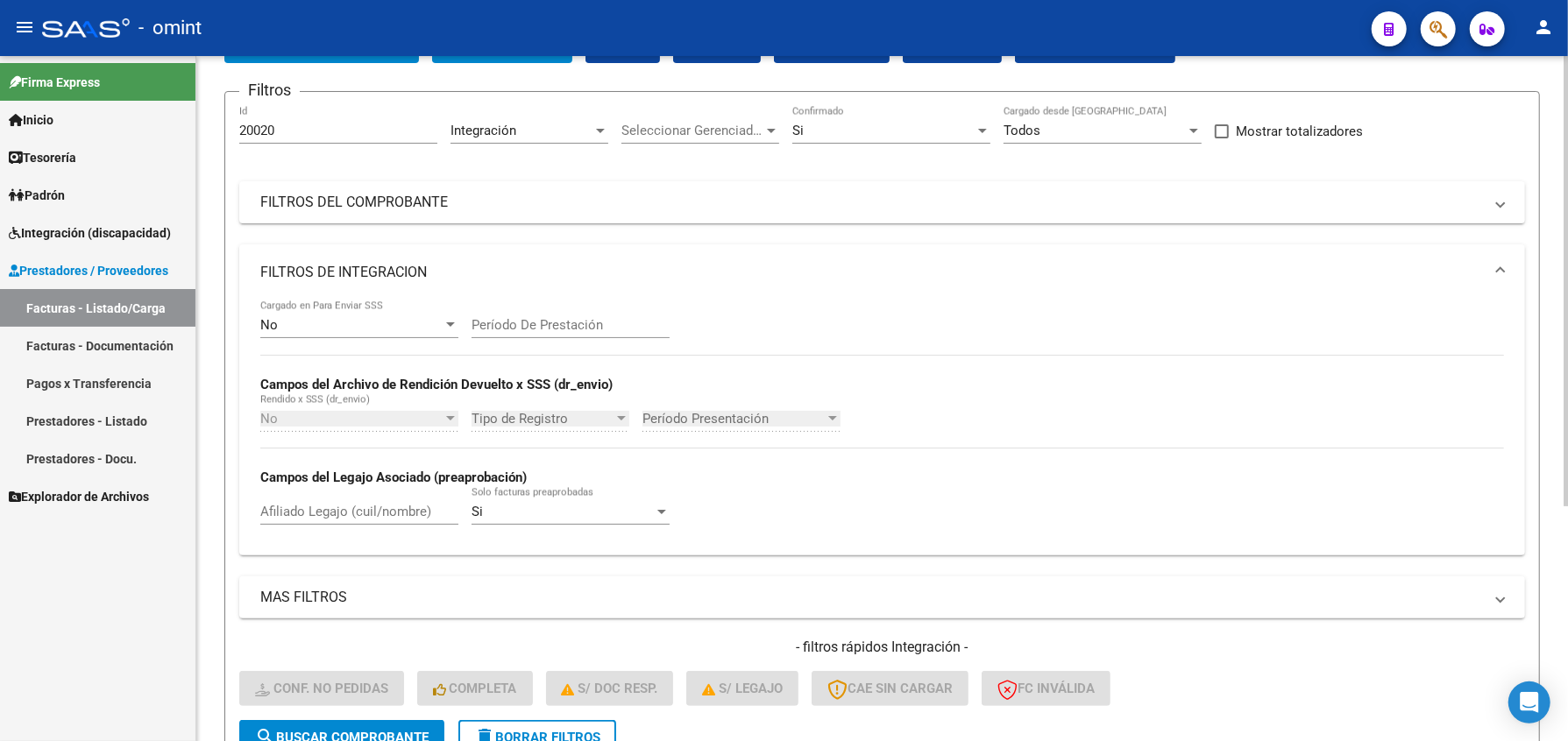
scroll to position [0, 0]
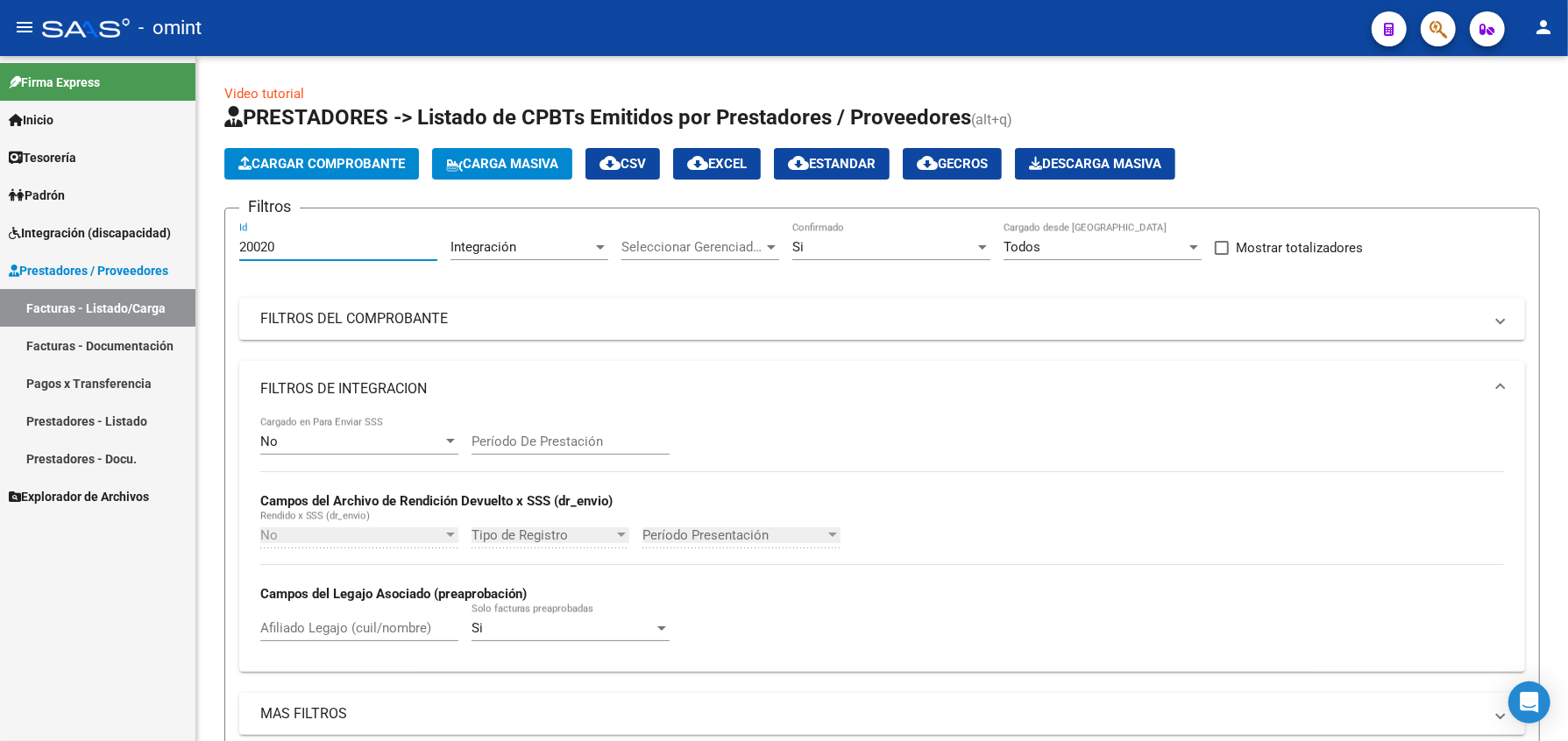
drag, startPoint x: 313, startPoint y: 245, endPoint x: -14, endPoint y: 249, distance: 327.0
click at [0, 249] on html "menu - omint person Firma Express Inicio Calendario SSS Instructivos Contacto O…" at bounding box center [784, 370] width 1568 height 741
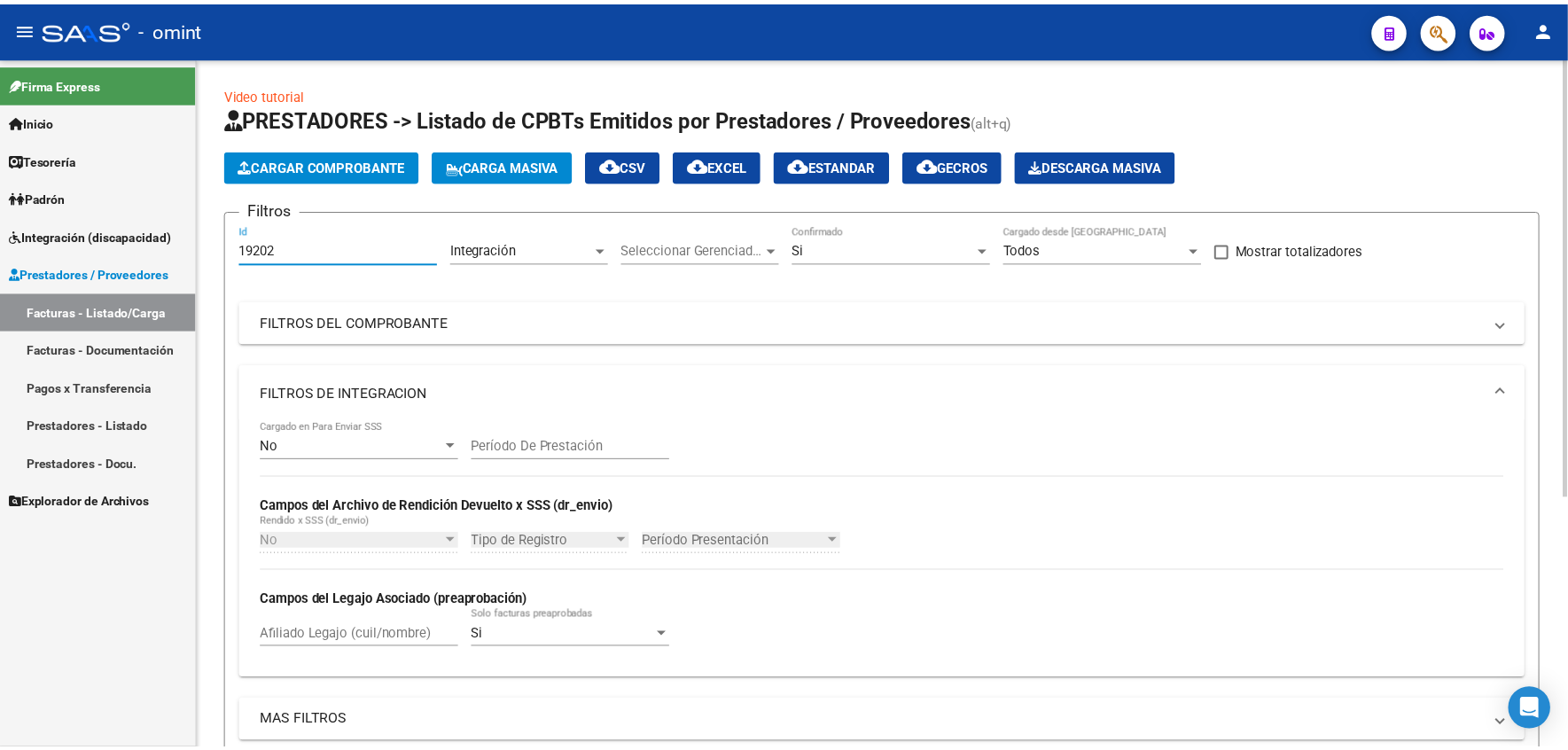
scroll to position [355, 0]
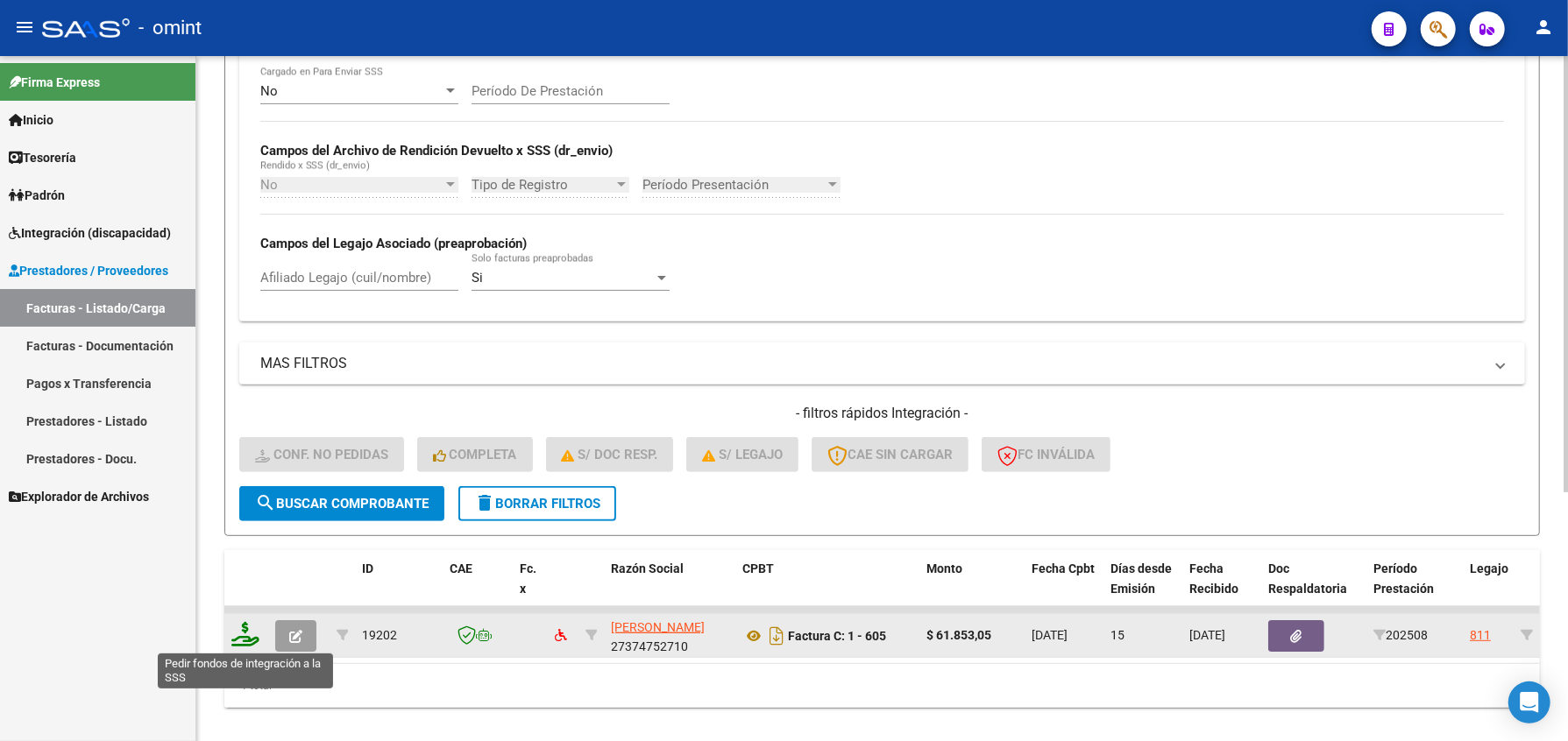
type input "19202"
click at [236, 635] on icon at bounding box center [245, 635] width 28 height 25
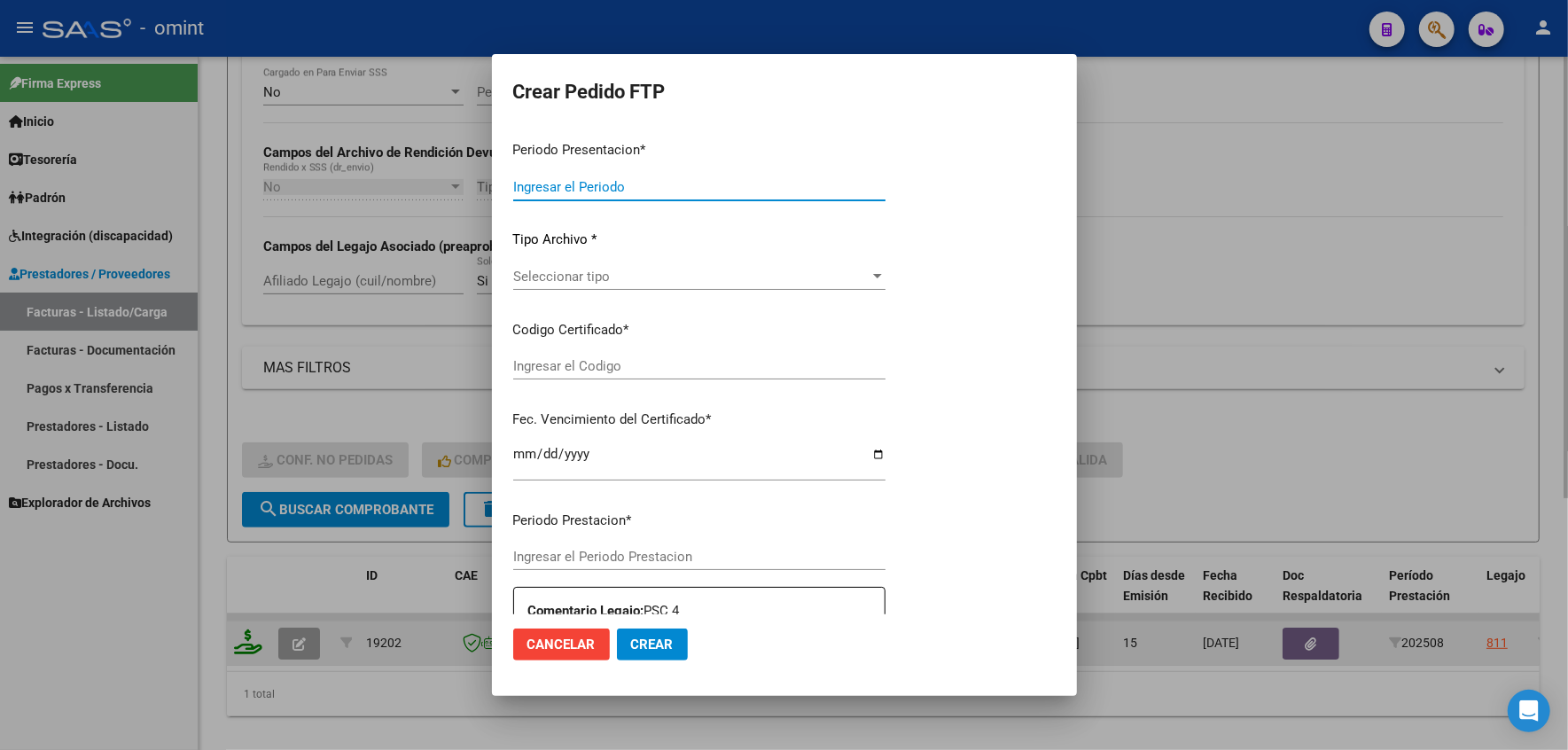
type input "202508"
type input "$ 61.853,05"
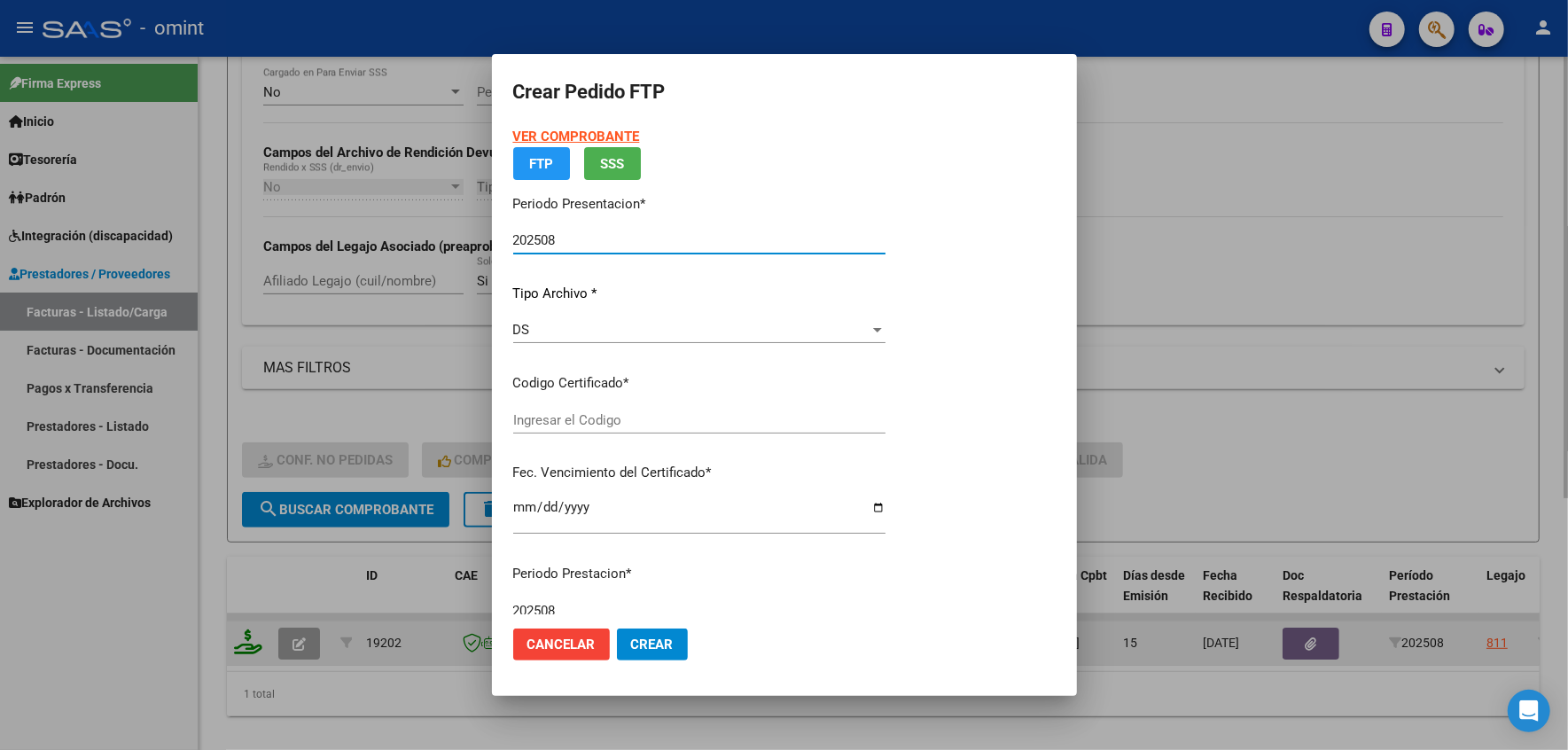
type input "9035520816"
type input "2032-01-14"
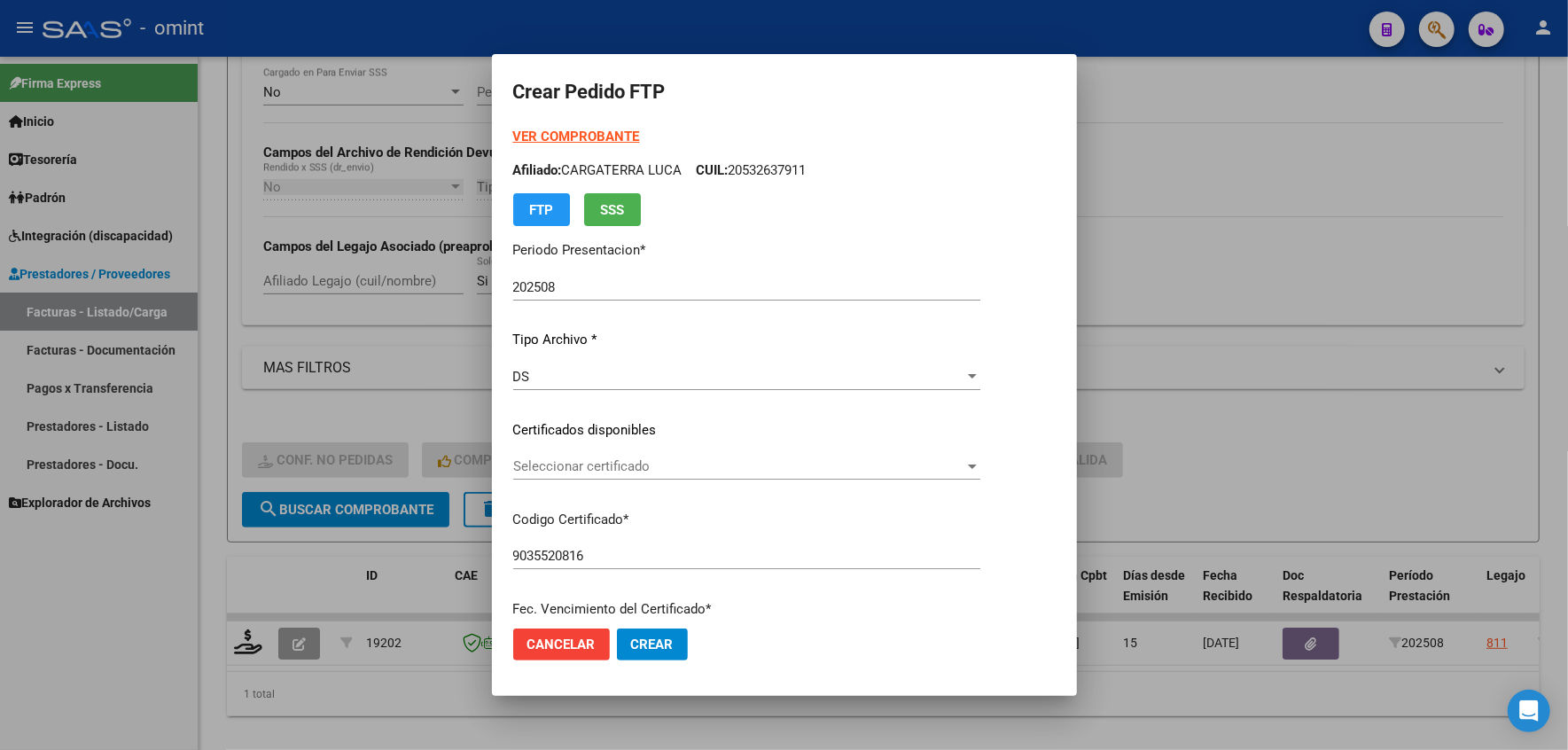
click at [572, 131] on strong "VER COMPROBANTE" at bounding box center [576, 137] width 127 height 16
click at [562, 462] on span "Seleccionar certificado" at bounding box center [739, 466] width 451 height 16
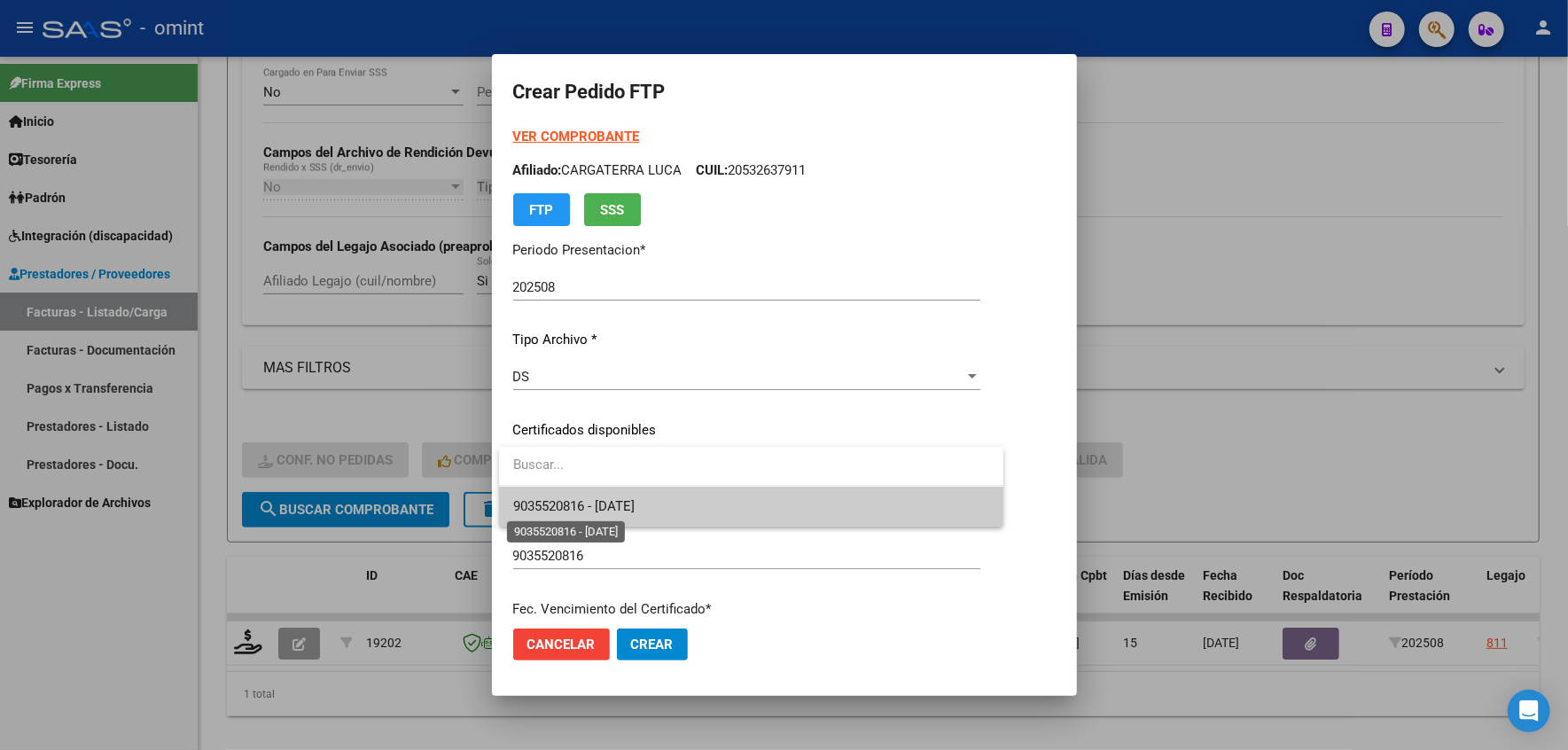
click at [566, 500] on span "9035520816 - 2032-01-14" at bounding box center [573, 506] width 121 height 16
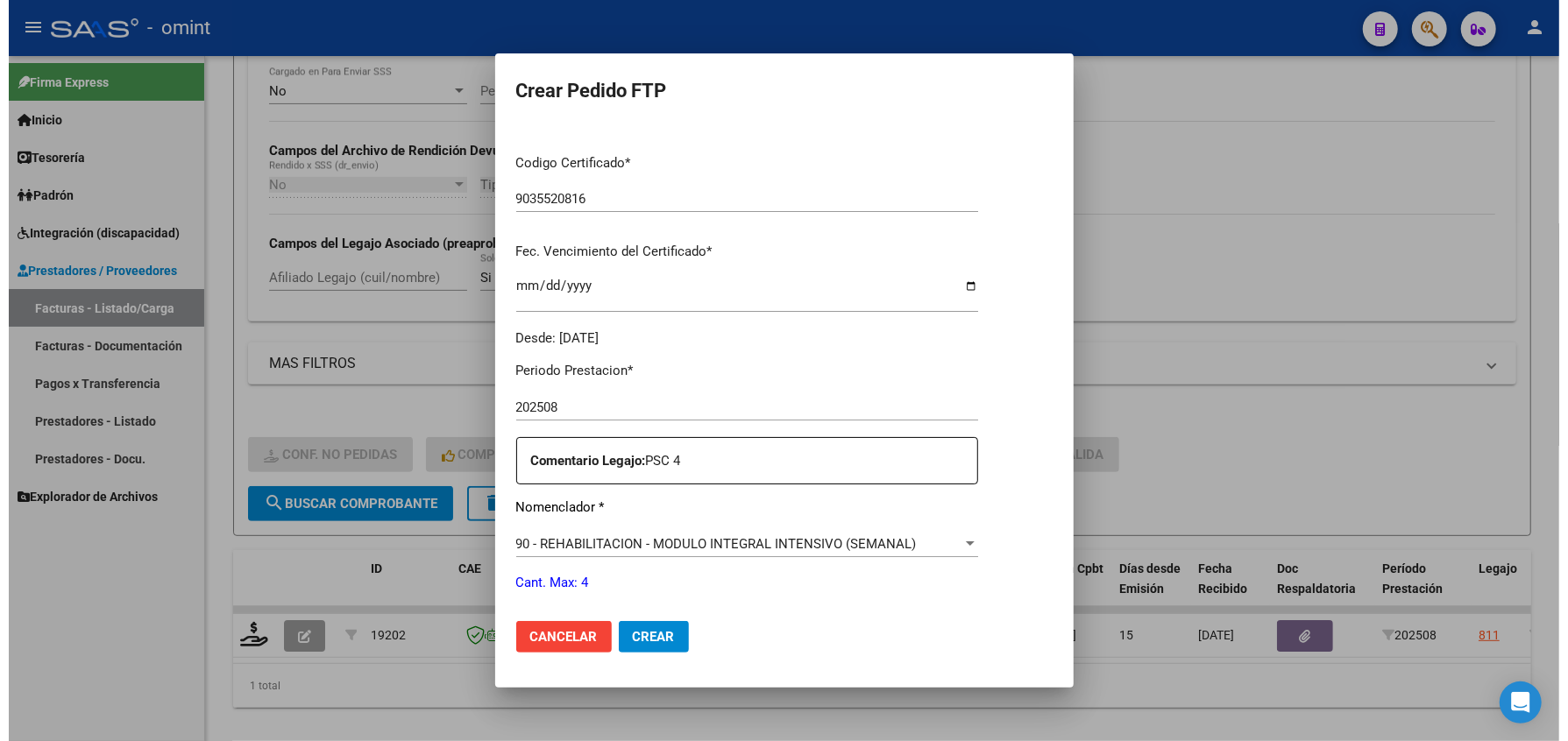
scroll to position [690, 0]
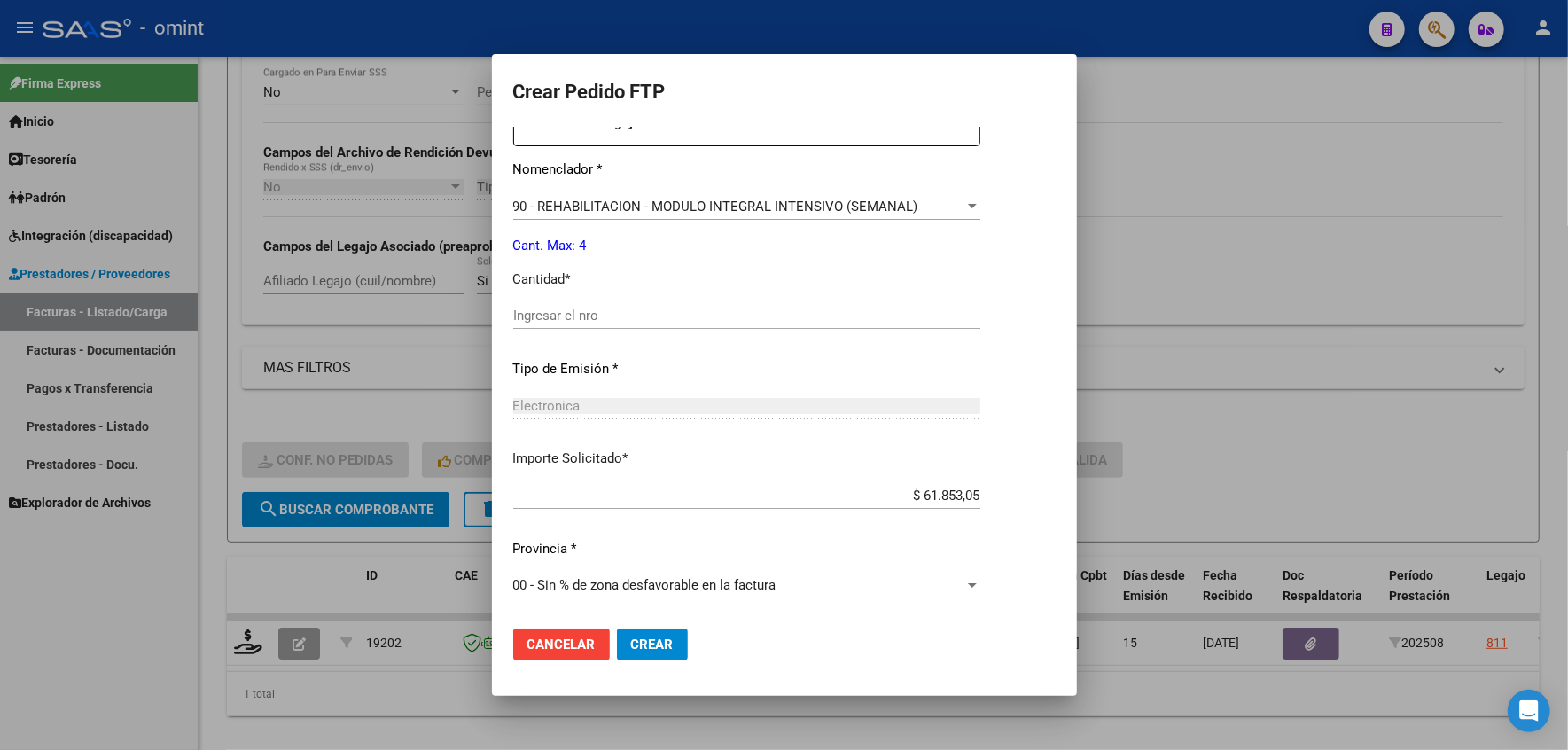
click at [598, 305] on div "Ingresar el nro" at bounding box center [747, 315] width 467 height 26
type input "4"
click at [654, 637] on span "Crear" at bounding box center [653, 644] width 43 height 16
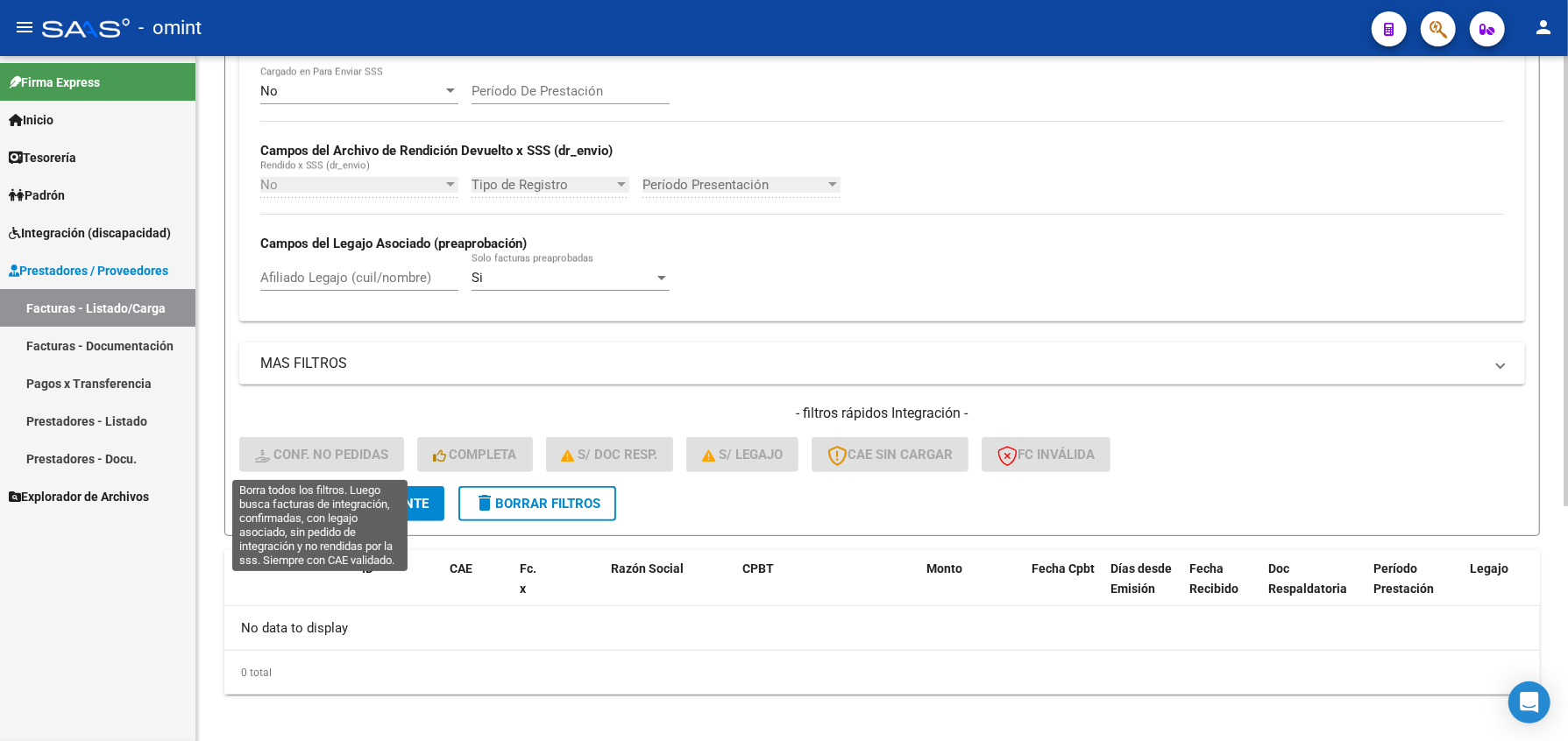
scroll to position [0, 0]
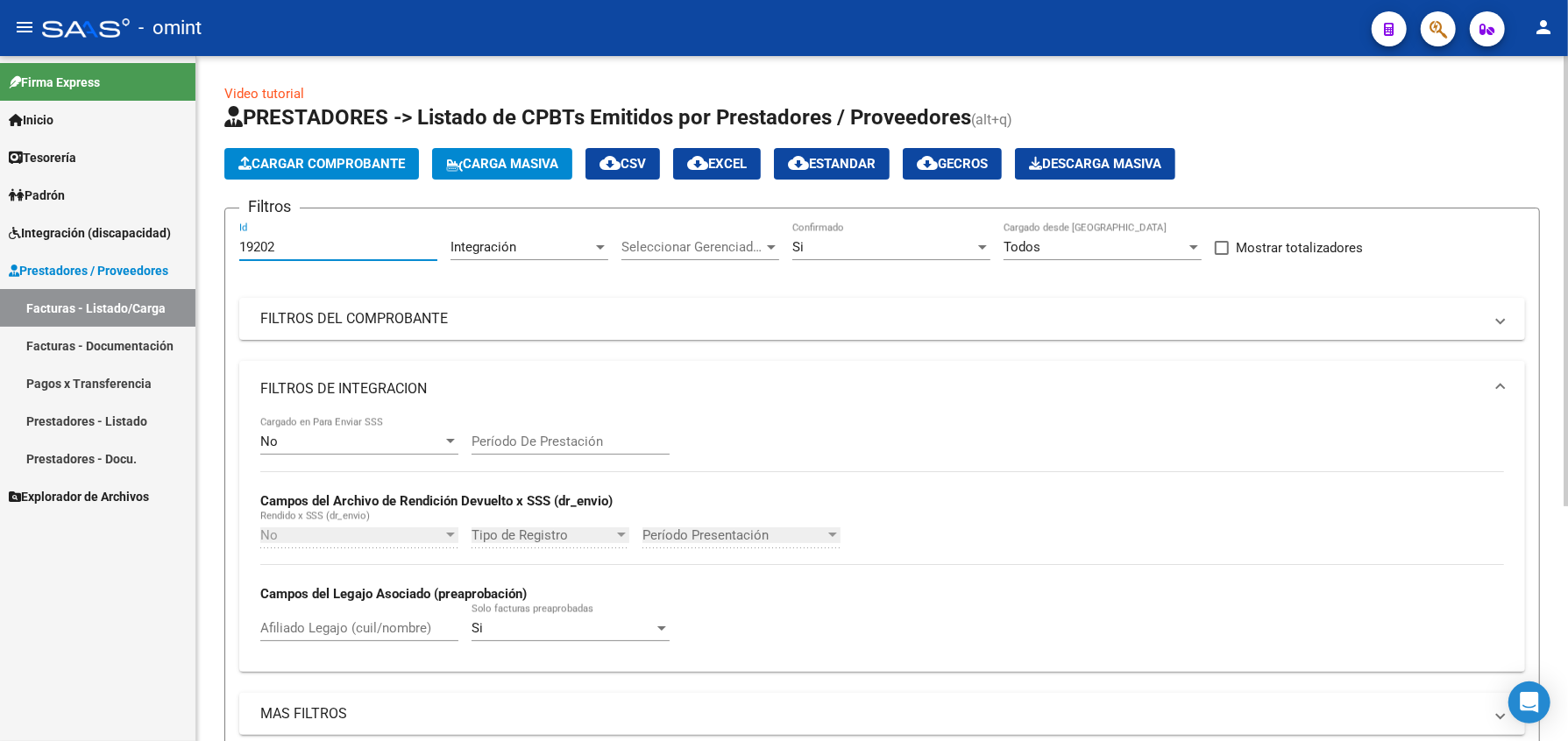
drag, startPoint x: 285, startPoint y: 246, endPoint x: 202, endPoint y: 264, distance: 84.9
click at [219, 263] on div "Video tutorial PRESTADORES -> Listado de CPBTs Emitidos por Prestadores / Prove…" at bounding box center [882, 579] width 1372 height 1045
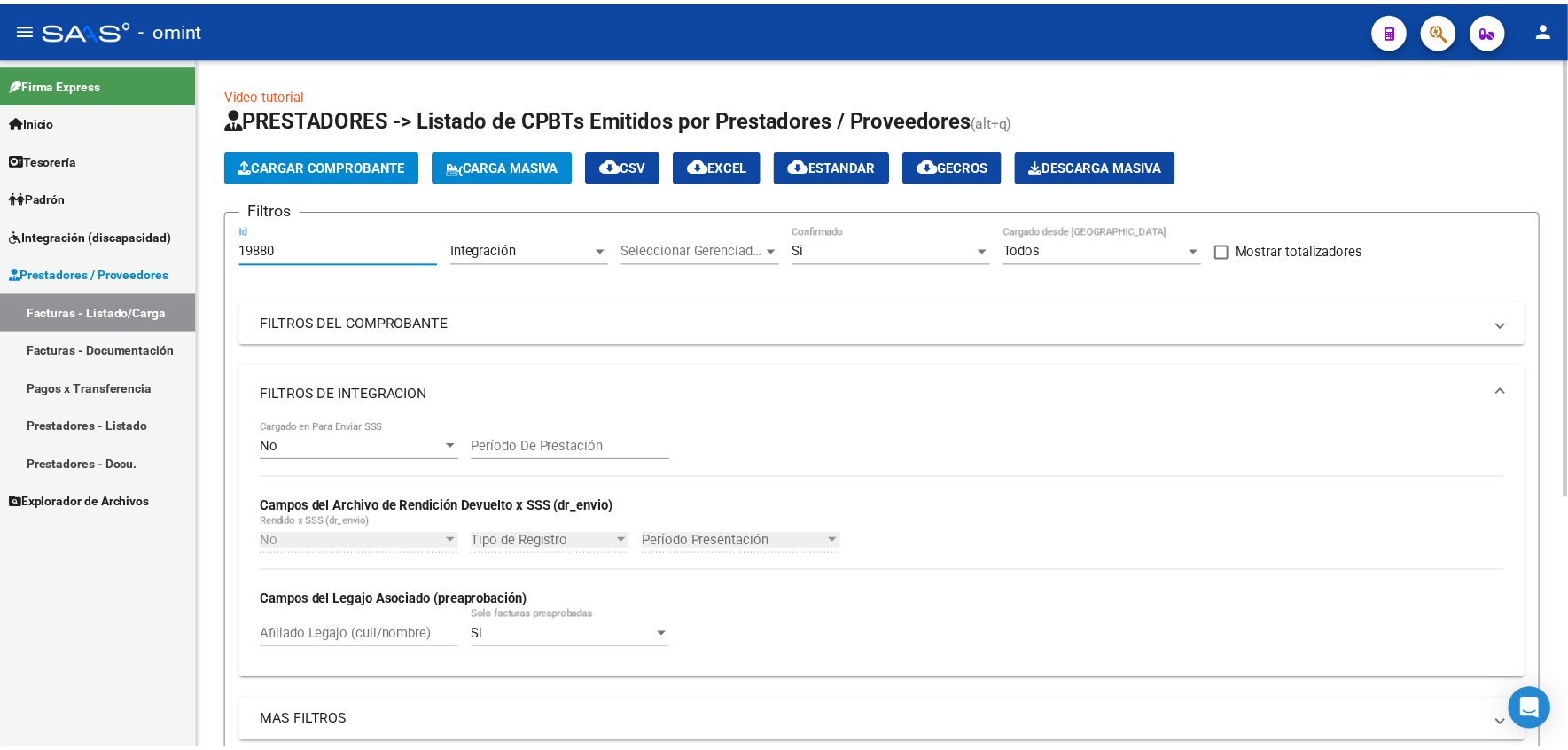
scroll to position [395, 0]
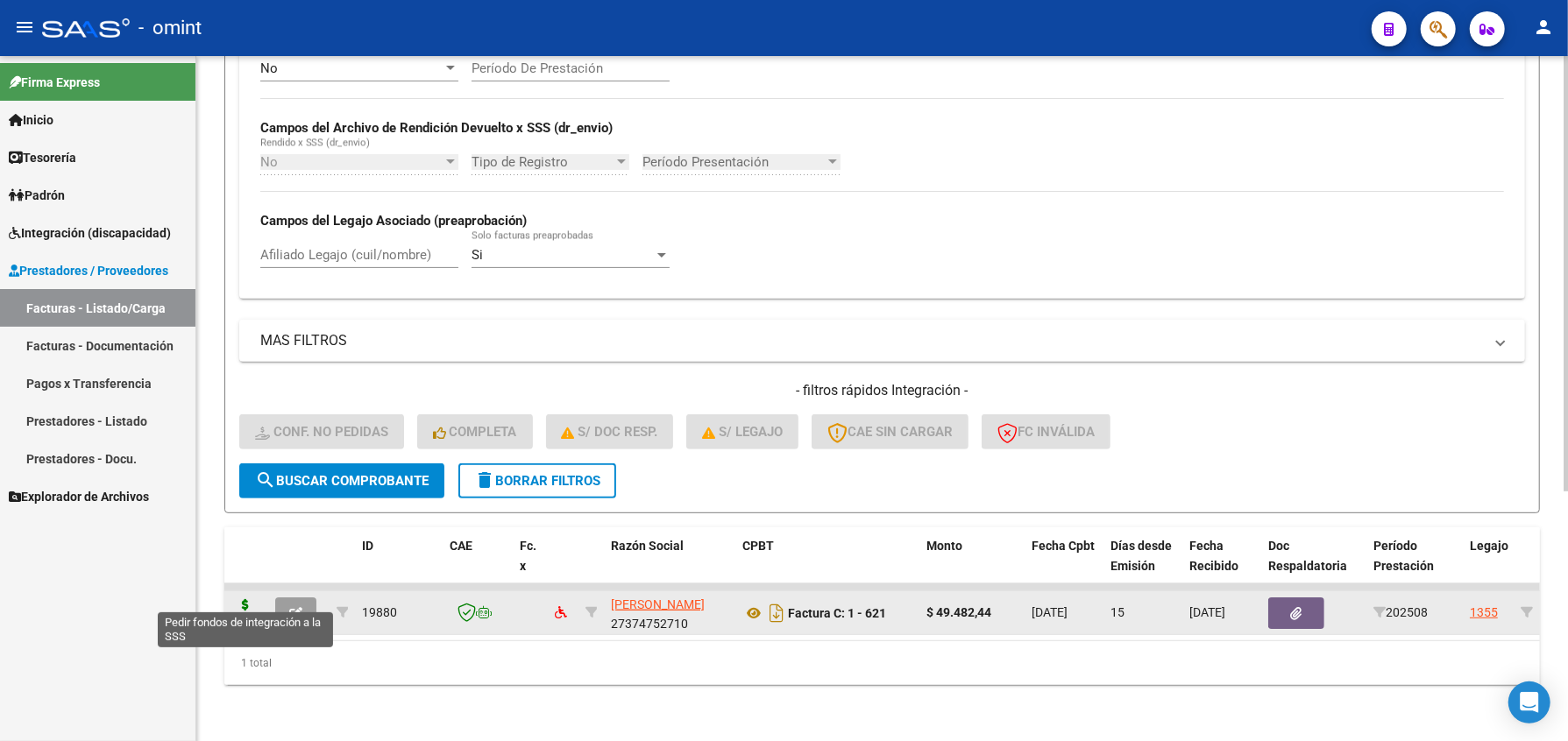
type input "19880"
click at [251, 599] on icon at bounding box center [245, 612] width 28 height 25
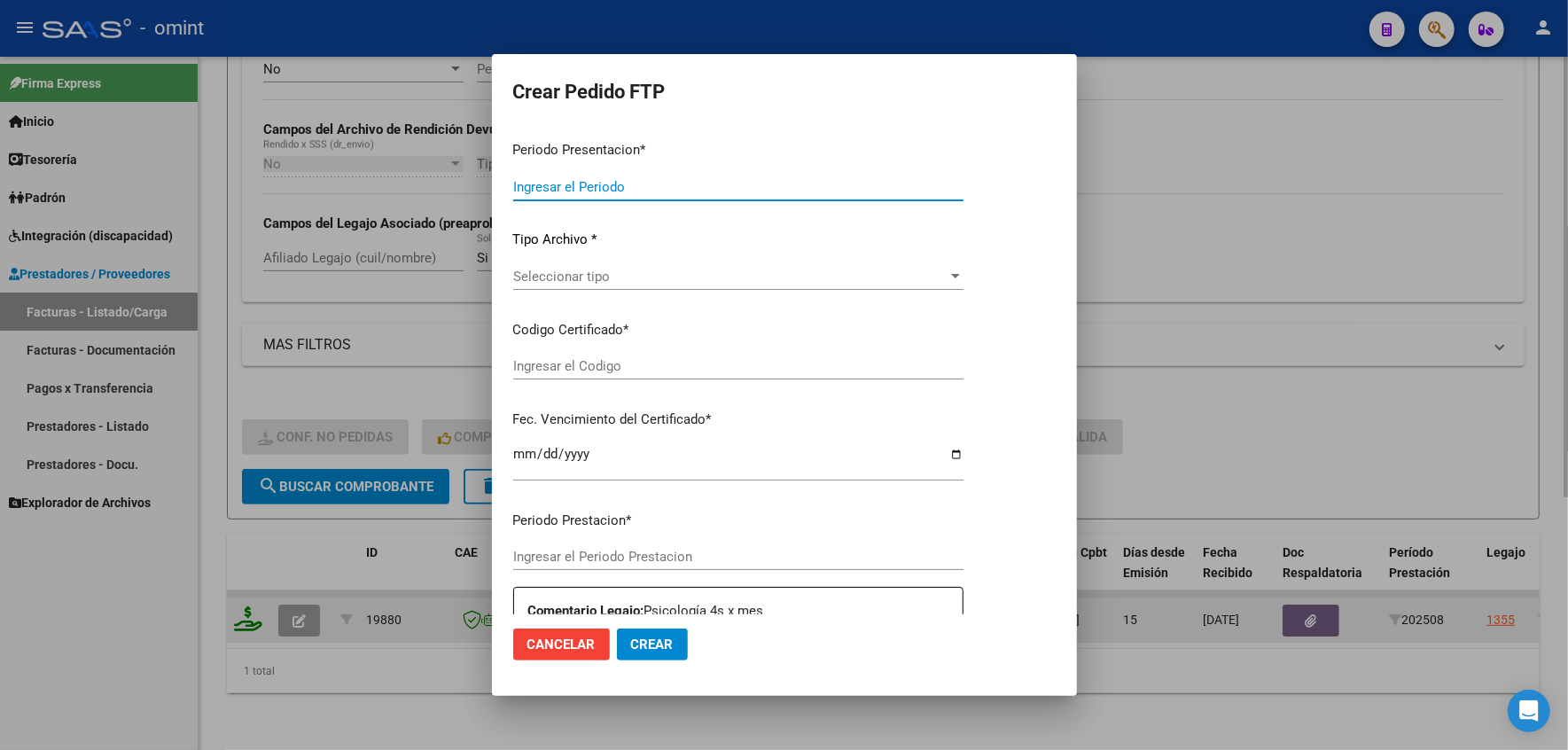
type input "202508"
type input "$ 49.482,44"
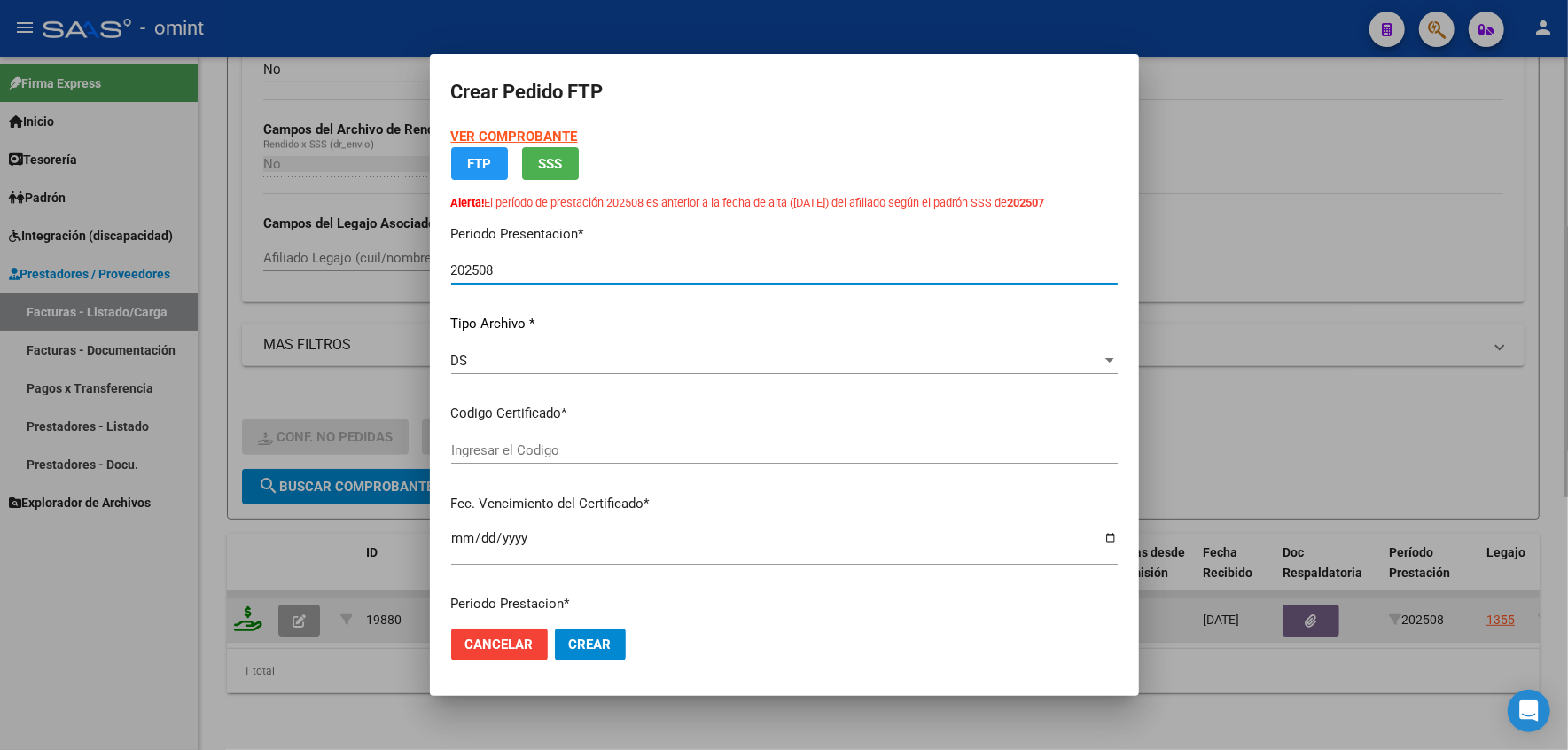
type input "1860542462"
type input "2029-11-04"
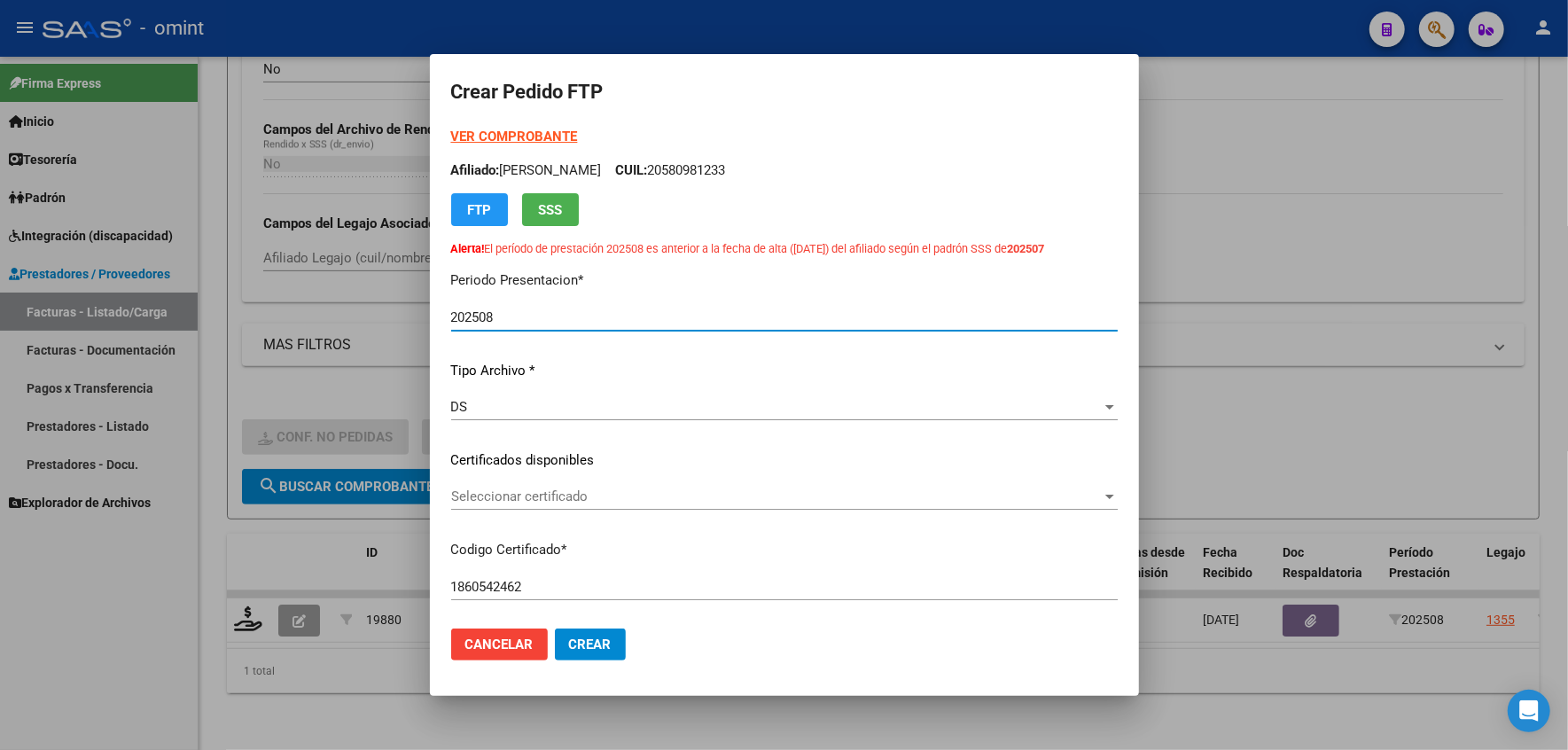
click at [506, 505] on span "Seleccionar certificado" at bounding box center [777, 496] width 651 height 16
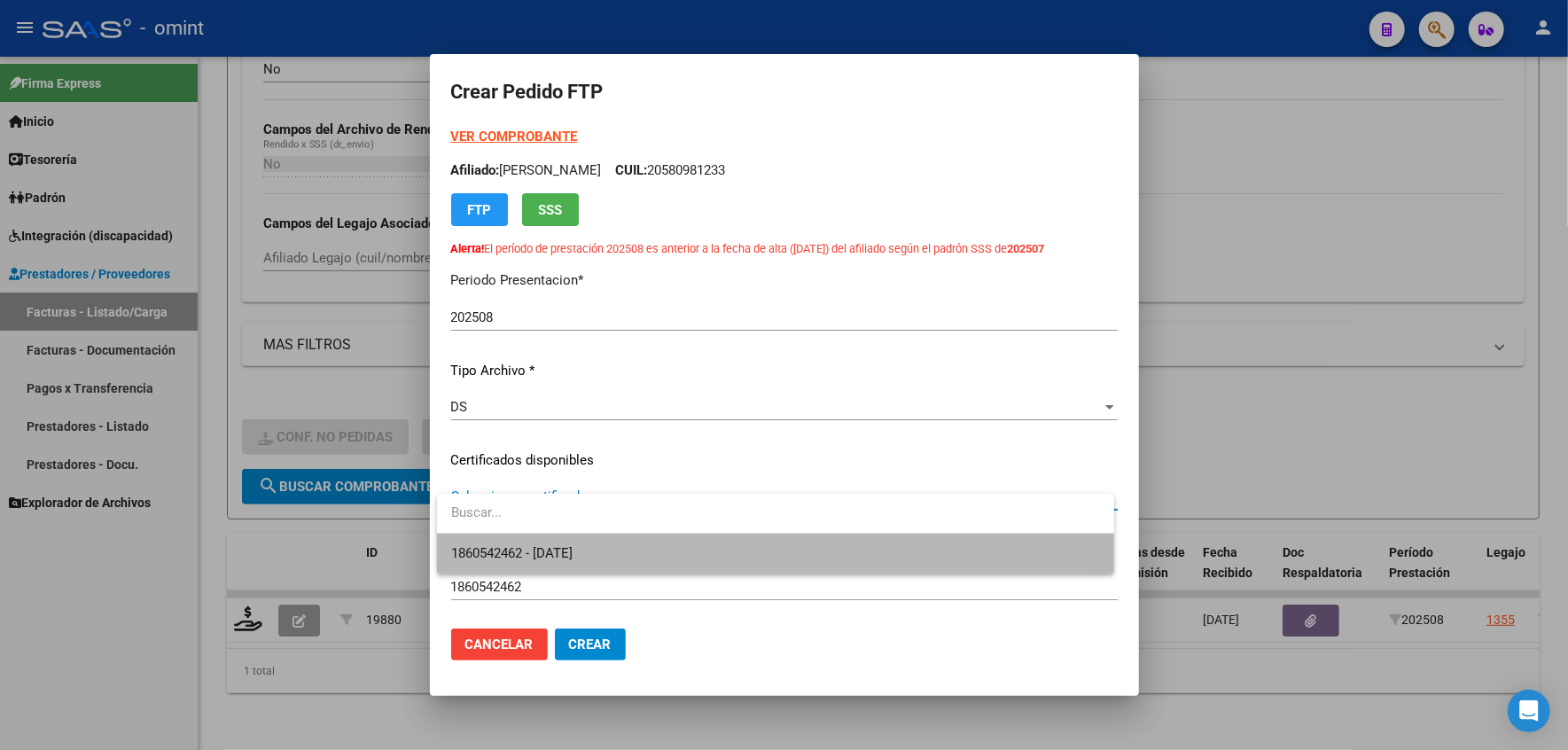
click at [538, 565] on span "1860542462 - 2029-11-04" at bounding box center [776, 553] width 649 height 40
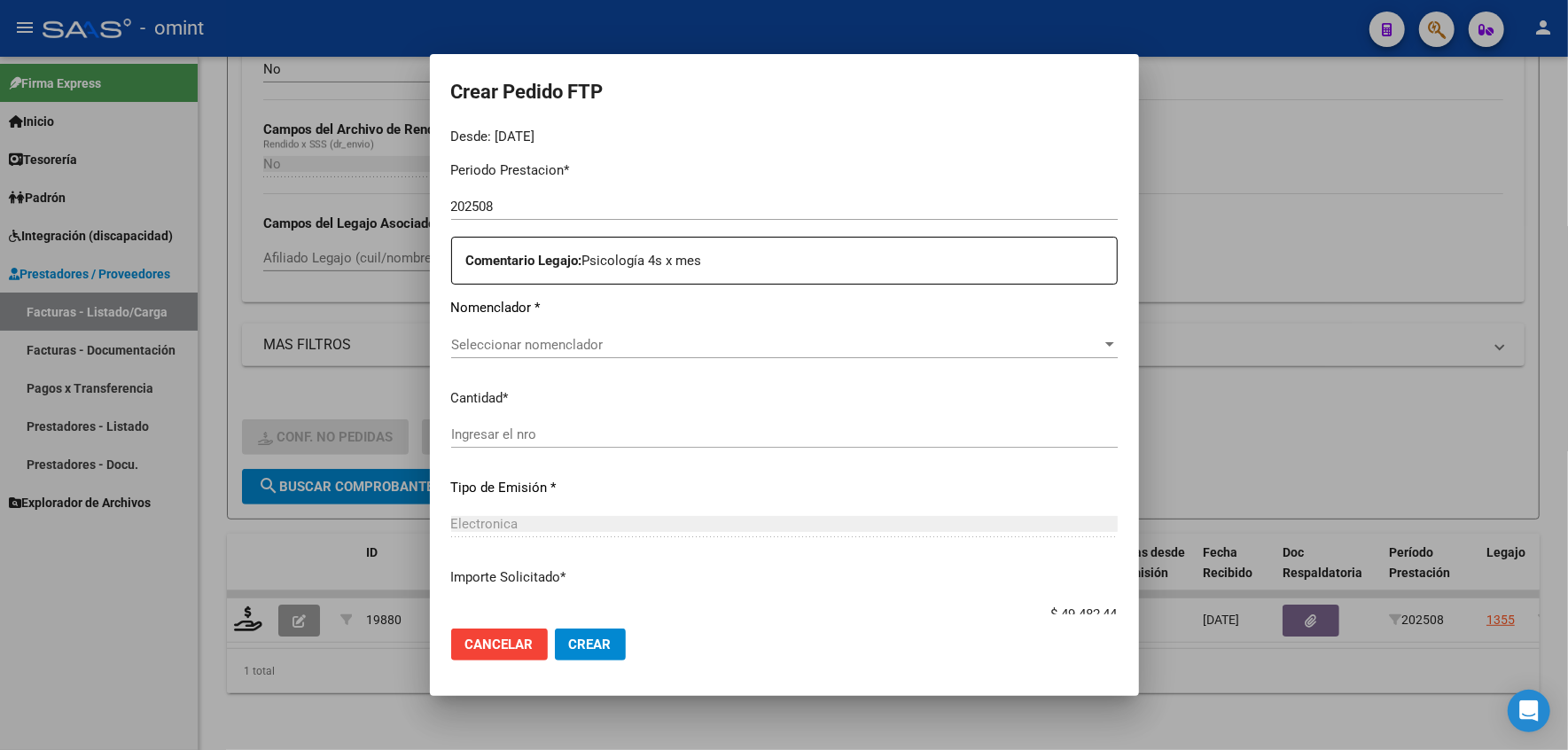
scroll to position [728, 0]
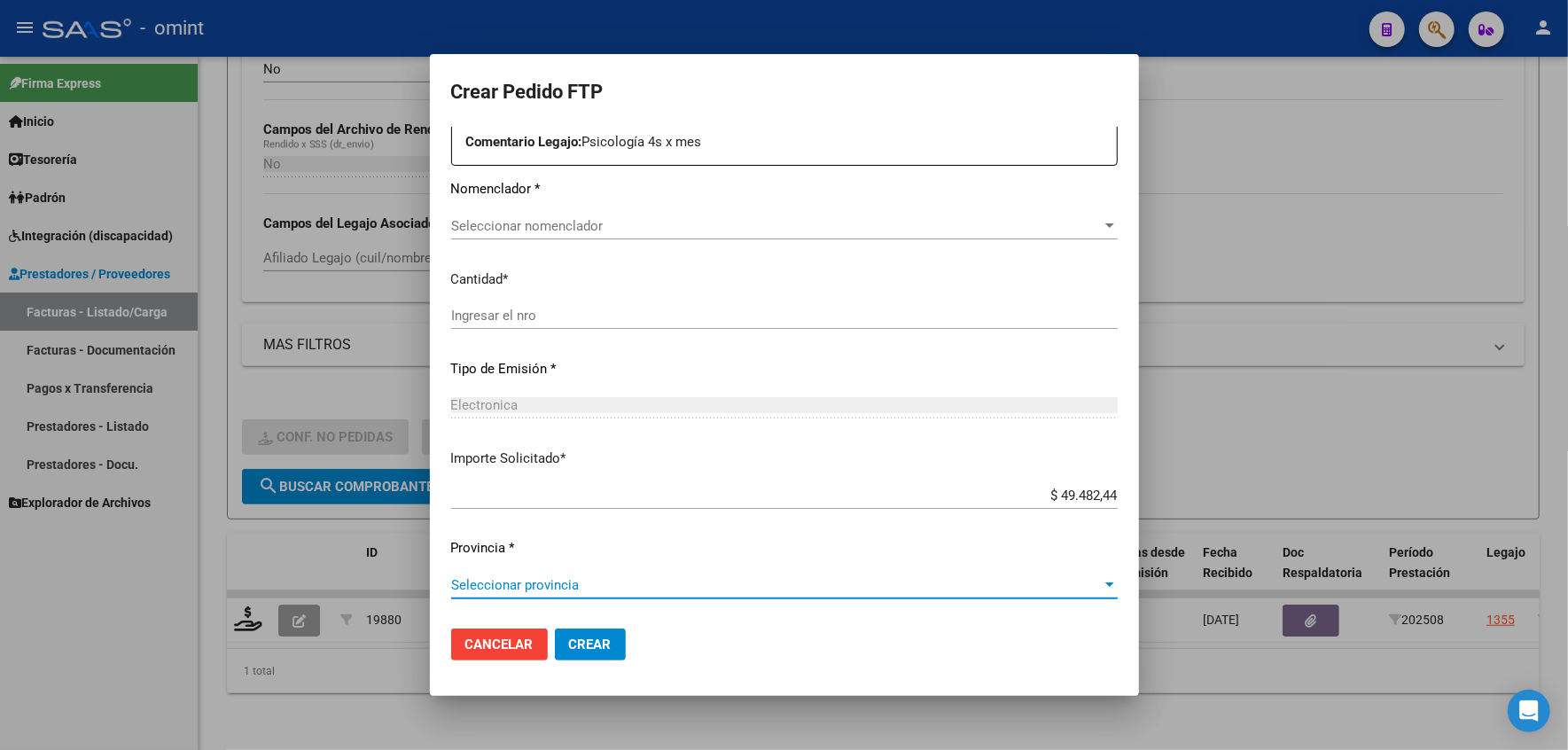
click at [536, 583] on span "Seleccionar provincia" at bounding box center [777, 585] width 651 height 16
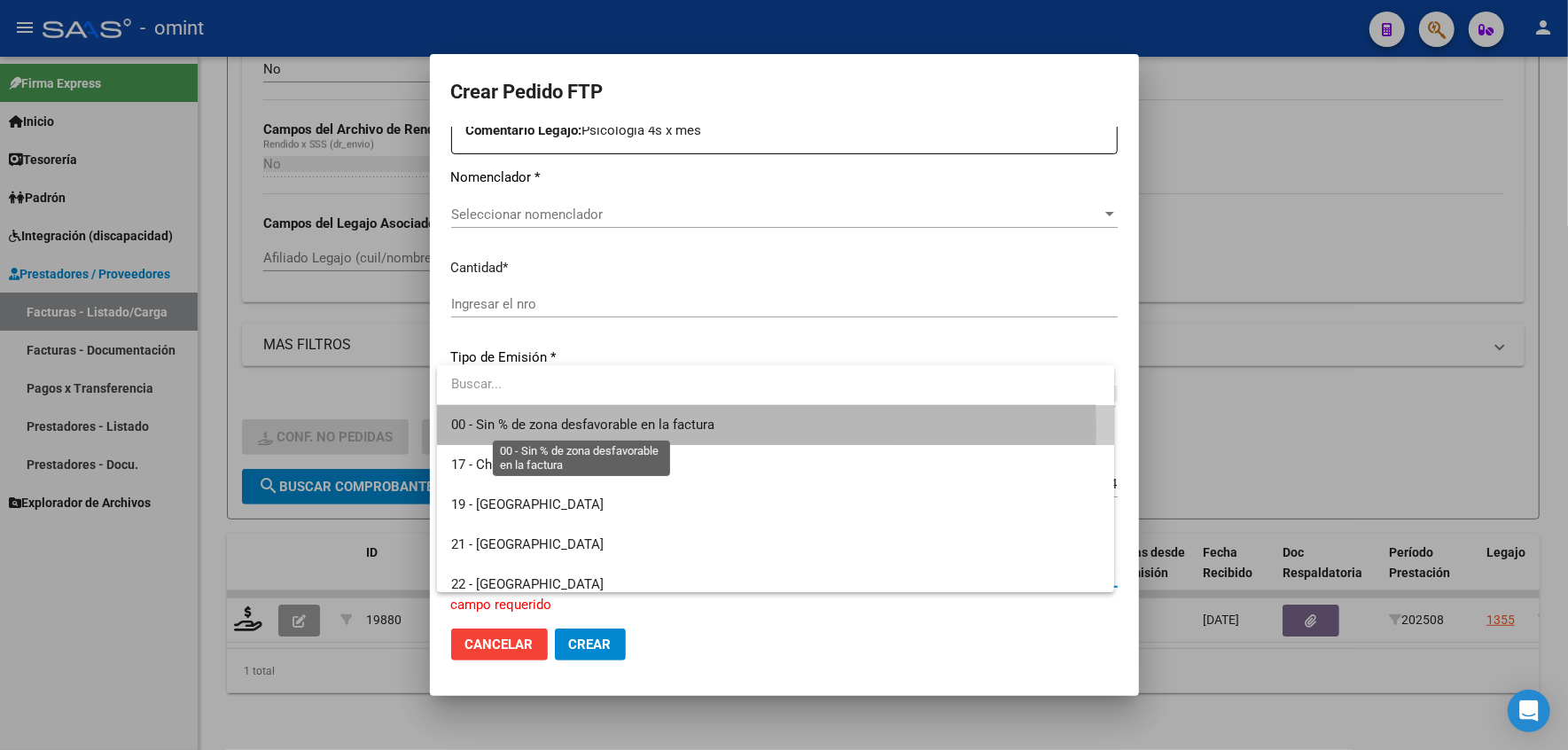
click at [544, 429] on span "00 - Sin % de zona desfavorable en la factura" at bounding box center [583, 424] width 263 height 16
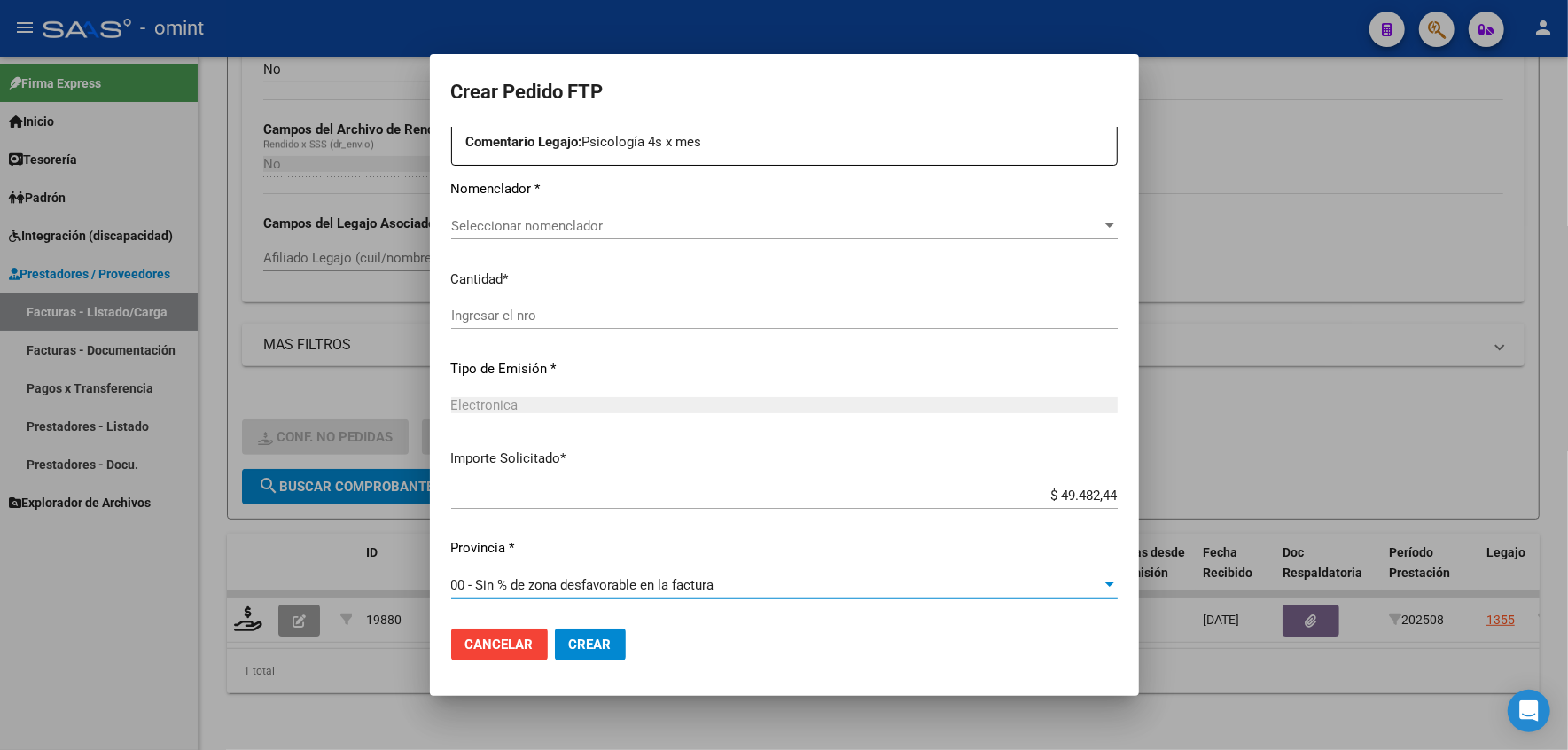
scroll to position [490, 0]
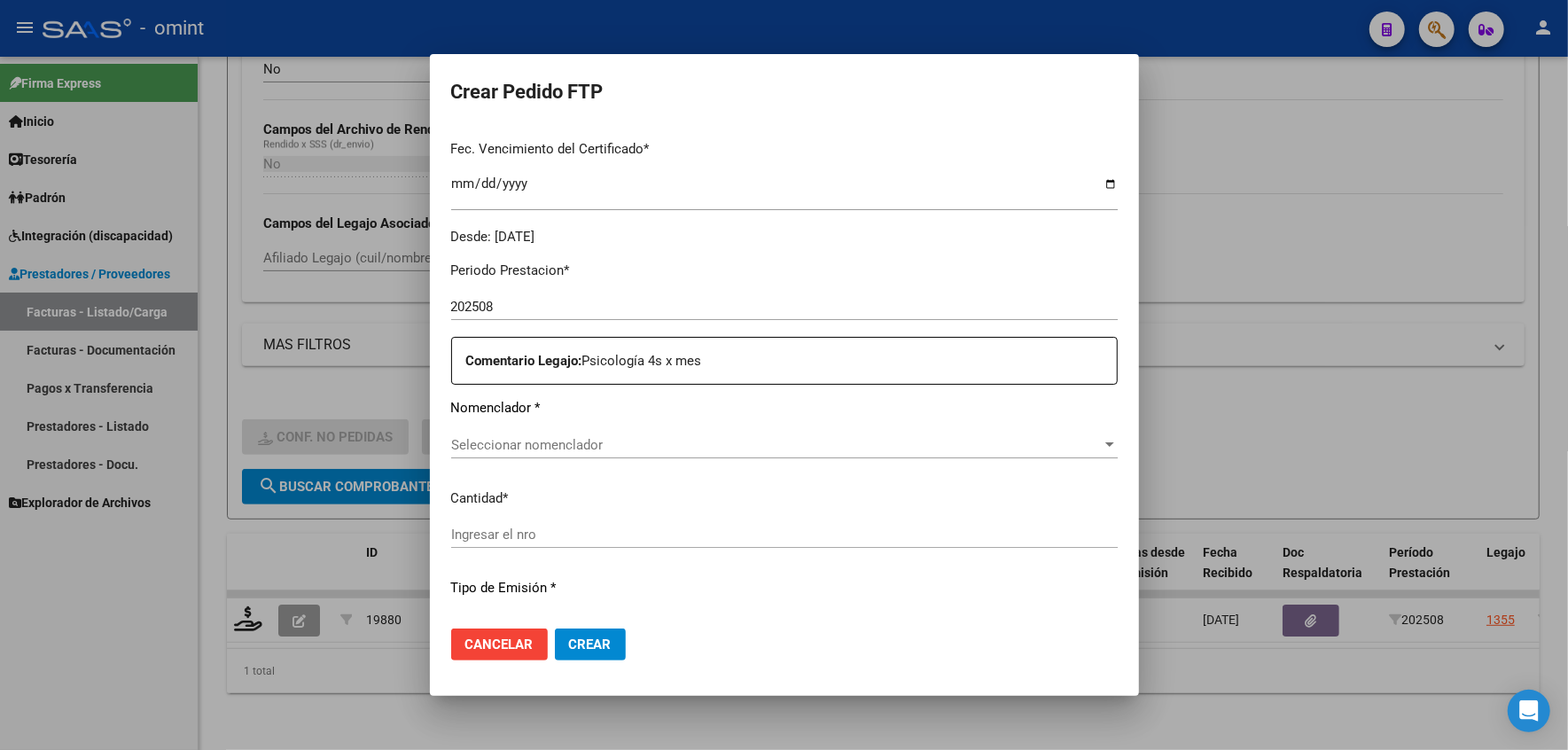
click at [536, 419] on p "Nomenclador *" at bounding box center [784, 408] width 666 height 20
click at [504, 437] on div "Periodo Prestacion * 202508 Ingresar el Periodo Prestacion Comentario Legajo: P…" at bounding box center [784, 541] width 666 height 587
click at [508, 458] on div "Seleccionar nomenclador Seleccionar nomenclador" at bounding box center [784, 445] width 666 height 26
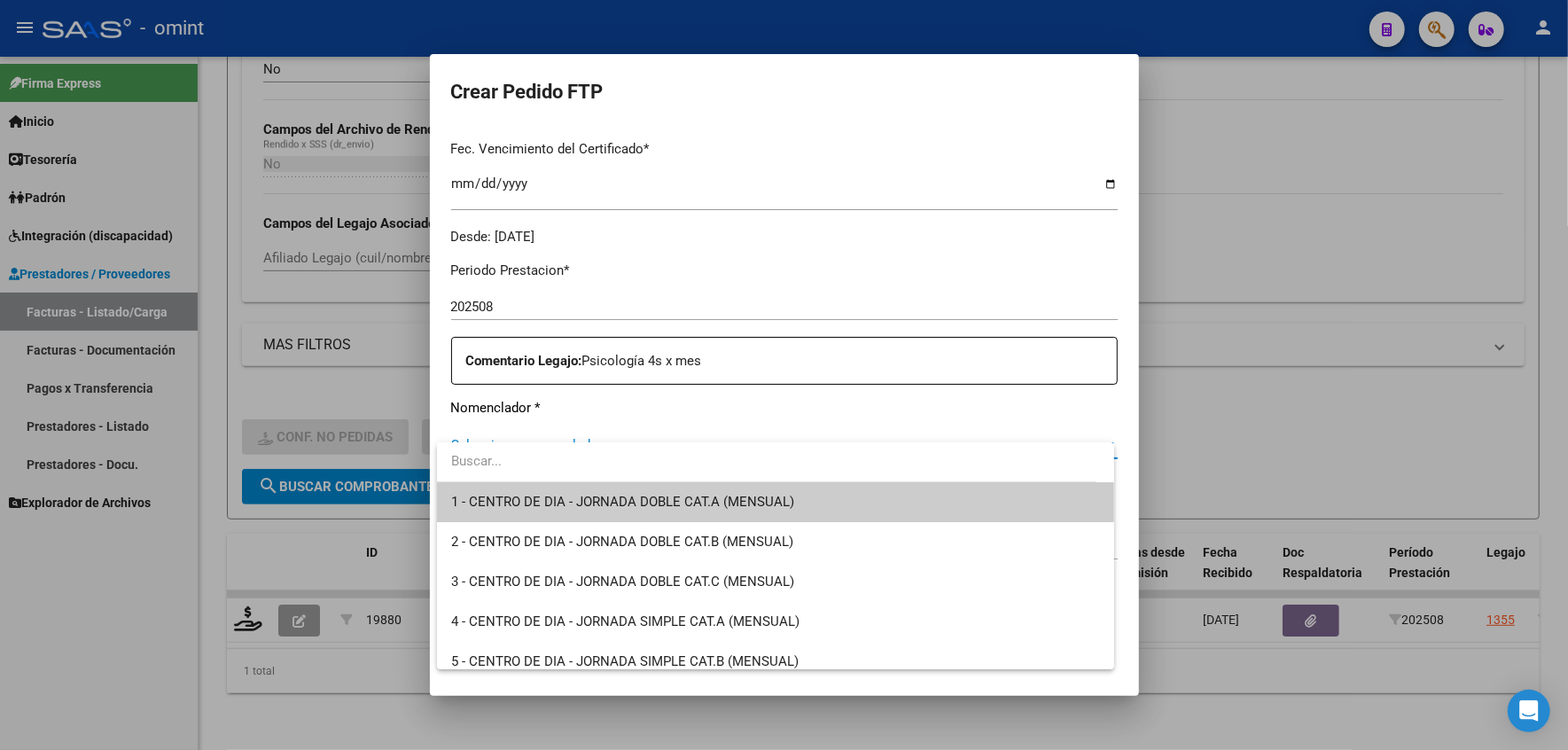
drag, startPoint x: 1136, startPoint y: 453, endPoint x: 1137, endPoint y: 559, distance: 106.0
click at [1137, 559] on div at bounding box center [784, 375] width 1568 height 750
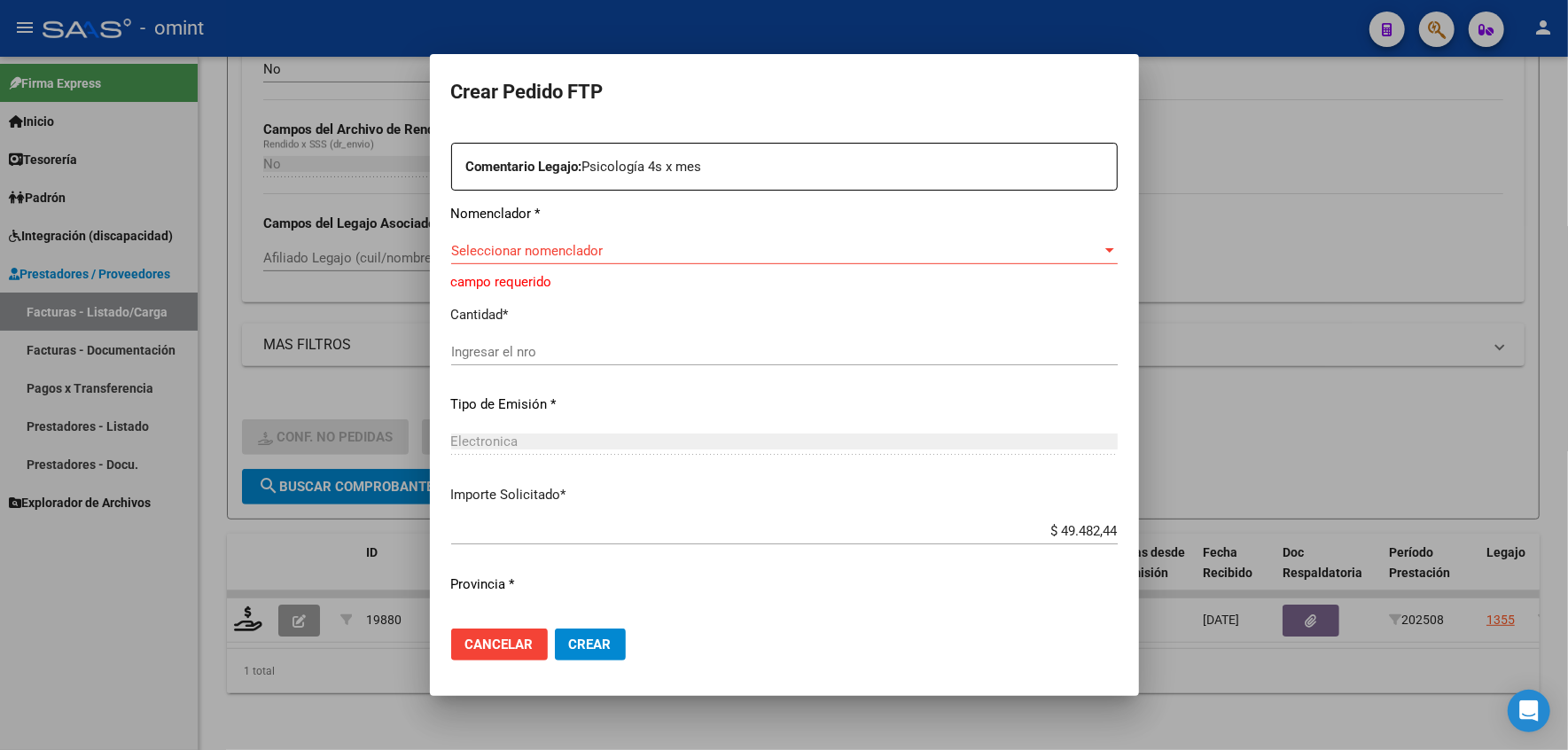
scroll to position [564, 0]
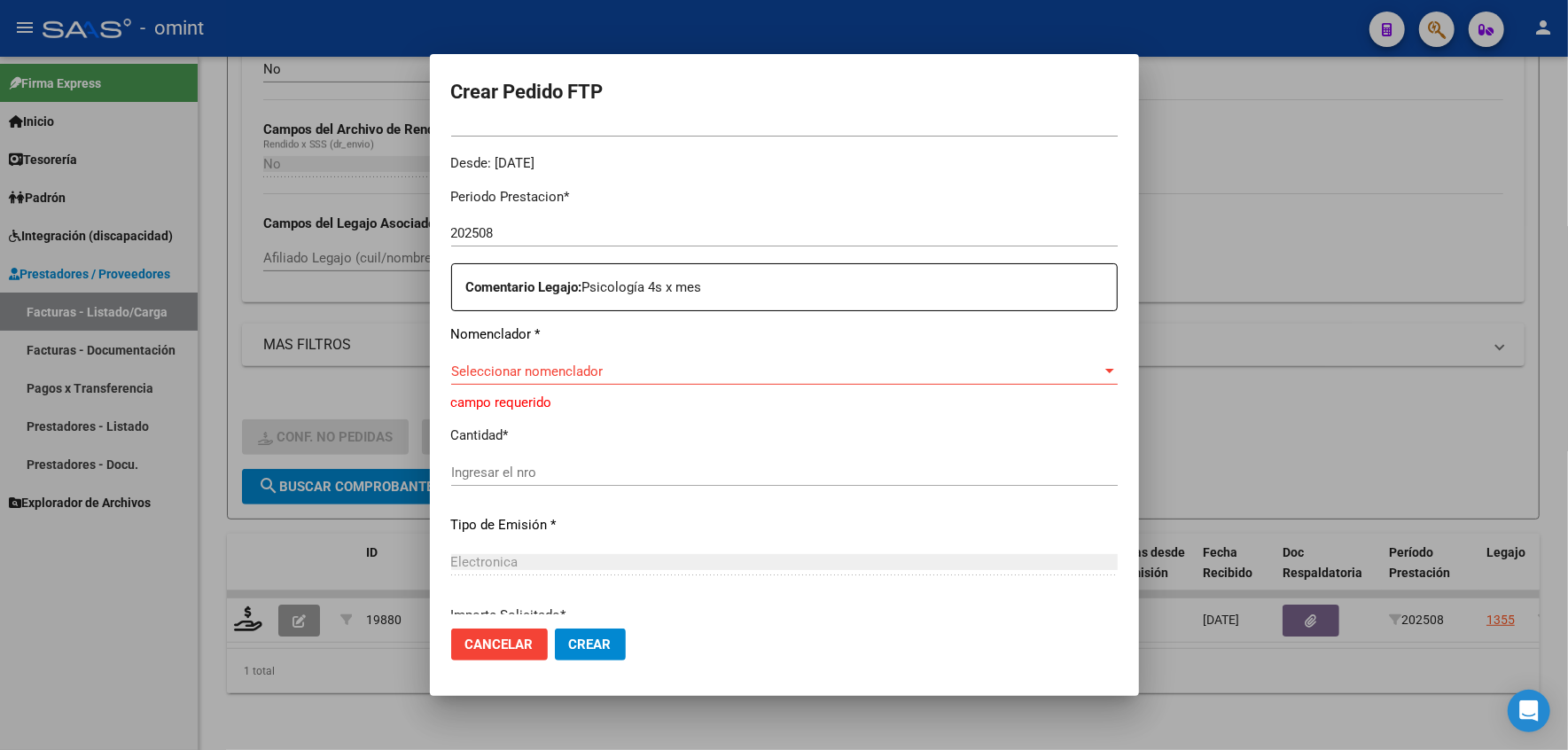
click at [505, 380] on span "Seleccionar nomenclador" at bounding box center [777, 371] width 651 height 16
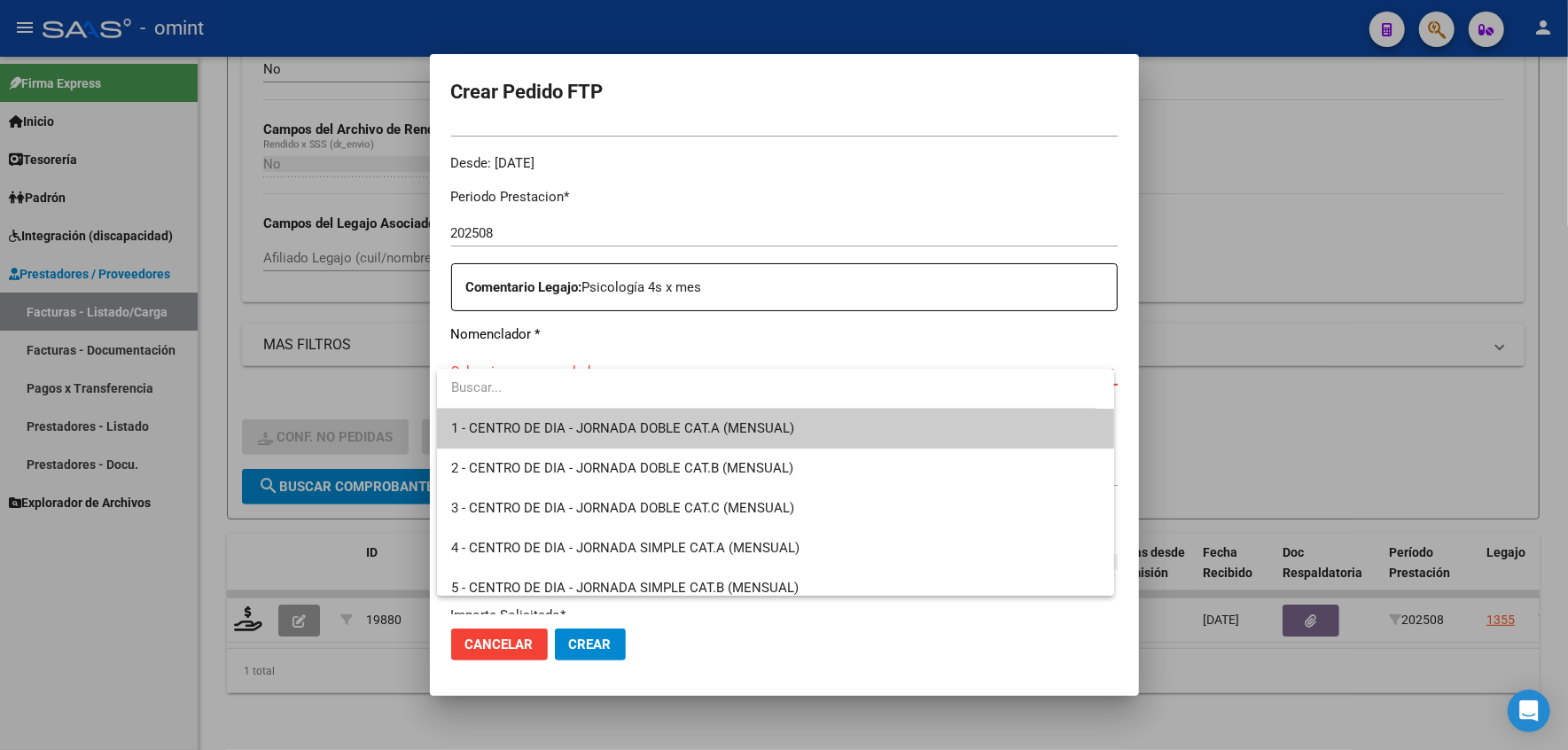
drag, startPoint x: 1133, startPoint y: 416, endPoint x: 1140, endPoint y: 583, distance: 167.1
click at [1140, 583] on div at bounding box center [784, 375] width 1568 height 750
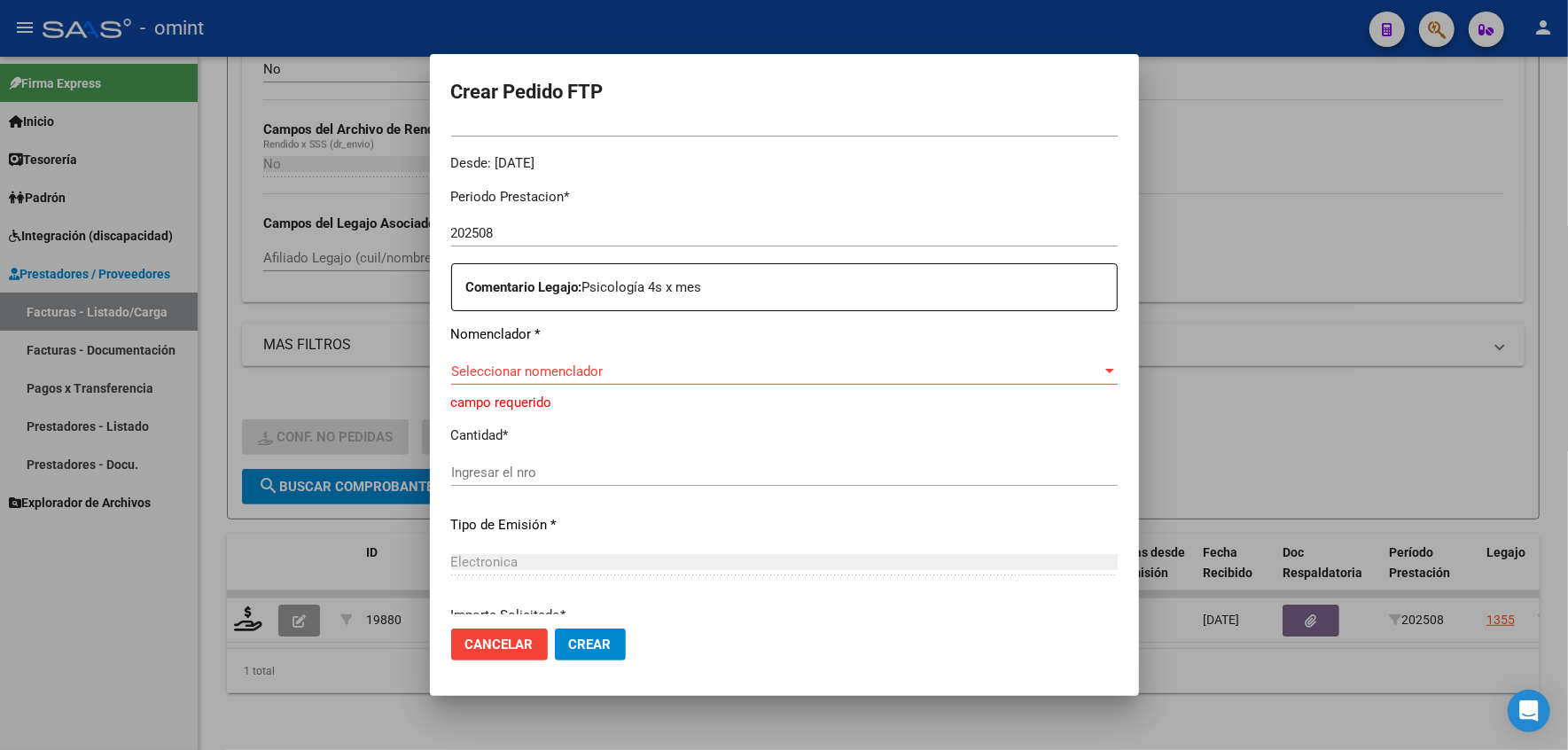
click at [493, 372] on div "Periodo Prestacion * 202508 Ingresar el Periodo Prestacion Comentario Legajo: P…" at bounding box center [784, 473] width 666 height 599
click at [508, 380] on span "Seleccionar nomenclador" at bounding box center [777, 371] width 651 height 16
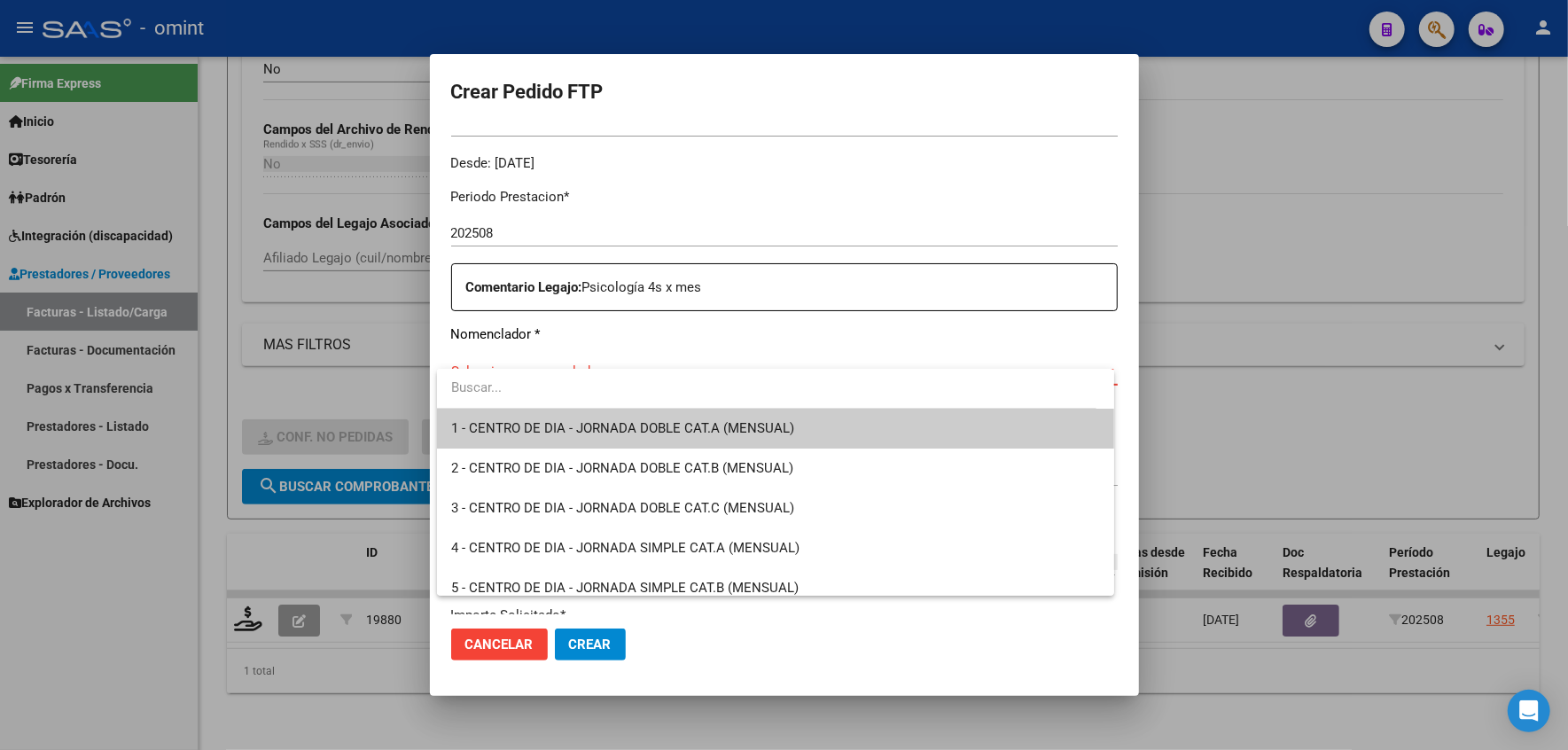
drag, startPoint x: 1125, startPoint y: 445, endPoint x: 1127, endPoint y: 525, distance: 80.0
click at [1126, 532] on div at bounding box center [784, 375] width 1568 height 750
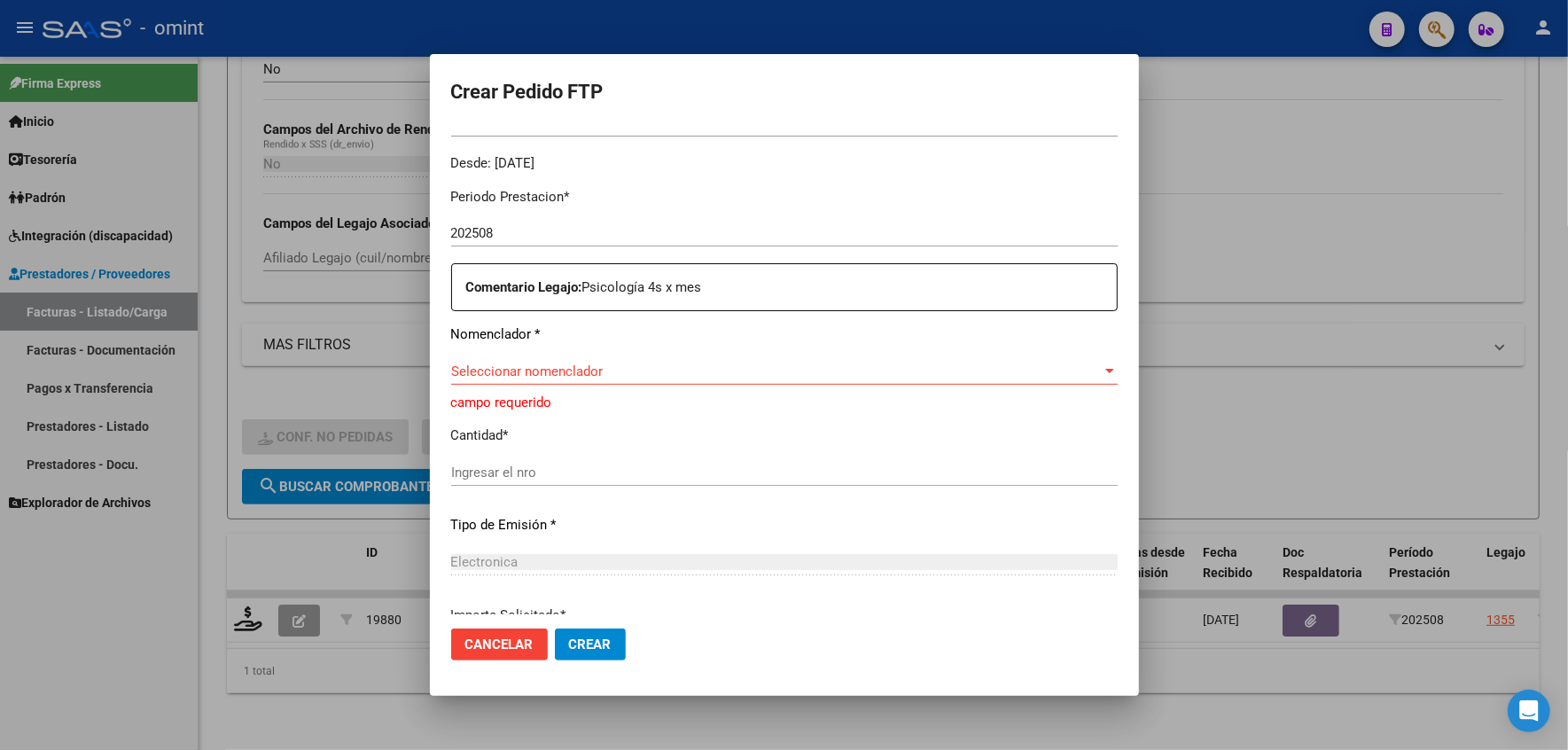
scroll to position [738, 0]
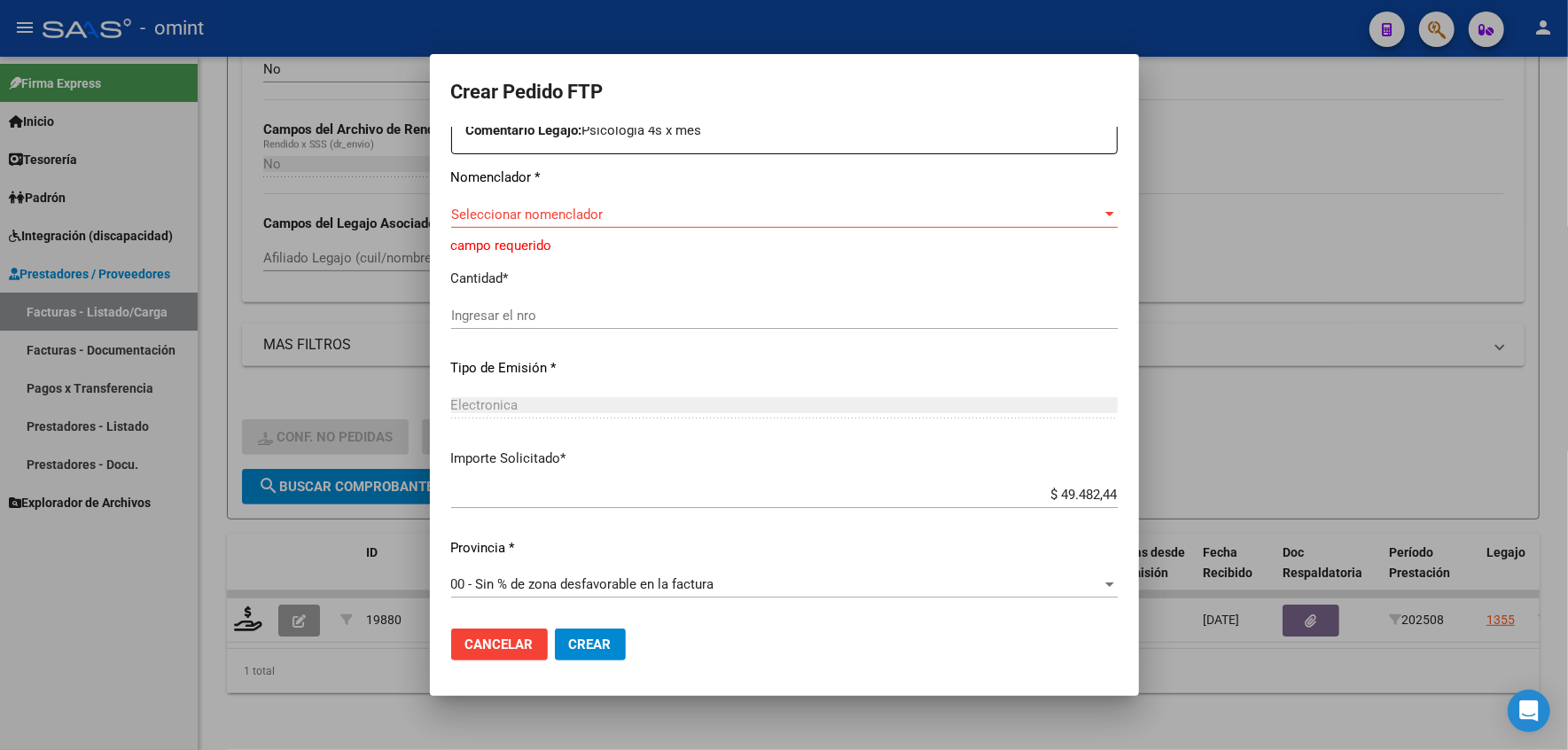
click at [533, 224] on div "Seleccionar nomenclador Seleccionar nomenclador" at bounding box center [784, 214] width 666 height 26
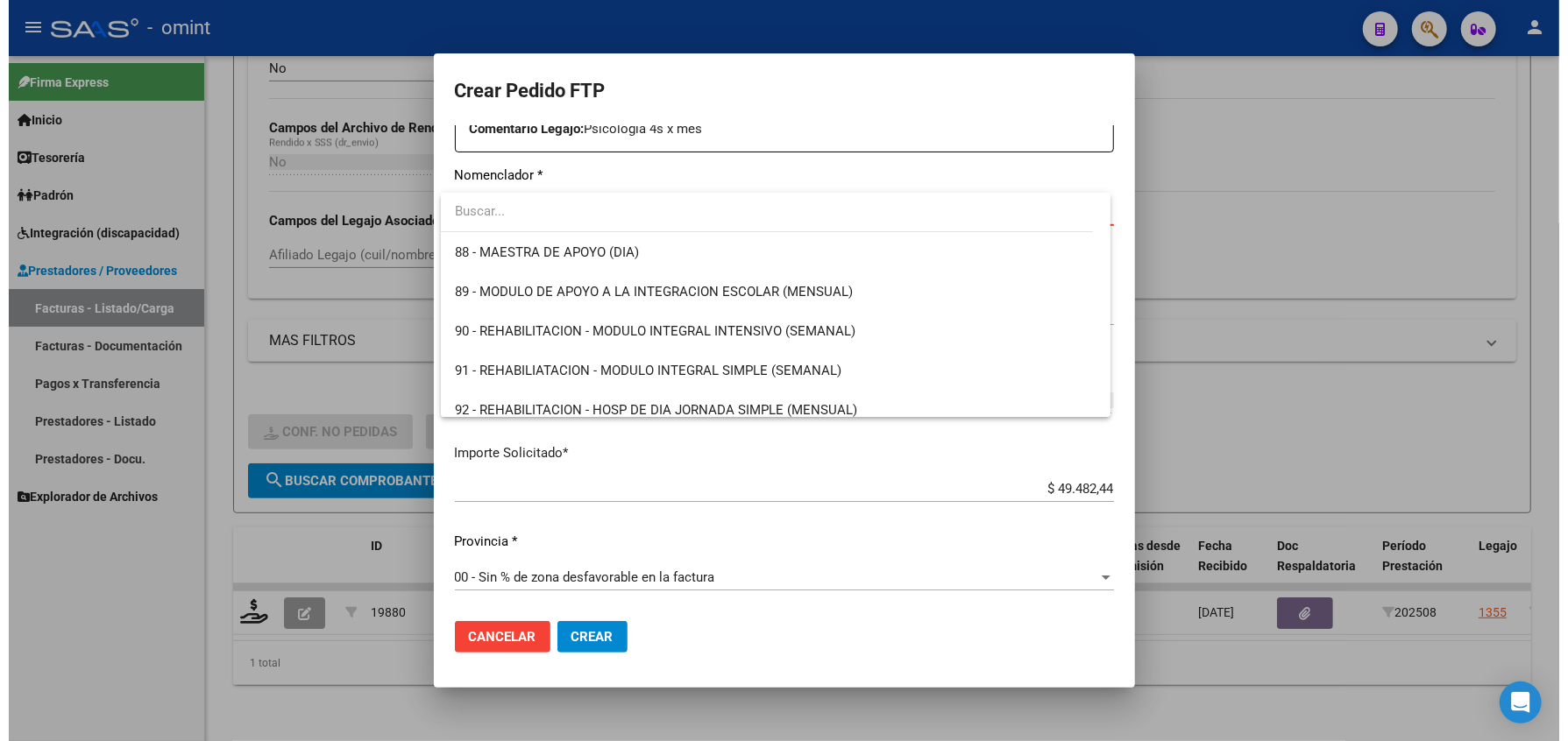
scroll to position [3402, 0]
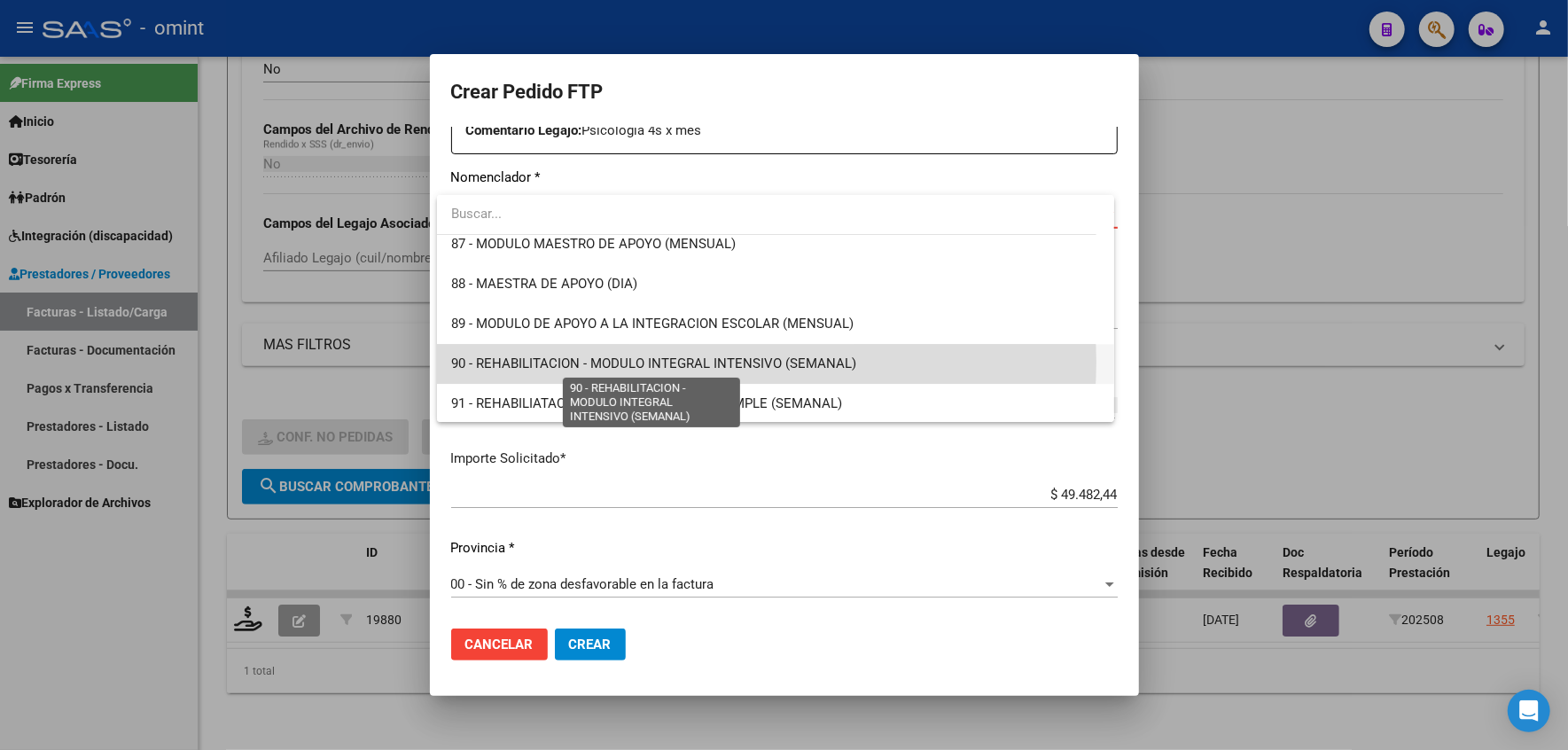
click at [750, 362] on span "90 - REHABILITACION - MODULO INTEGRAL INTENSIVO (SEMANAL)" at bounding box center [654, 363] width 405 height 16
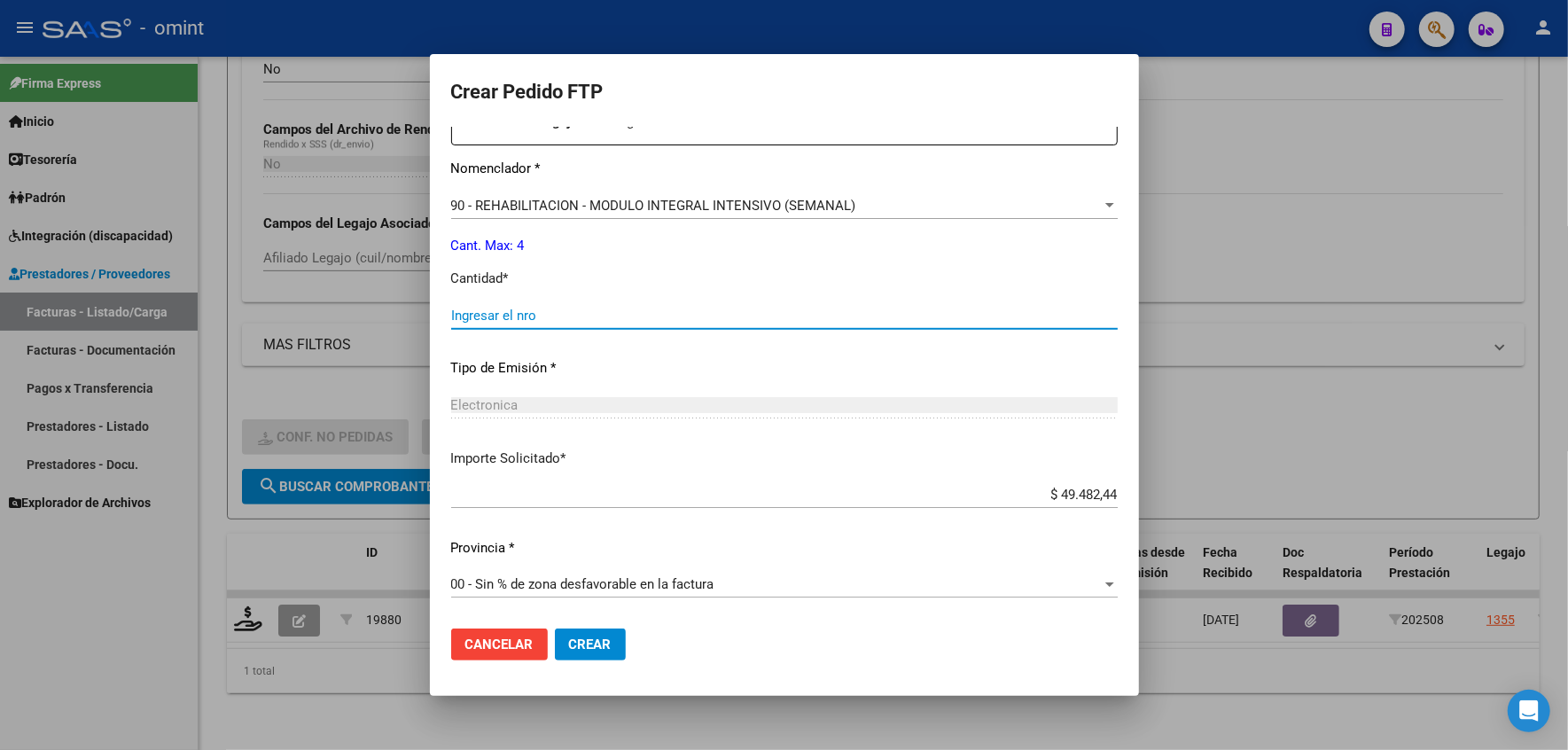
click at [540, 324] on input "Ingresar el nro" at bounding box center [784, 316] width 666 height 16
type input "4"
click at [1387, 245] on div at bounding box center [784, 375] width 1568 height 750
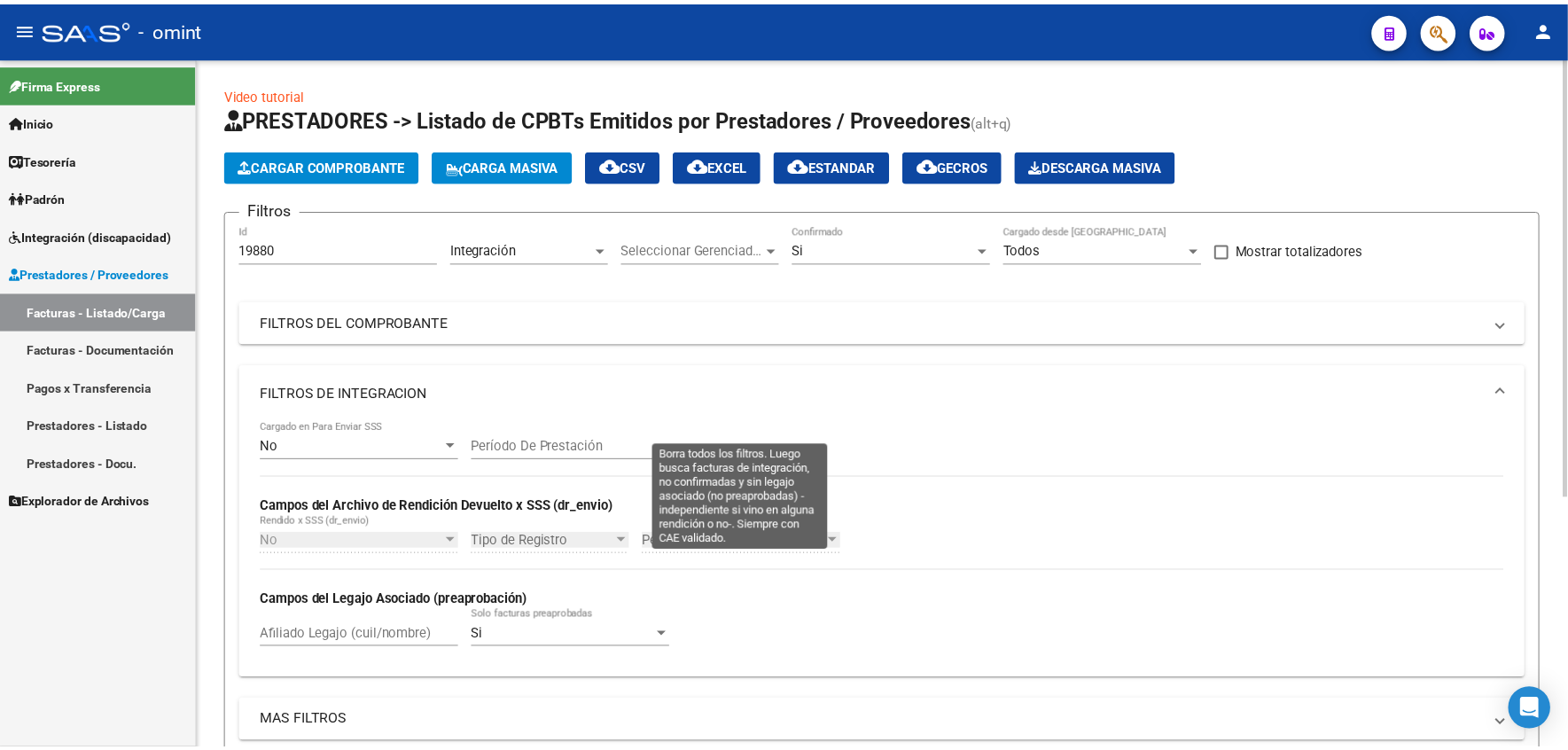
scroll to position [395, 0]
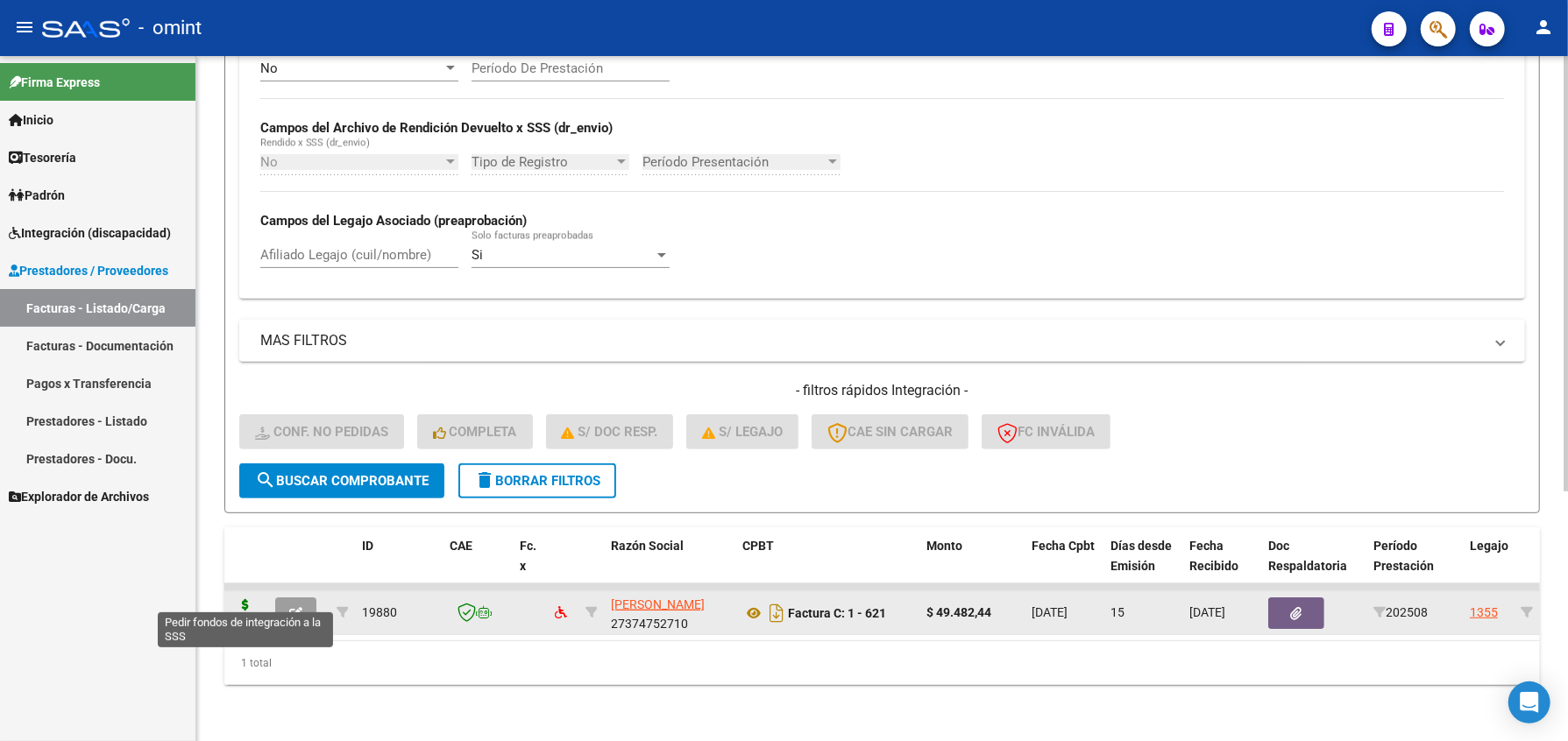
click at [245, 599] on icon at bounding box center [245, 612] width 28 height 25
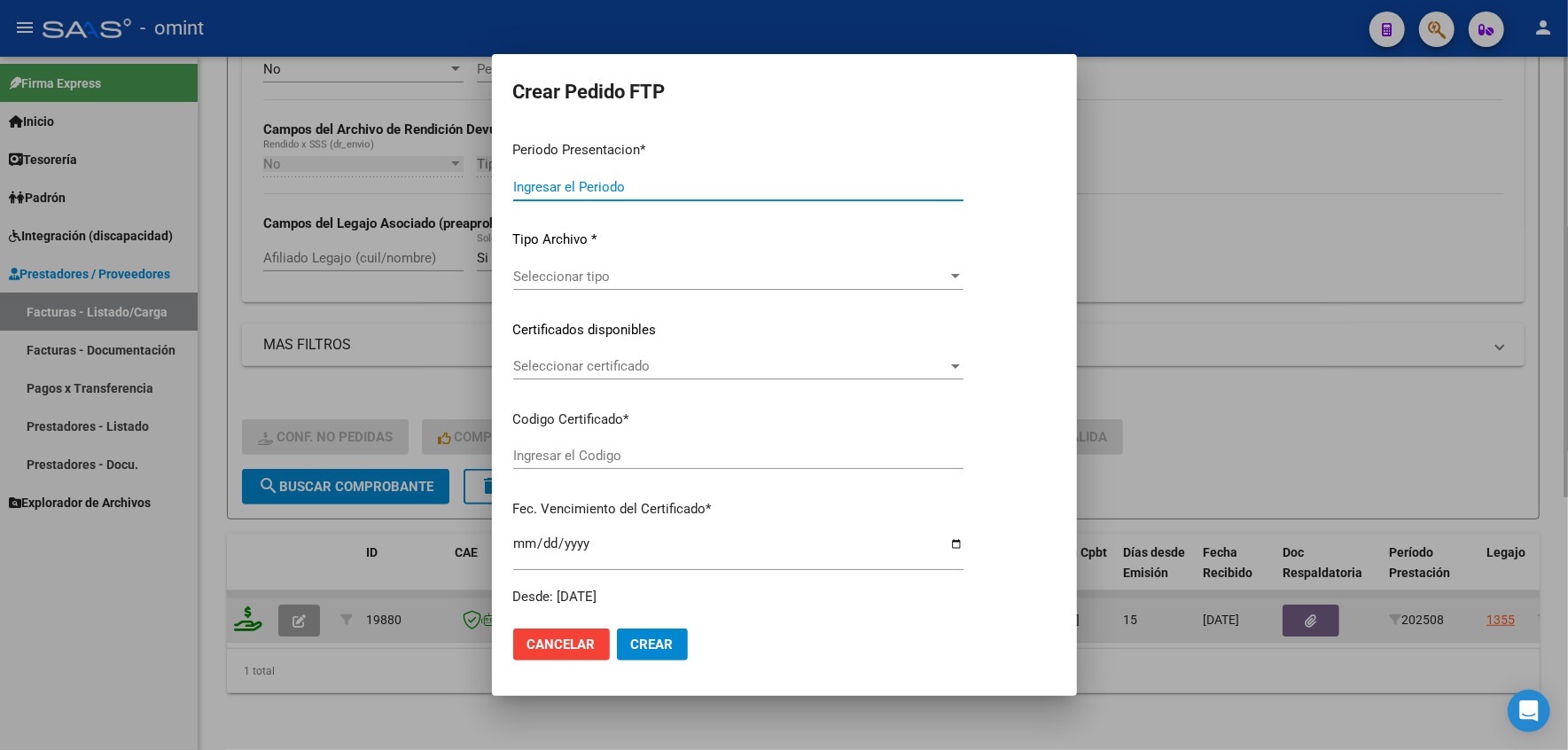
type input "202508"
type input "$ 49.482,44"
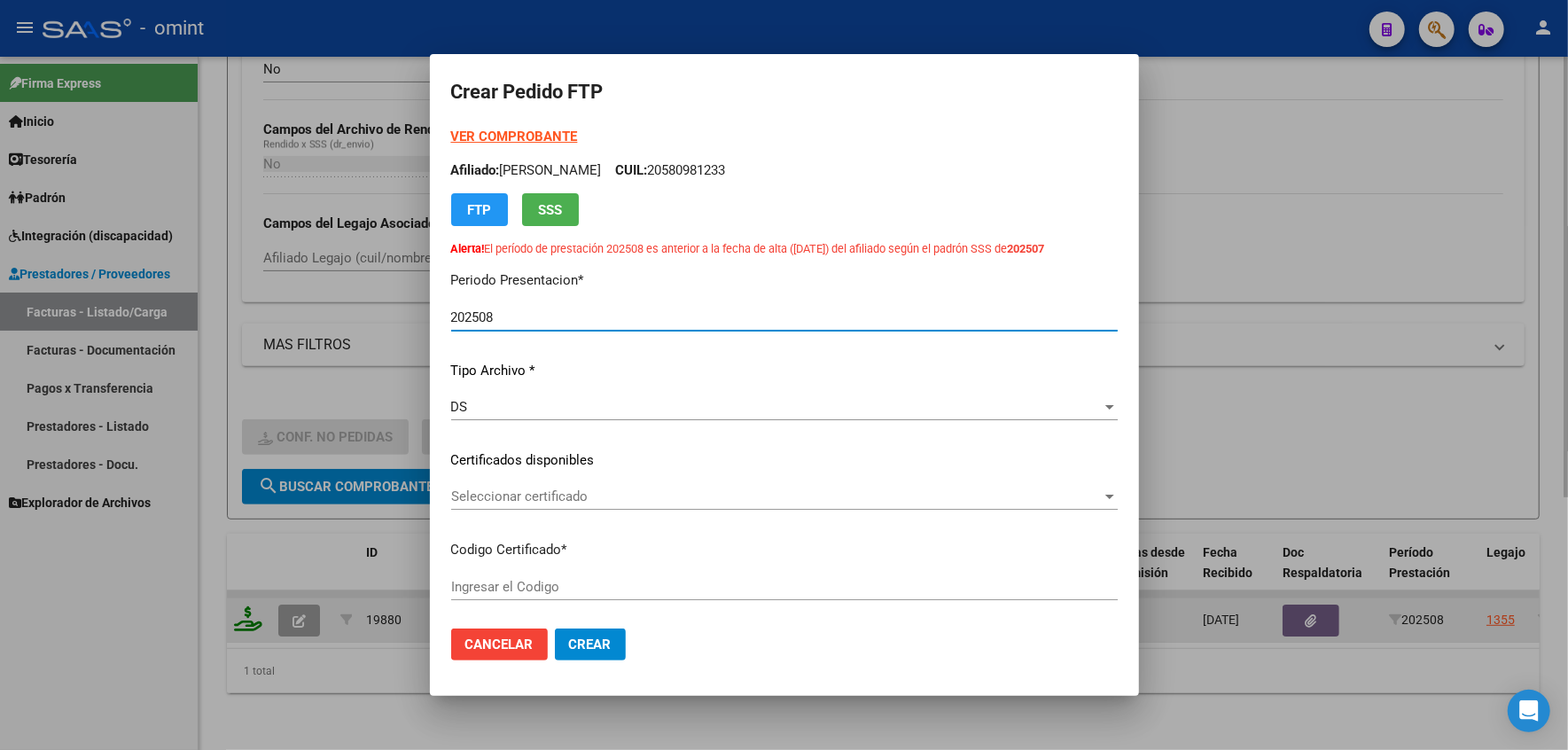
type input "1860542462"
type input "2029-11-04"
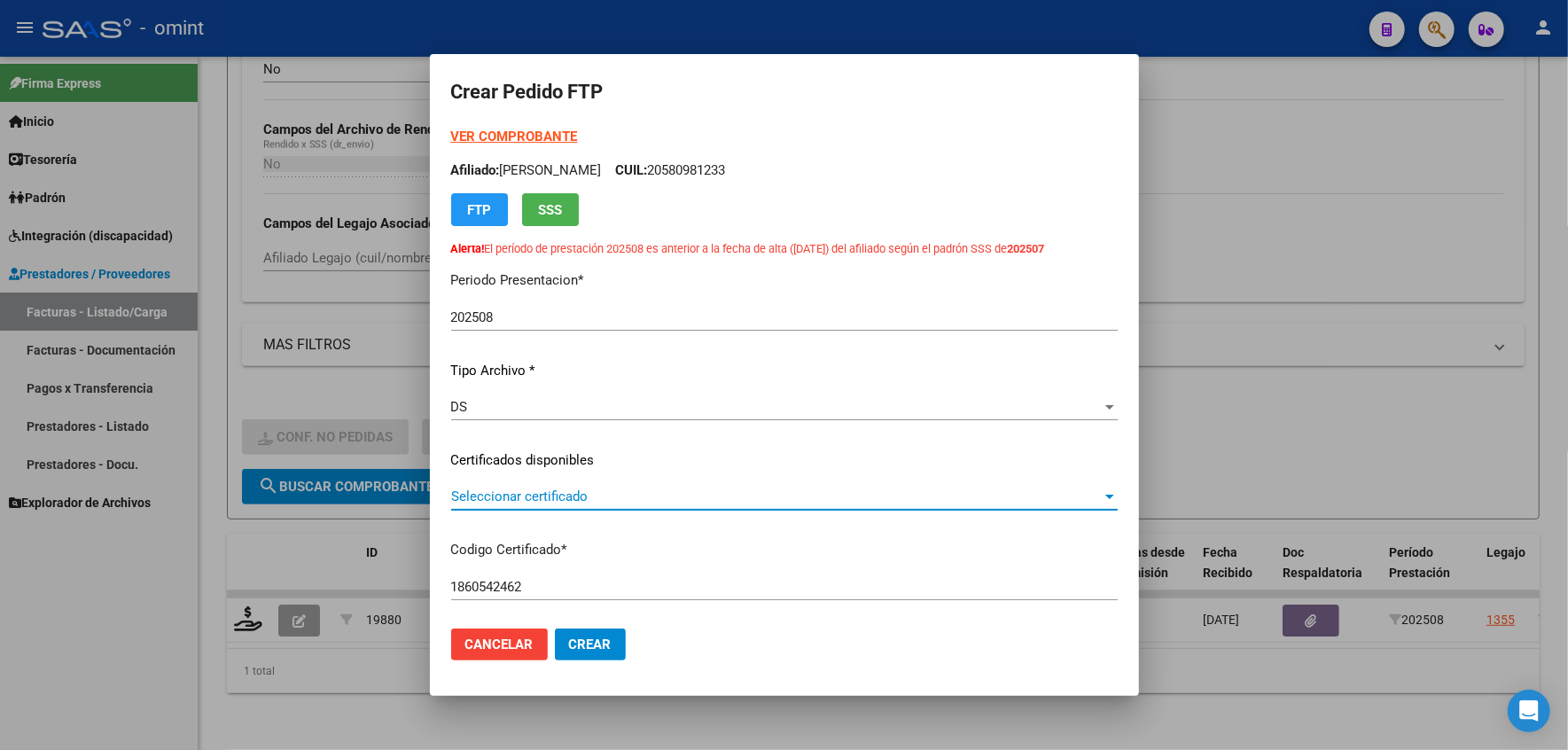
click at [550, 505] on span "Seleccionar certificado" at bounding box center [777, 496] width 651 height 16
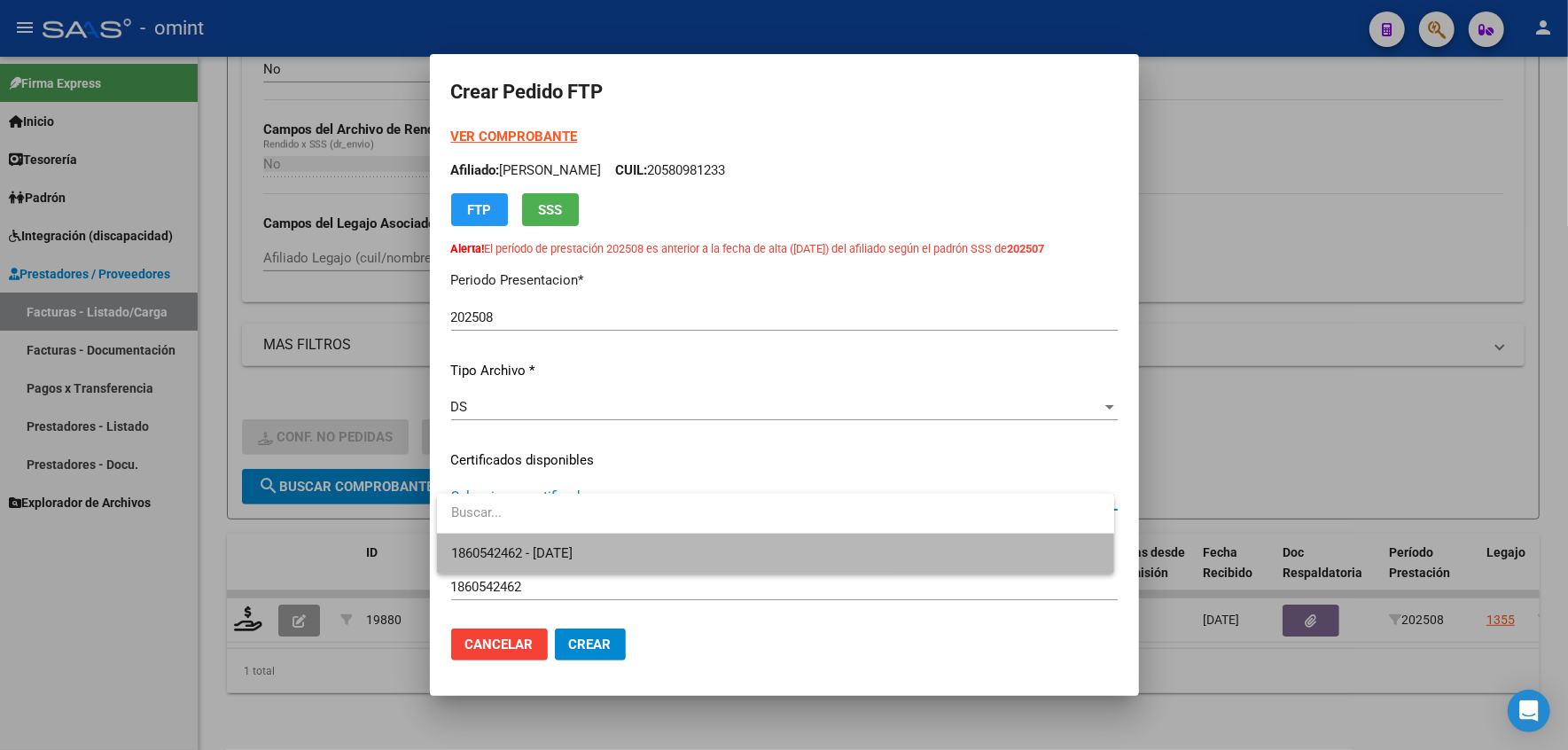
click at [555, 566] on span "1860542462 - 2029-11-04" at bounding box center [776, 553] width 649 height 40
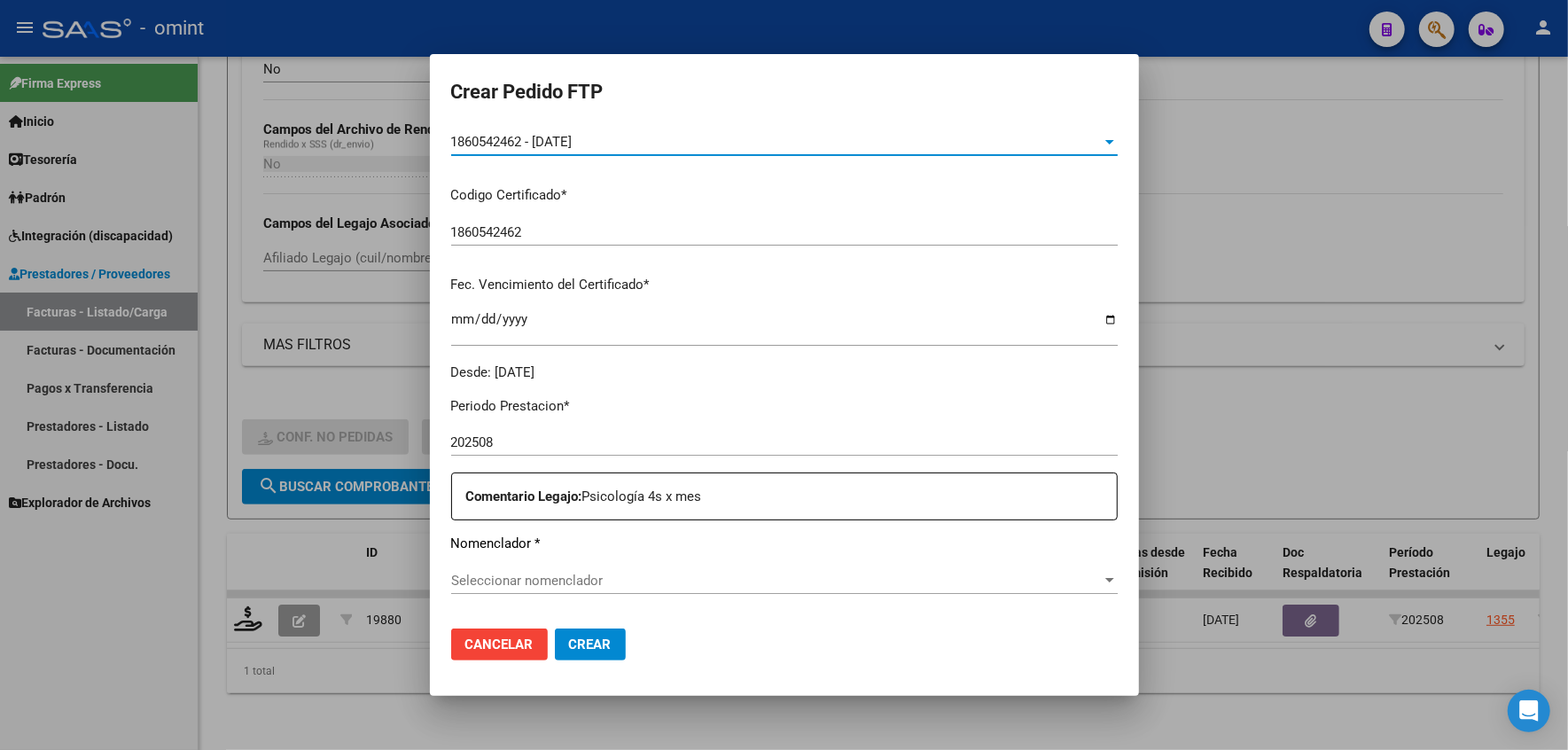
scroll to position [473, 0]
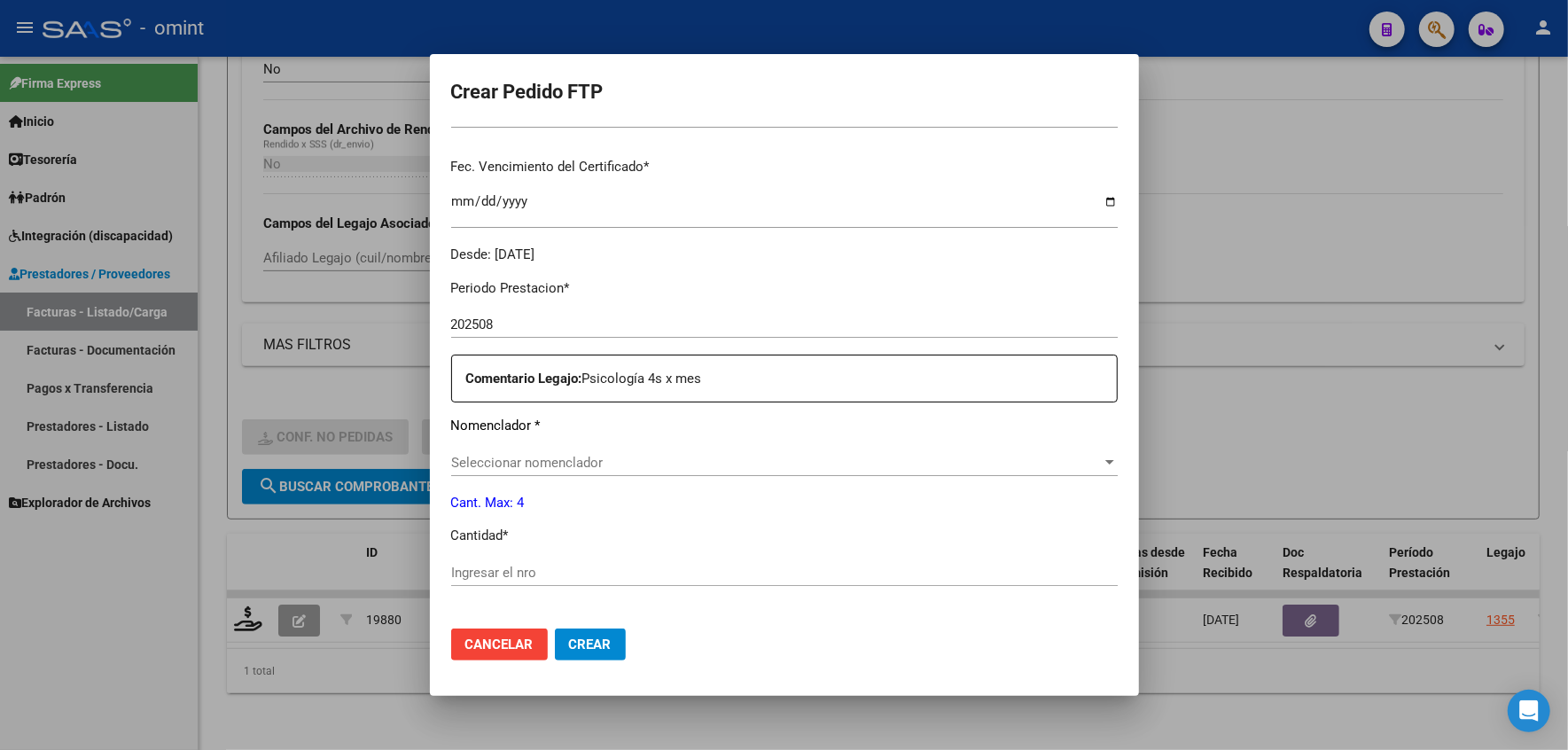
click at [557, 471] on span "Seleccionar nomenclador" at bounding box center [777, 463] width 651 height 16
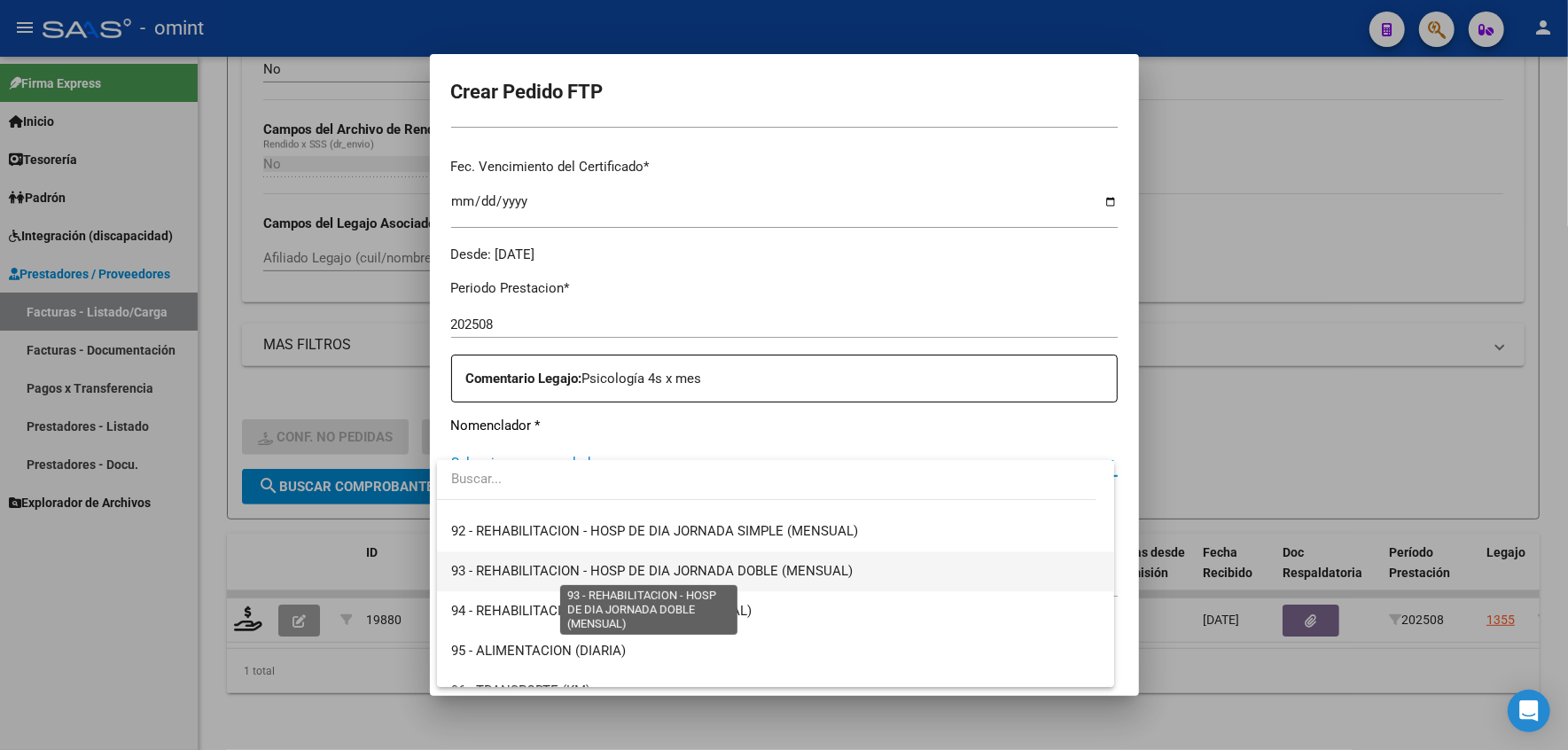
scroll to position [3503, 0]
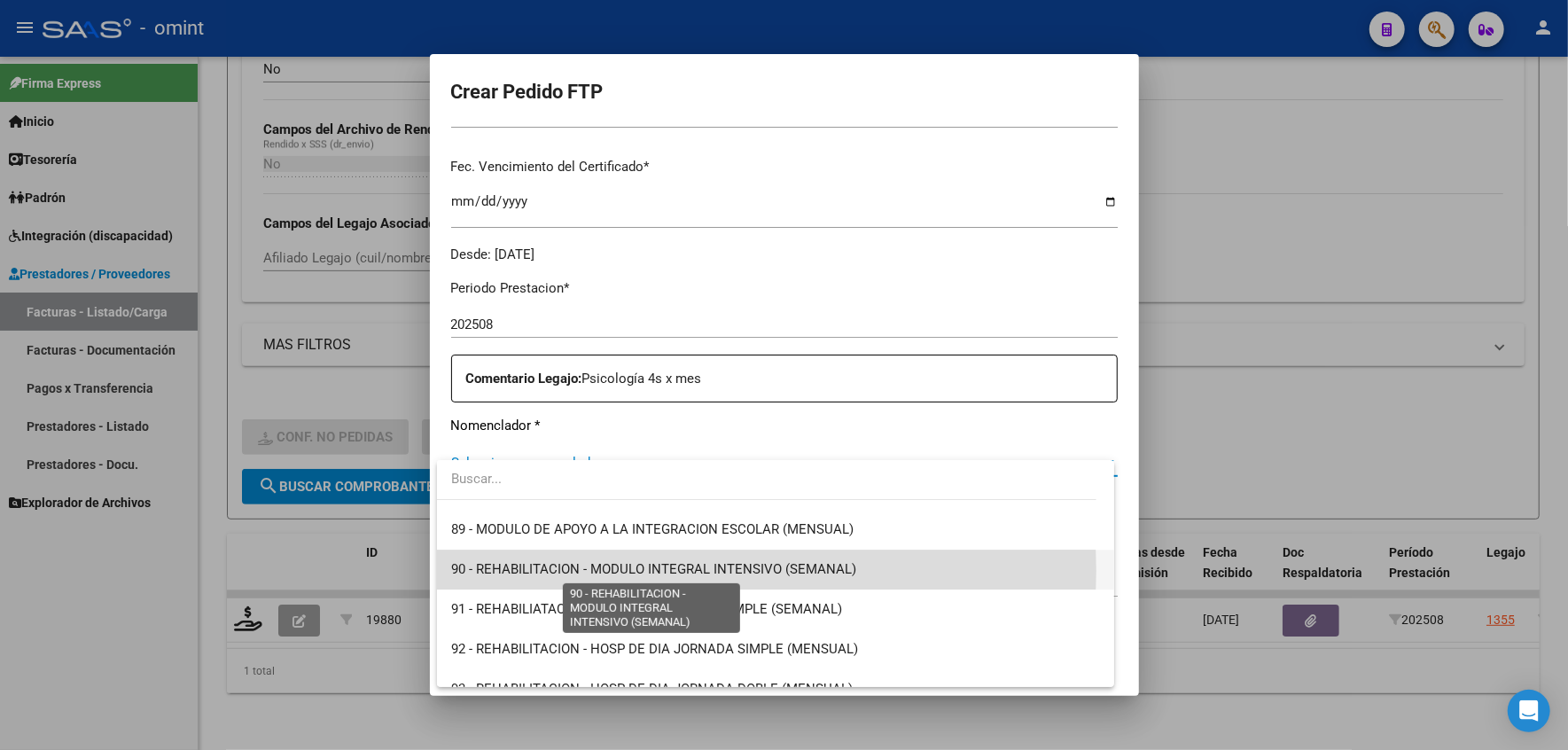
click at [506, 572] on span "90 - REHABILITACION - MODULO INTEGRAL INTENSIVO (SEMANAL)" at bounding box center [654, 569] width 405 height 16
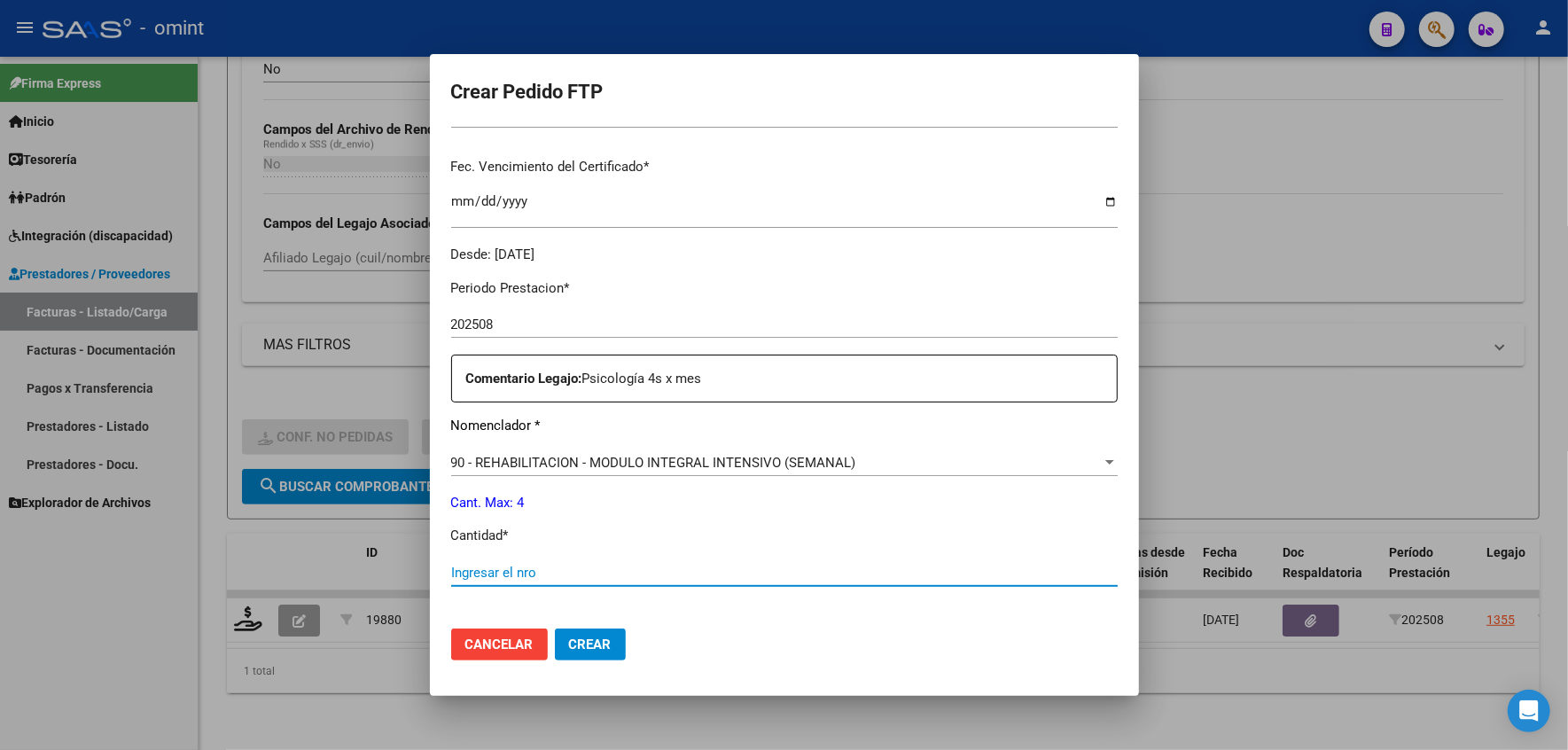
click at [530, 581] on input "Ingresar el nro" at bounding box center [784, 573] width 666 height 16
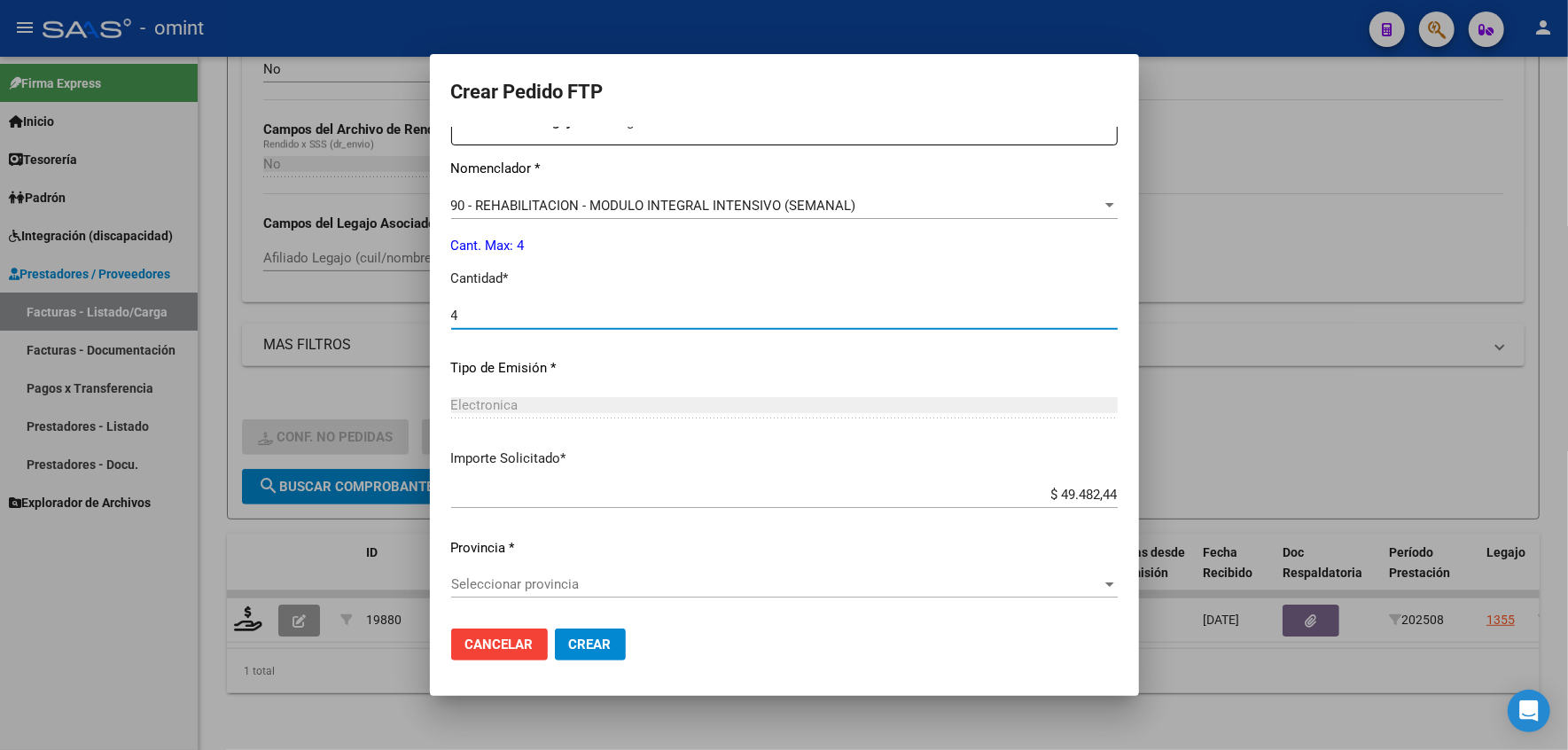
type input "4"
click at [536, 591] on span "Seleccionar provincia" at bounding box center [777, 584] width 651 height 16
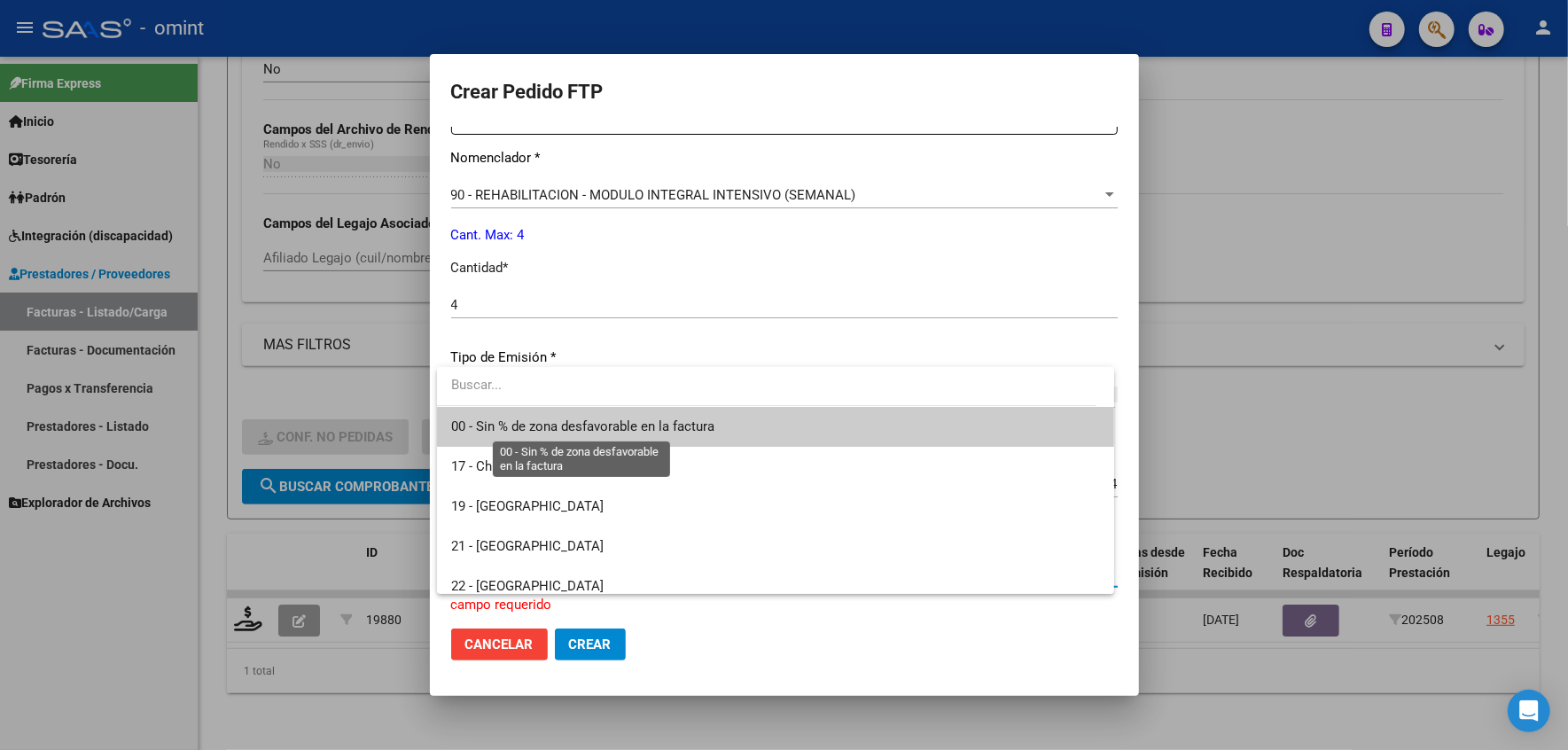
click at [633, 430] on span "00 - Sin % de zona desfavorable en la factura" at bounding box center [583, 426] width 263 height 16
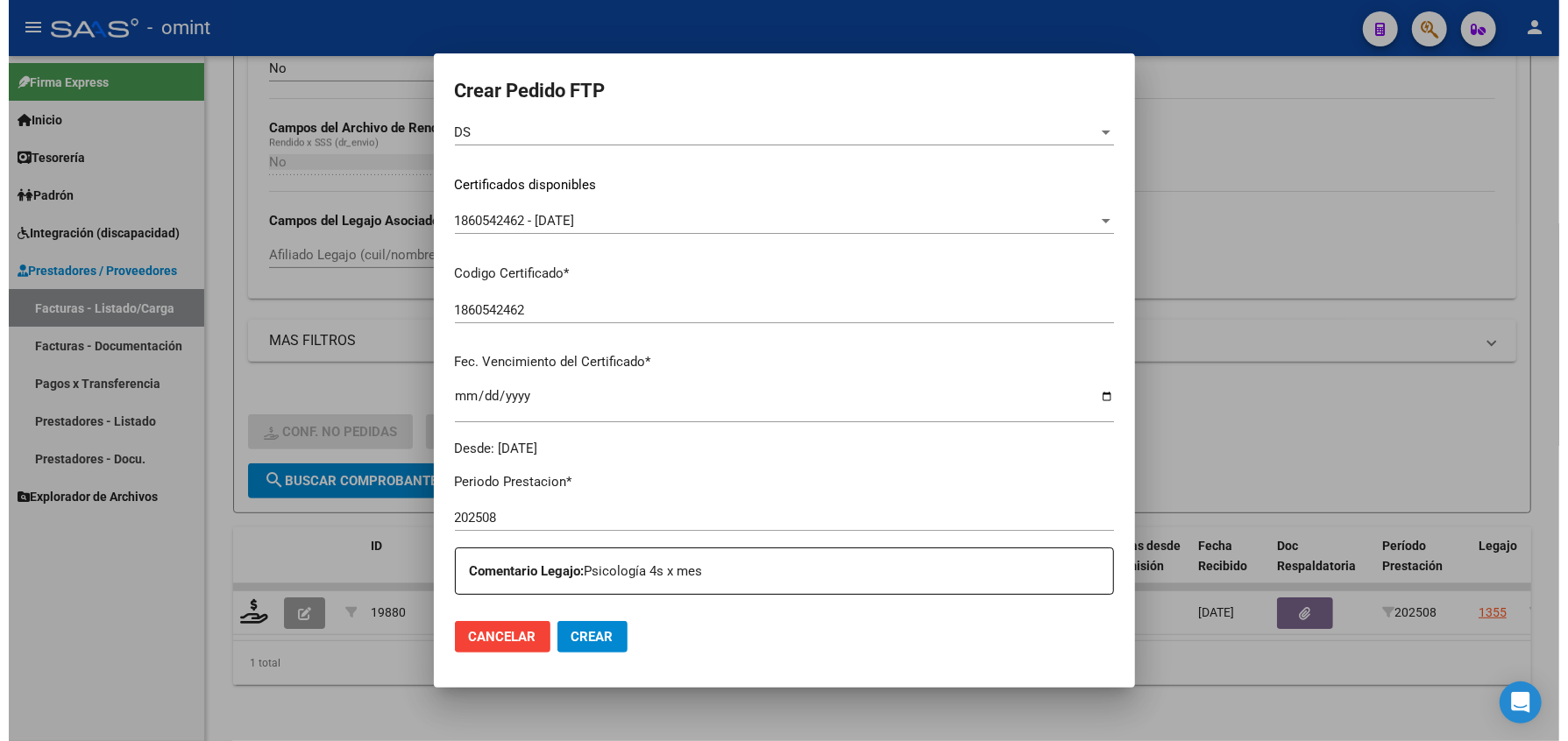
scroll to position [0, 0]
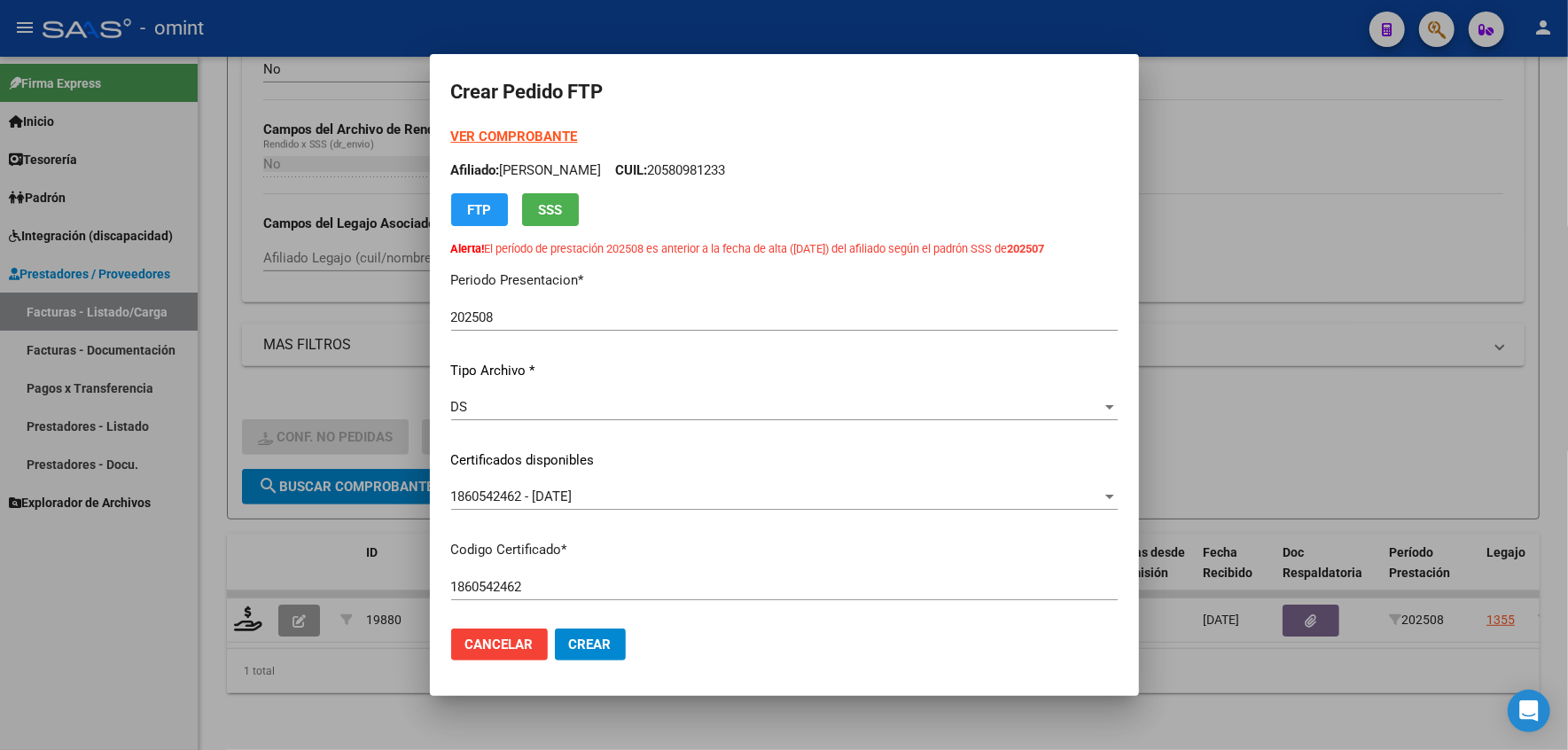
click at [510, 326] on input "202508" at bounding box center [784, 317] width 666 height 16
click at [583, 643] on span "Crear" at bounding box center [591, 644] width 43 height 16
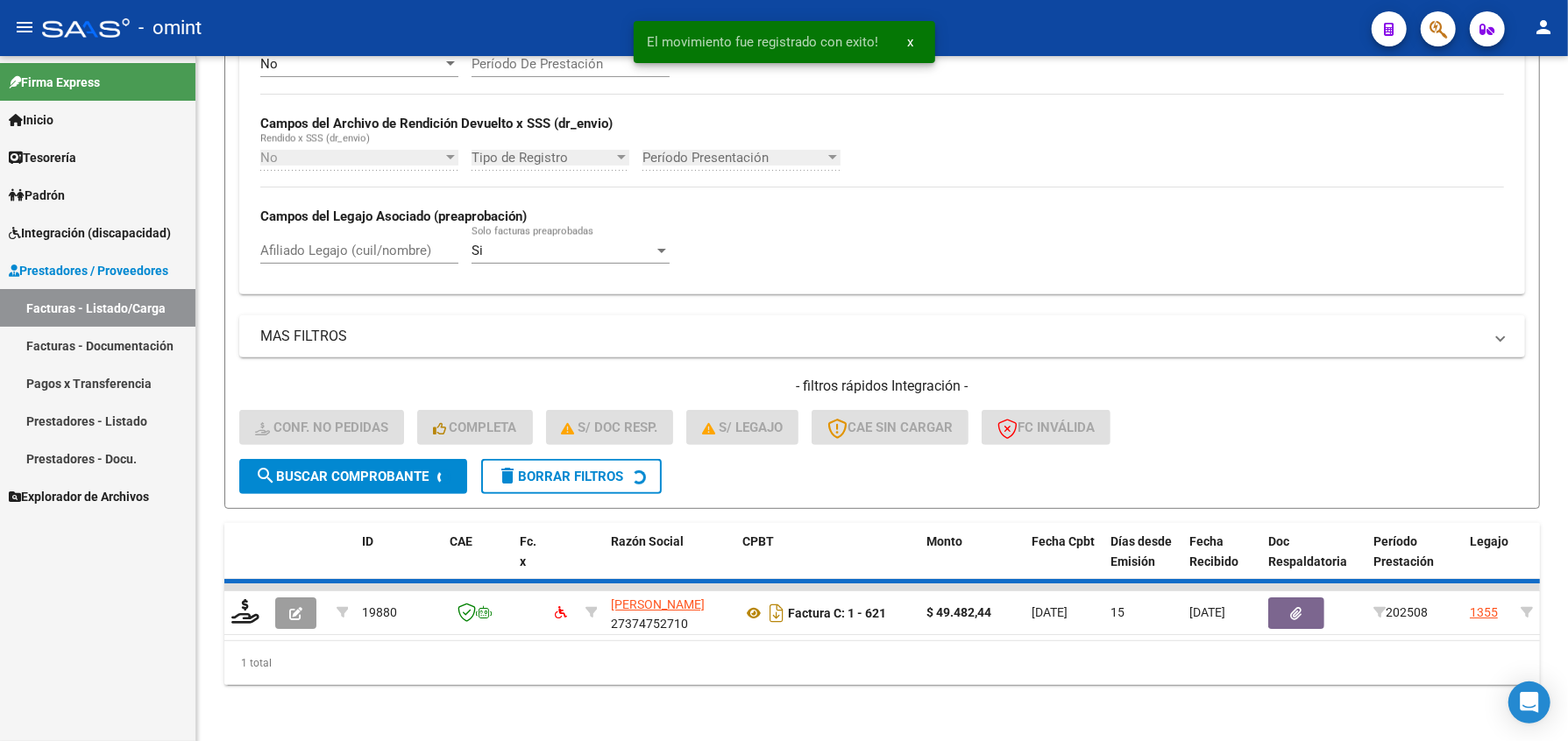
scroll to position [359, 0]
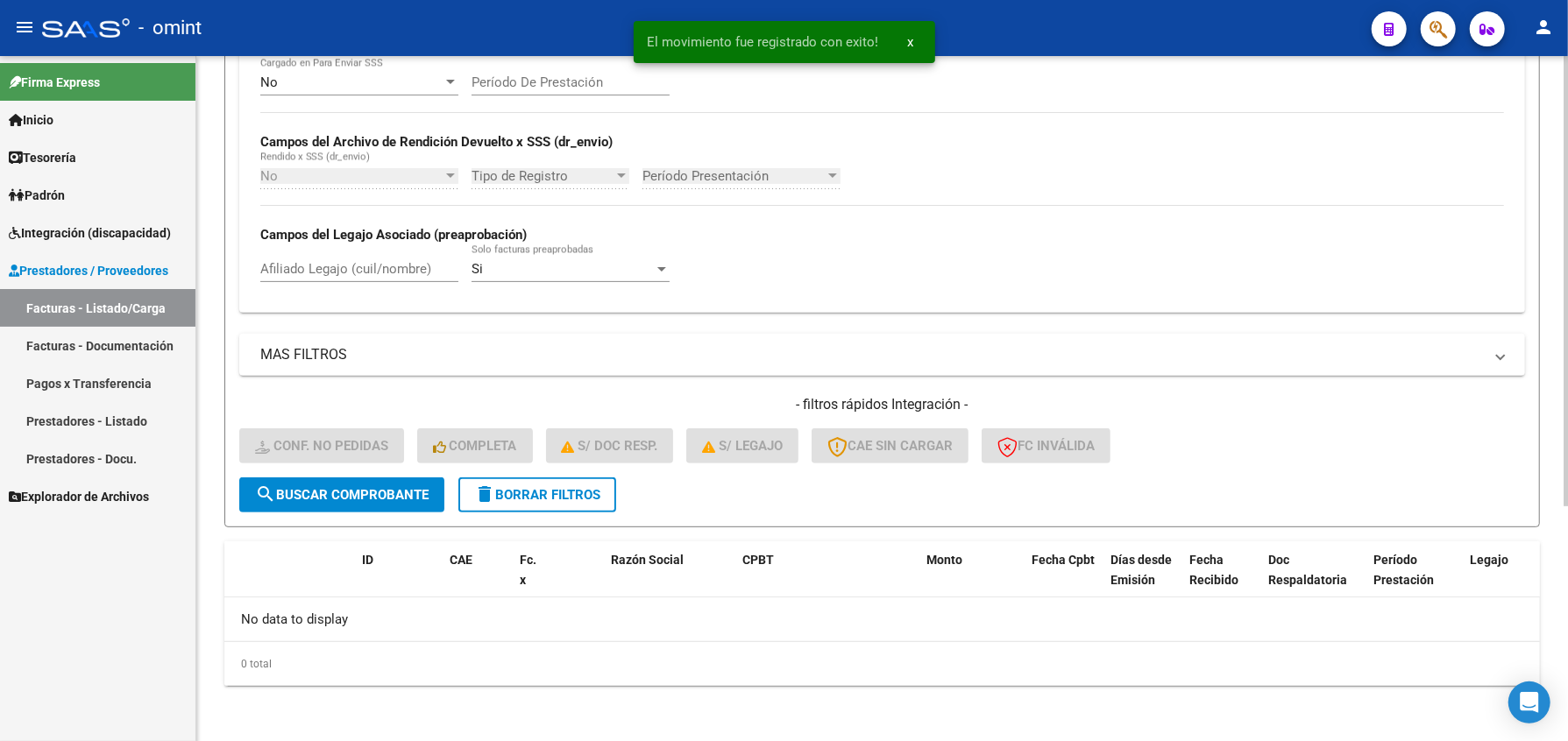
click at [1325, 190] on div "No Cargado en Para Enviar SSS Período De Prestación Campos del Archivo de Rendi…" at bounding box center [882, 178] width 1243 height 241
